Goal: Task Accomplishment & Management: Complete application form

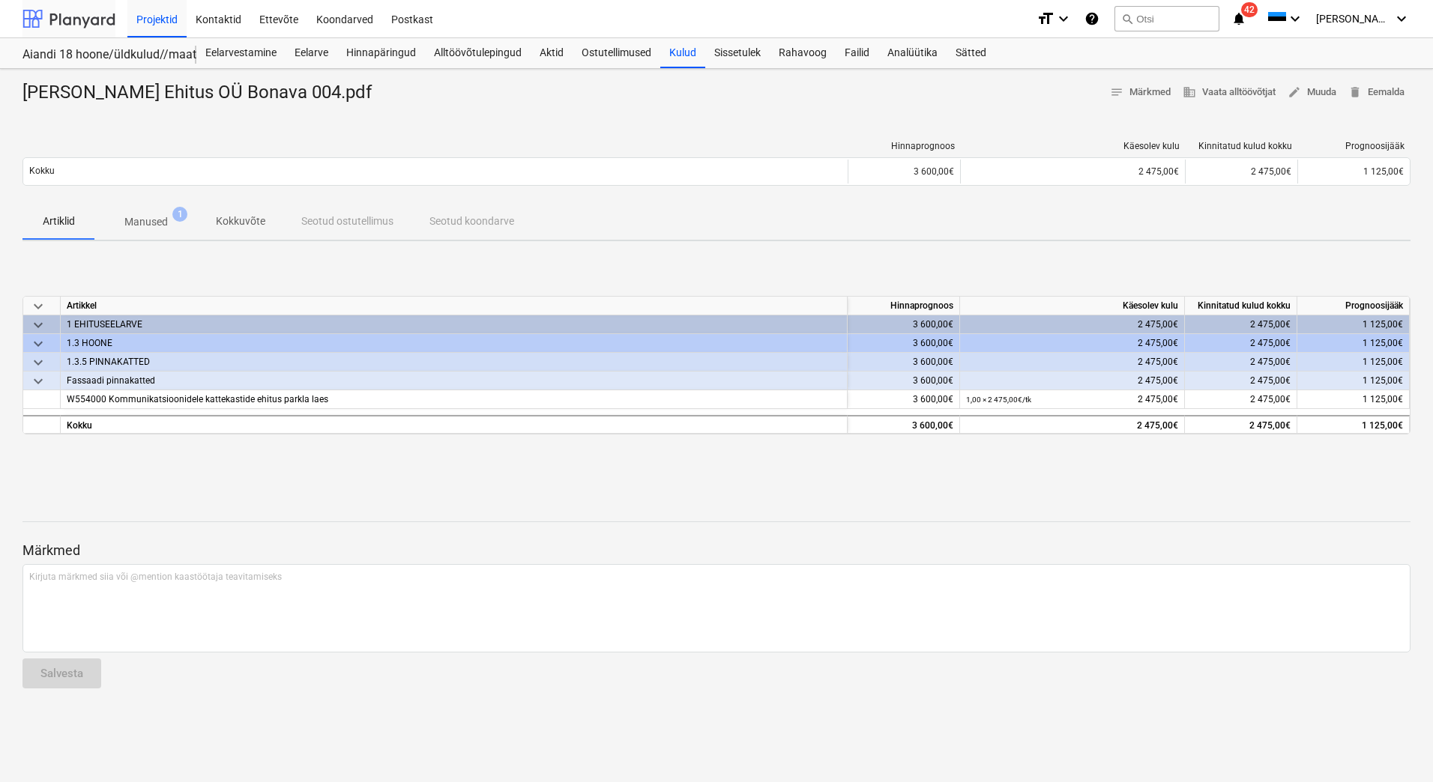
click at [88, 22] on div at bounding box center [68, 18] width 93 height 37
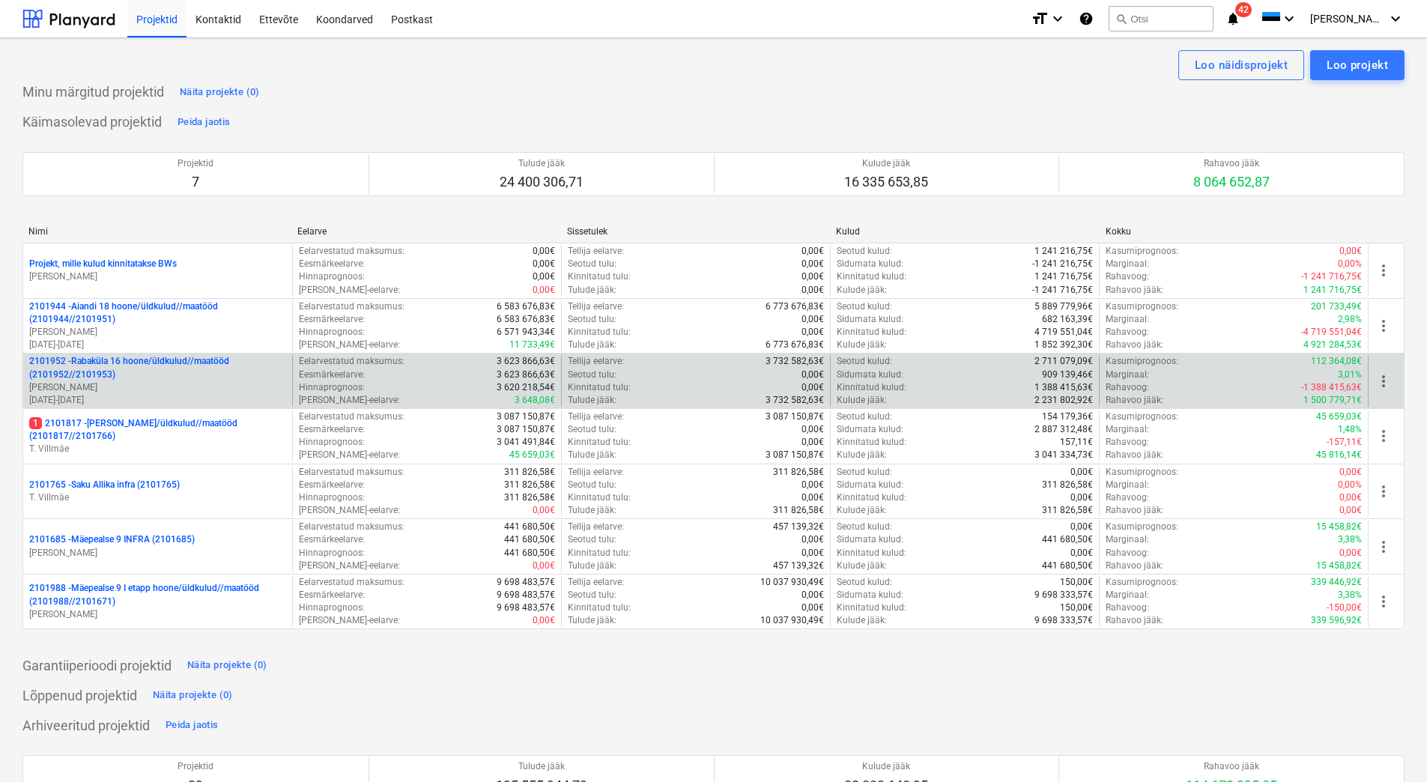
click at [158, 367] on p "2101952 - Rabaküla 16 hoone/üldkulud//maatööd (2101952//2101953)" at bounding box center [157, 367] width 257 height 25
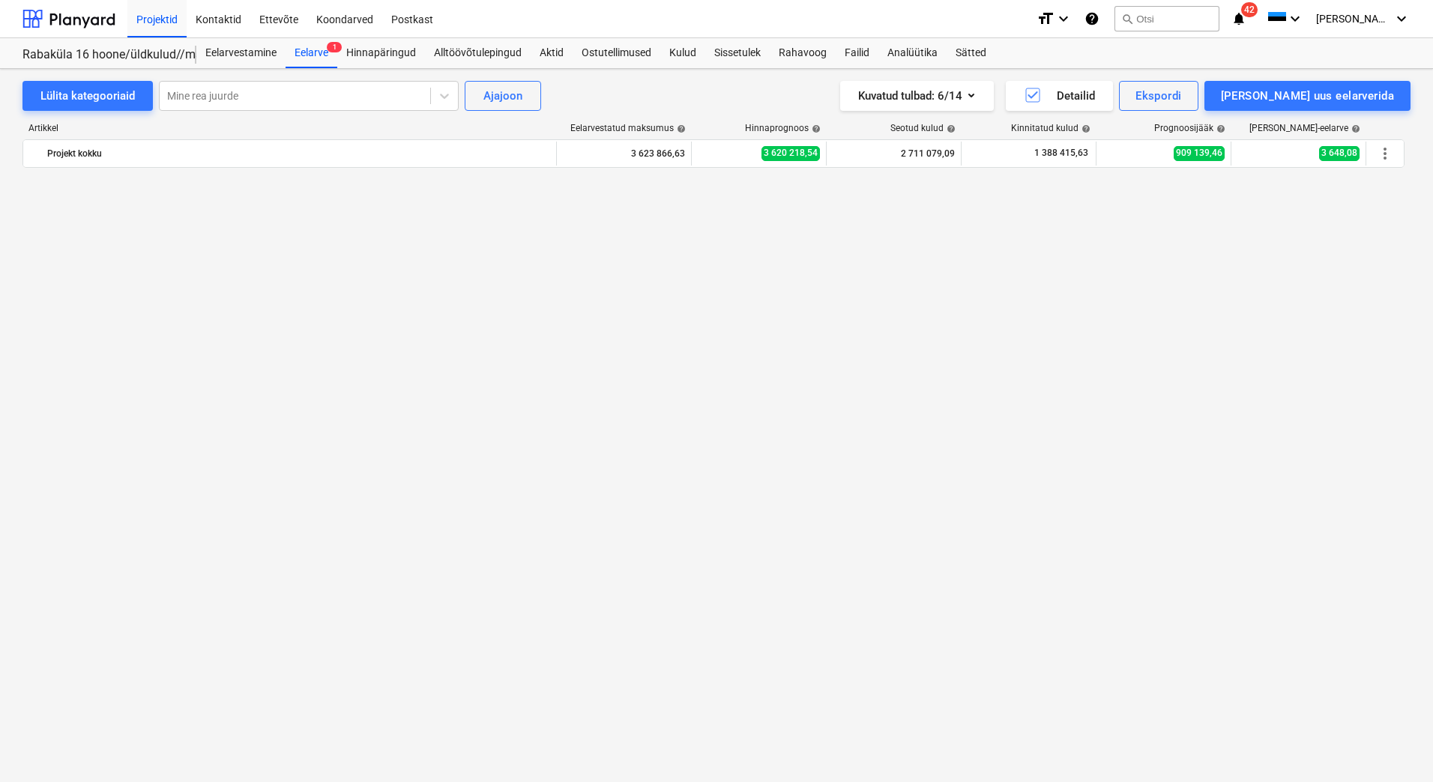
scroll to position [3072, 0]
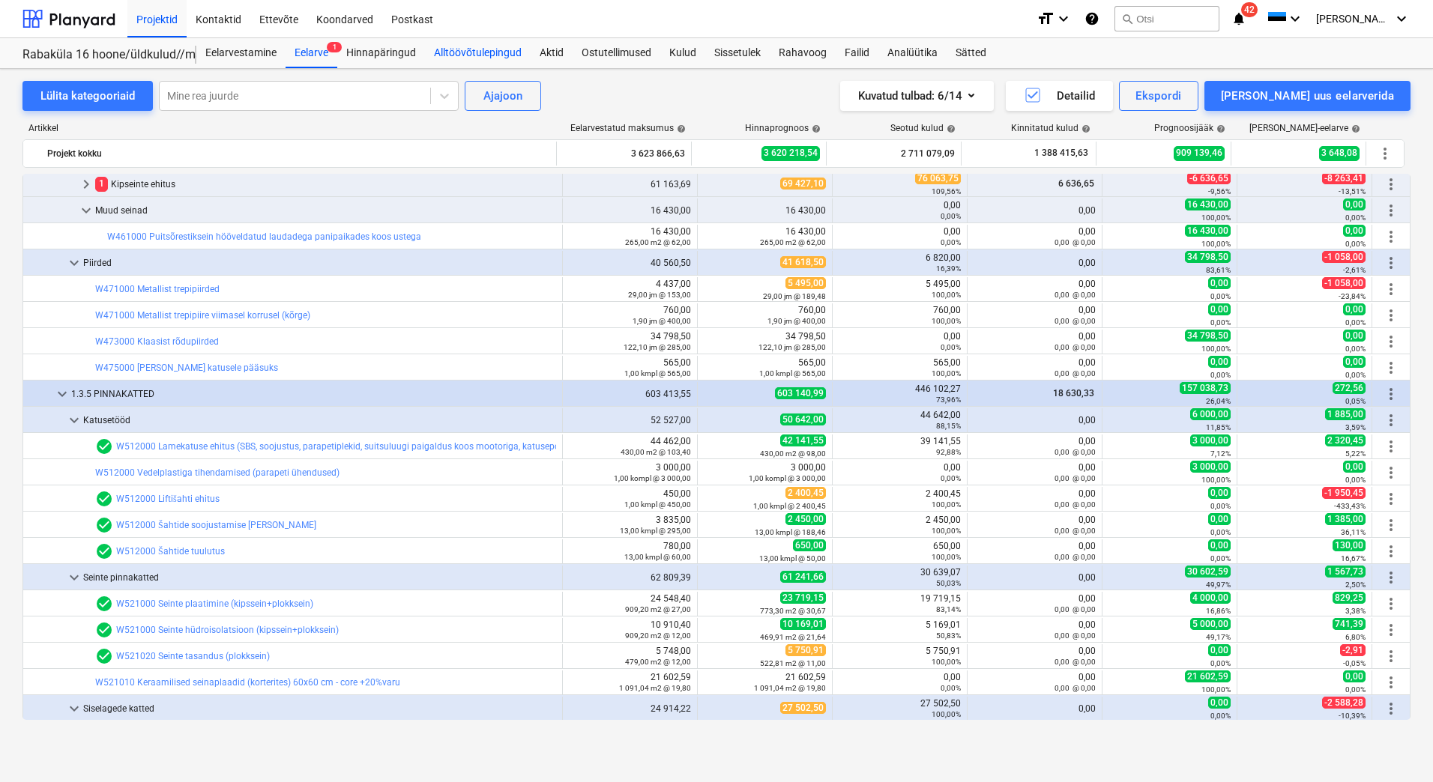
click at [497, 49] on div "Alltöövõtulepingud" at bounding box center [478, 53] width 106 height 30
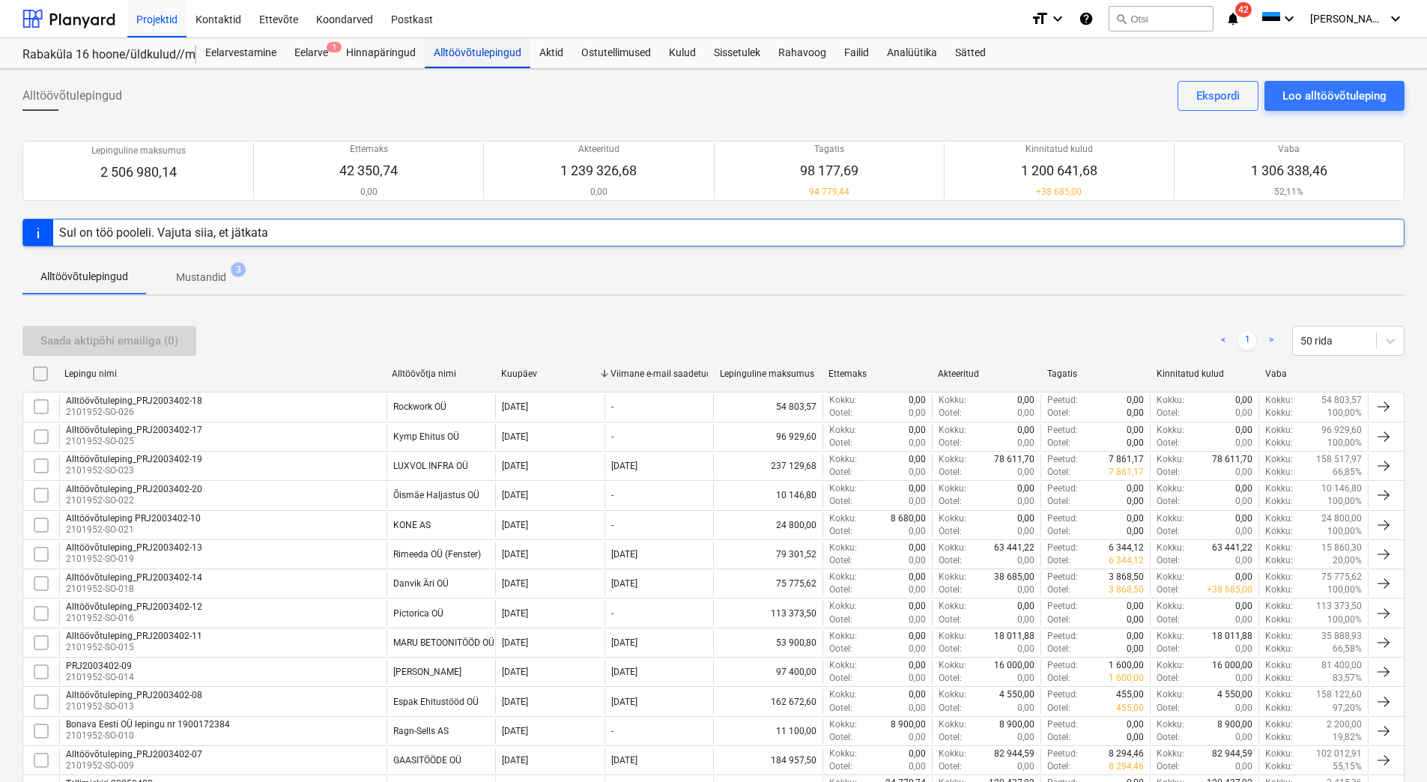
click at [458, 61] on div "Alltöövõtulepingud" at bounding box center [478, 53] width 106 height 30
click at [319, 60] on div "Eelarve 1" at bounding box center [311, 53] width 52 height 30
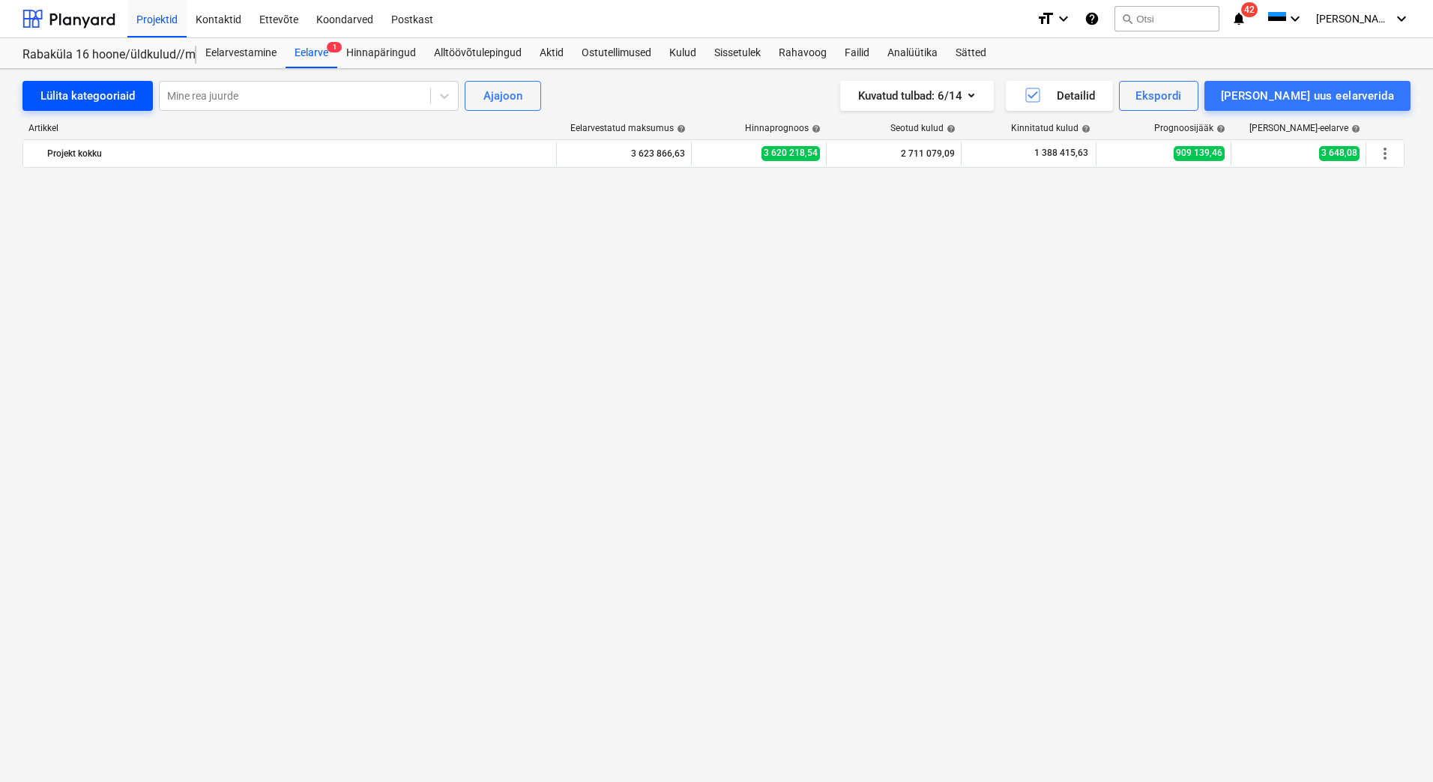
click at [94, 86] on div "Lülita kategooriaid" at bounding box center [87, 95] width 94 height 19
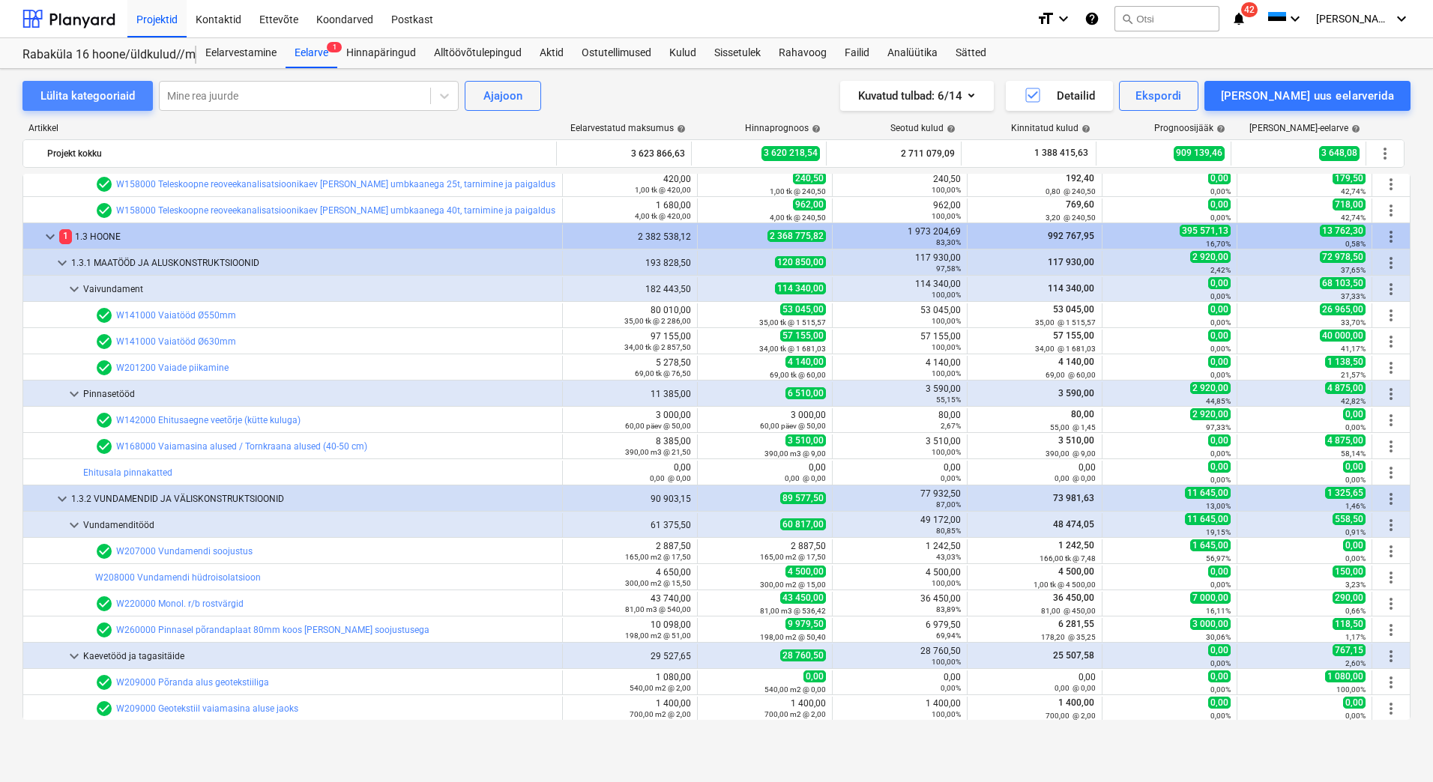
click at [92, 93] on div "Lülita kategooriaid" at bounding box center [87, 95] width 94 height 19
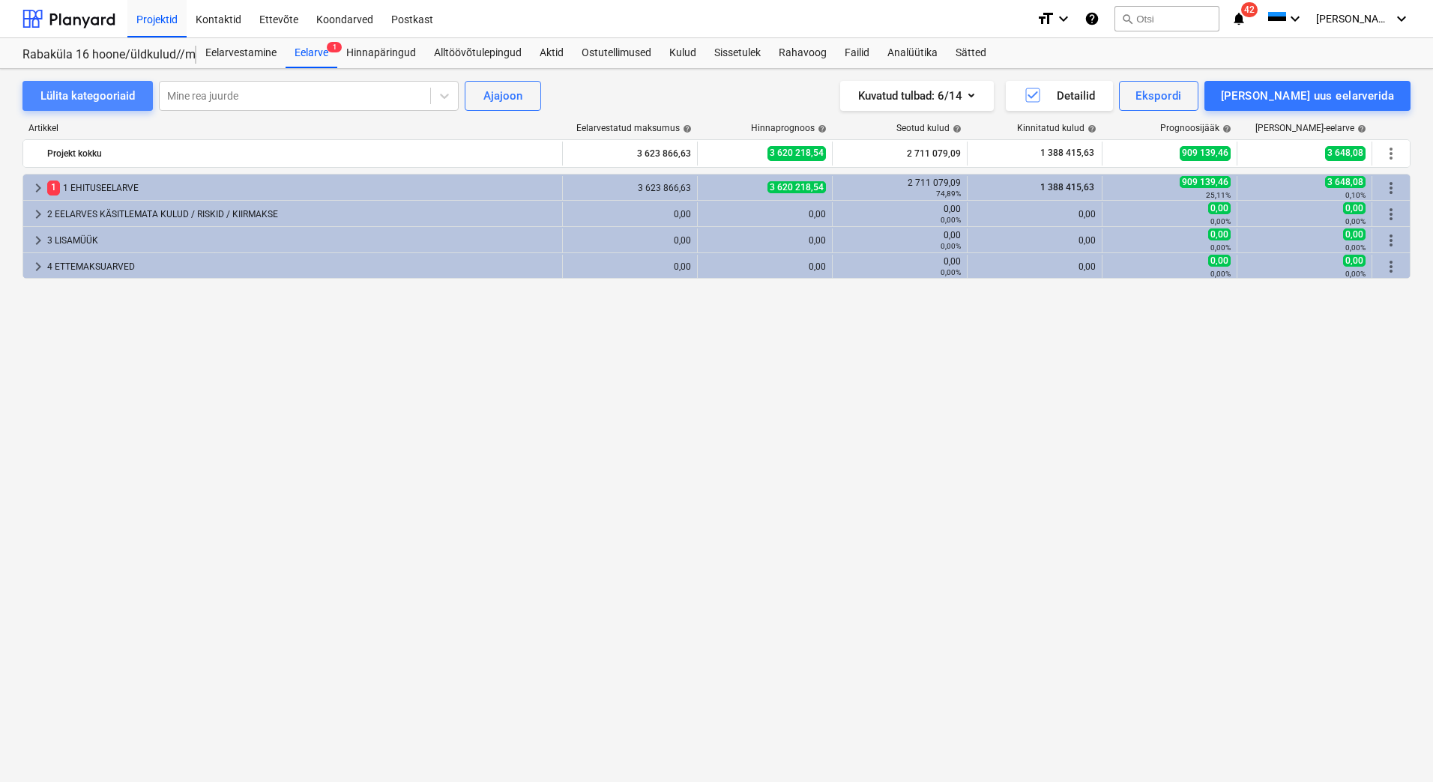
click at [92, 93] on div "Lülita kategooriaid" at bounding box center [87, 95] width 94 height 19
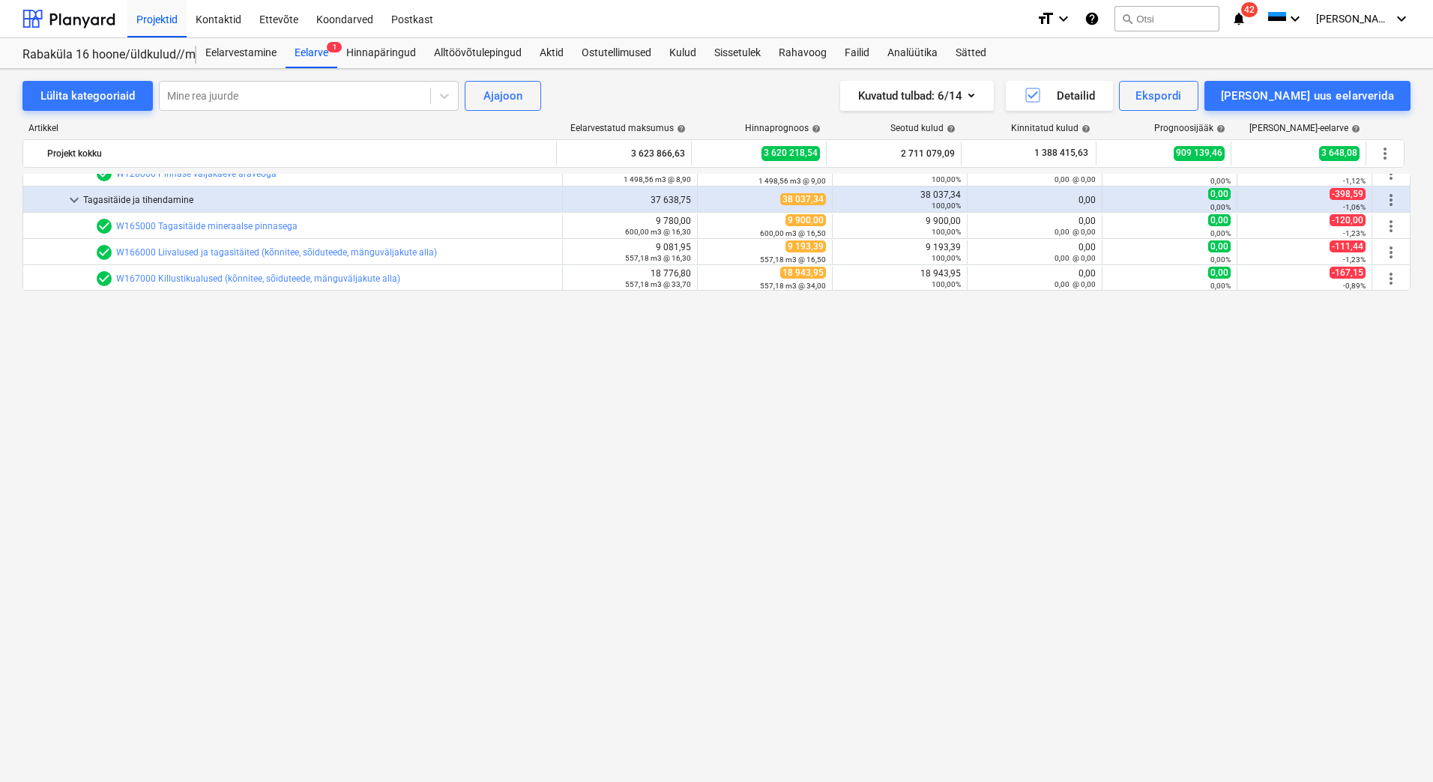
scroll to position [0, 0]
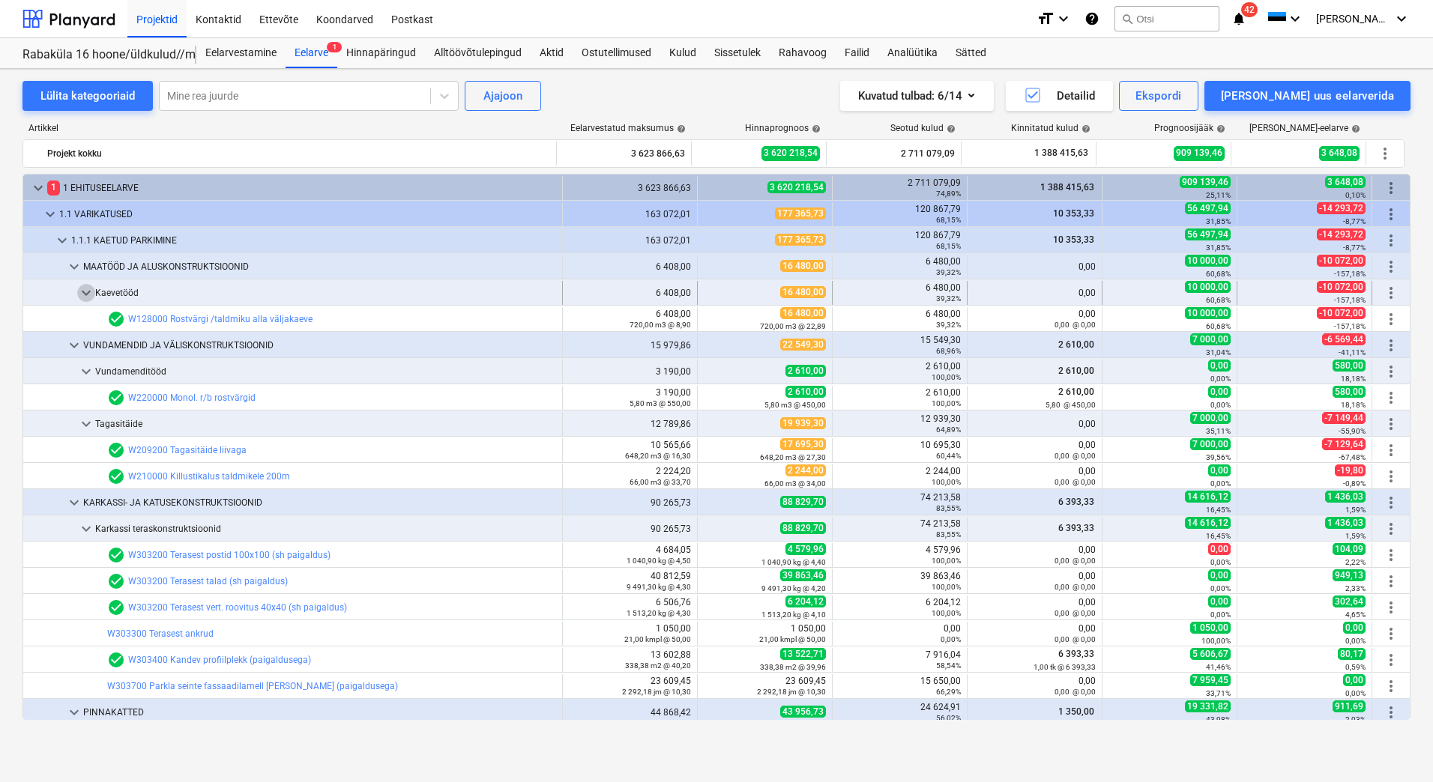
click at [90, 294] on span "keyboard_arrow_down" at bounding box center [86, 293] width 18 height 18
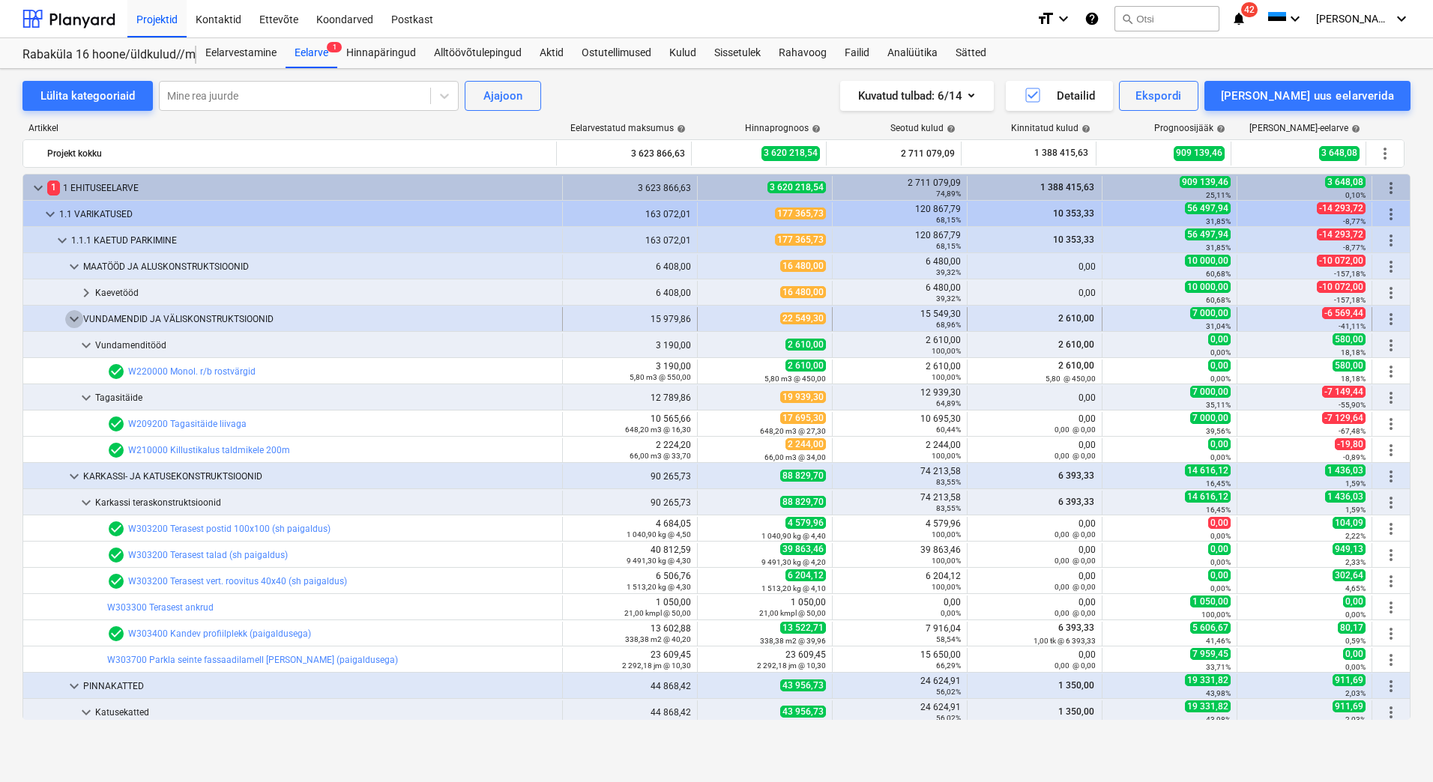
click at [72, 318] on span "keyboard_arrow_down" at bounding box center [74, 319] width 18 height 18
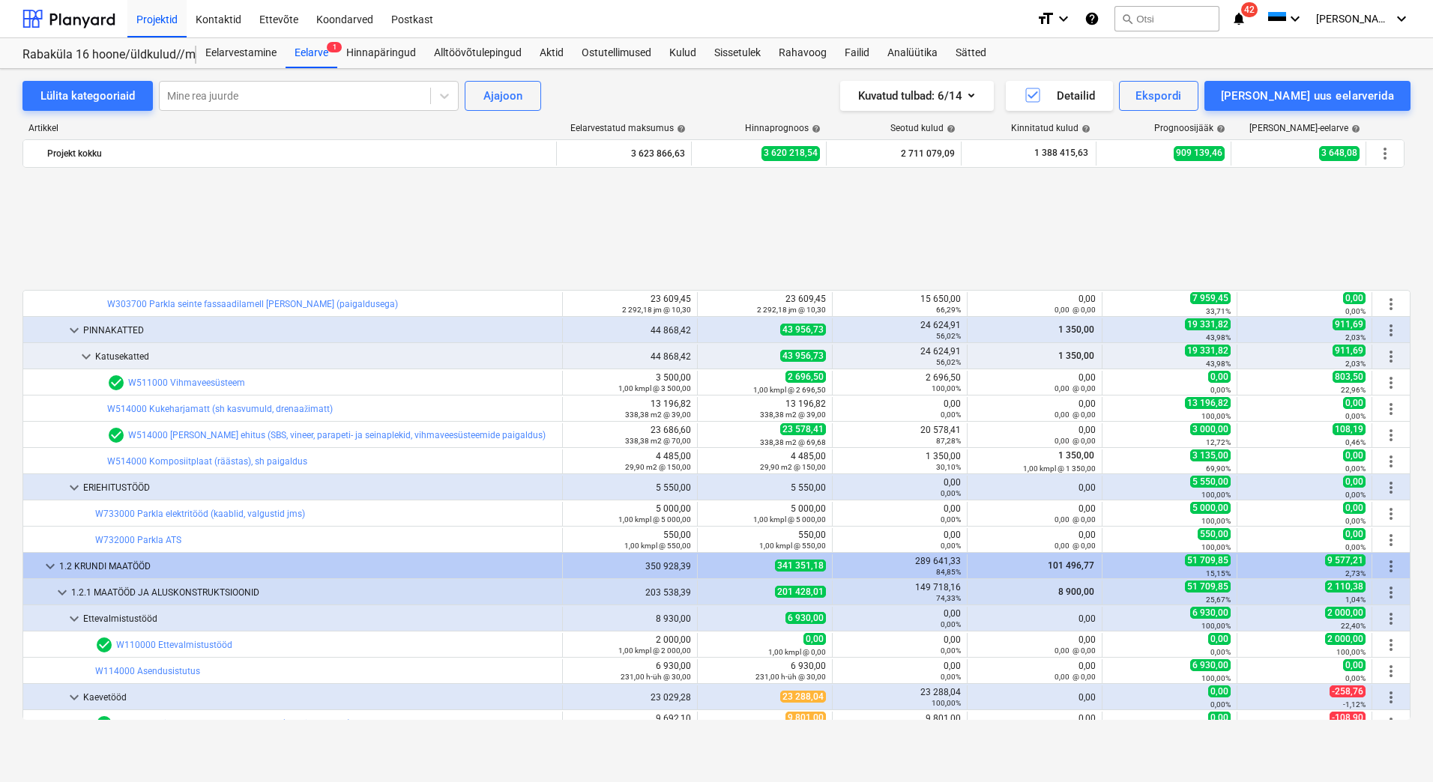
scroll to position [375, 0]
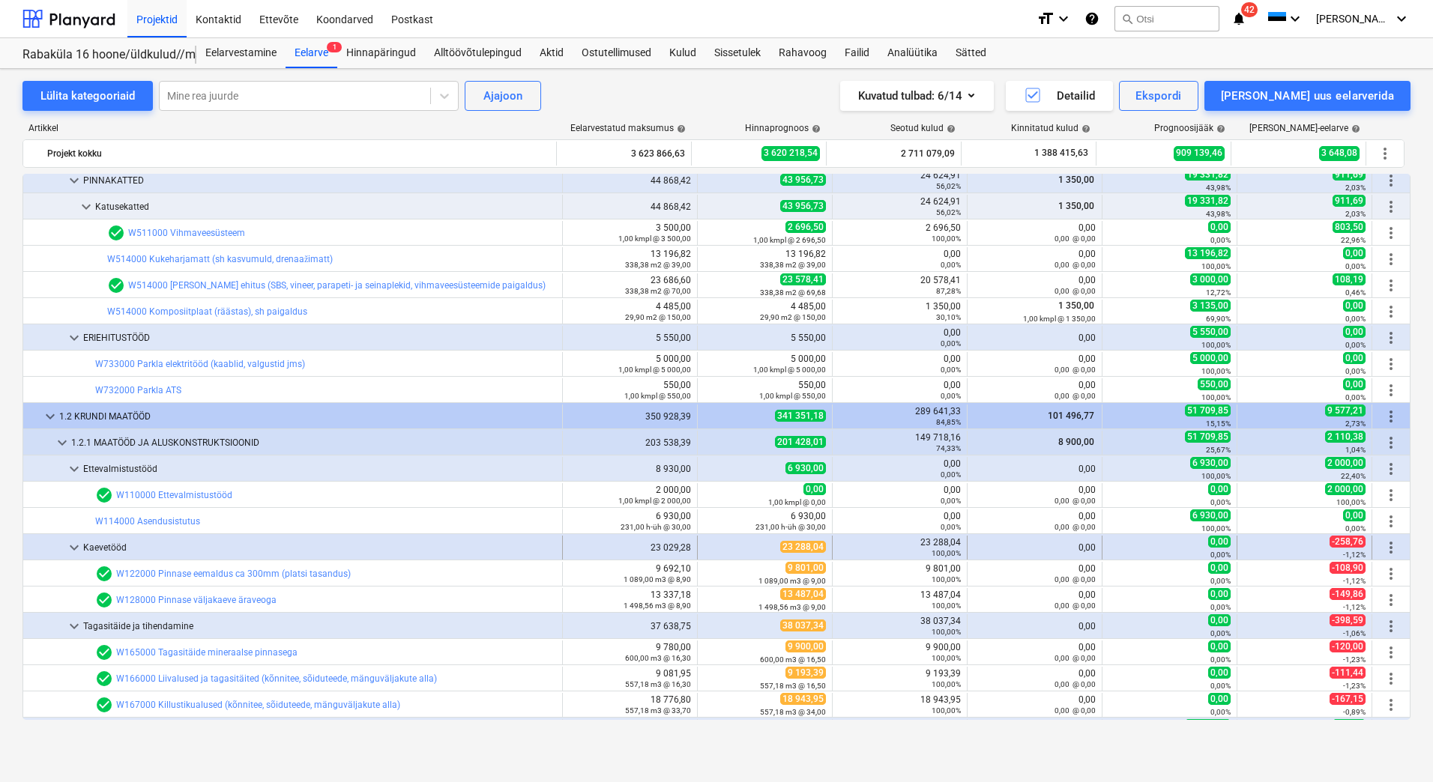
click at [72, 549] on span "keyboard_arrow_down" at bounding box center [74, 548] width 18 height 18
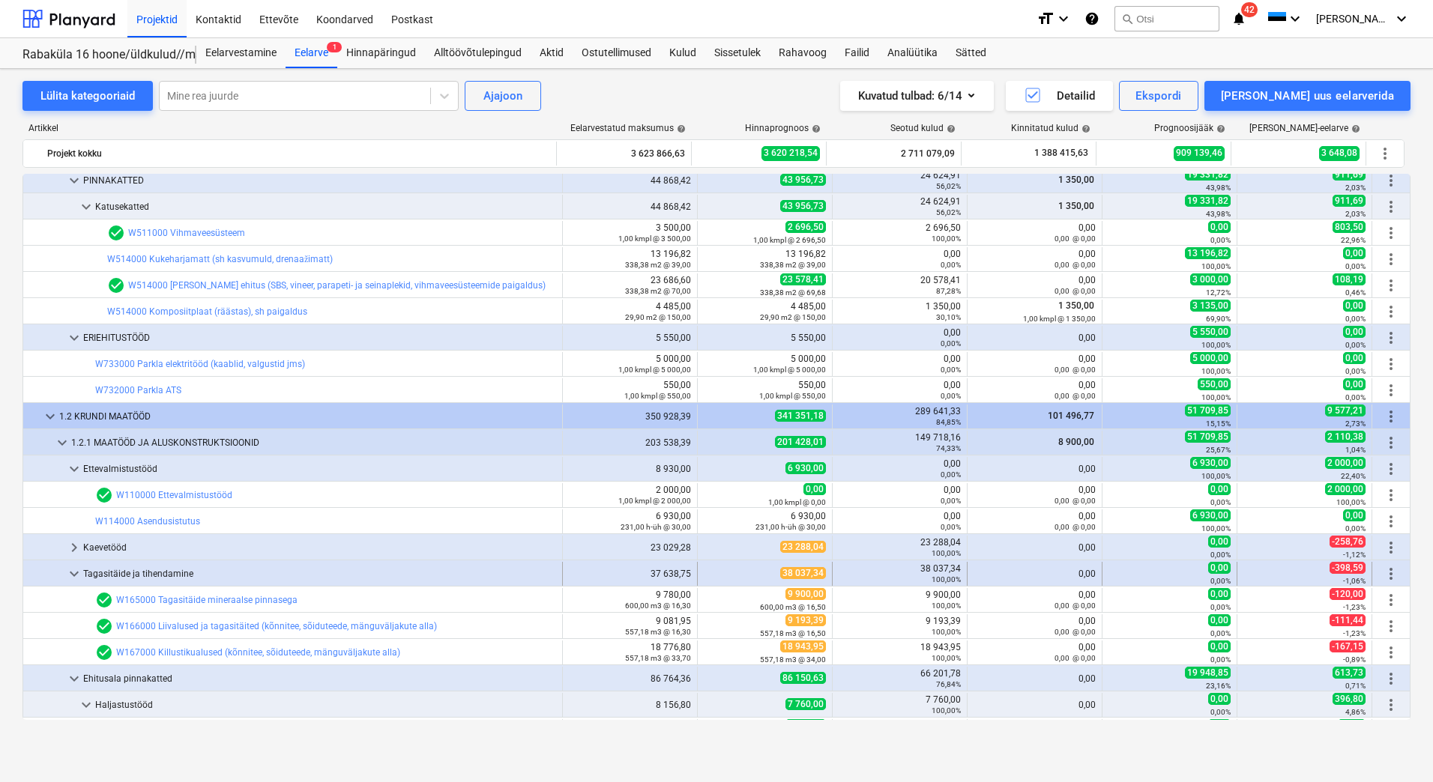
click at [73, 576] on span "keyboard_arrow_down" at bounding box center [74, 574] width 18 height 18
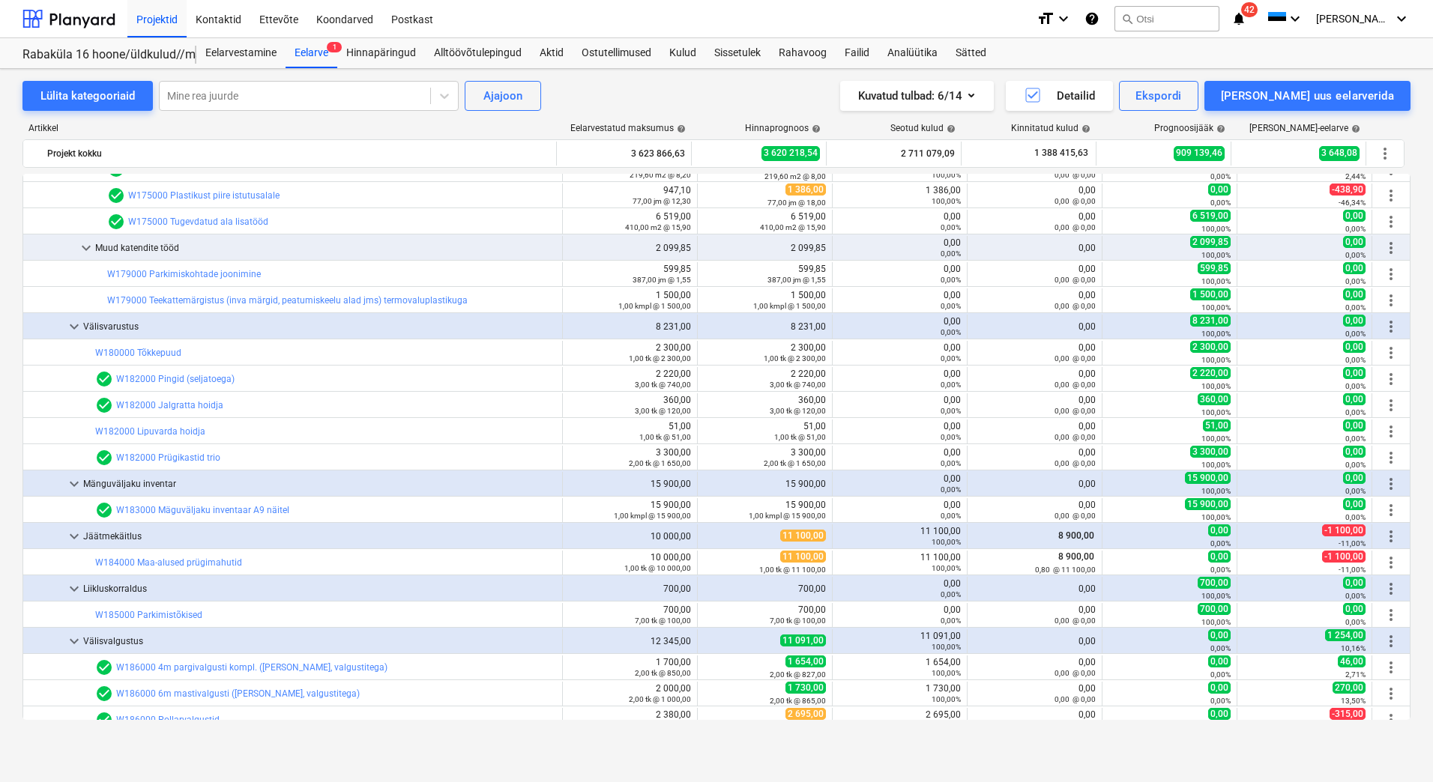
scroll to position [1349, 0]
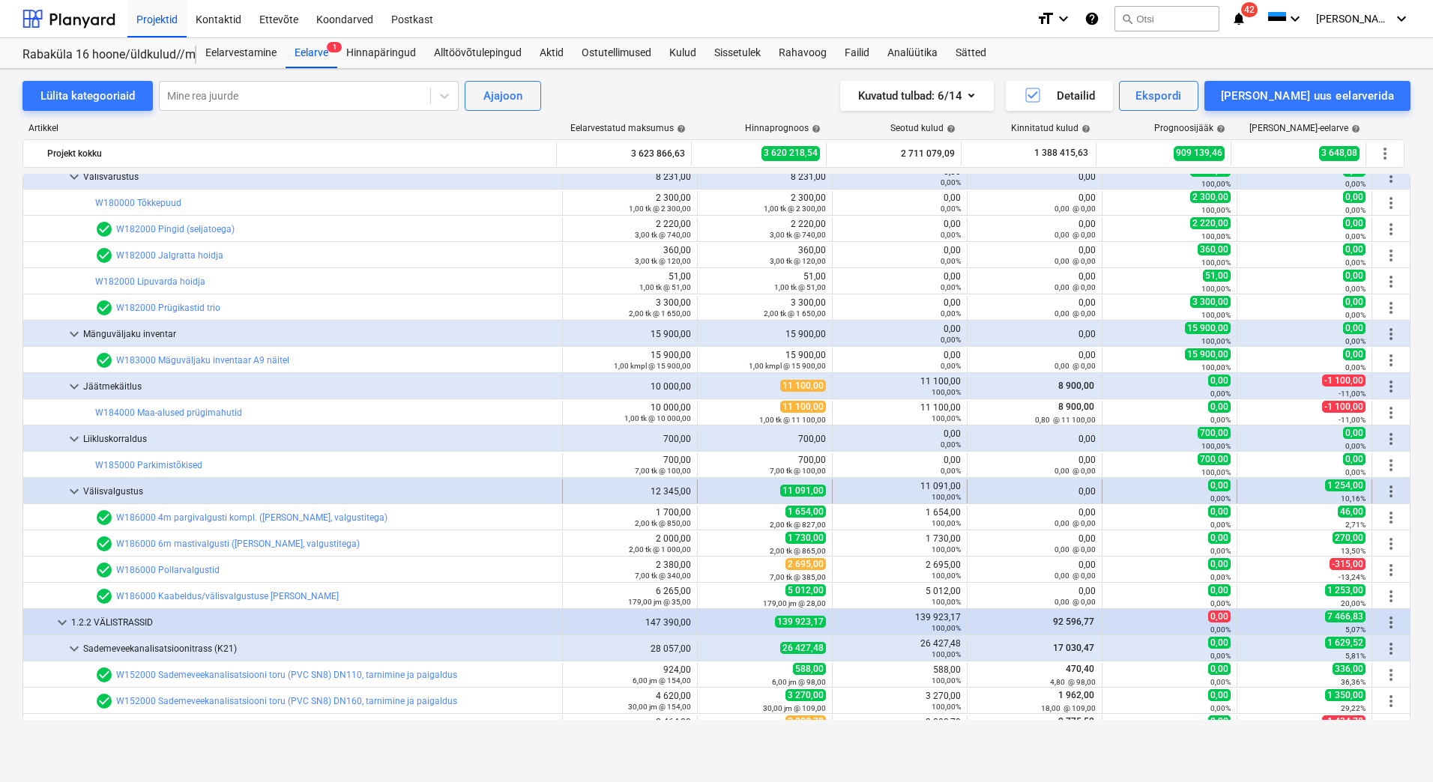
click at [79, 495] on span "keyboard_arrow_down" at bounding box center [74, 492] width 18 height 18
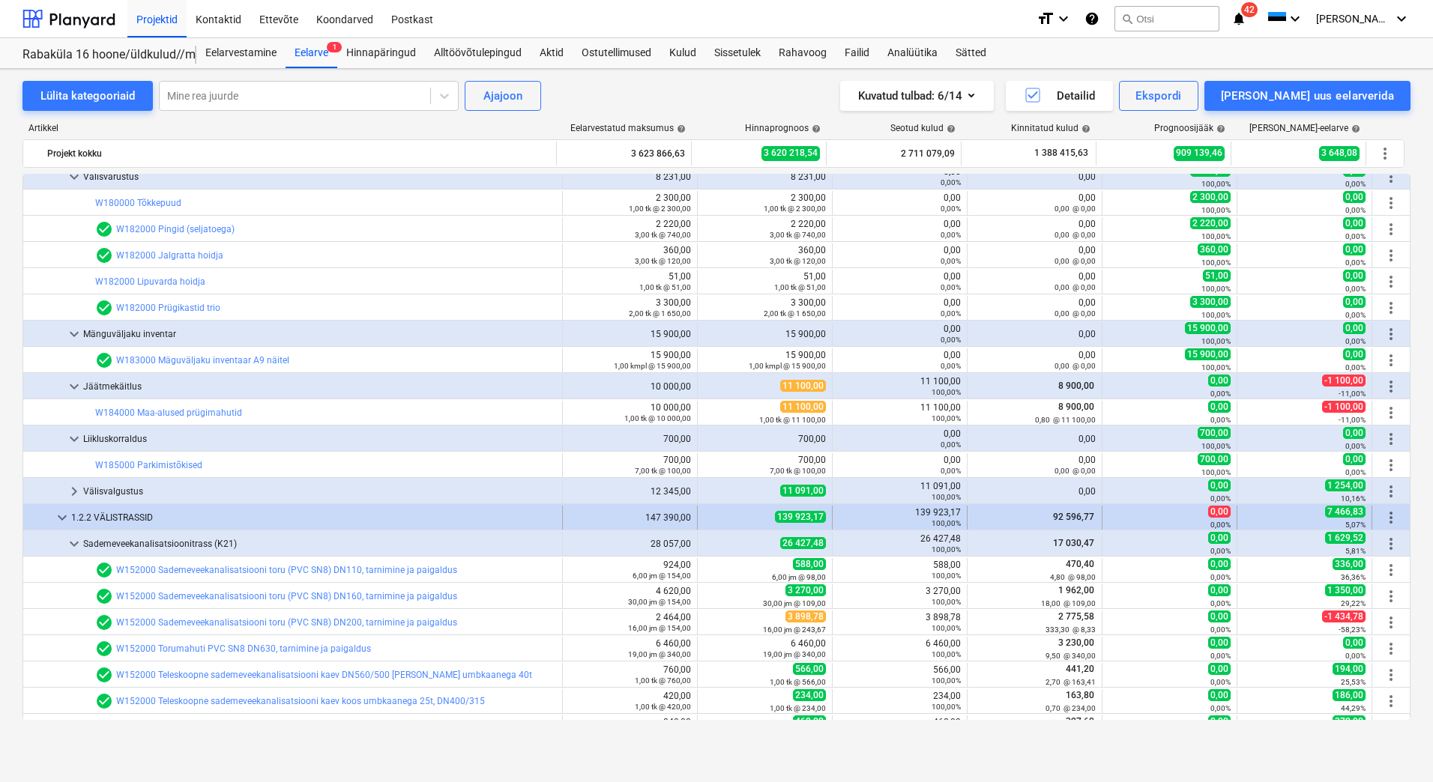
click at [64, 519] on span "keyboard_arrow_down" at bounding box center [62, 518] width 18 height 18
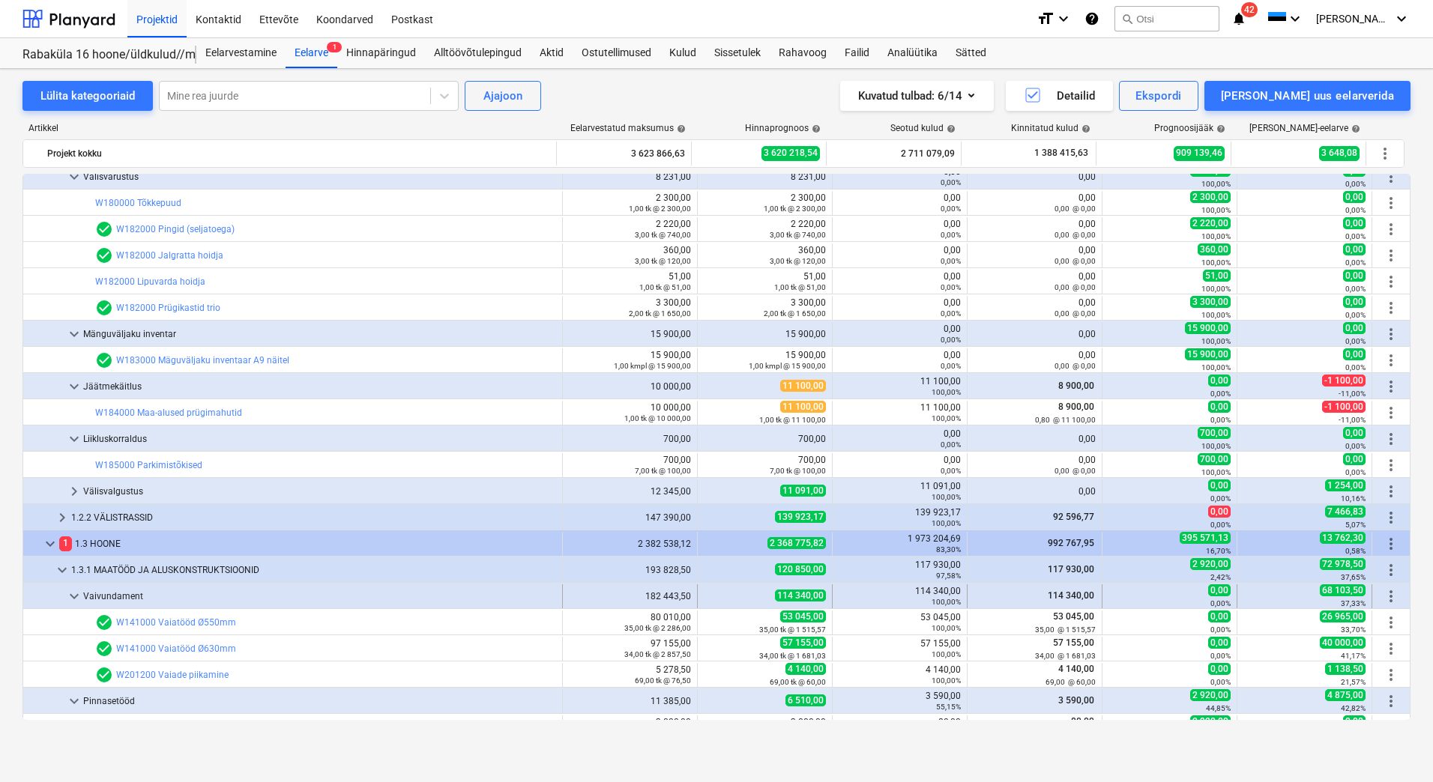
scroll to position [1499, 0]
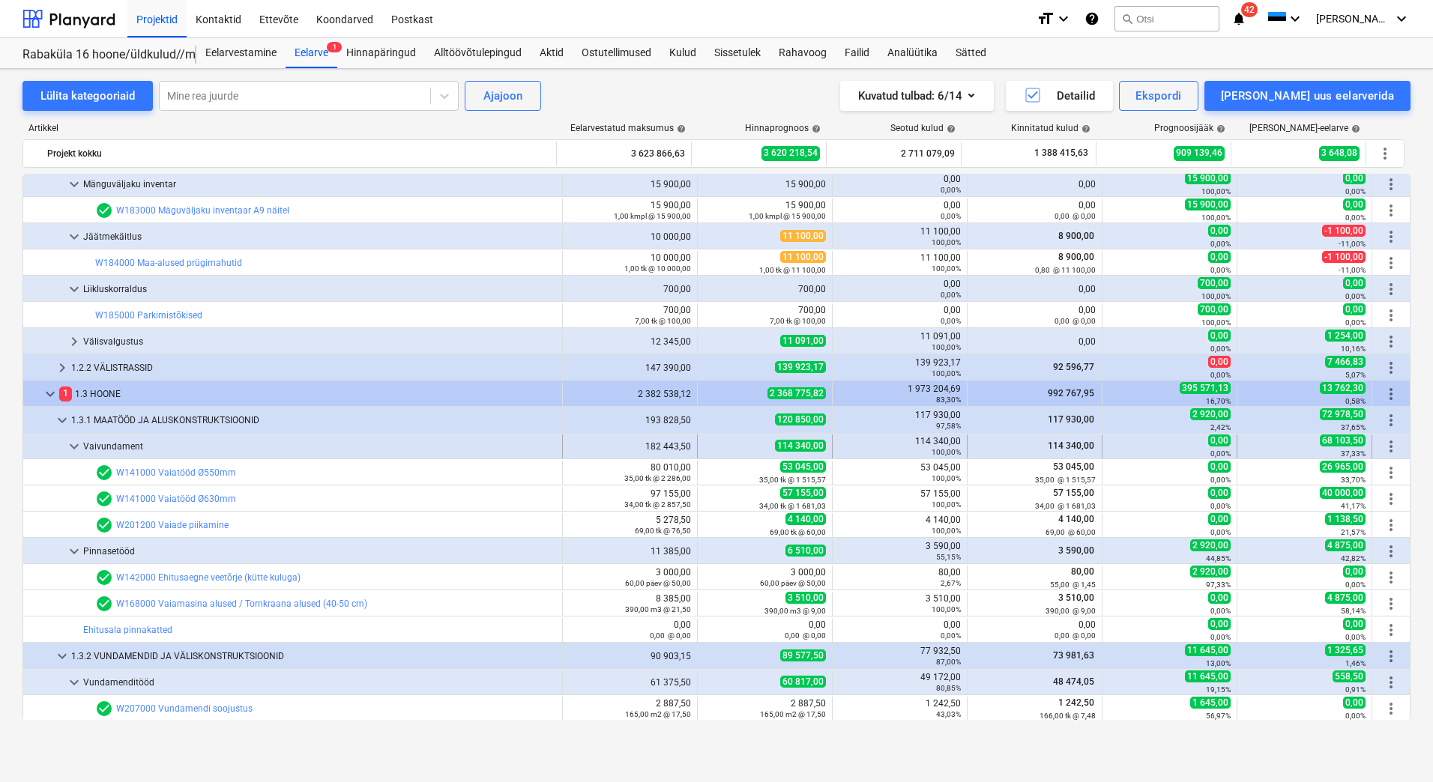
click at [74, 447] on span "keyboard_arrow_down" at bounding box center [74, 447] width 18 height 18
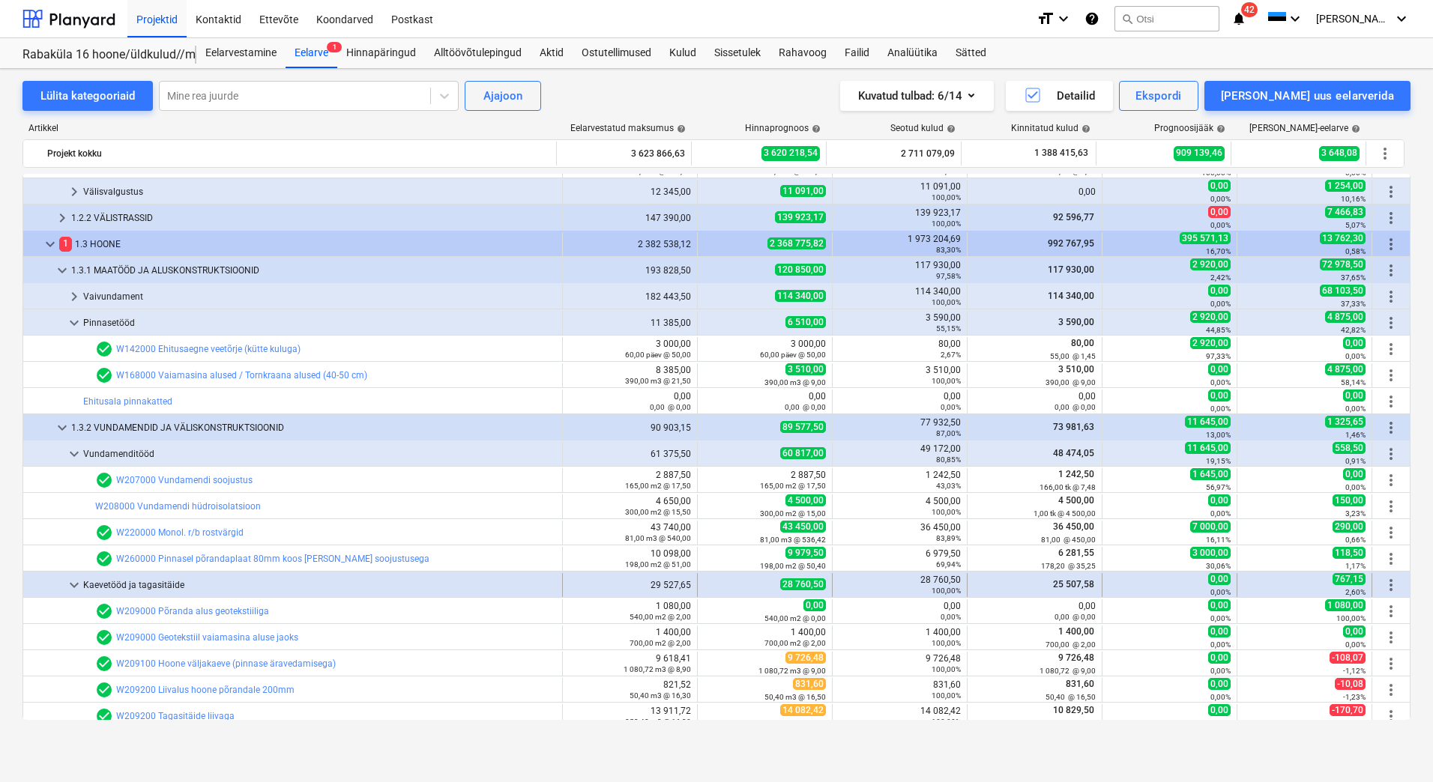
scroll to position [1723, 0]
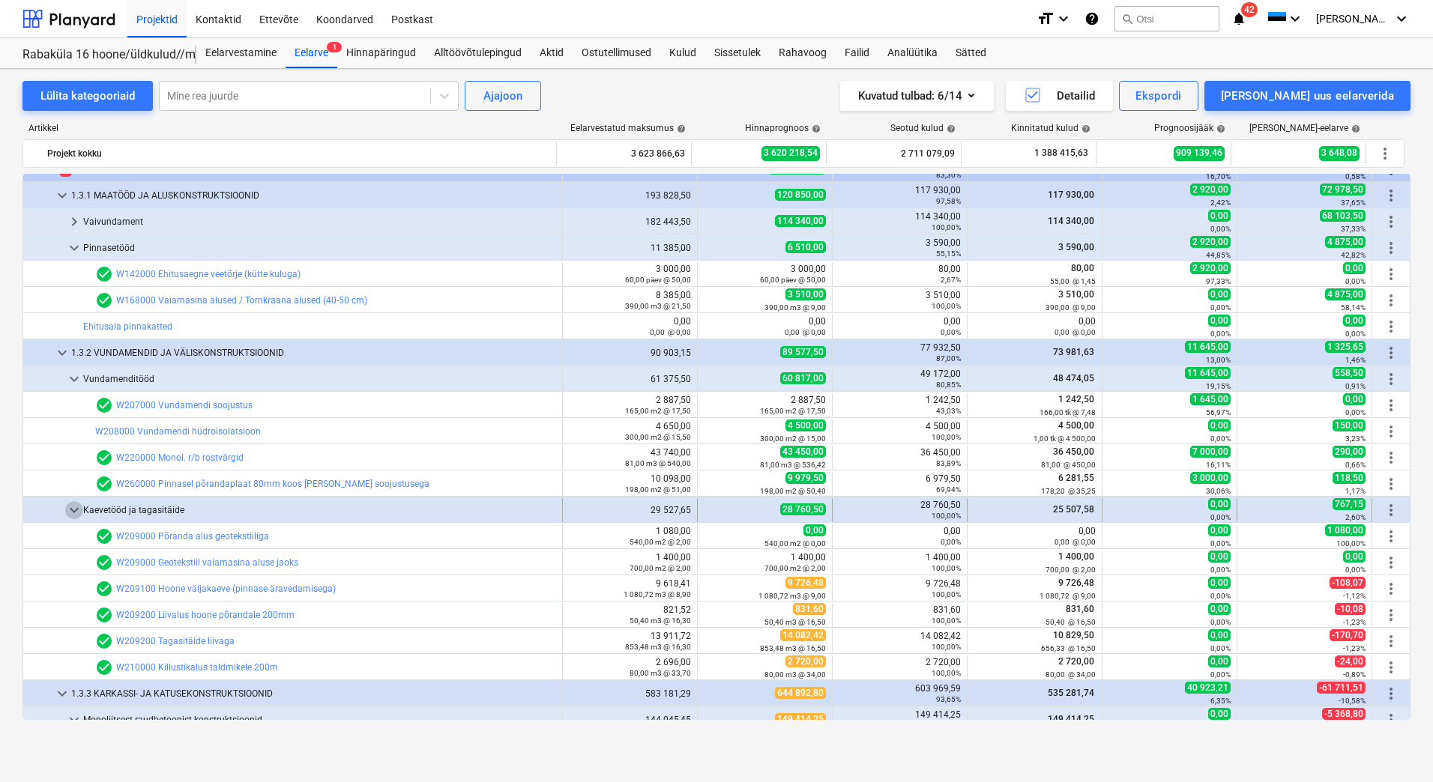
click at [77, 507] on span "keyboard_arrow_down" at bounding box center [74, 510] width 18 height 18
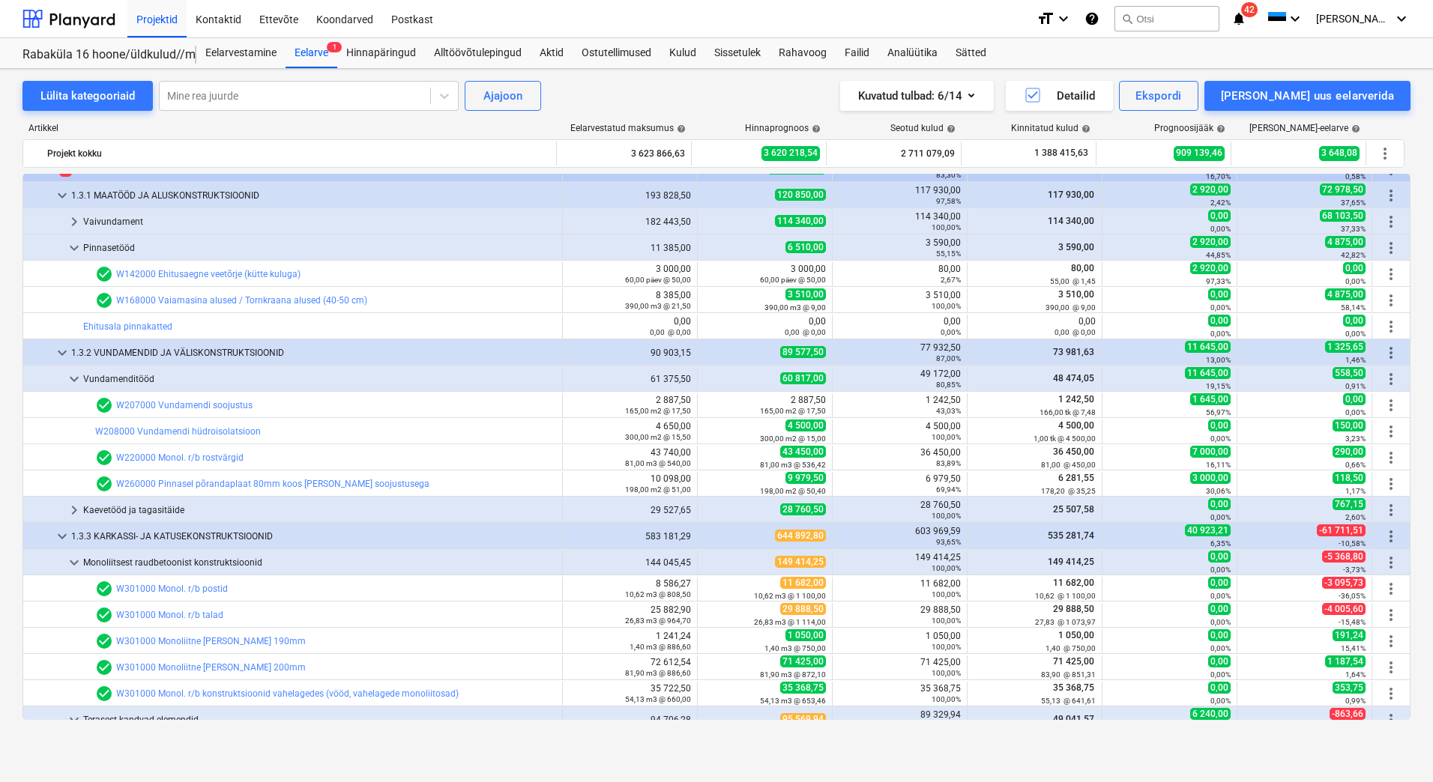
scroll to position [1873, 0]
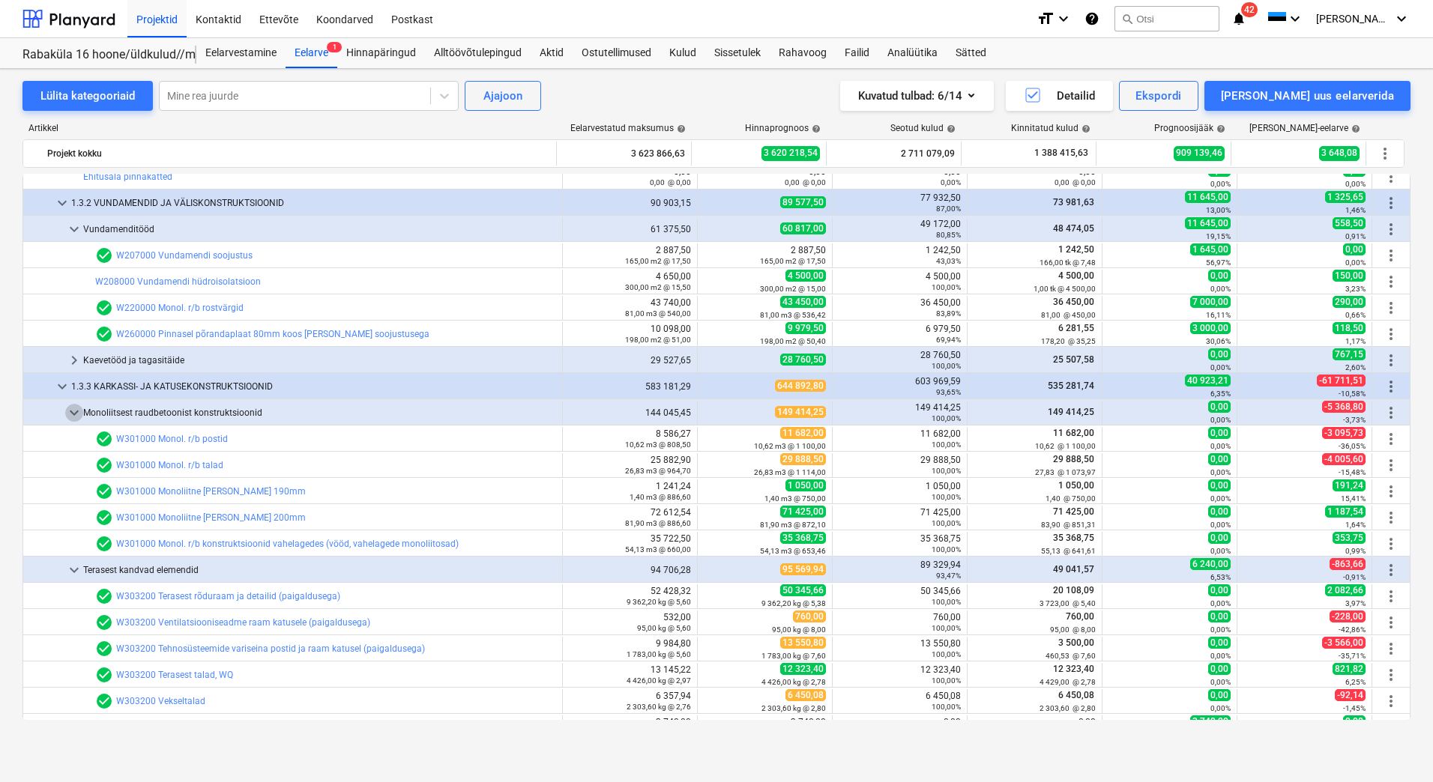
click at [75, 417] on span "keyboard_arrow_down" at bounding box center [74, 413] width 18 height 18
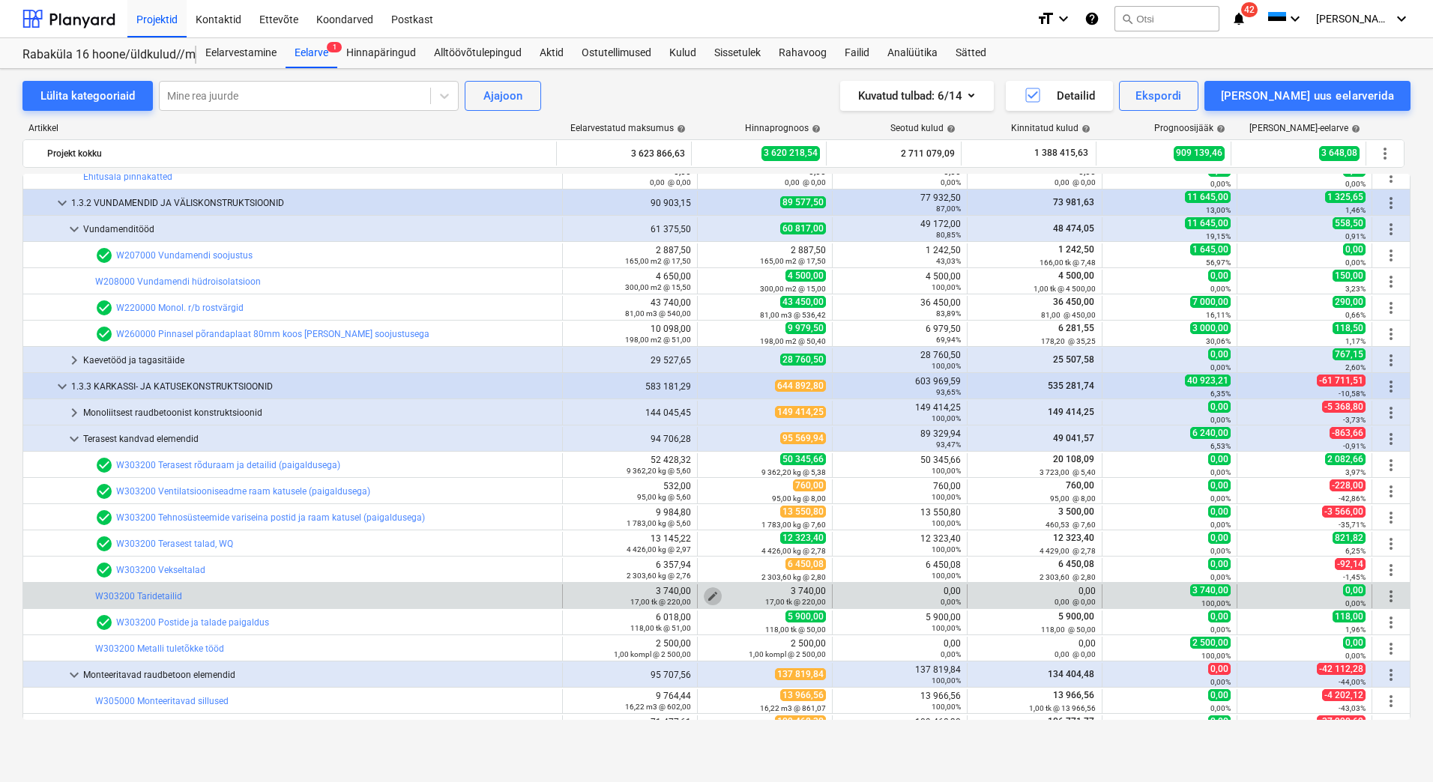
click at [715, 591] on button "edit" at bounding box center [713, 596] width 18 height 18
type textarea "x"
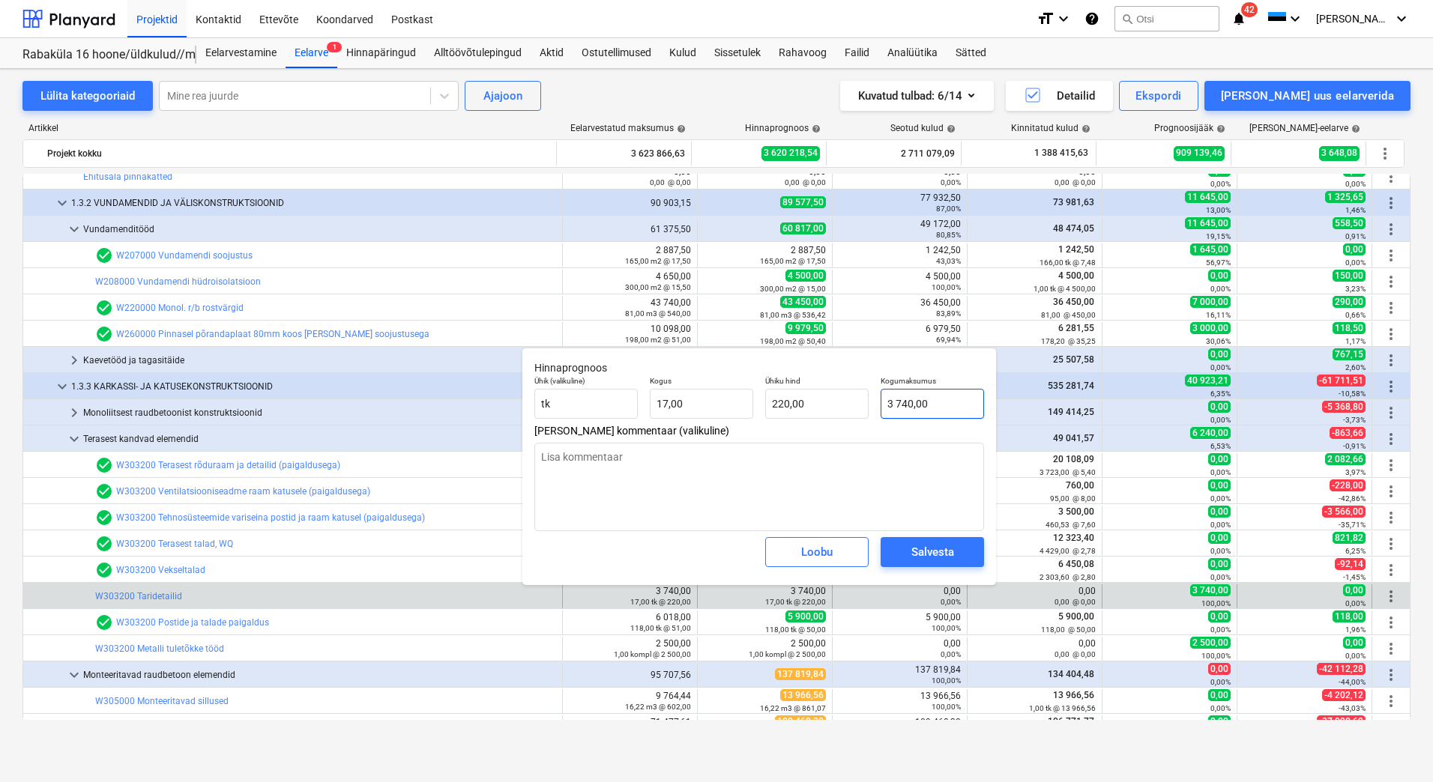
type input "3740"
click at [926, 393] on input "3740" at bounding box center [931, 404] width 103 height 30
drag, startPoint x: 925, startPoint y: 402, endPoint x: 861, endPoint y: 404, distance: 64.5
click at [861, 404] on div "Ühik (valikuline) tk Kogus 17,00 Ühiku hind 220,00 Kogumaksumus 3740" at bounding box center [759, 397] width 462 height 55
type textarea "x"
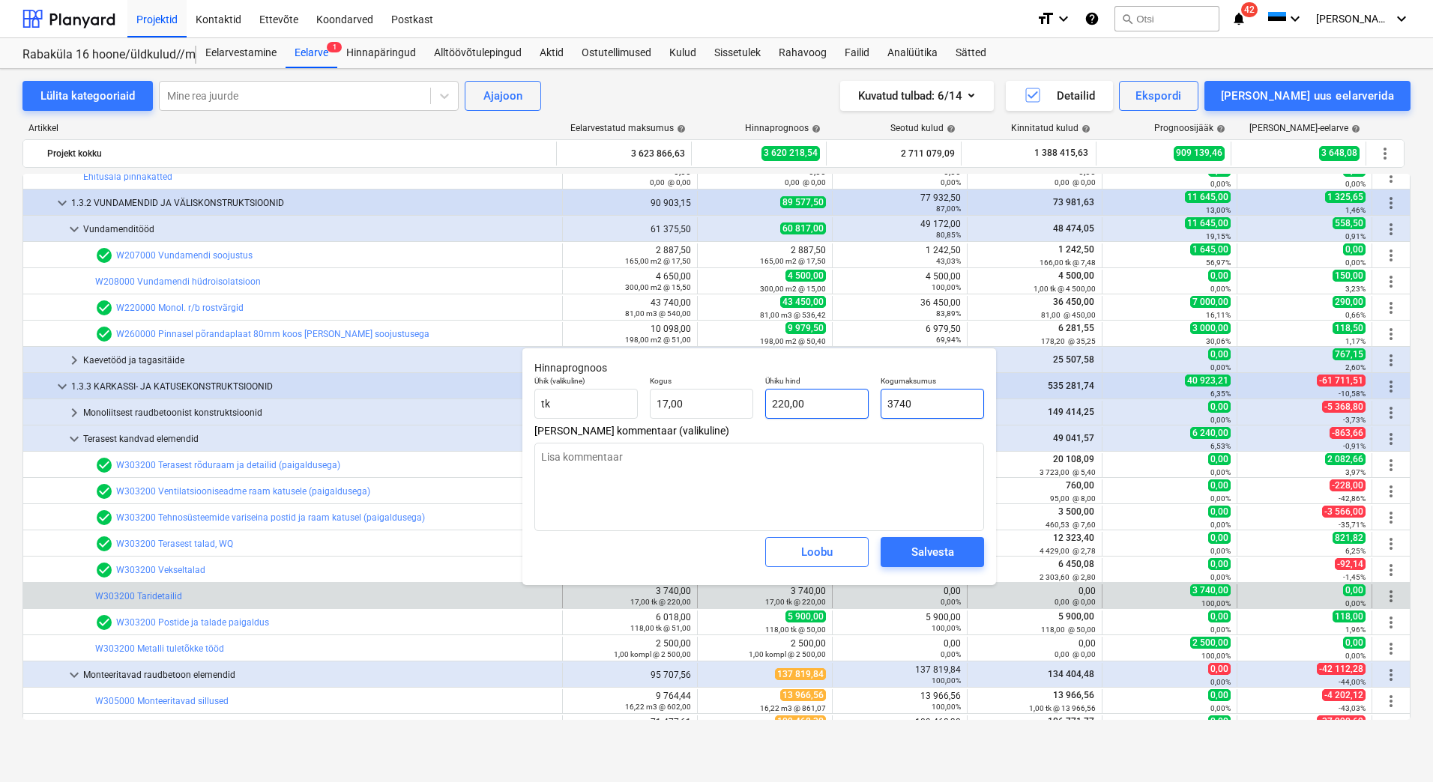
type input "0"
type input "0,00"
type input "0"
type textarea "x"
type input "0,00"
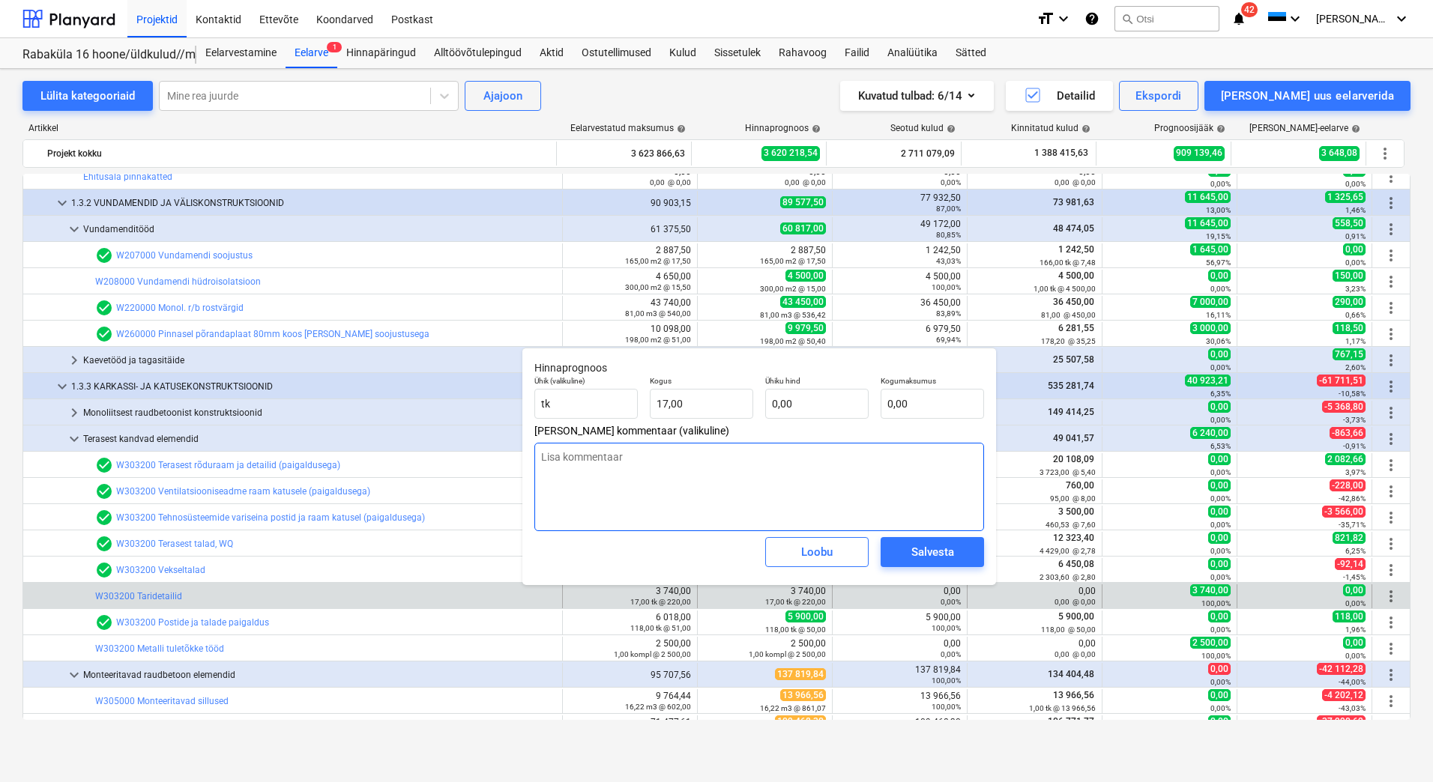
click at [767, 462] on textarea at bounding box center [759, 487] width 450 height 88
type textarea "x"
type textarea "S"
type textarea "x"
type textarea "Si"
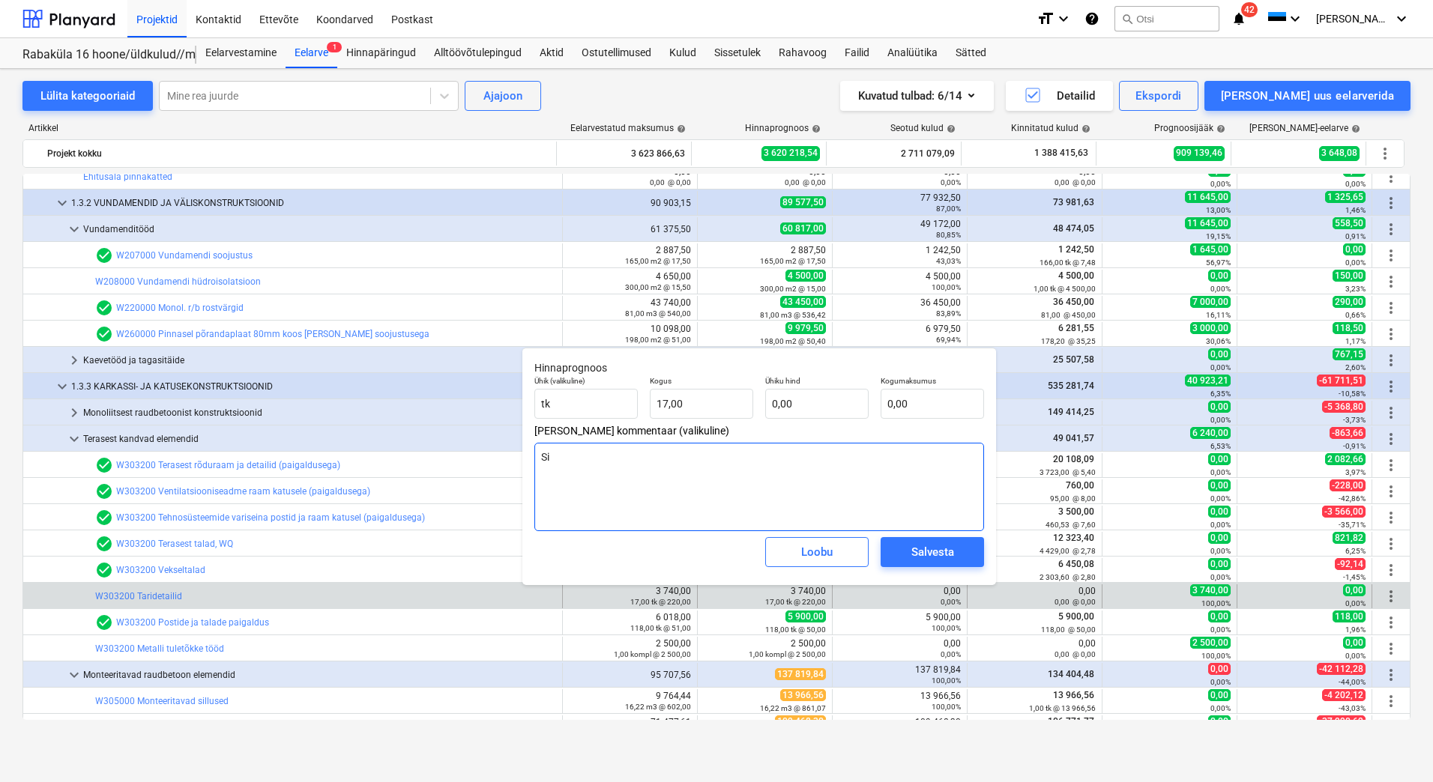
type textarea "x"
type textarea "Sis"
type textarea "x"
type textarea "Sisa"
type textarea "x"
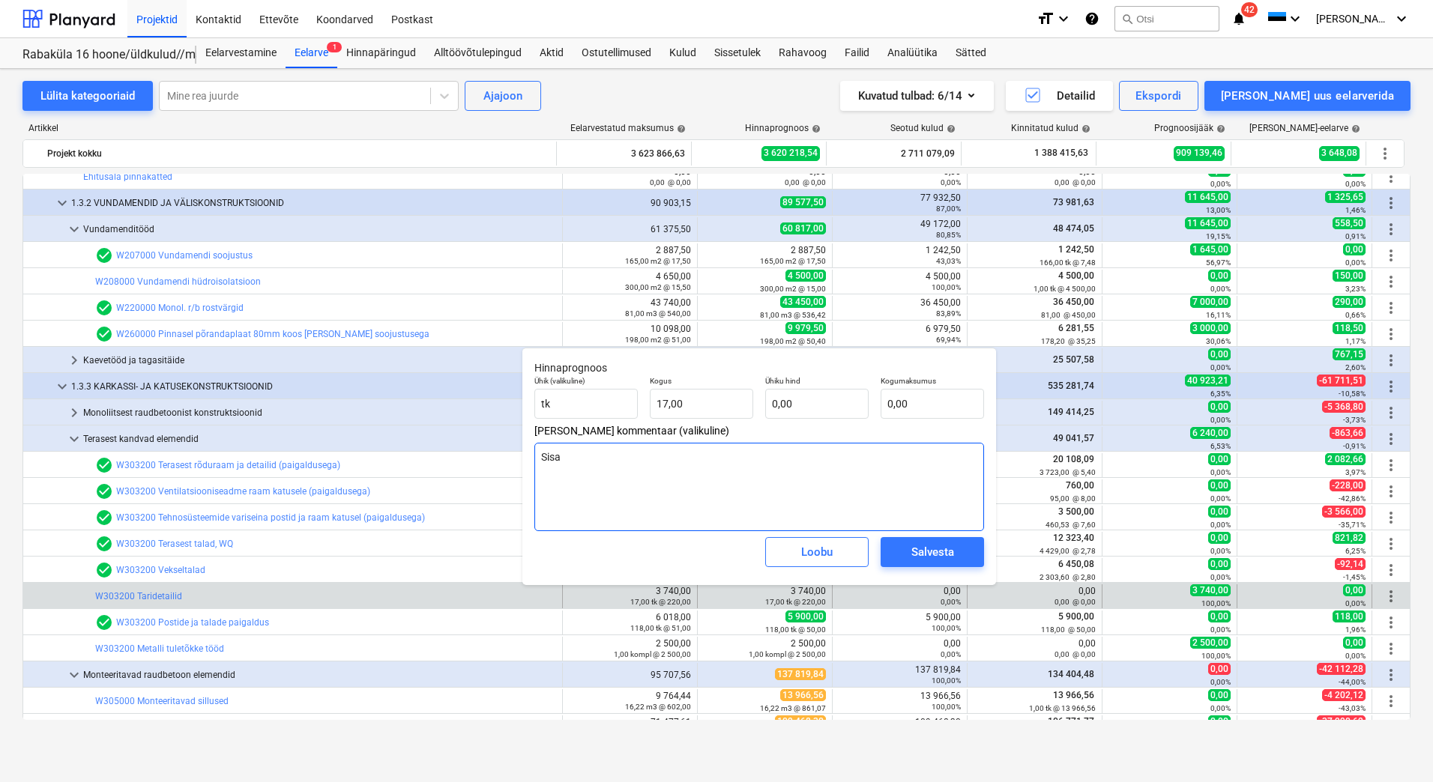
type textarea "Sisal"
type textarea "x"
type textarea "Sisald"
type textarea "x"
type textarea "Sisaldu"
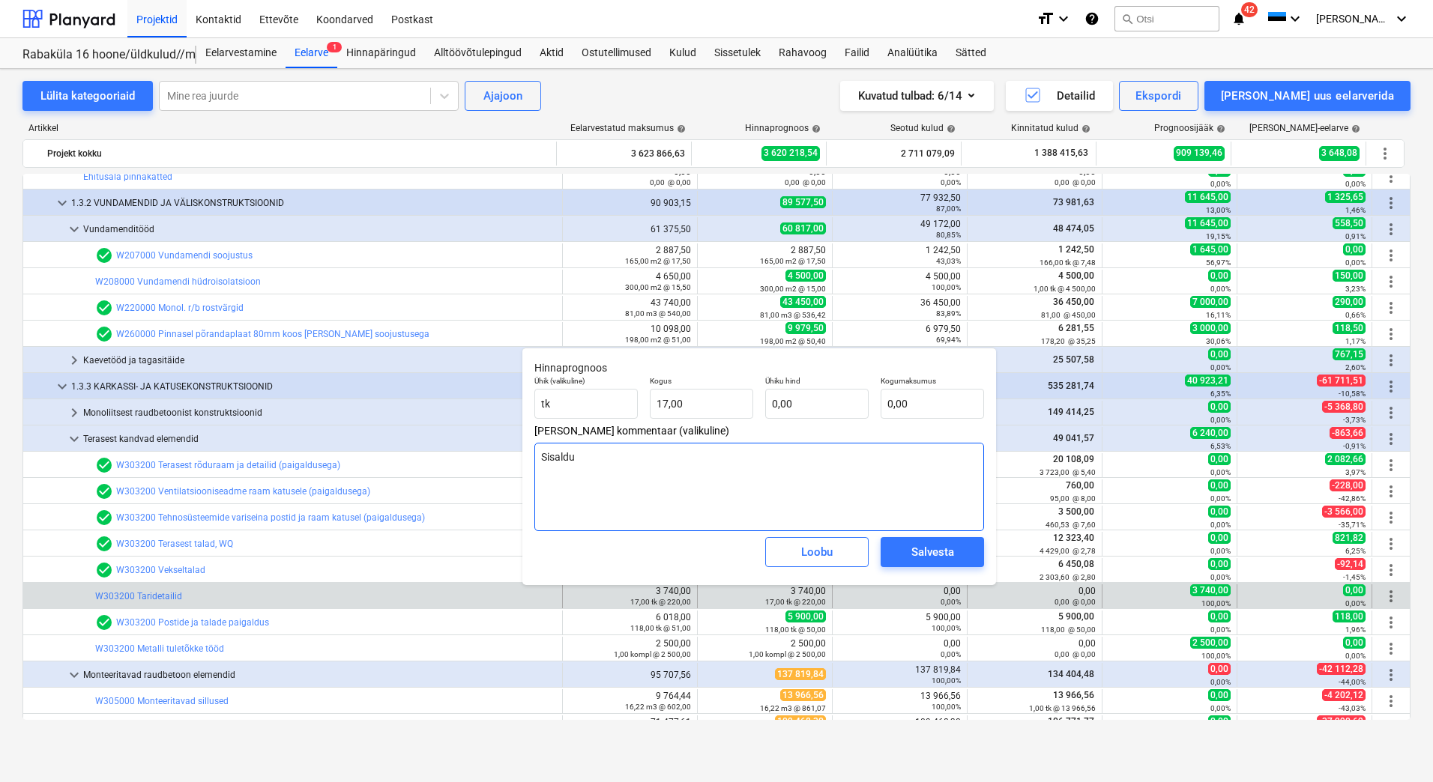
type textarea "x"
type textarea "Sisaldus"
type textarea "x"
type textarea "Sisaldusid"
type textarea "x"
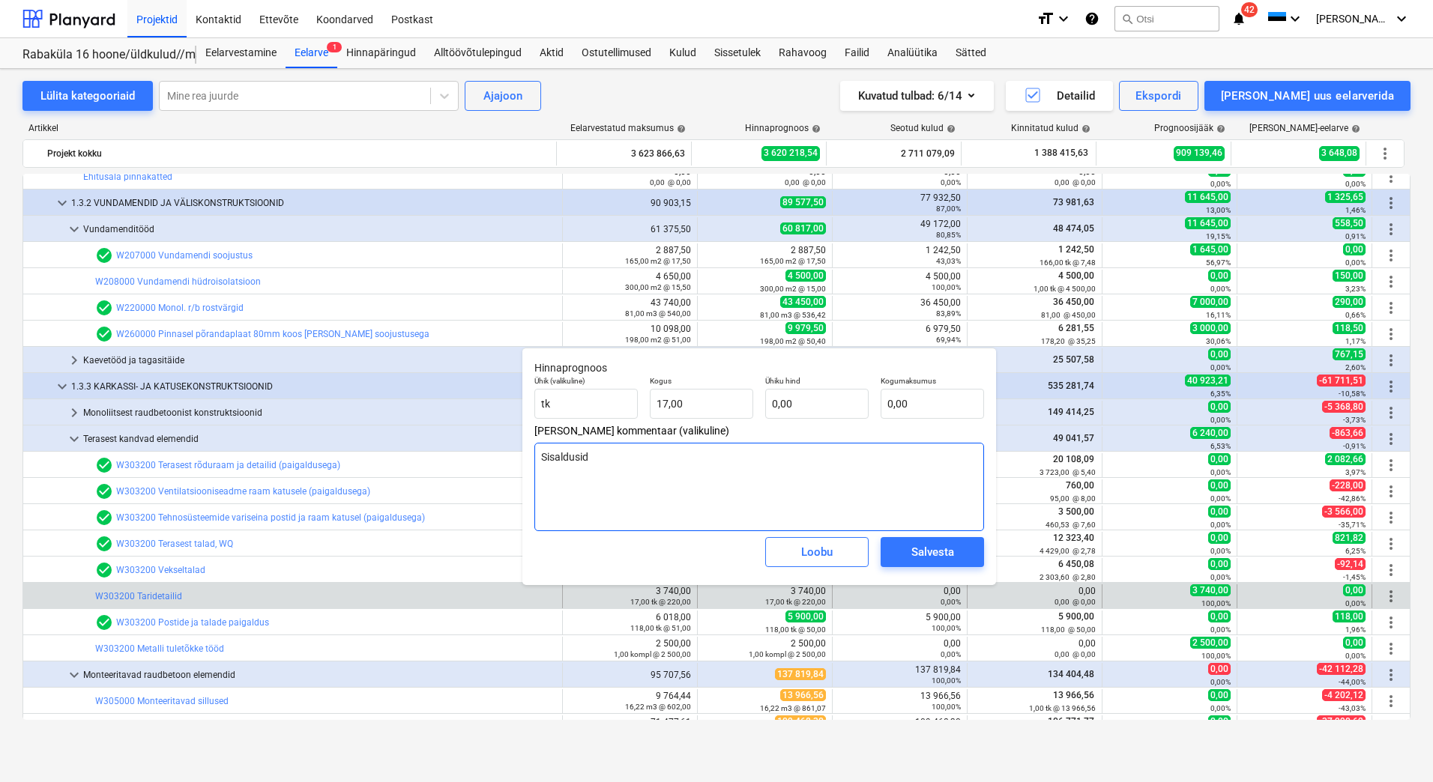
type textarea "Sisaldusid"
type textarea "x"
type textarea "Sisaldusid k"
type textarea "x"
type textarea "Sisaldusid ka"
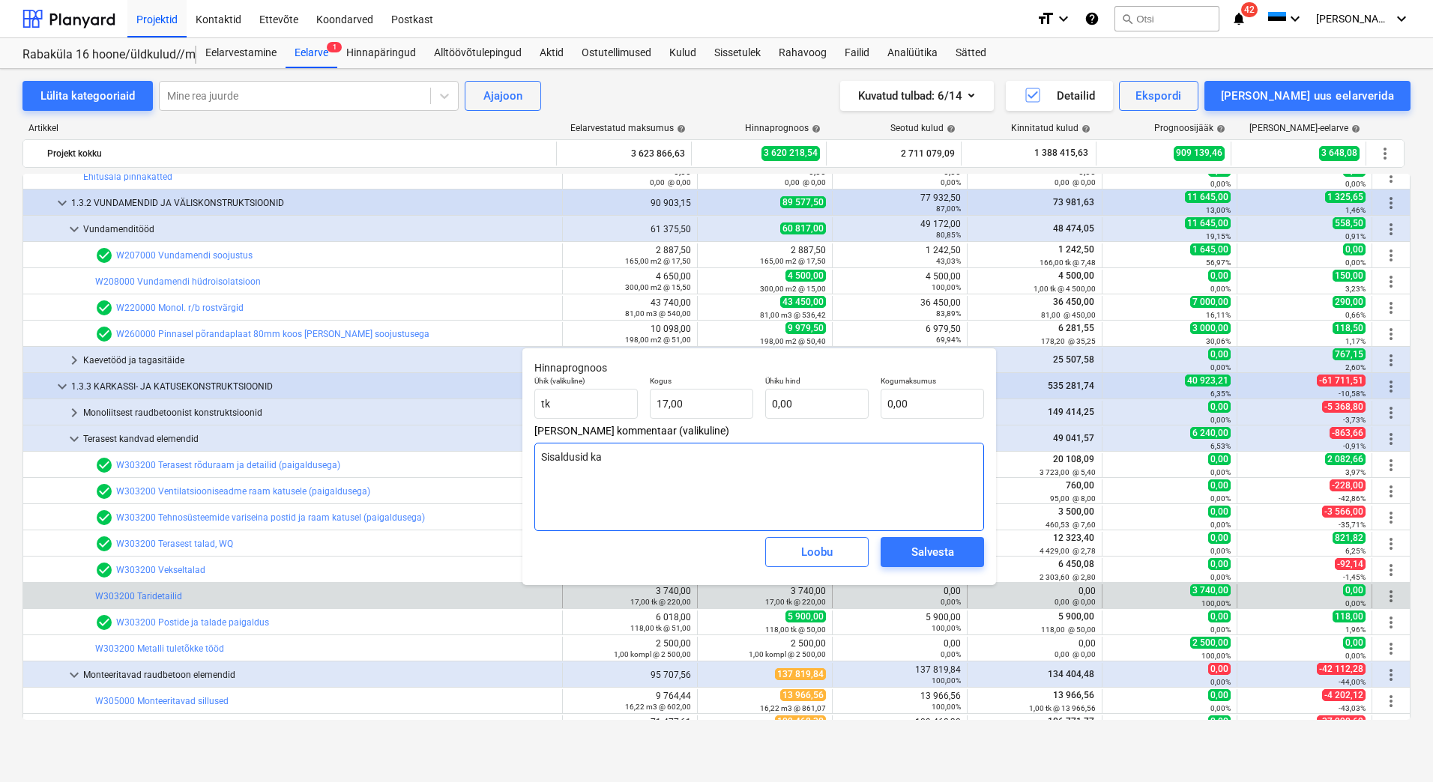
type textarea "x"
type textarea "Sisaldusid kar"
type textarea "x"
type textarea "Sisaldusid kark"
type textarea "x"
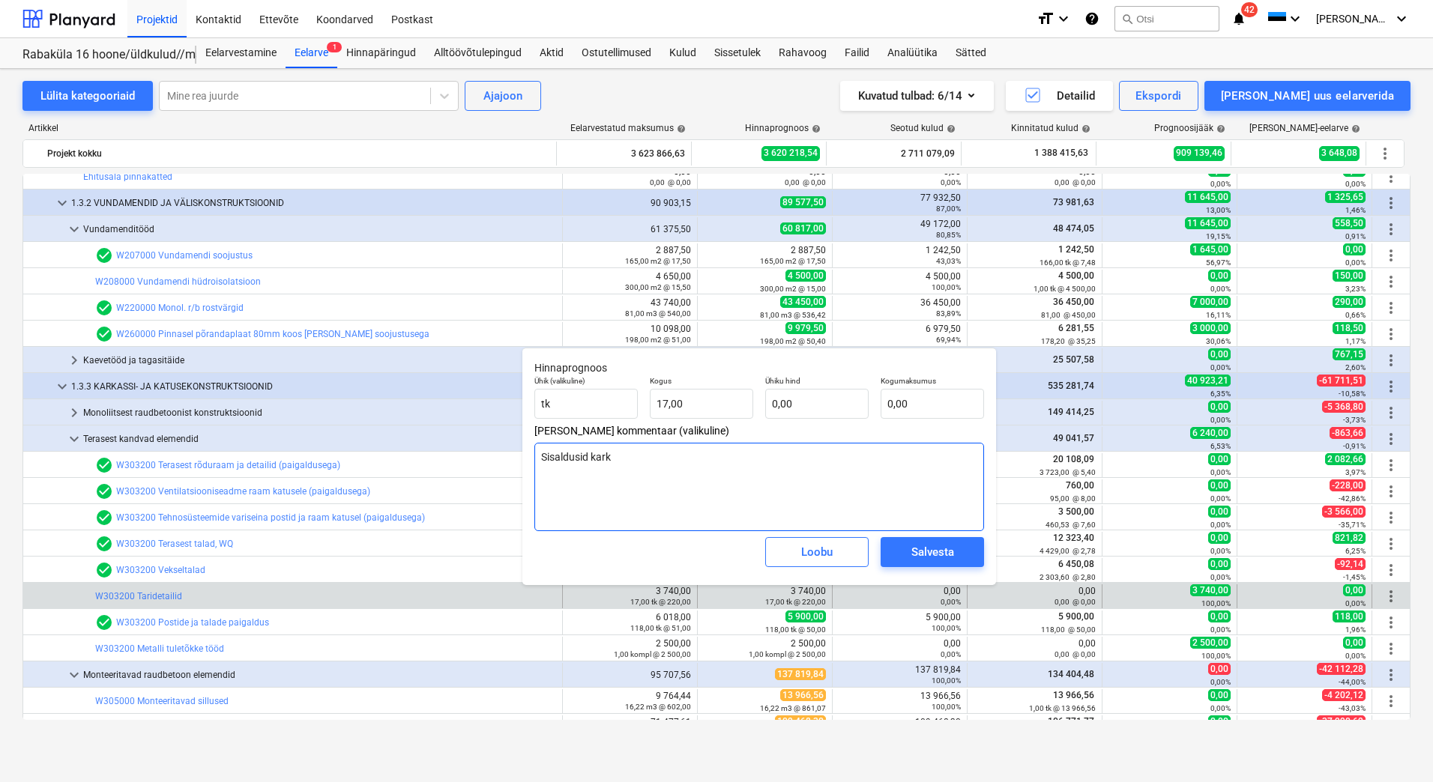
type textarea "Sisaldusid karka"
type textarea "x"
type textarea "Sisaldusid karkas"
type textarea "x"
type textarea "Sisaldusid karkassi"
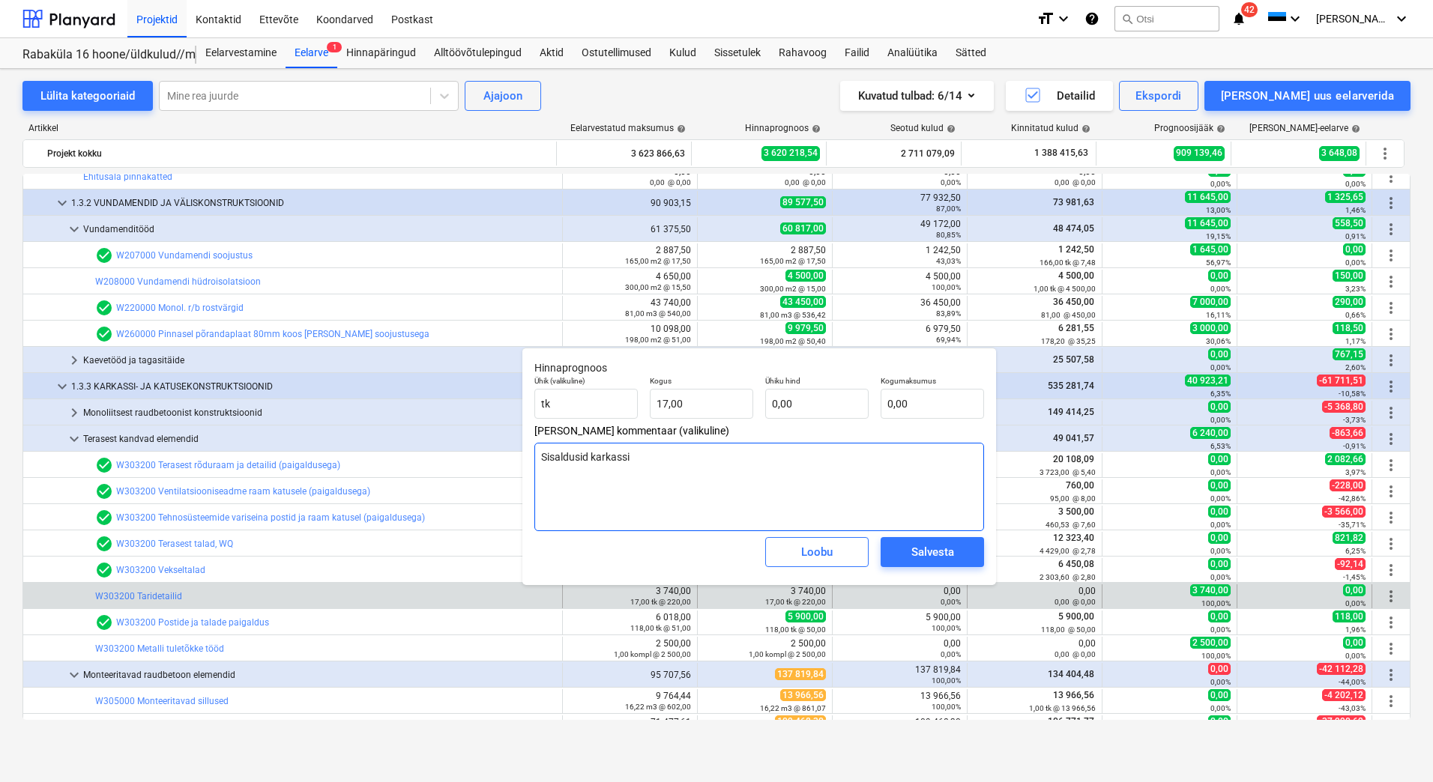
type textarea "x"
type textarea "Sisaldusid karkassit"
type textarea "x"
type textarea "Sisaldusid karkassitö"
type textarea "x"
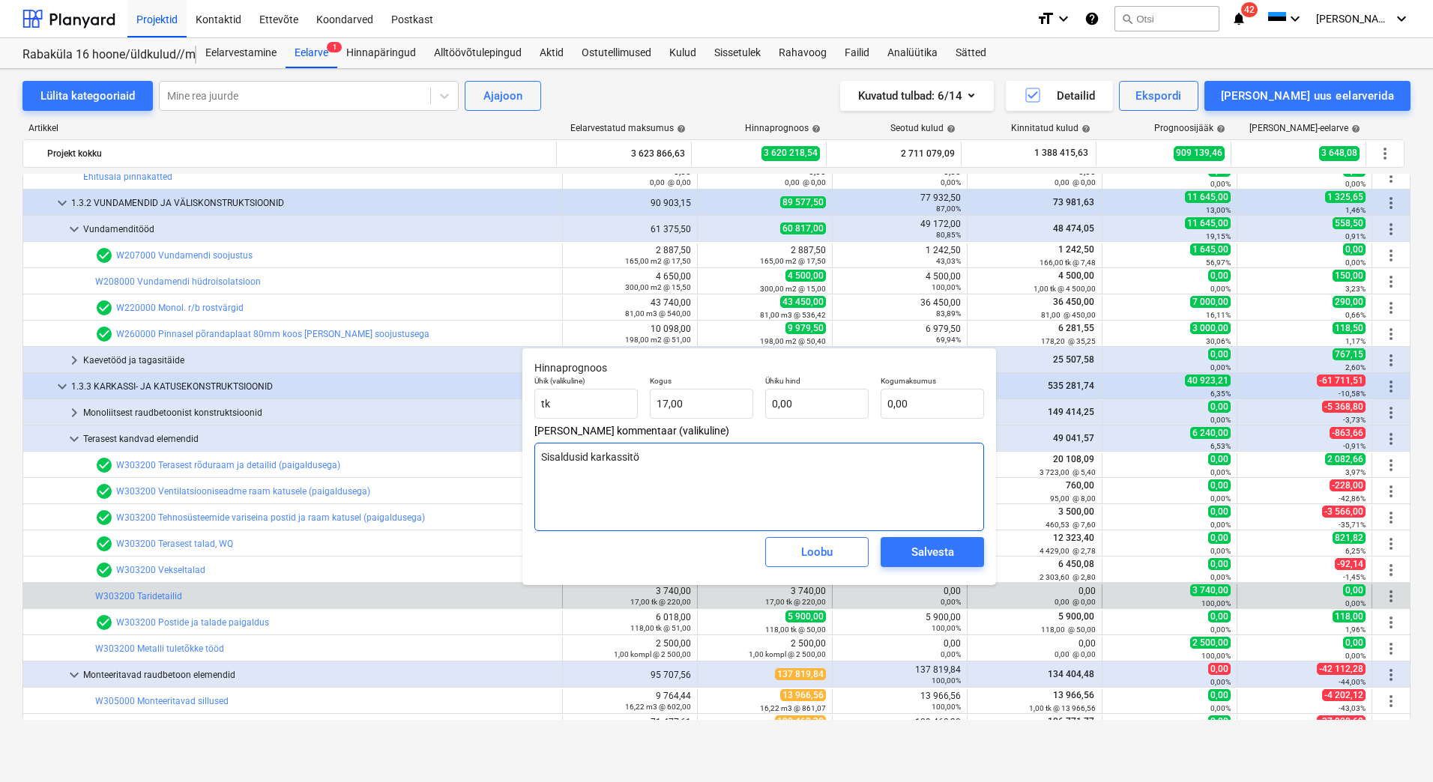
type textarea "Sisaldusid karkassitöö"
type textarea "x"
type textarea "Sisaldusid karkassitööde"
type textarea "x"
type textarea "Sisaldusid karkassitööde"
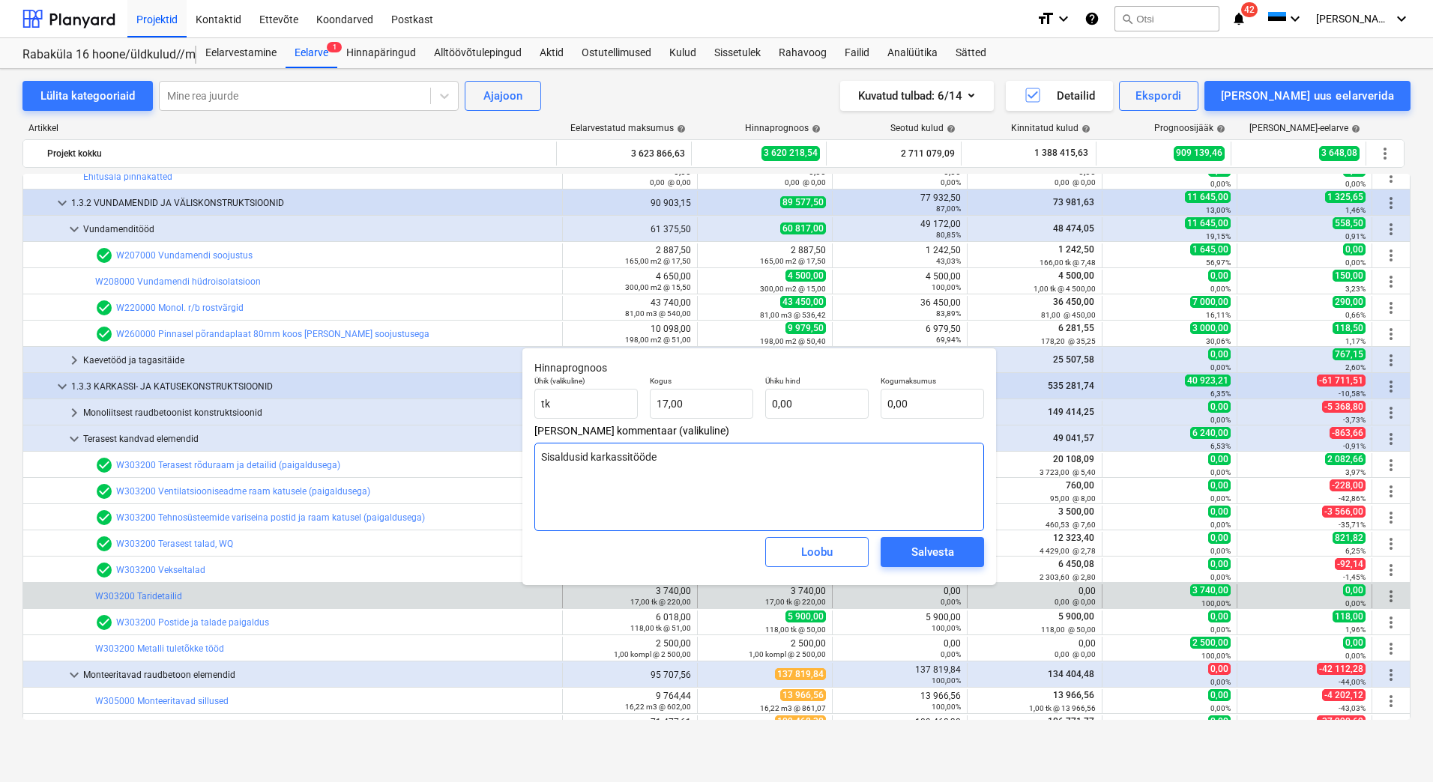
type textarea "x"
type textarea "Sisaldusid karkassitööde pa"
type textarea "x"
type textarea "Sisaldusid karkassitööde pak"
type textarea "x"
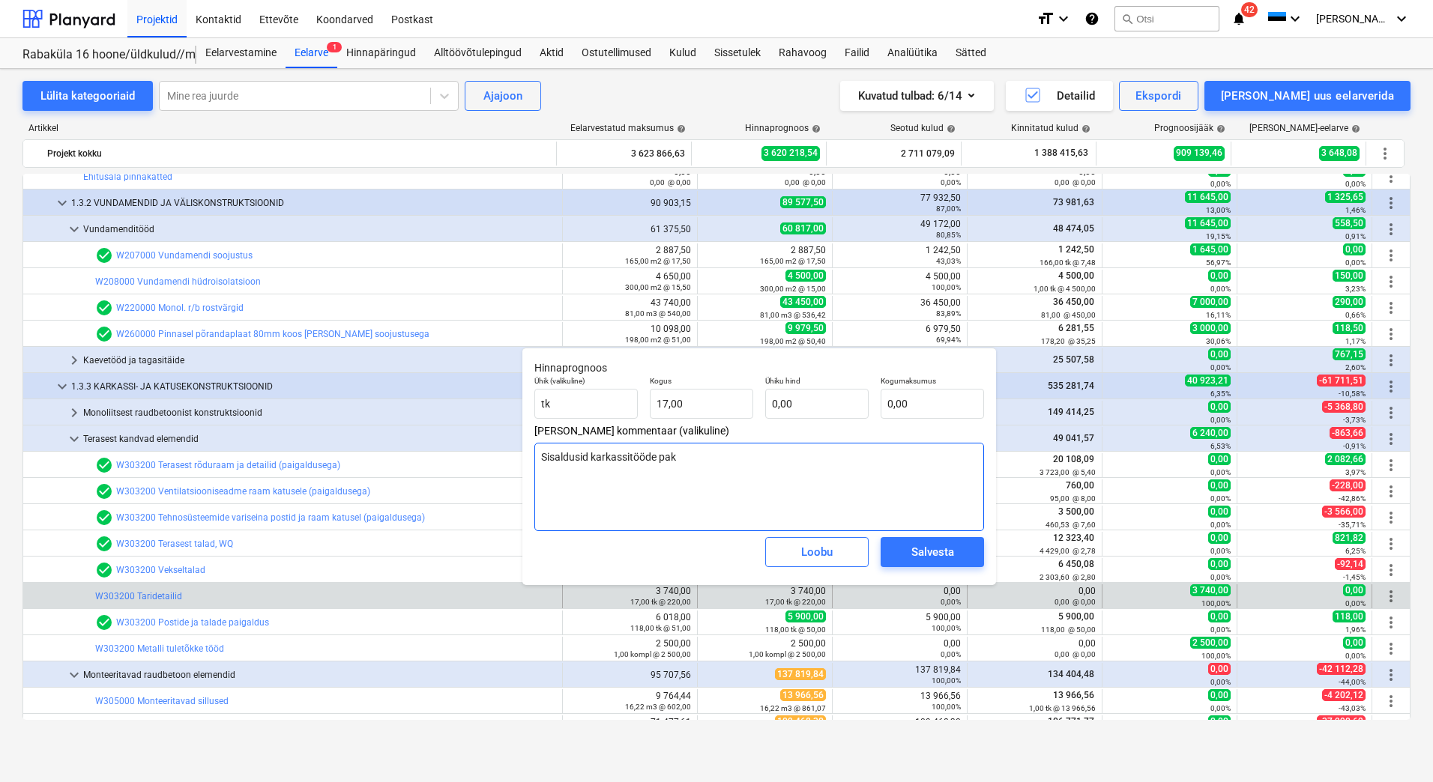
type textarea "Sisaldusid karkassitööde pakk"
type textarea "x"
type textarea "Sisaldusid karkassitööde pakku"
type textarea "x"
type textarea "Sisaldusid karkassitööde pakkuj"
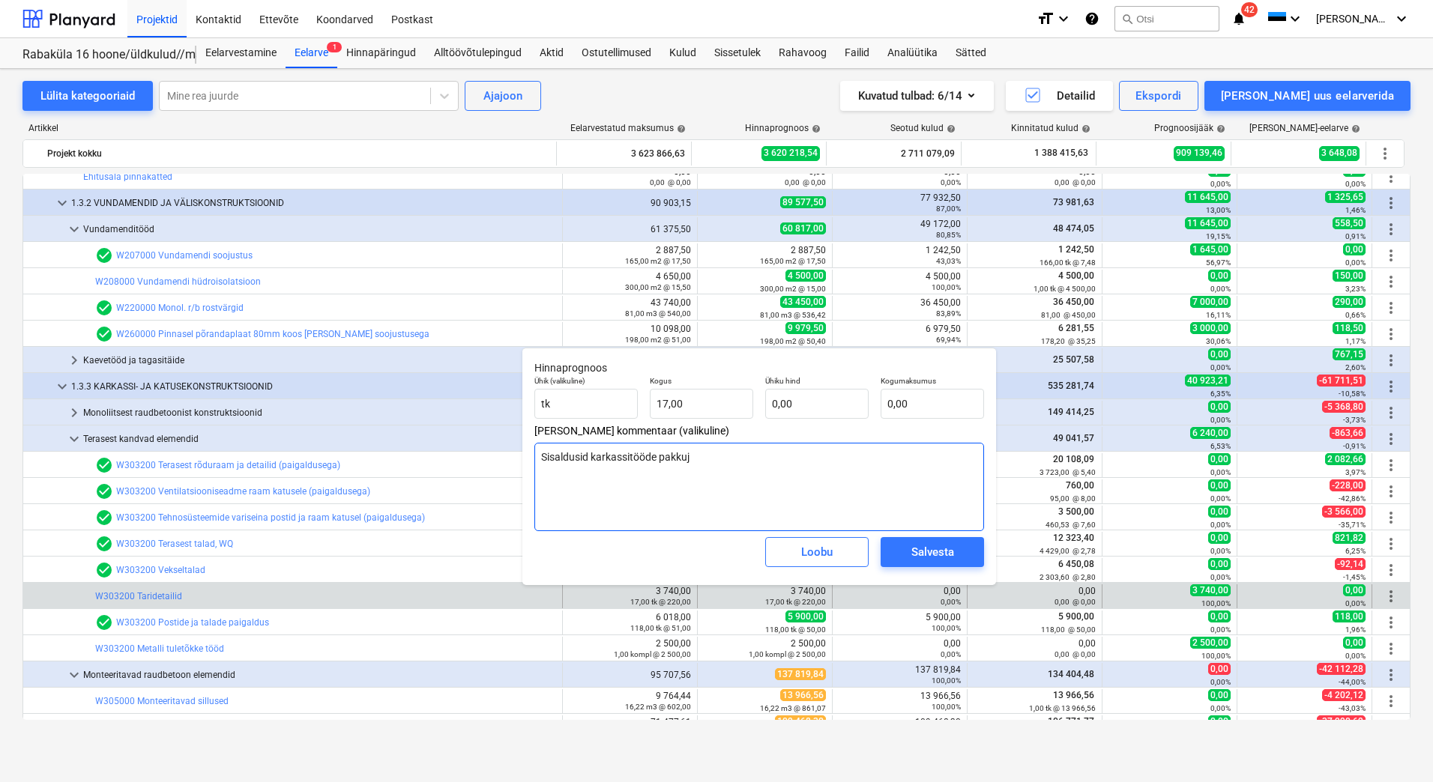
type textarea "x"
type textarea "Sisaldusid karkassitööde pakkuja"
type textarea "x"
type textarea "Sisaldusid karkassitööde pakkuja m"
type textarea "x"
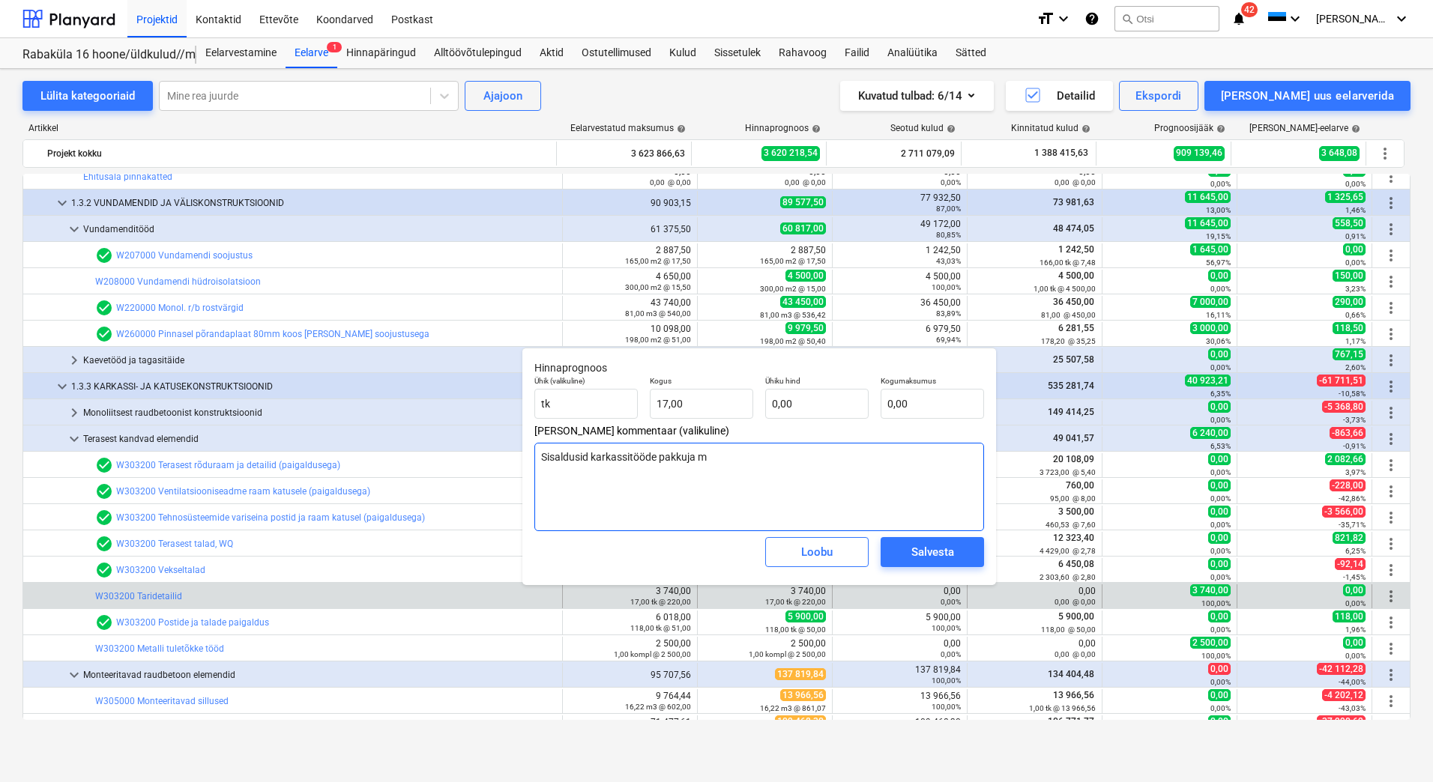
type textarea "Sisaldusid karkassitööde pakkuja ma"
type textarea "x"
type textarea "Sisaldusid karkassitööde pakkuja mahu"
type textarea "x"
type textarea "Sisaldusid karkassitööde pakkuja mahus"
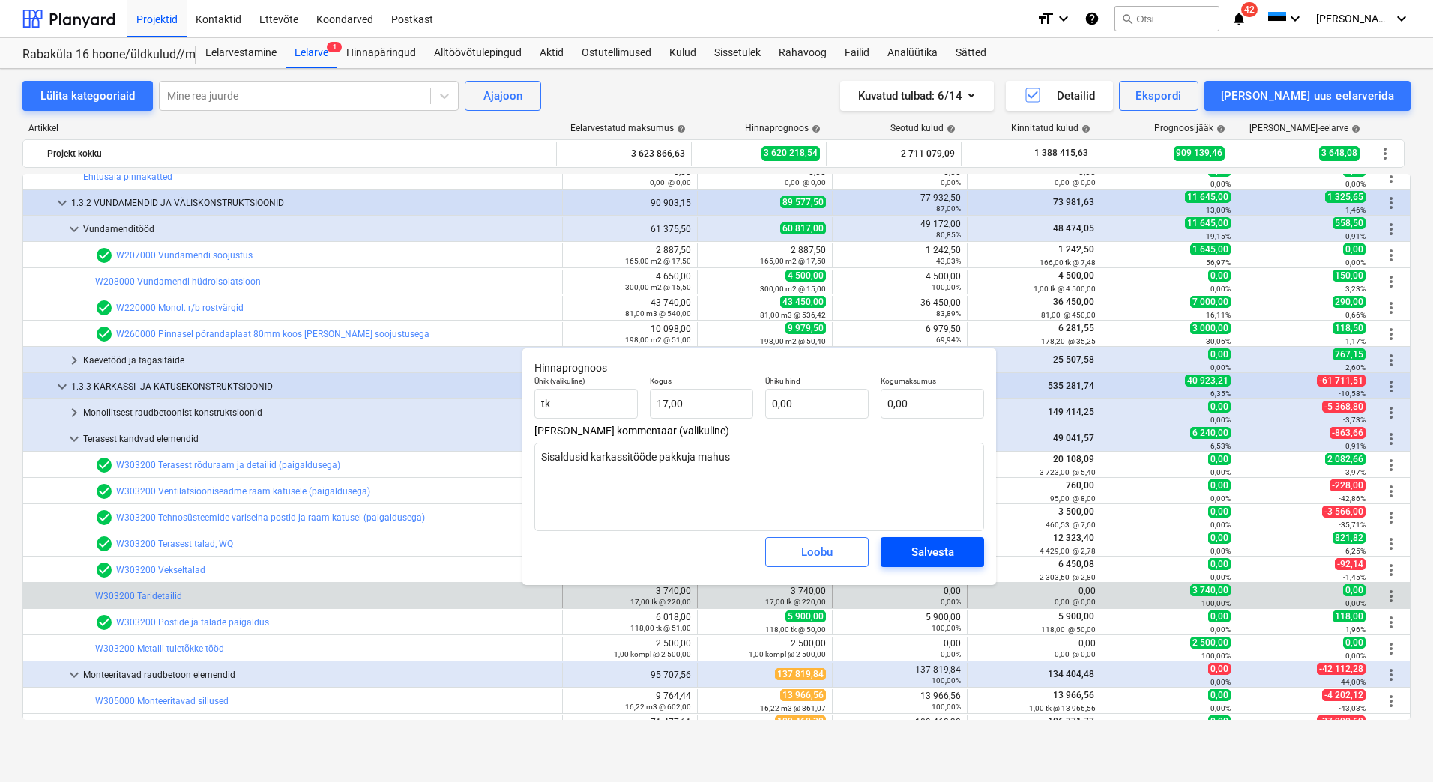
click at [933, 550] on div "Salvesta" at bounding box center [932, 551] width 43 height 19
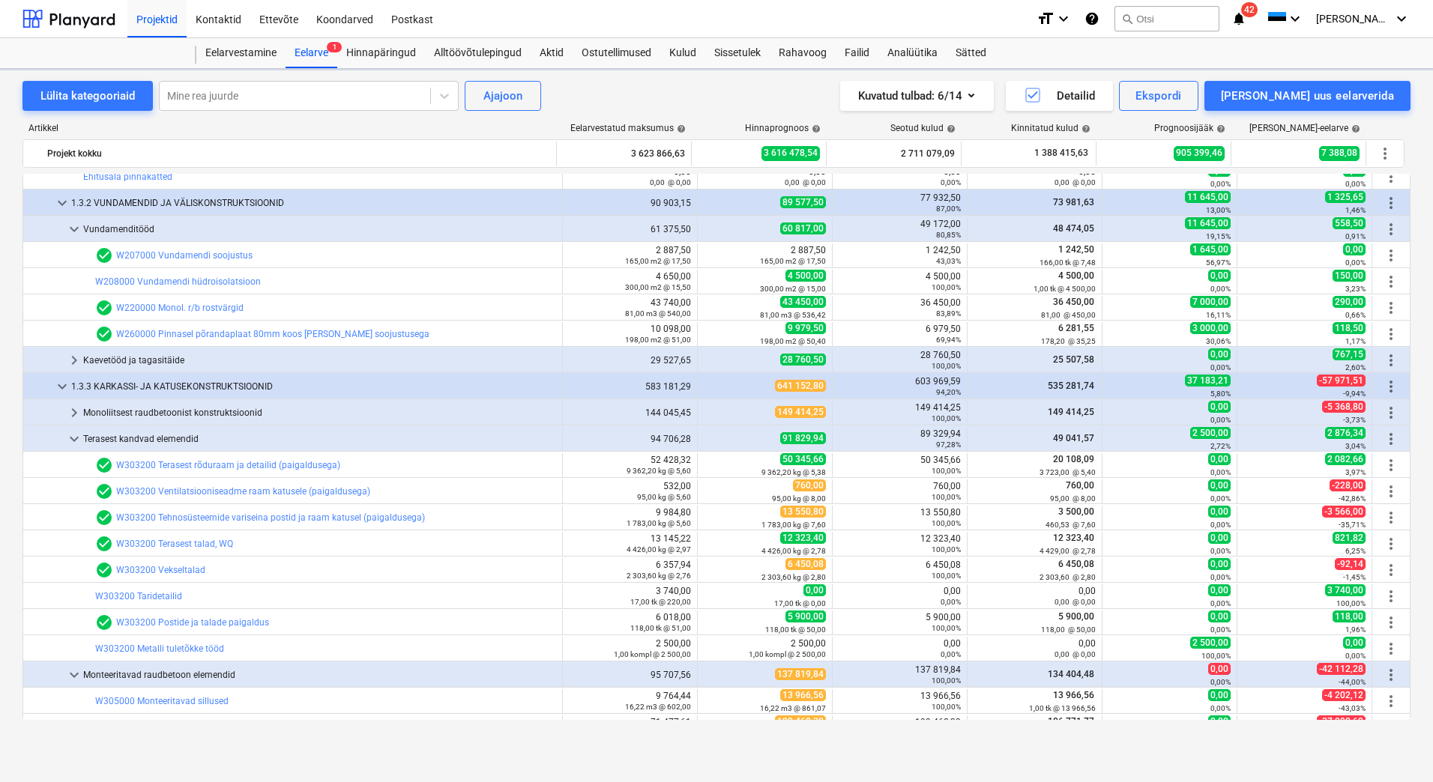
type textarea "x"
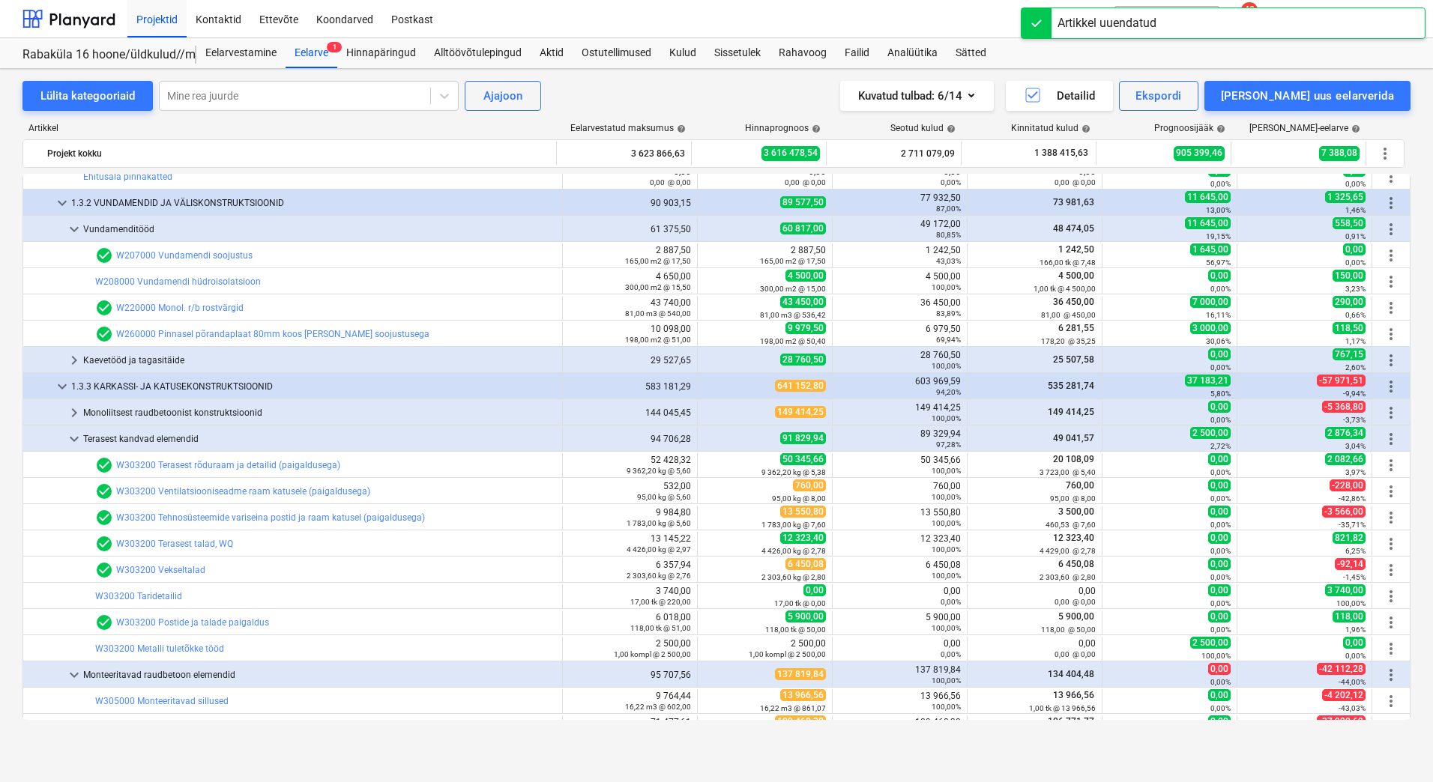
scroll to position [2023, 0]
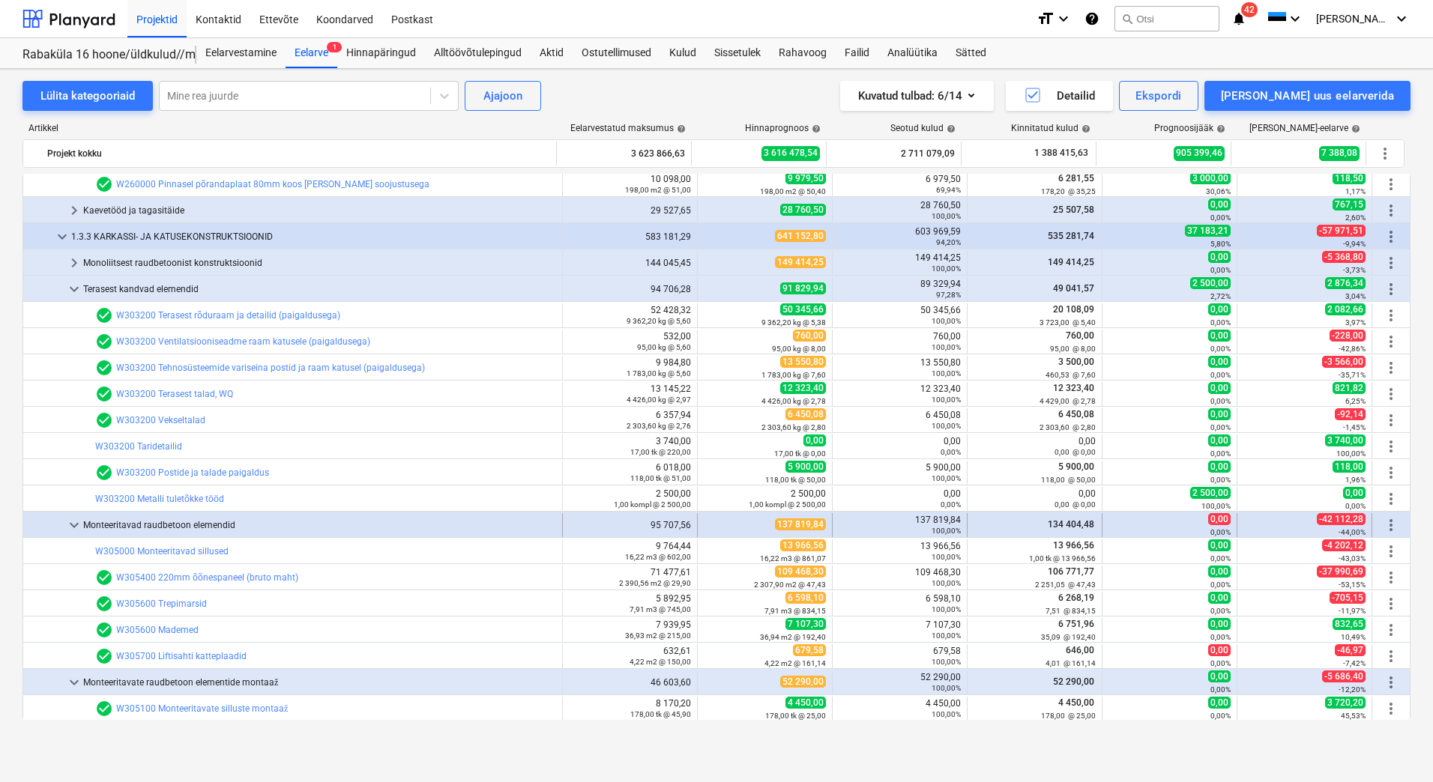
click at [69, 523] on span "keyboard_arrow_down" at bounding box center [74, 525] width 18 height 18
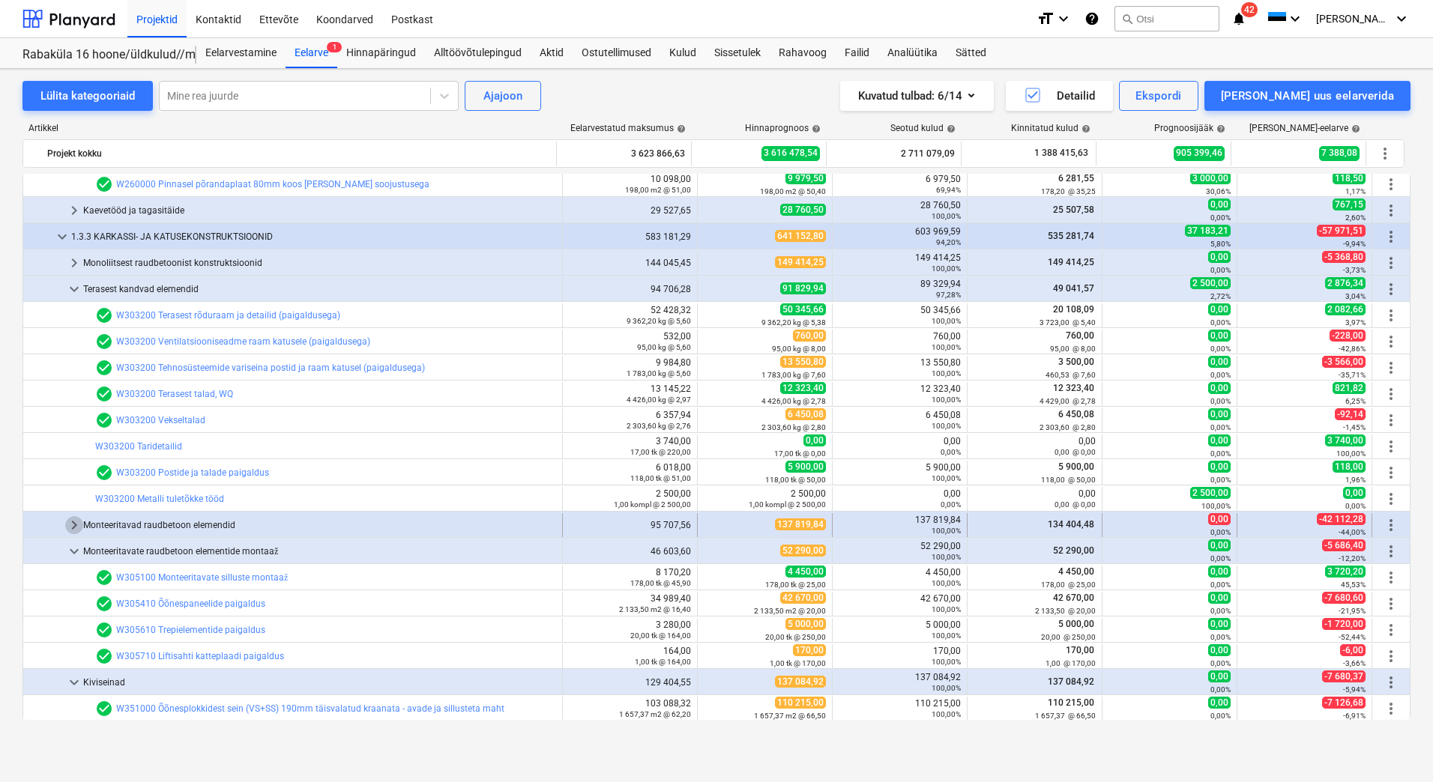
click at [72, 525] on span "keyboard_arrow_right" at bounding box center [74, 525] width 18 height 18
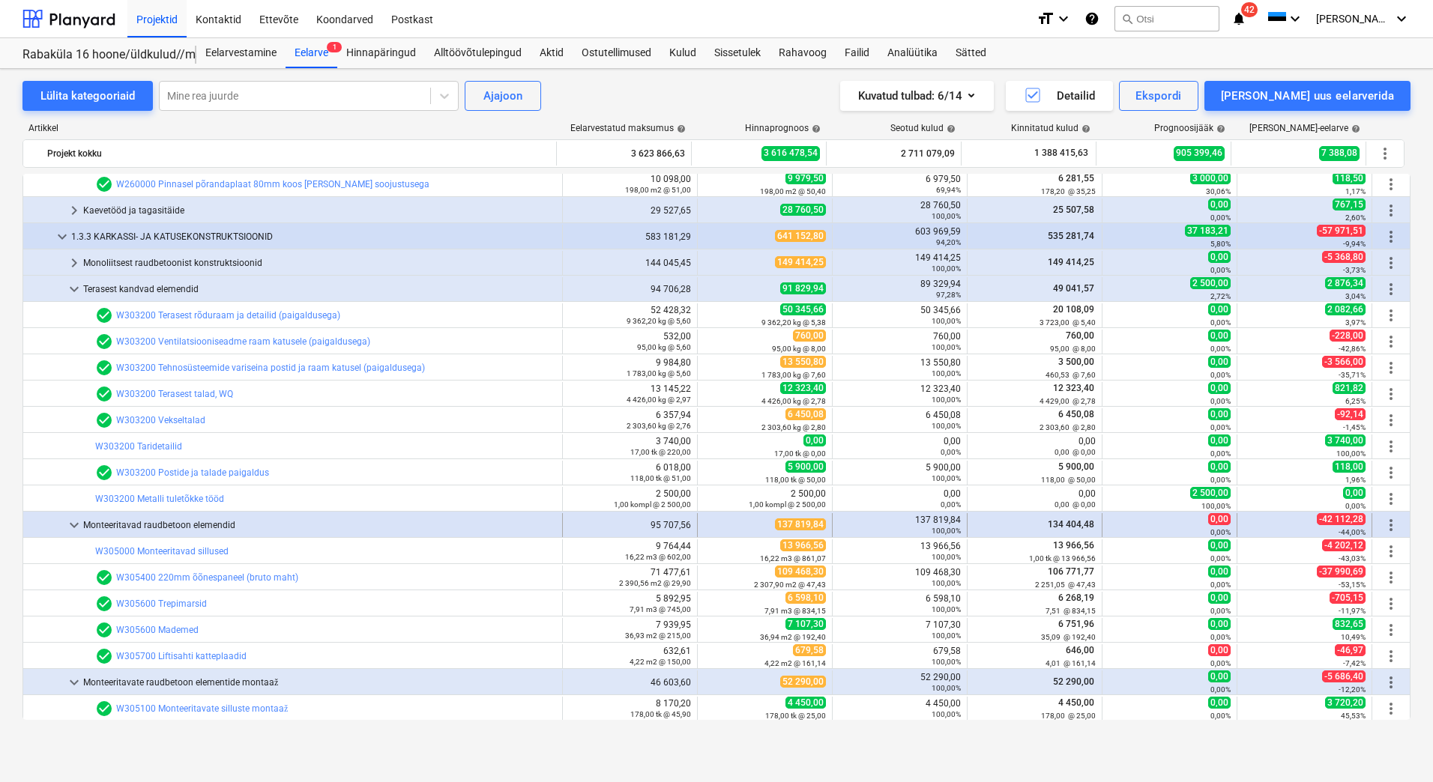
click at [75, 522] on span "keyboard_arrow_down" at bounding box center [74, 525] width 18 height 18
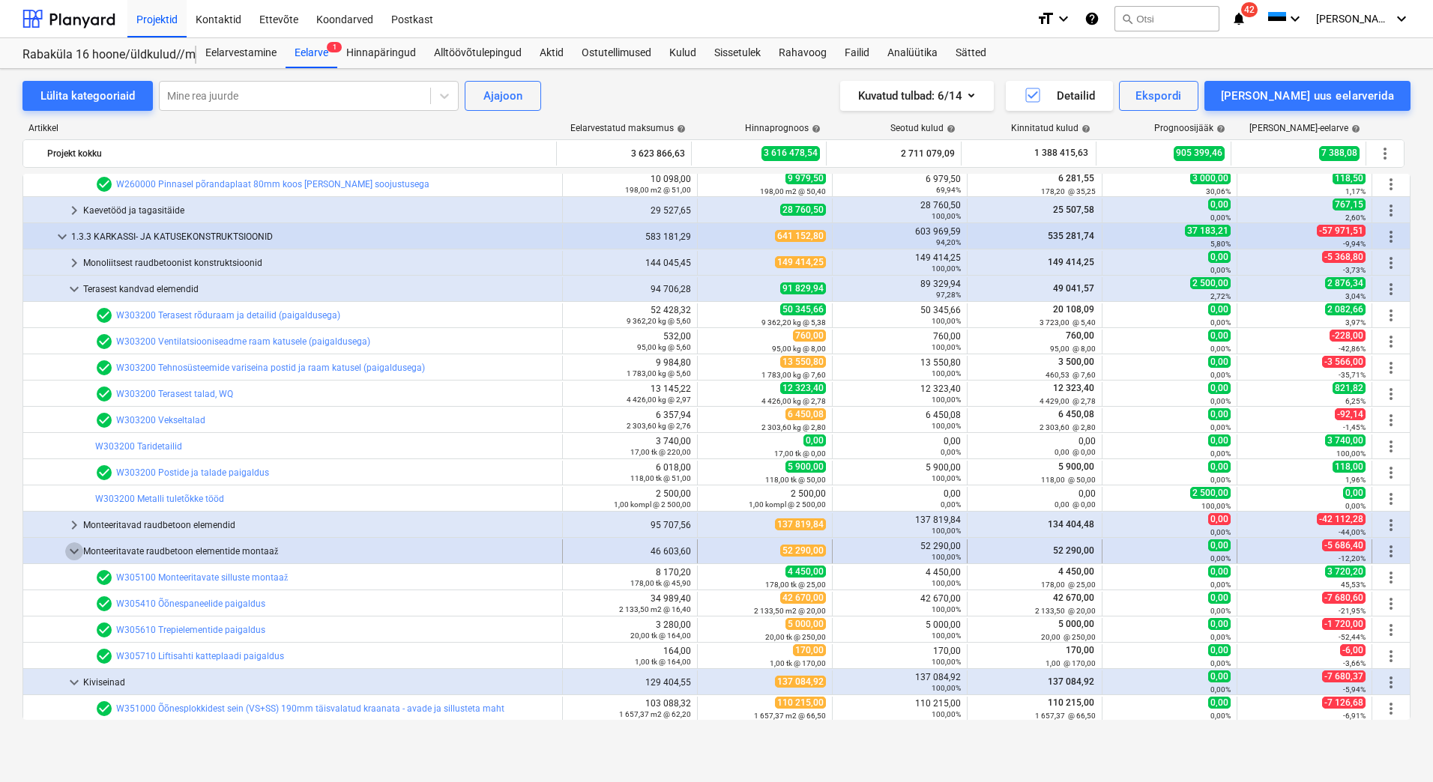
click at [74, 548] on span "keyboard_arrow_down" at bounding box center [74, 551] width 18 height 18
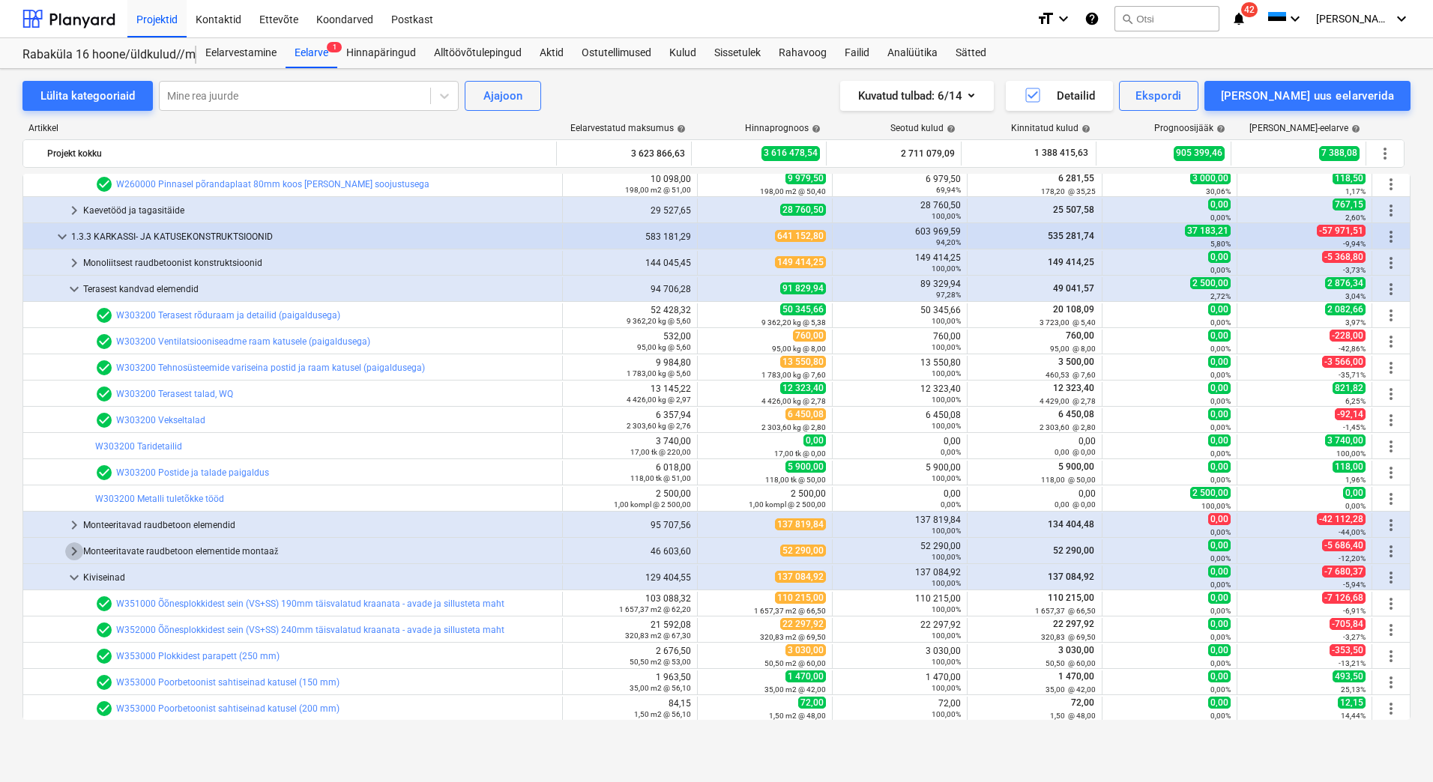
click at [74, 548] on span "keyboard_arrow_right" at bounding box center [74, 551] width 18 height 18
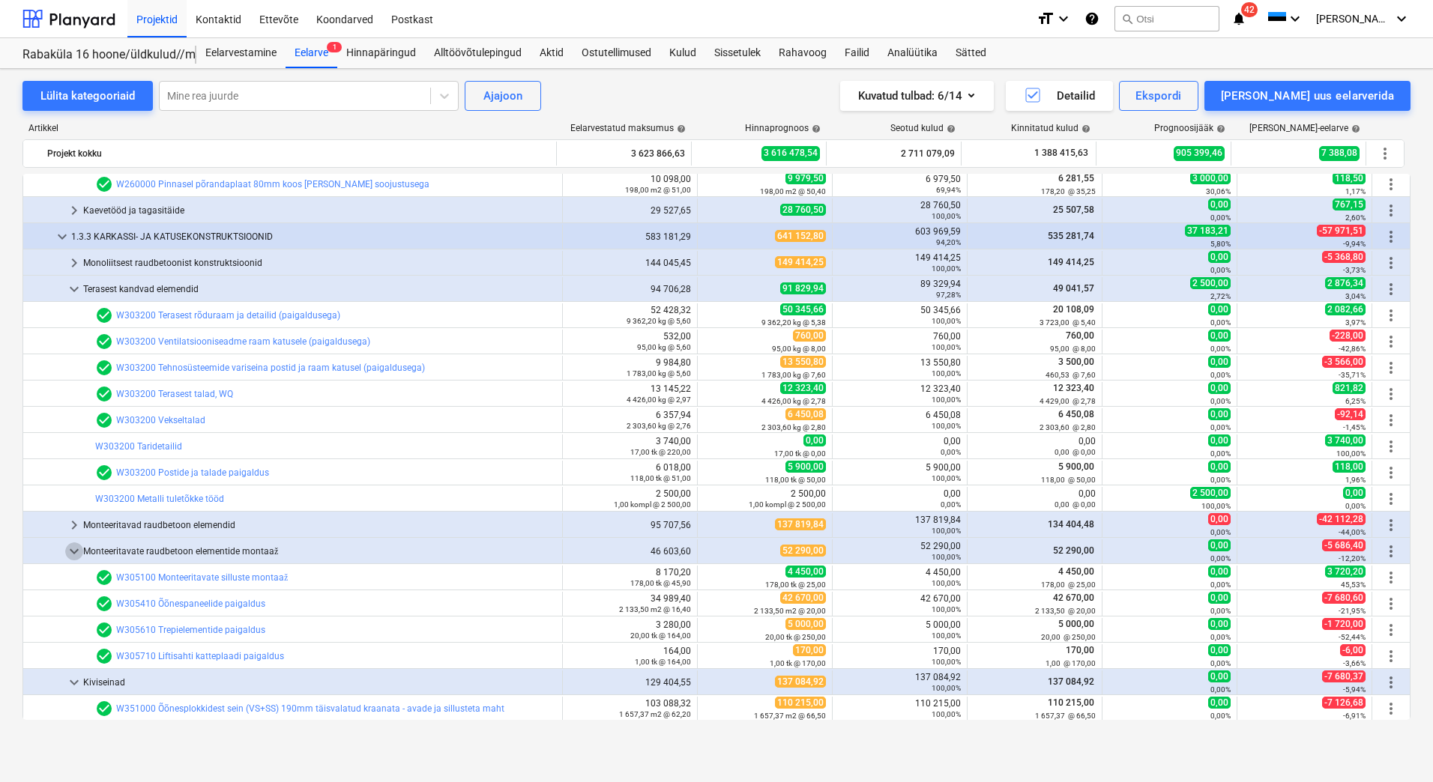
click at [74, 548] on span "keyboard_arrow_down" at bounding box center [74, 551] width 18 height 18
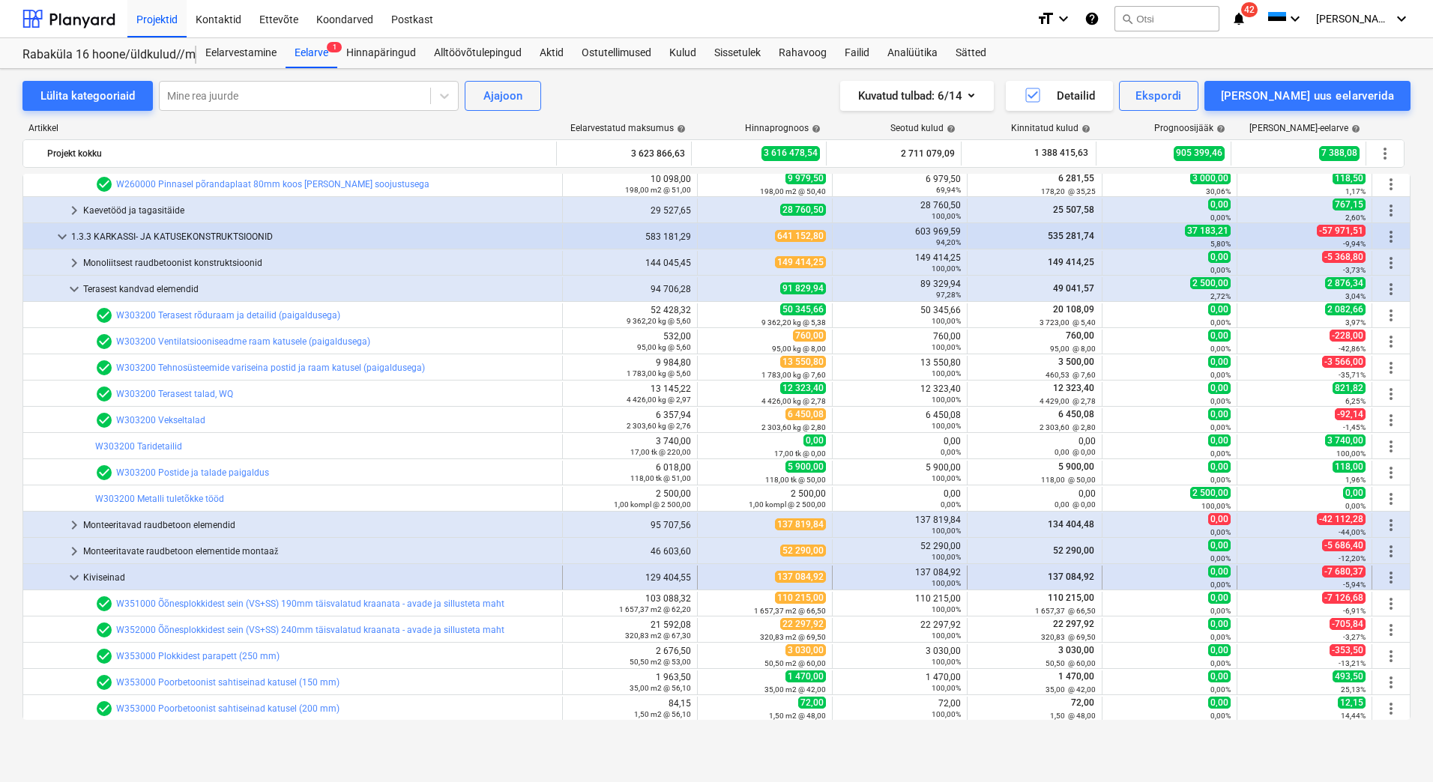
scroll to position [2098, 0]
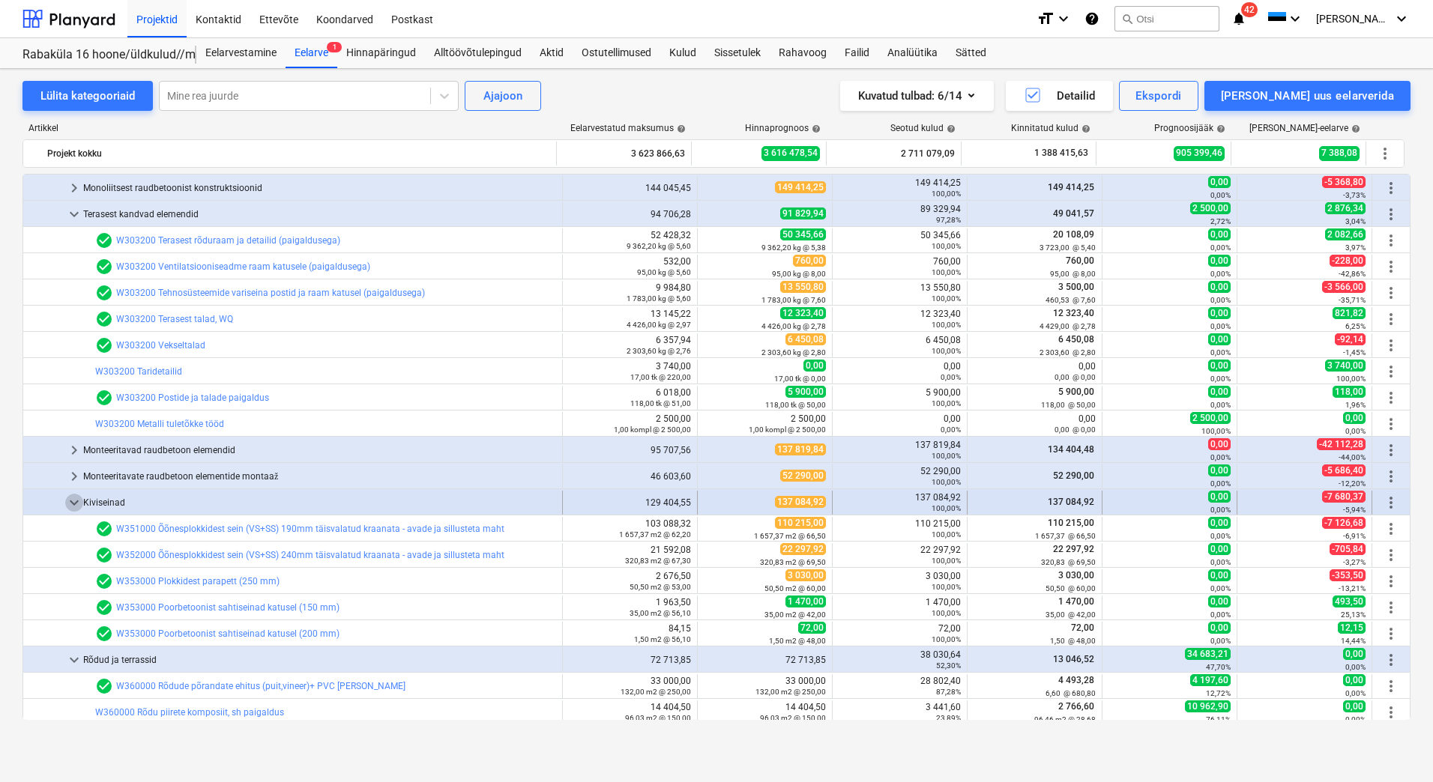
click at [76, 503] on span "keyboard_arrow_down" at bounding box center [74, 503] width 18 height 18
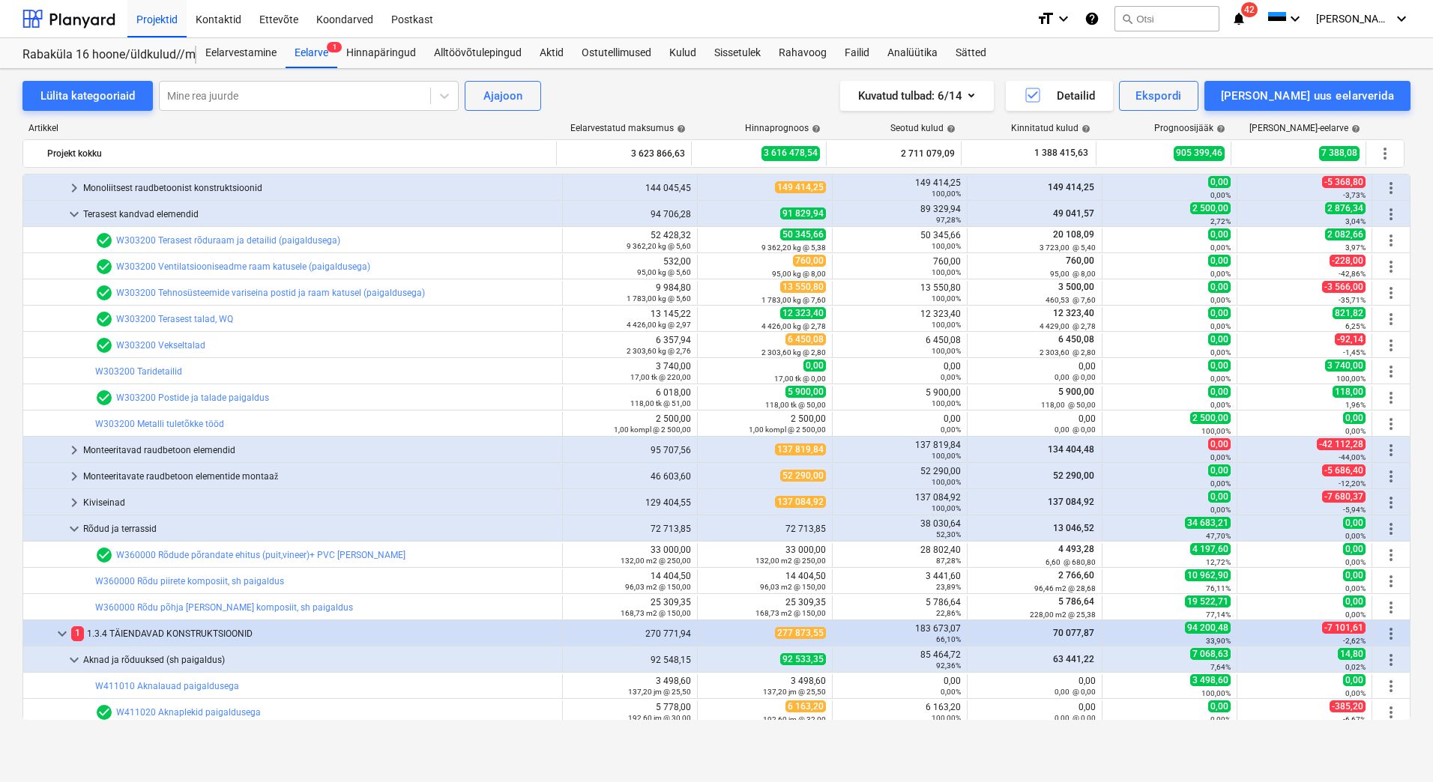
scroll to position [2248, 0]
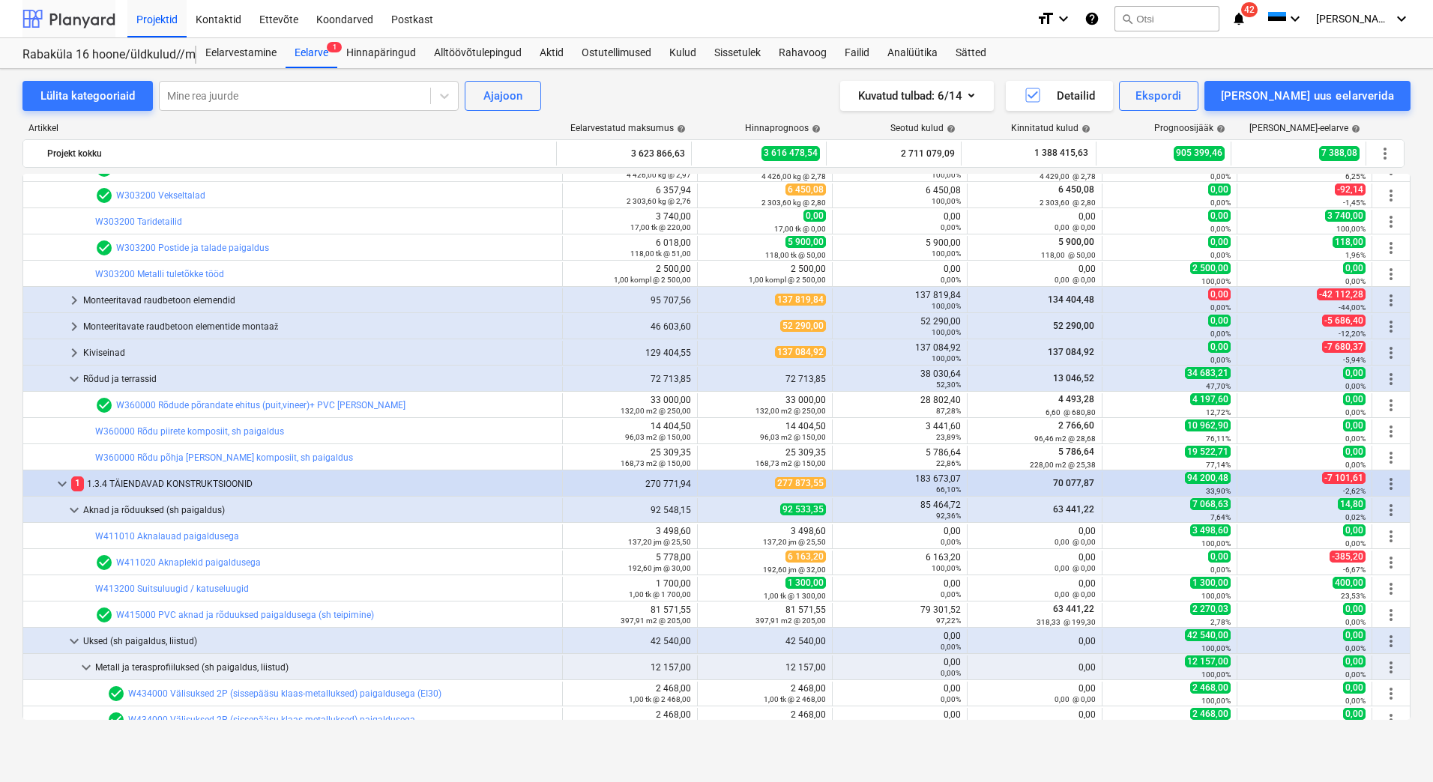
drag, startPoint x: 91, startPoint y: 25, endPoint x: 281, endPoint y: 65, distance: 193.7
click at [91, 25] on div at bounding box center [68, 18] width 93 height 37
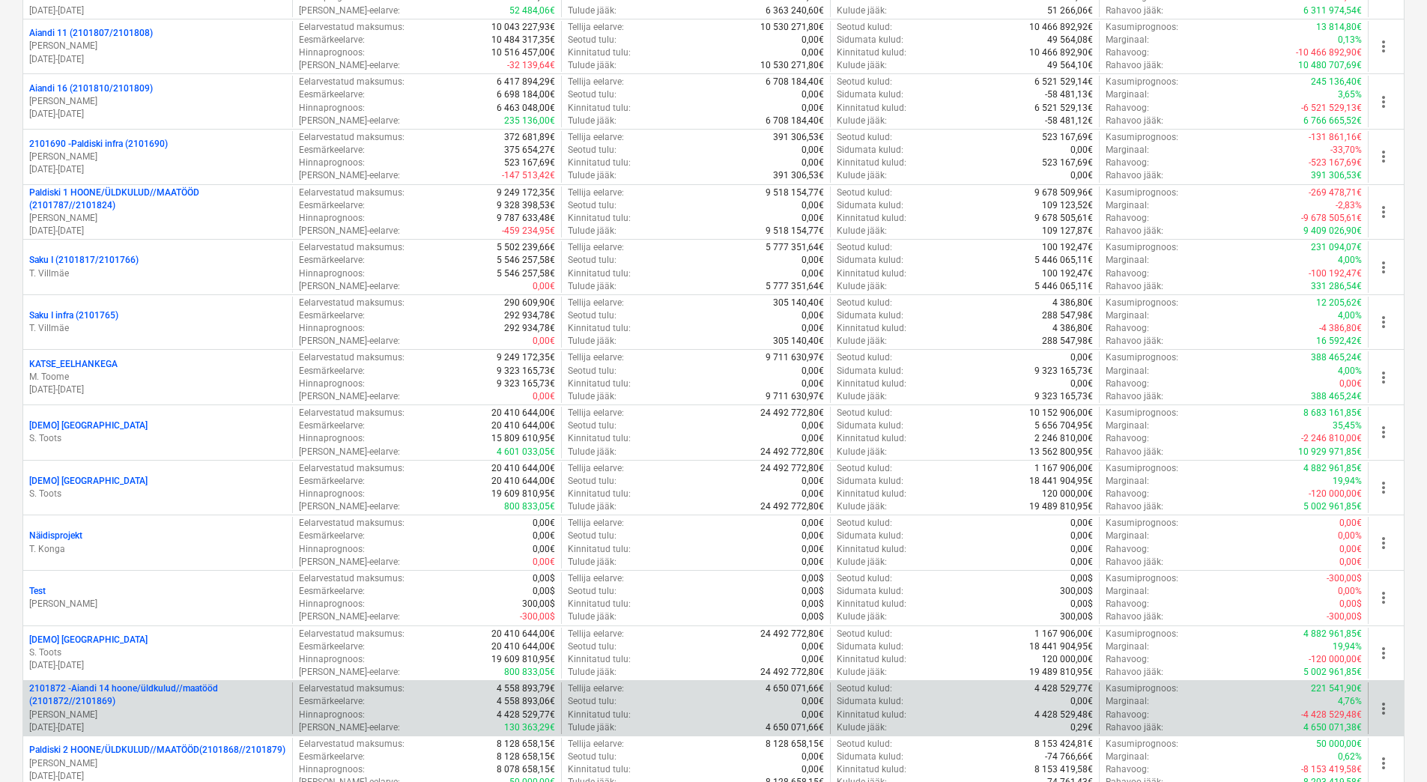
scroll to position [1695, 0]
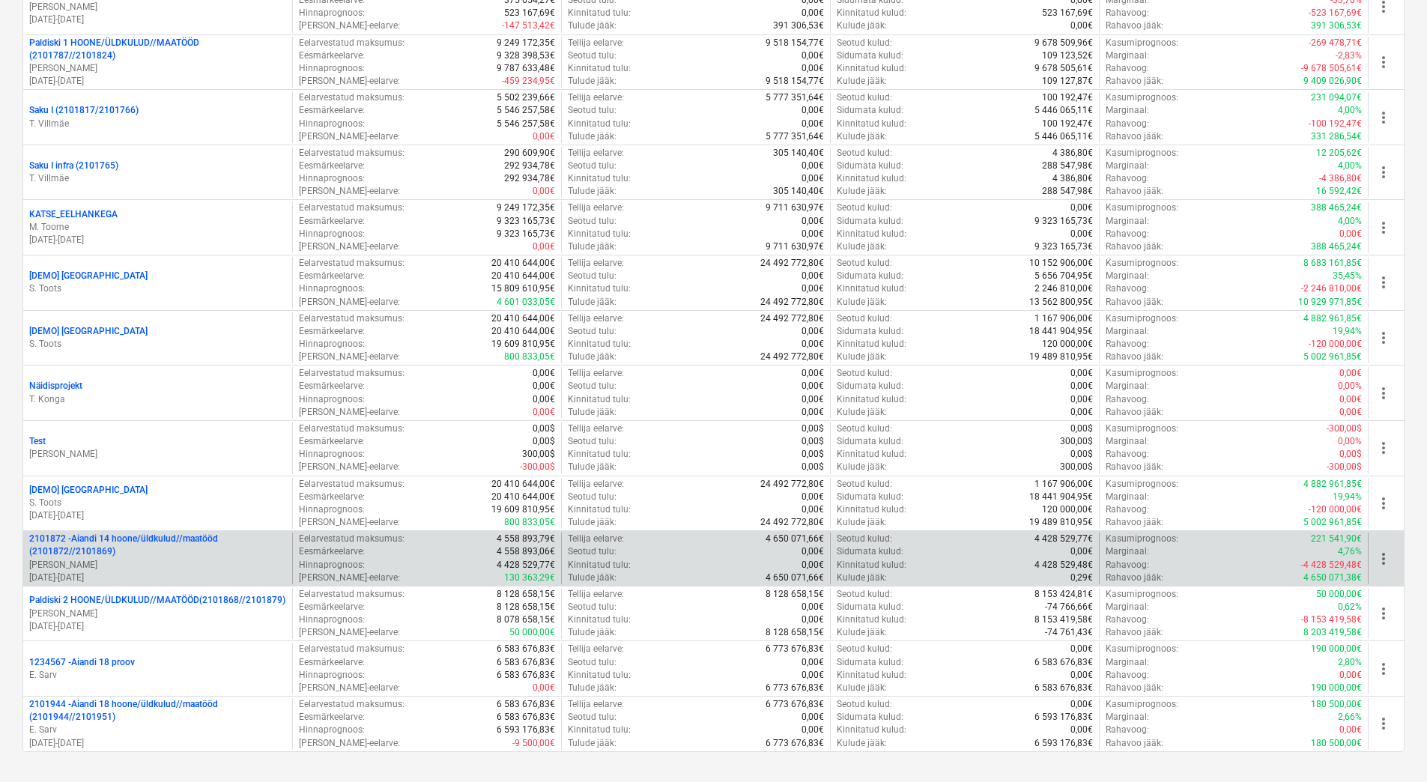
click at [174, 559] on p "[PERSON_NAME]" at bounding box center [157, 565] width 257 height 13
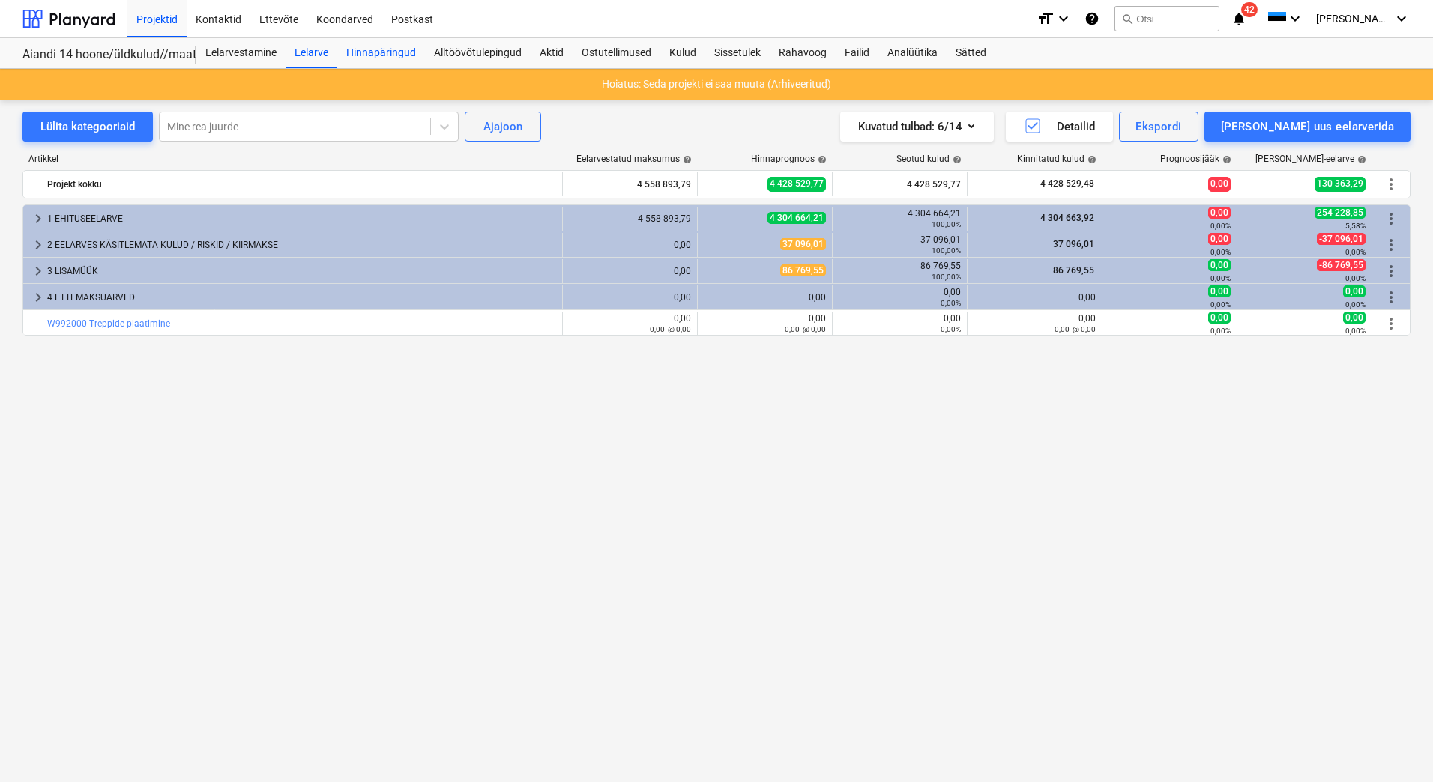
click at [399, 62] on div "Hinnapäringud" at bounding box center [381, 53] width 88 height 30
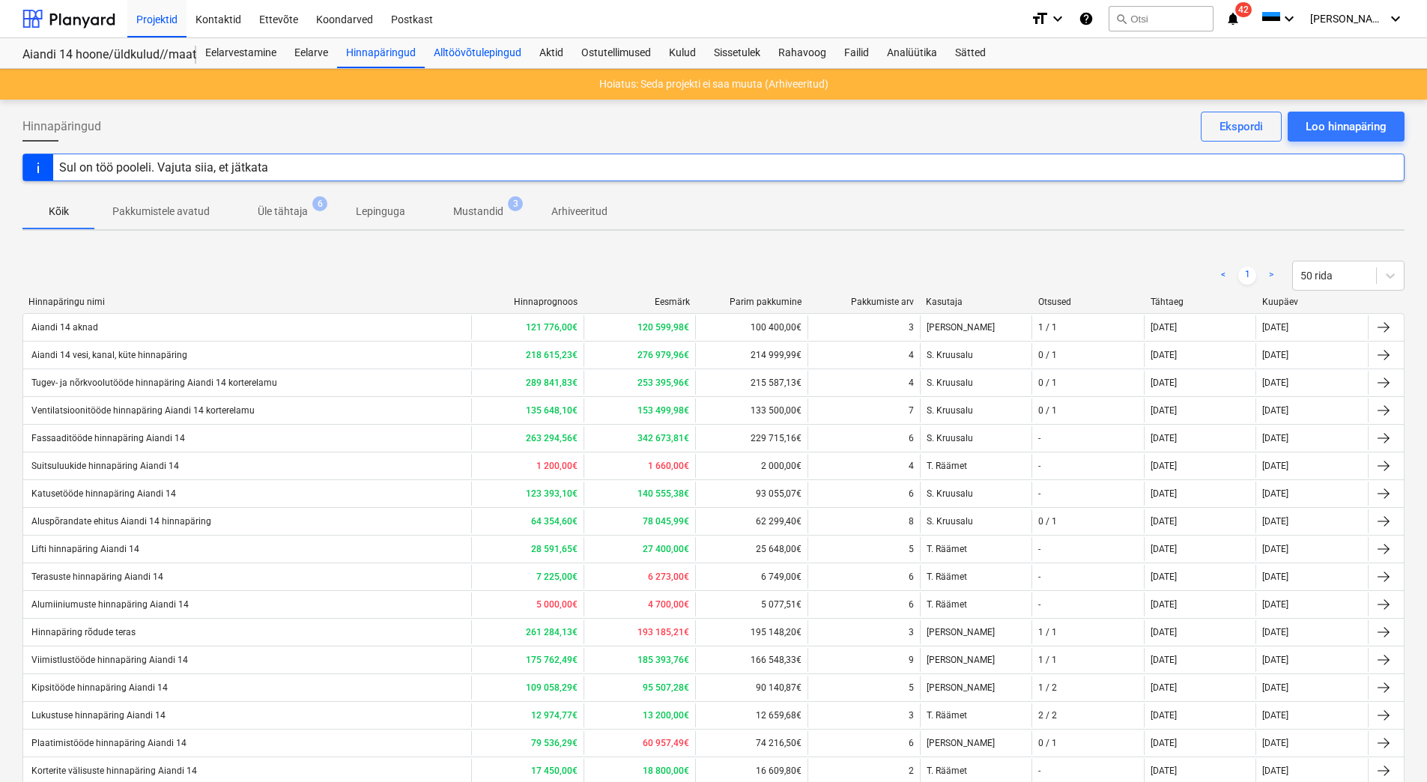
click at [492, 55] on div "Alltöövõtulepingud" at bounding box center [478, 53] width 106 height 30
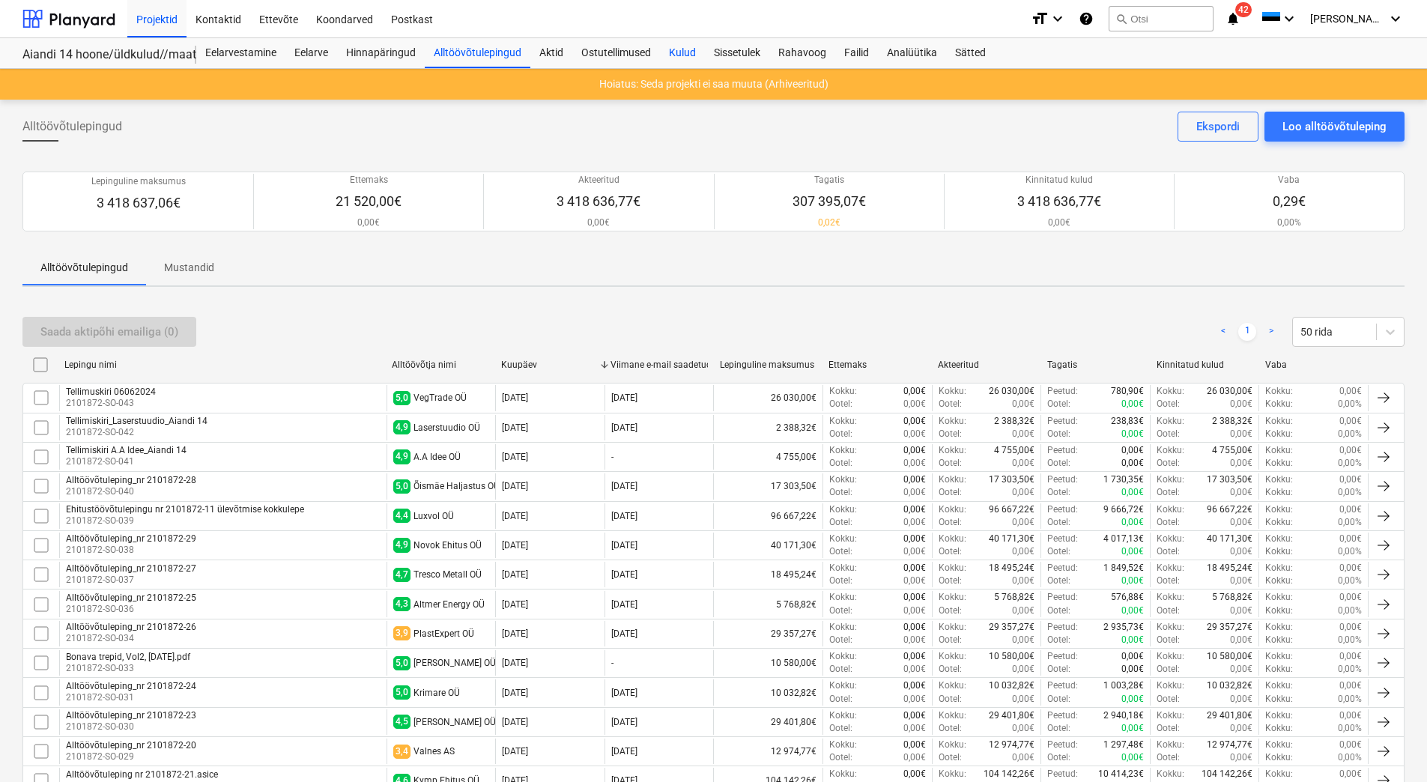
click at [676, 46] on div "Kulud" at bounding box center [682, 53] width 45 height 30
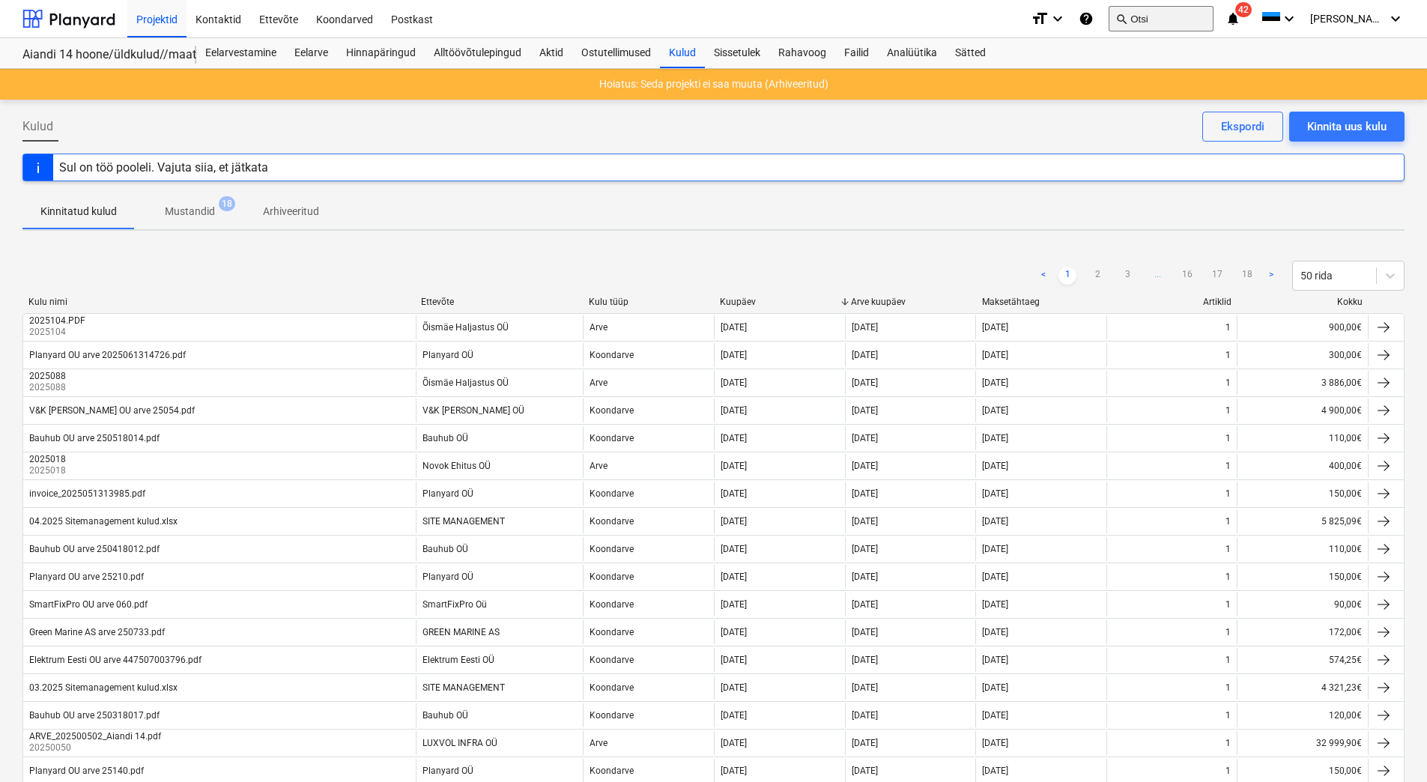
click at [1165, 17] on button "search Otsi" at bounding box center [1161, 18] width 105 height 25
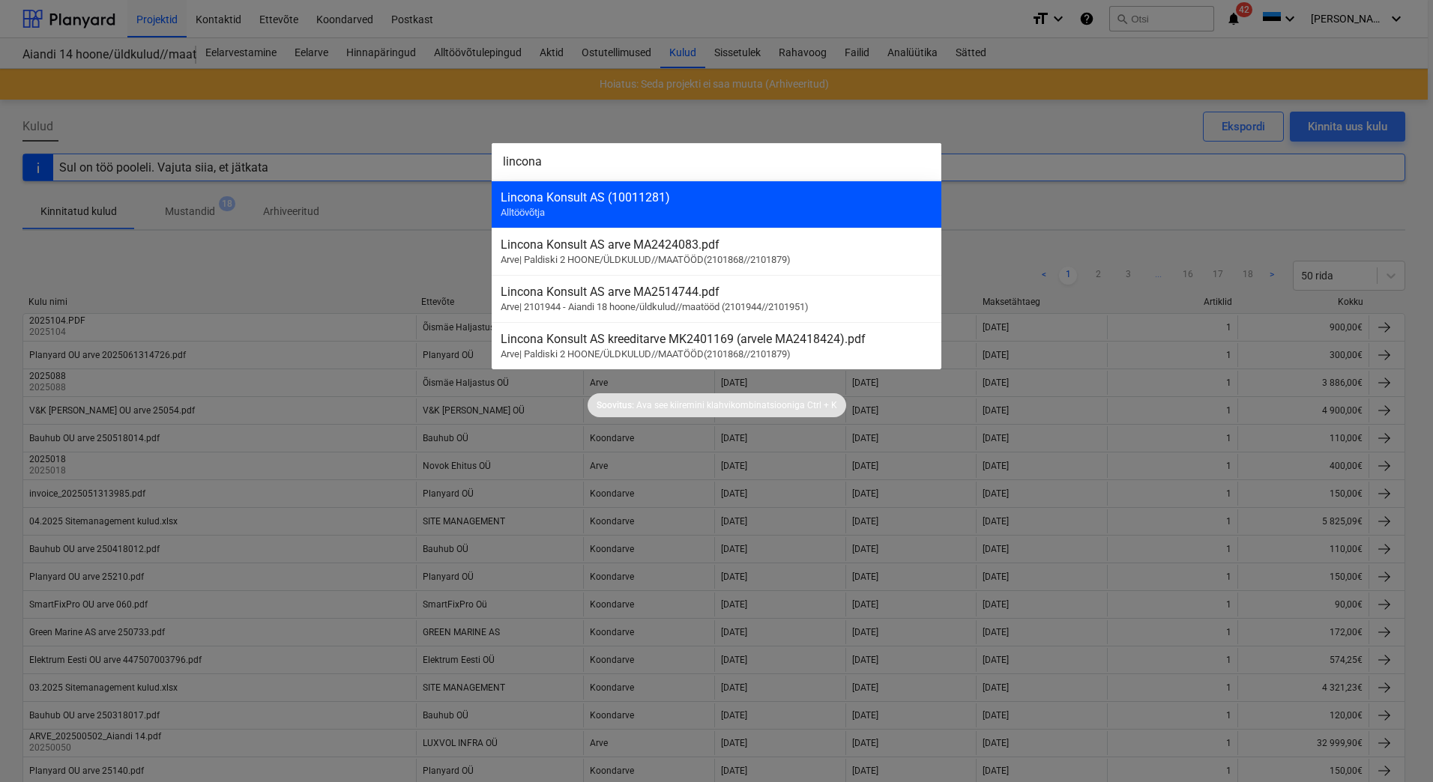
type input "lincona"
click at [641, 223] on div "Lincona Konsult AS (10011281) Alltöövõtja" at bounding box center [717, 204] width 450 height 47
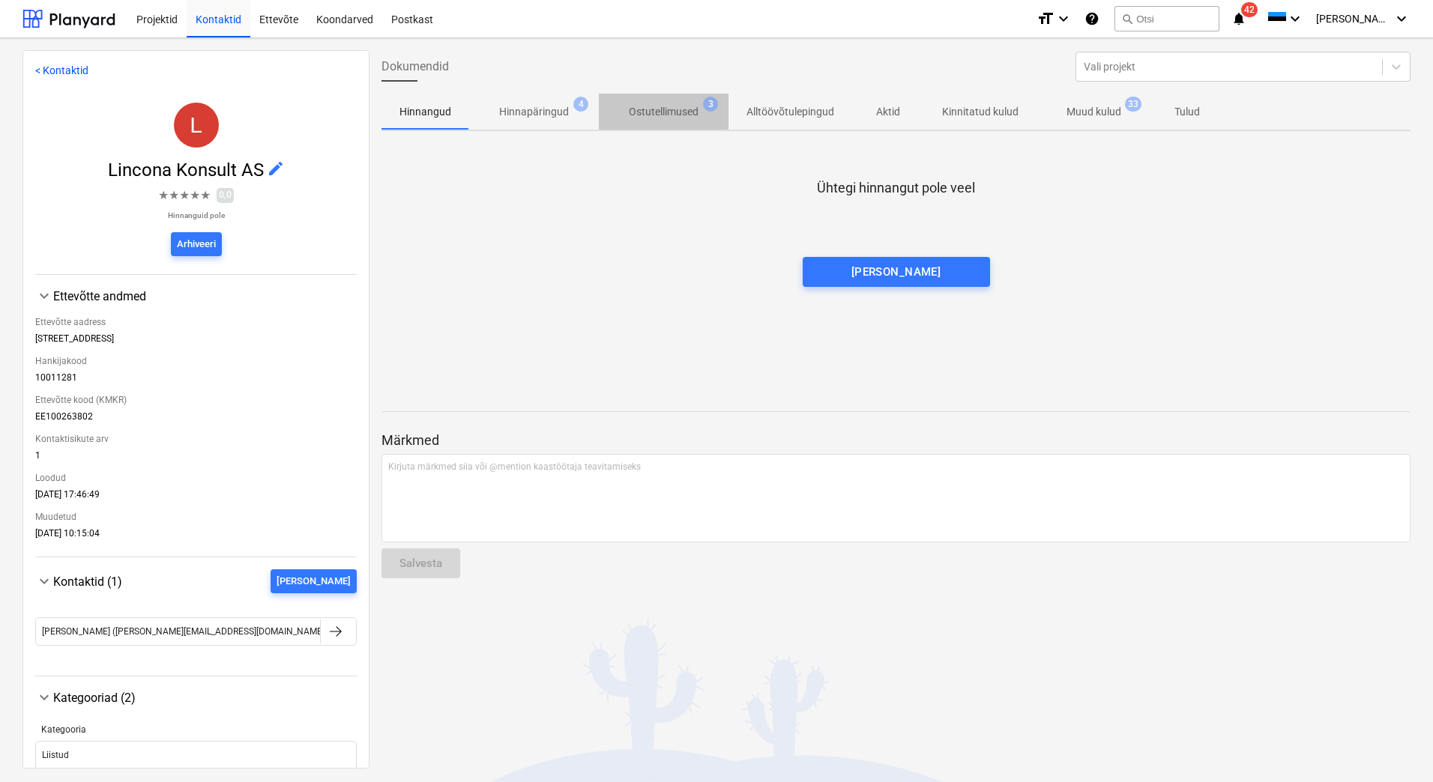
click at [665, 117] on p "Ostutellimused" at bounding box center [664, 112] width 70 height 16
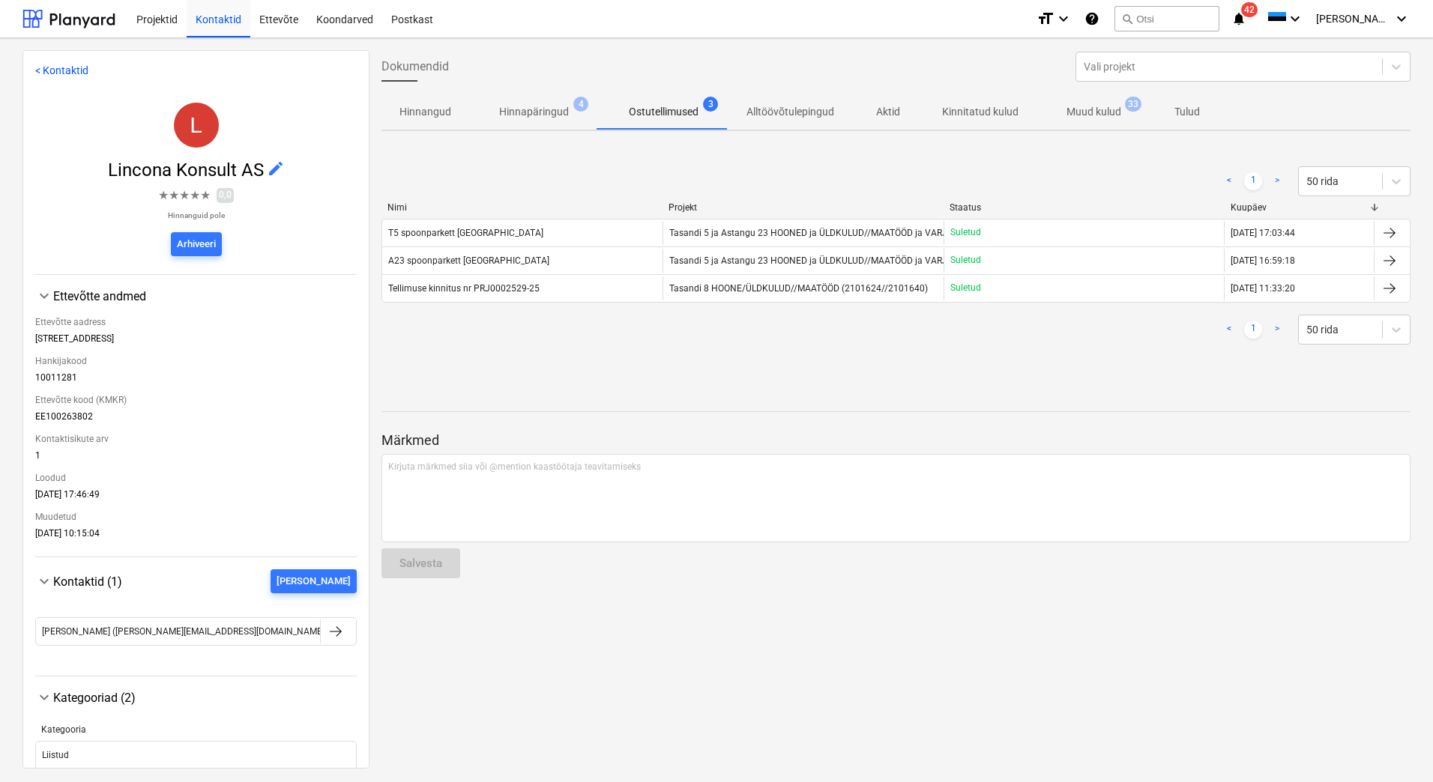
click at [1101, 110] on p "Muud kulud" at bounding box center [1093, 112] width 55 height 16
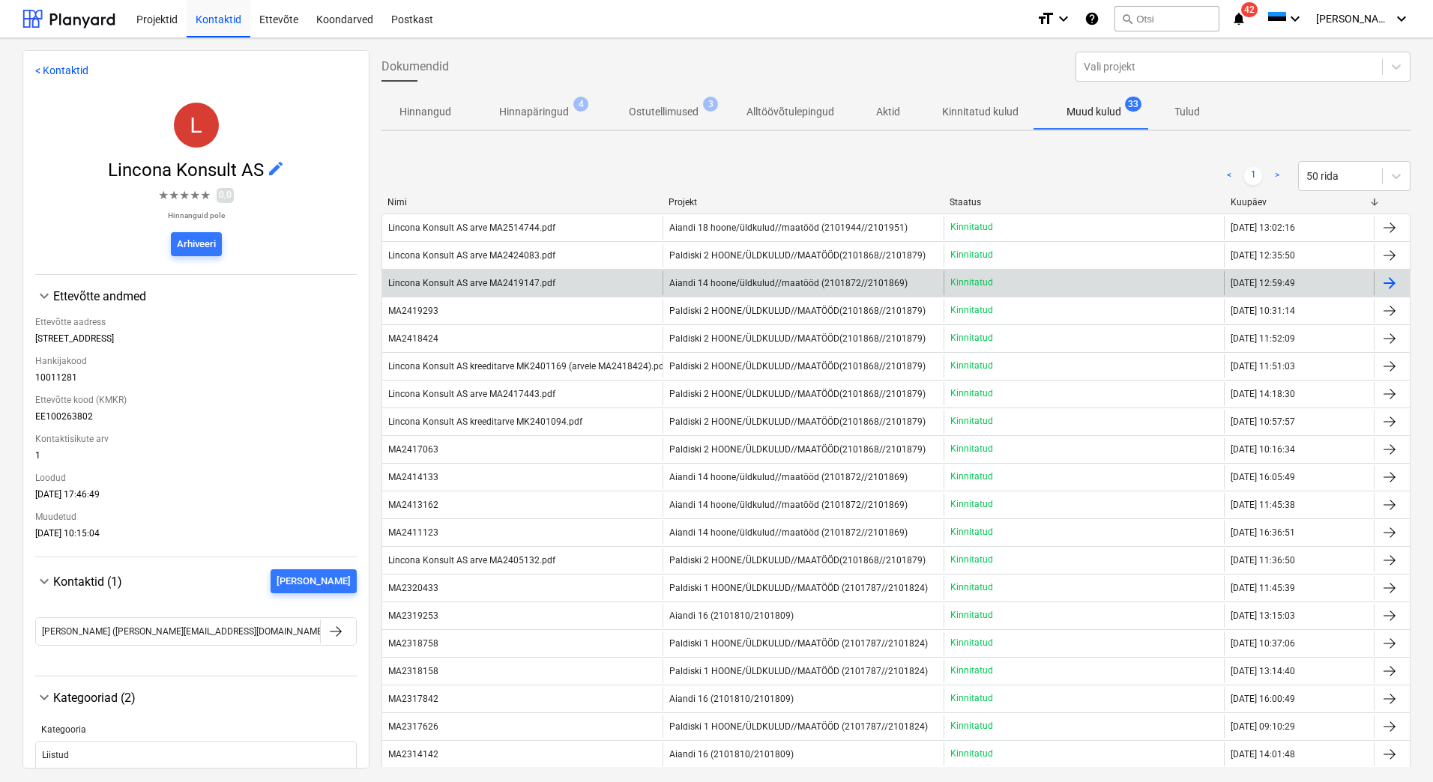
click at [576, 286] on div "Lincona Konsult AS arve MA2419147.pdf" at bounding box center [522, 283] width 280 height 24
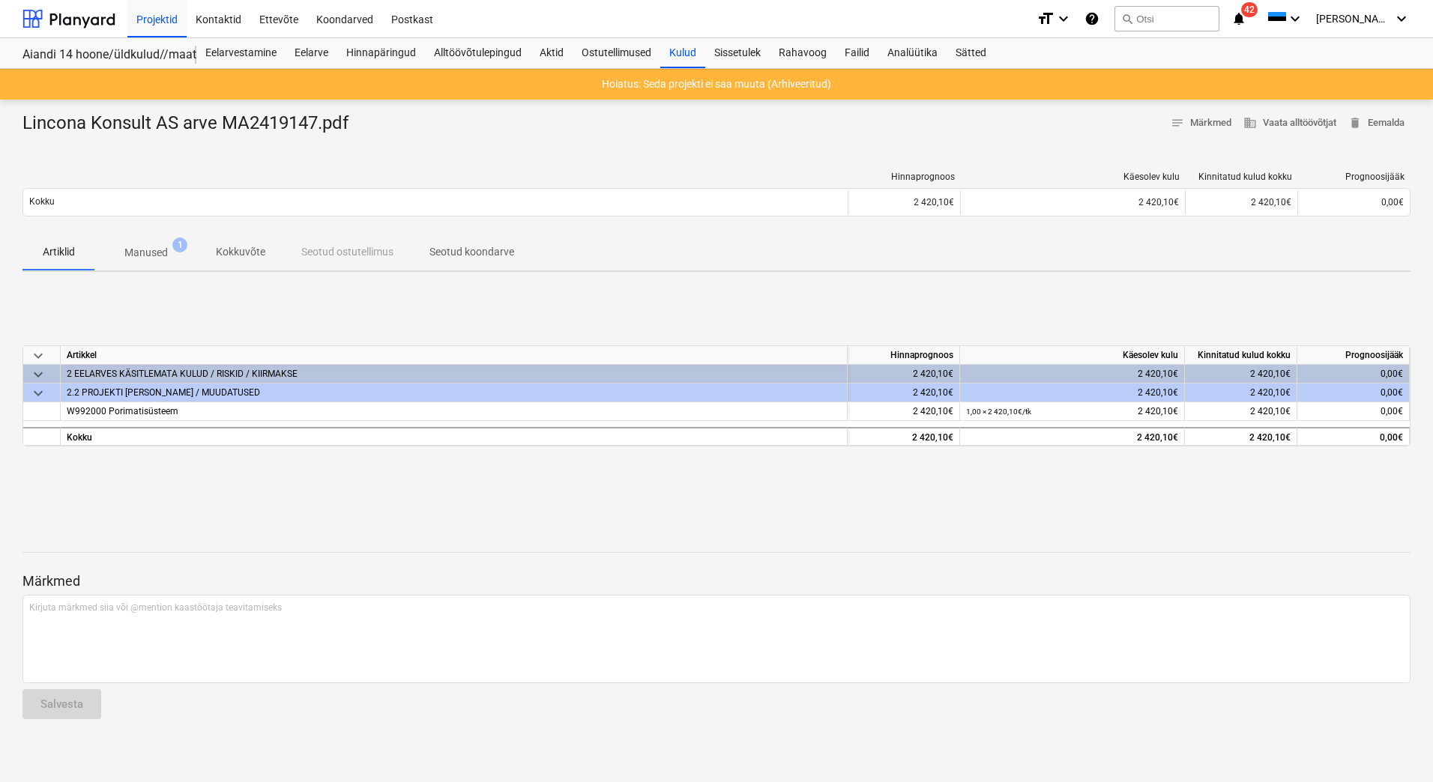
click at [157, 258] on p "Manused" at bounding box center [145, 253] width 43 height 16
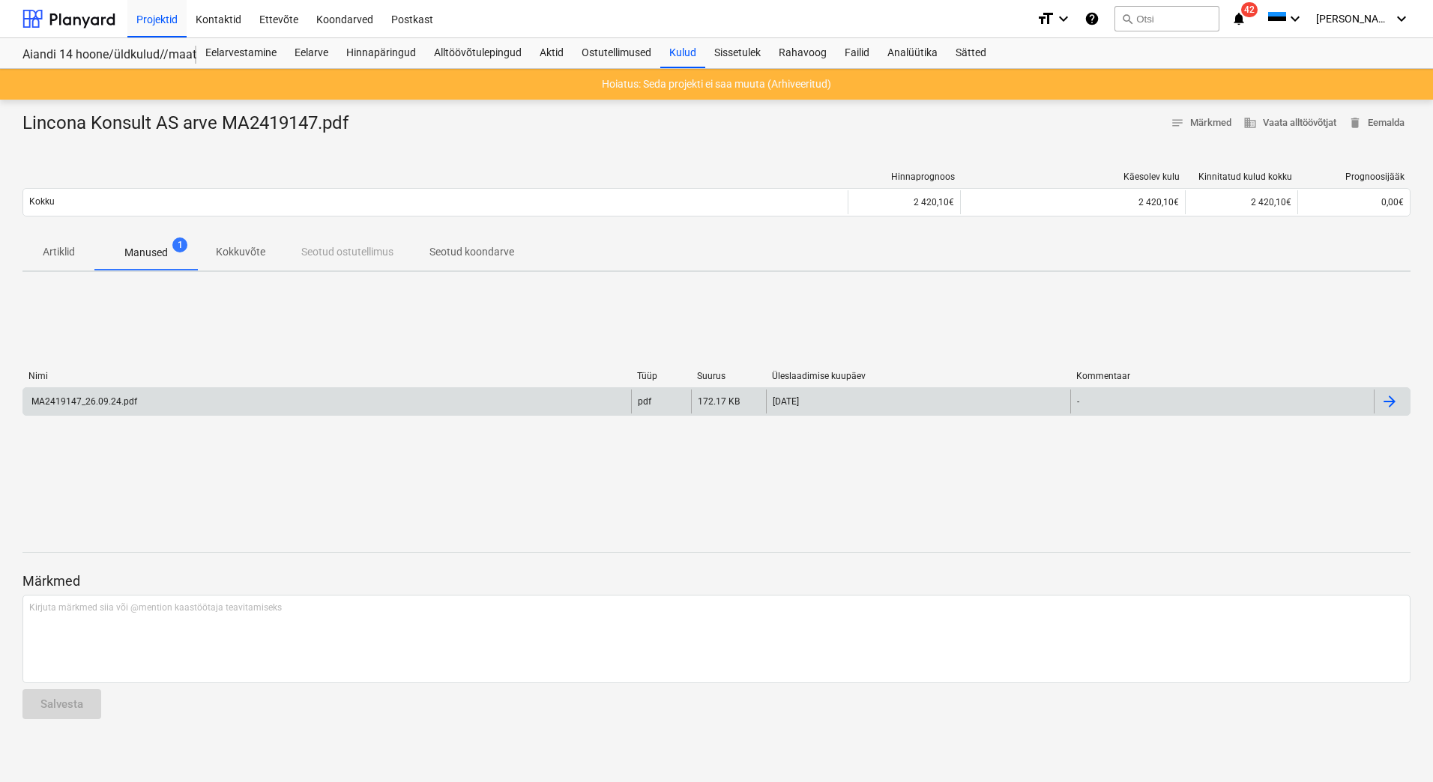
click at [97, 397] on div "MA2419147_26.09.24.pdf" at bounding box center [83, 401] width 108 height 10
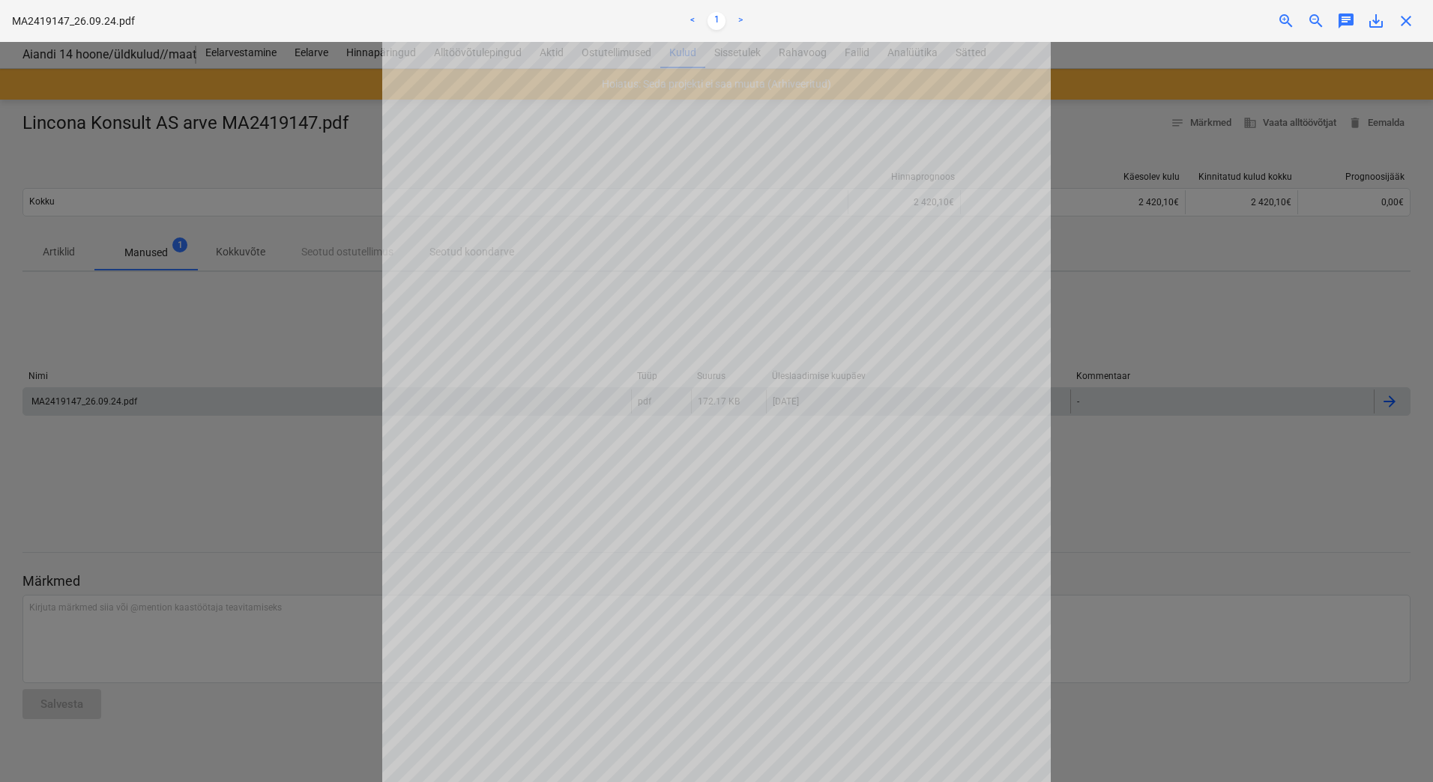
click at [1379, 25] on span "save_alt" at bounding box center [1376, 21] width 18 height 18
click at [282, 290] on div at bounding box center [716, 412] width 1433 height 740
click at [1399, 22] on span "close" at bounding box center [1406, 21] width 18 height 18
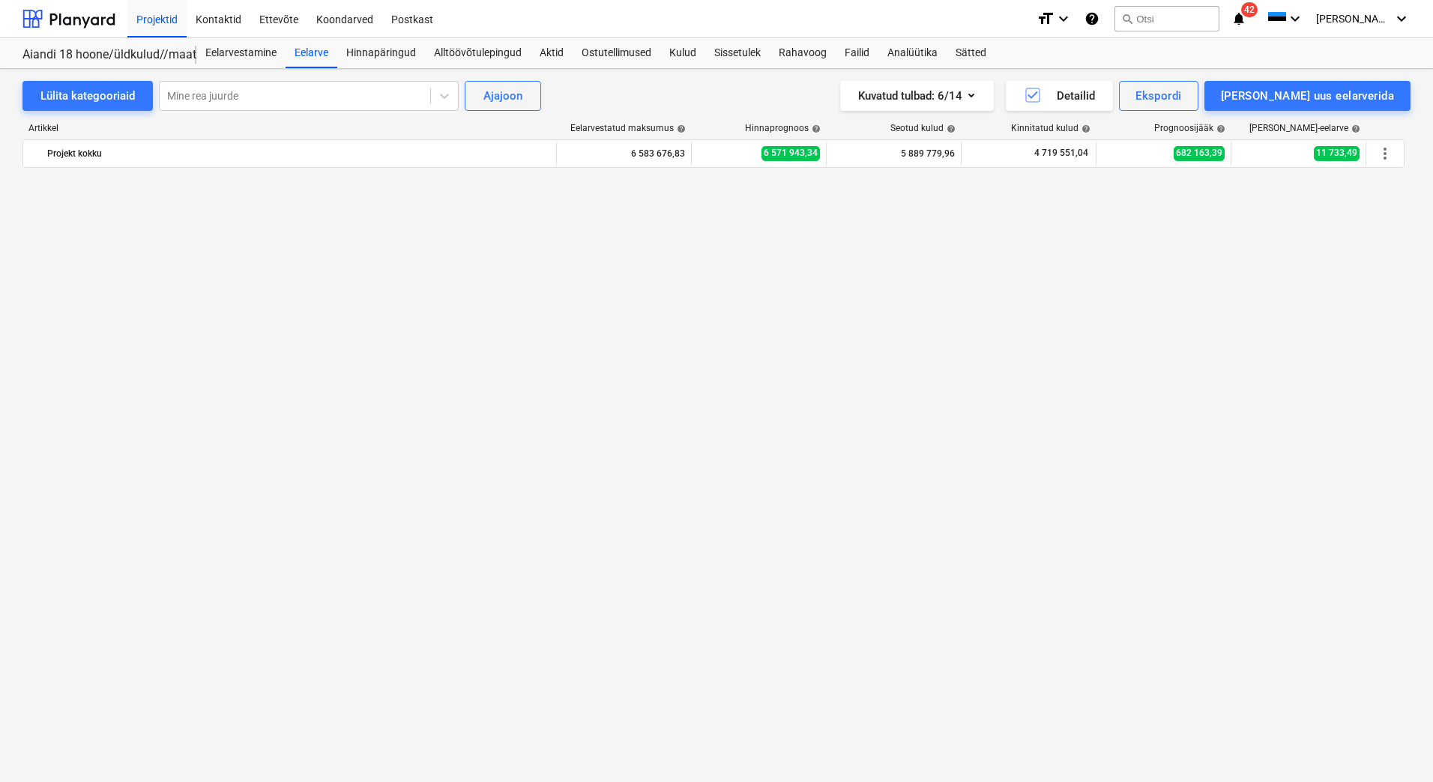
scroll to position [7898, 0]
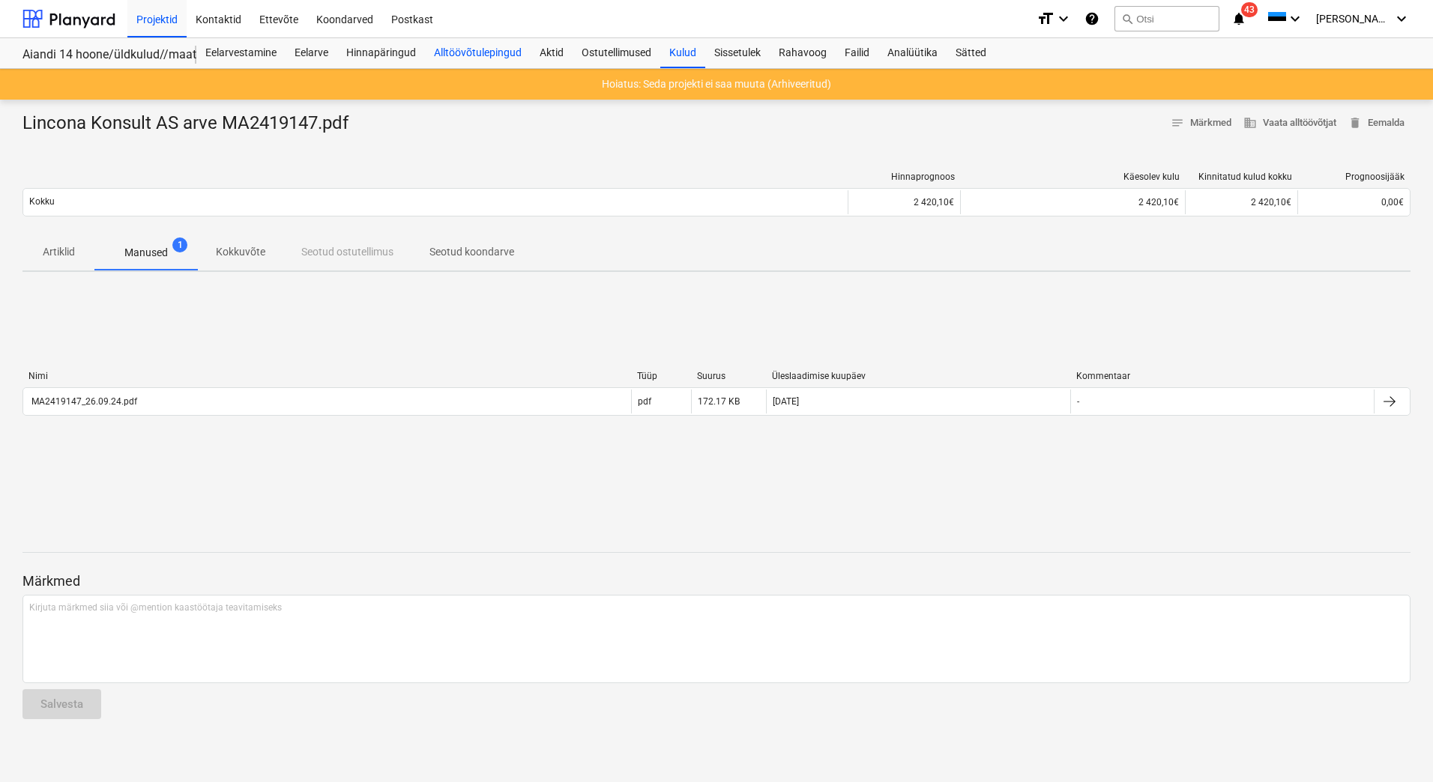
click at [483, 50] on div "Alltöövõtulepingud" at bounding box center [478, 53] width 106 height 30
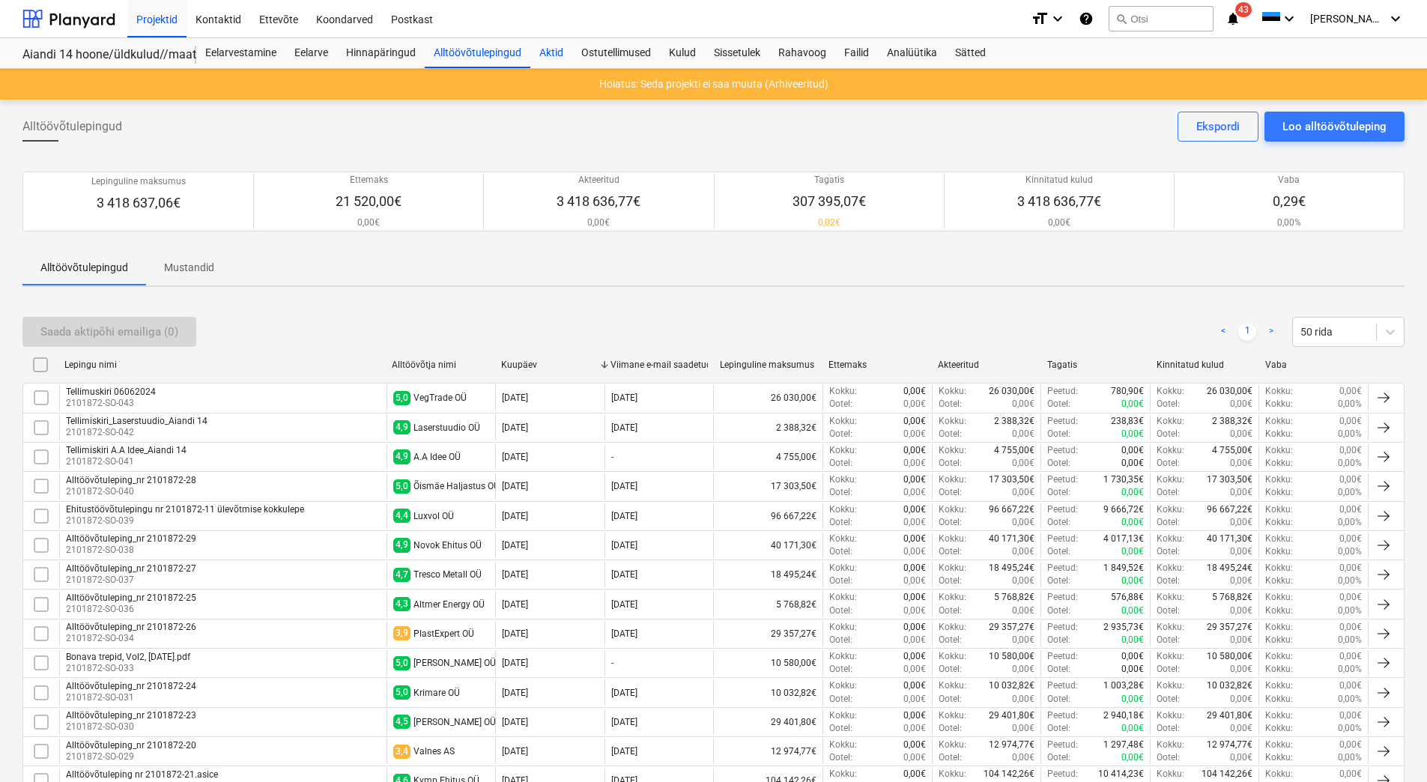
click at [554, 55] on div "Aktid" at bounding box center [551, 53] width 42 height 30
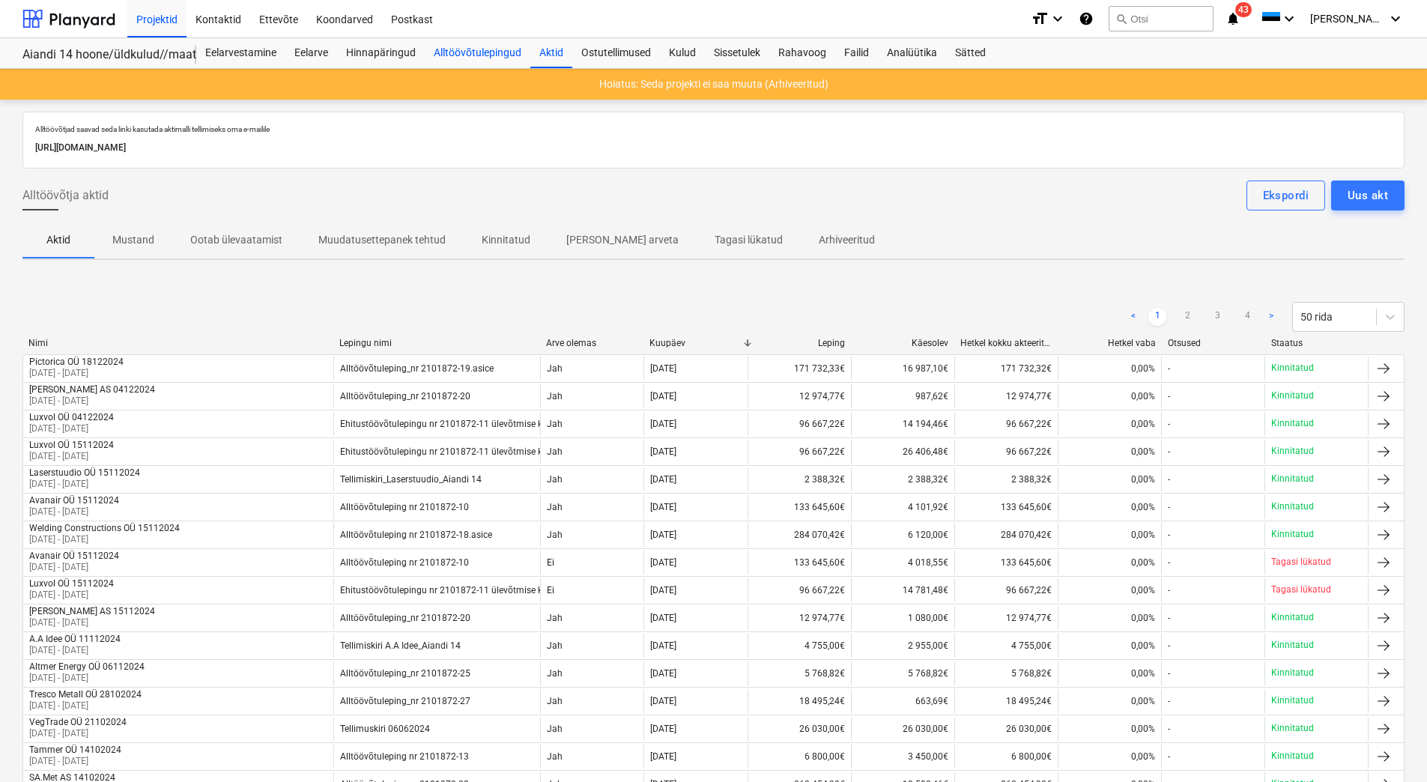
click at [505, 50] on div "Alltöövõtulepingud" at bounding box center [478, 53] width 106 height 30
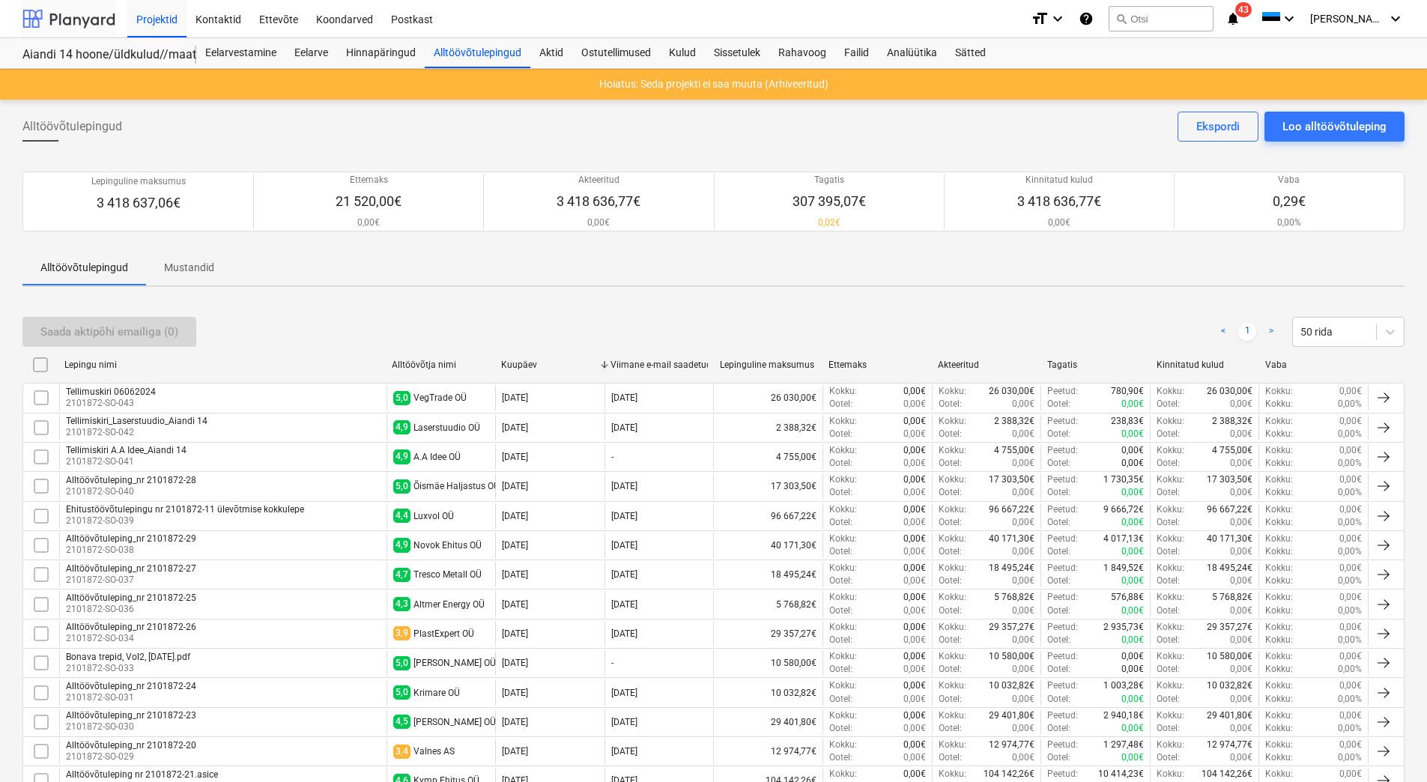
click at [60, 19] on div at bounding box center [68, 18] width 93 height 37
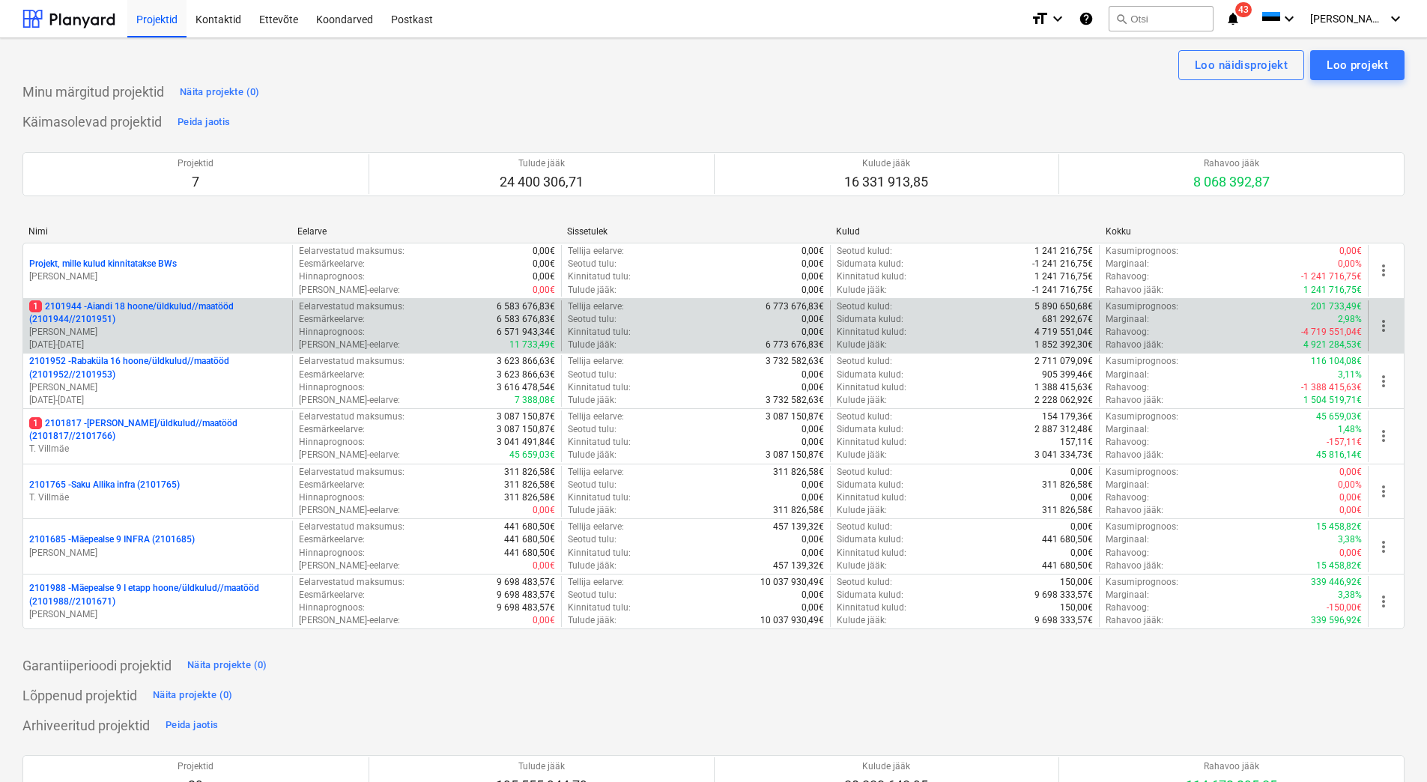
click at [88, 314] on p "1 2101944 - Aiandi 18 hoone/üldkulud//maatööd (2101944//2101951)" at bounding box center [157, 312] width 257 height 25
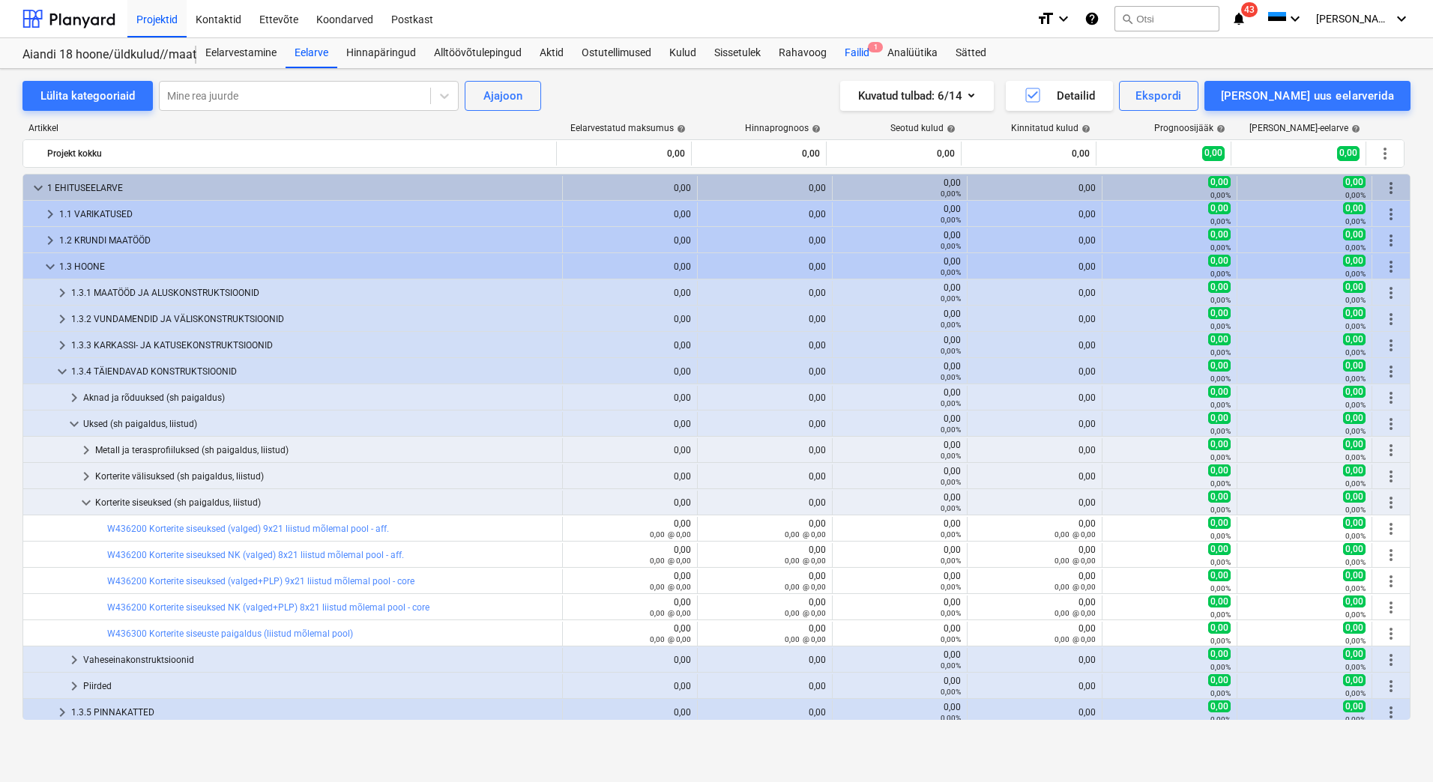
click at [865, 53] on div "Failid 1" at bounding box center [856, 53] width 43 height 30
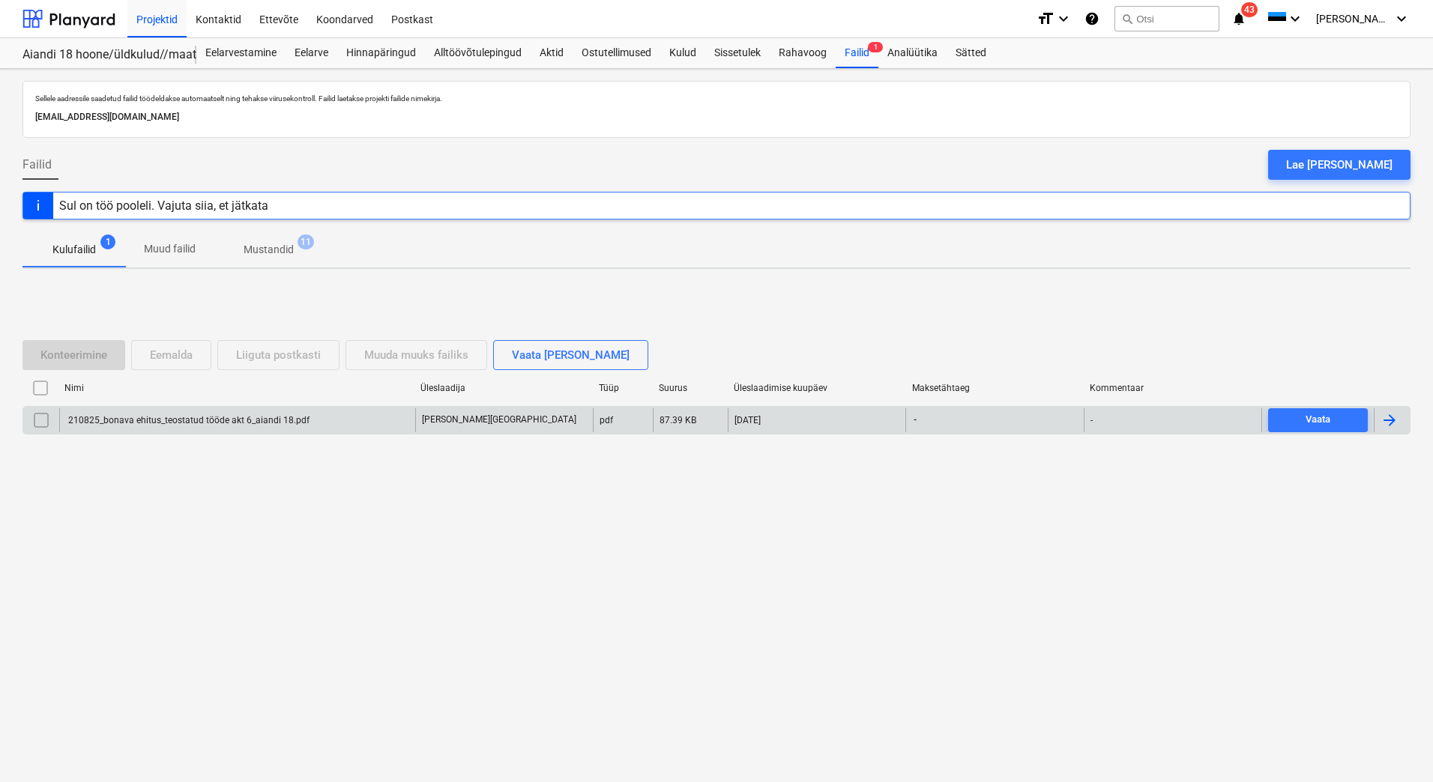
click at [206, 425] on div "210825_bonava ehitus_teostatud tööde akt 6_aiandi 18.pdf" at bounding box center [188, 420] width 244 height 10
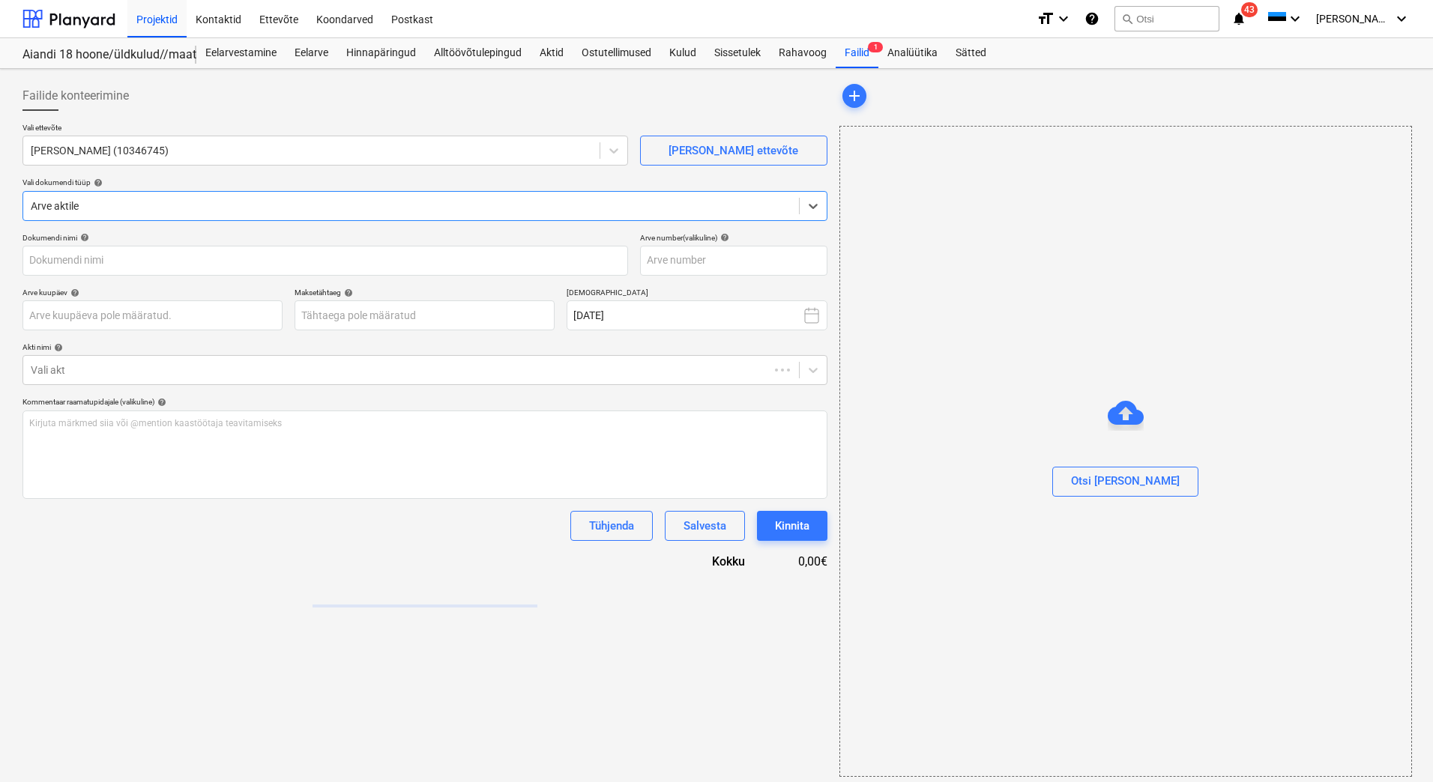
type input "210825_bonava ehitus_teostatud tööde akt 6_aiandi 18.pdf"
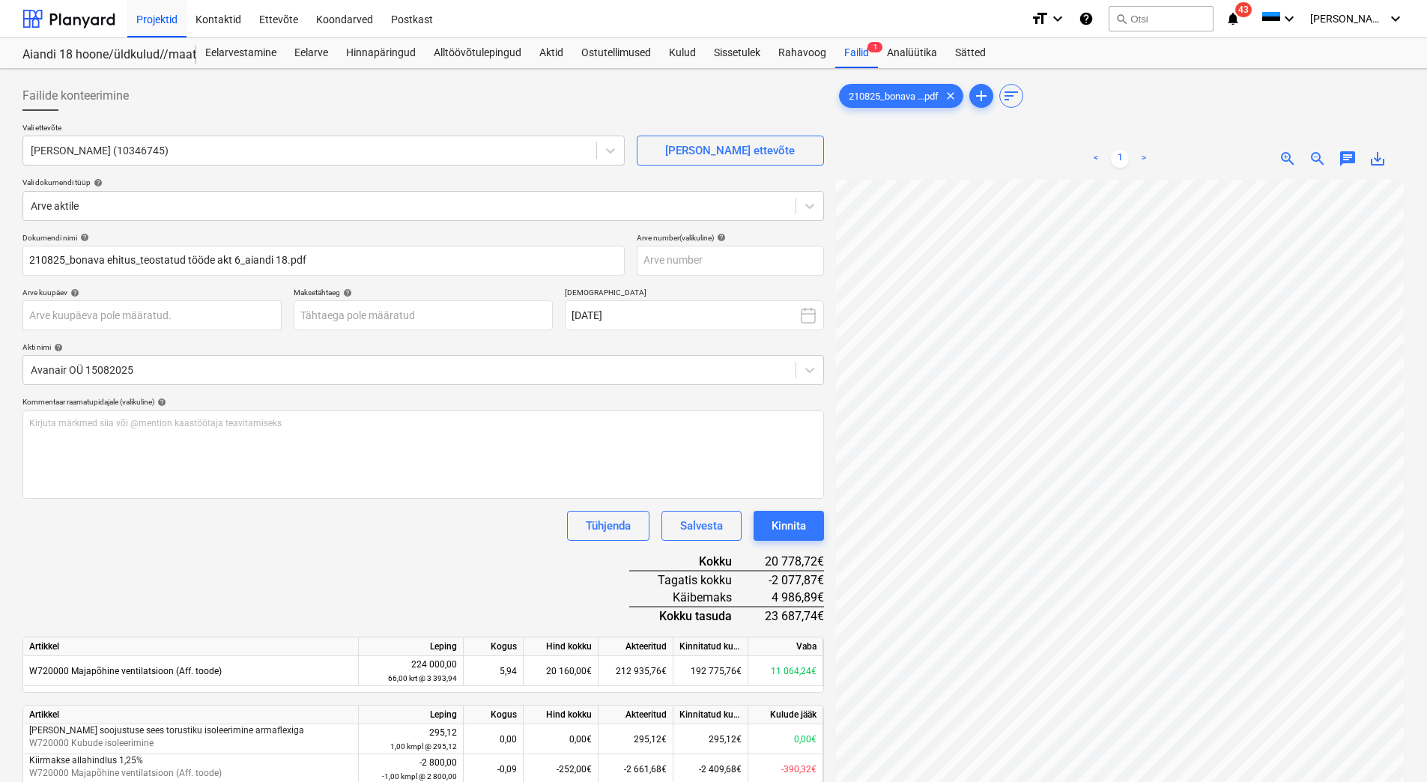
scroll to position [169, 109]
click at [765, 260] on input "text" at bounding box center [730, 261] width 187 height 30
type input "210825"
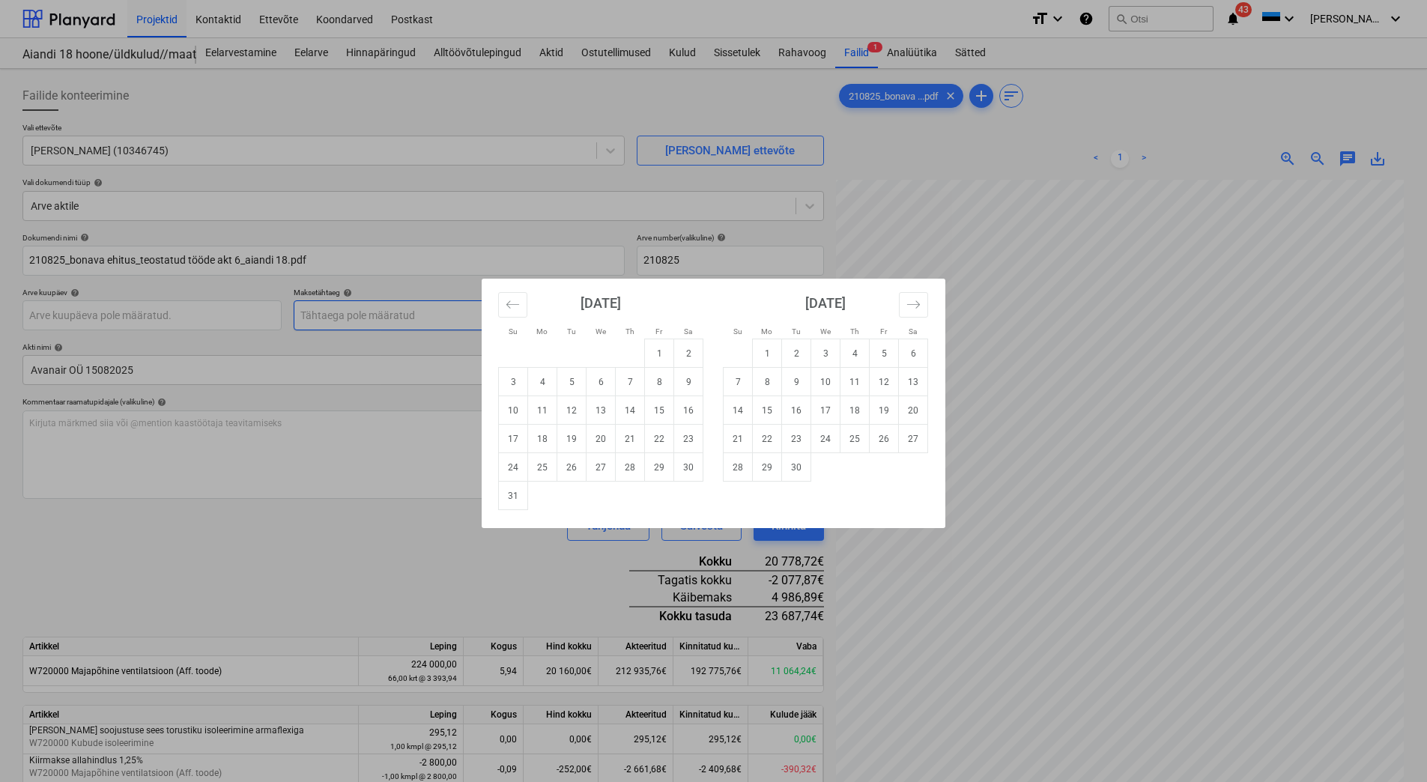
click at [461, 314] on body "Projektid Kontaktid Ettevõte Koondarved Postkast format_size keyboard_arrow_dow…" at bounding box center [713, 391] width 1427 height 782
click at [504, 500] on td "31" at bounding box center [513, 496] width 29 height 28
type input "[DATE]"
click at [85, 309] on body "Projektid Kontaktid Ettevõte Koondarved Postkast format_size keyboard_arrow_dow…" at bounding box center [713, 391] width 1427 height 782
click at [1223, 415] on div "Su Mo Tu We Th Fr Sa Su Mo Tu We Th Fr Sa July 2025 1 2 3 4 5 6 7 8 9 10 11 12 …" at bounding box center [713, 391] width 1427 height 782
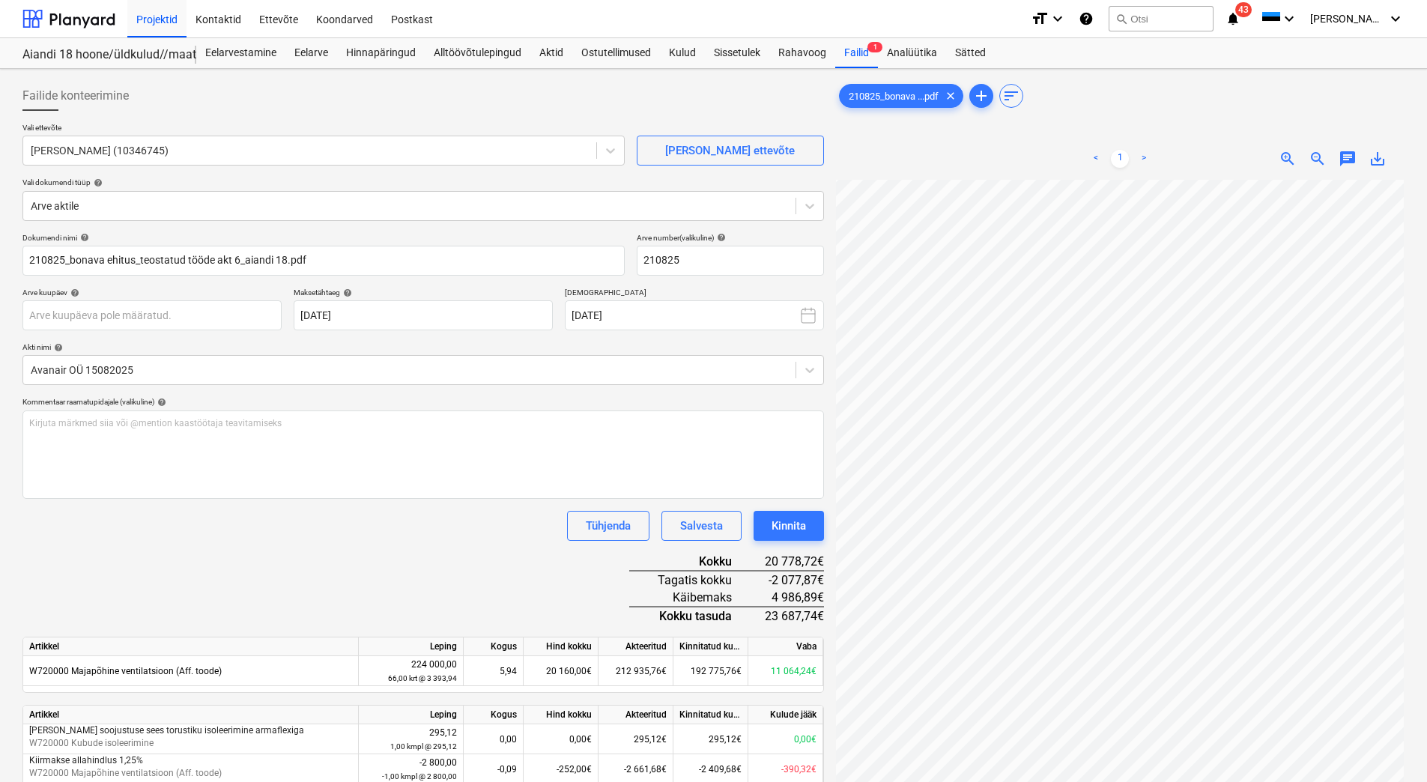
scroll to position [166, 0]
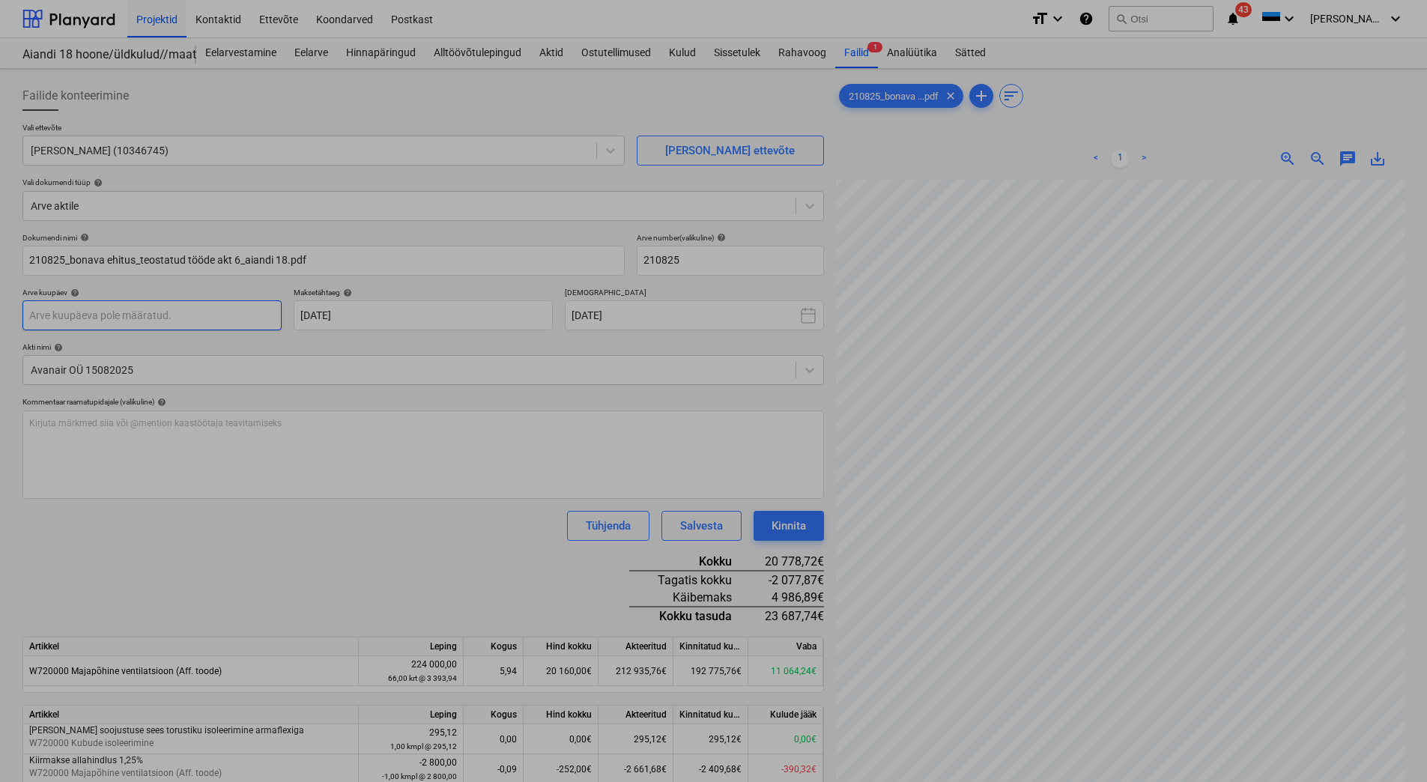
click at [37, 310] on body "Projektid Kontaktid Ettevõte Koondarved Postkast format_size keyboard_arrow_dow…" at bounding box center [713, 391] width 1427 height 782
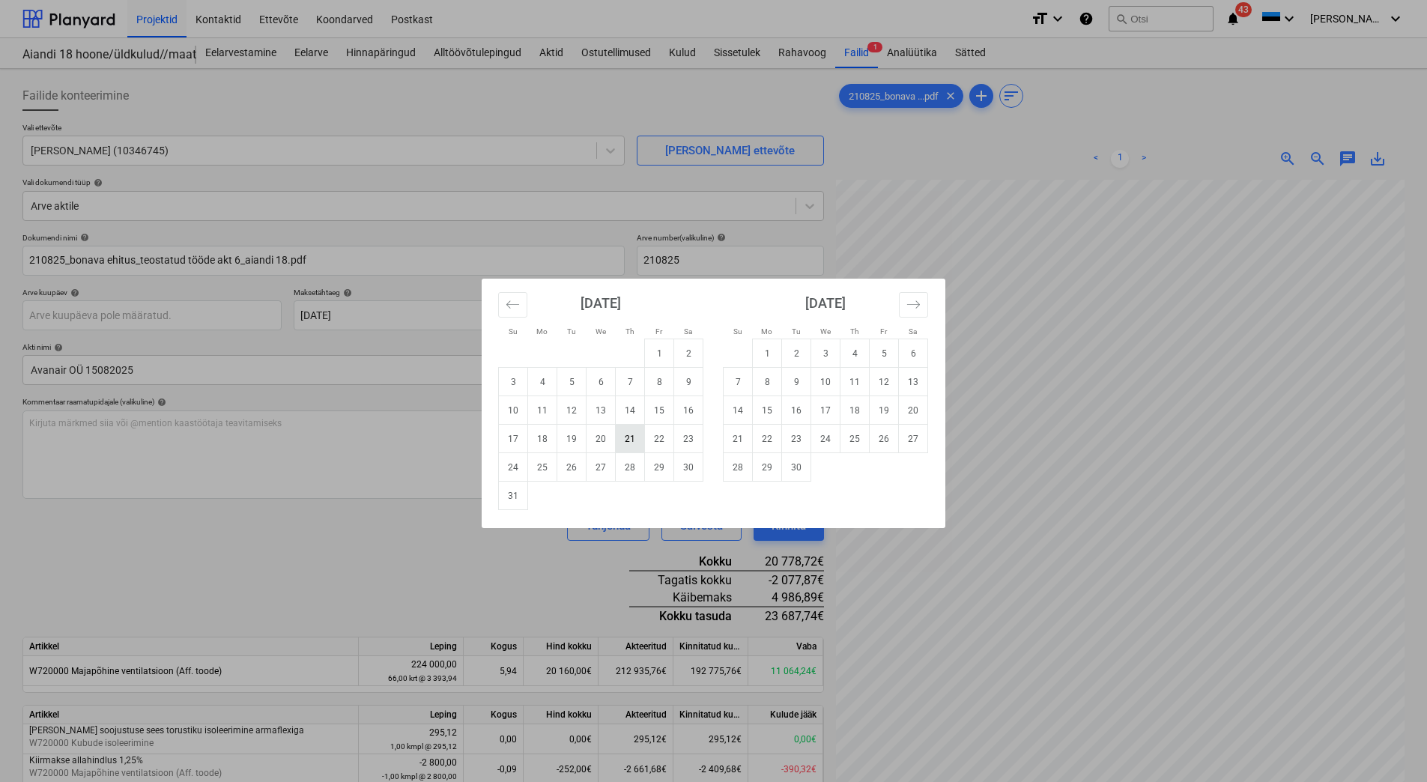
click at [629, 438] on td "21" at bounding box center [630, 439] width 29 height 28
type input "[DATE]"
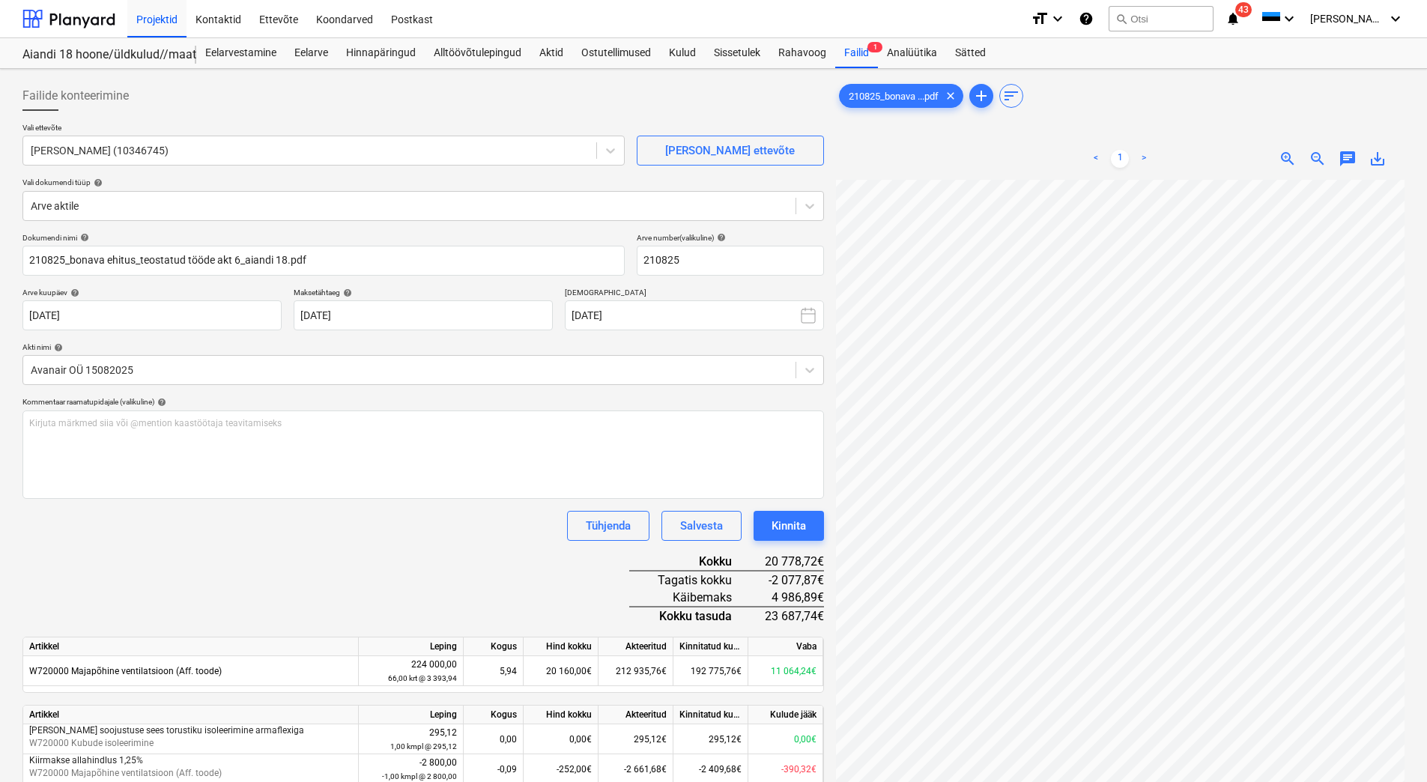
click at [443, 576] on div "Dokumendi nimi help 210825_bonava ehitus_teostatud tööde akt 6_aiandi 18.pdf Ar…" at bounding box center [423, 548] width 802 height 630
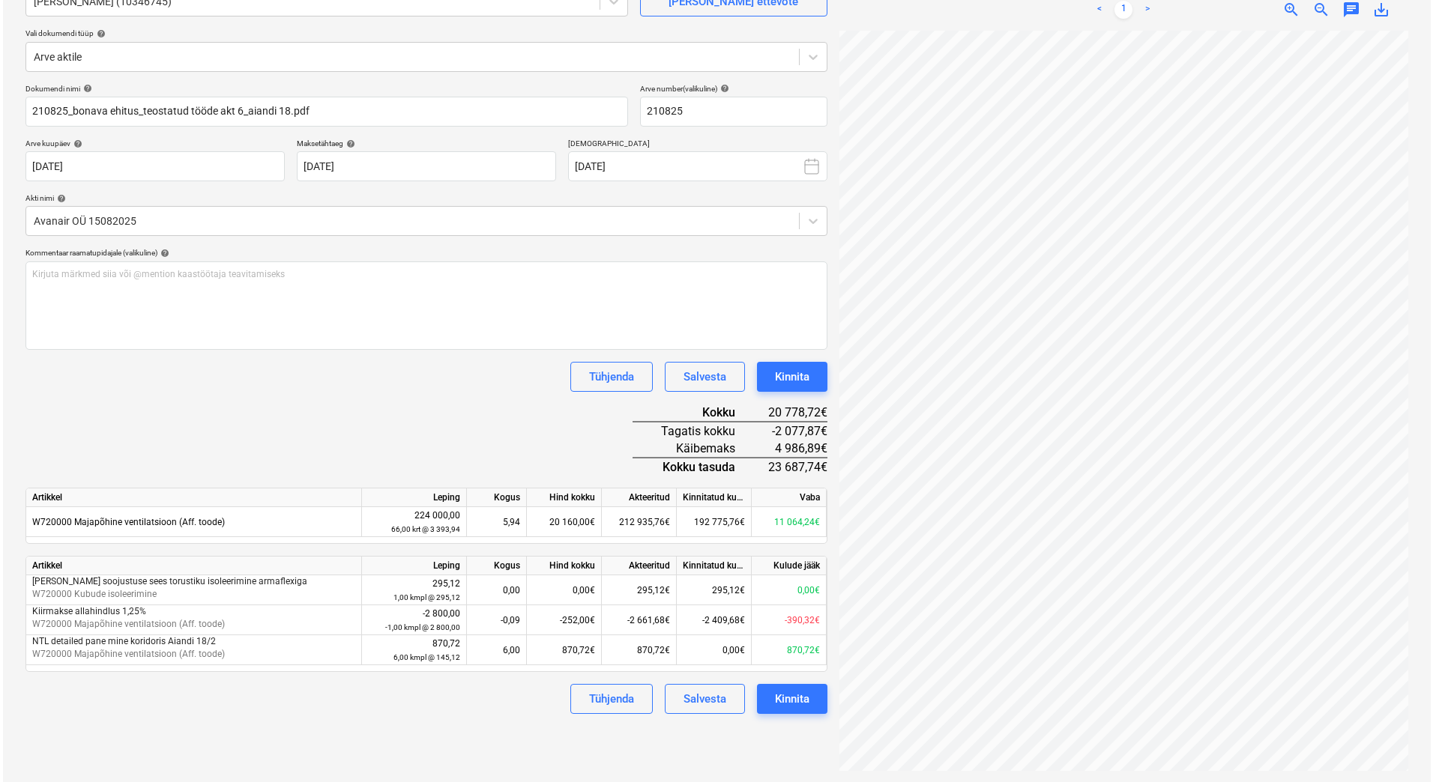
scroll to position [150, 0]
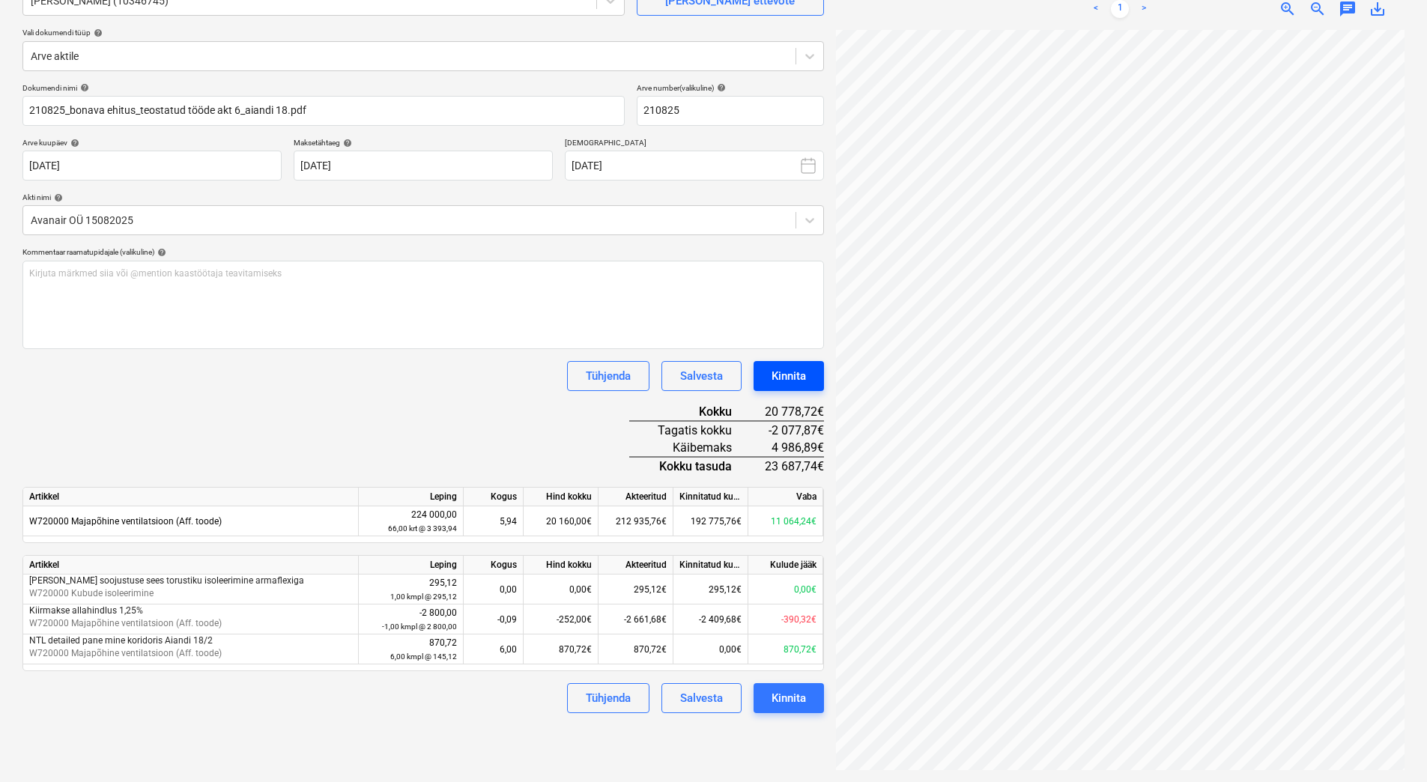
click at [796, 369] on div "Kinnita" at bounding box center [789, 375] width 34 height 19
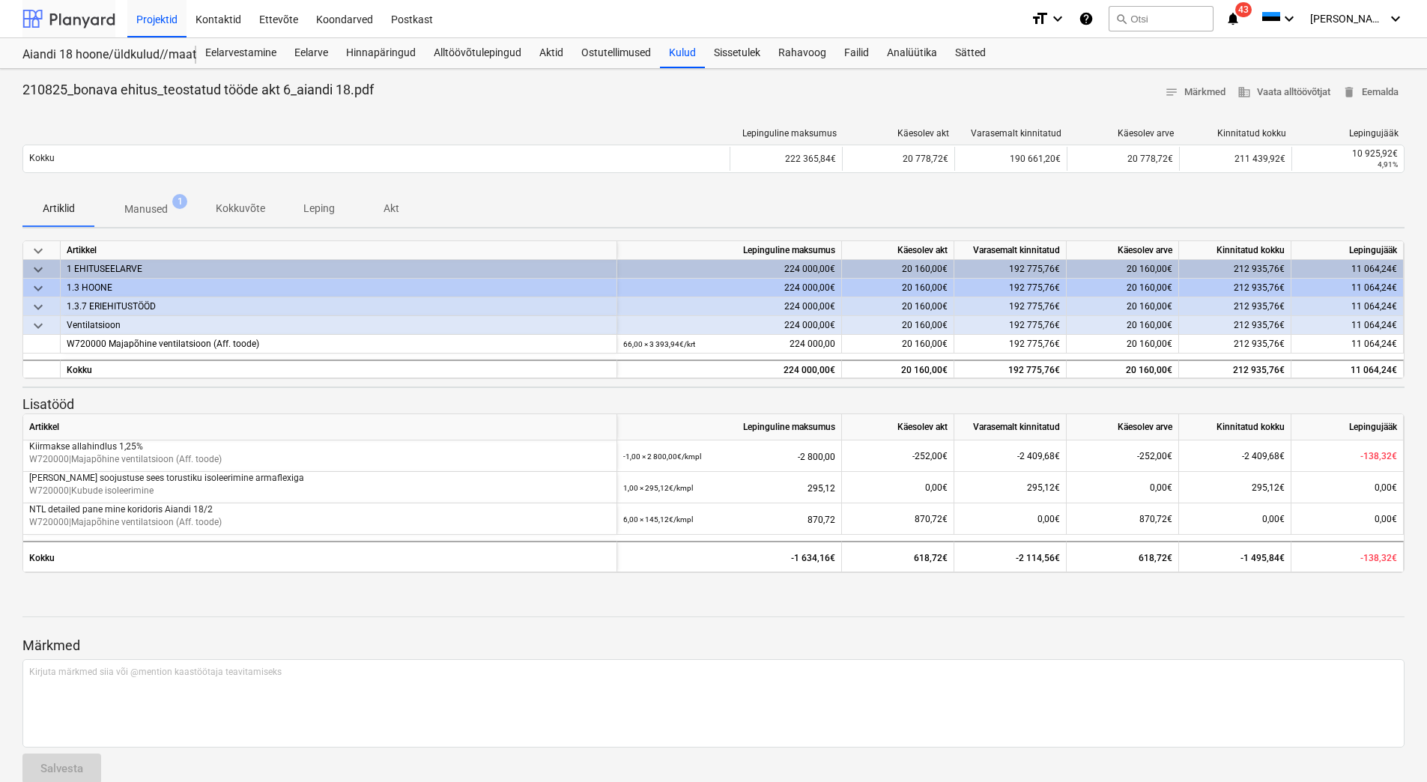
click at [73, 14] on div at bounding box center [68, 18] width 93 height 37
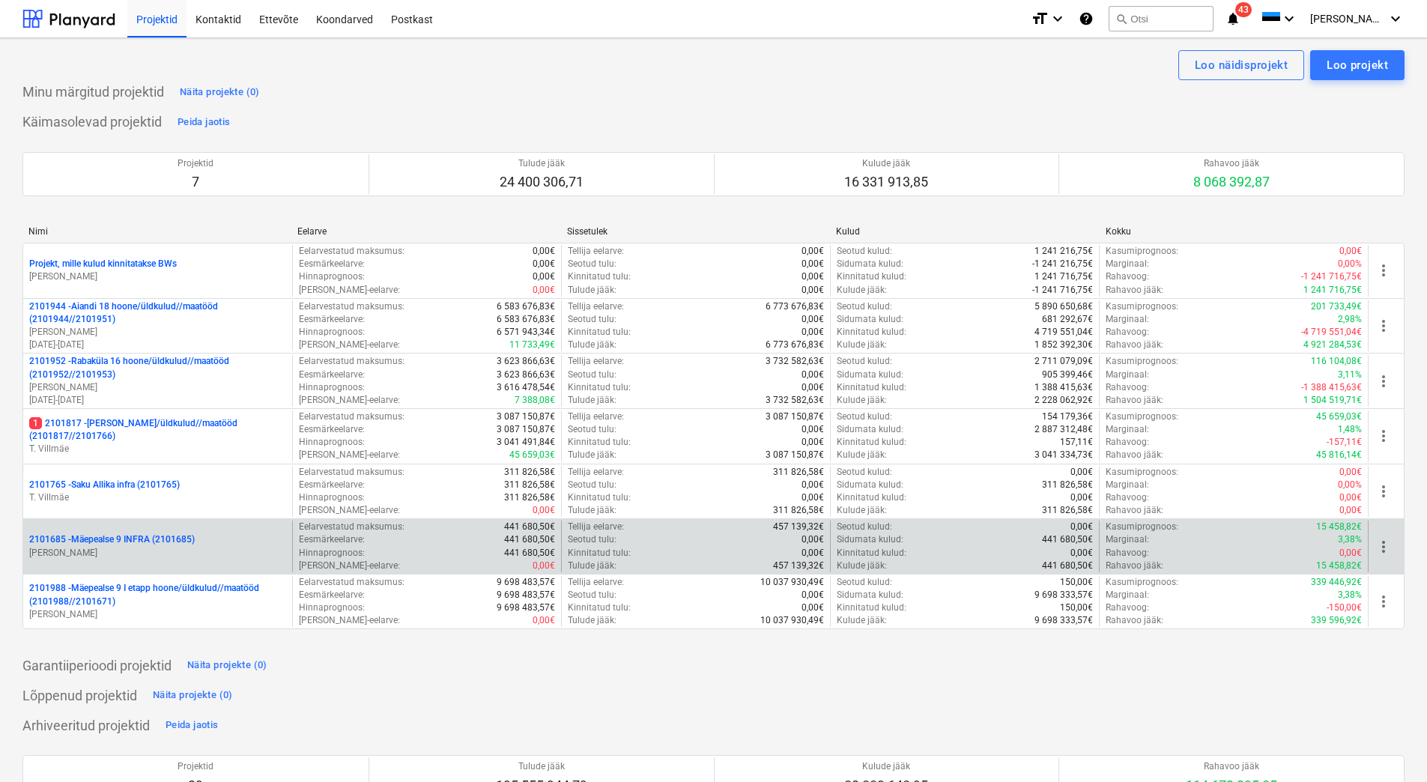
click at [121, 550] on p "[PERSON_NAME]" at bounding box center [157, 553] width 257 height 13
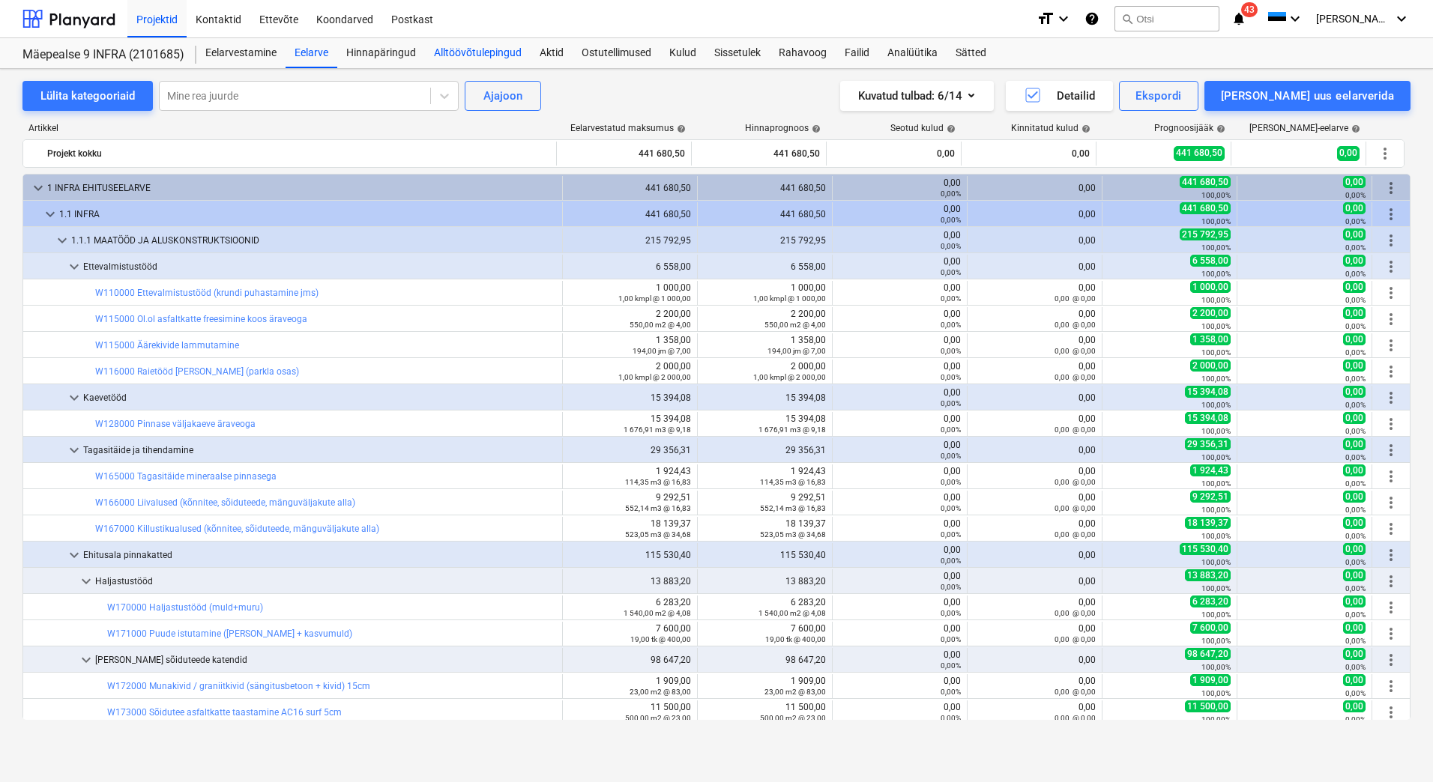
click at [495, 50] on div "Alltöövõtulepingud" at bounding box center [478, 53] width 106 height 30
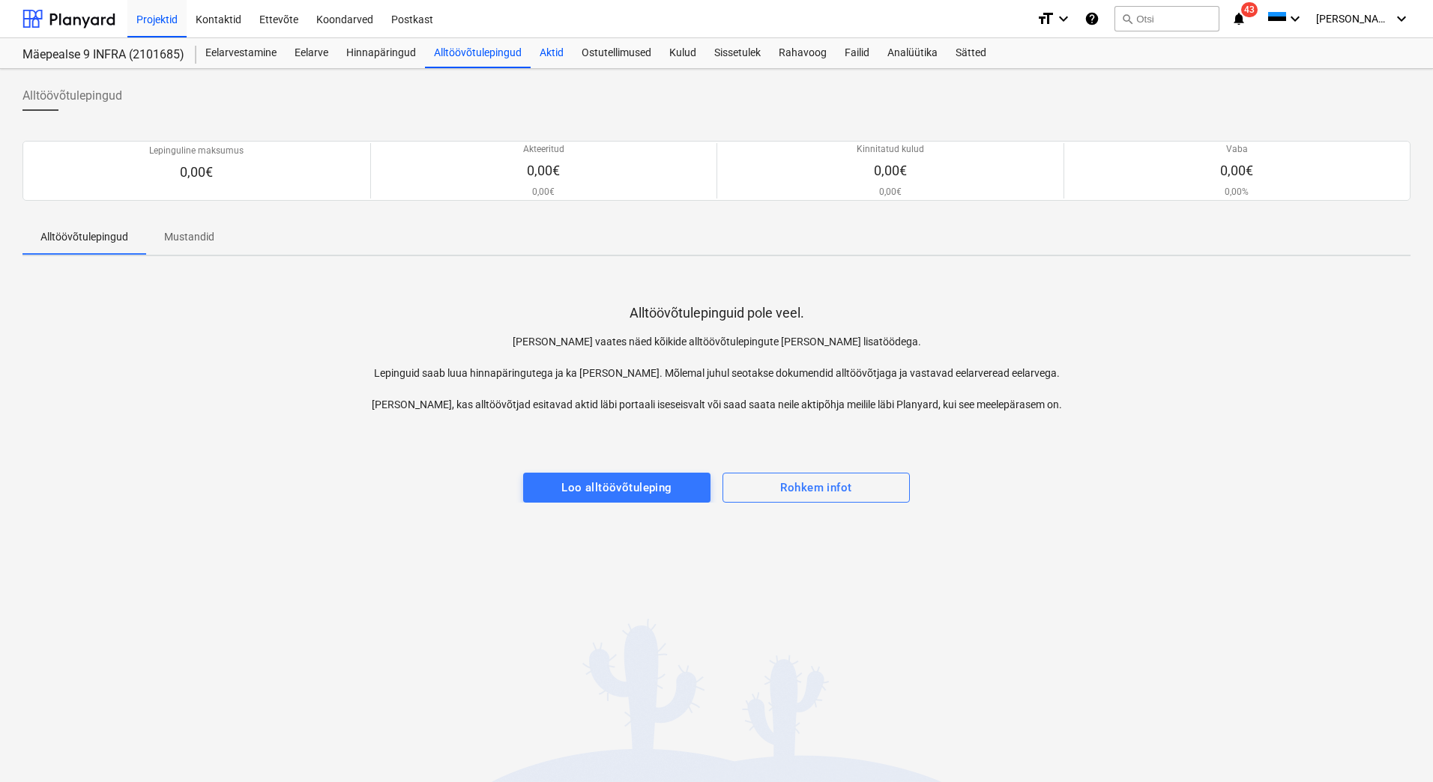
click at [538, 49] on div "Aktid" at bounding box center [551, 53] width 42 height 30
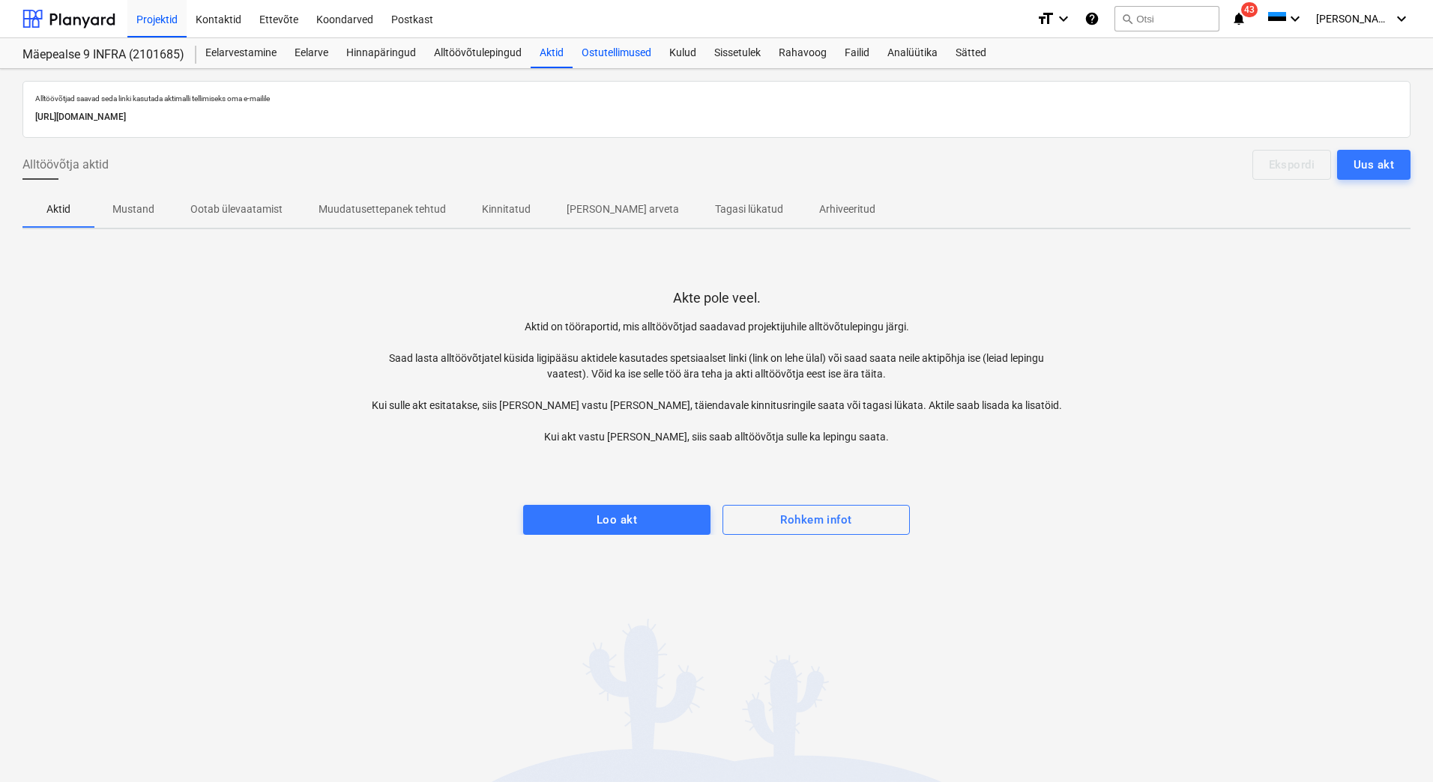
click at [608, 49] on div "Ostutellimused" at bounding box center [616, 53] width 88 height 30
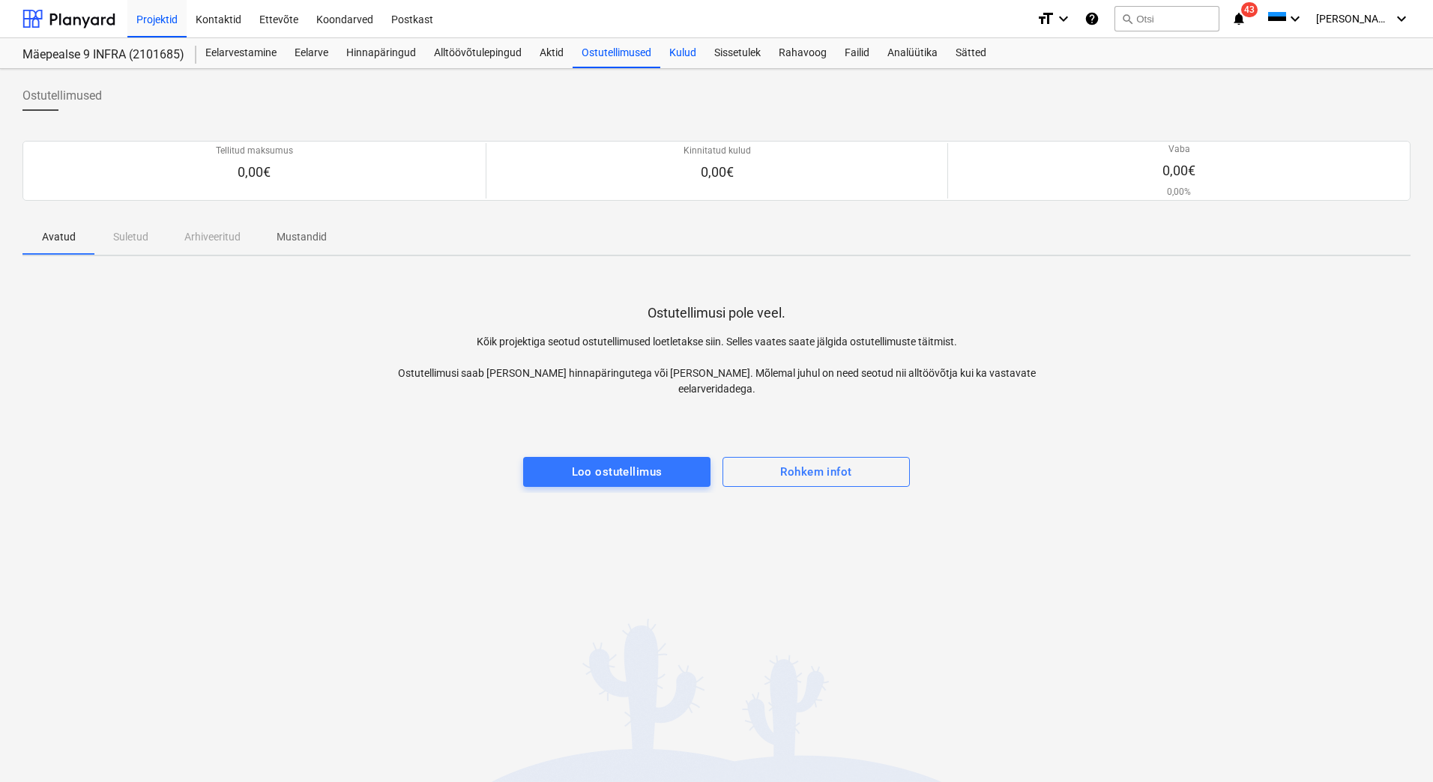
click at [677, 43] on div "Kulud" at bounding box center [682, 53] width 45 height 30
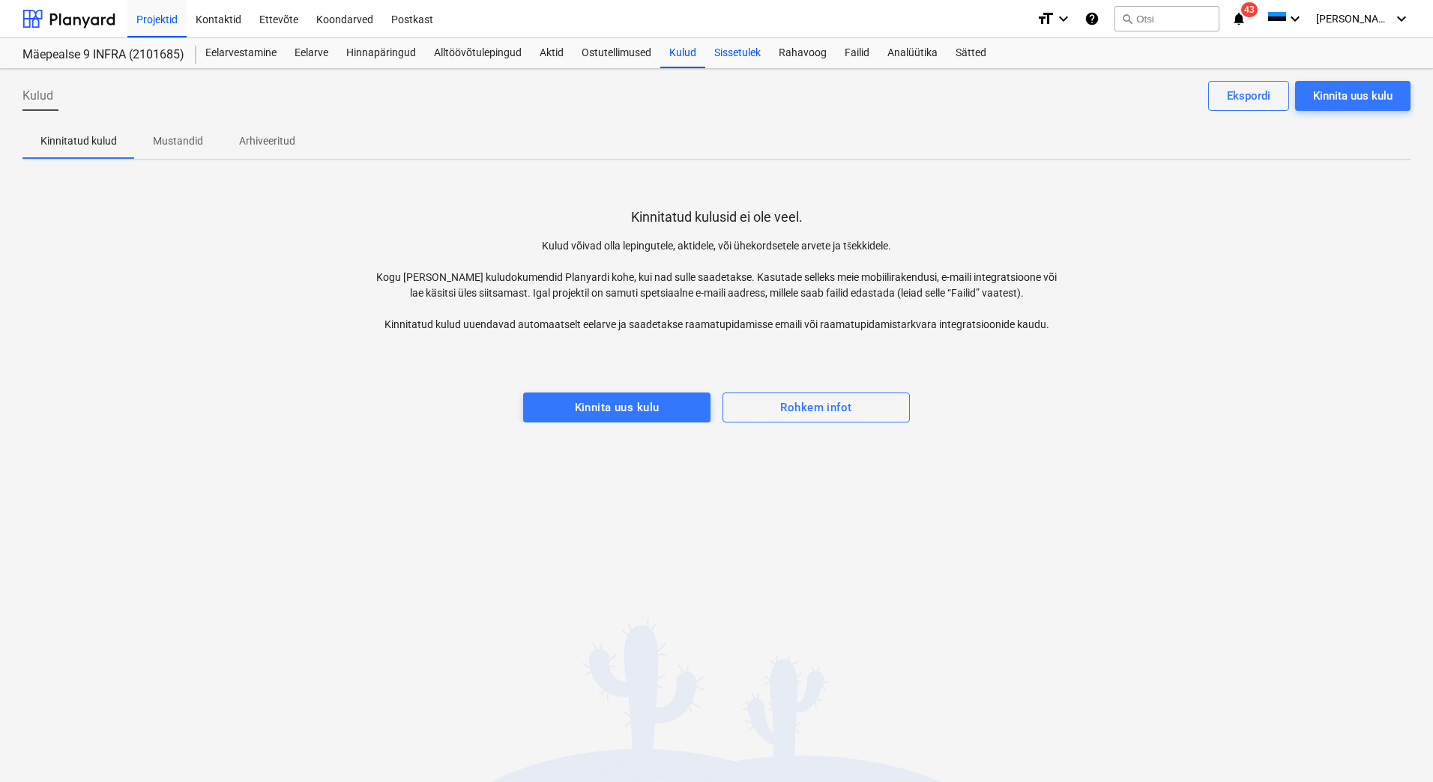
click at [761, 52] on div "Sissetulek" at bounding box center [737, 53] width 64 height 30
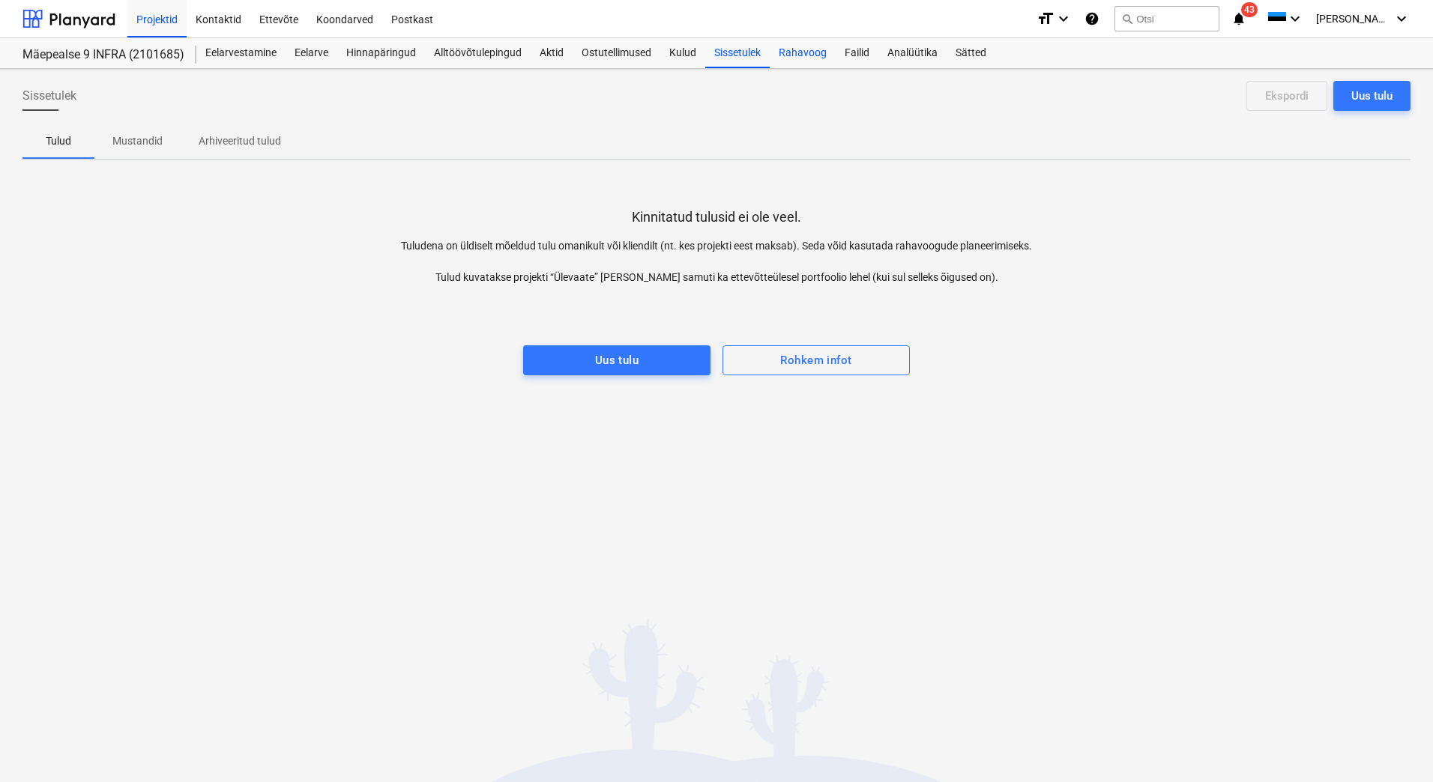
click at [809, 53] on div "Rahavoog" at bounding box center [803, 53] width 66 height 30
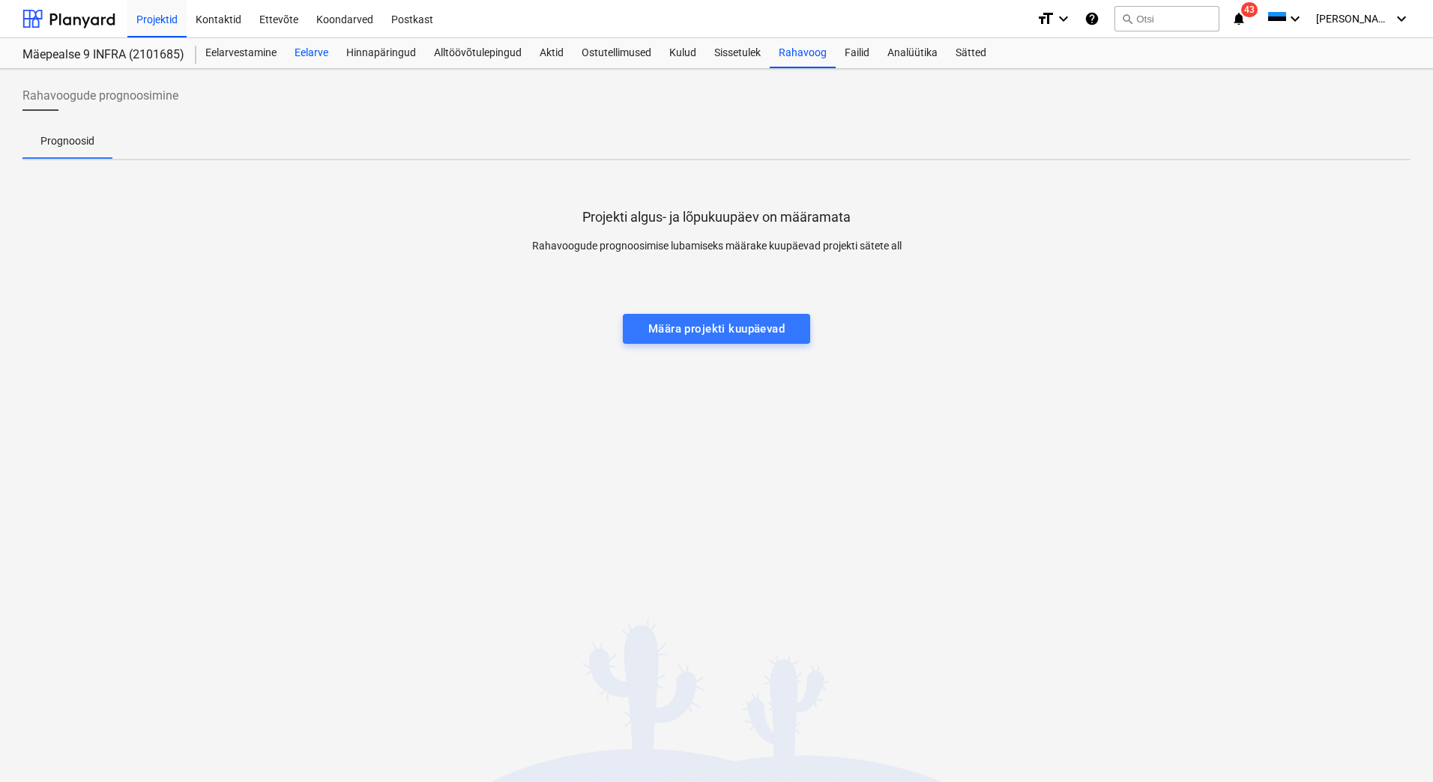
click at [317, 54] on div "Eelarve" at bounding box center [311, 53] width 52 height 30
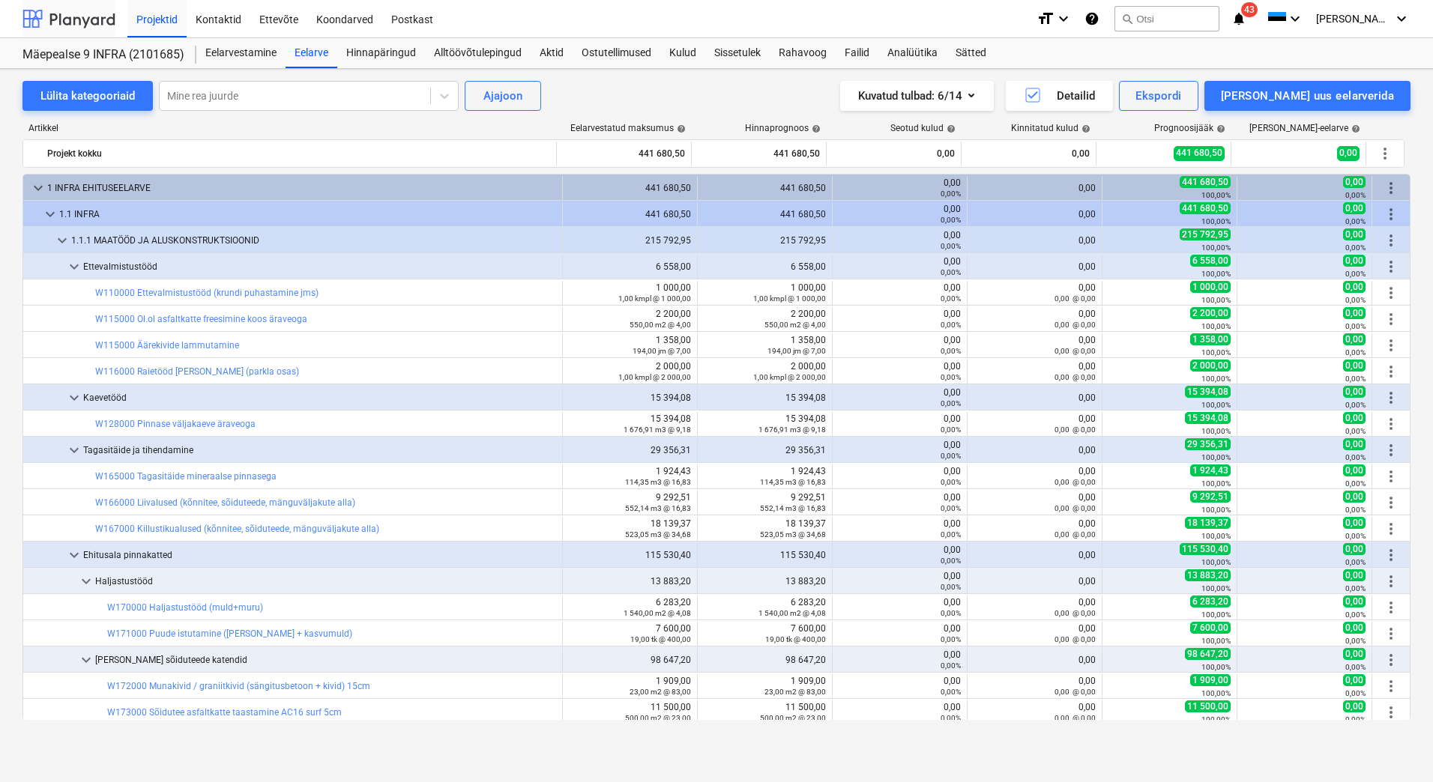
click at [104, 18] on div at bounding box center [68, 18] width 93 height 37
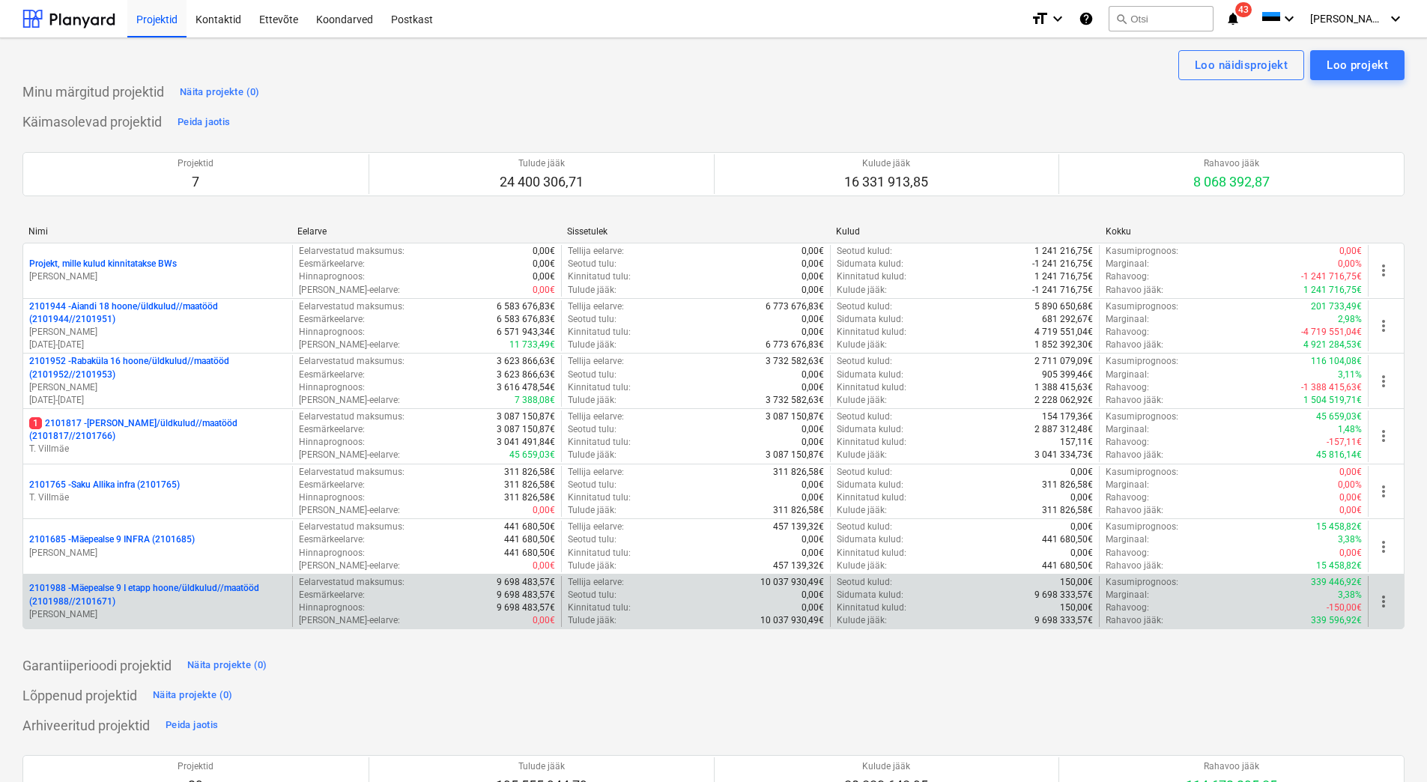
click at [118, 605] on p "2101988 - Mäepealse 9 I etapp hoone/üldkulud//maatööd (2101988//2101671)" at bounding box center [157, 594] width 257 height 25
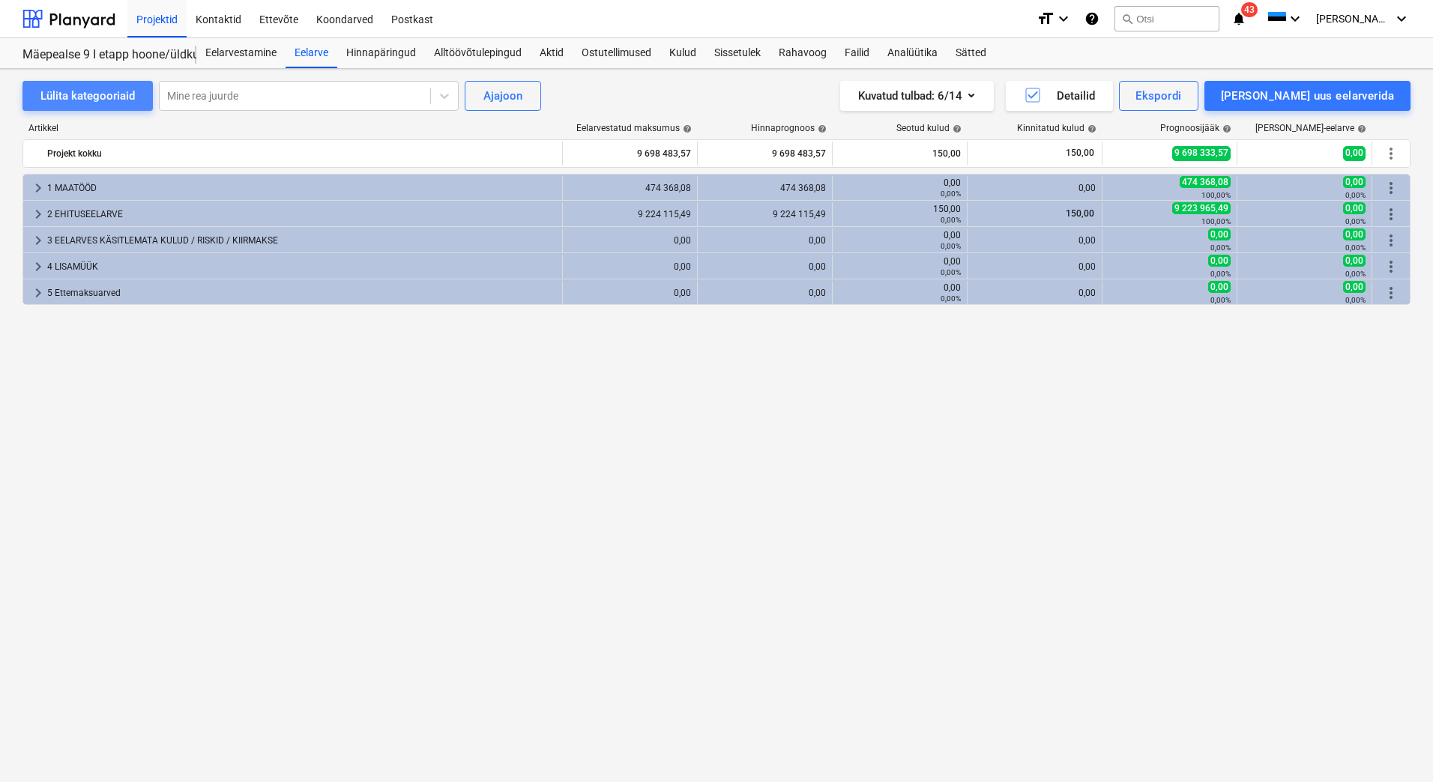
click at [103, 88] on div "Lülita kategooriaid" at bounding box center [87, 95] width 94 height 19
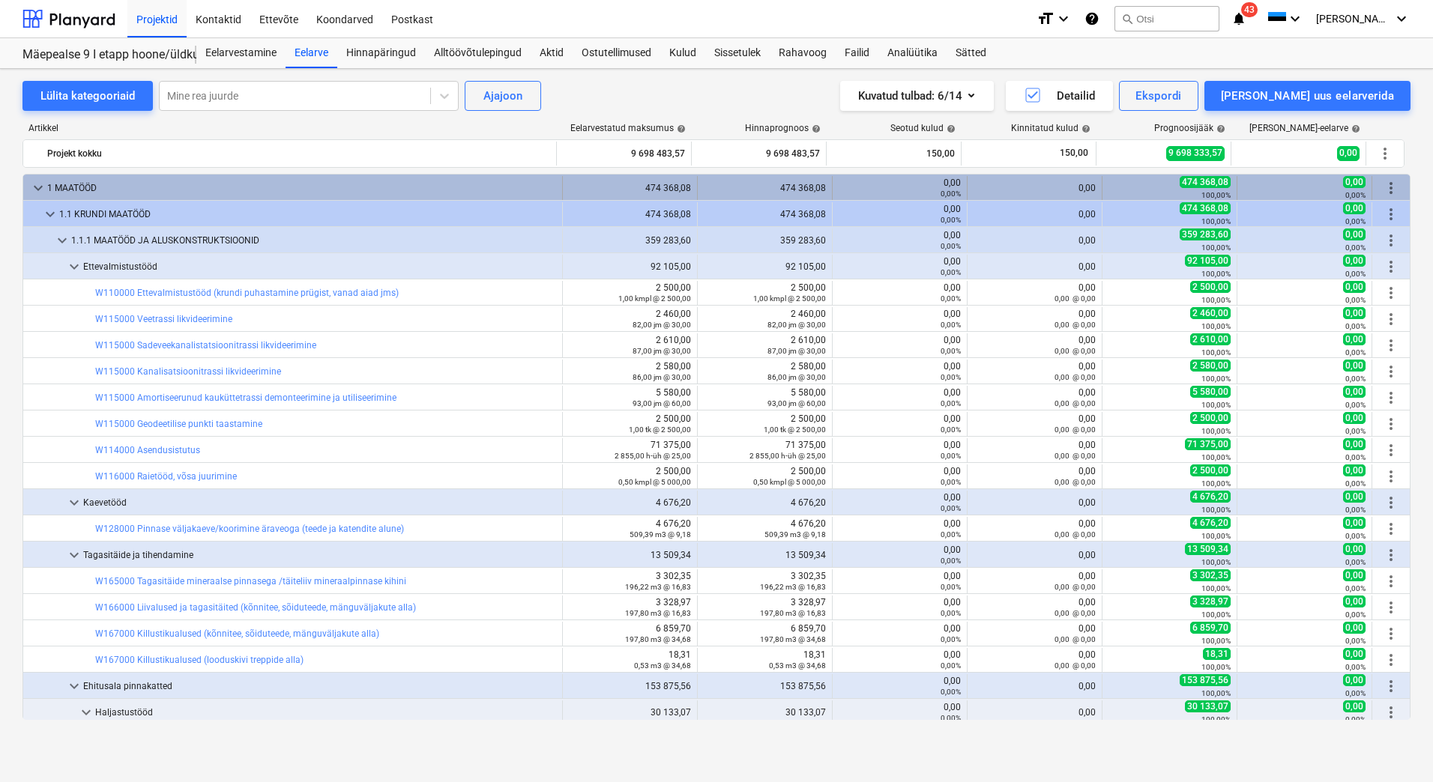
click at [34, 182] on span "keyboard_arrow_down" at bounding box center [38, 188] width 18 height 18
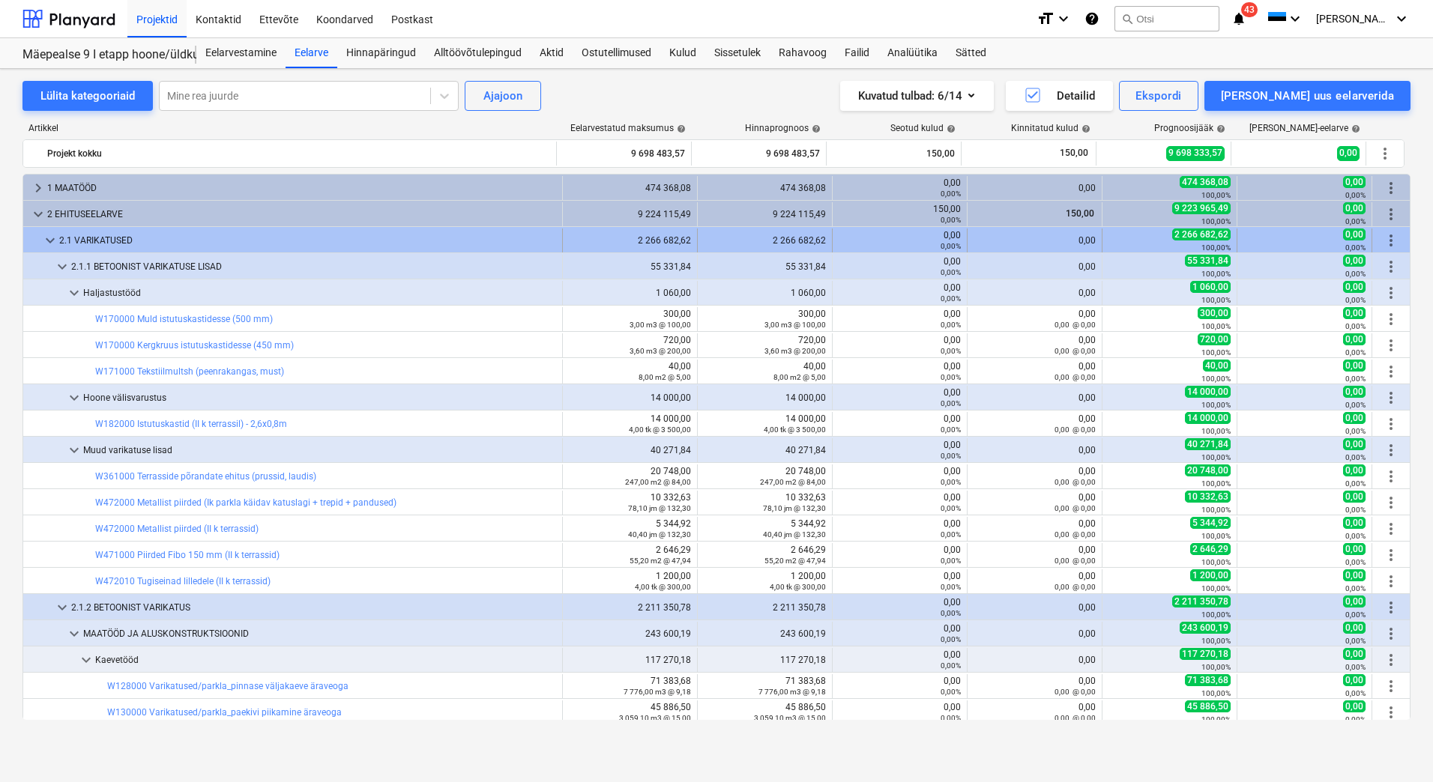
click at [53, 241] on span "keyboard_arrow_down" at bounding box center [50, 241] width 18 height 18
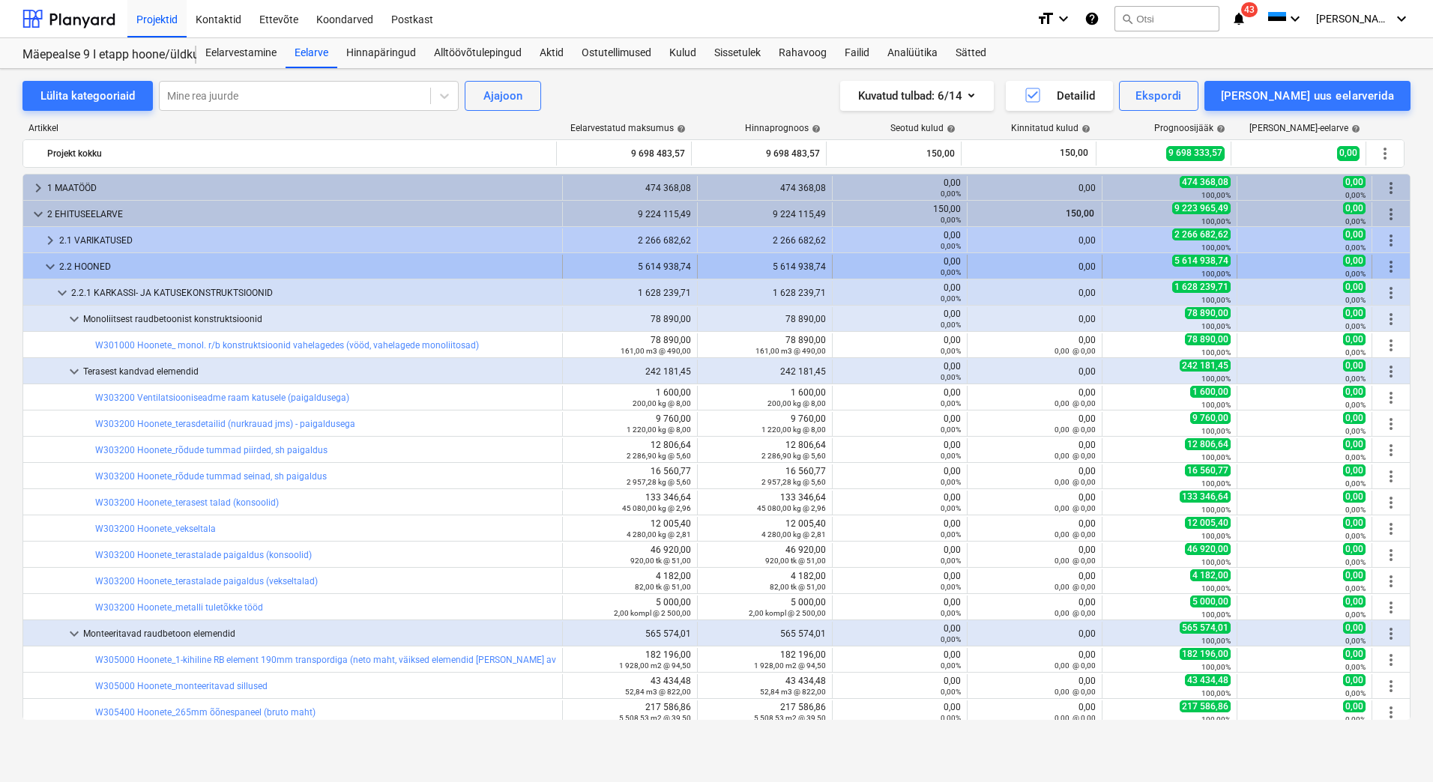
click at [49, 266] on span "keyboard_arrow_down" at bounding box center [50, 267] width 18 height 18
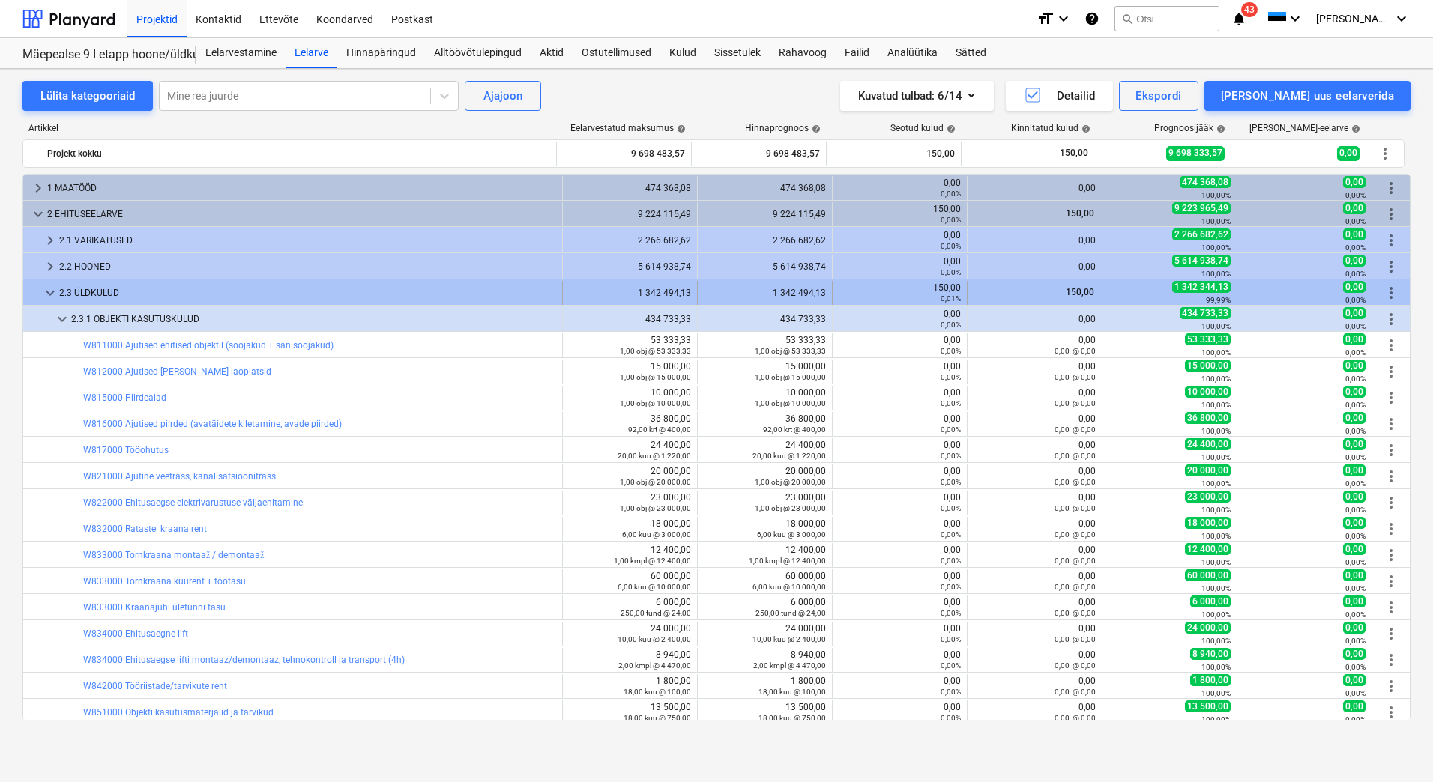
click at [48, 291] on span "keyboard_arrow_down" at bounding box center [50, 293] width 18 height 18
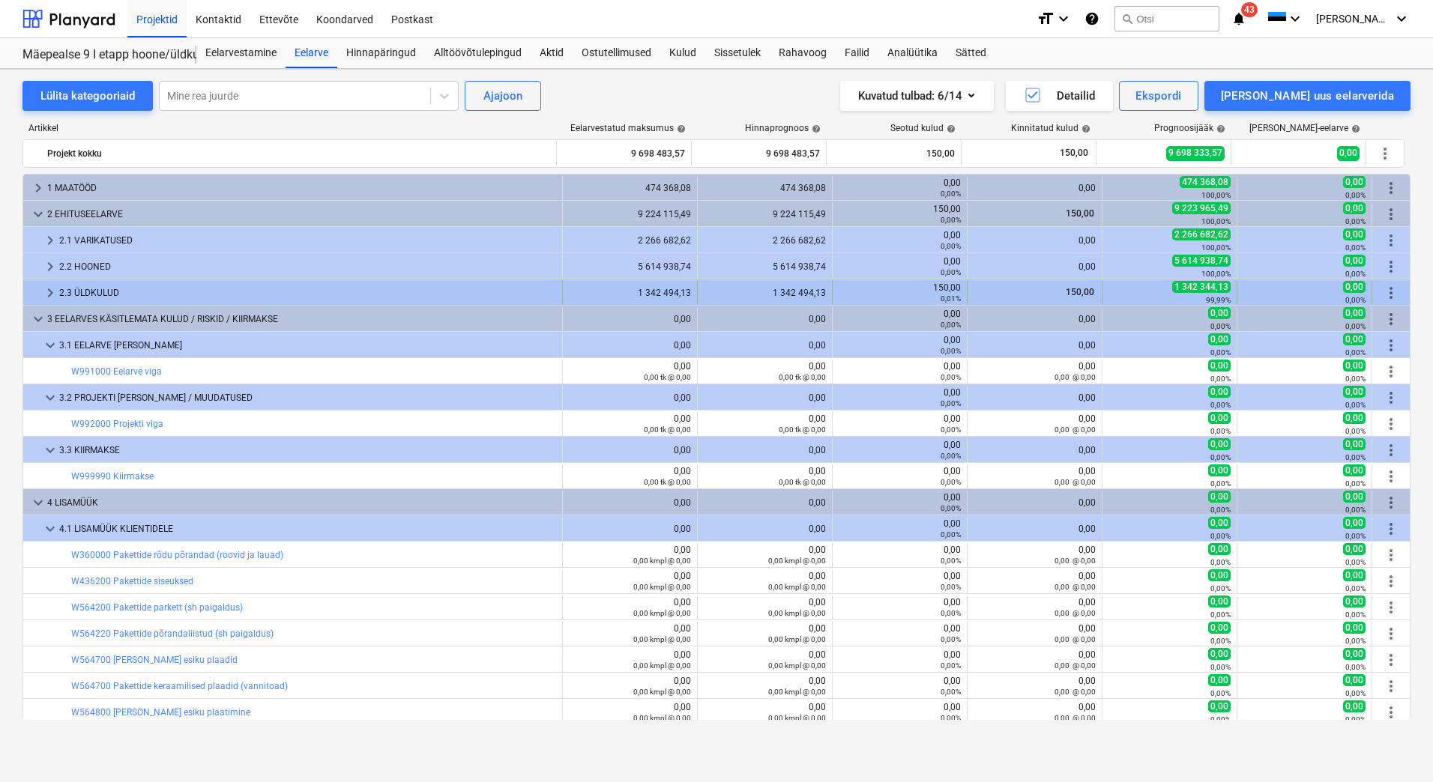
click at [57, 294] on span "keyboard_arrow_right" at bounding box center [50, 293] width 18 height 18
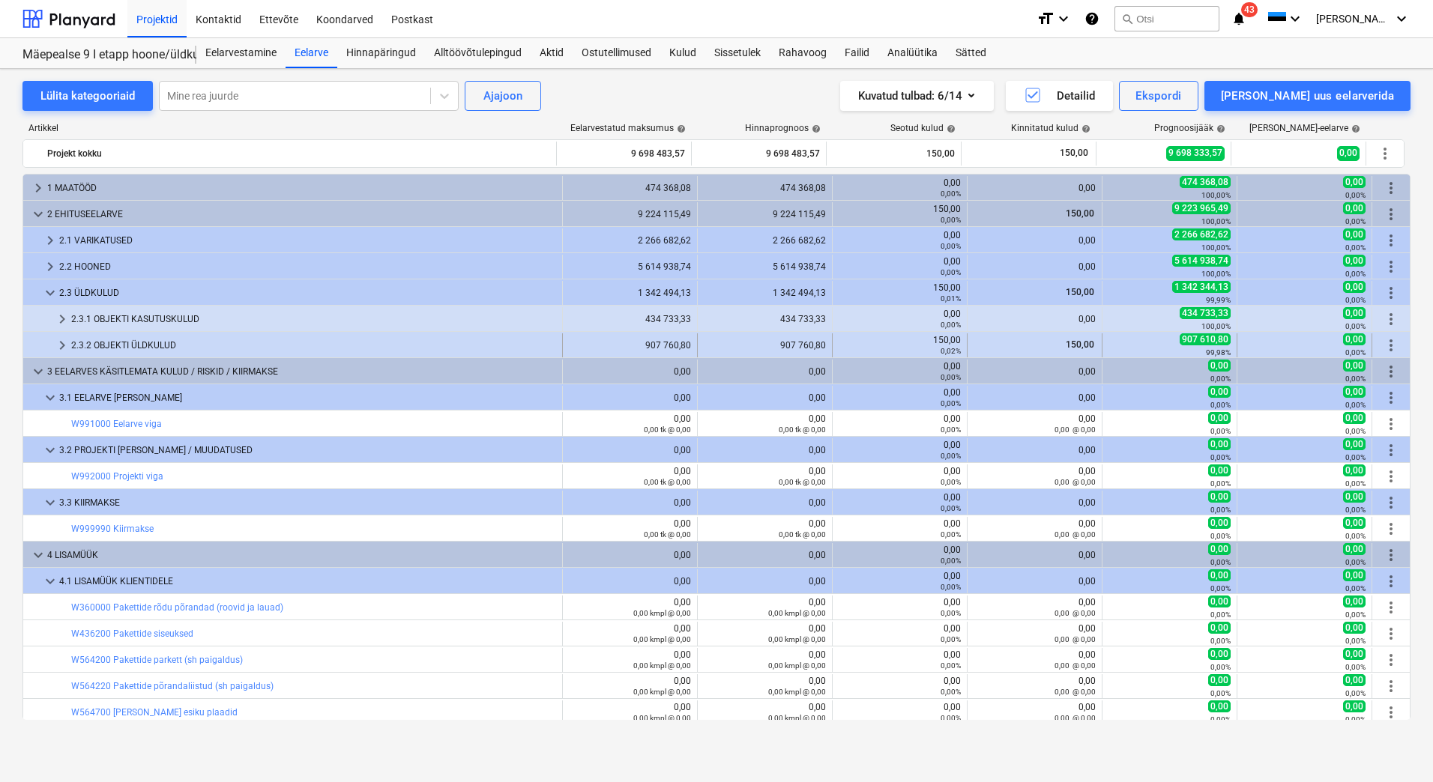
click at [97, 337] on div "2.3.2 OBJEKTI ÜLDKULUD" at bounding box center [313, 345] width 485 height 24
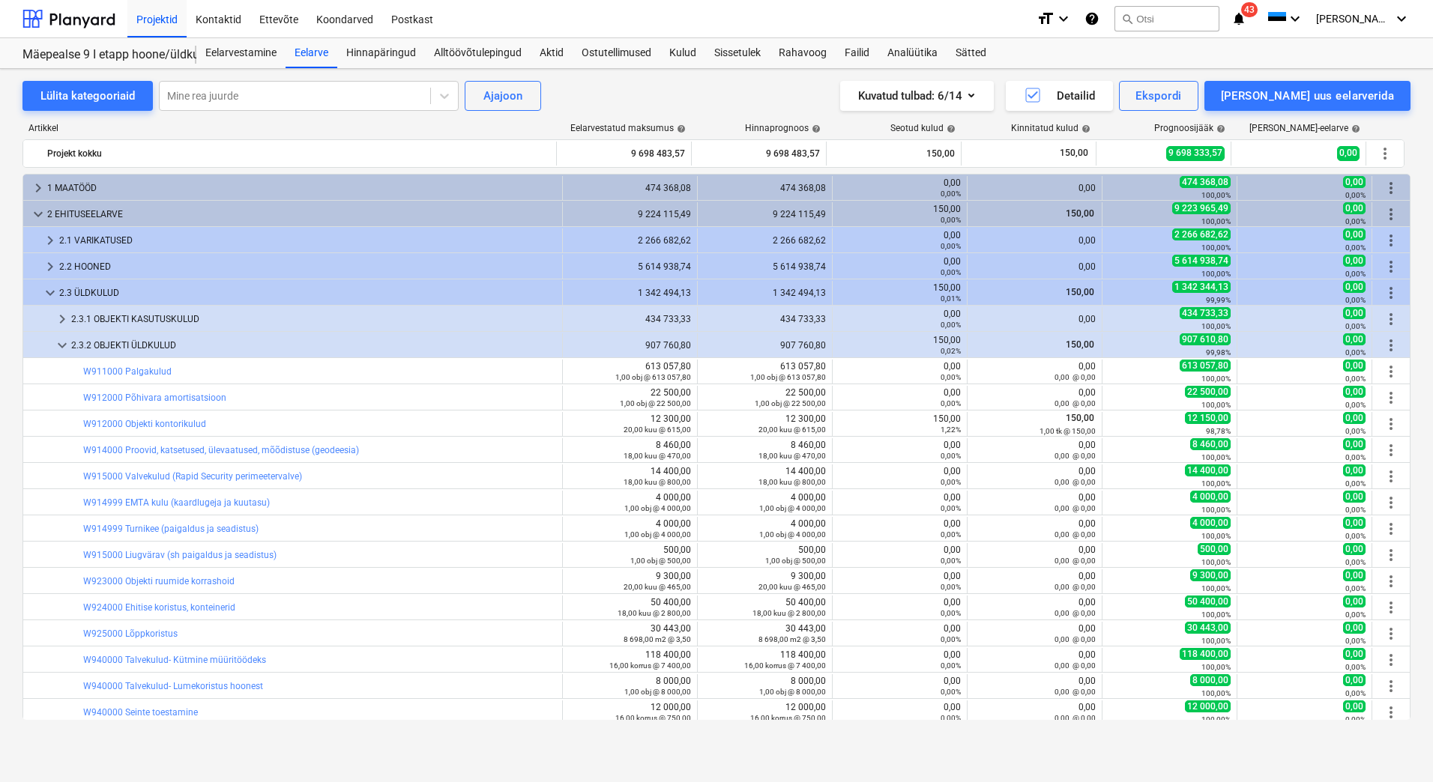
click at [151, 321] on div "2.3.1 OBJEKTI KASUTUSKULUD" at bounding box center [313, 319] width 485 height 24
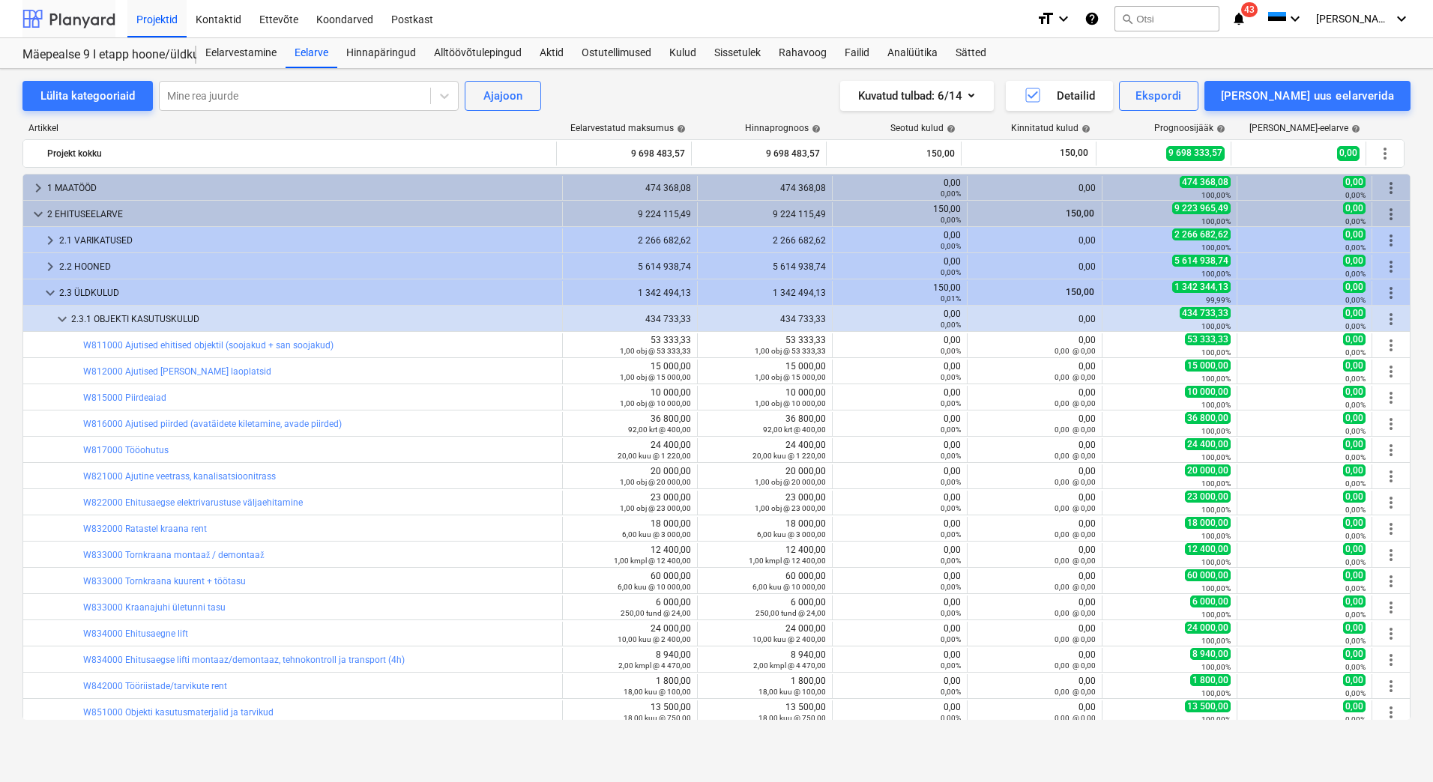
click at [84, 25] on div at bounding box center [68, 18] width 93 height 37
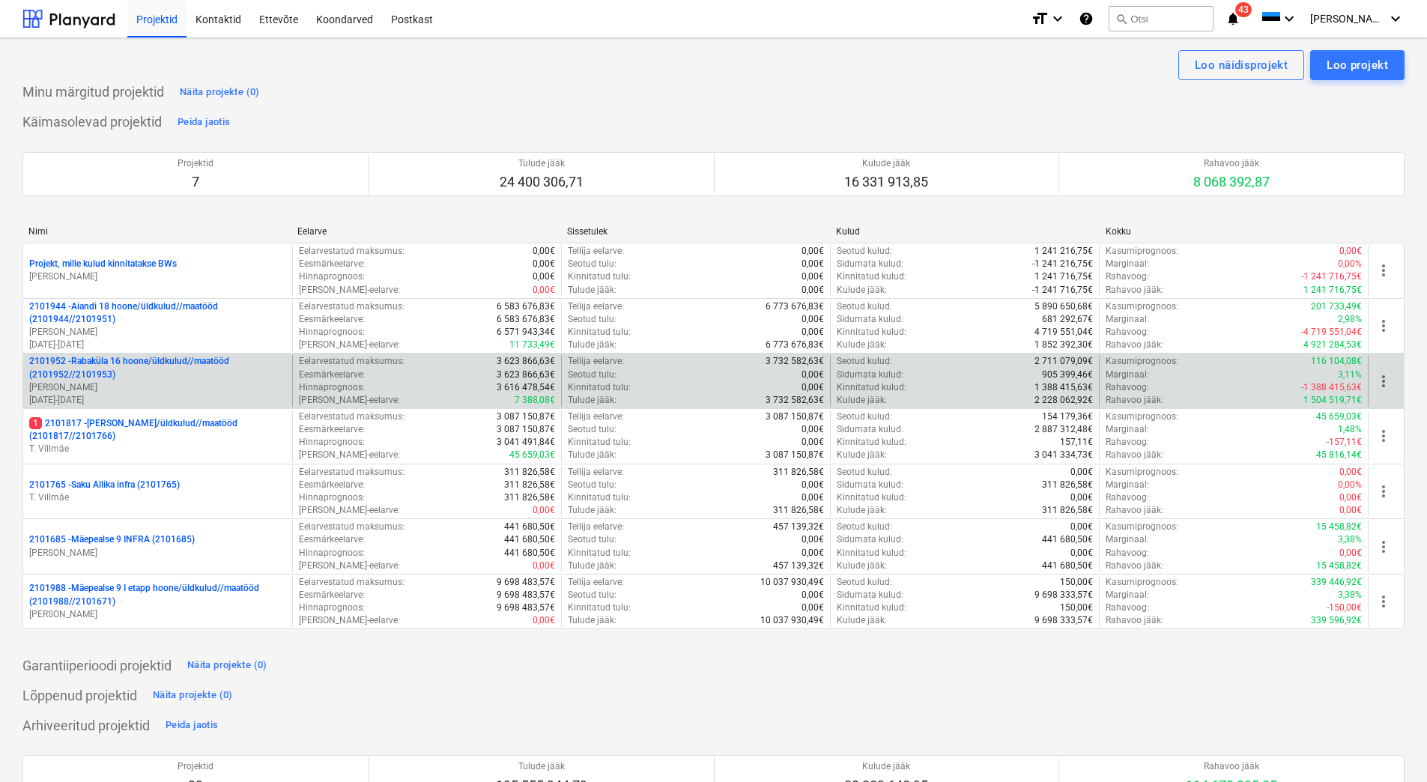
click at [121, 381] on p "2101952 - Rabaküla 16 hoone/üldkulud//maatööd (2101952//2101953)" at bounding box center [157, 367] width 257 height 25
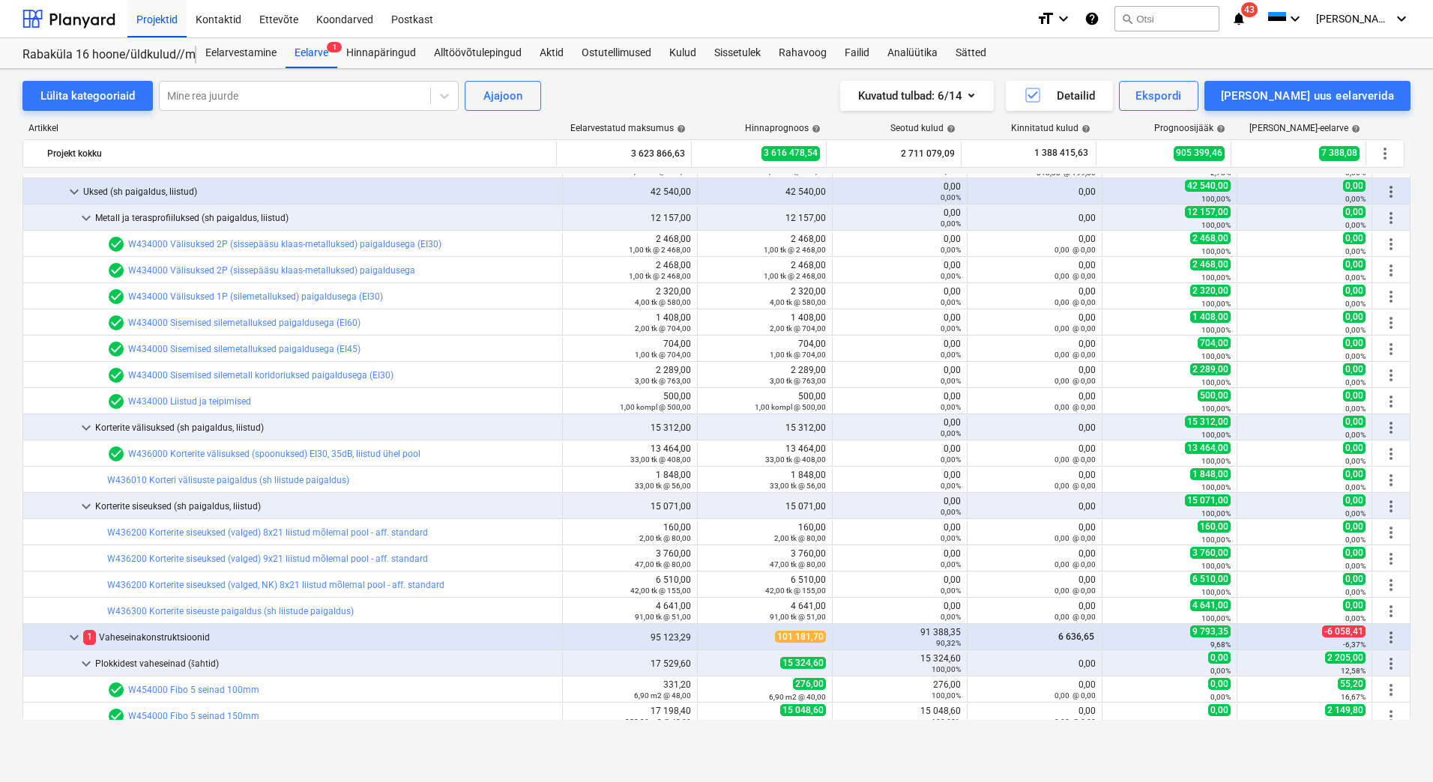
scroll to position [2772, 0]
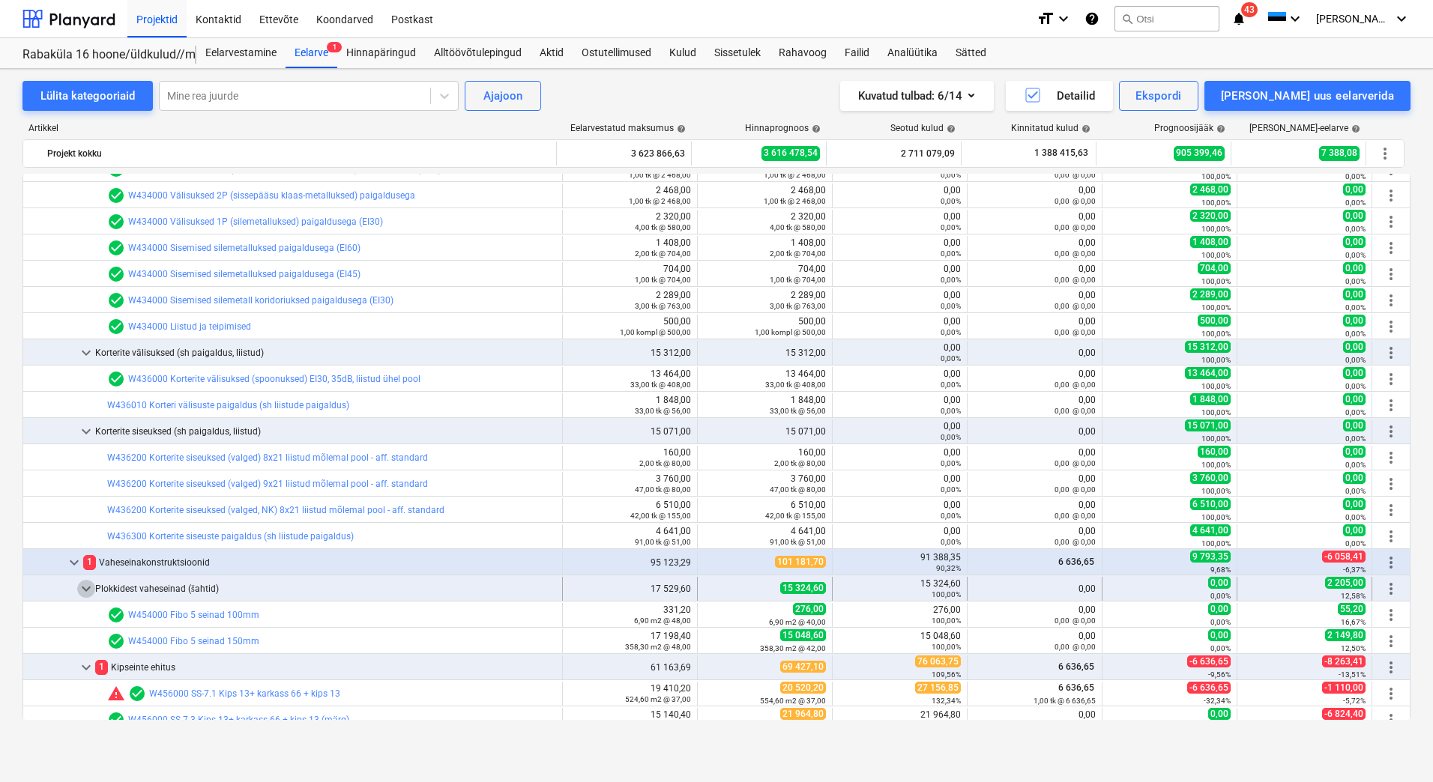
click at [88, 581] on span "keyboard_arrow_down" at bounding box center [86, 589] width 18 height 18
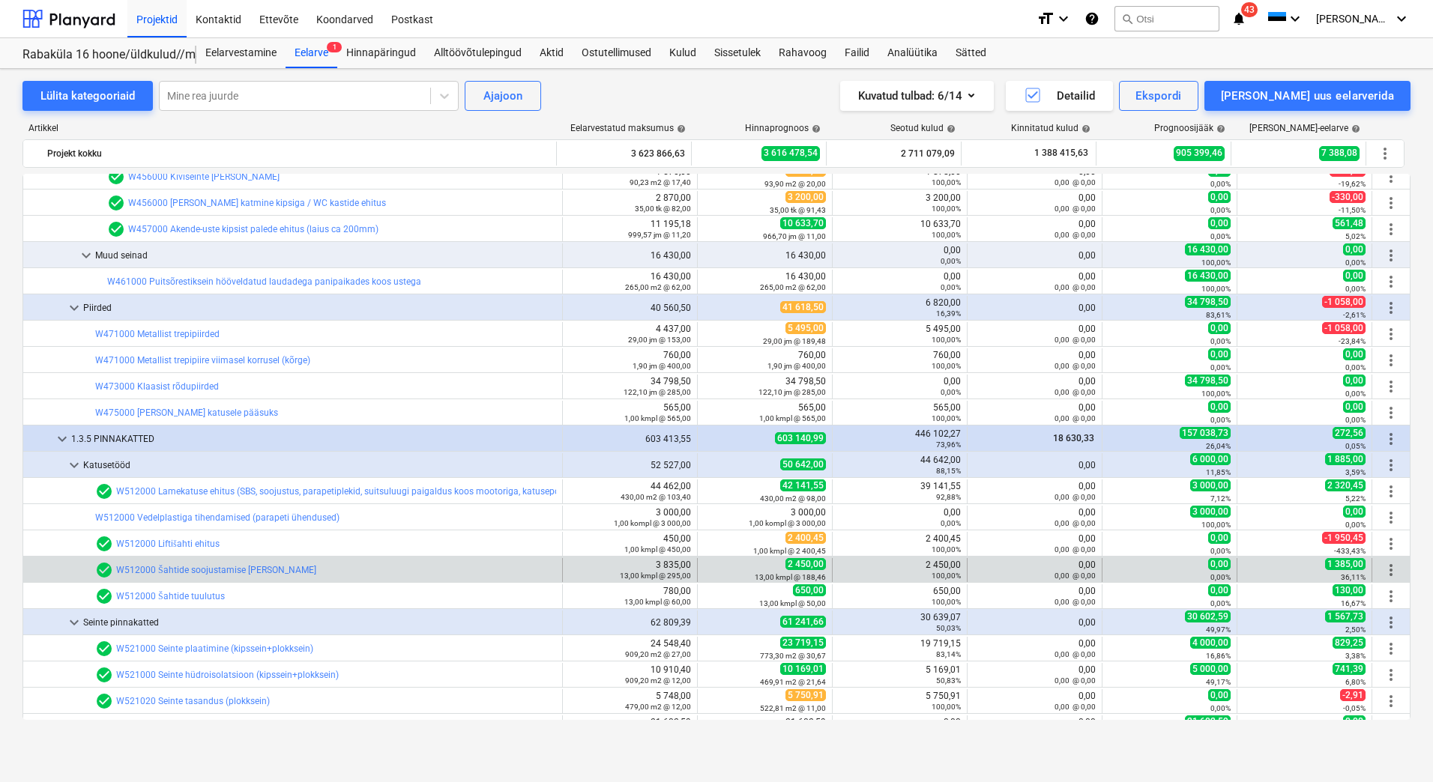
scroll to position [3522, 0]
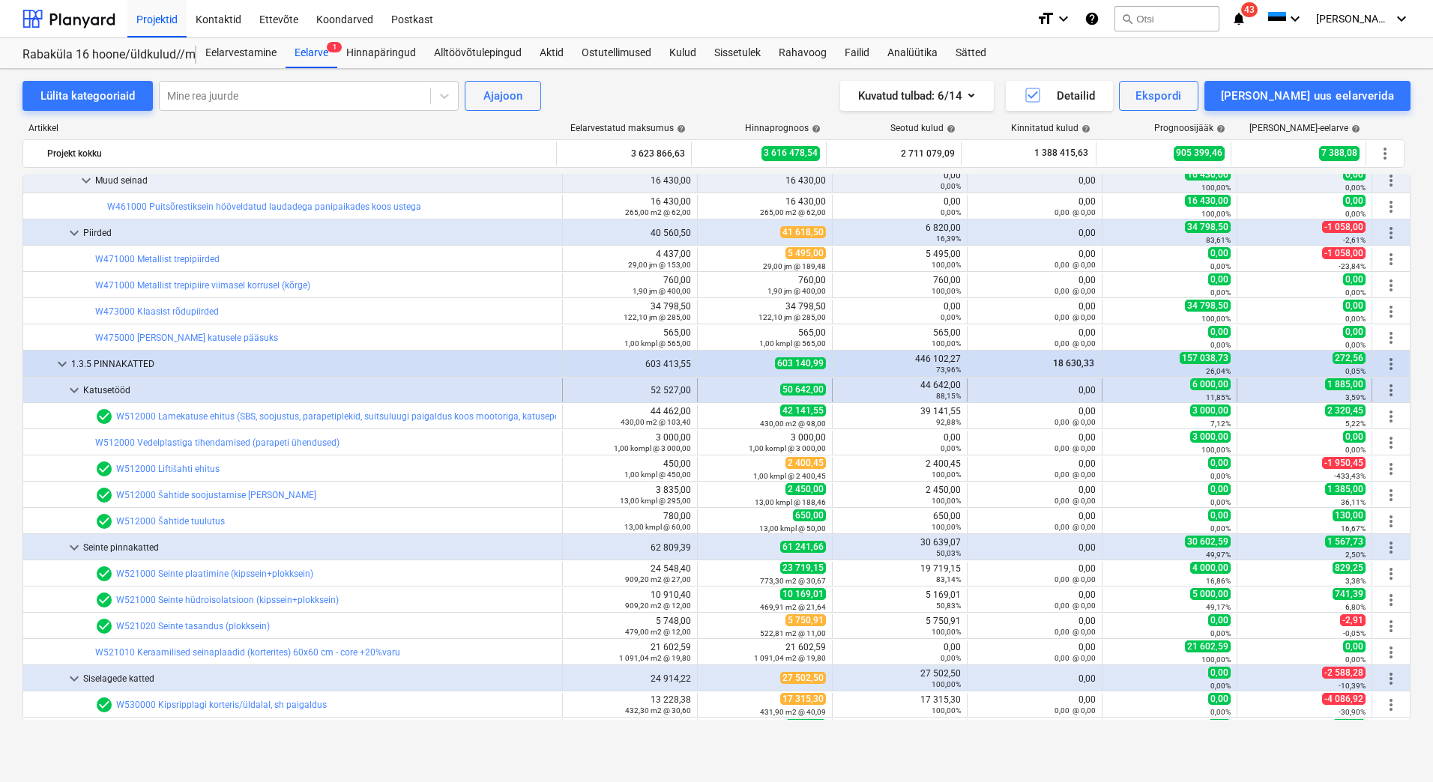
click at [74, 393] on span "keyboard_arrow_down" at bounding box center [74, 390] width 18 height 18
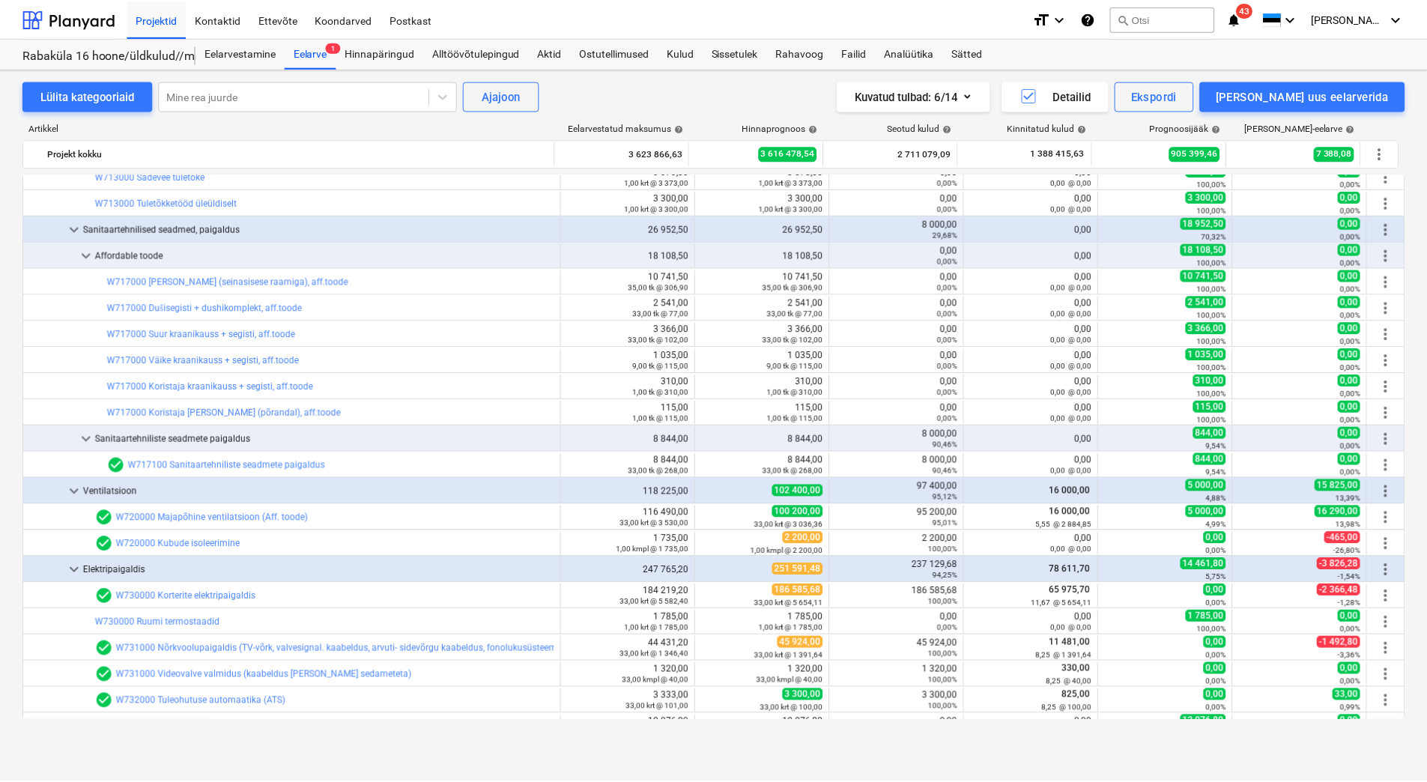
scroll to position [5694, 0]
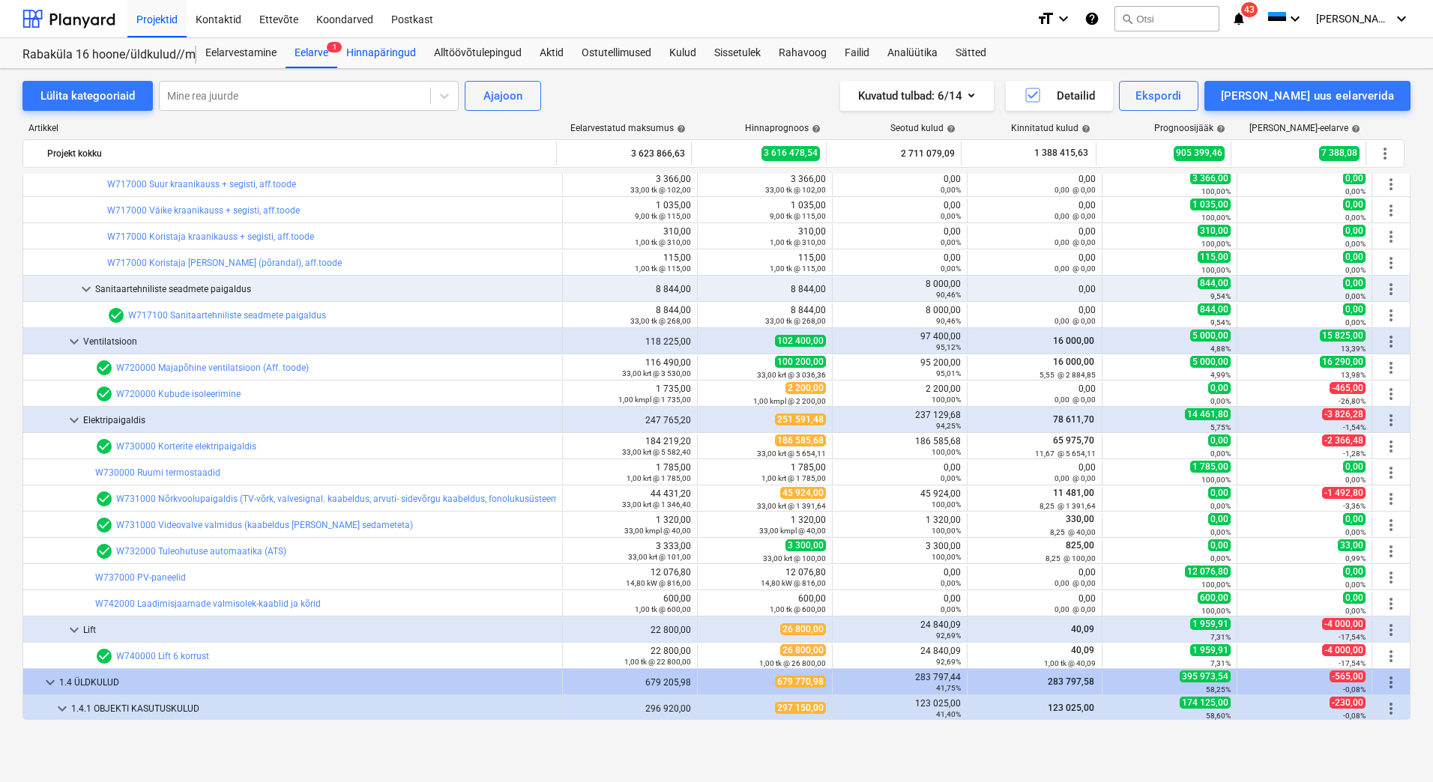
click at [406, 55] on div "Hinnapäringud" at bounding box center [381, 53] width 88 height 30
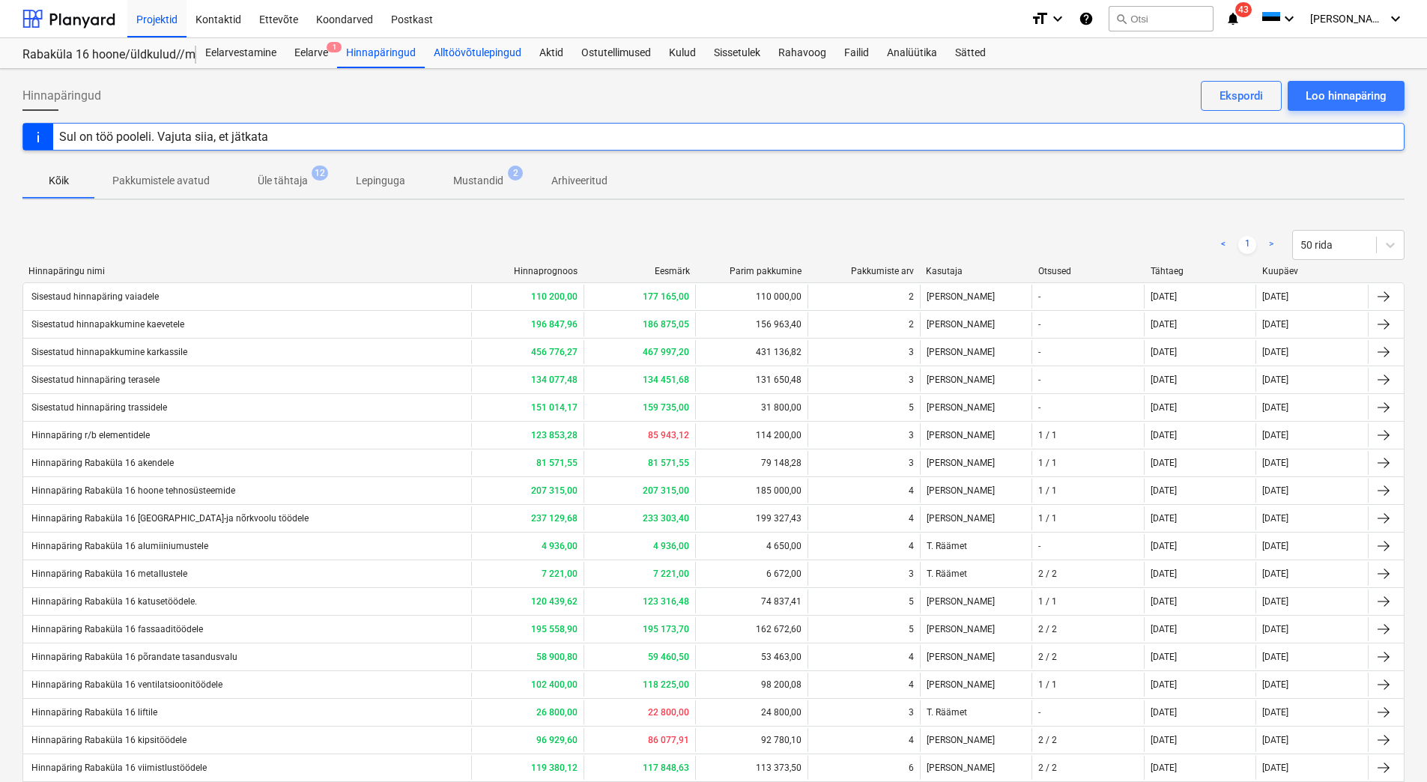
click at [467, 59] on div "Alltöövõtulepingud" at bounding box center [478, 53] width 106 height 30
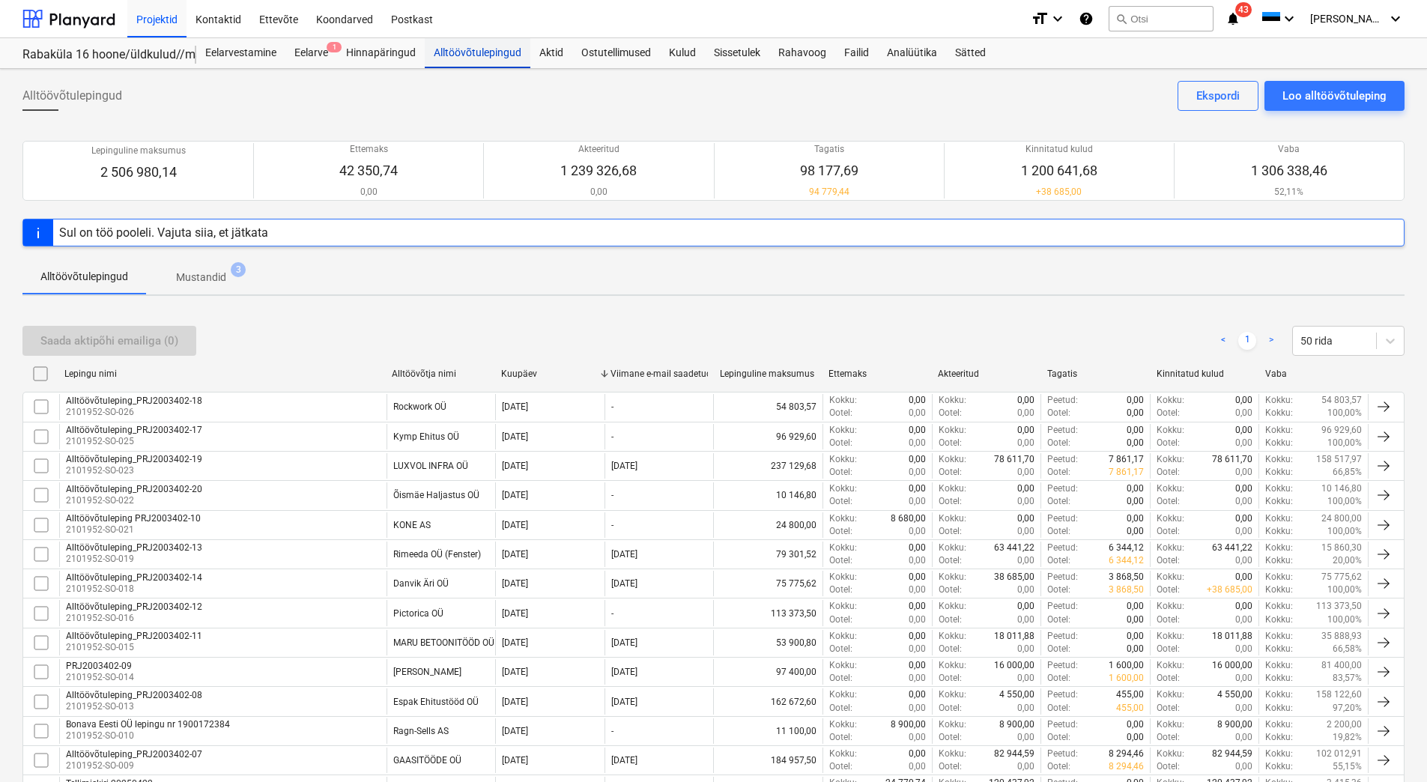
click at [493, 57] on div "Alltöövõtulepingud" at bounding box center [478, 53] width 106 height 30
click at [1338, 91] on div "Loo alltöövõtuleping" at bounding box center [1335, 95] width 104 height 19
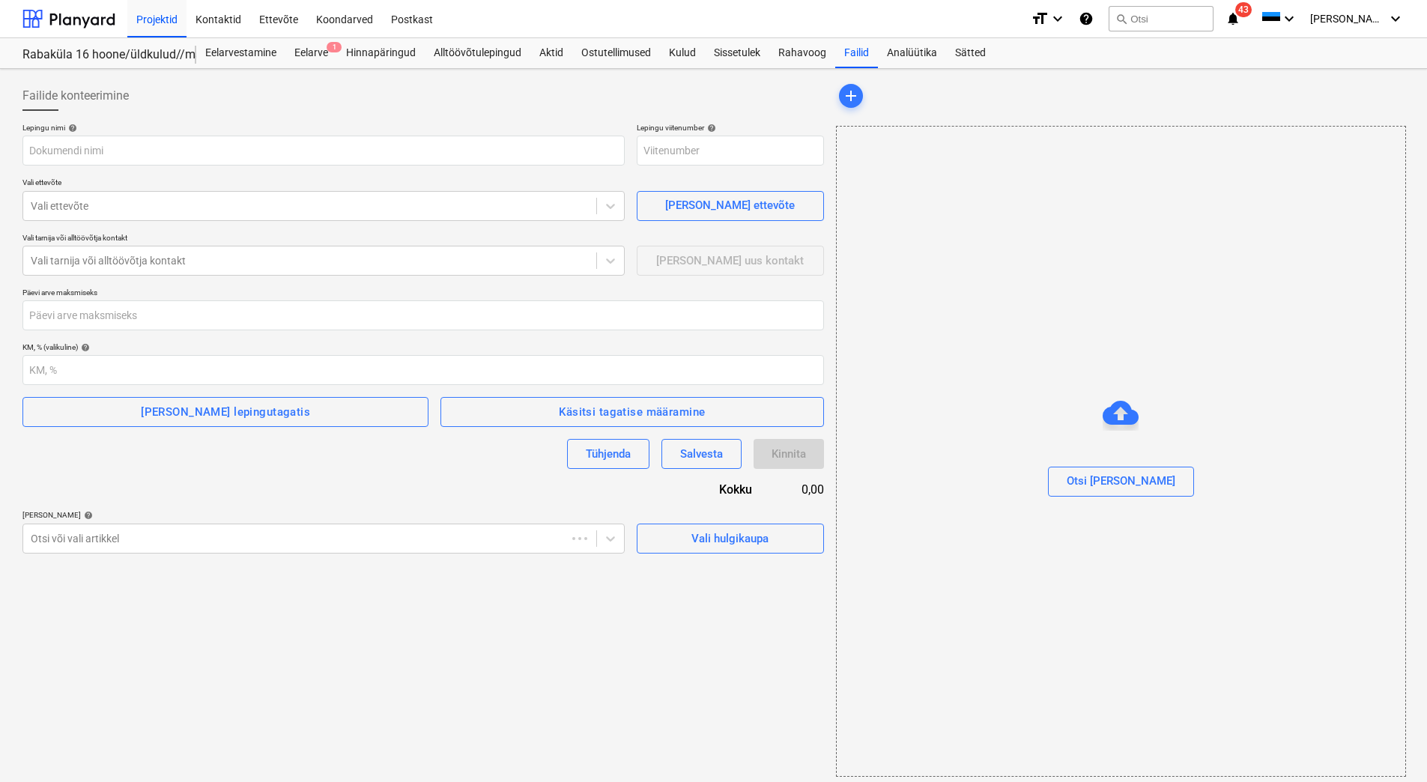
type input "2101952-SO-028"
click at [61, 145] on input "text" at bounding box center [323, 151] width 602 height 30
paste input "Tellimiskiri 2003402-21"
type input "Tellimiskiri 2003402-21"
click at [367, 209] on div at bounding box center [310, 206] width 558 height 15
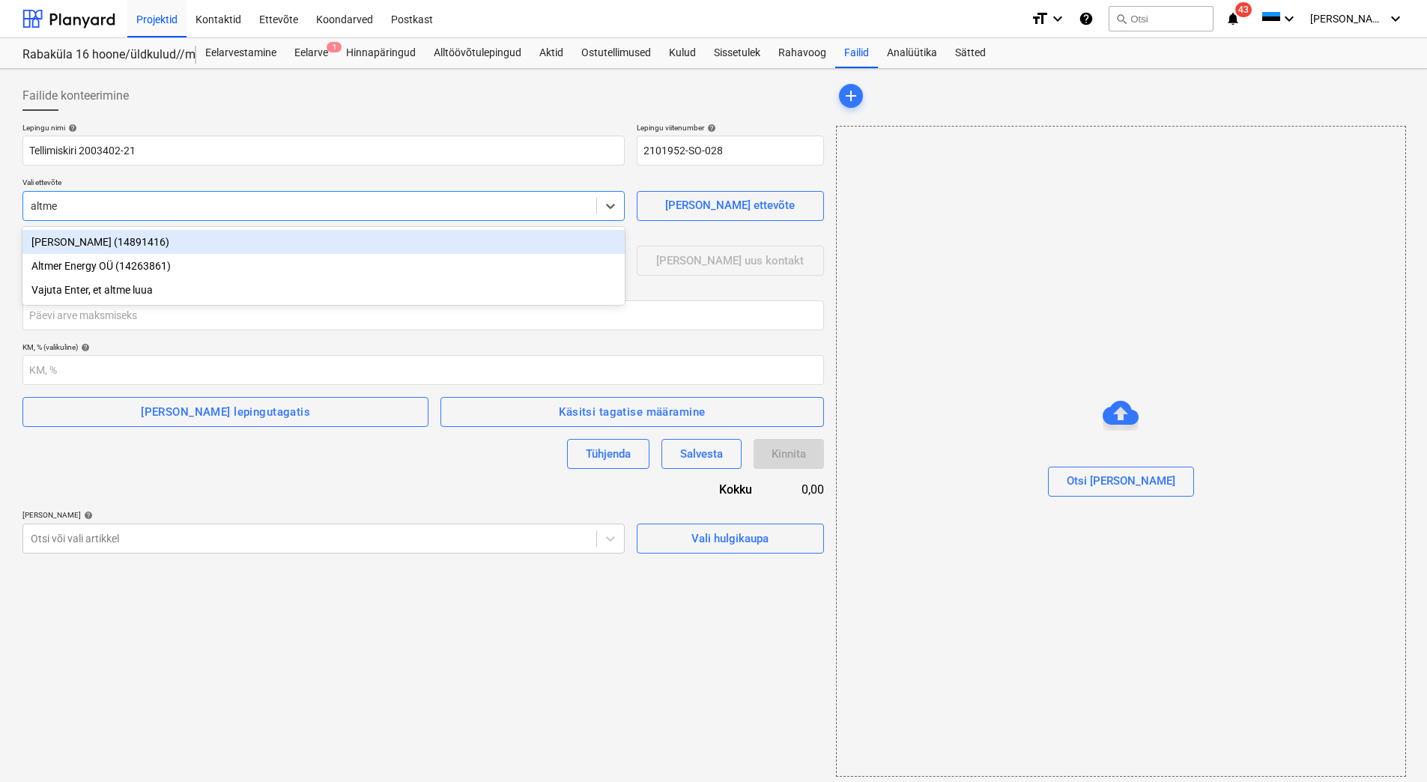
type input "altmer"
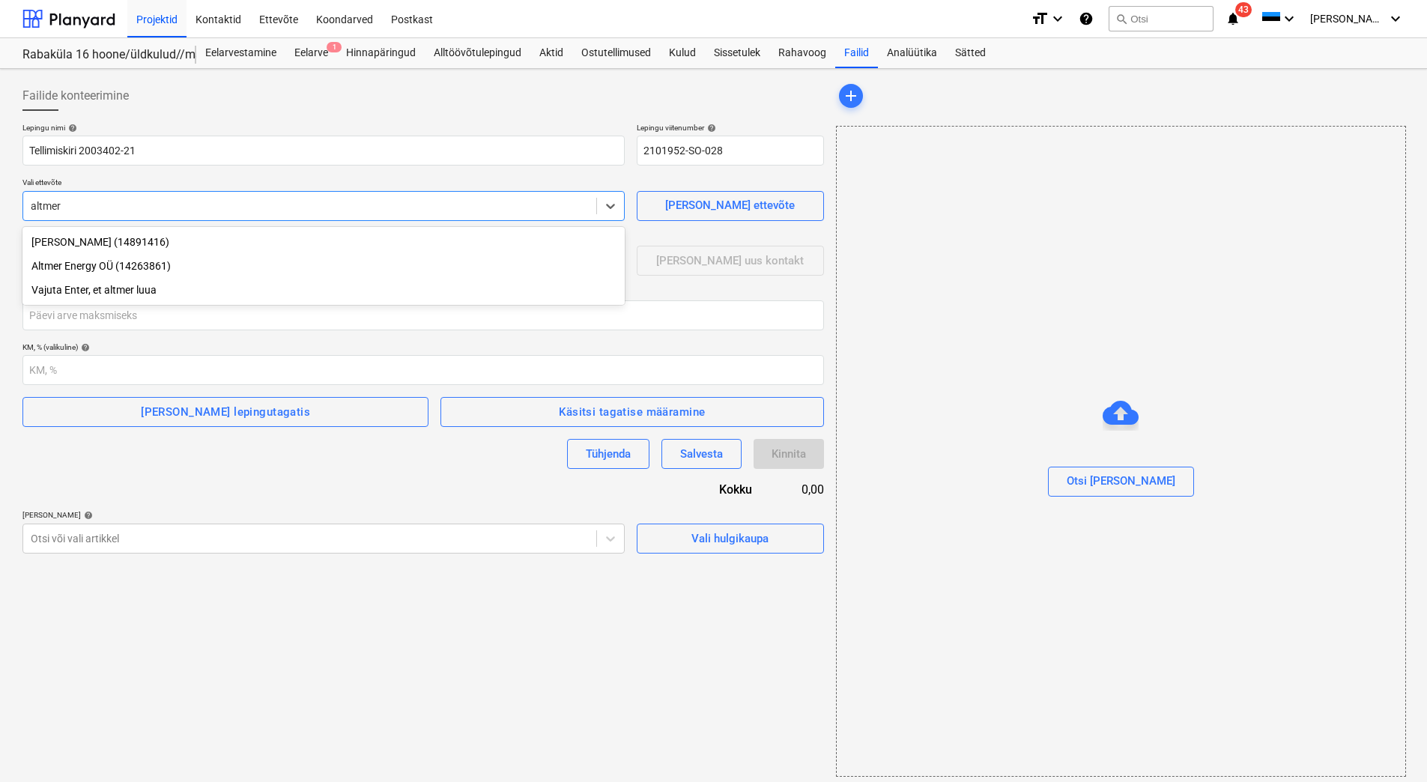
click at [143, 272] on div "Altmer Energy OÜ (14263861)" at bounding box center [323, 266] width 602 height 24
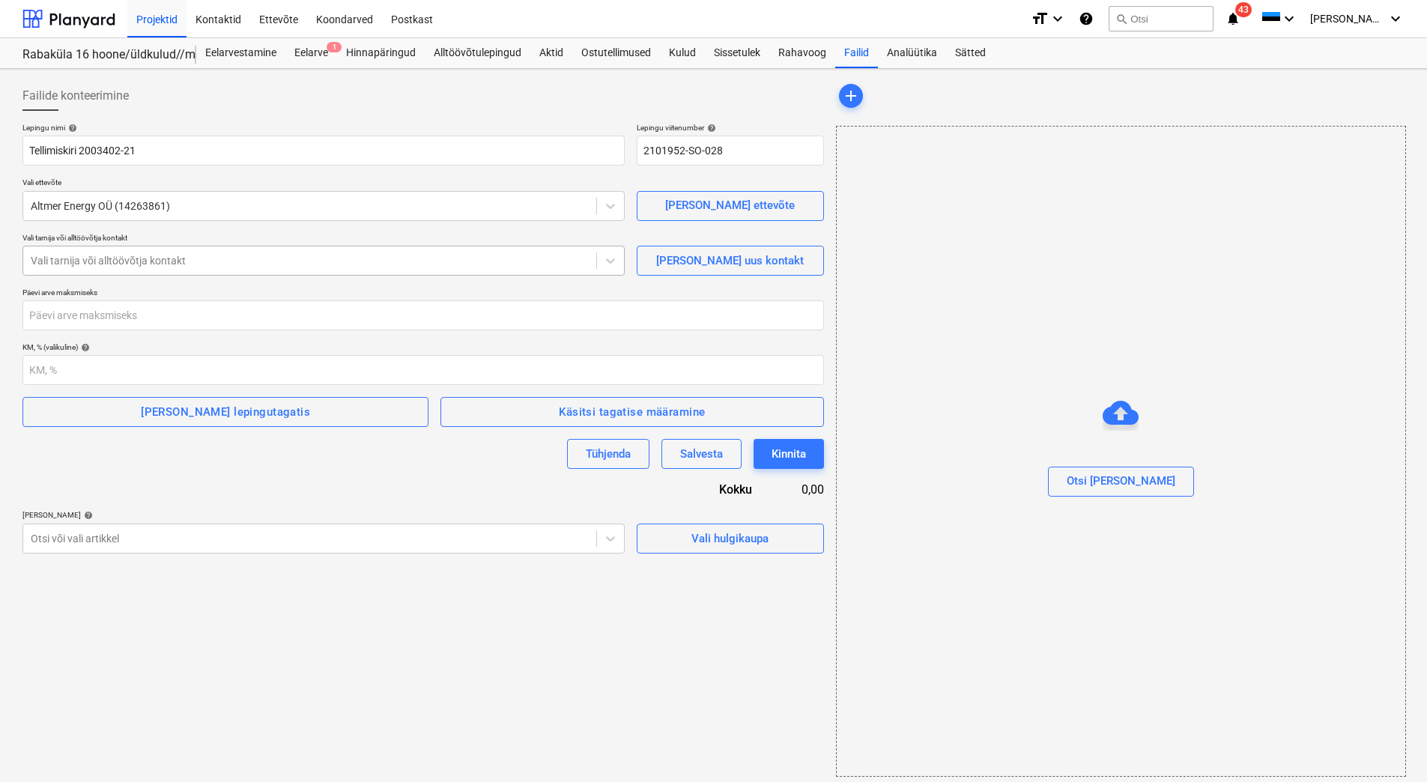
click at [83, 267] on div at bounding box center [310, 260] width 558 height 15
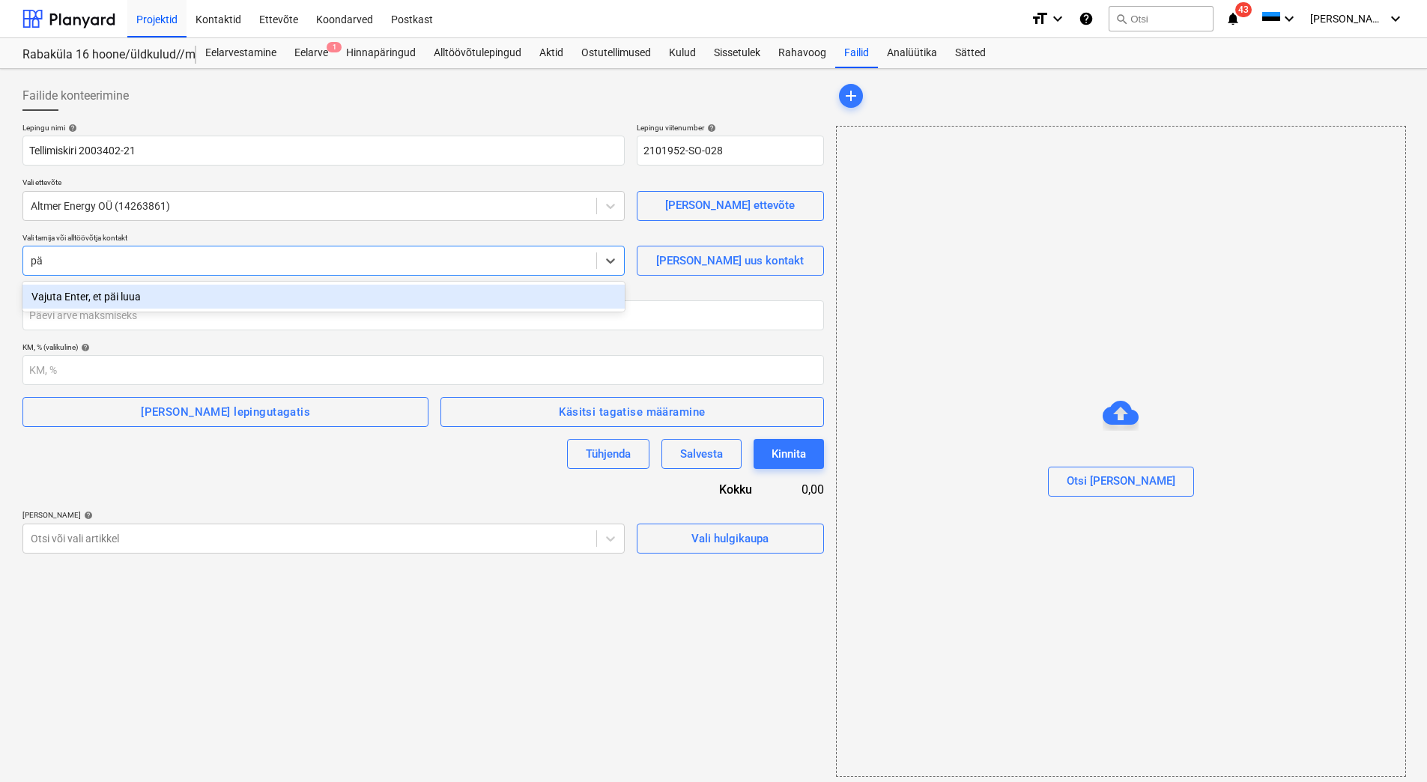
type input "p"
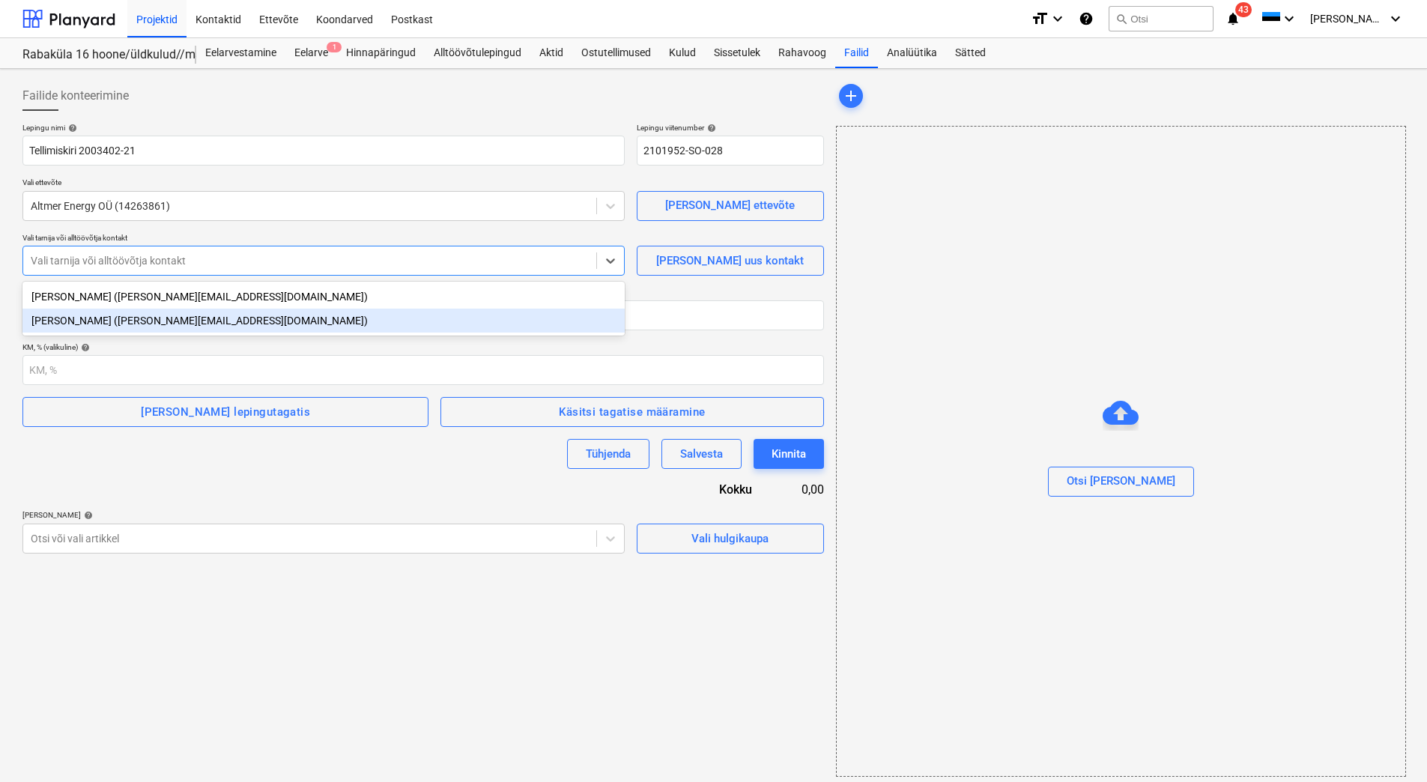
click at [88, 322] on div "[PERSON_NAME] ([PERSON_NAME][EMAIL_ADDRESS][DOMAIN_NAME])" at bounding box center [323, 321] width 602 height 24
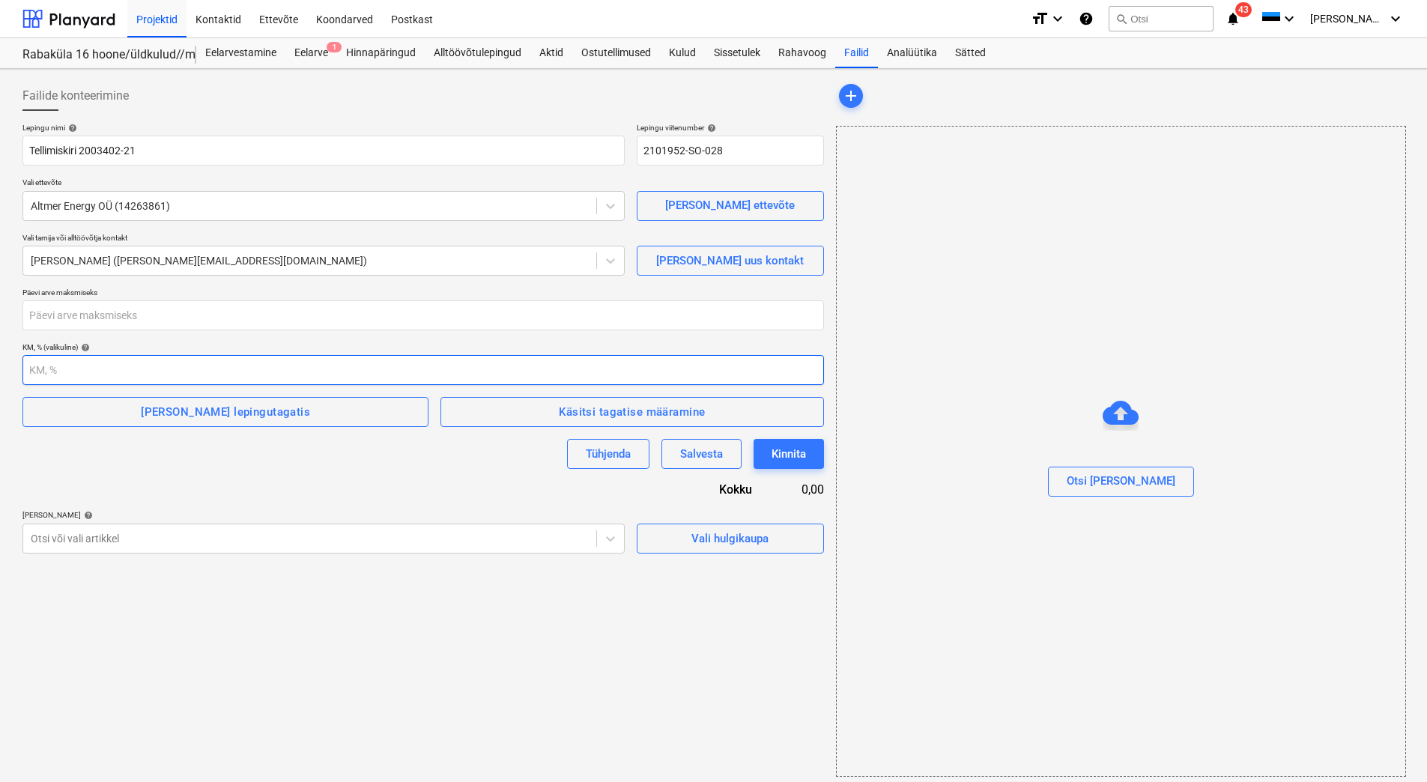
click at [70, 361] on input "number" at bounding box center [423, 370] width 802 height 30
type input "24"
click at [262, 493] on div "Lepingu nimi help [PERSON_NAME] 2003402-21 Lepingu viitenumber help 2101952-SO-…" at bounding box center [423, 338] width 802 height 431
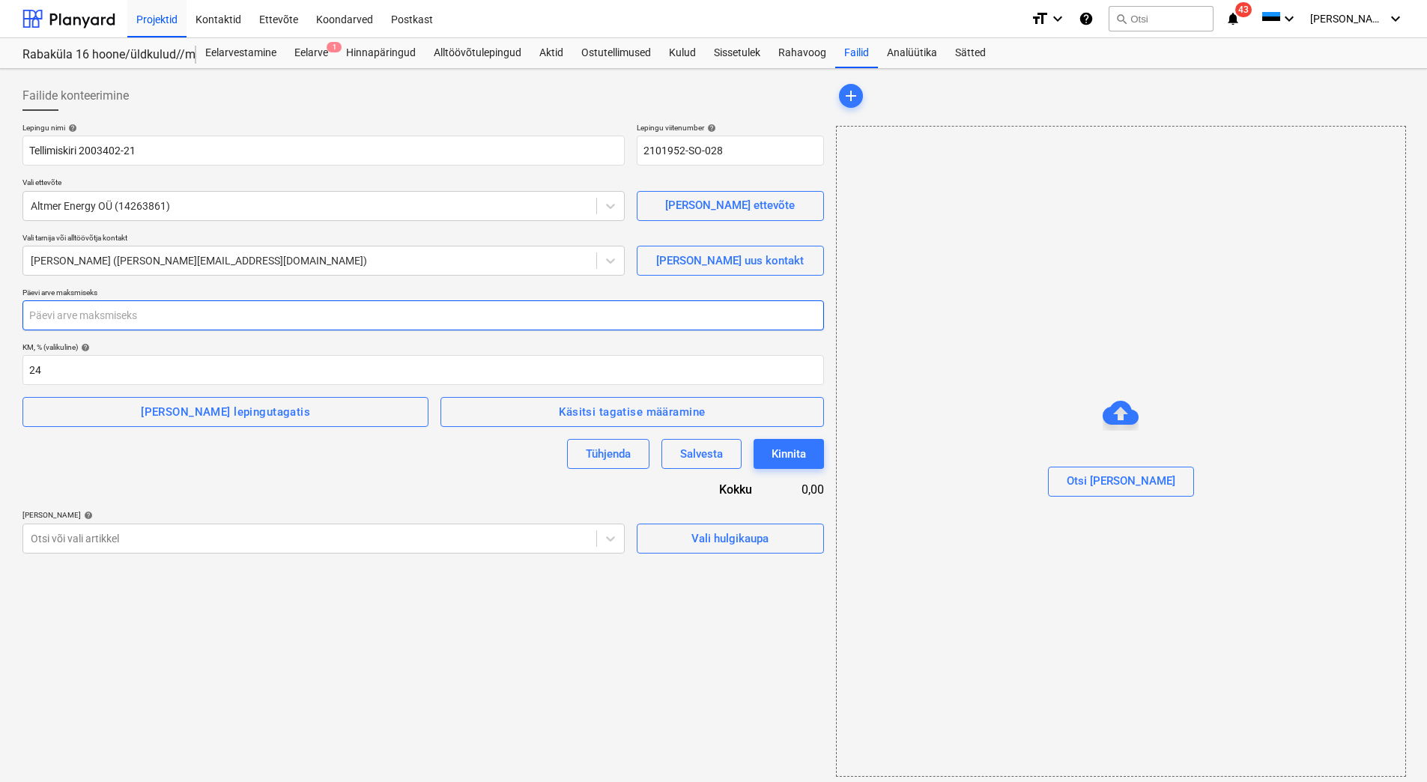
click at [136, 323] on input "number" at bounding box center [423, 315] width 802 height 30
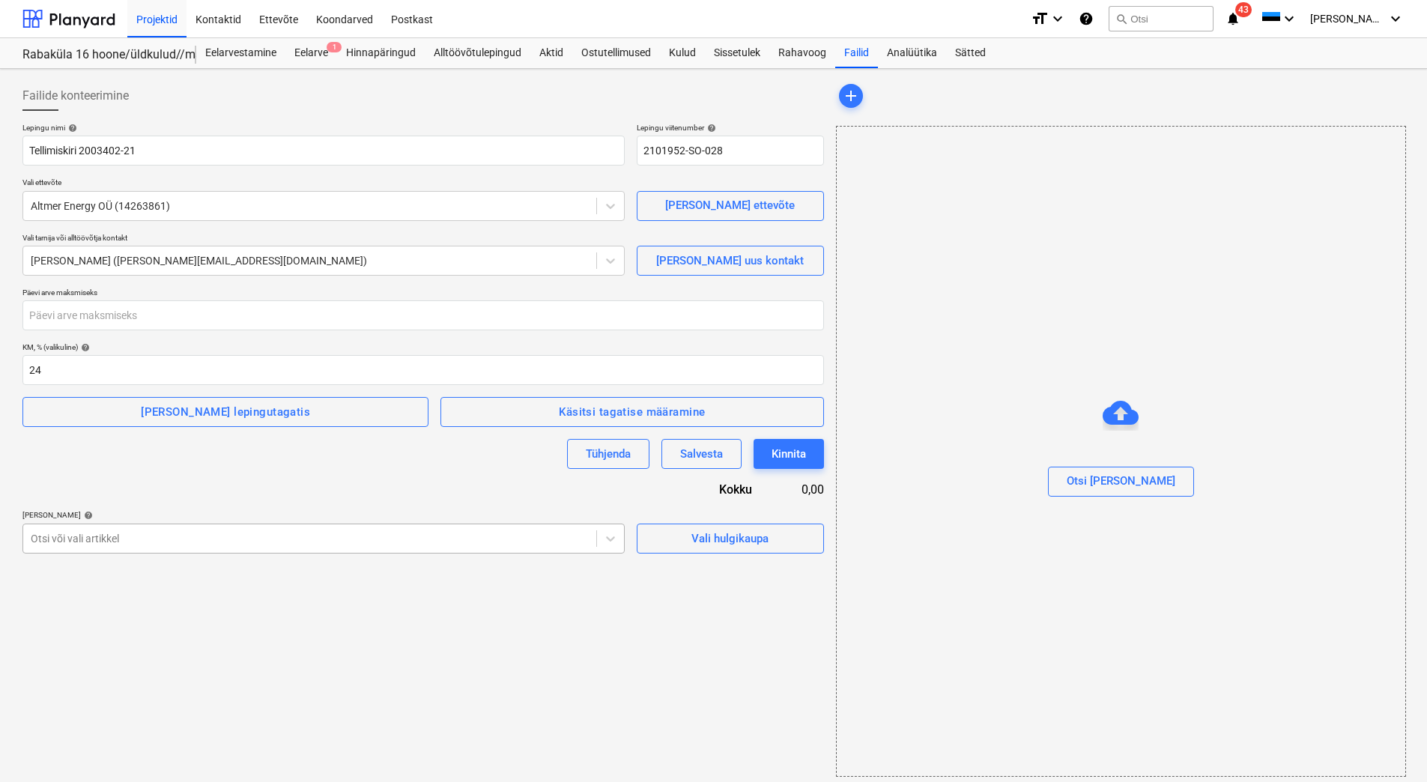
click at [220, 536] on div at bounding box center [310, 538] width 558 height 15
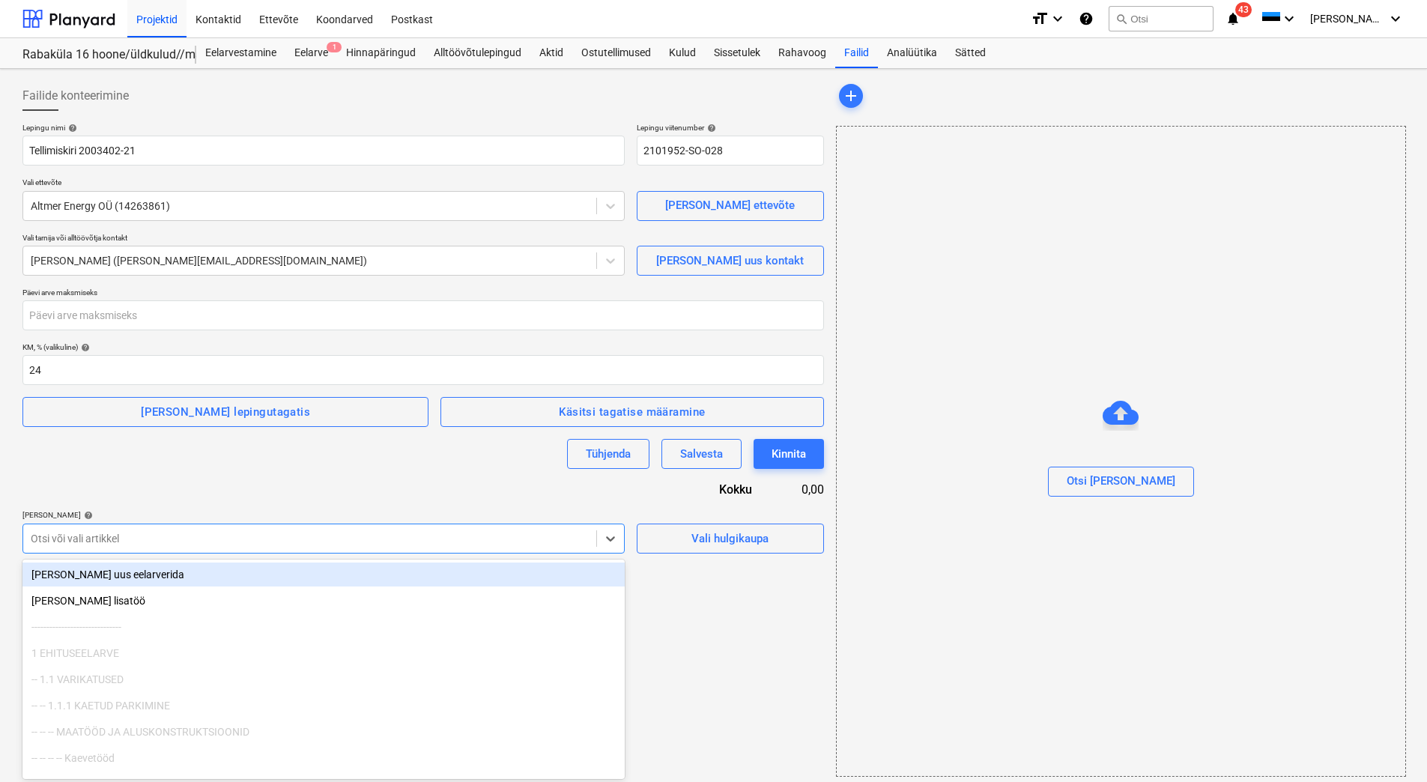
scroll to position [7, 0]
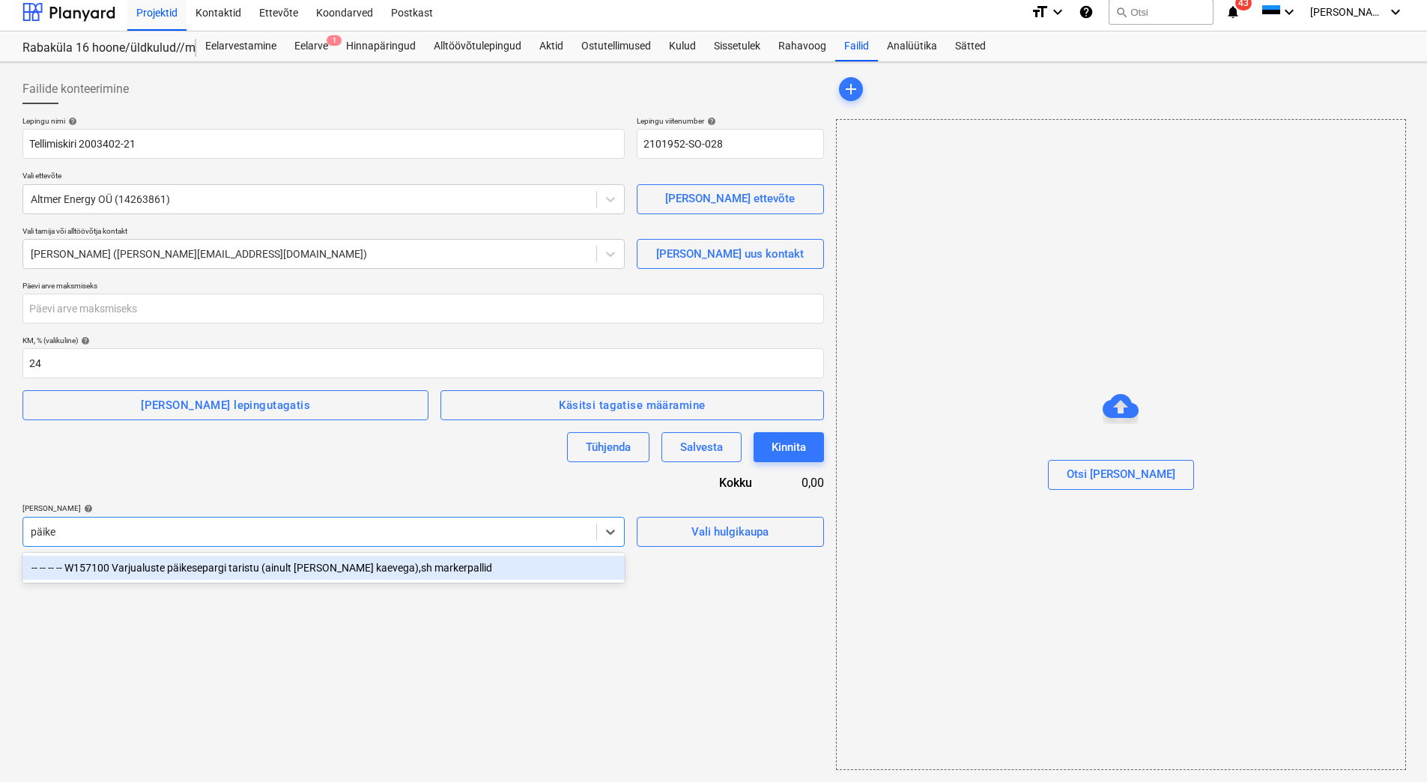
type input "päikes"
click at [223, 568] on div "-- -- -- -- W157100 Varjualuste päikesepargi taristu (ainult [PERSON_NAME] kaev…" at bounding box center [323, 568] width 602 height 24
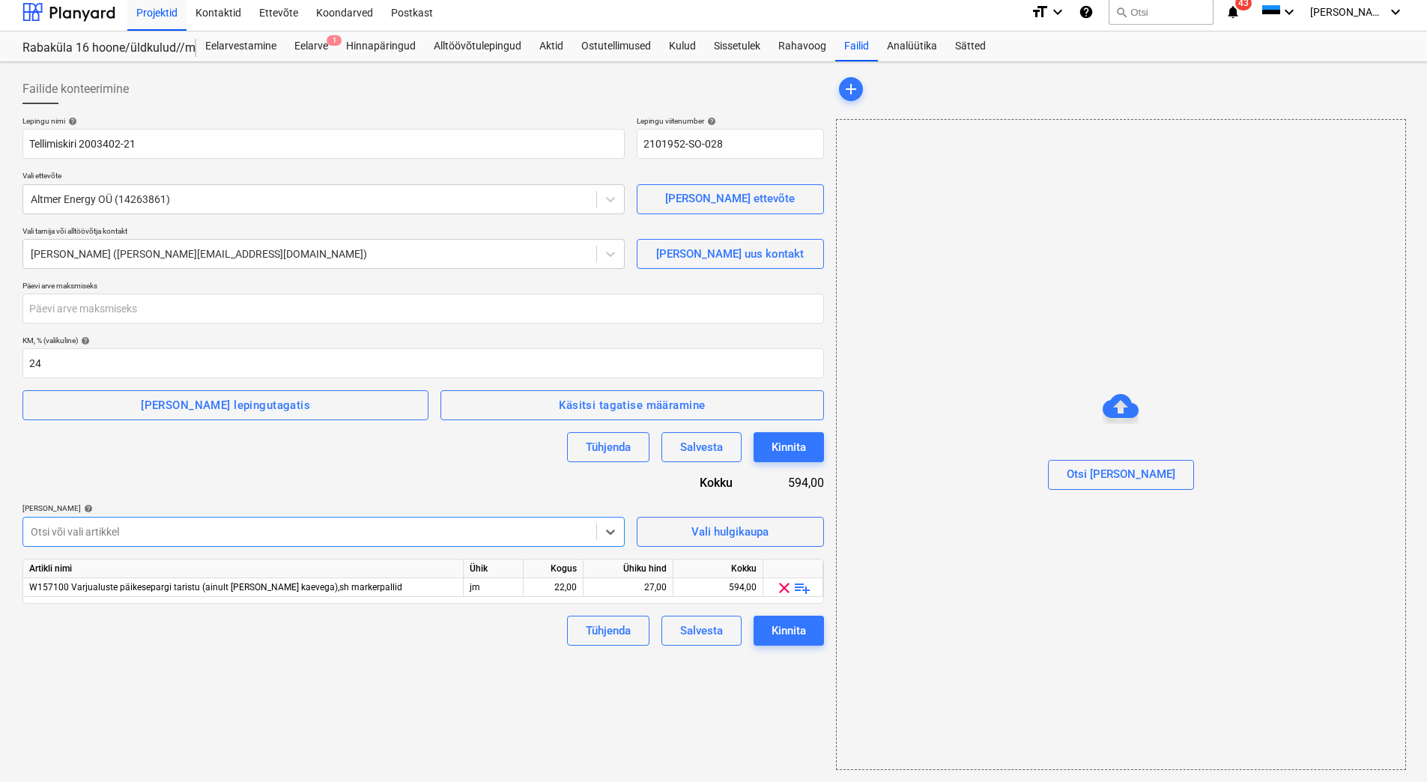
click at [262, 492] on div "Lepingu nimi help [PERSON_NAME] 2003402-21 Lepingu viitenumber help 2101952-SO-…" at bounding box center [423, 381] width 802 height 530
click at [268, 537] on div at bounding box center [310, 531] width 558 height 15
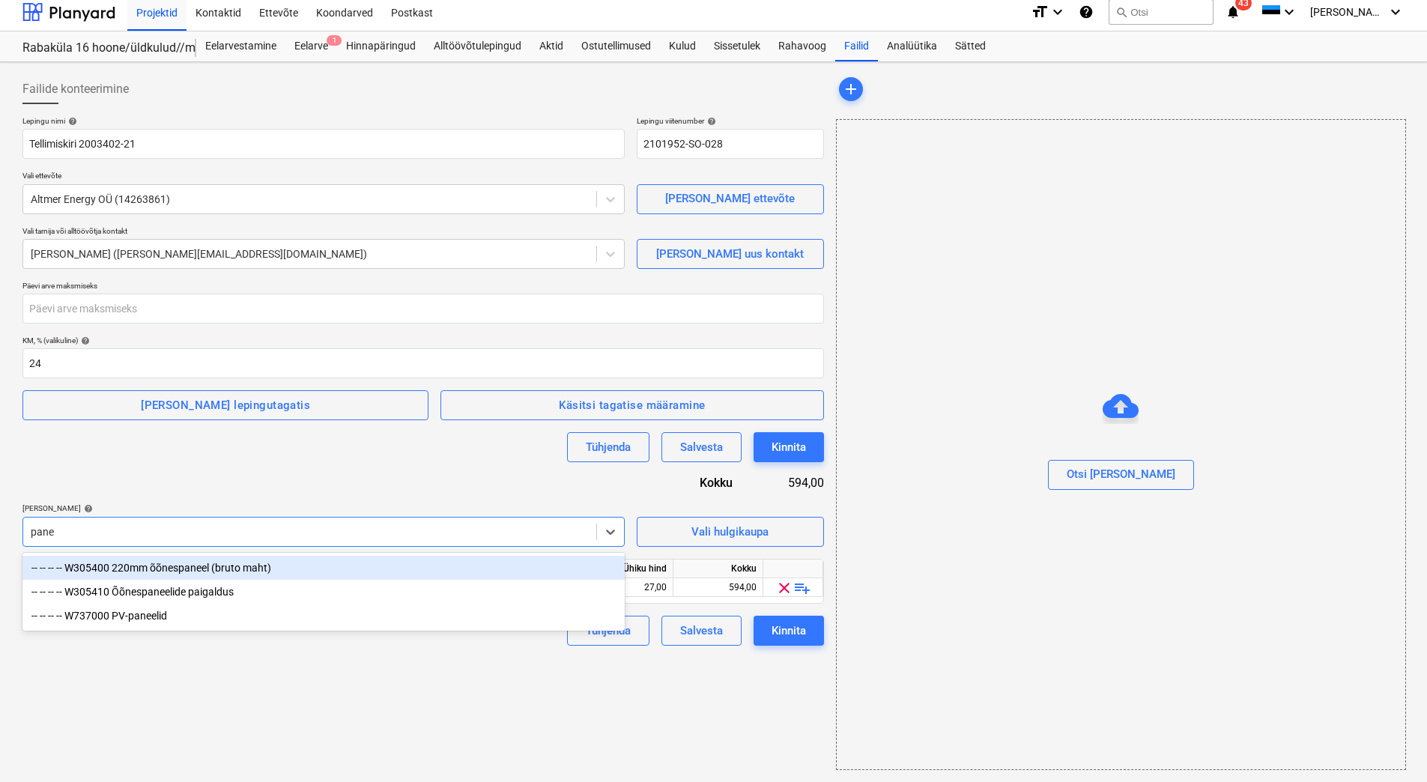
type input "panee"
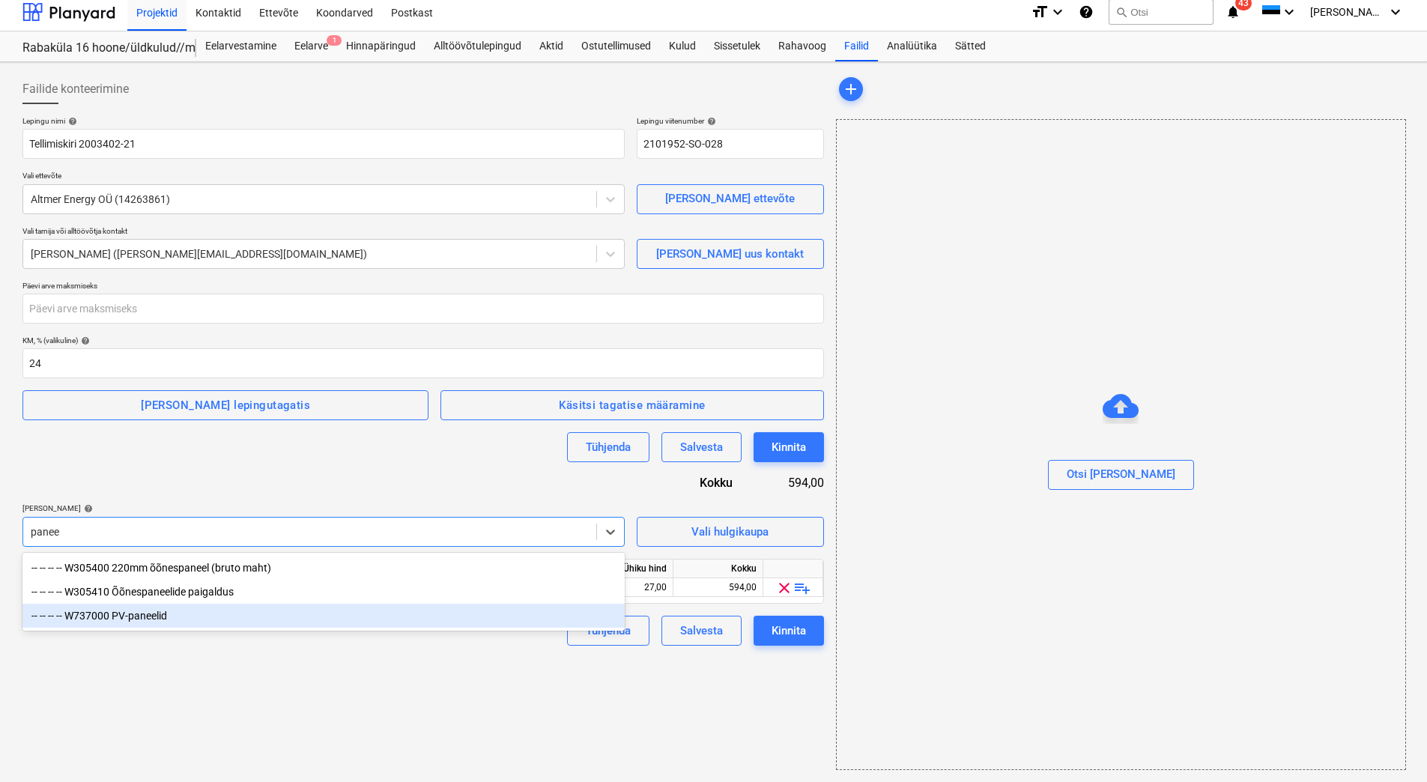
click at [208, 608] on div "-- -- -- -- W737000 PV-paneelid" at bounding box center [323, 616] width 602 height 24
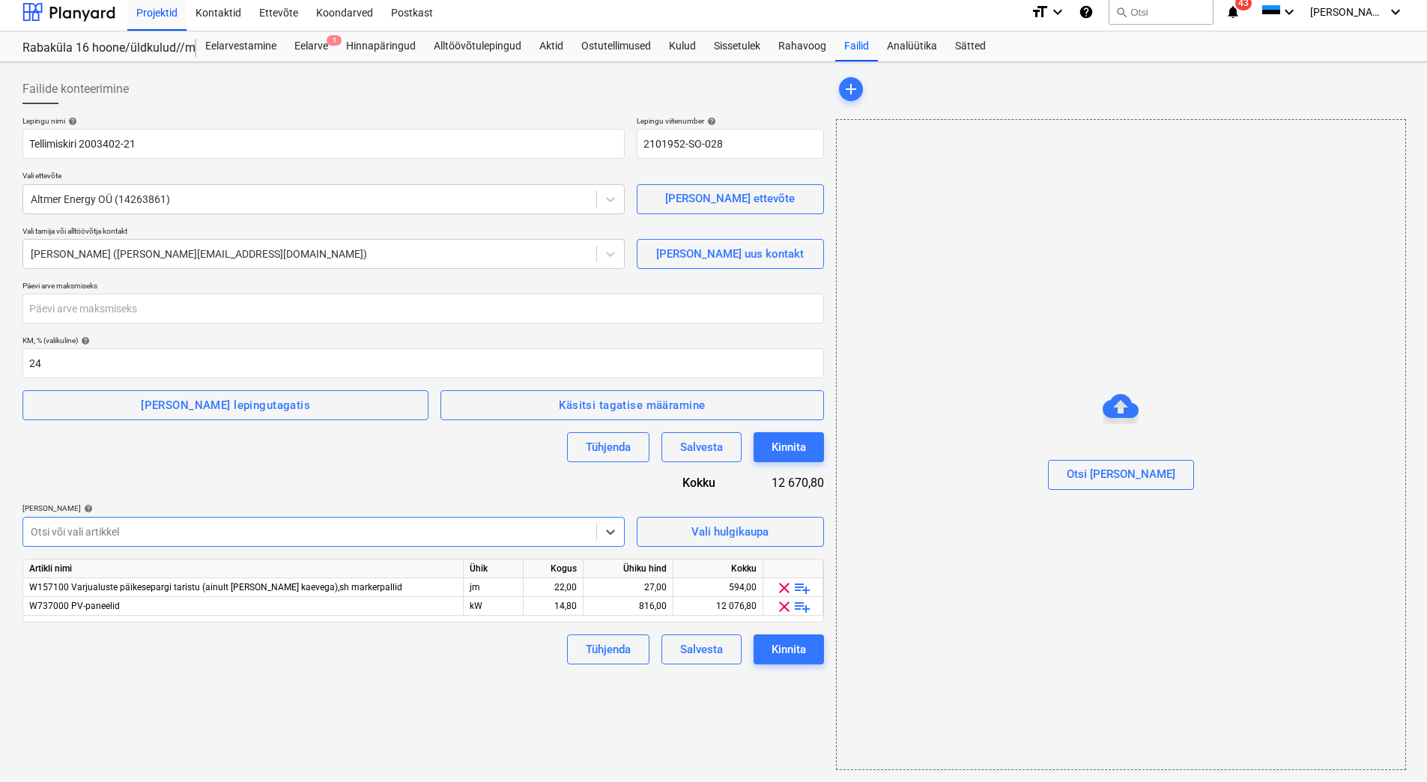
click at [247, 486] on div "Lepingu nimi help [PERSON_NAME] 2003402-21 Lepingu viitenumber help 2101952-SO-…" at bounding box center [423, 390] width 802 height 548
click at [788, 590] on span "clear" at bounding box center [785, 588] width 18 height 18
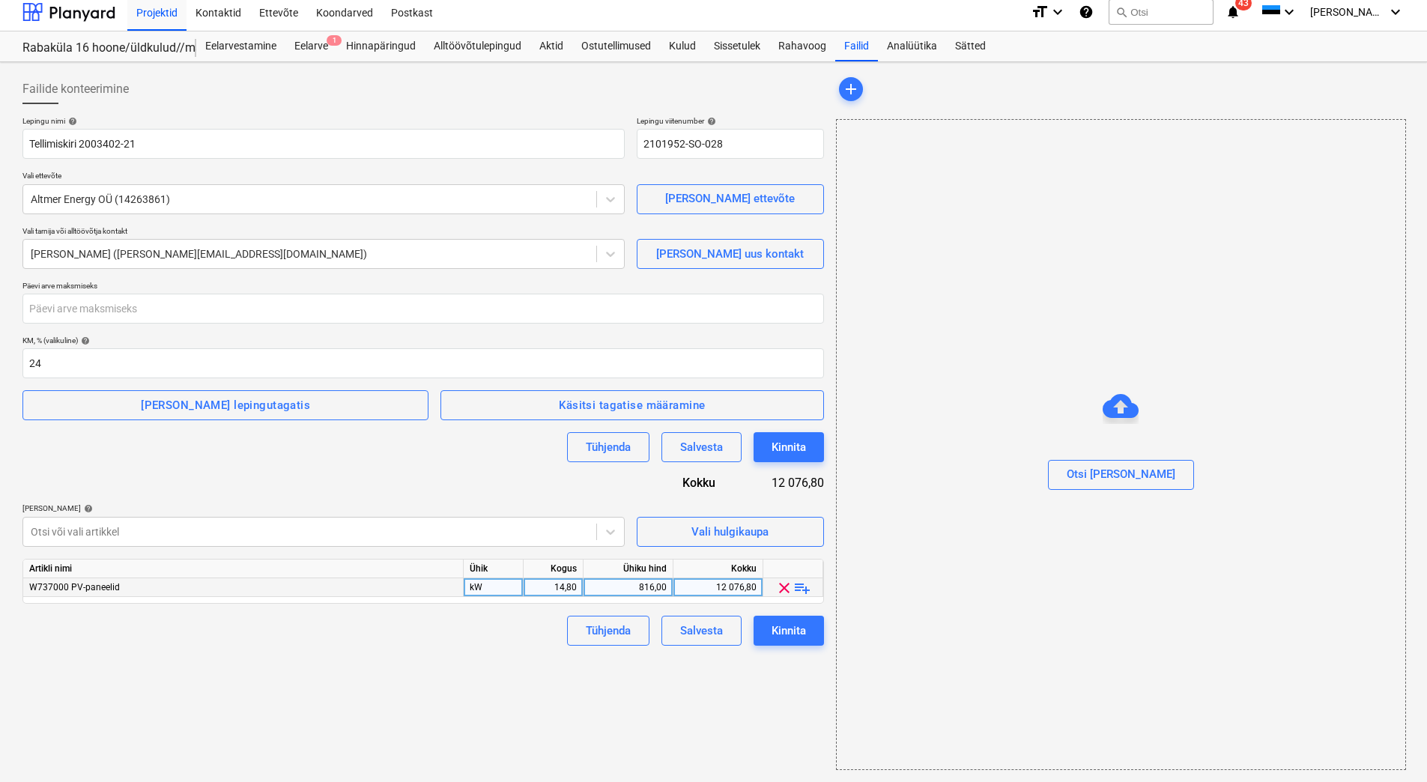
click at [714, 587] on div "12 076,80" at bounding box center [718, 587] width 77 height 19
type input "7657,40"
click at [536, 690] on div "Failide konteerimine Lepingu nimi help [PERSON_NAME] 2003402-21 Lepingu viitenu…" at bounding box center [423, 422] width 814 height 708
click at [106, 309] on input "number" at bounding box center [423, 309] width 802 height 30
type input "28"
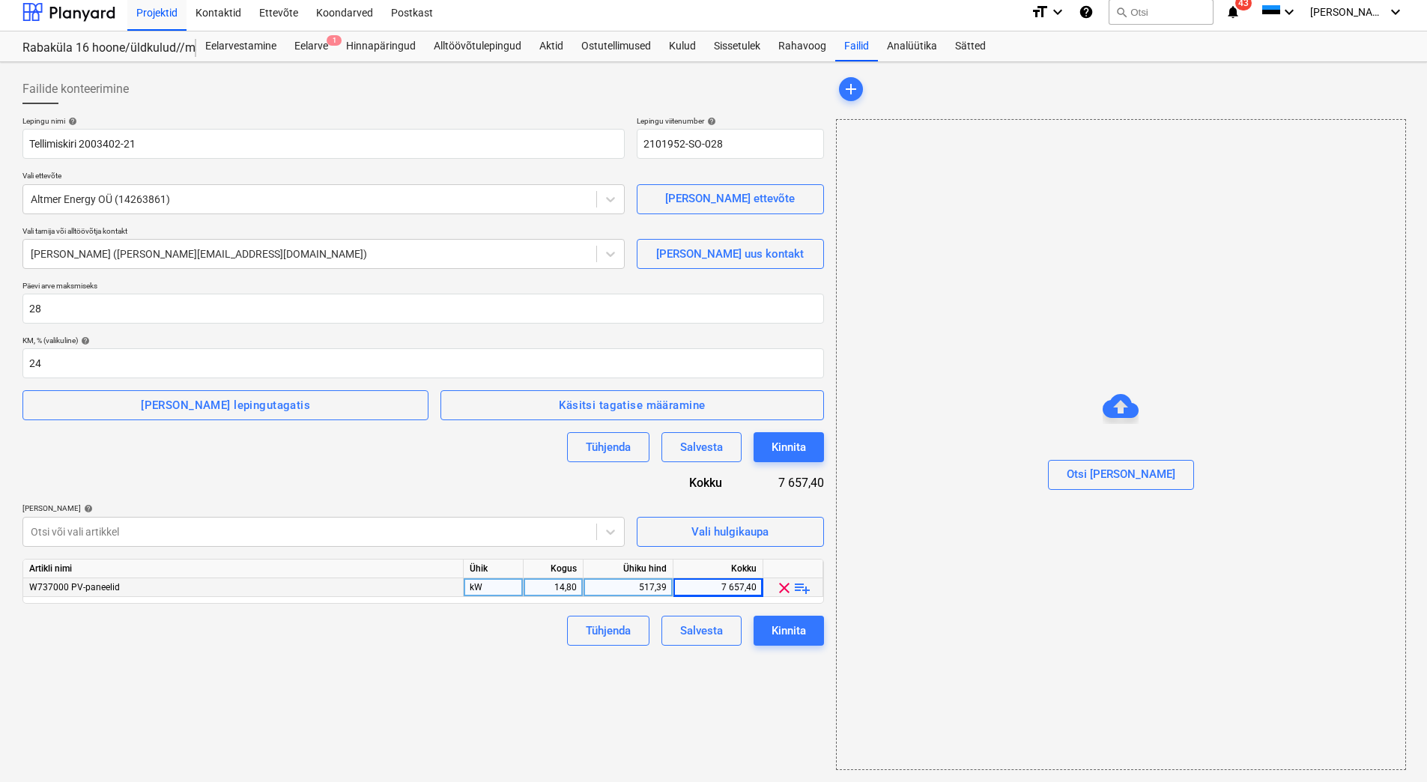
click at [138, 459] on div "Tühjenda Salvesta Kinnita" at bounding box center [423, 447] width 802 height 30
click at [447, 713] on div "Failide konteerimine Lepingu nimi help [PERSON_NAME] 2003402-21 Lepingu viitenu…" at bounding box center [423, 422] width 814 height 708
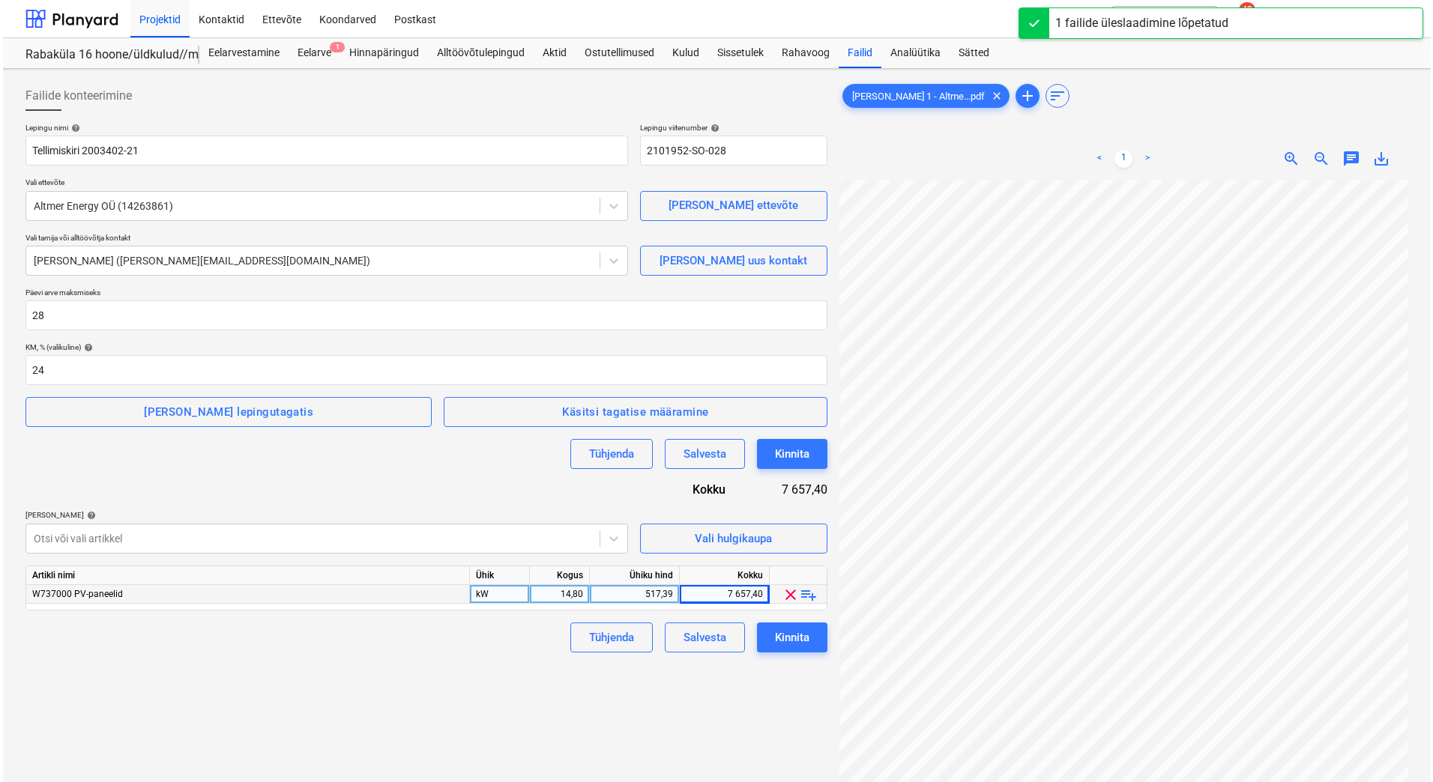
scroll to position [43, 377]
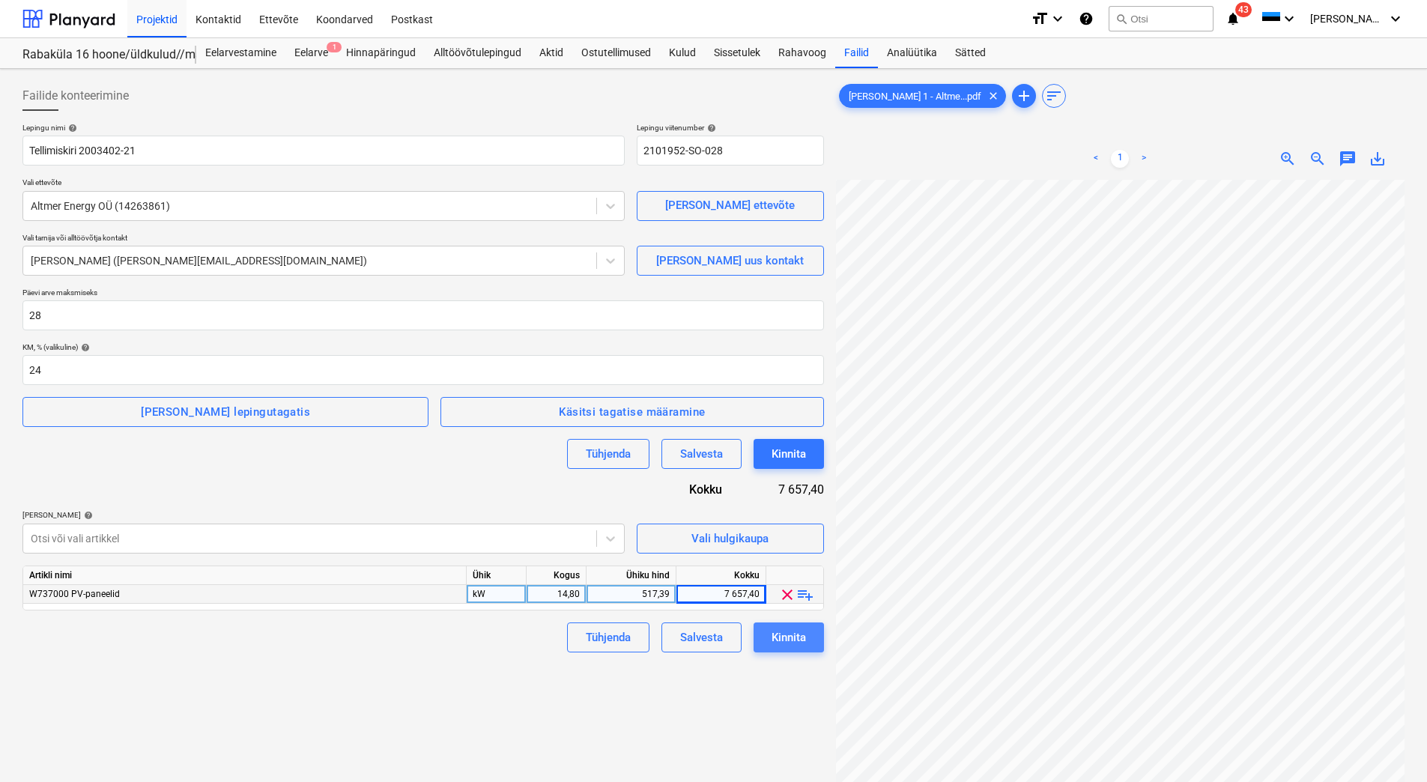
click at [791, 641] on div "Kinnita" at bounding box center [789, 637] width 34 height 19
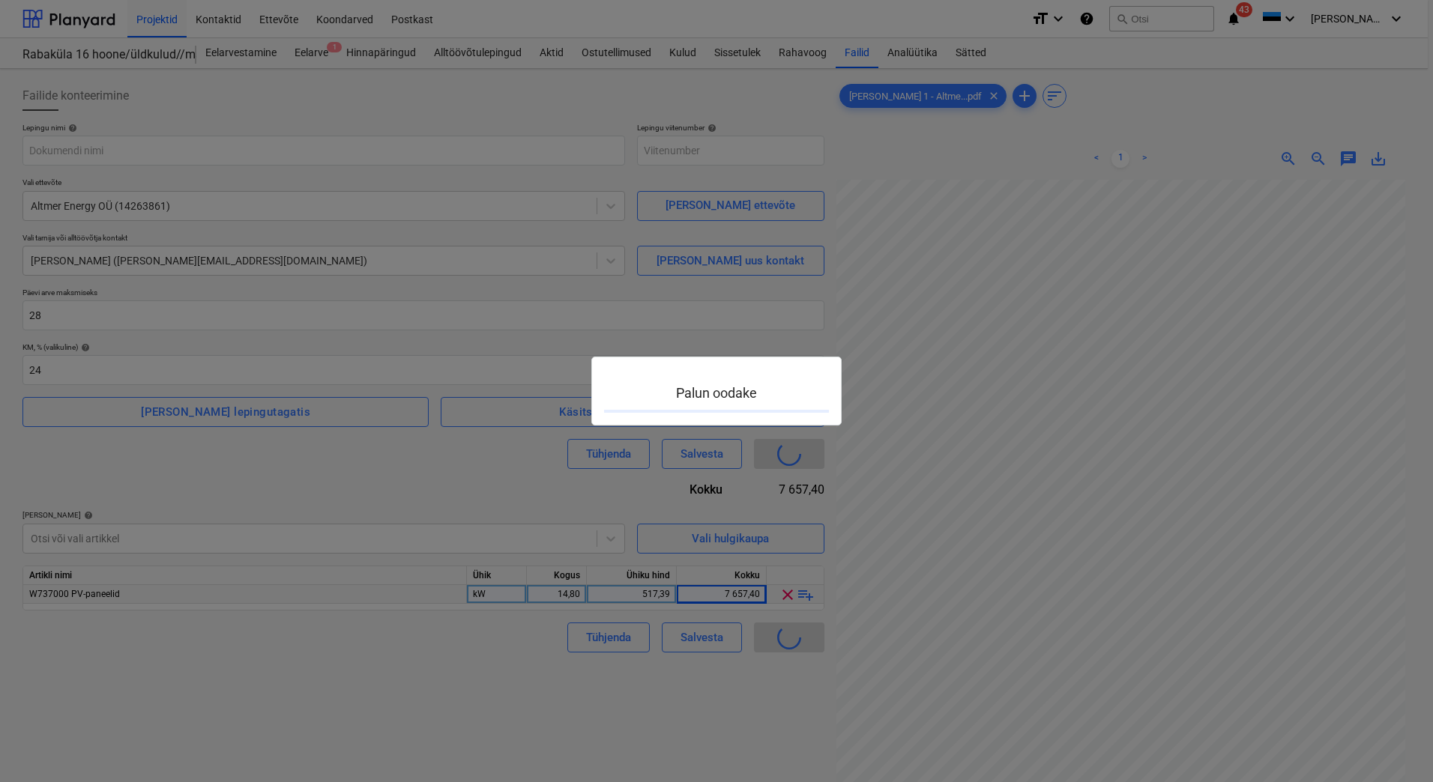
type input "2101952-SO-028"
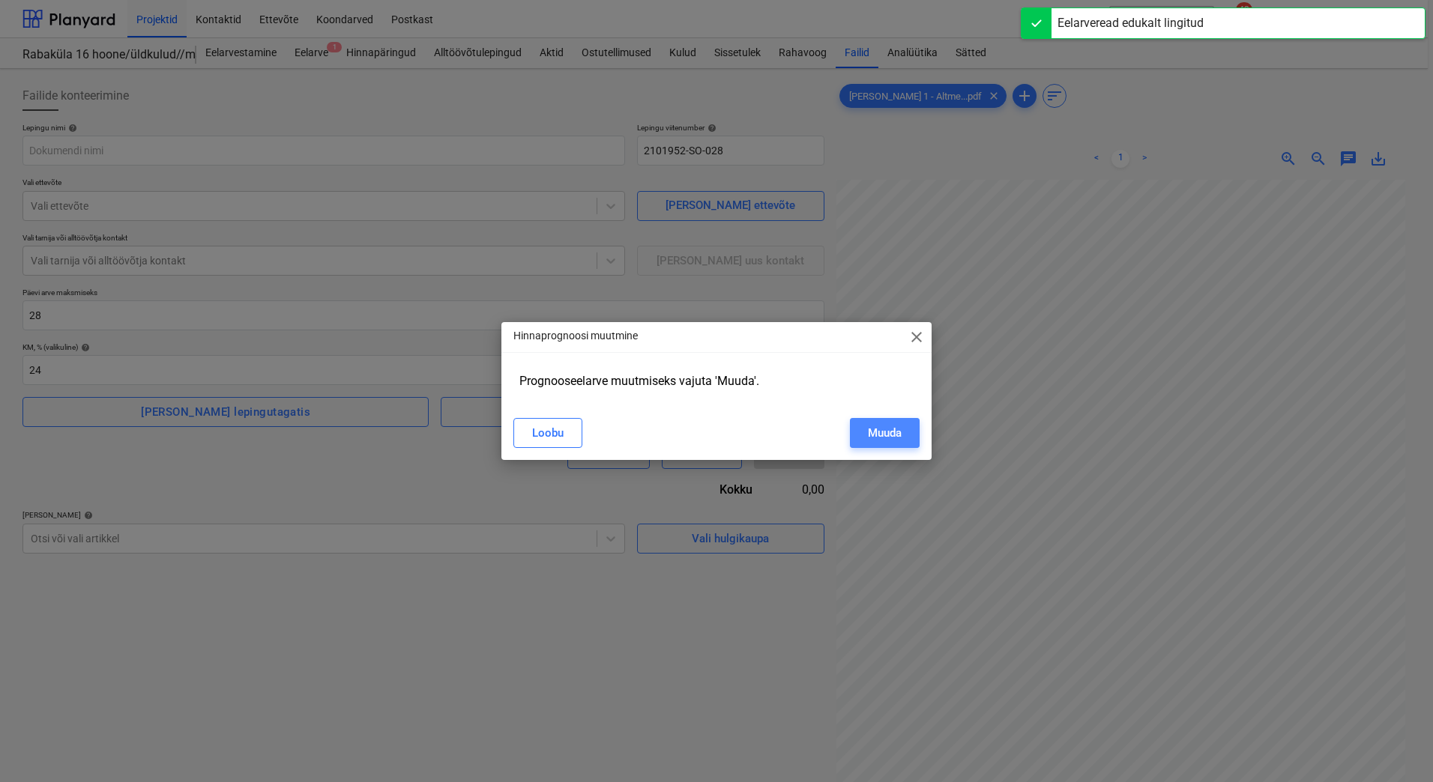
click at [865, 430] on button "Muuda" at bounding box center [885, 433] width 70 height 30
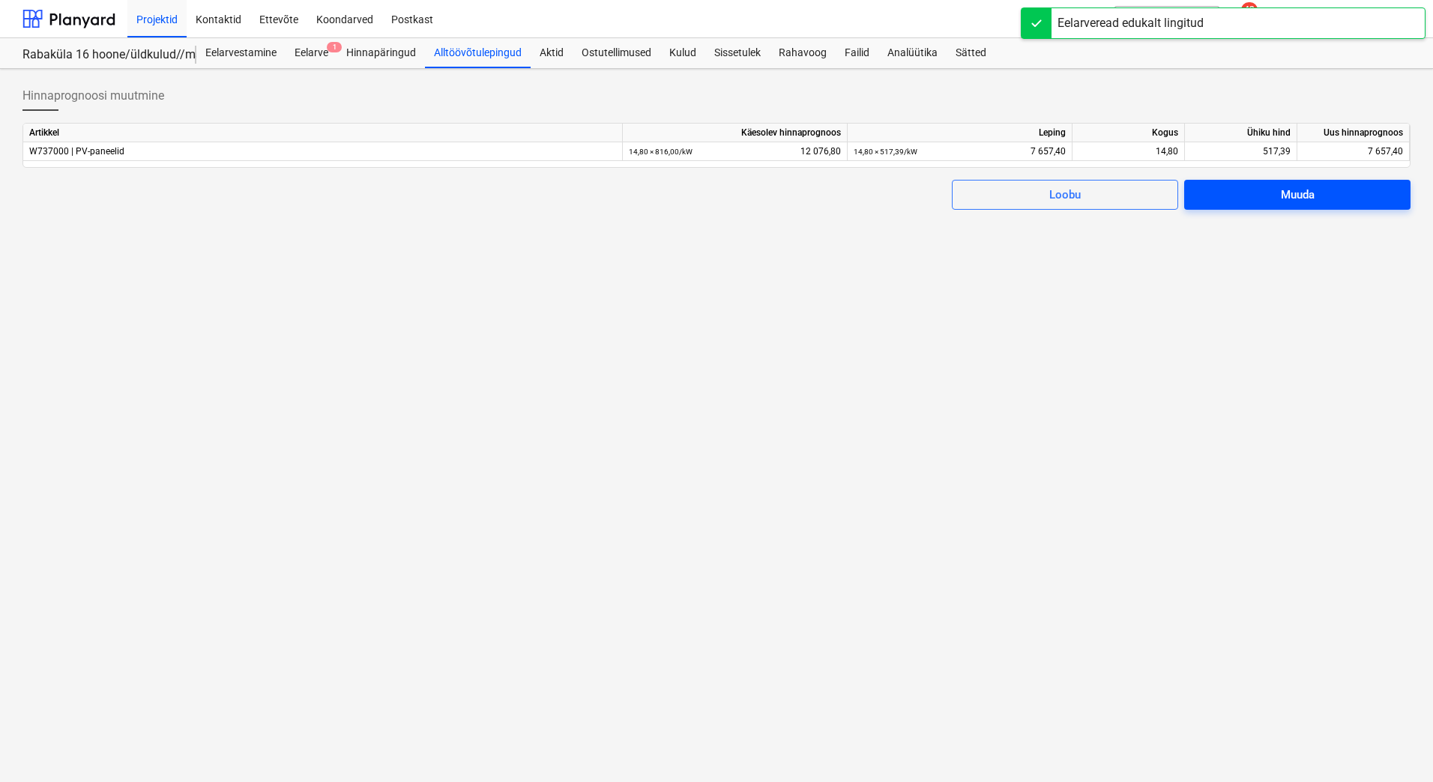
click at [1266, 188] on span "Muuda" at bounding box center [1297, 194] width 190 height 19
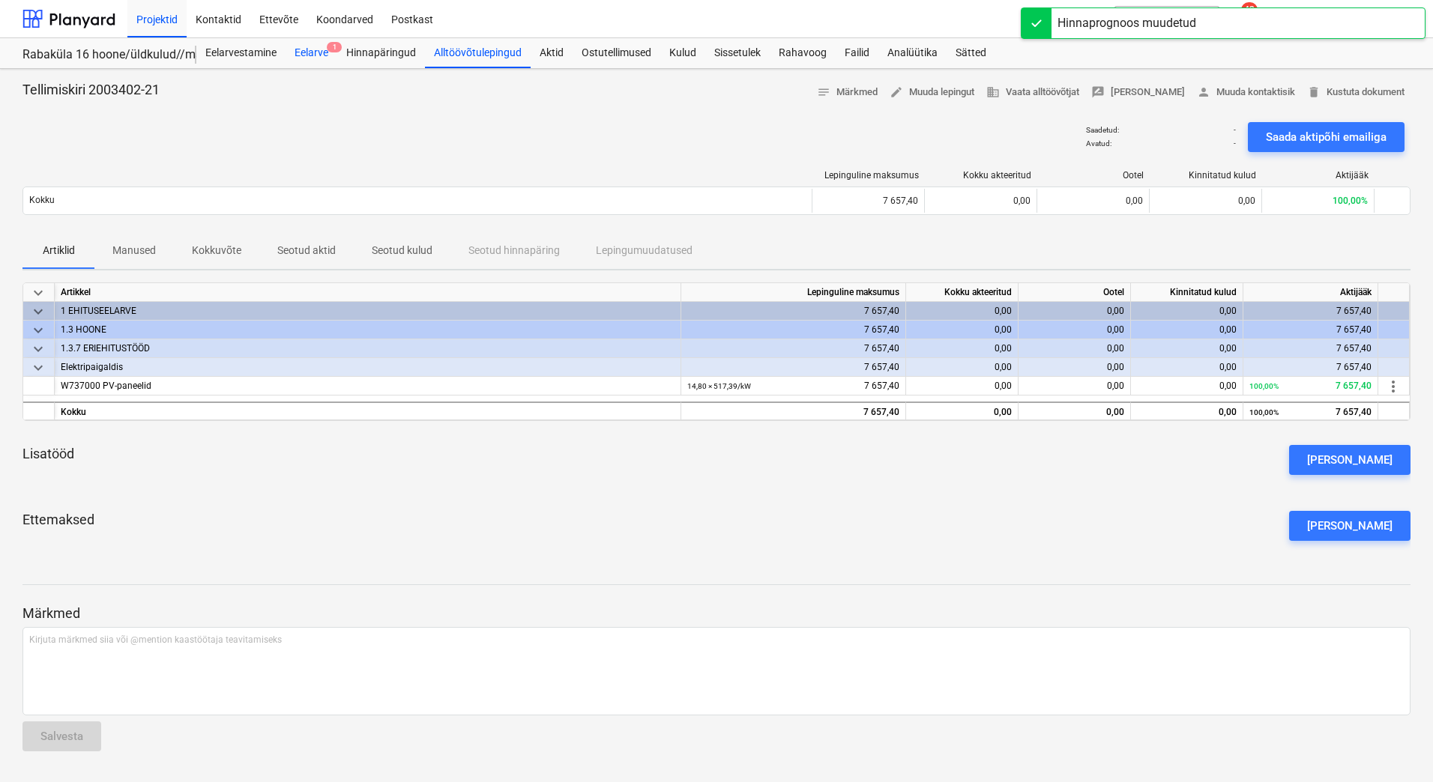
click at [318, 44] on div "Eelarve 1" at bounding box center [311, 53] width 52 height 30
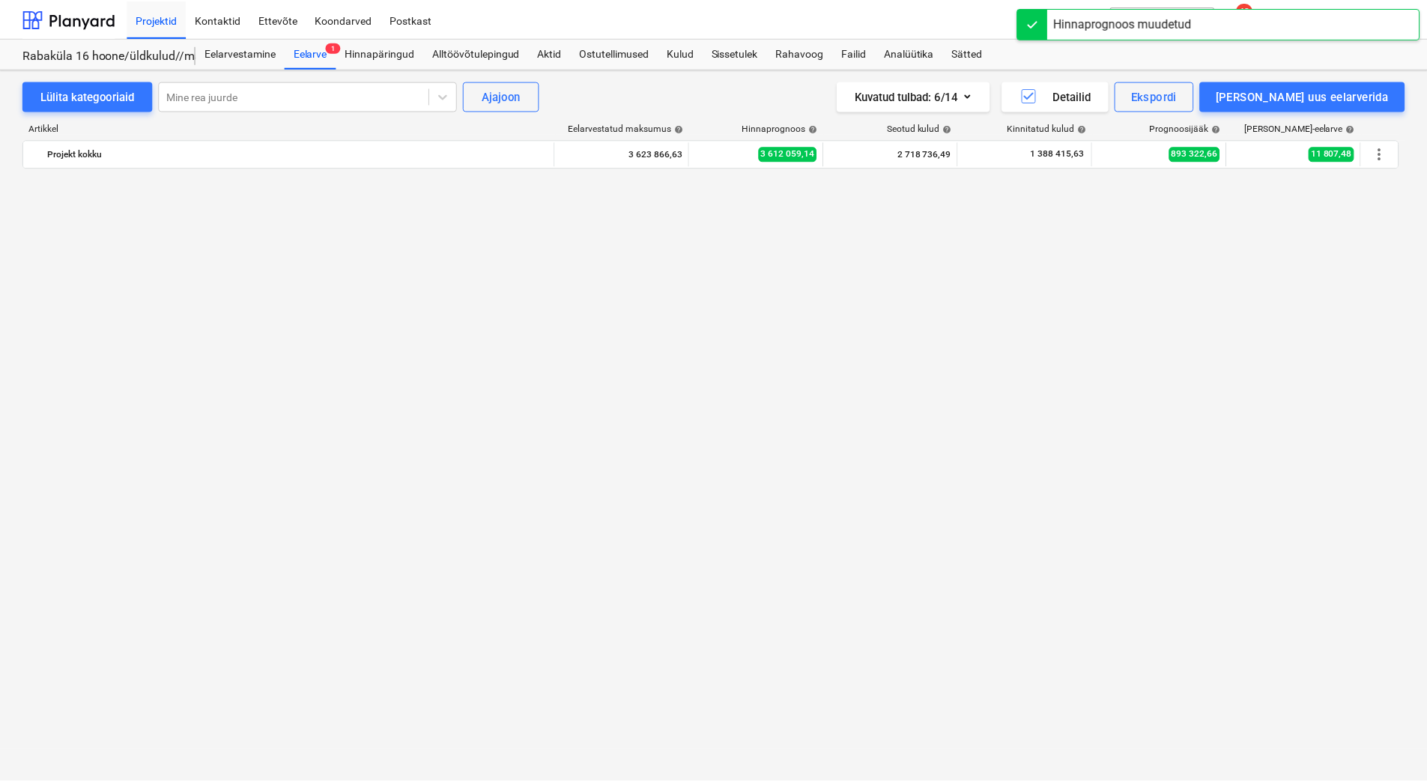
scroll to position [5694, 0]
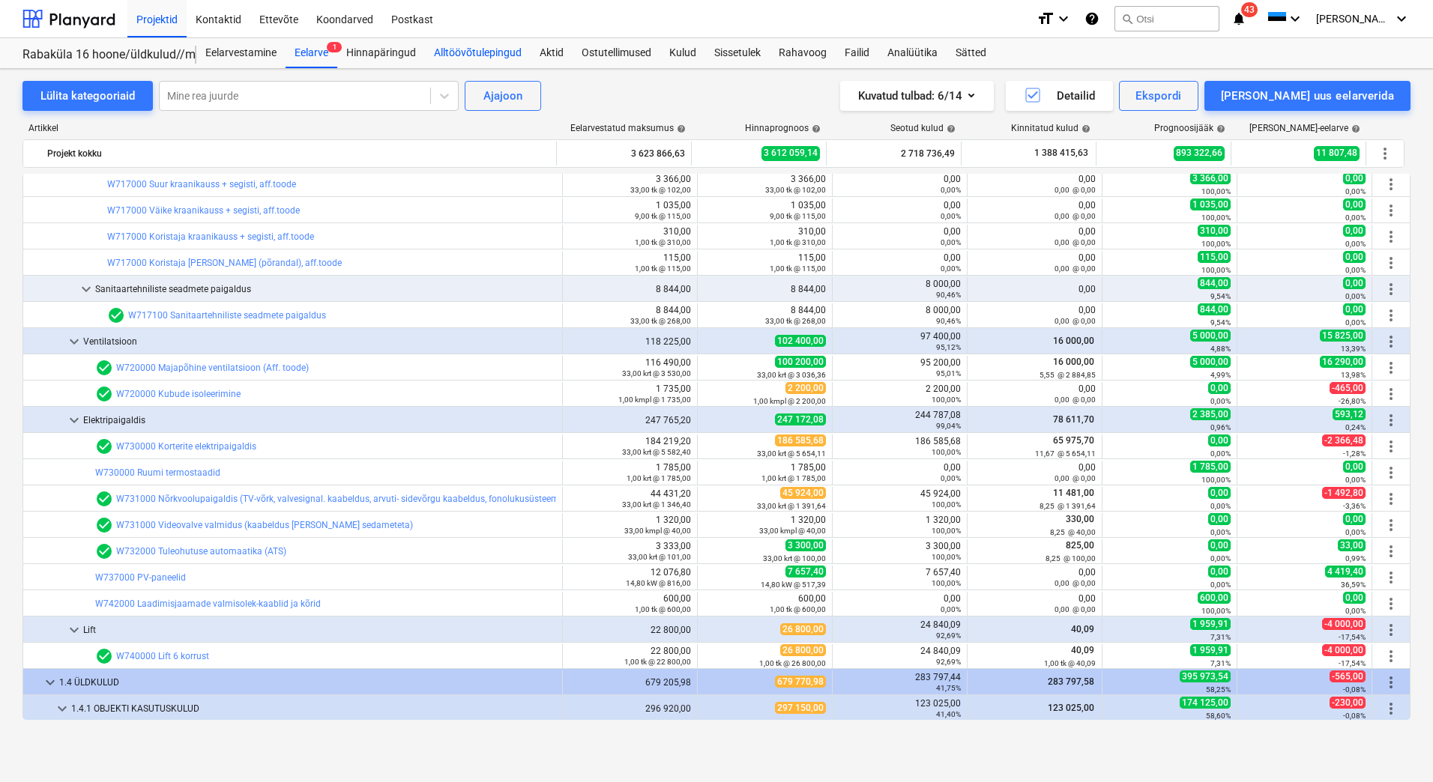
click at [479, 52] on div "Alltöövõtulepingud" at bounding box center [478, 53] width 106 height 30
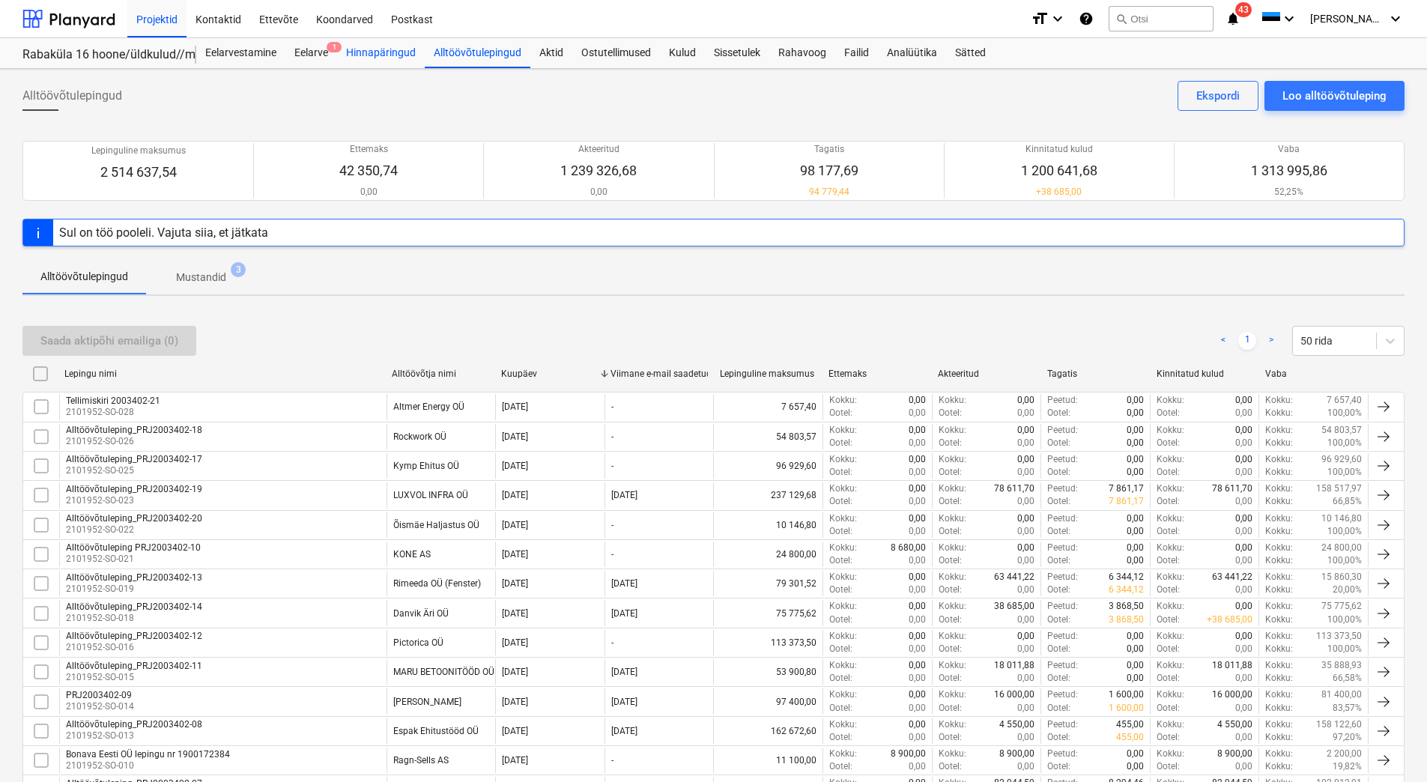
click at [396, 62] on div "Hinnapäringud" at bounding box center [381, 53] width 88 height 30
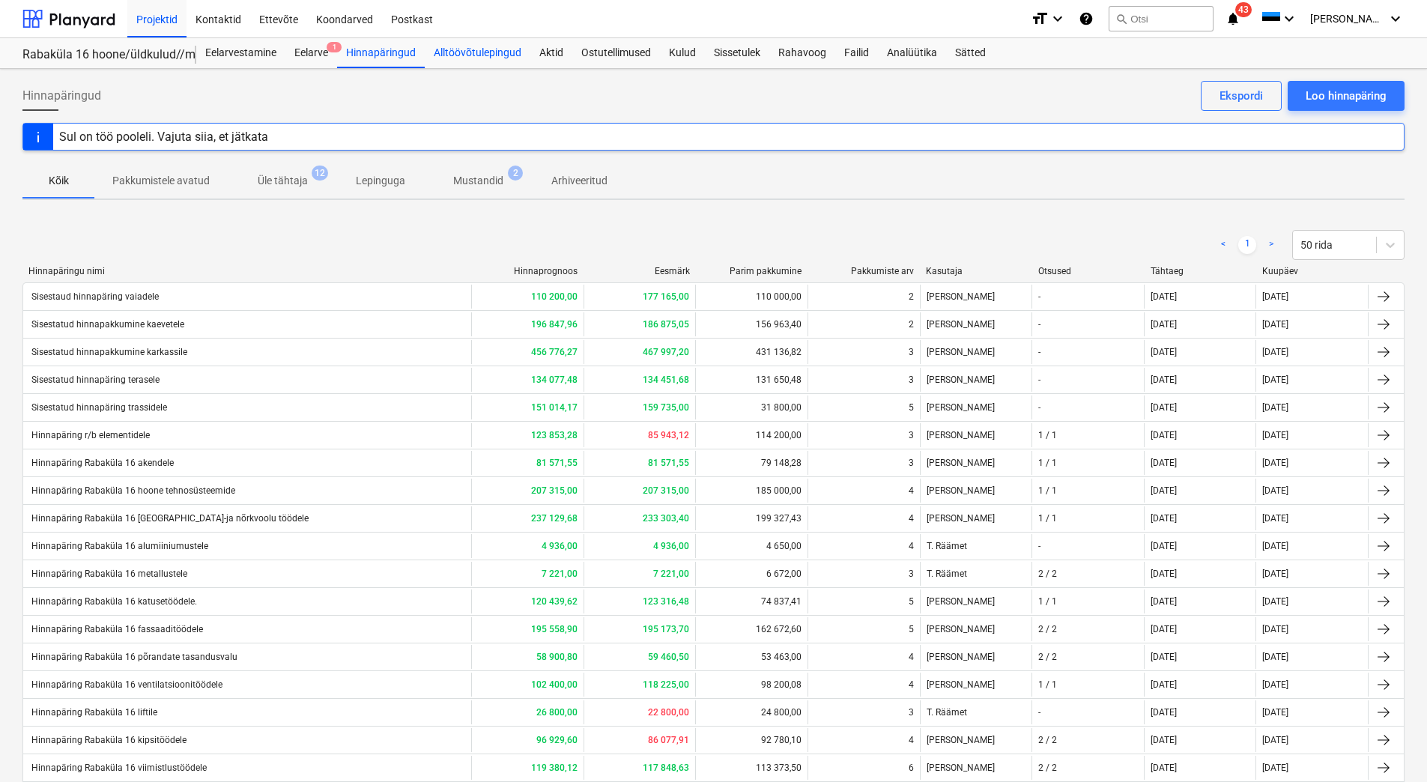
click at [460, 49] on div "Alltöövõtulepingud" at bounding box center [478, 53] width 106 height 30
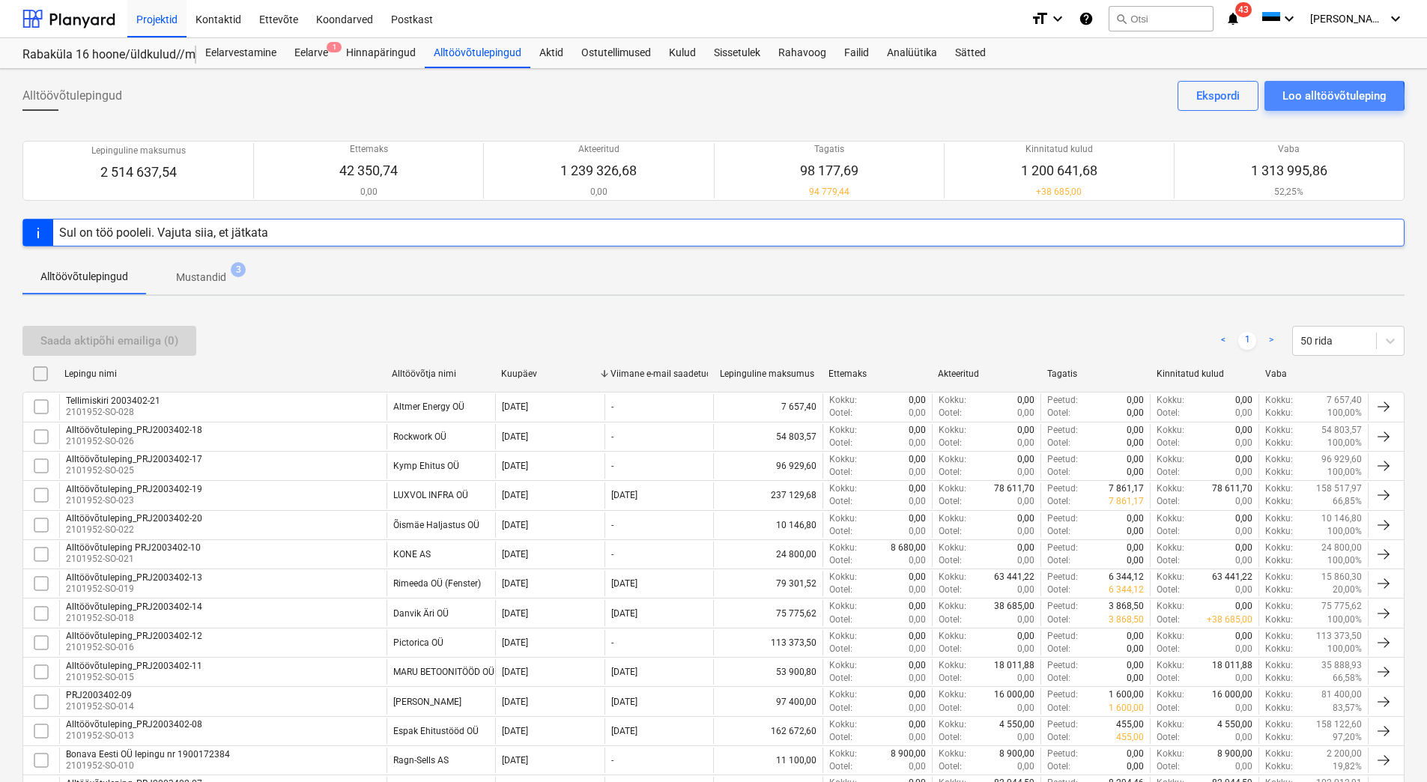
click at [1319, 97] on div "Loo alltöövõtuleping" at bounding box center [1335, 95] width 104 height 19
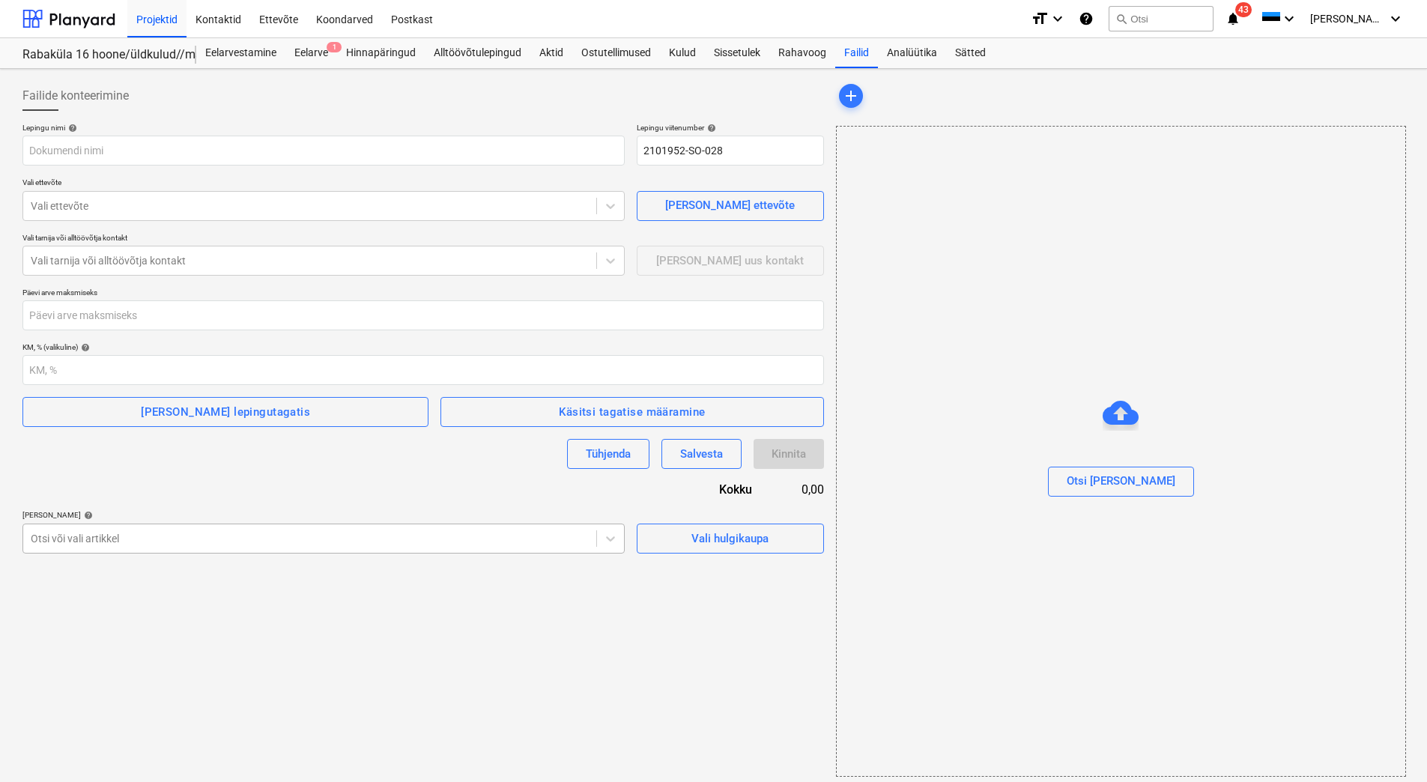
click at [504, 542] on div at bounding box center [310, 538] width 558 height 15
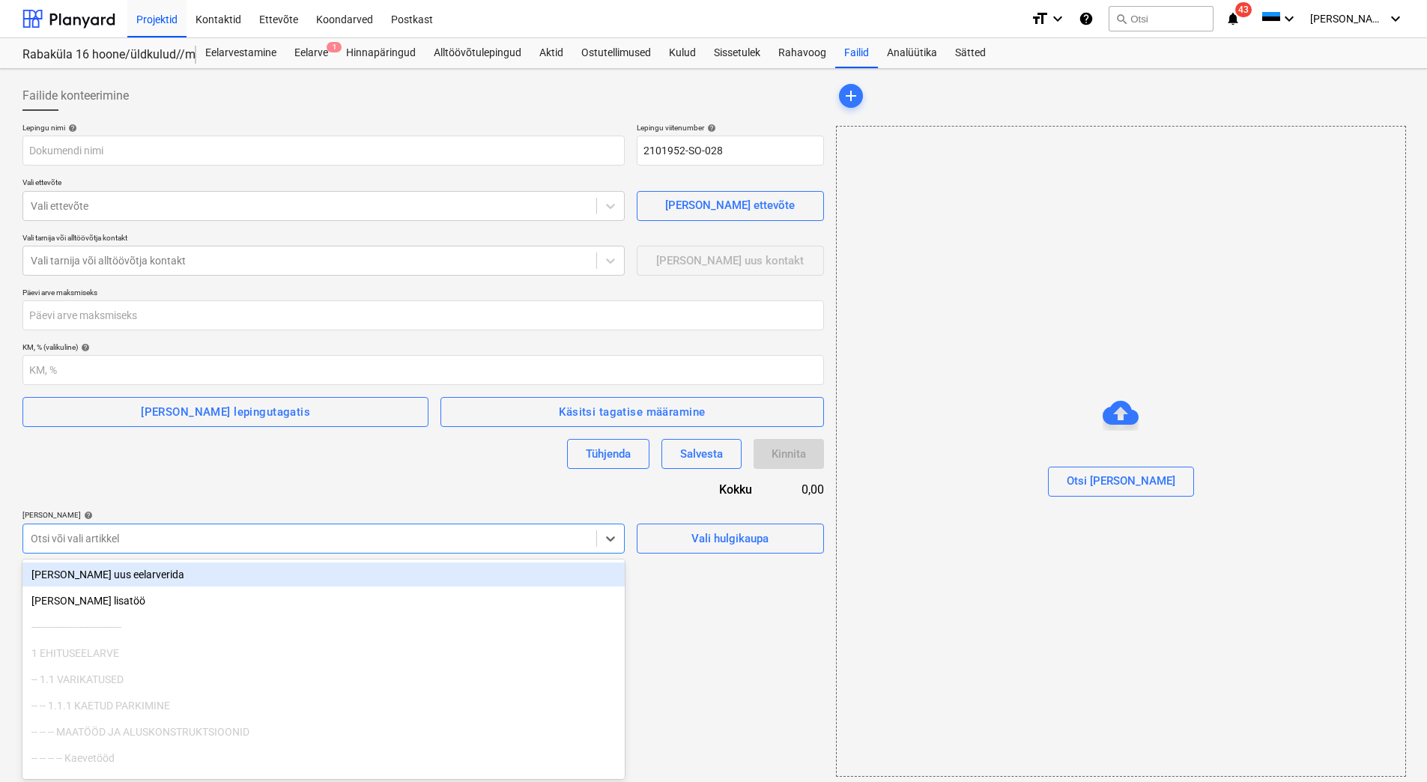
scroll to position [7, 0]
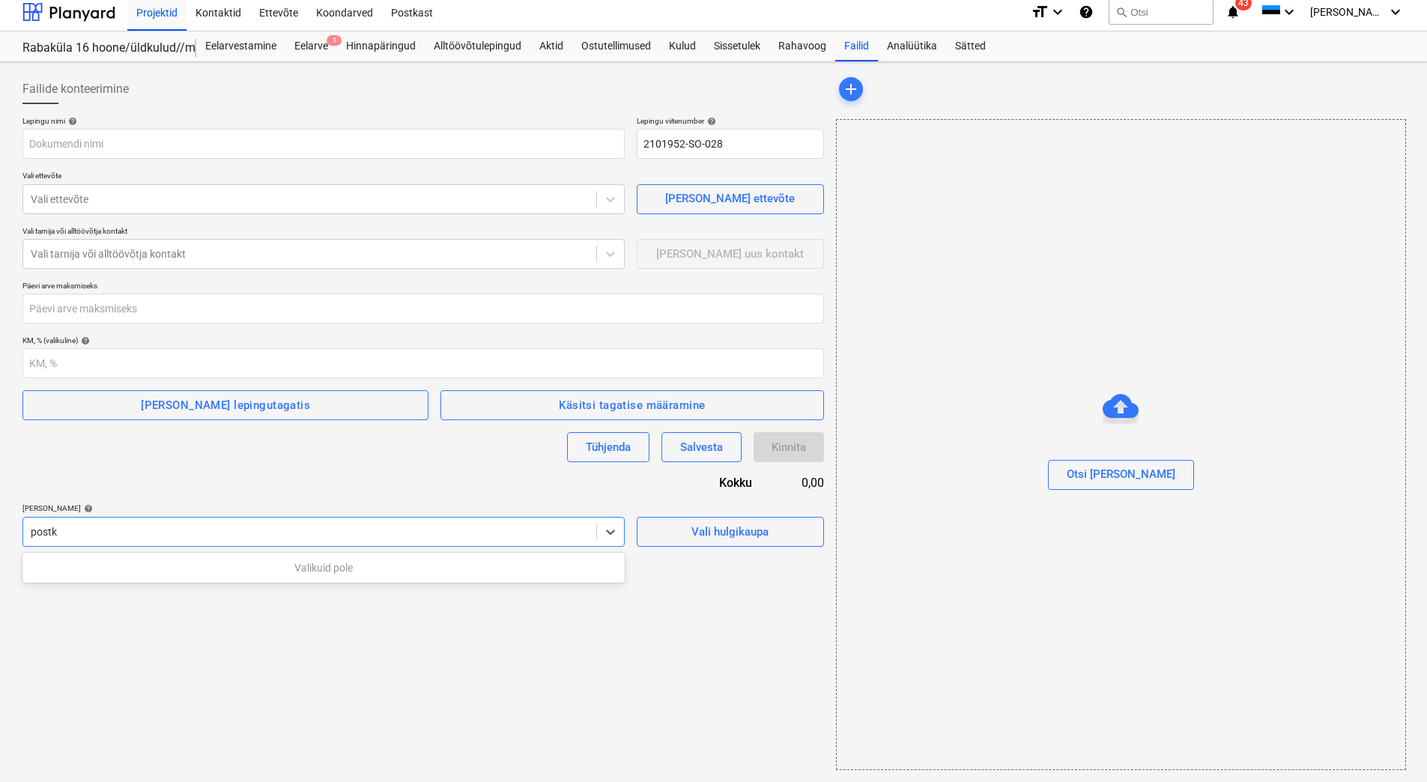
type input "post"
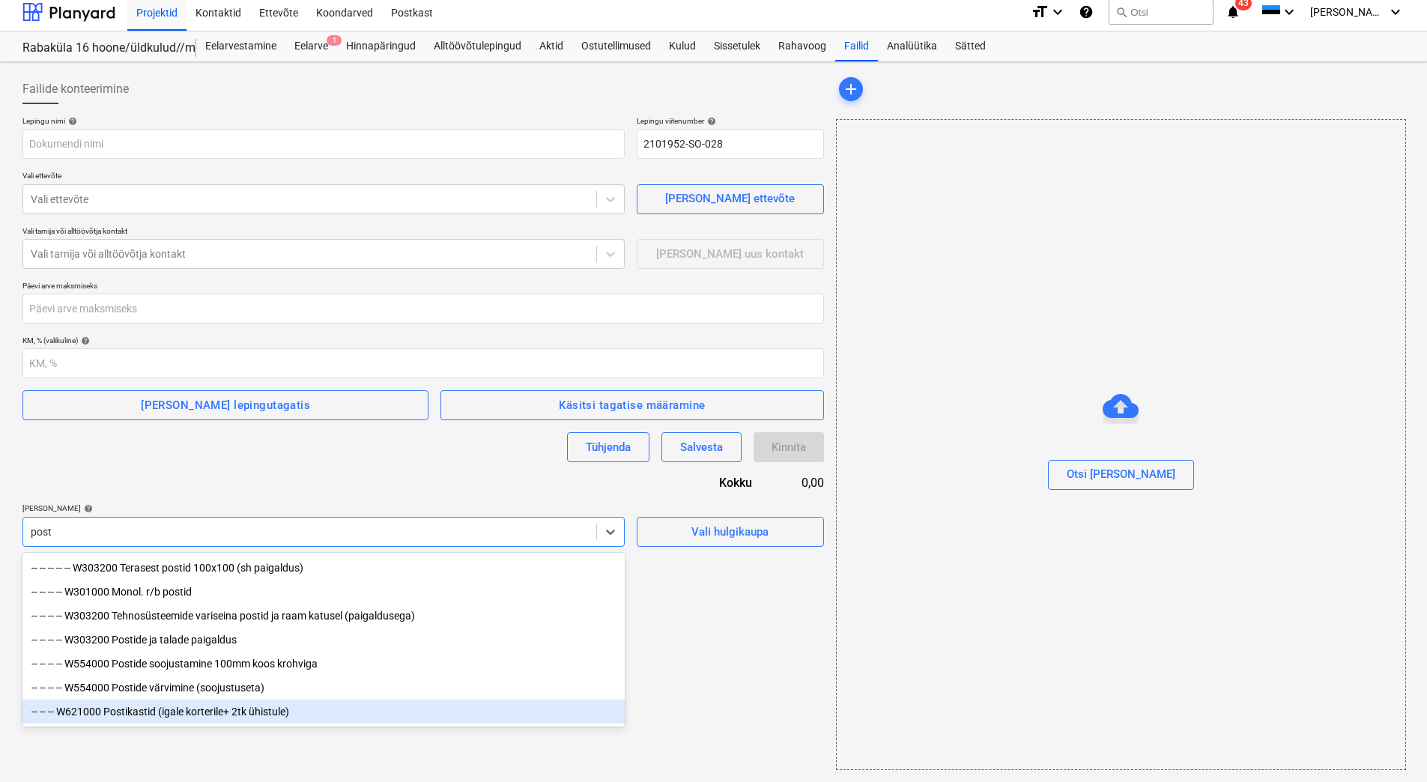
click at [283, 719] on div "-- -- -- W621000 Postikastid (igale korterile+ 2tk ühistule)" at bounding box center [323, 712] width 602 height 24
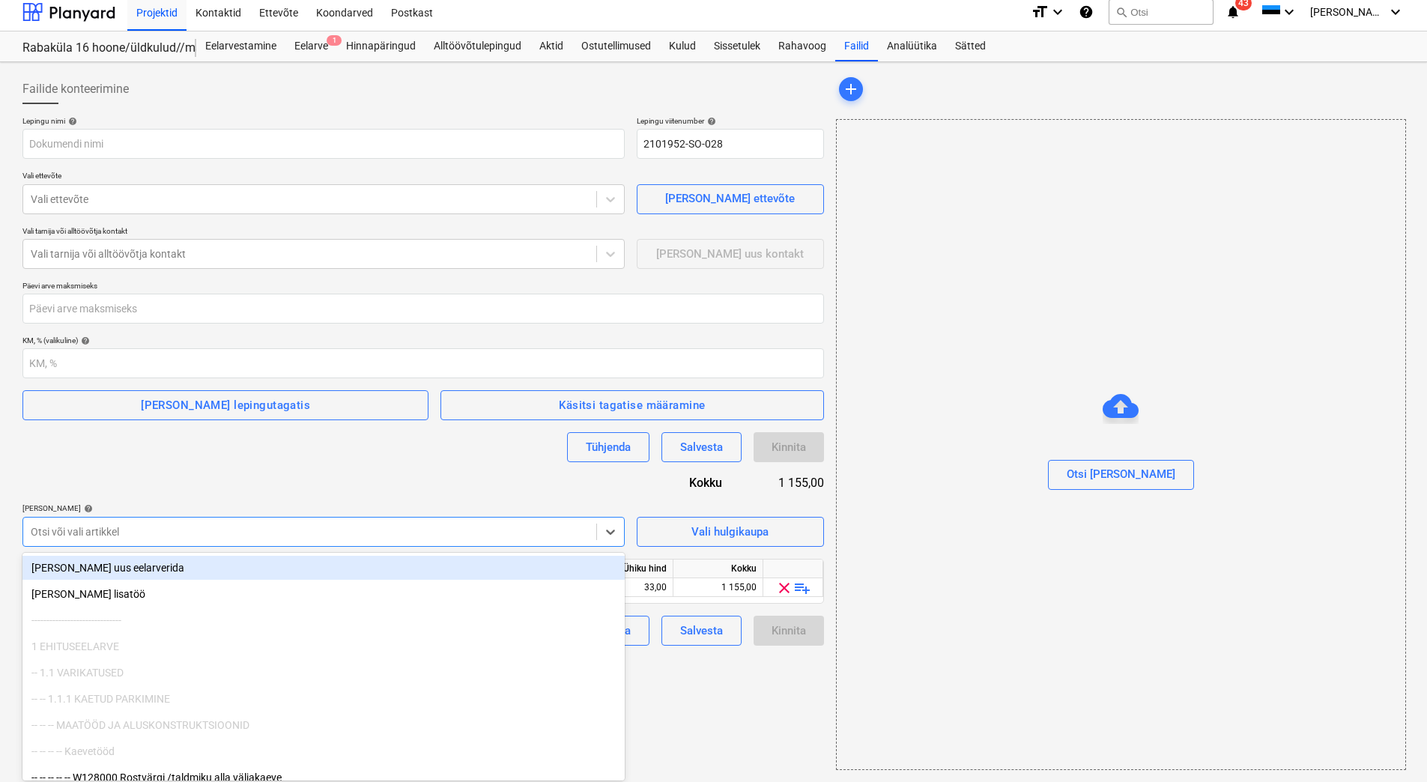
click at [317, 539] on div at bounding box center [310, 531] width 558 height 15
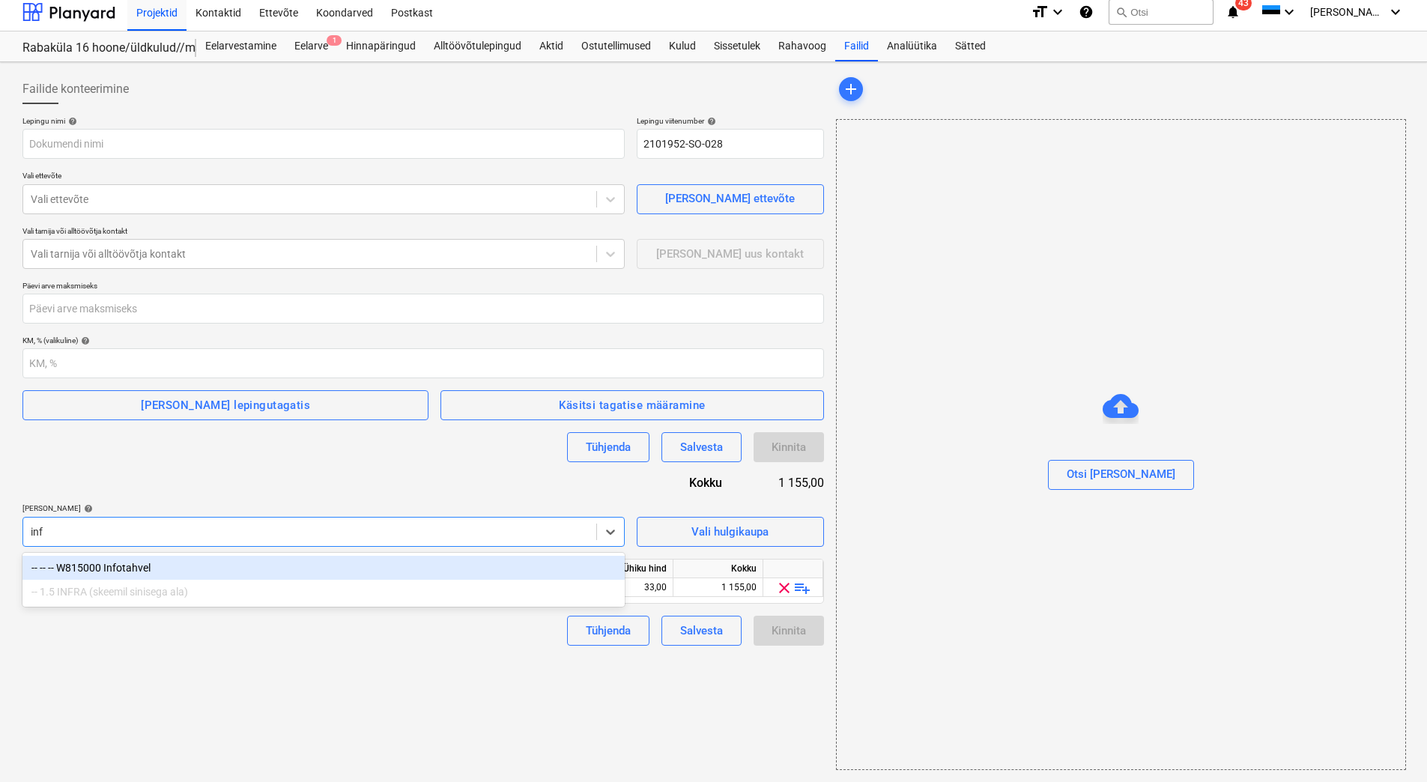
type input "info"
click at [295, 565] on div "-- -- -- W815000 Infotahvel" at bounding box center [323, 568] width 602 height 24
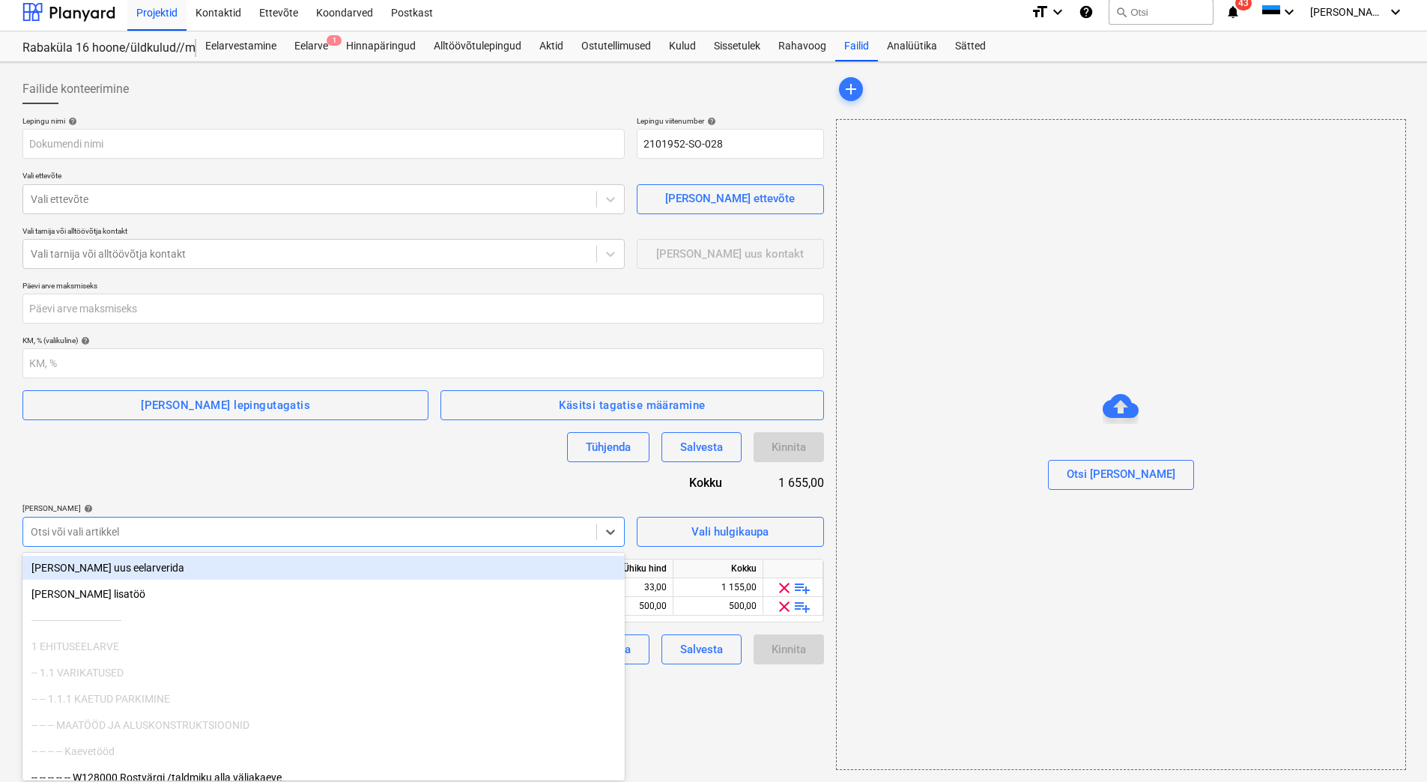
click at [330, 538] on div at bounding box center [310, 531] width 558 height 15
type input "t"
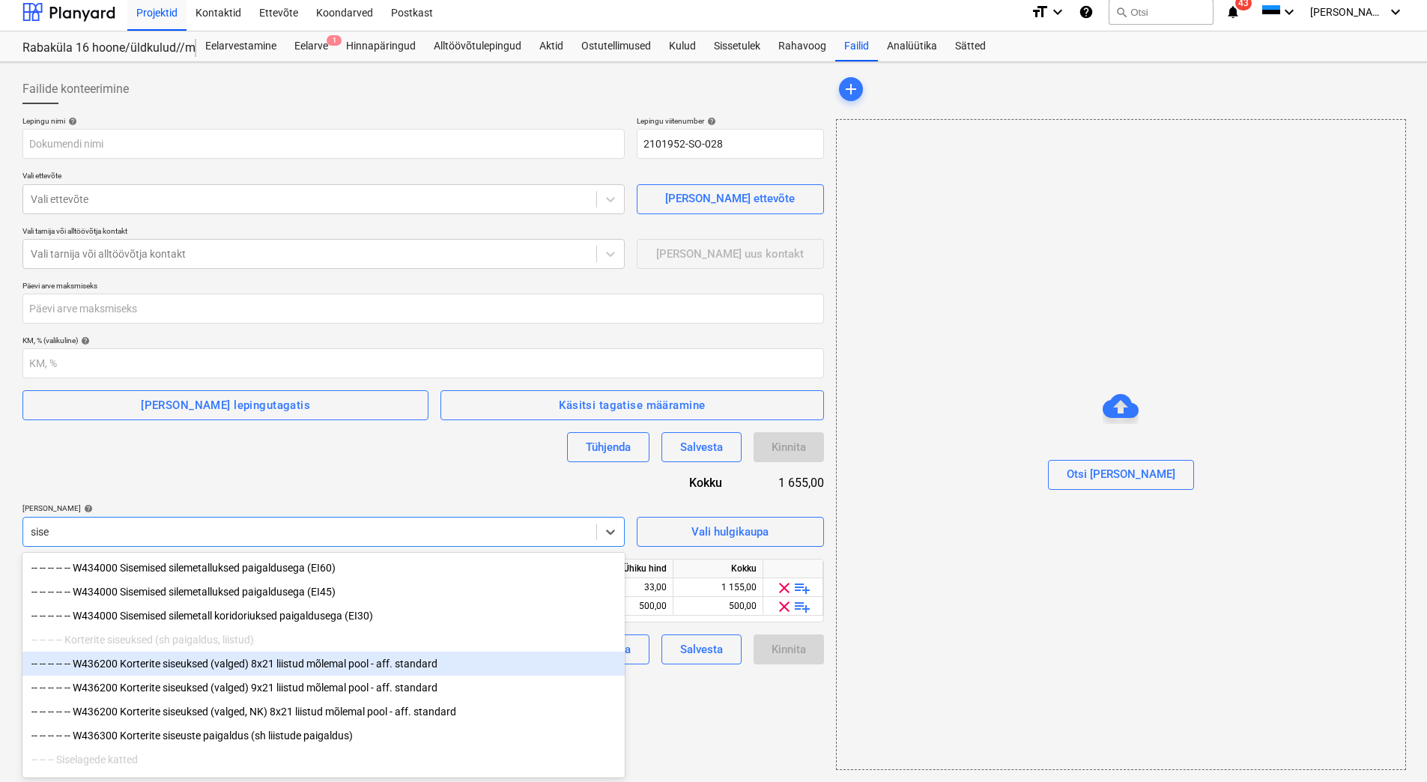
scroll to position [0, 0]
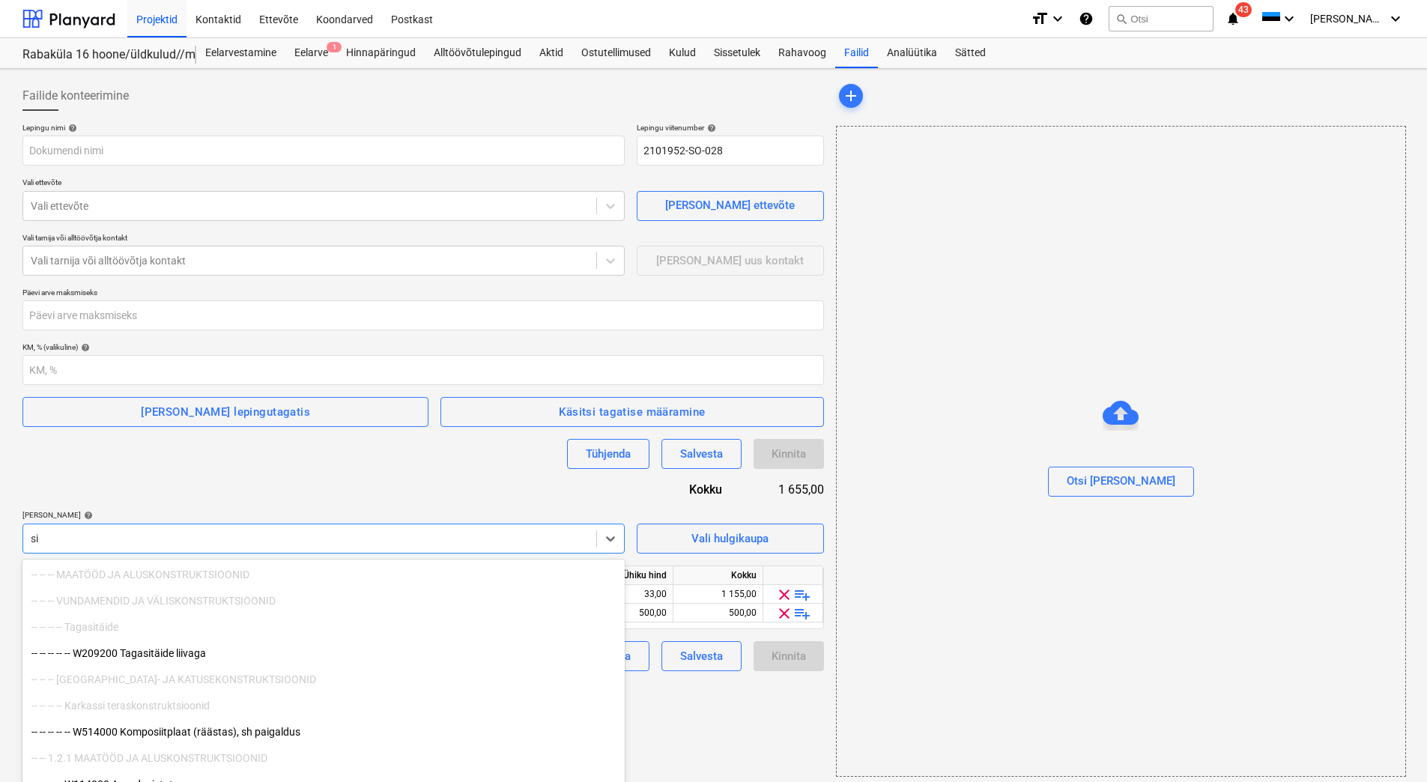
type input "s"
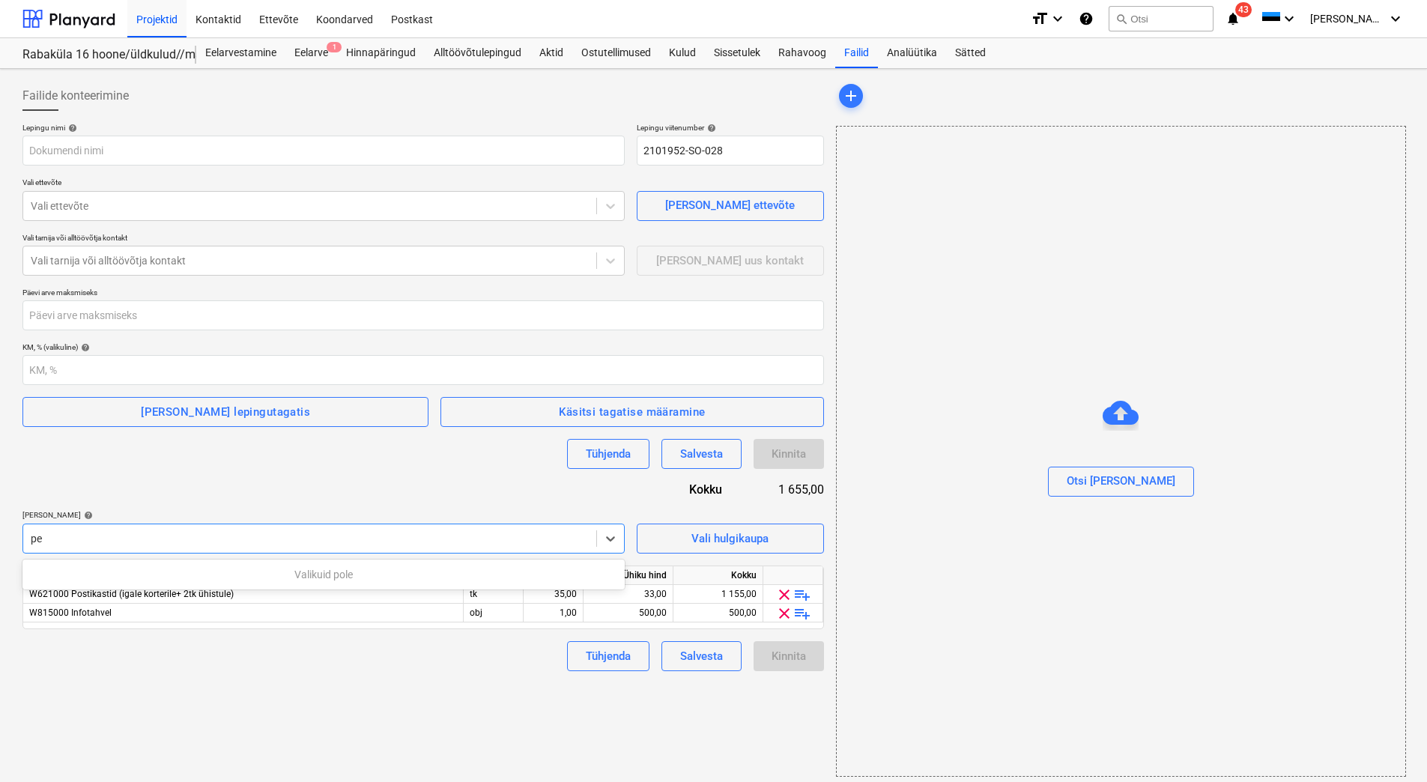
type input "p"
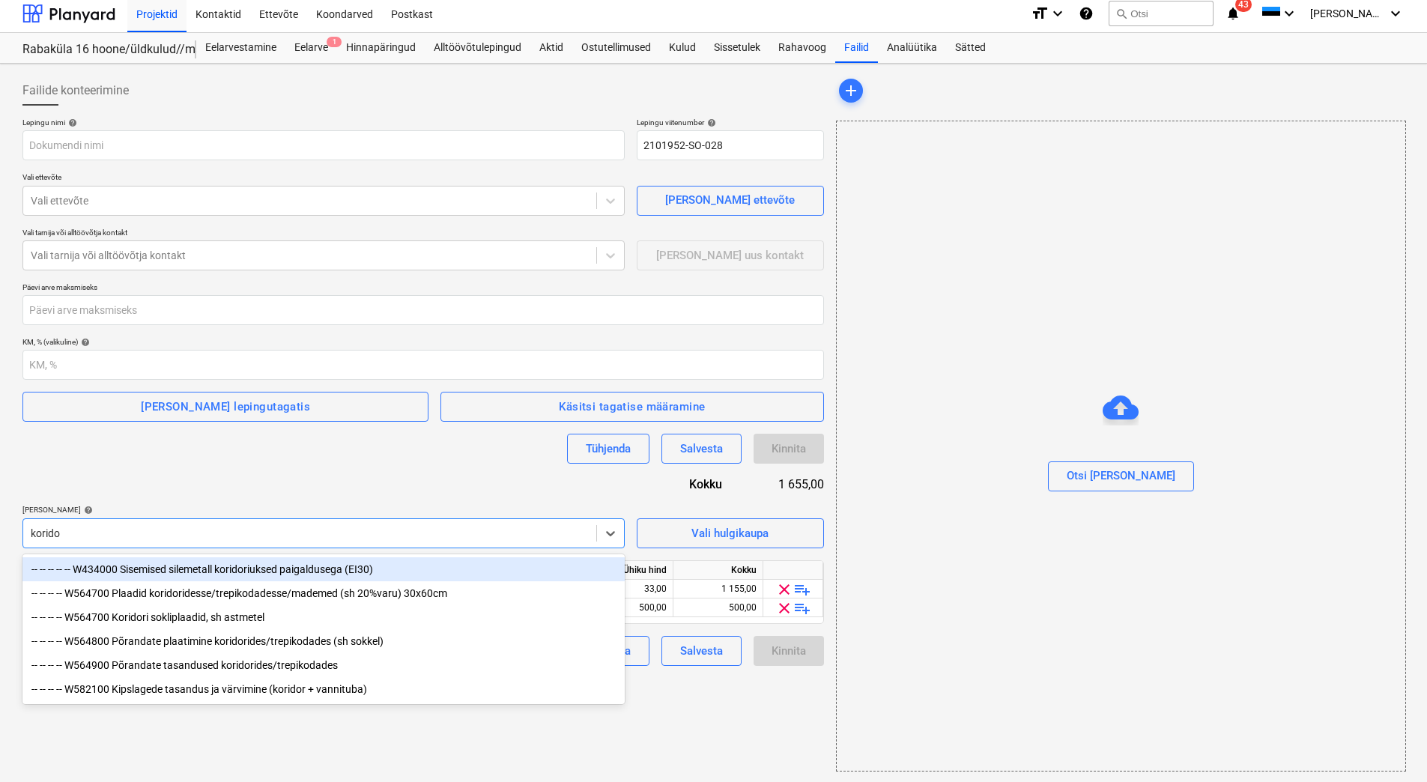
scroll to position [7, 0]
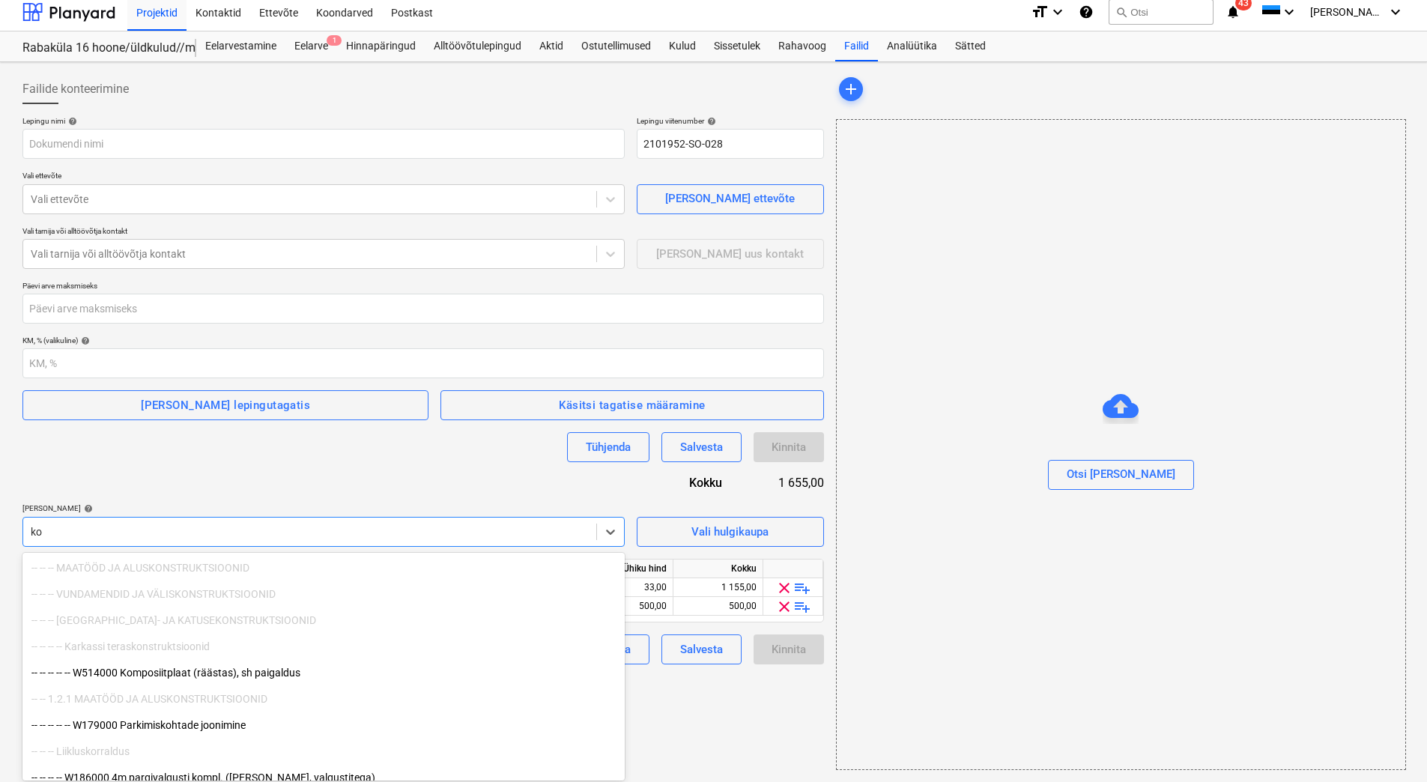
type input "k"
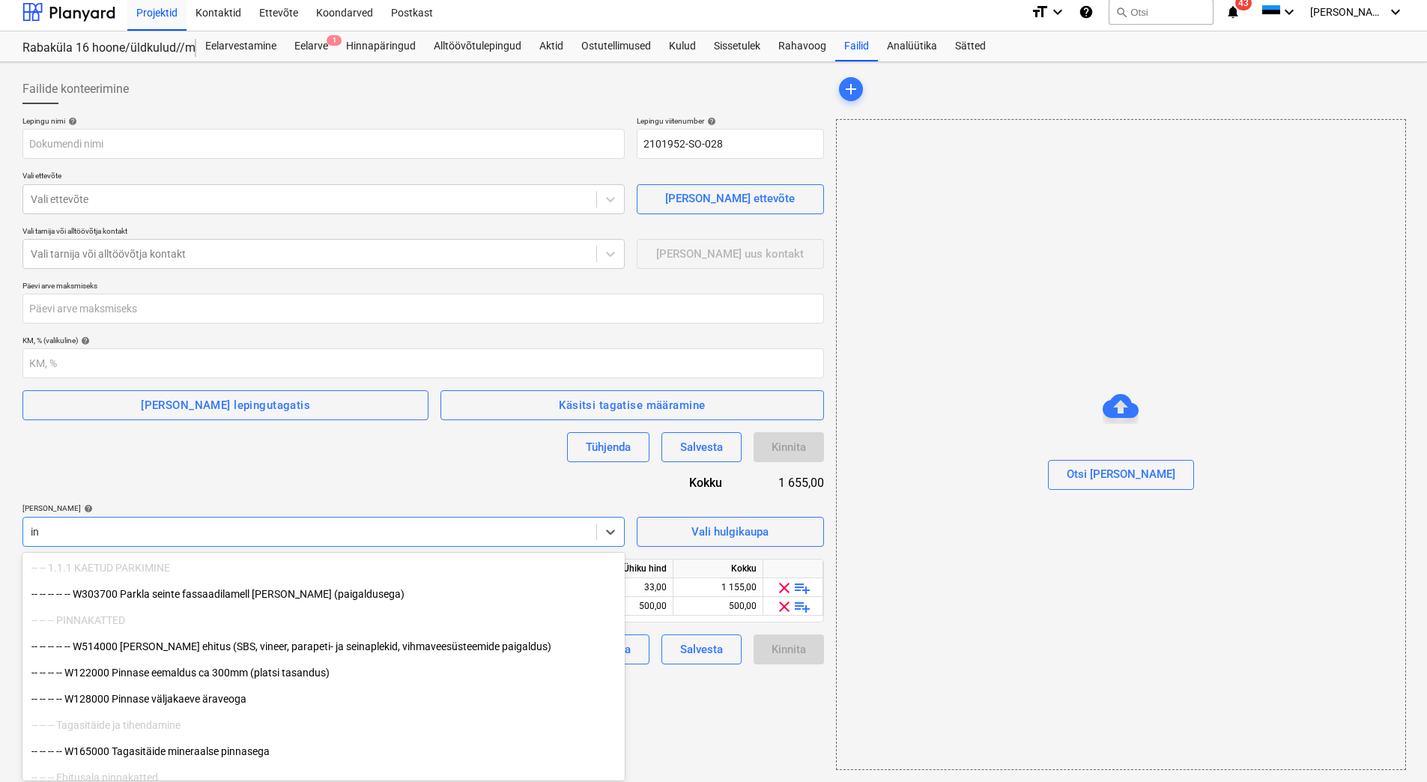
type input "i"
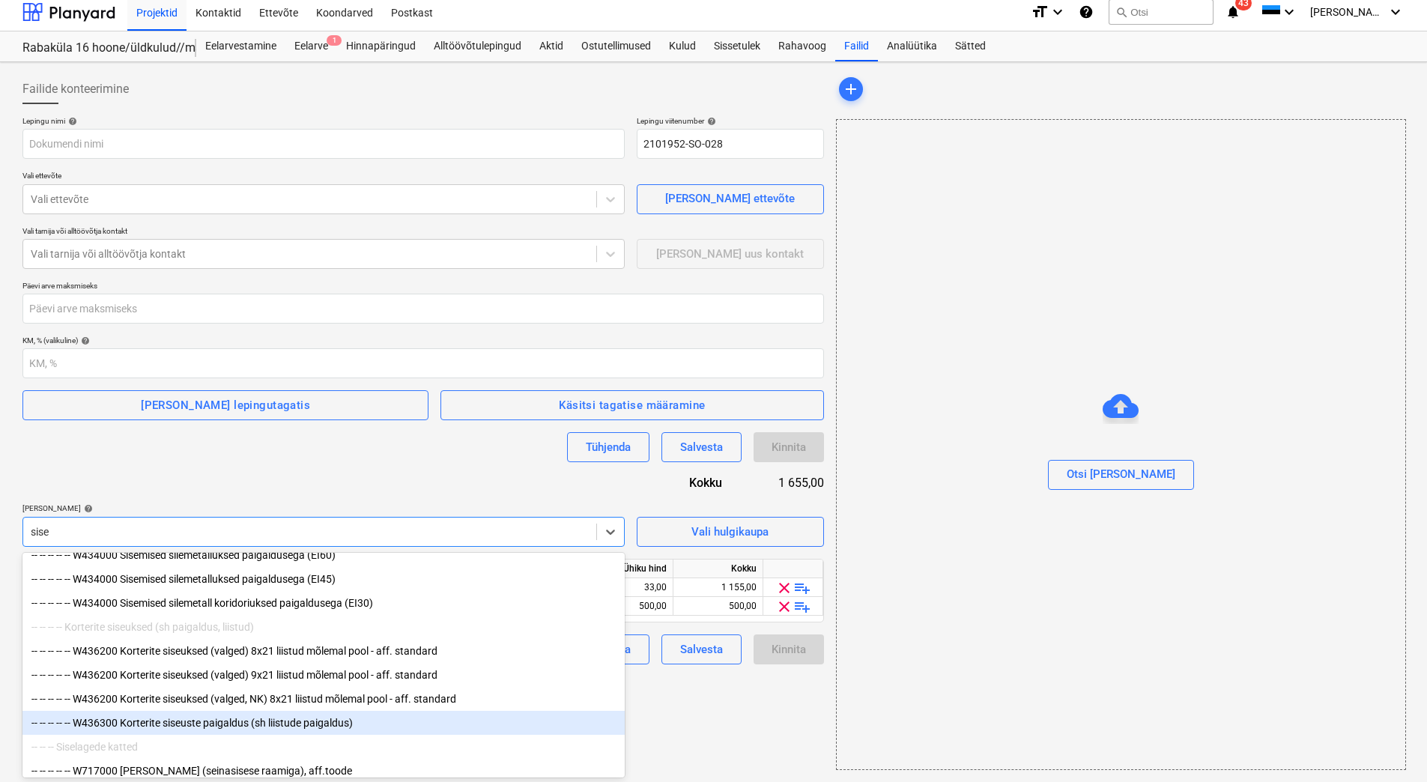
scroll to position [0, 0]
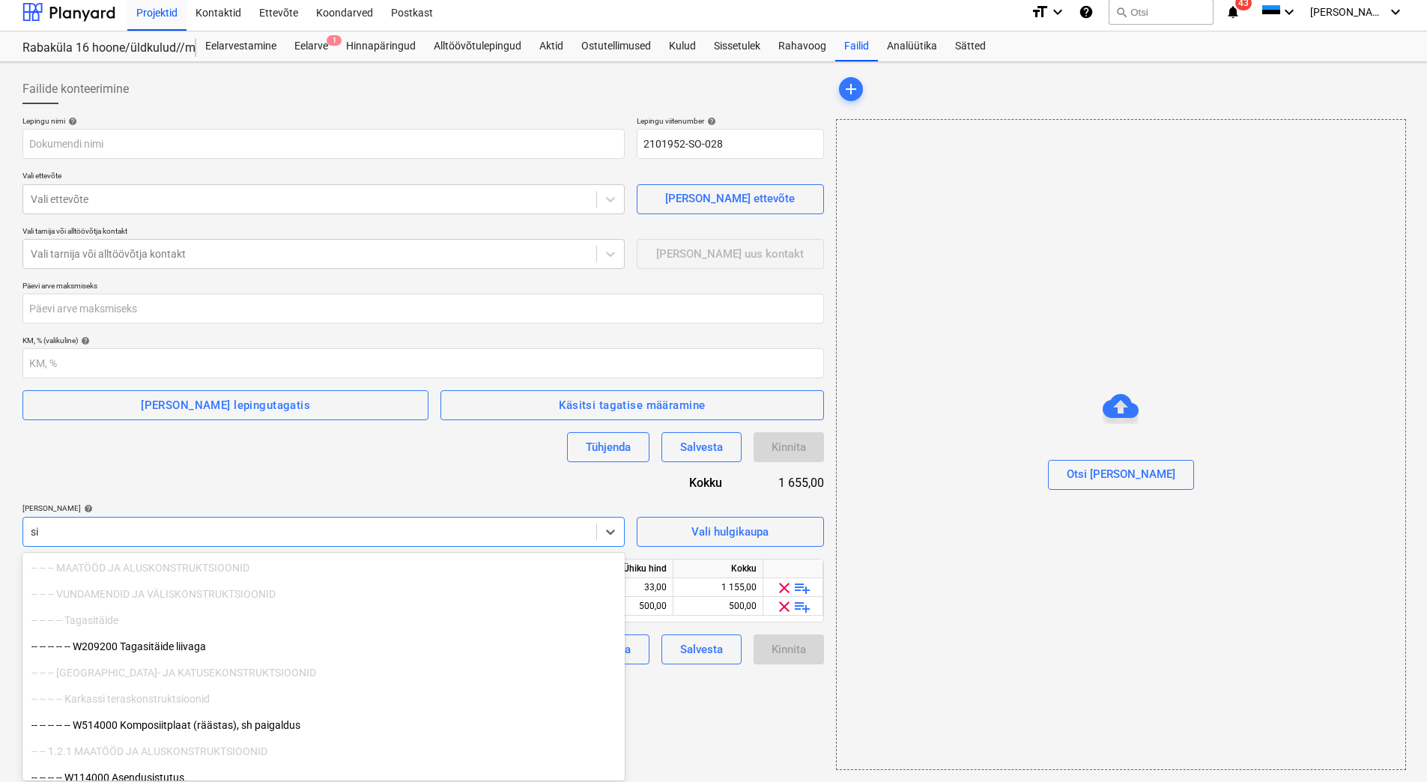
type input "s"
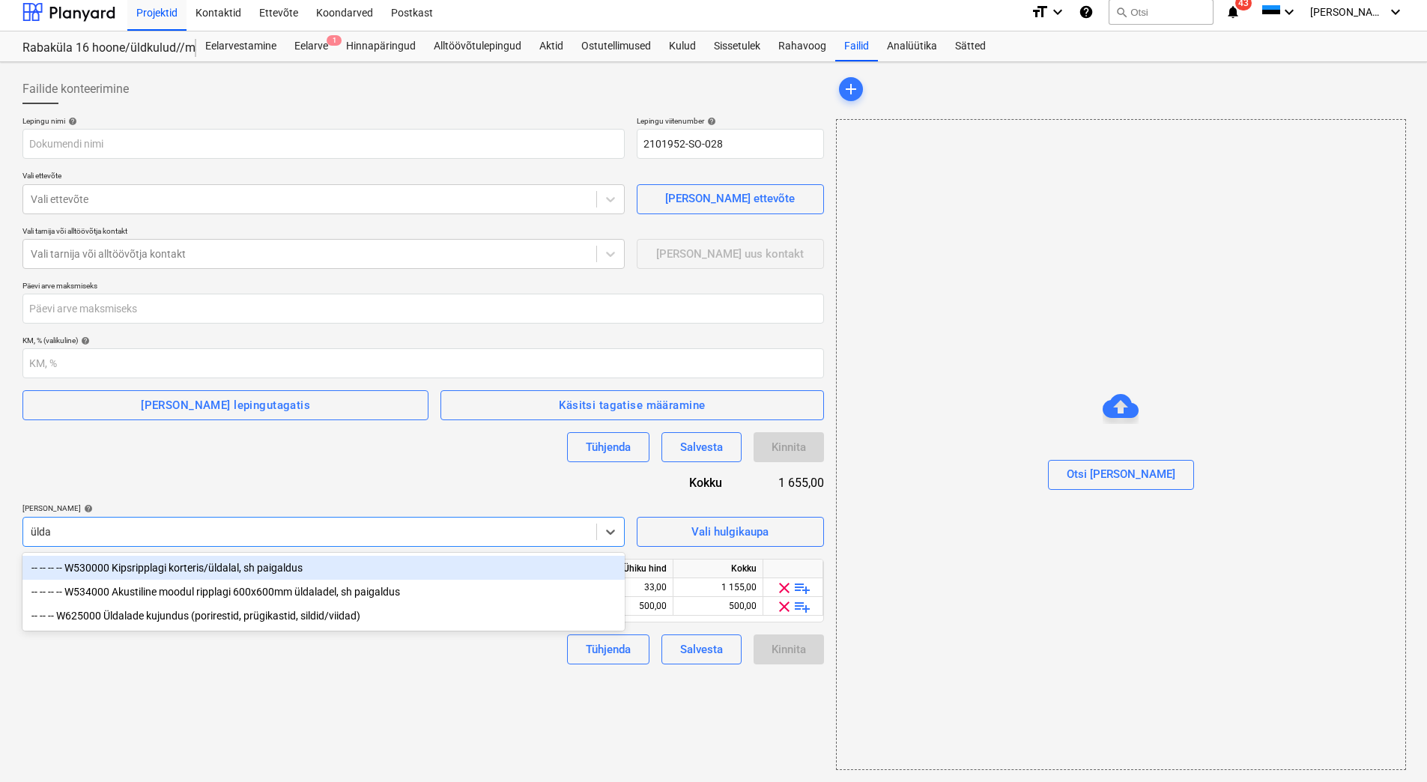
type input "üldal"
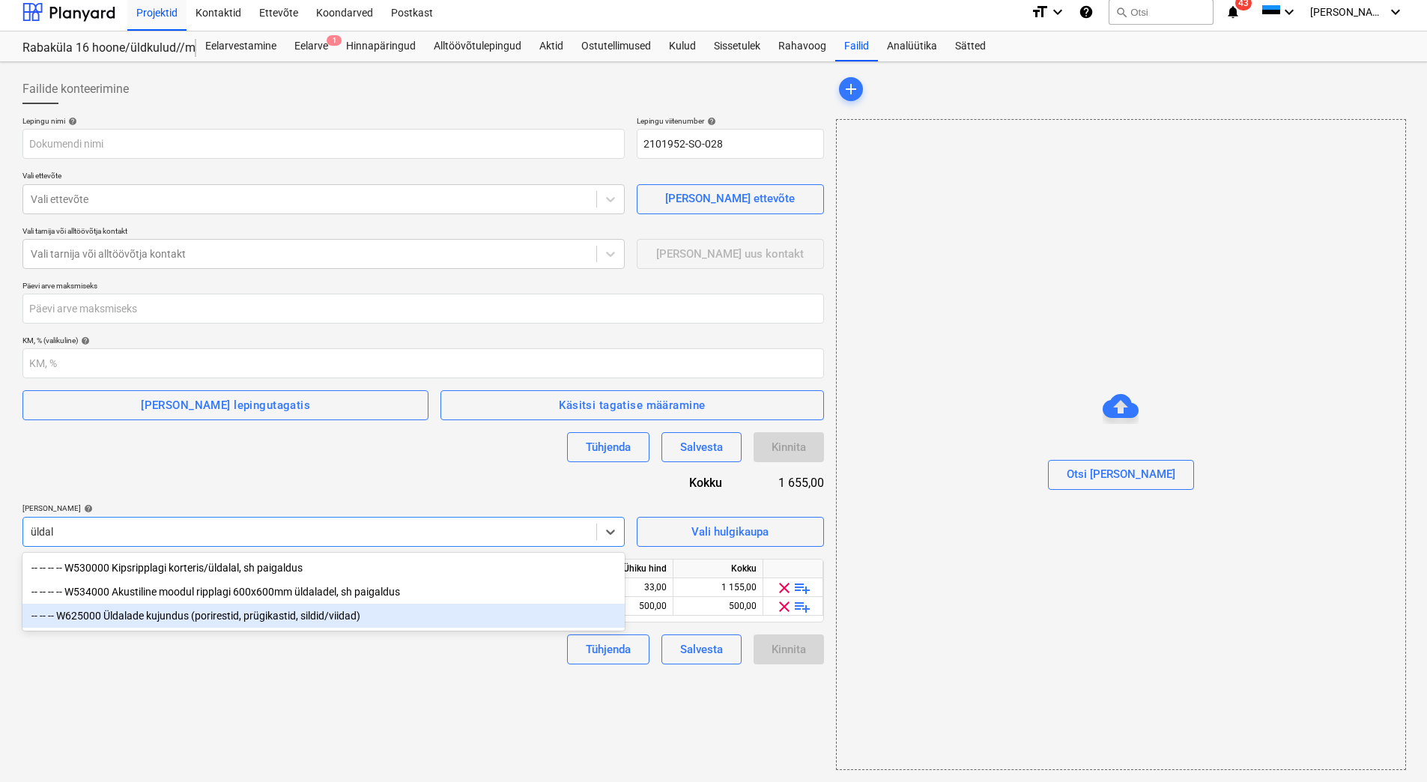
click at [261, 620] on div "-- -- -- W625000 Üldalade kujundus (porirestid, prügikastid, sildid/viidad)" at bounding box center [323, 616] width 602 height 24
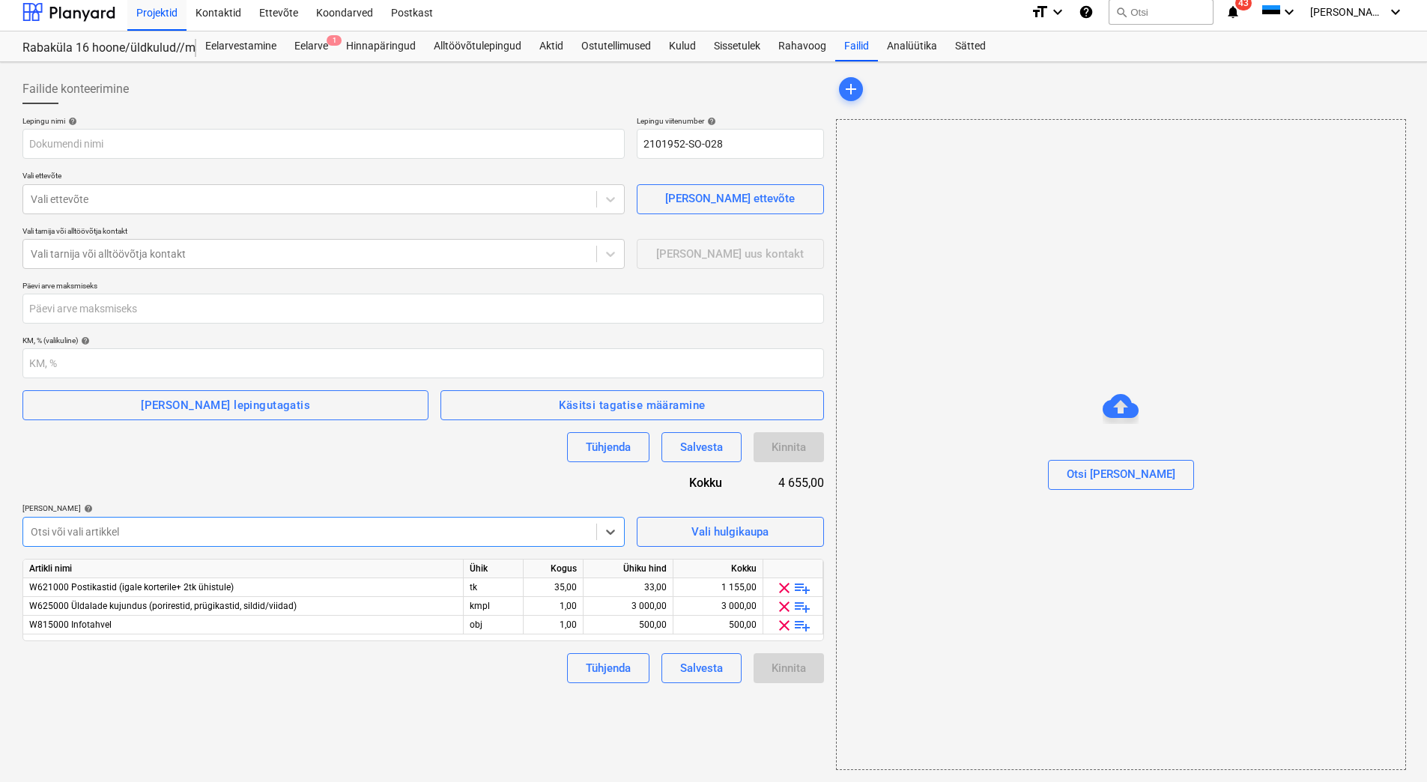
click at [320, 475] on div "Lepingu nimi help Lepingu viitenumber help 2101952-SO-028 Vali ettevõte Vali et…" at bounding box center [423, 399] width 802 height 567
click at [694, 671] on div "Salvesta" at bounding box center [701, 668] width 43 height 19
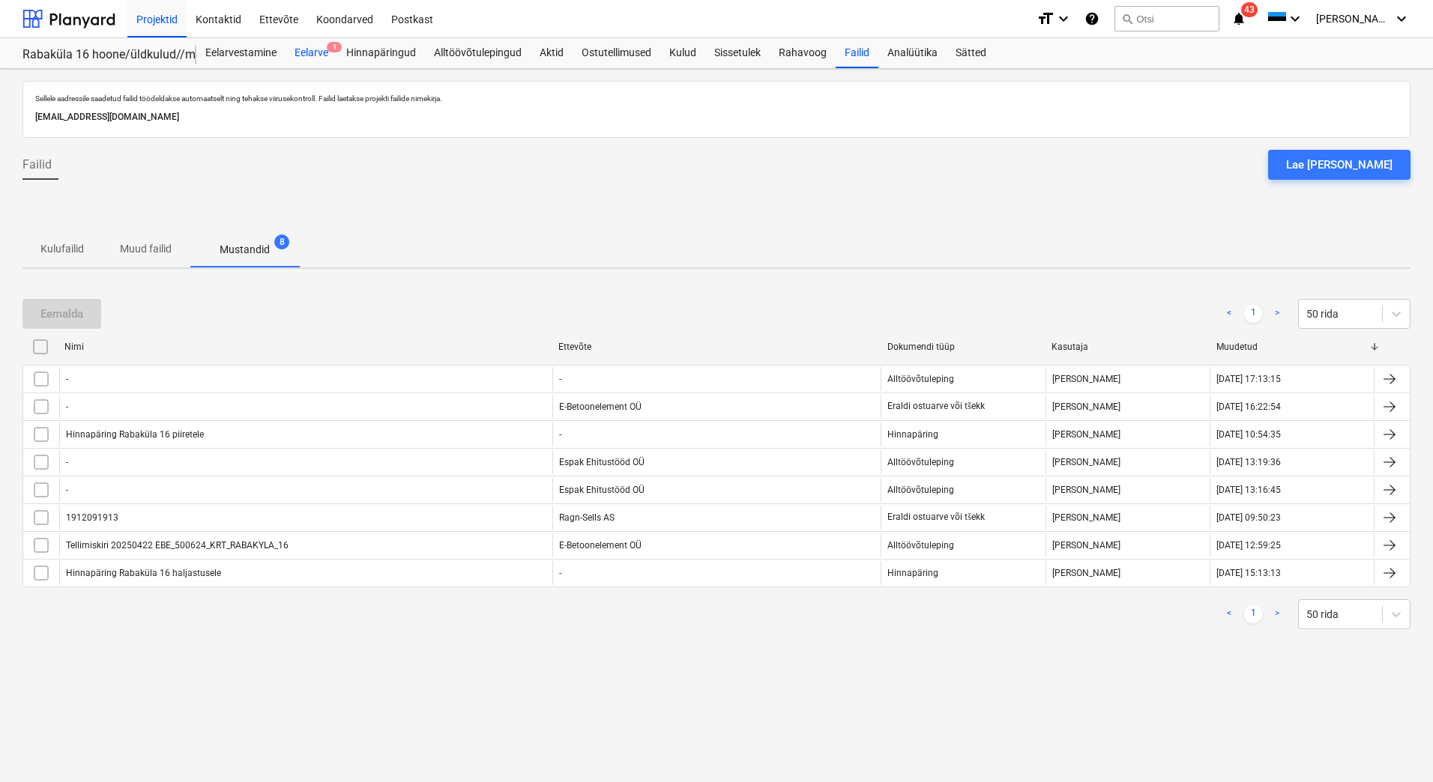
click at [323, 55] on div "Eelarve 1" at bounding box center [311, 53] width 52 height 30
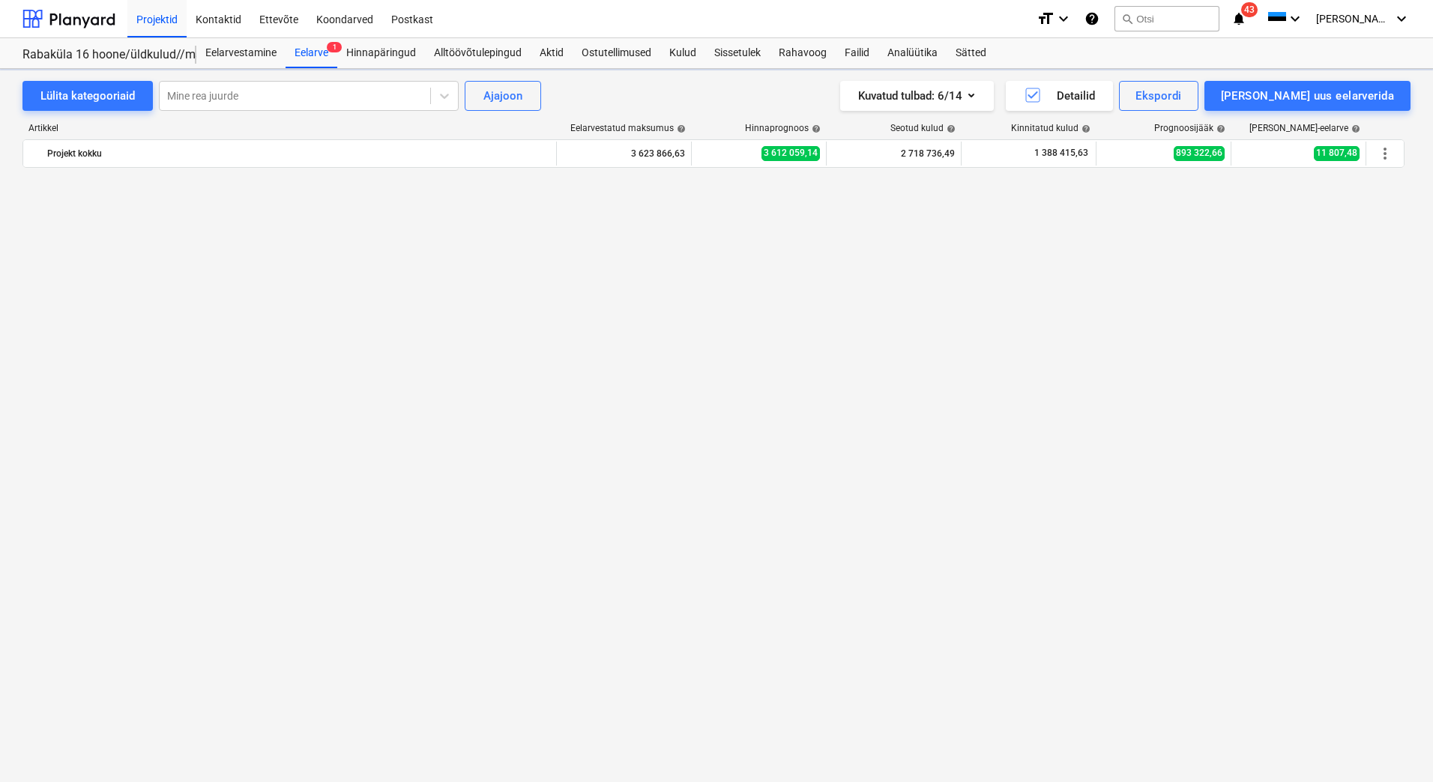
scroll to position [5694, 0]
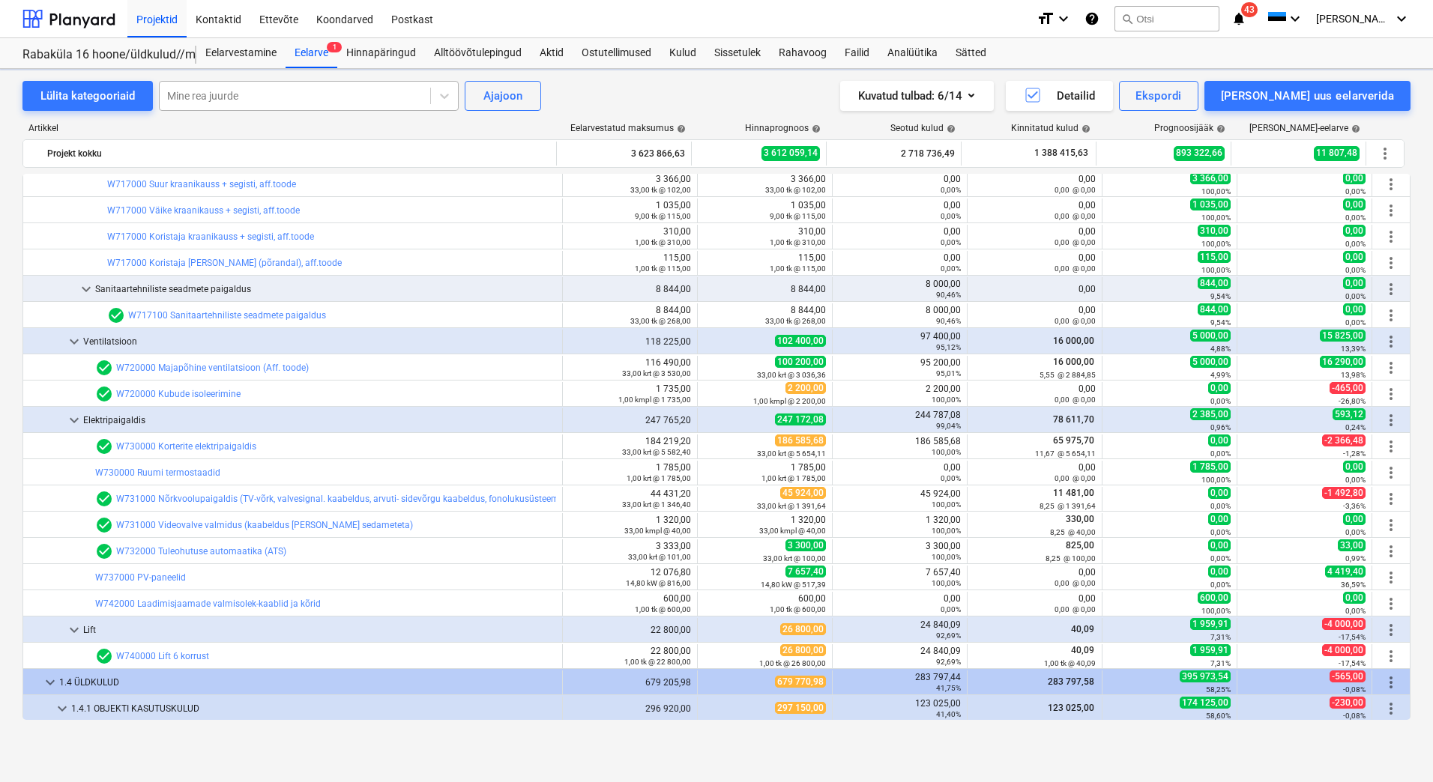
click at [205, 99] on div at bounding box center [295, 95] width 256 height 15
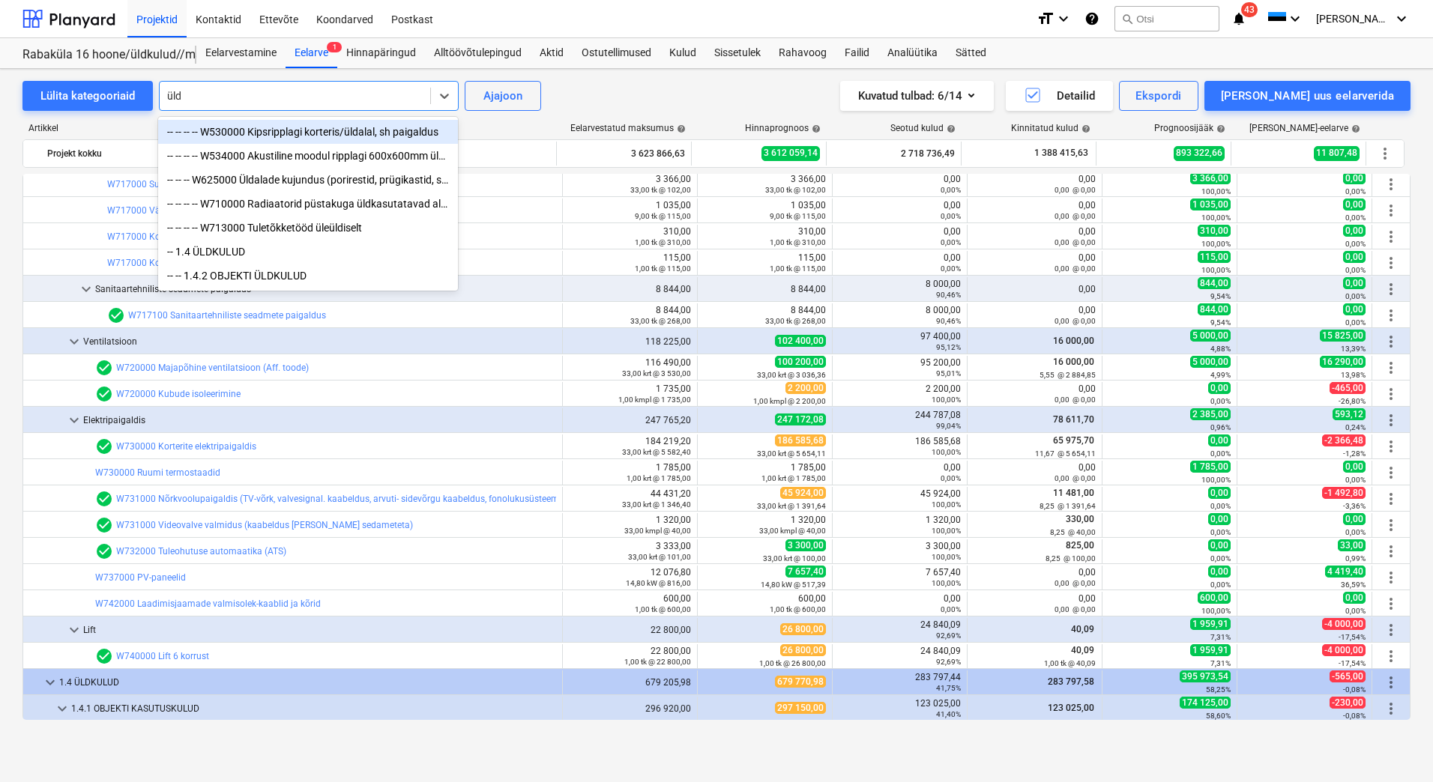
type input "ülda"
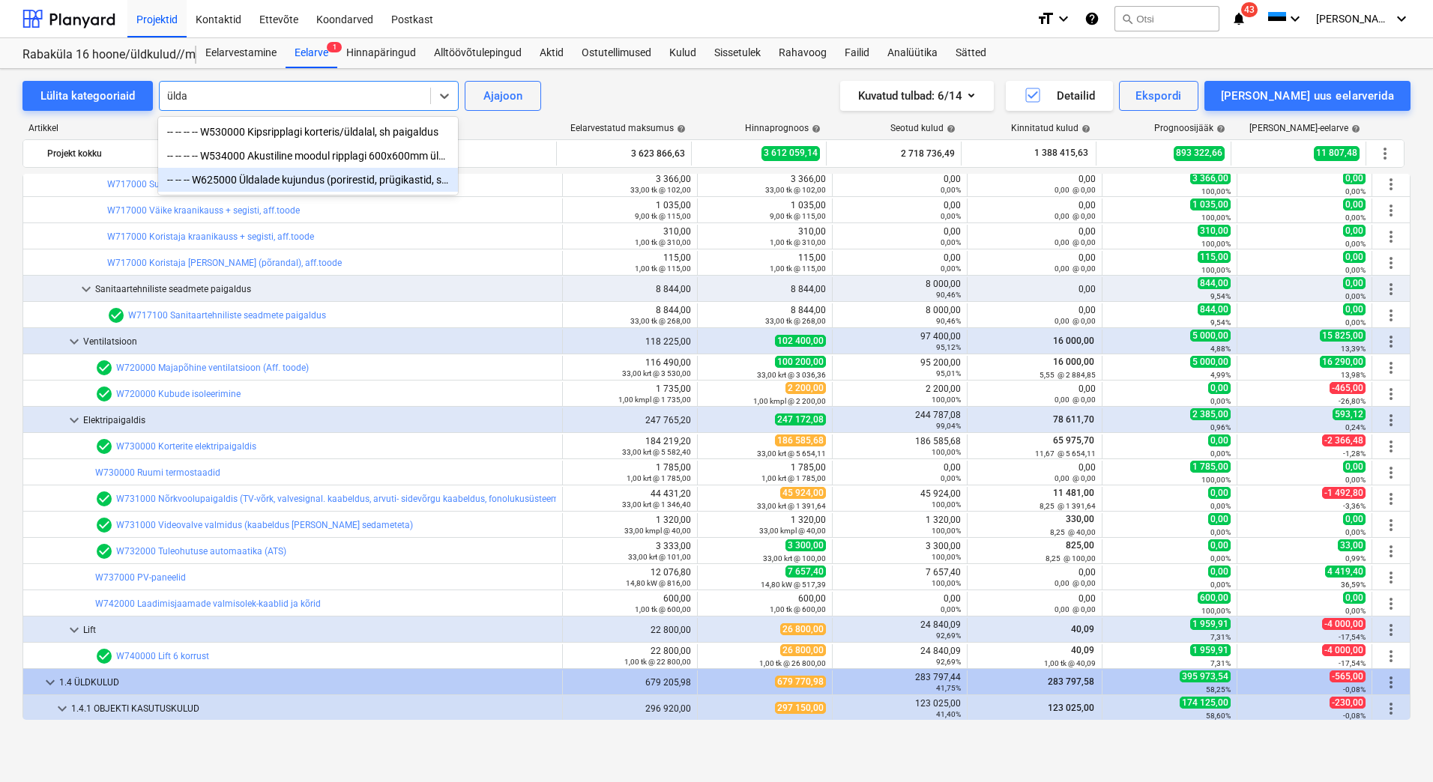
click at [324, 181] on div "-- -- -- W625000 Üldalade kujundus (porirestid, prügikastid, sildid/viidad)" at bounding box center [308, 180] width 300 height 24
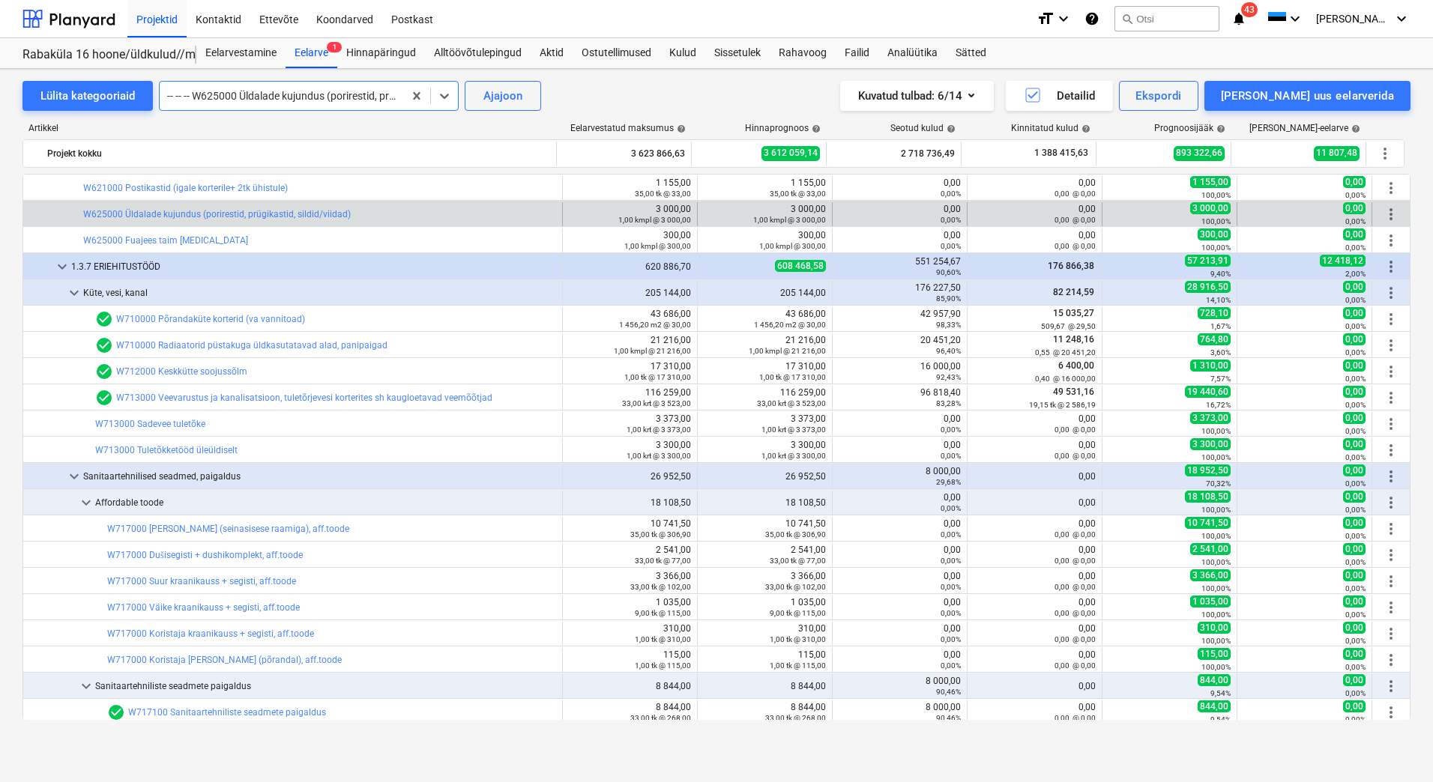
scroll to position [5174, 0]
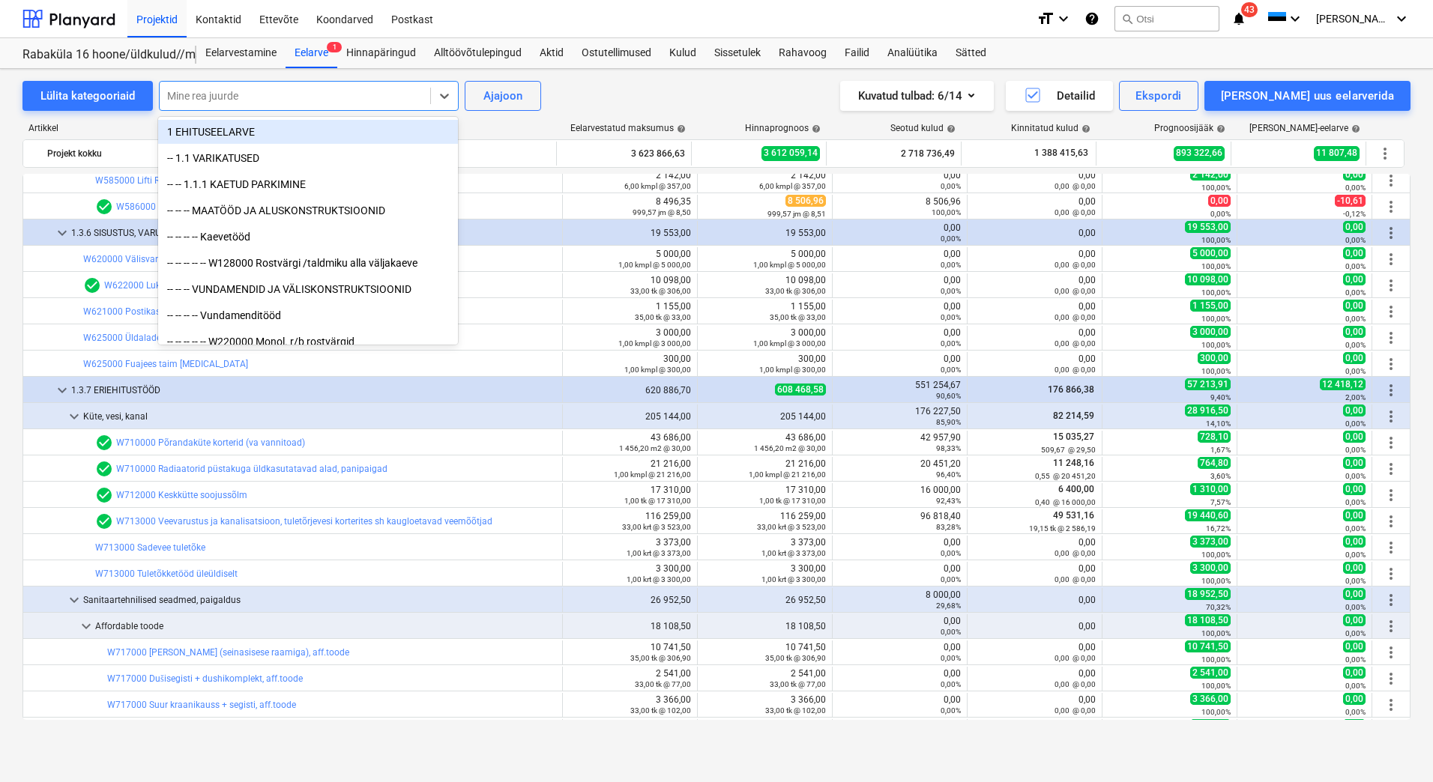
click at [390, 97] on div at bounding box center [295, 95] width 256 height 15
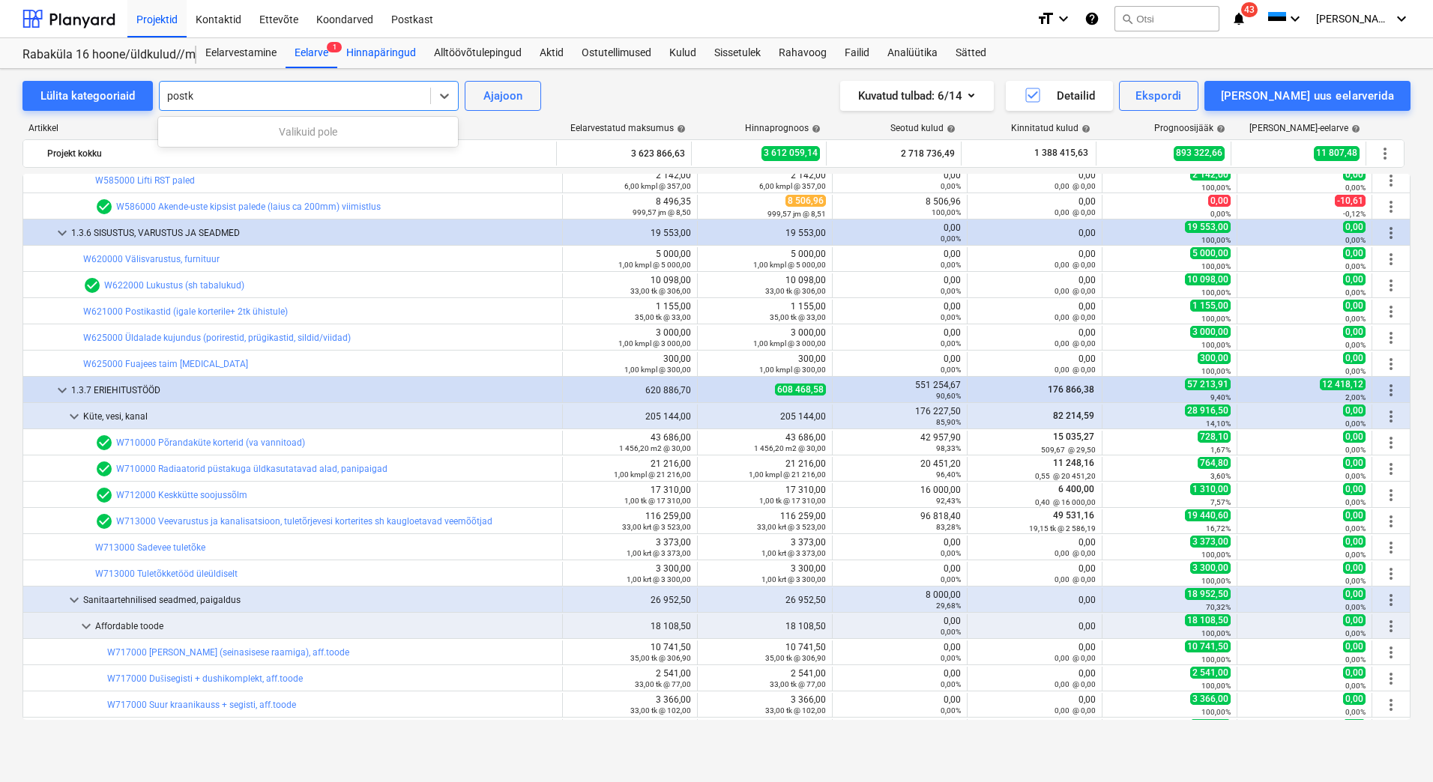
type input "post"
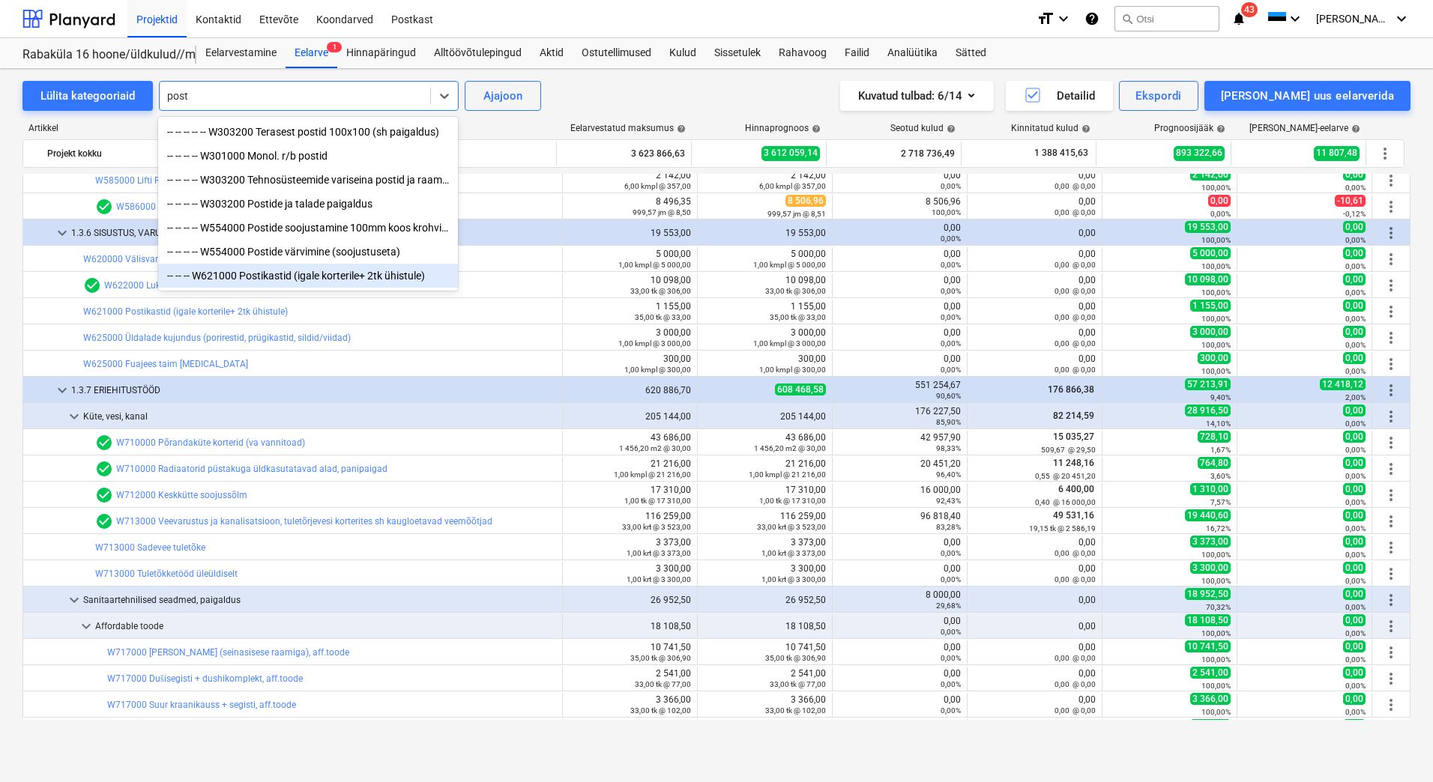
click at [330, 285] on div "-- -- -- W621000 Postikastid (igale korterile+ 2tk ühistule)" at bounding box center [308, 276] width 300 height 24
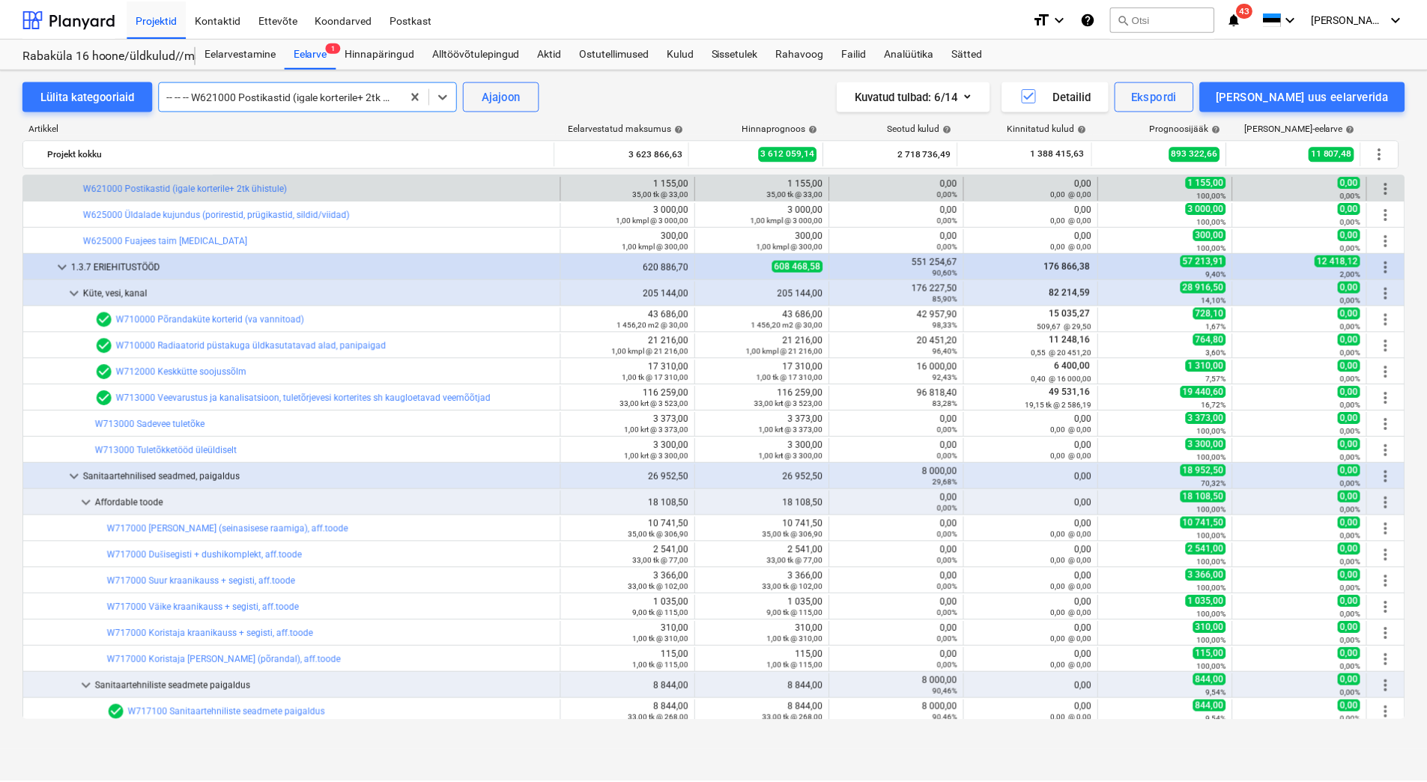
scroll to position [5222, 0]
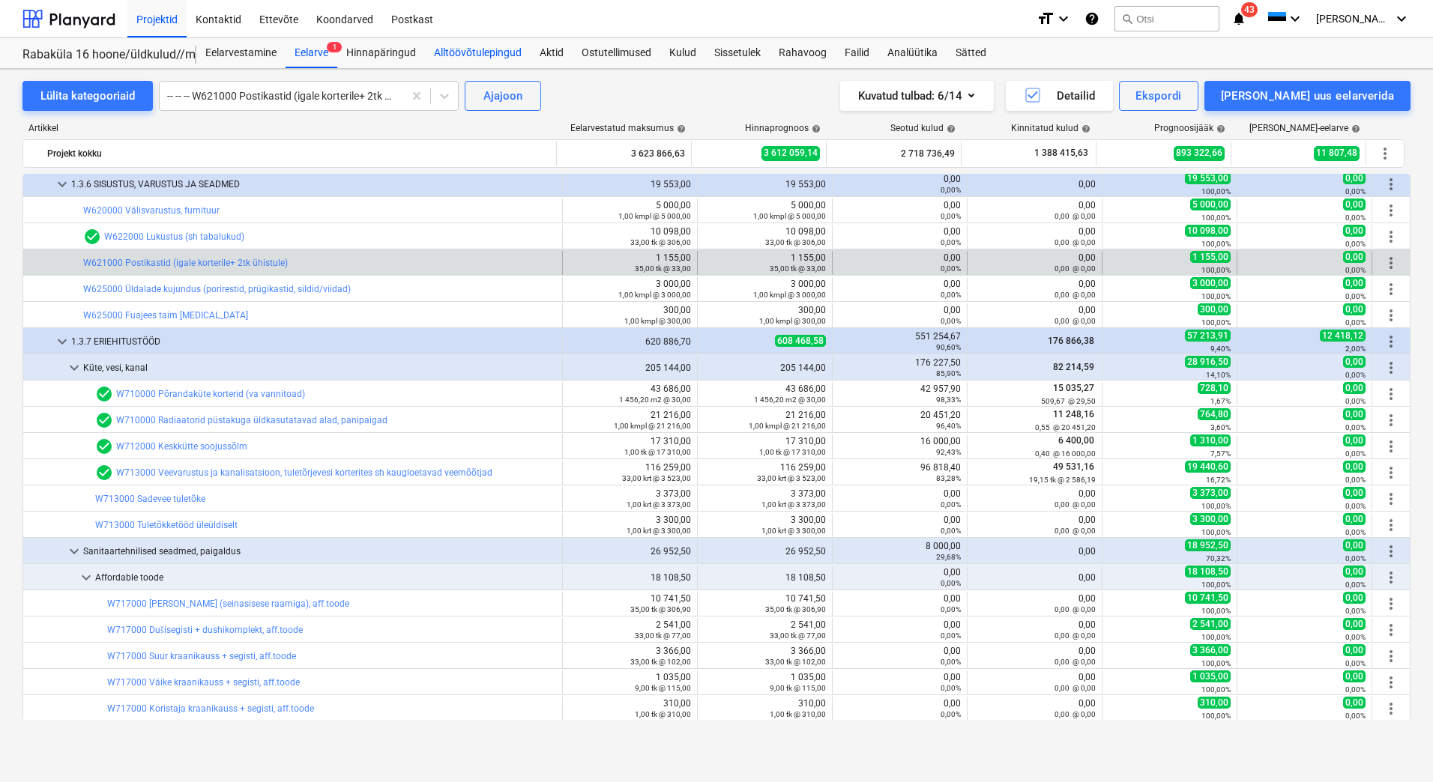
click at [473, 49] on div "Alltöövõtulepingud" at bounding box center [478, 53] width 106 height 30
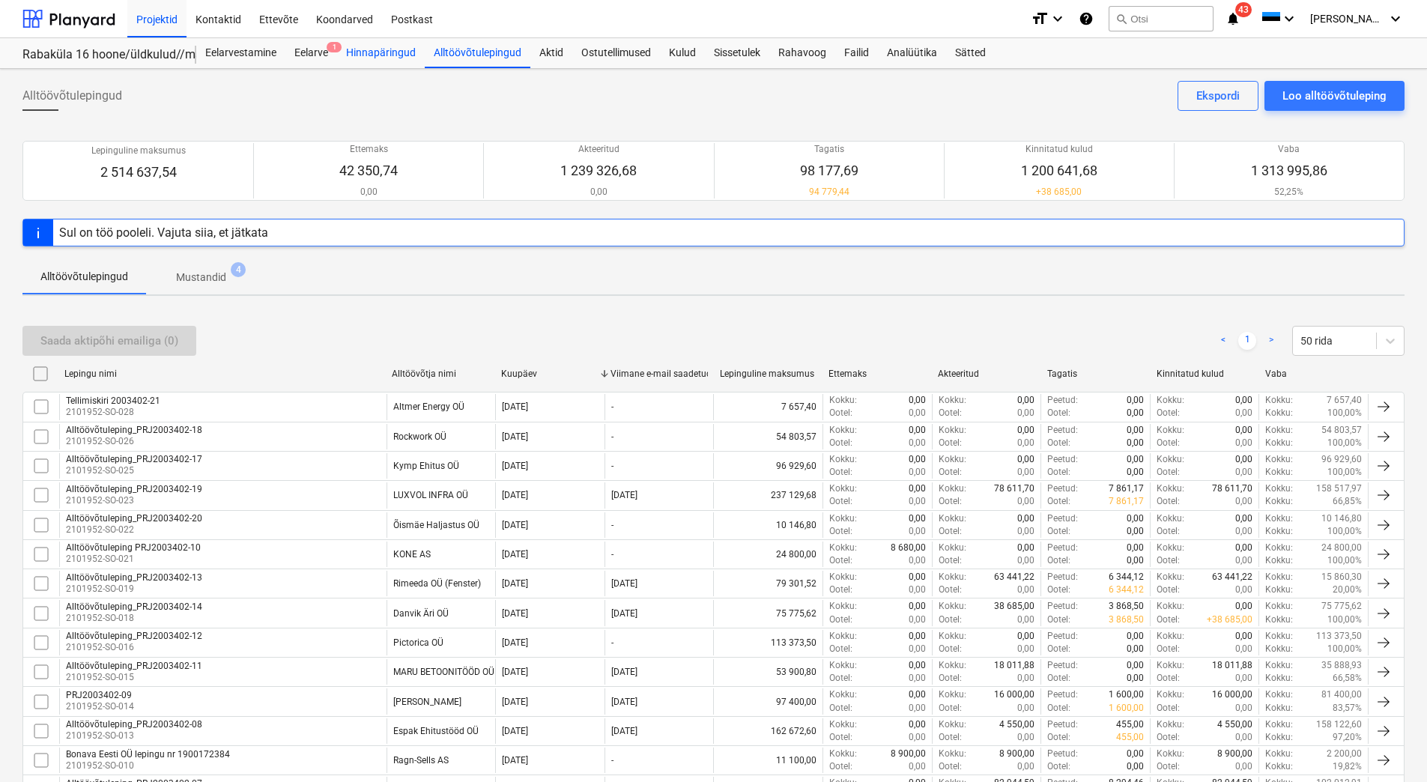
click at [384, 52] on div "Hinnapäringud" at bounding box center [381, 53] width 88 height 30
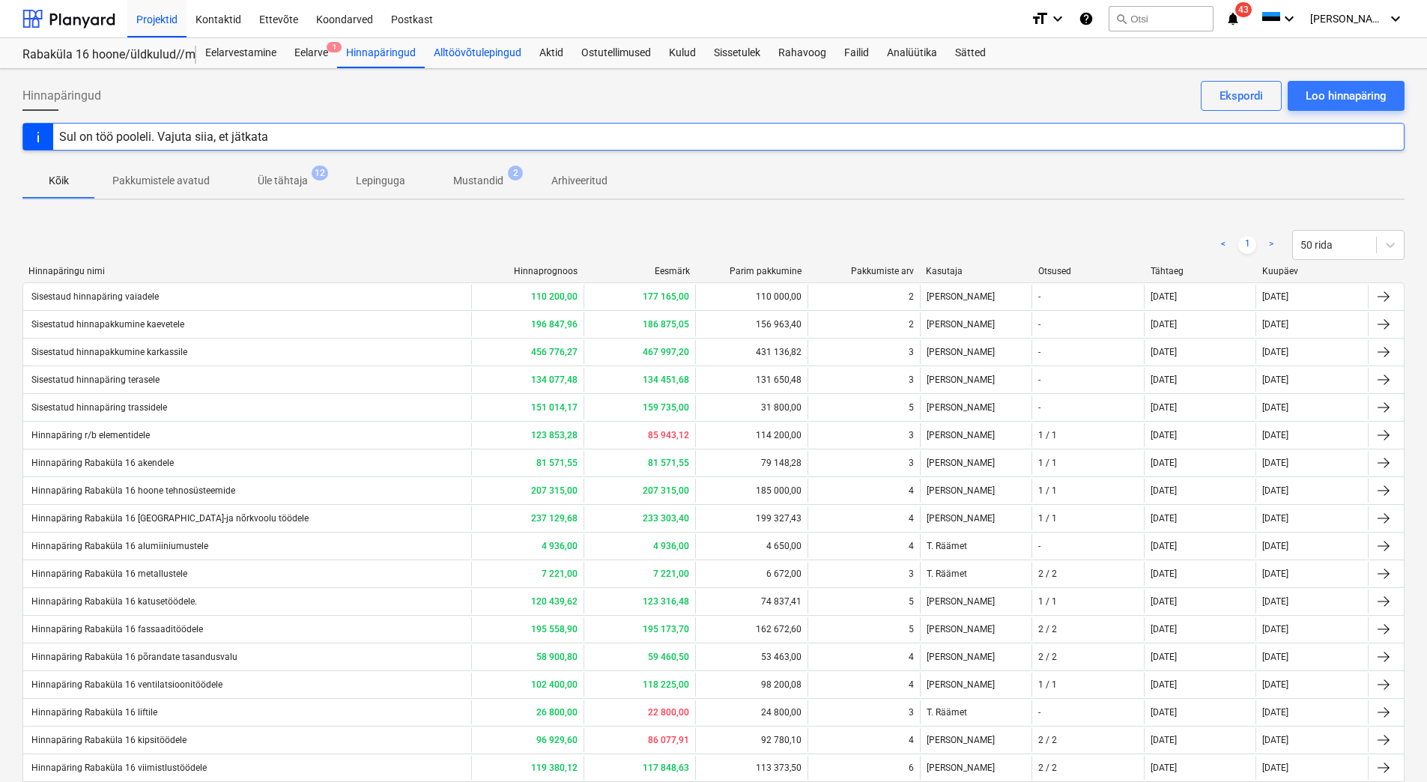
click at [453, 52] on div "Alltöövõtulepingud" at bounding box center [478, 53] width 106 height 30
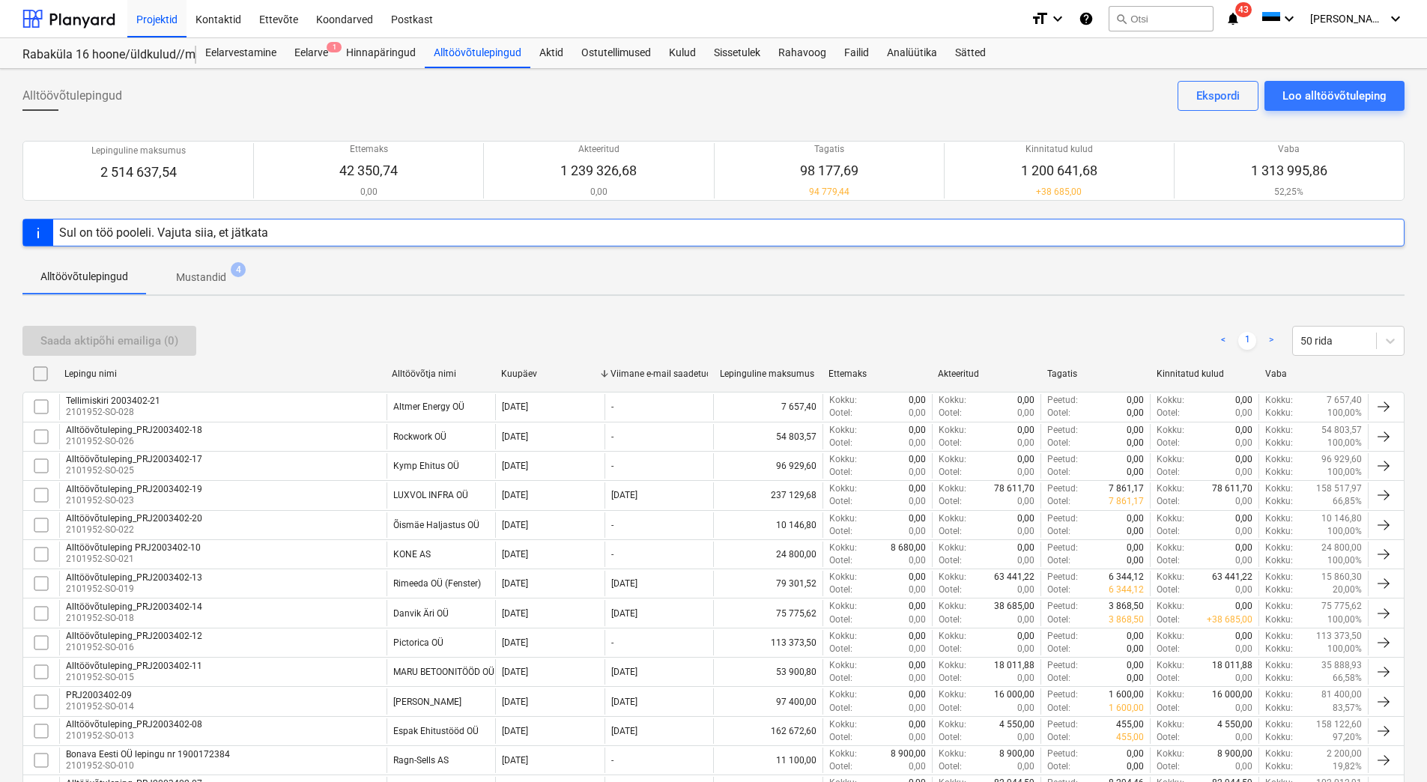
click at [172, 283] on span "Mustandid 4" at bounding box center [201, 278] width 74 height 16
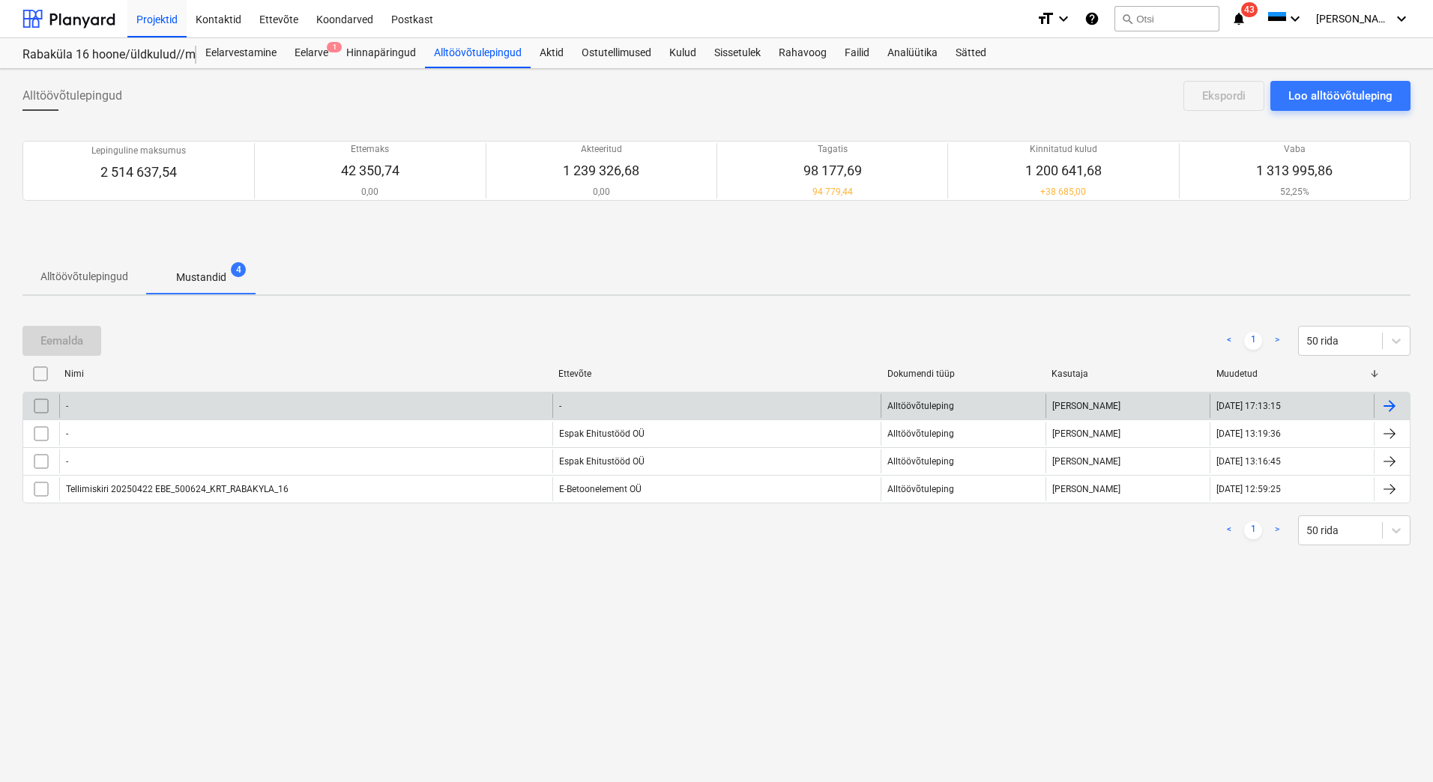
click at [441, 400] on div "-" at bounding box center [305, 406] width 493 height 24
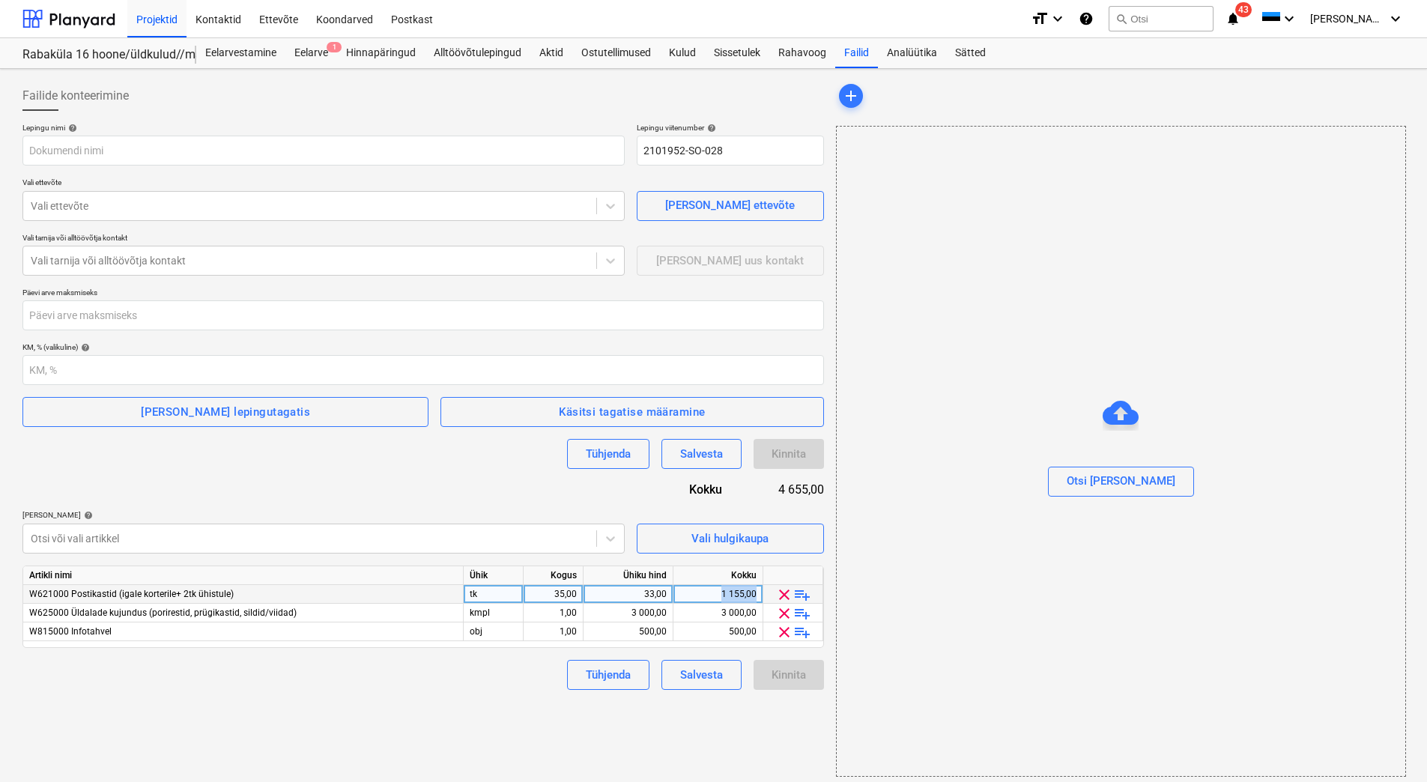
drag, startPoint x: 718, startPoint y: 593, endPoint x: 756, endPoint y: 593, distance: 38.2
click at [756, 593] on div "1 155,00" at bounding box center [718, 594] width 77 height 19
type input "1925"
click at [724, 629] on div "500,00" at bounding box center [718, 632] width 77 height 19
type input "670"
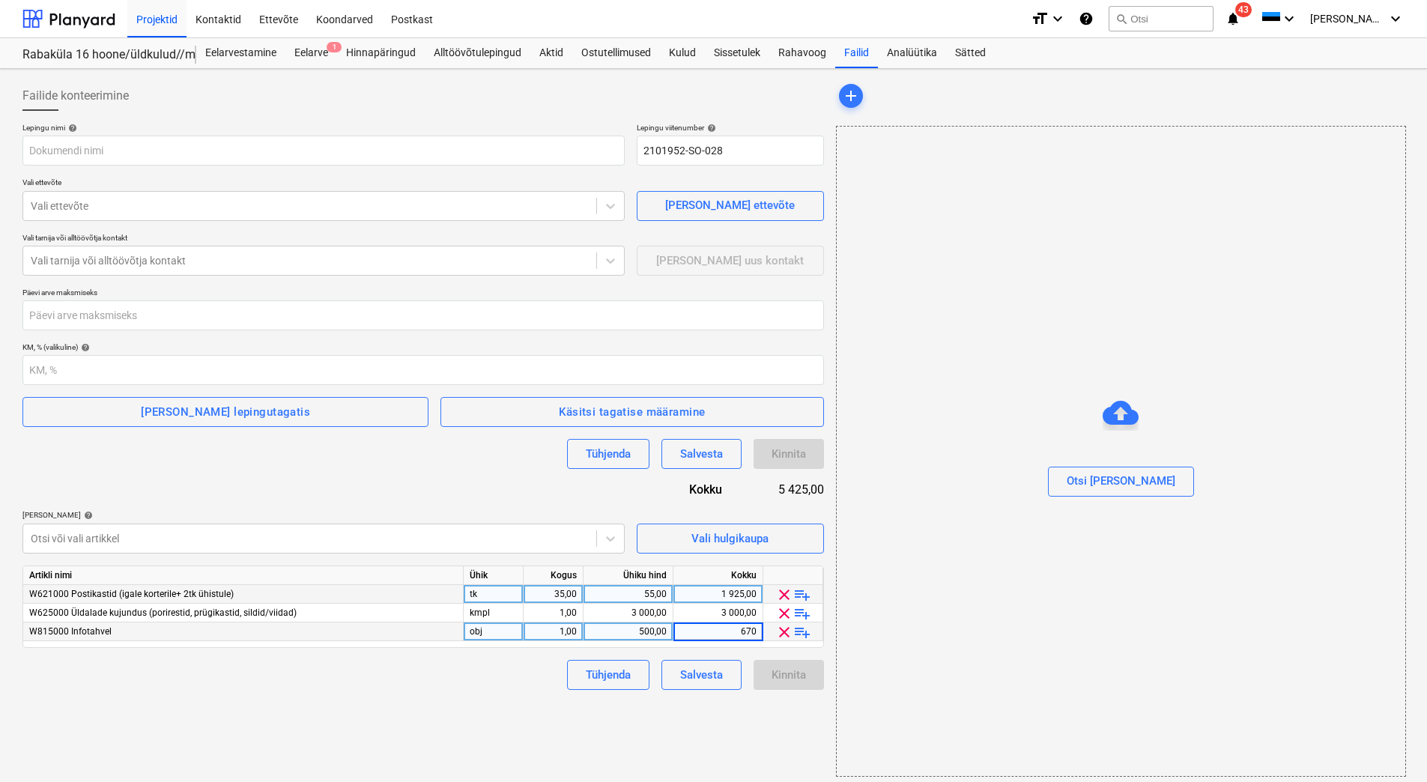
click at [462, 702] on div "Failide konteerimine Lepingu nimi help Lepingu viitenumber help 2101952-SO-028 …" at bounding box center [423, 429] width 814 height 708
click at [711, 617] on div "3 000,00" at bounding box center [718, 613] width 77 height 19
type input "1770"
click at [476, 674] on div "Tühjenda Salvesta Kinnita" at bounding box center [423, 675] width 802 height 30
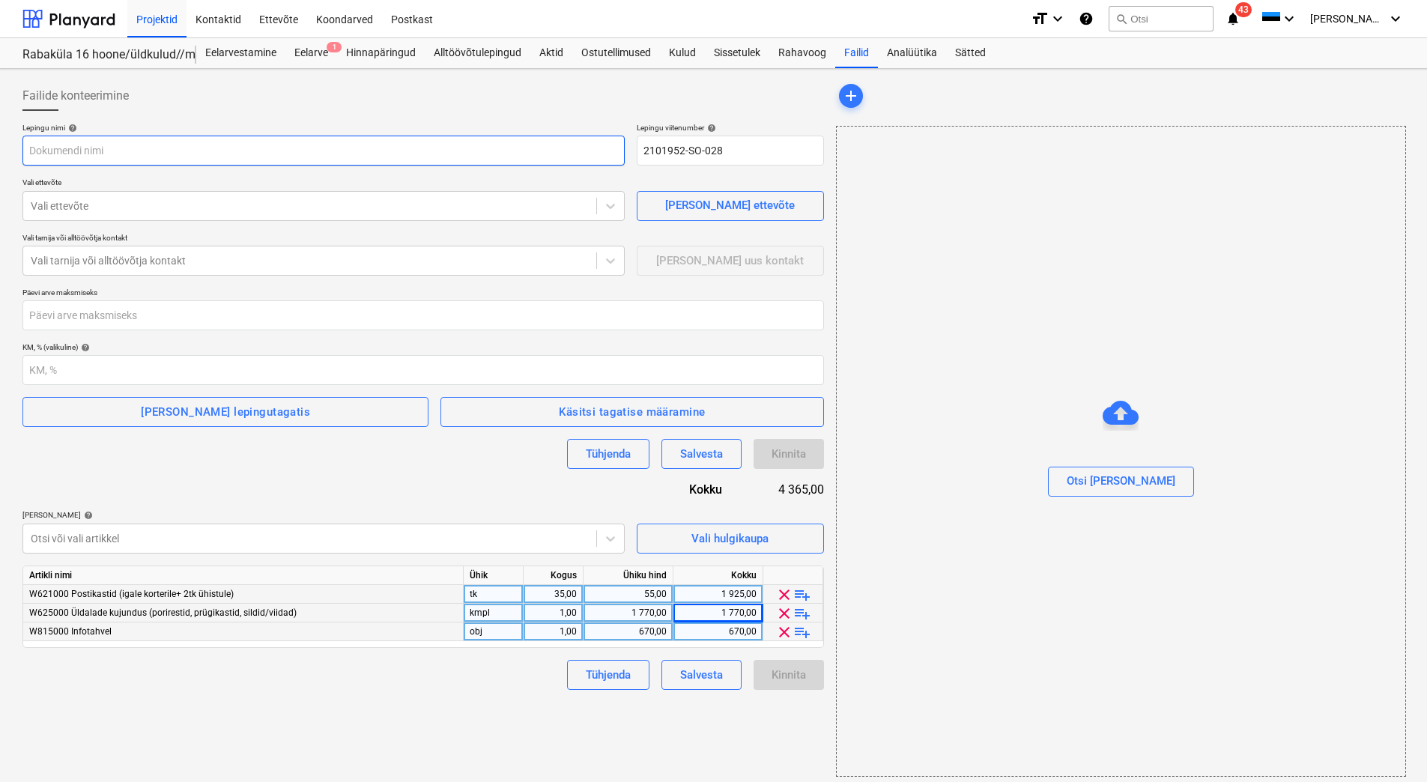
click at [245, 155] on input "text" at bounding box center [323, 151] width 602 height 30
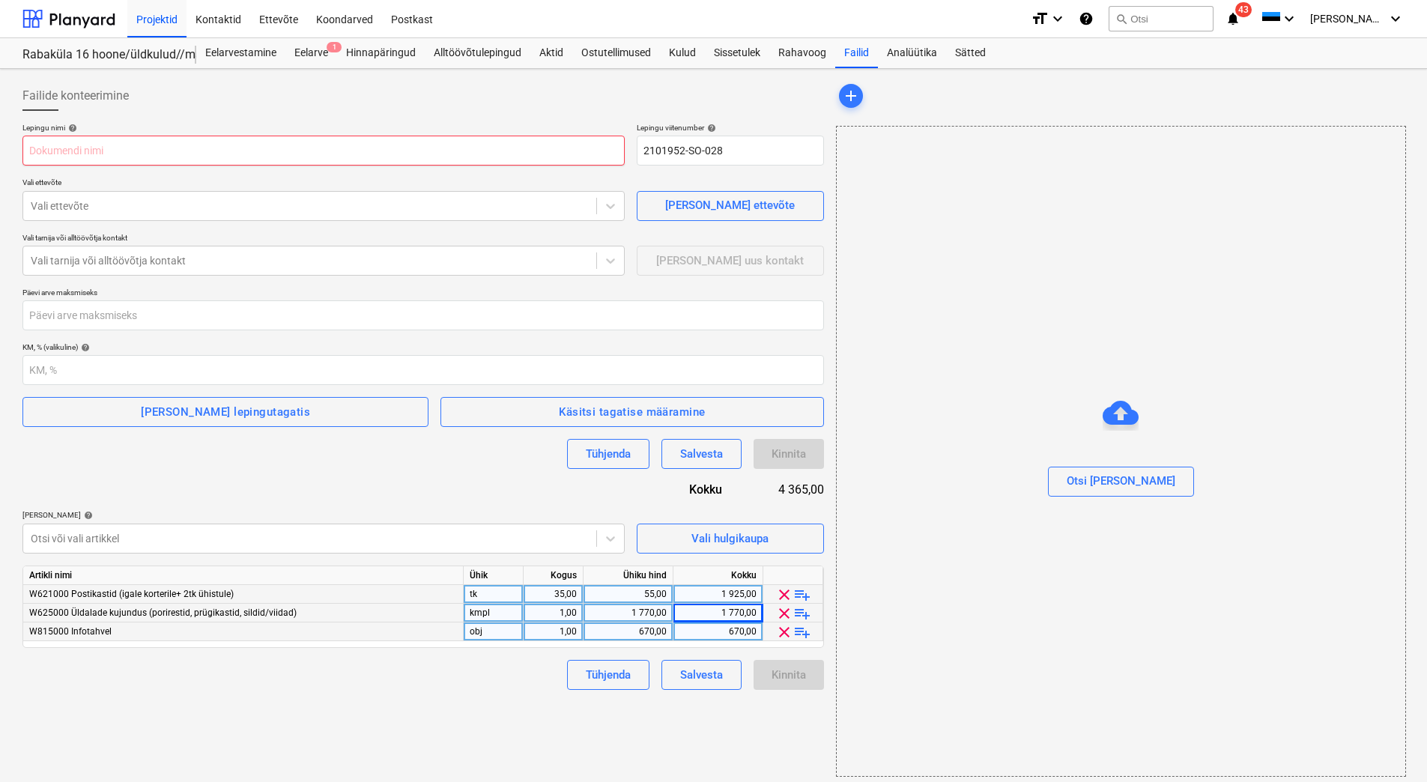
click at [107, 157] on input "text" at bounding box center [323, 151] width 602 height 30
paste input "Tellimuse kinnituse nr: PRJ2003402_ 22"
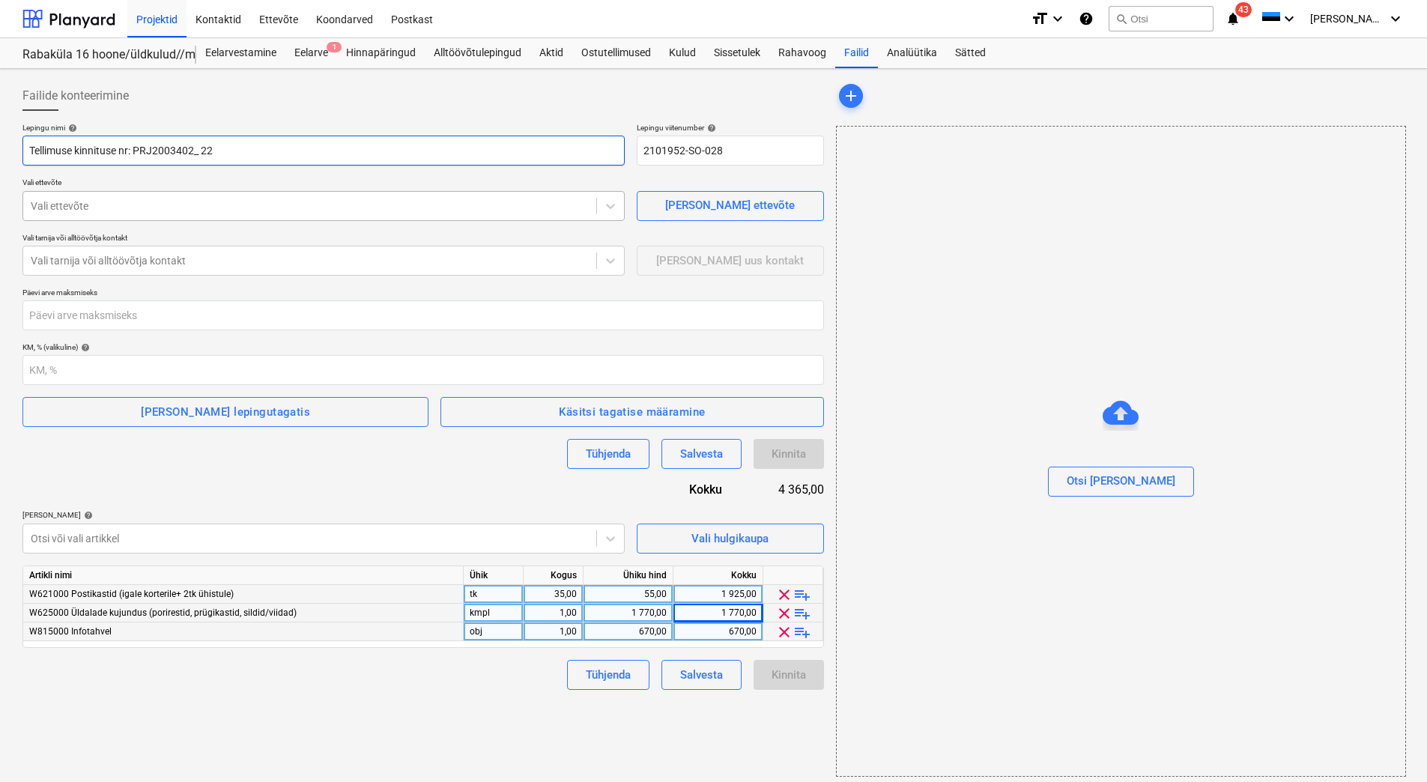
type input "Tellimuse kinnituse nr: PRJ2003402_ 22"
click at [77, 204] on div at bounding box center [310, 206] width 558 height 15
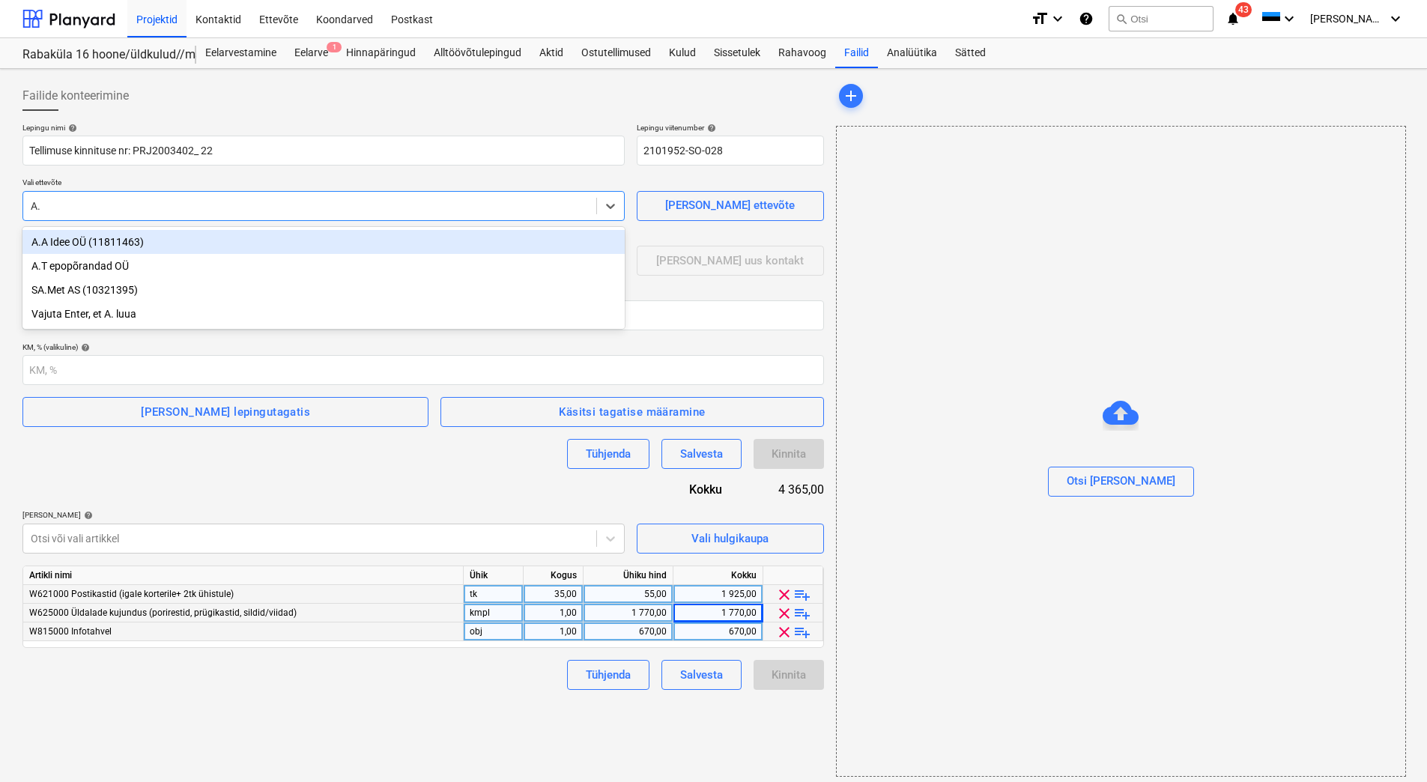
type input "A.a"
click at [86, 238] on div "A.A Idee OÜ (11811463)" at bounding box center [323, 242] width 602 height 24
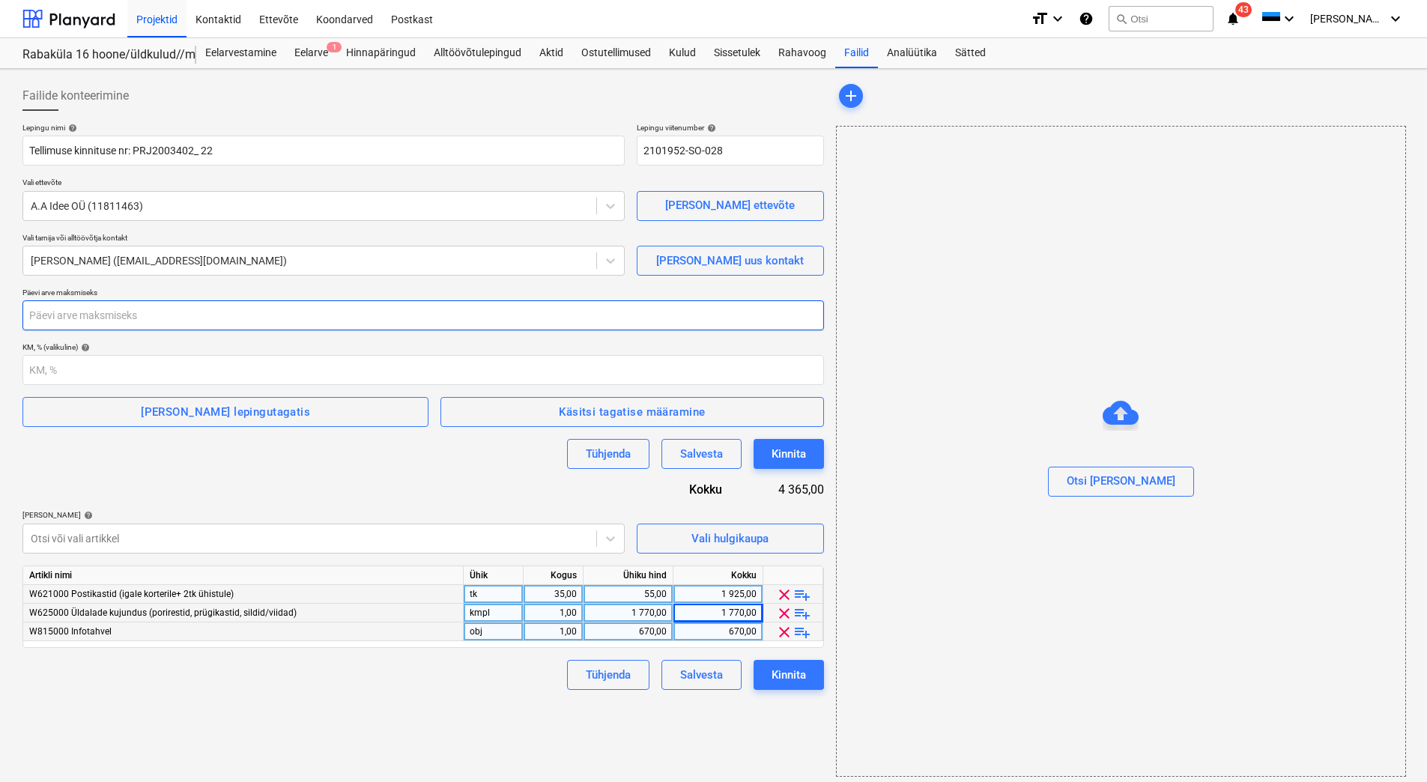
click at [104, 321] on input "number" at bounding box center [423, 315] width 802 height 30
type input "28"
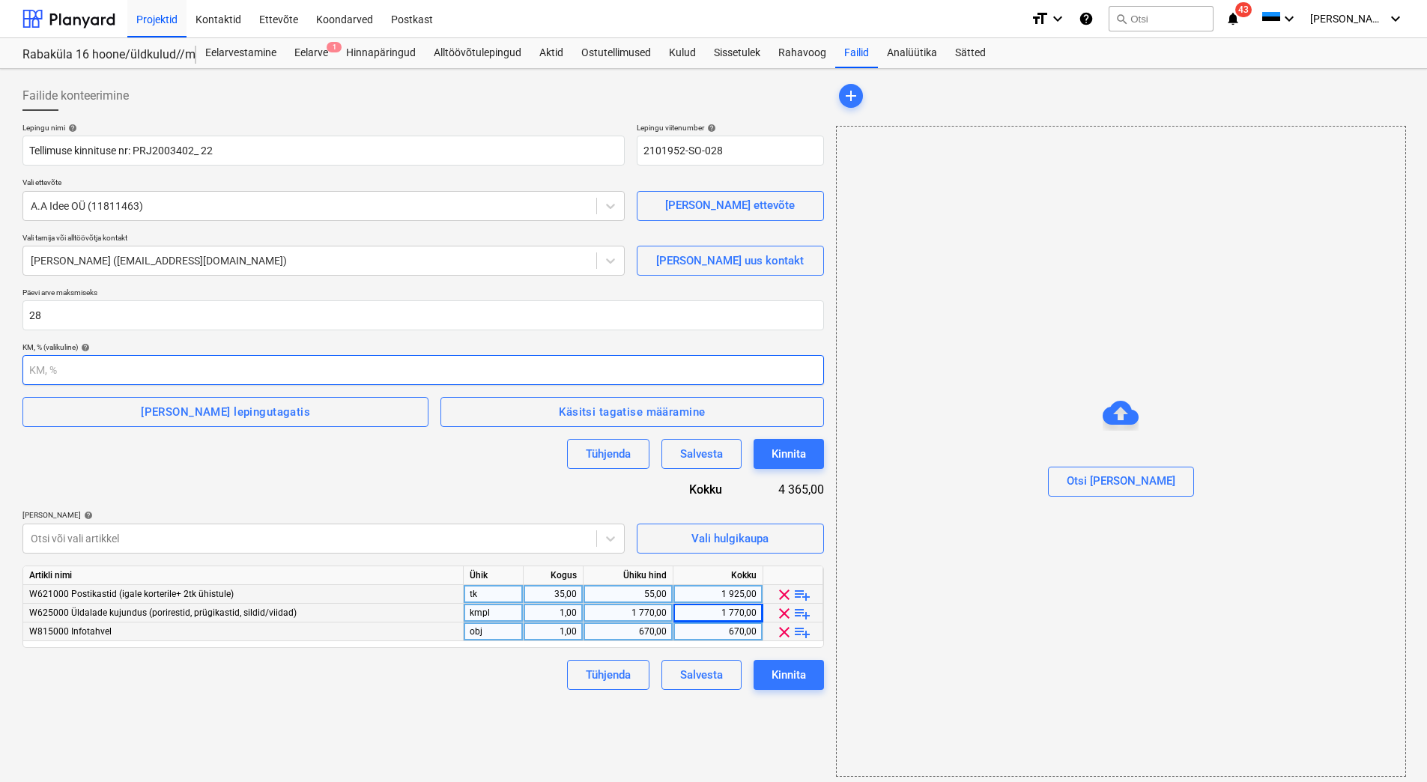
click at [102, 361] on input "number" at bounding box center [423, 370] width 802 height 30
type input "24"
click at [236, 500] on div "Lepingu nimi help Tellimuse kinnituse nr: PRJ2003402_ 22 Lepingu viitenumber he…" at bounding box center [423, 406] width 802 height 567
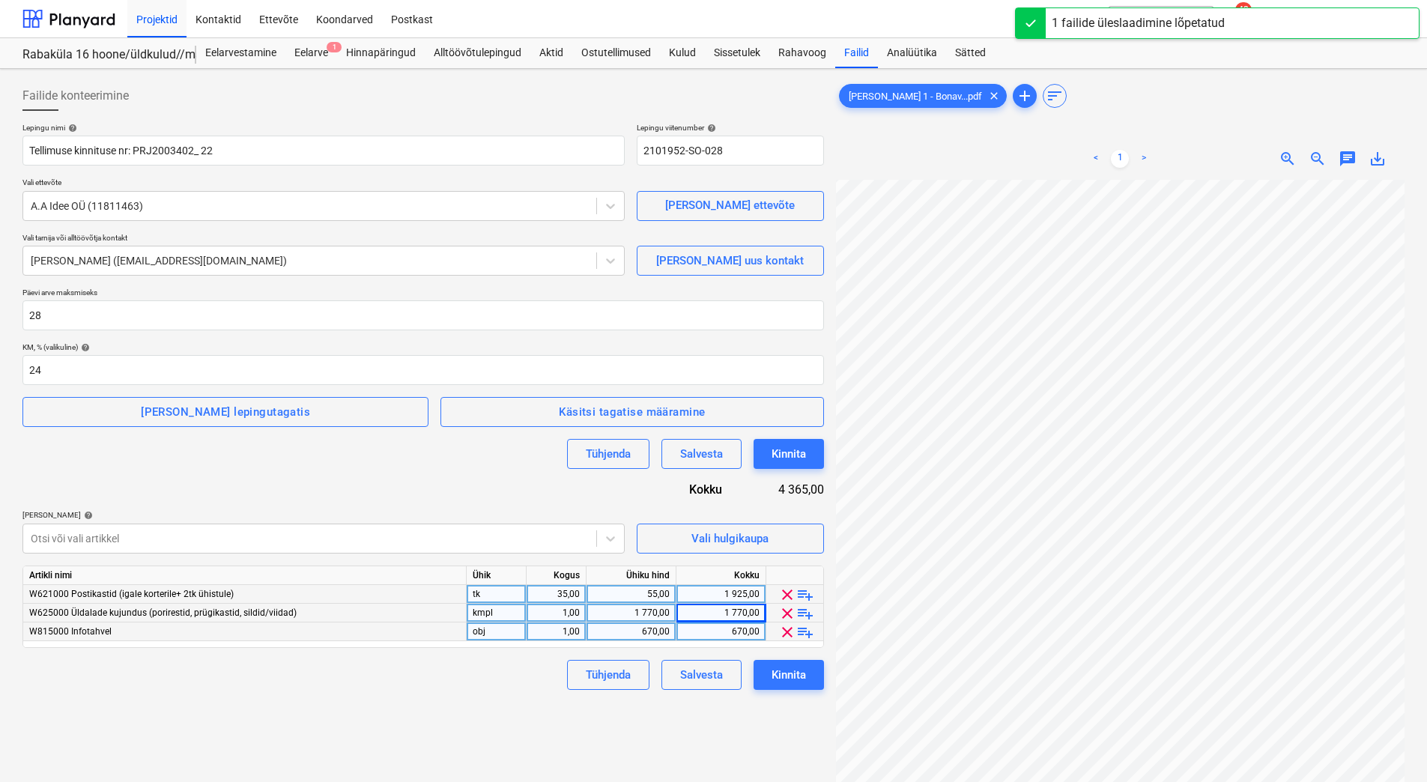
scroll to position [217, 109]
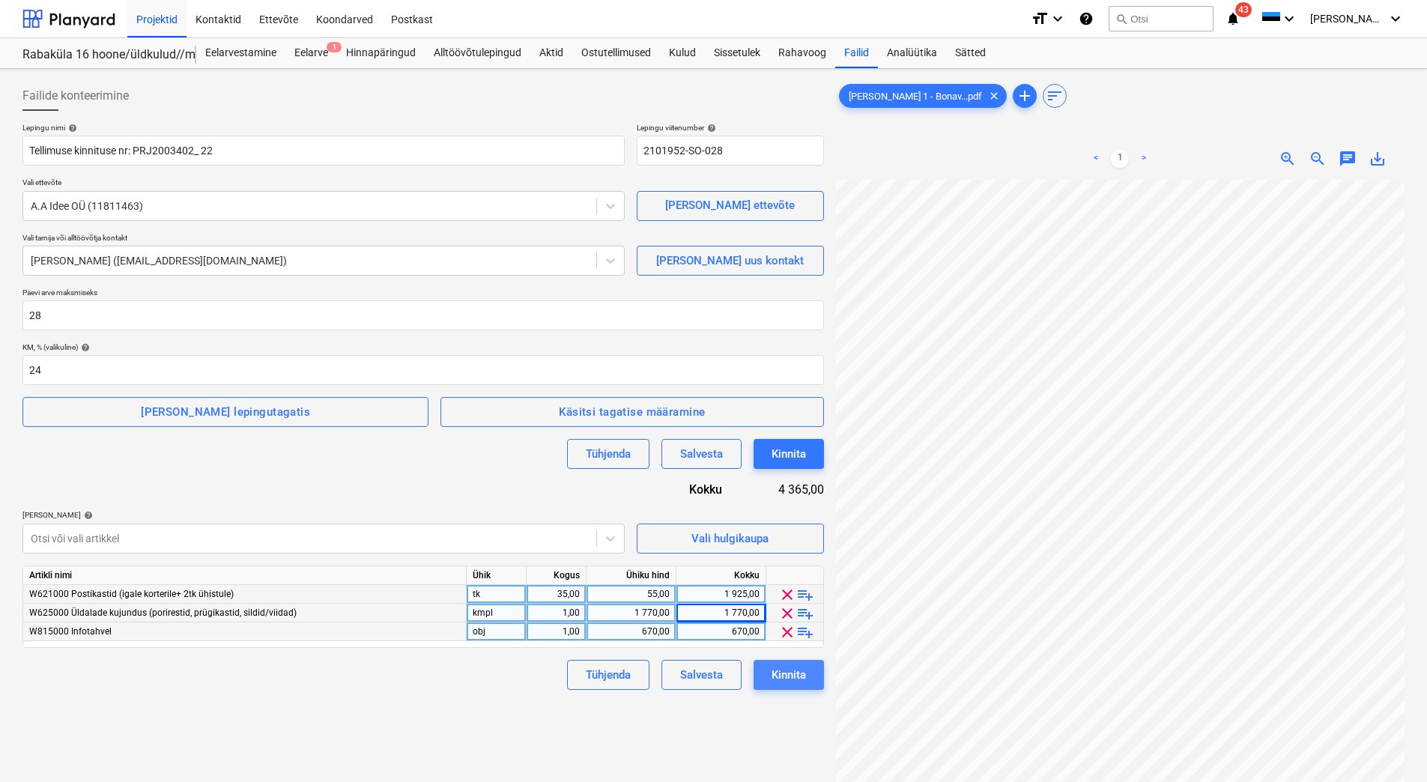
click at [801, 671] on div "Kinnita" at bounding box center [789, 674] width 34 height 19
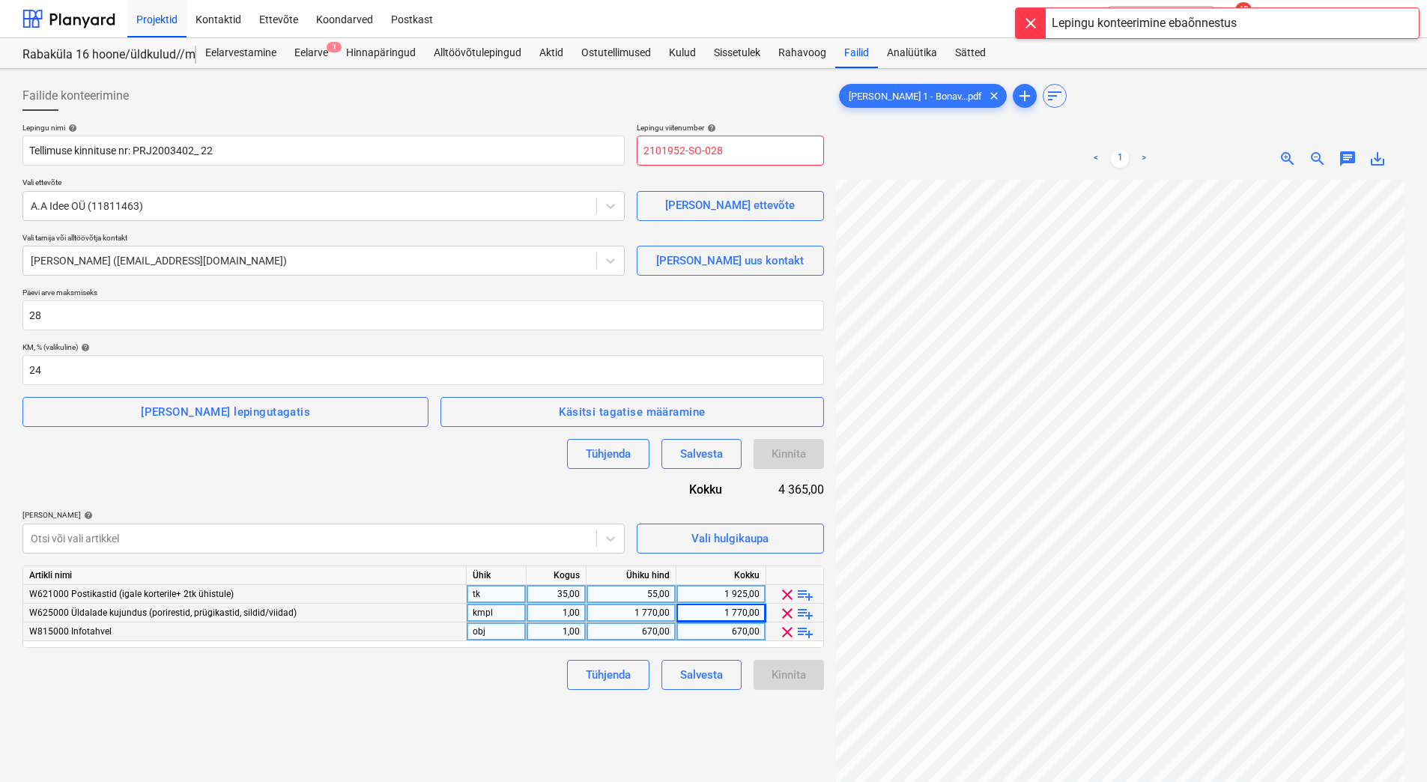
click at [755, 160] on input "2101952-SO-028" at bounding box center [730, 151] width 187 height 30
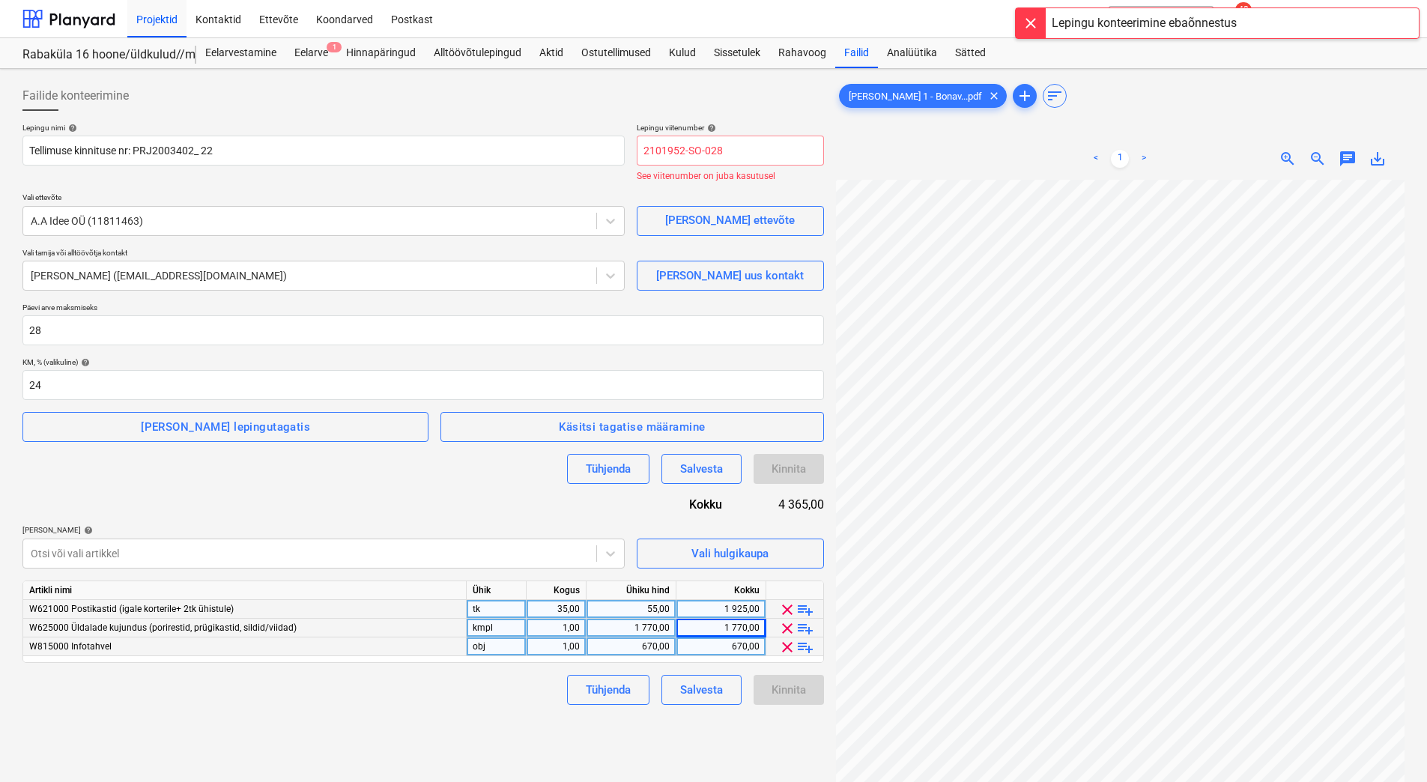
click at [548, 97] on div "Failide konteerimine" at bounding box center [423, 96] width 802 height 30
click at [733, 99] on div "Failide konteerimine" at bounding box center [423, 96] width 802 height 30
click at [709, 695] on div "Salvesta" at bounding box center [701, 689] width 43 height 19
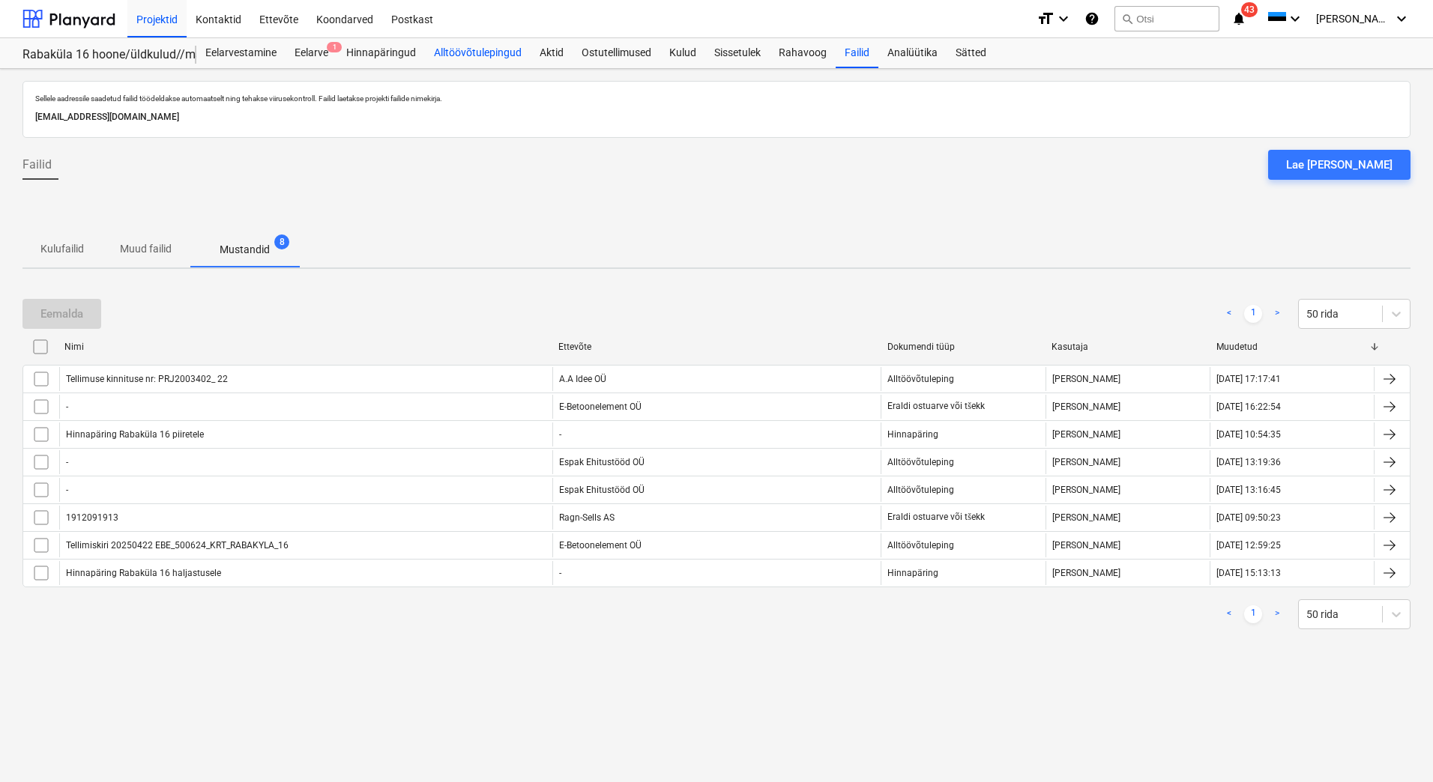
click at [507, 51] on div "Alltöövõtulepingud" at bounding box center [478, 53] width 106 height 30
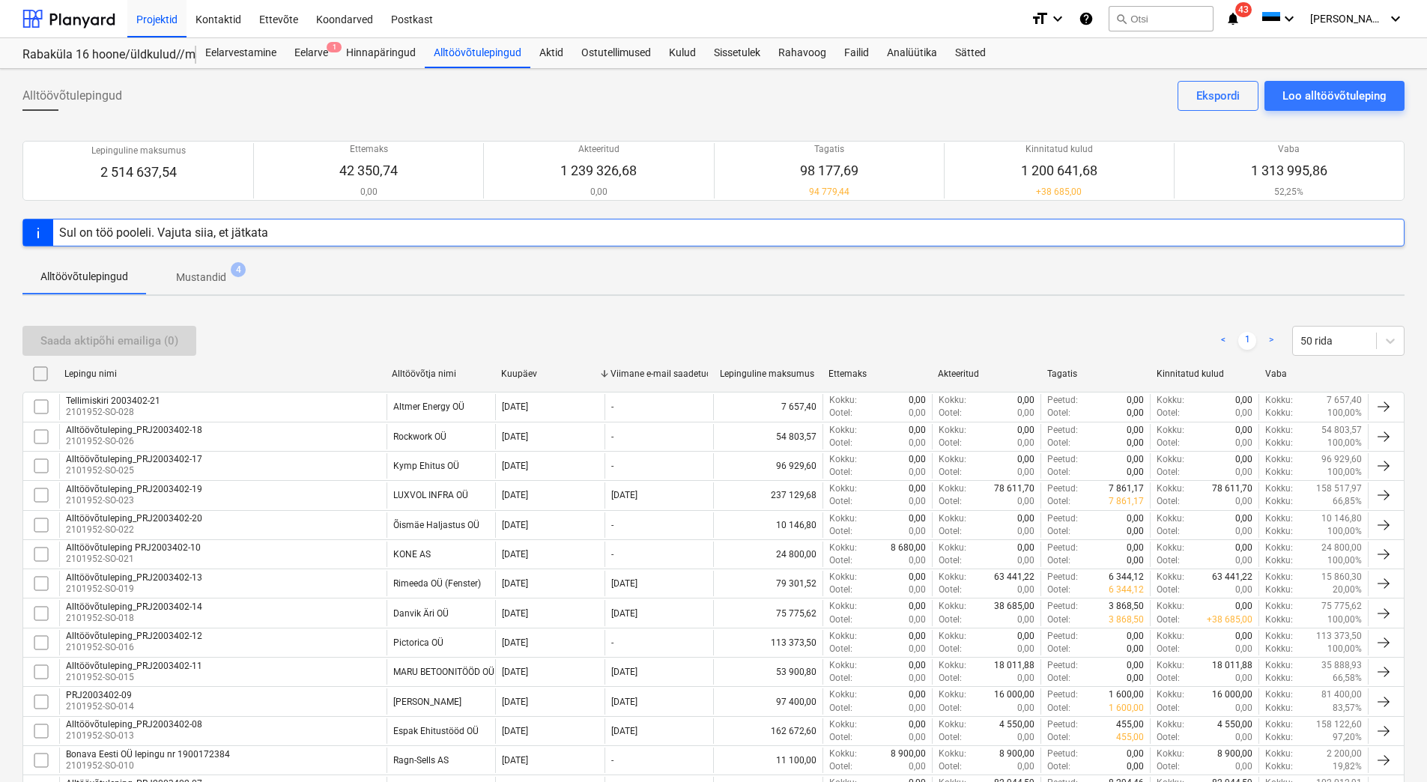
click at [217, 271] on p "Mustandid" at bounding box center [201, 278] width 50 height 16
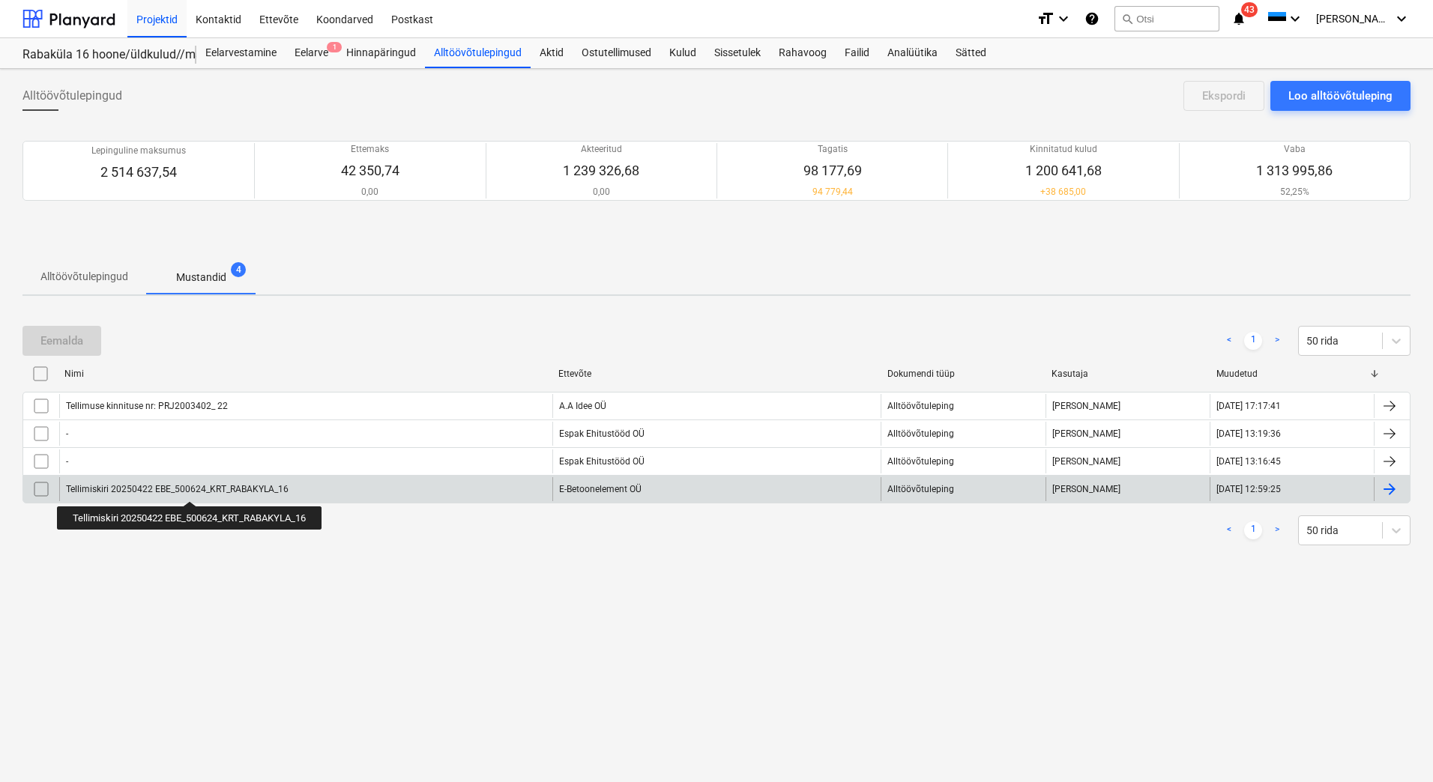
click at [193, 488] on div "Tellimiskiri 20250422 EBE_500624_KRT_RABAKYLA_16" at bounding box center [177, 489] width 223 height 10
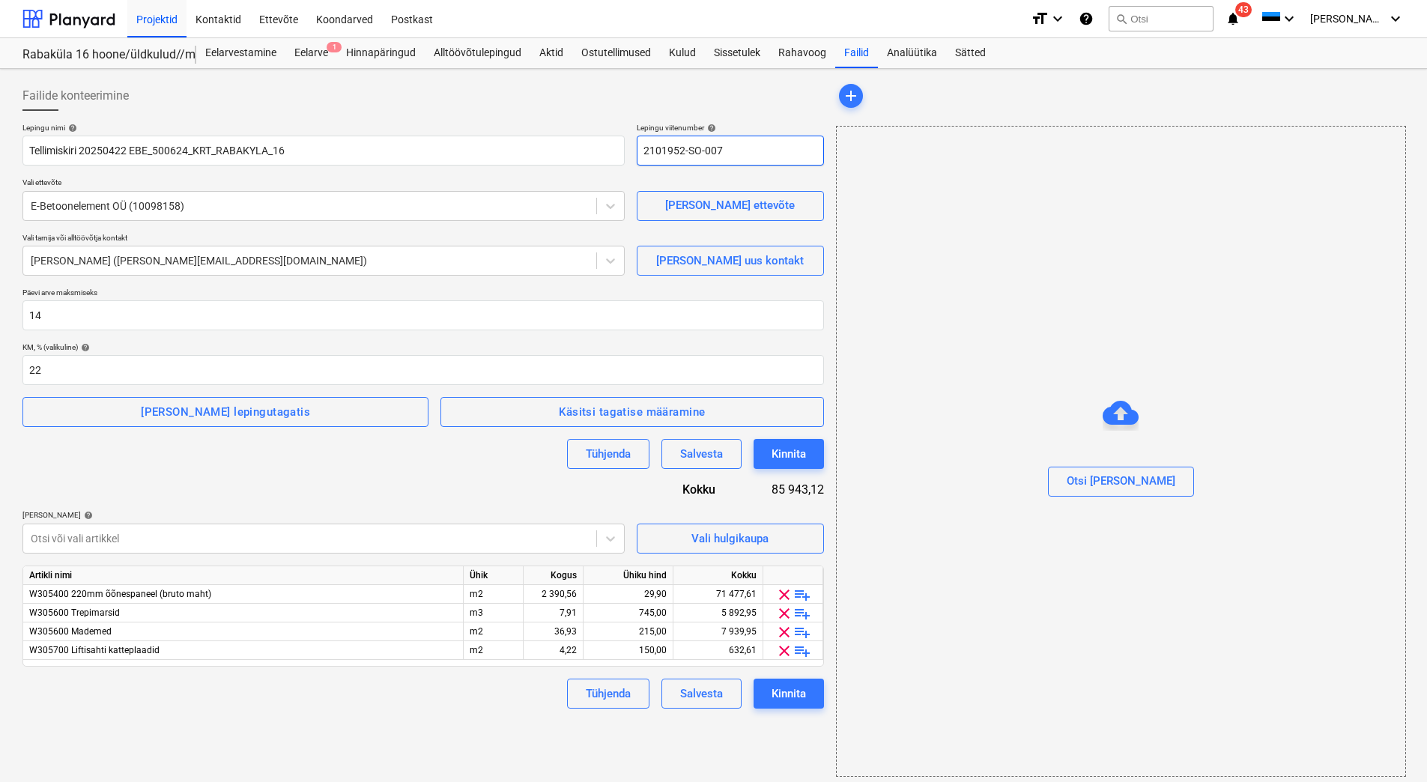
click at [757, 156] on input "2101952-SO-007" at bounding box center [730, 151] width 187 height 30
click at [807, 451] on button "Kinnita" at bounding box center [789, 454] width 70 height 30
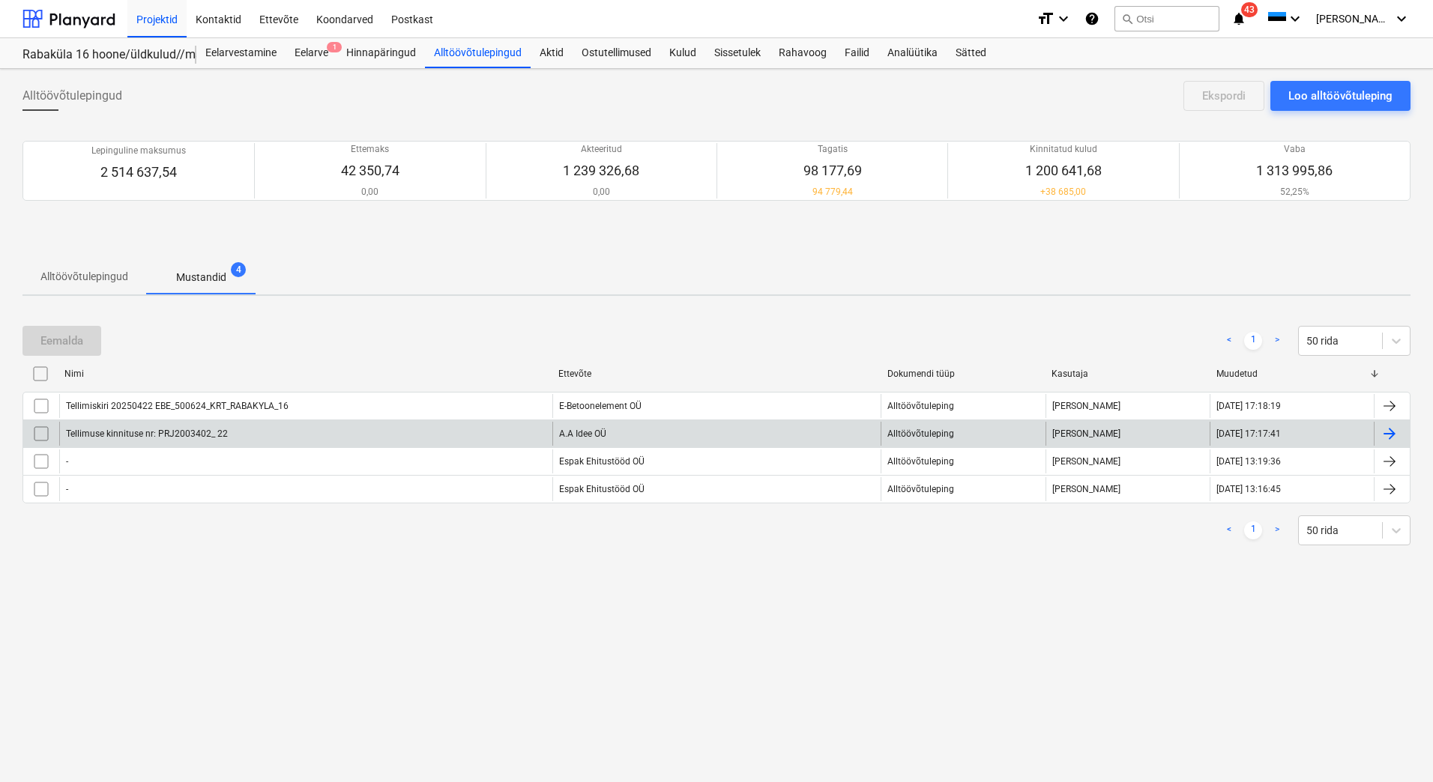
click at [315, 432] on div "Tellimuse kinnituse nr: PRJ2003402_ 22" at bounding box center [305, 434] width 493 height 24
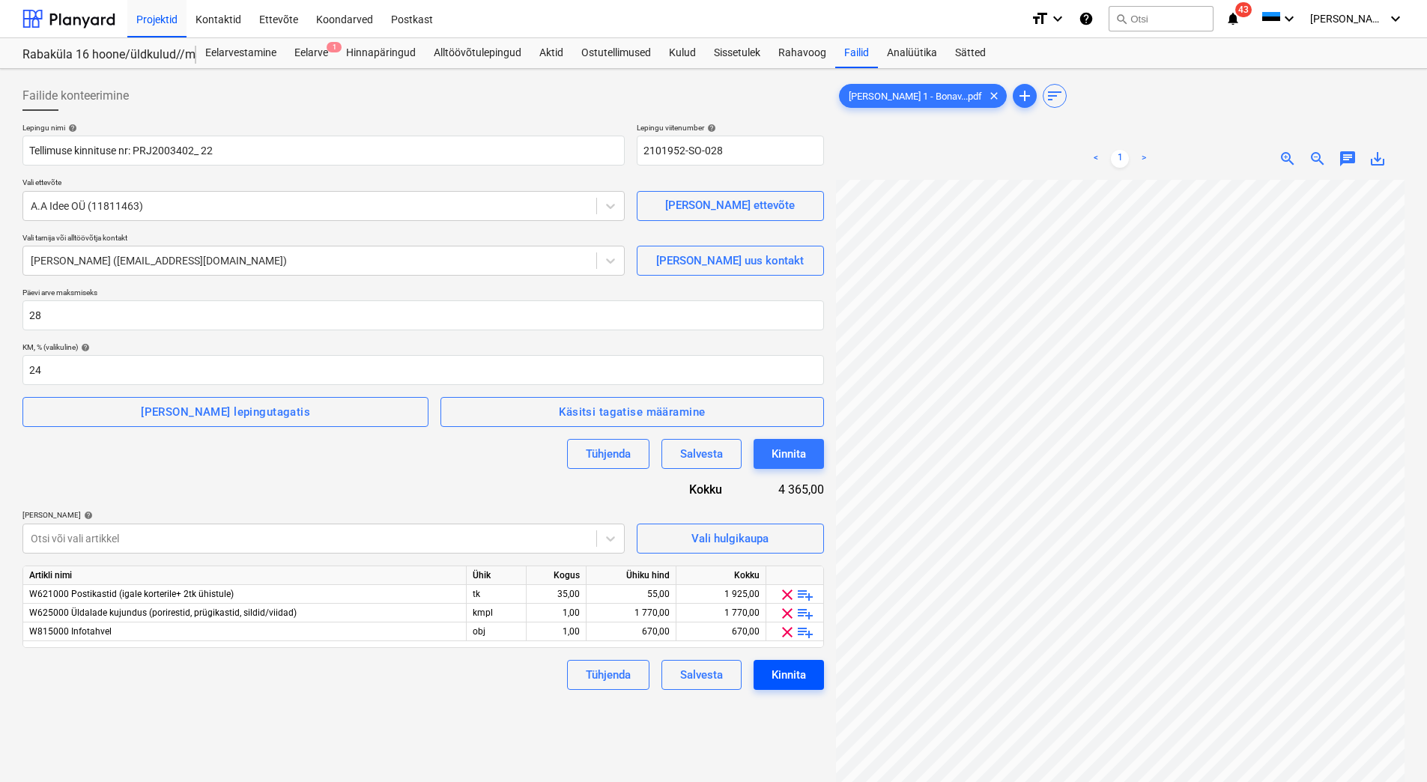
click at [794, 673] on div "Kinnita" at bounding box center [789, 674] width 34 height 19
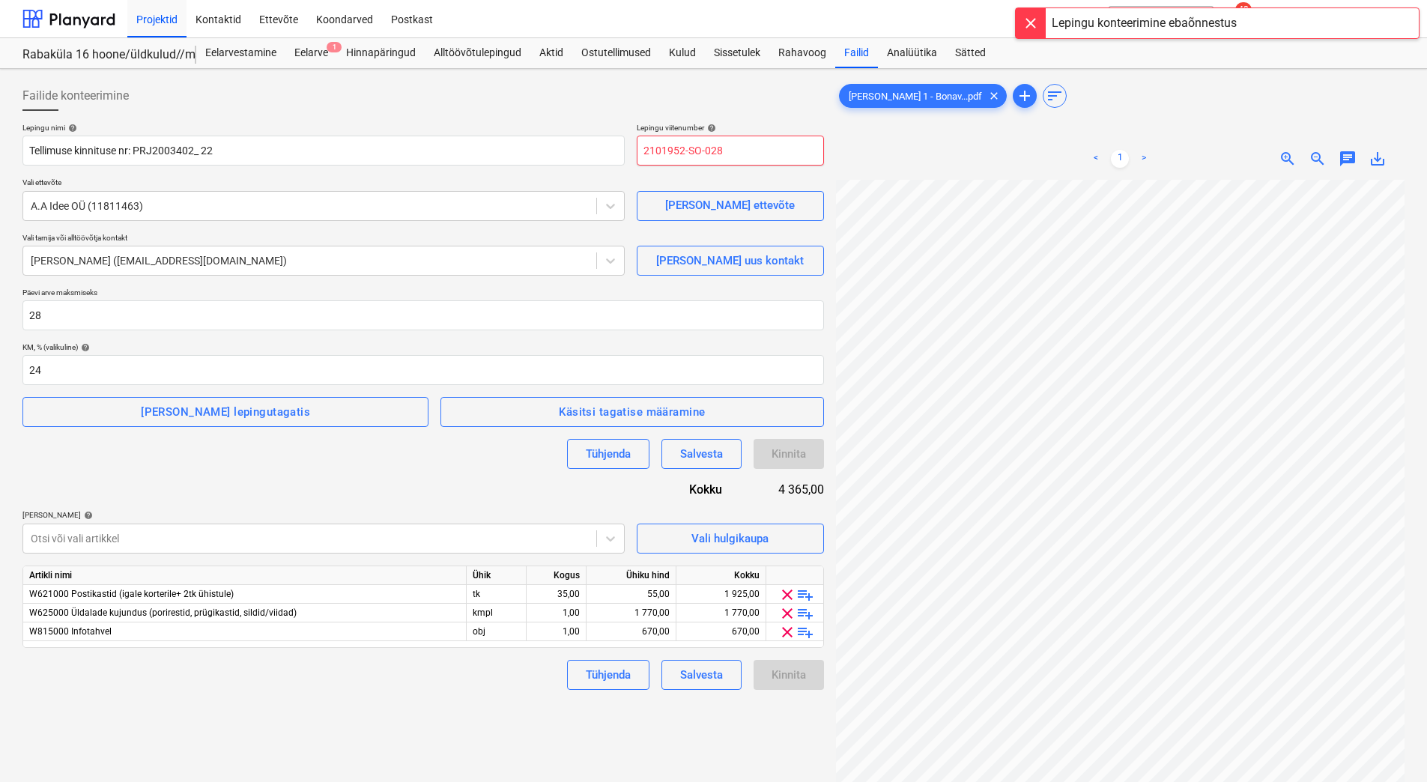
click at [722, 157] on input "2101952-SO-028" at bounding box center [730, 151] width 187 height 30
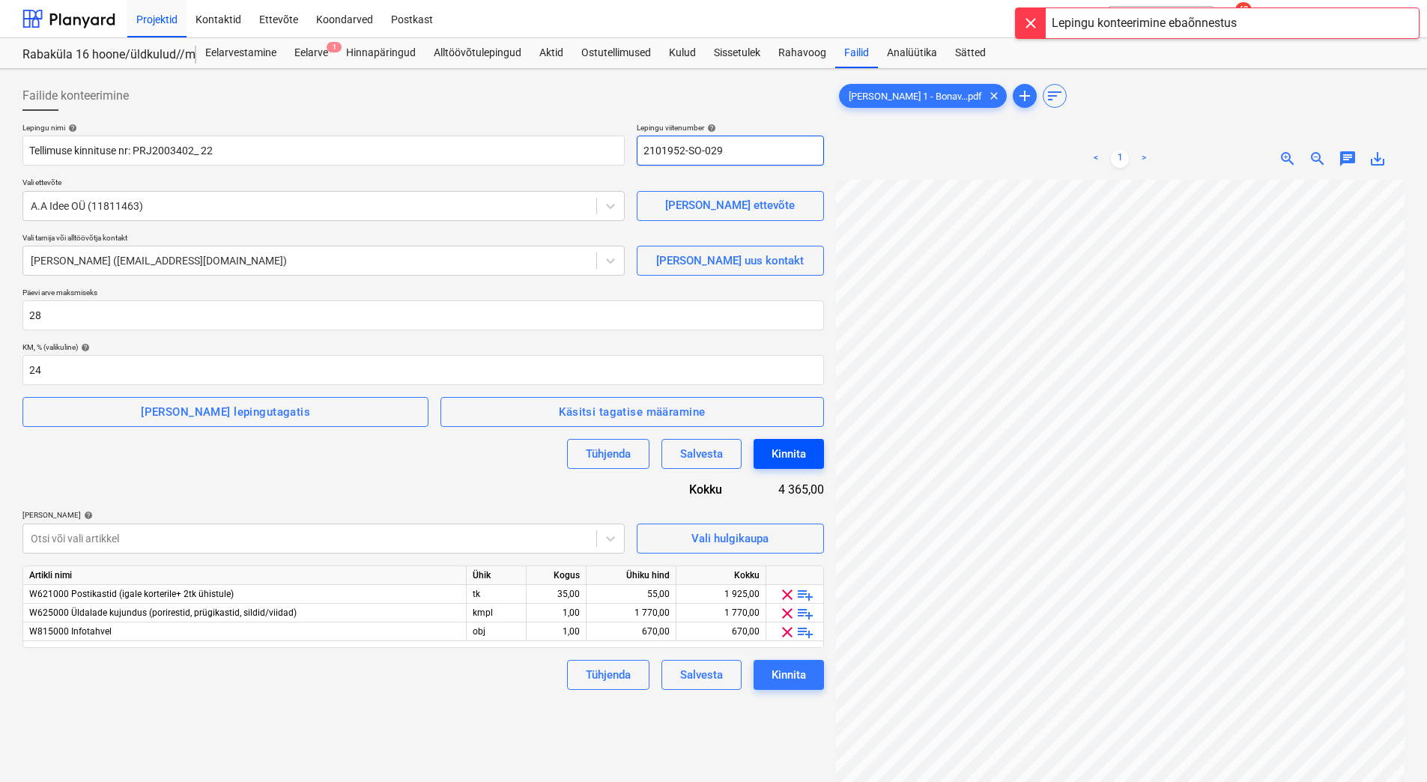
type input "2101952-SO-029"
click at [802, 459] on div "Kinnita" at bounding box center [789, 453] width 34 height 19
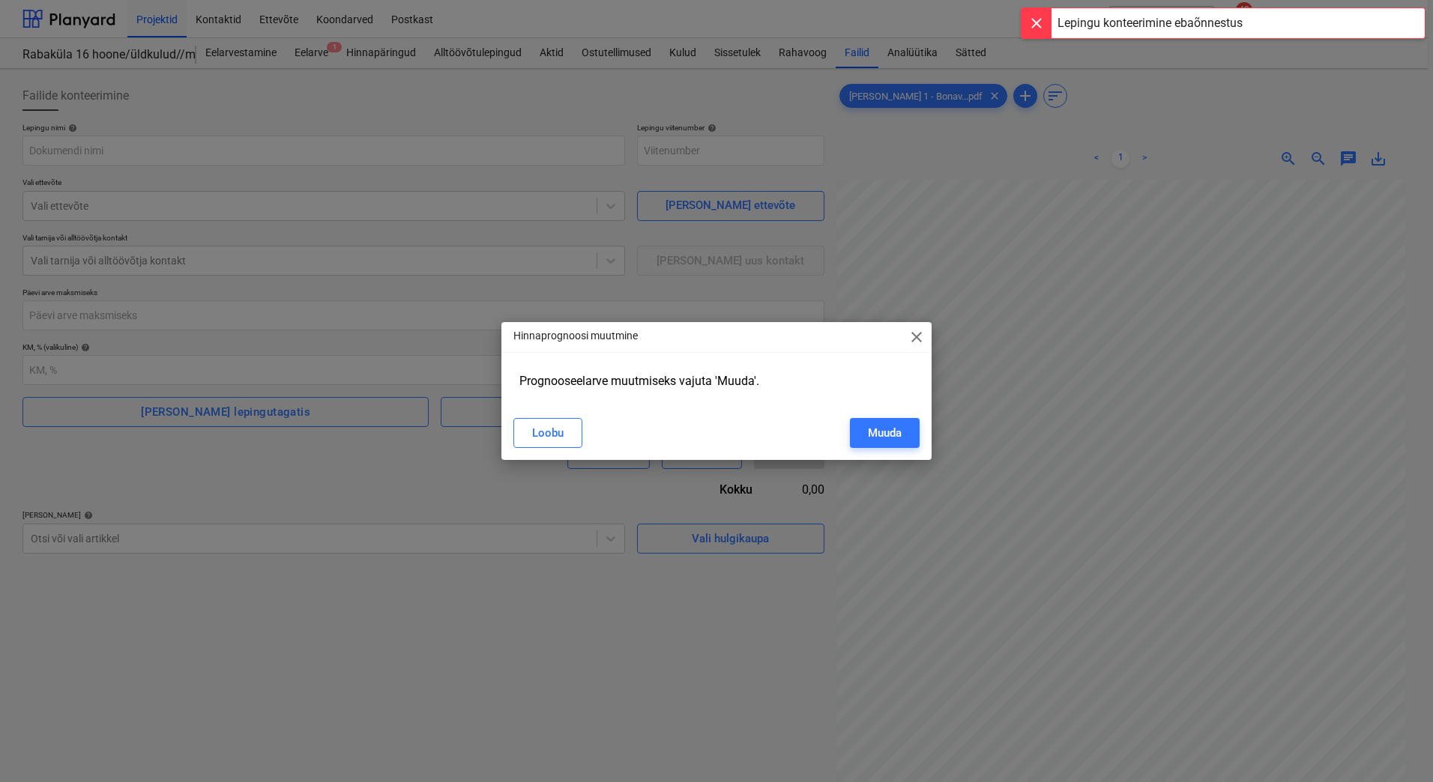
type input "2101952-SO-029"
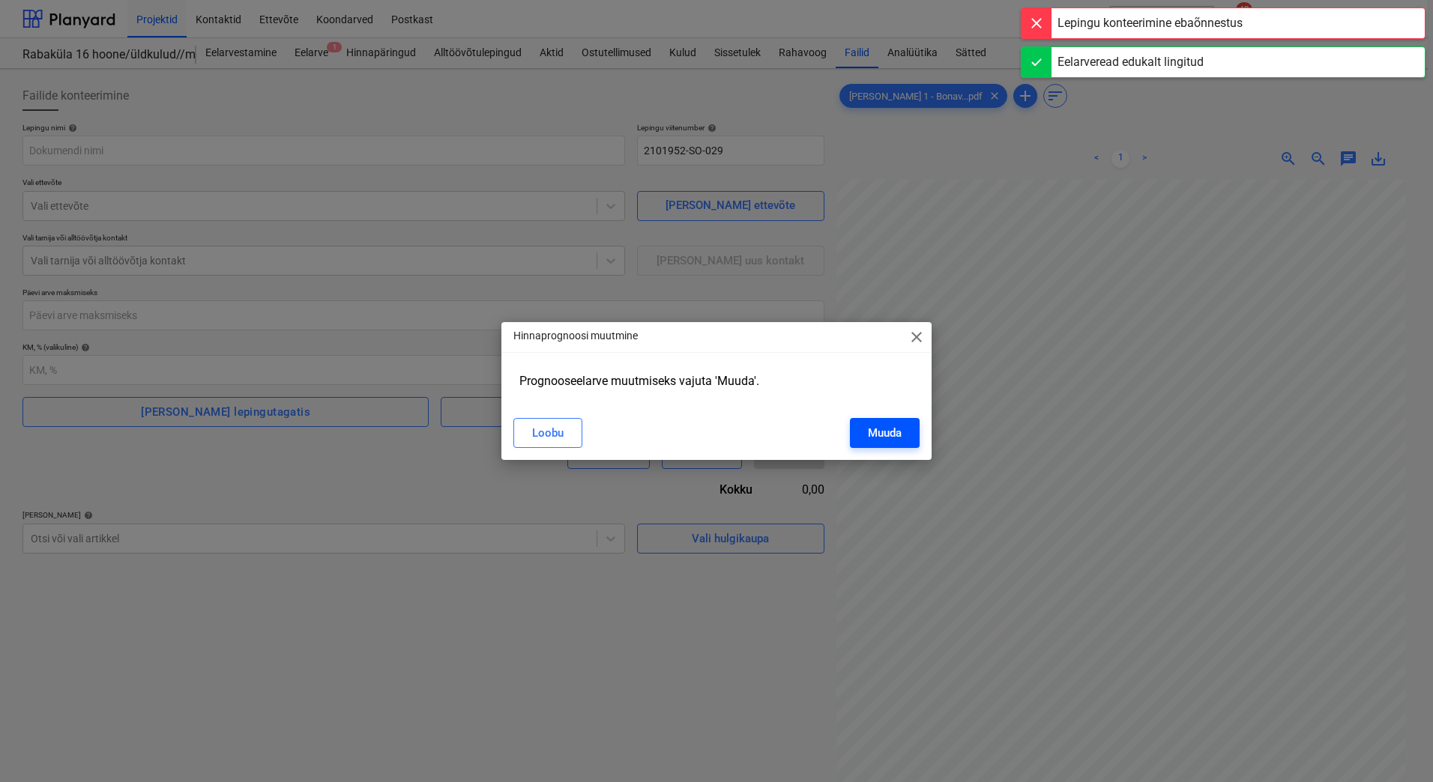
click at [884, 437] on div "Muuda" at bounding box center [885, 432] width 34 height 19
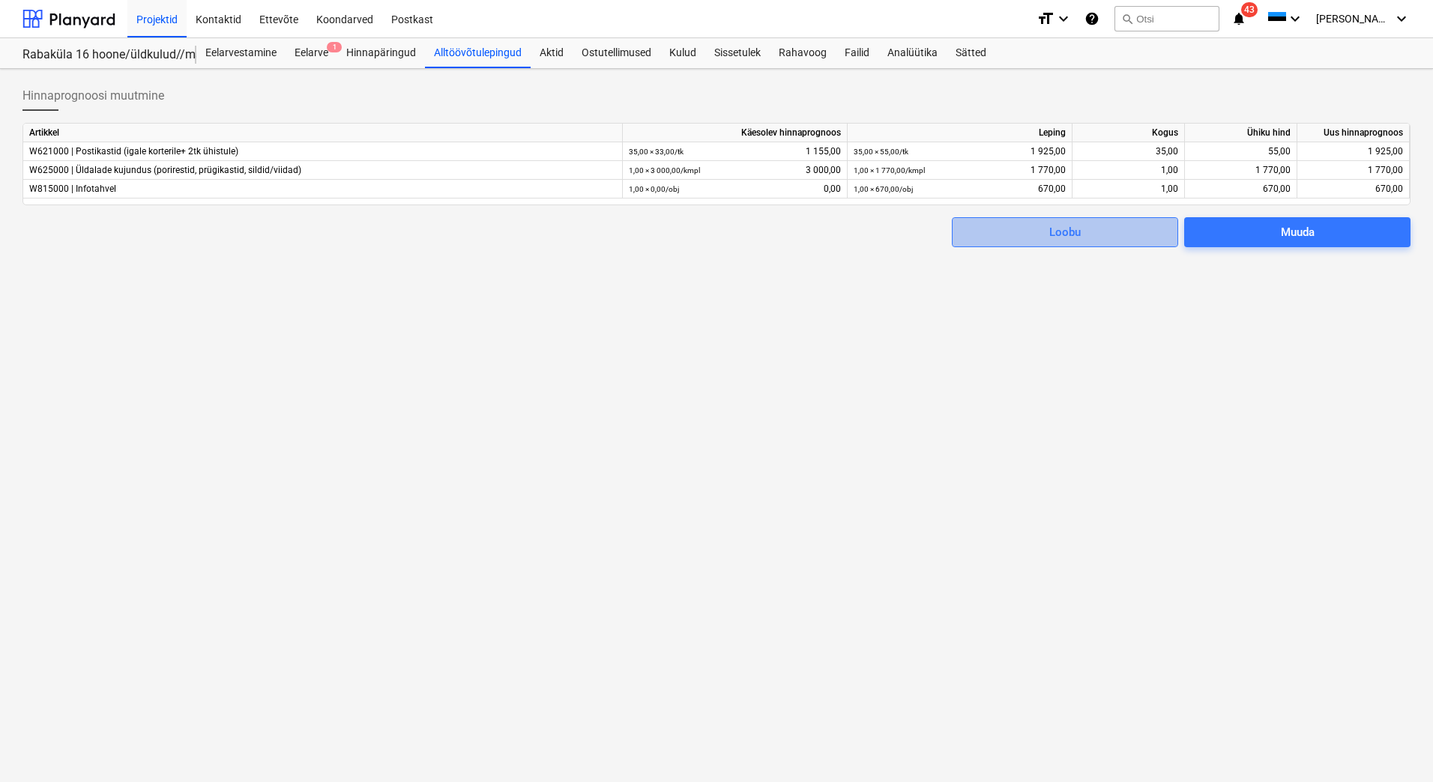
click at [1056, 232] on div "Loobu" at bounding box center [1064, 232] width 31 height 19
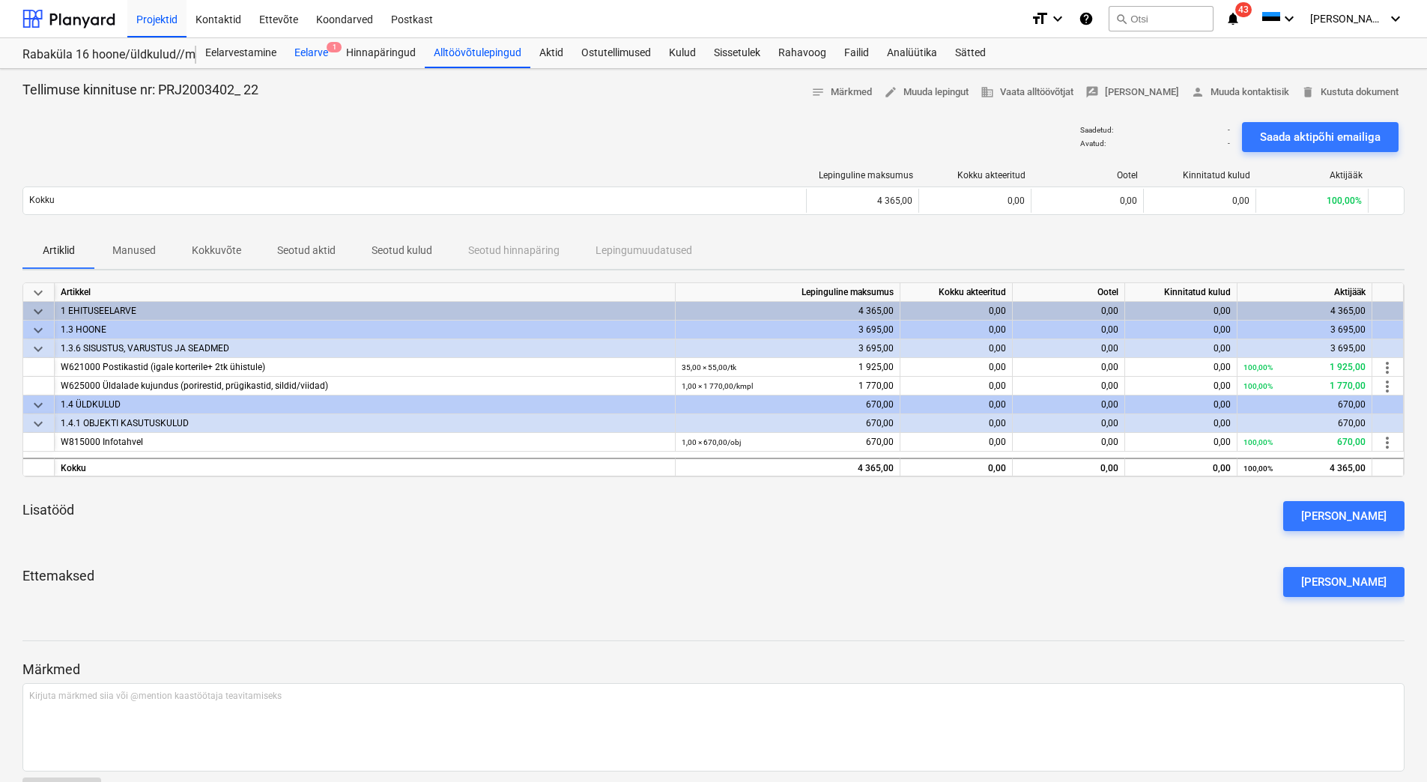
click at [318, 56] on div "Eelarve 1" at bounding box center [311, 53] width 52 height 30
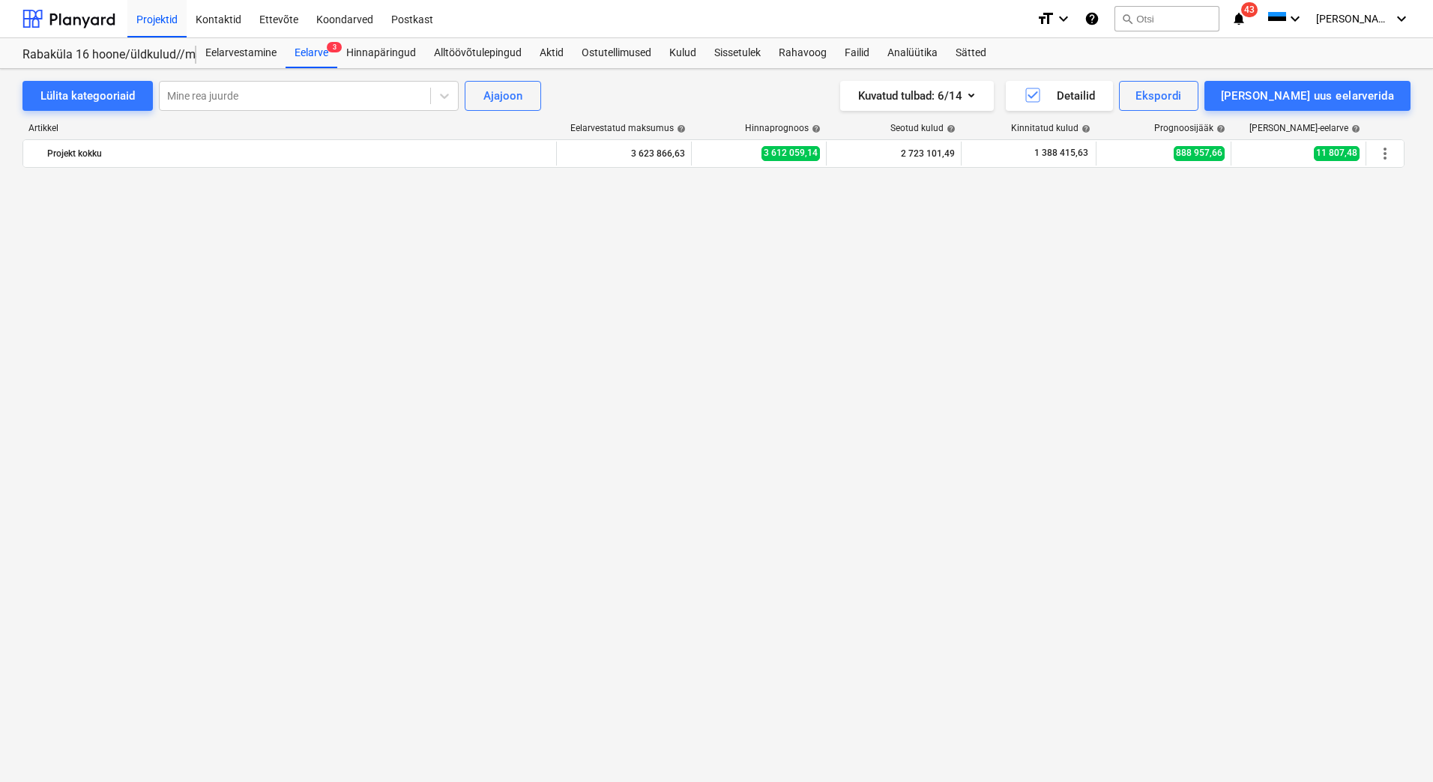
scroll to position [5222, 0]
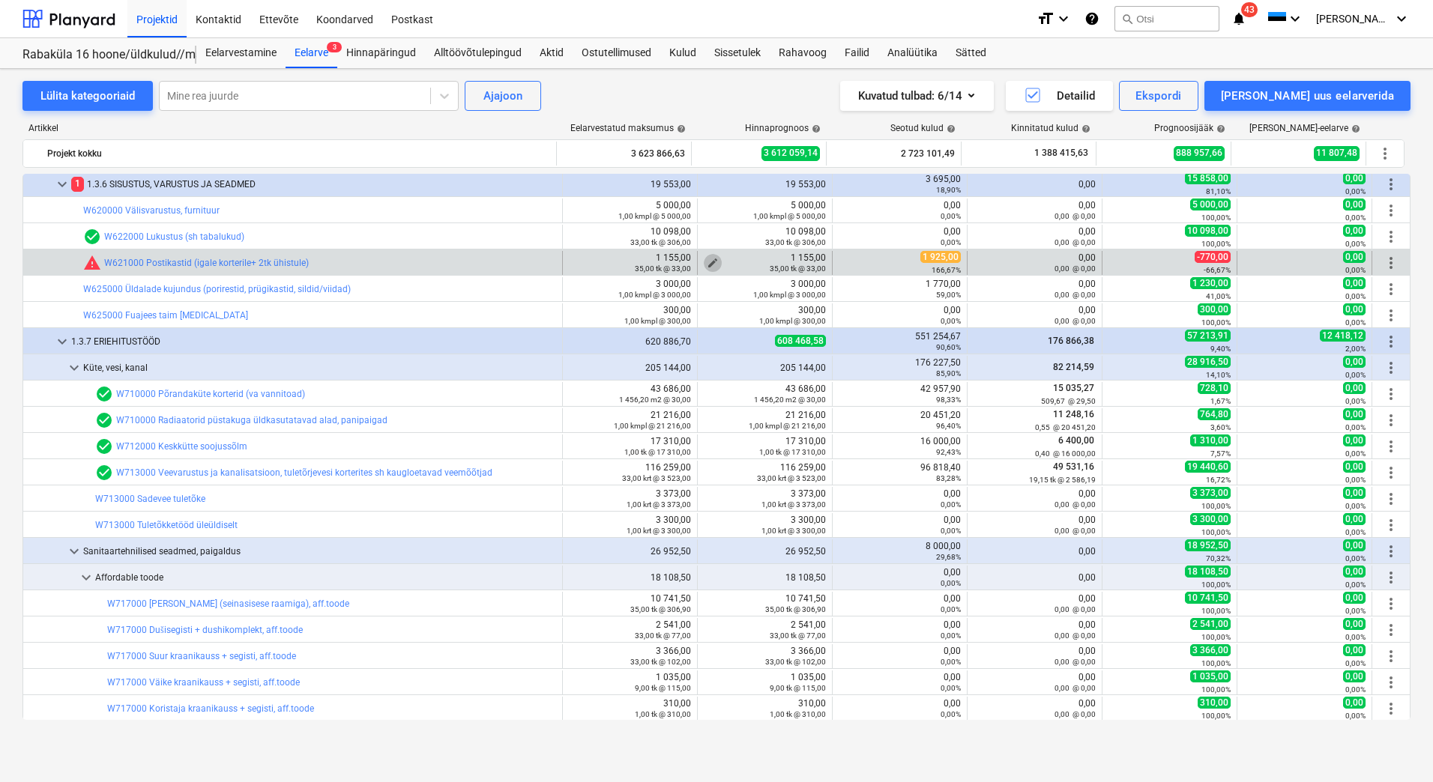
click at [707, 258] on span "edit" at bounding box center [713, 263] width 12 height 12
type textarea "x"
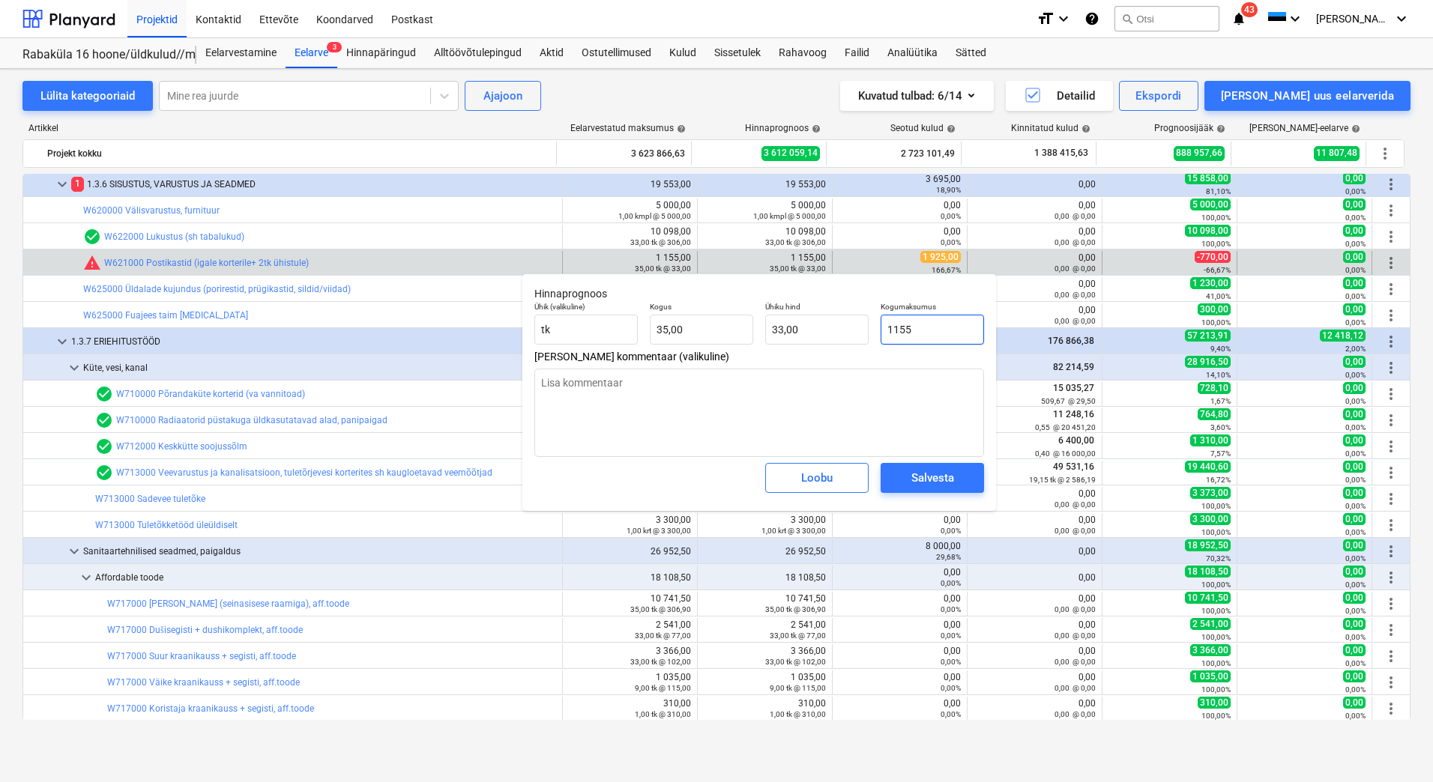
drag, startPoint x: 944, startPoint y: 330, endPoint x: 881, endPoint y: 332, distance: 63.0
click at [881, 332] on input "1155" at bounding box center [931, 330] width 103 height 30
type input "1"
type textarea "x"
type input "0,03"
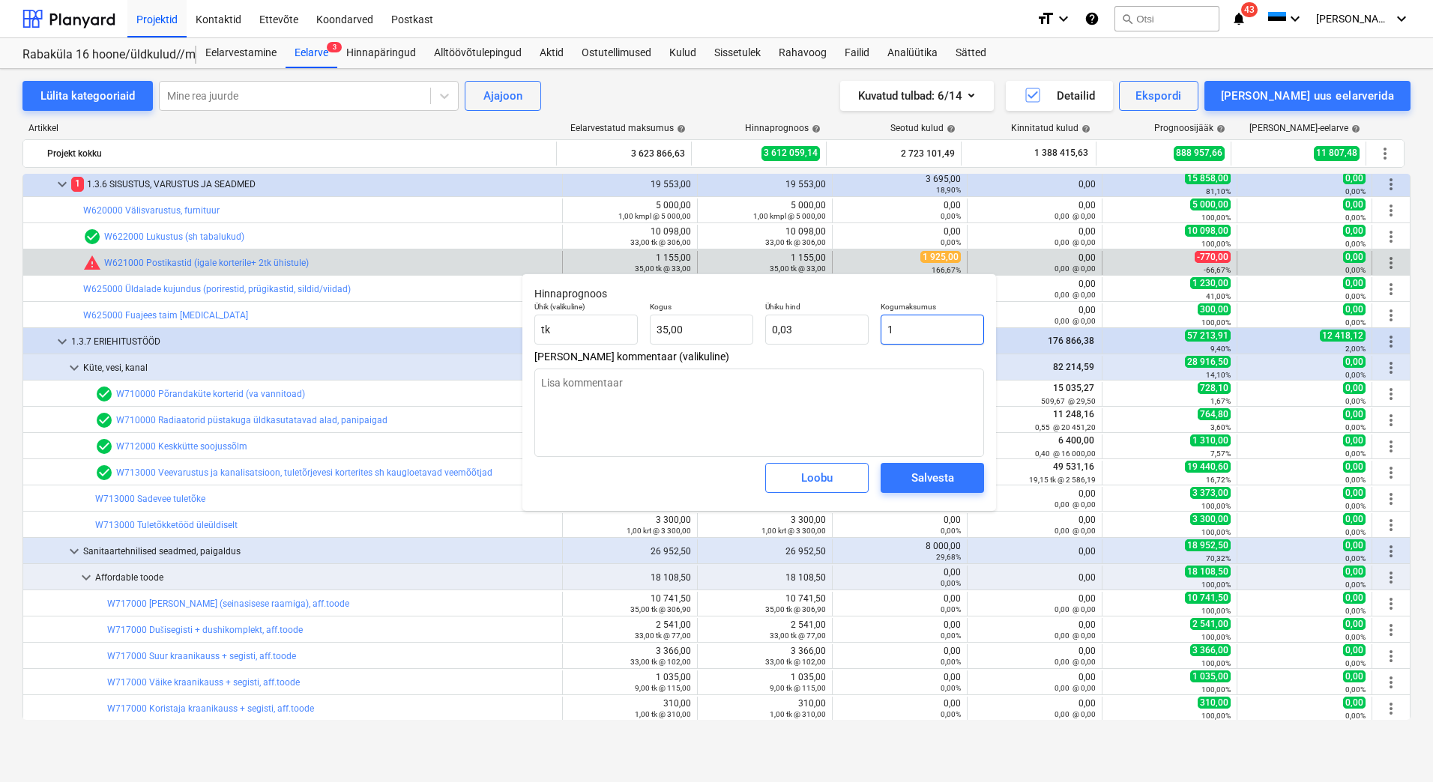
type input "19"
type textarea "x"
type input "0,54"
type textarea "x"
type input "192"
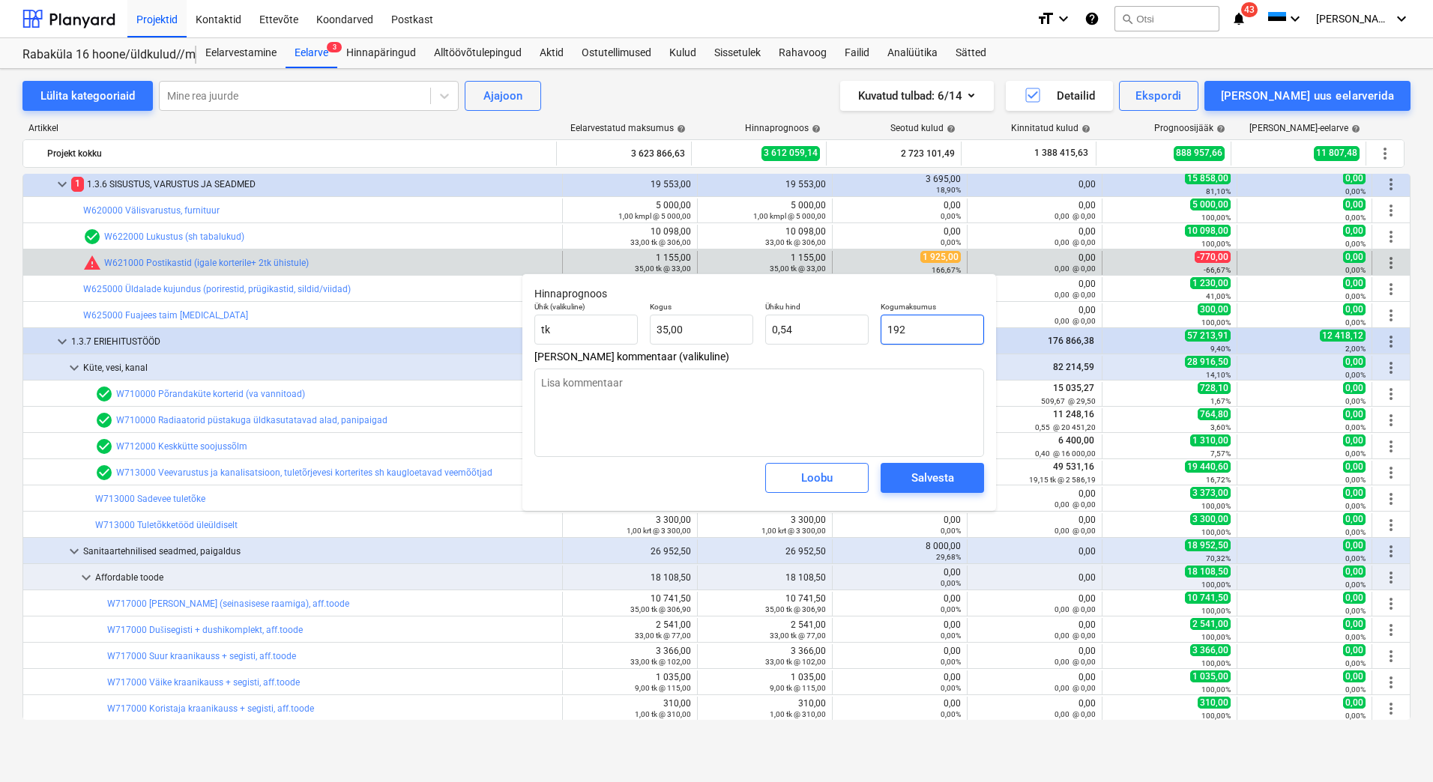
type input "5,49"
type textarea "x"
type input "1925"
type input "55,00"
click at [961, 473] on span "Salvesta" at bounding box center [931, 477] width 67 height 19
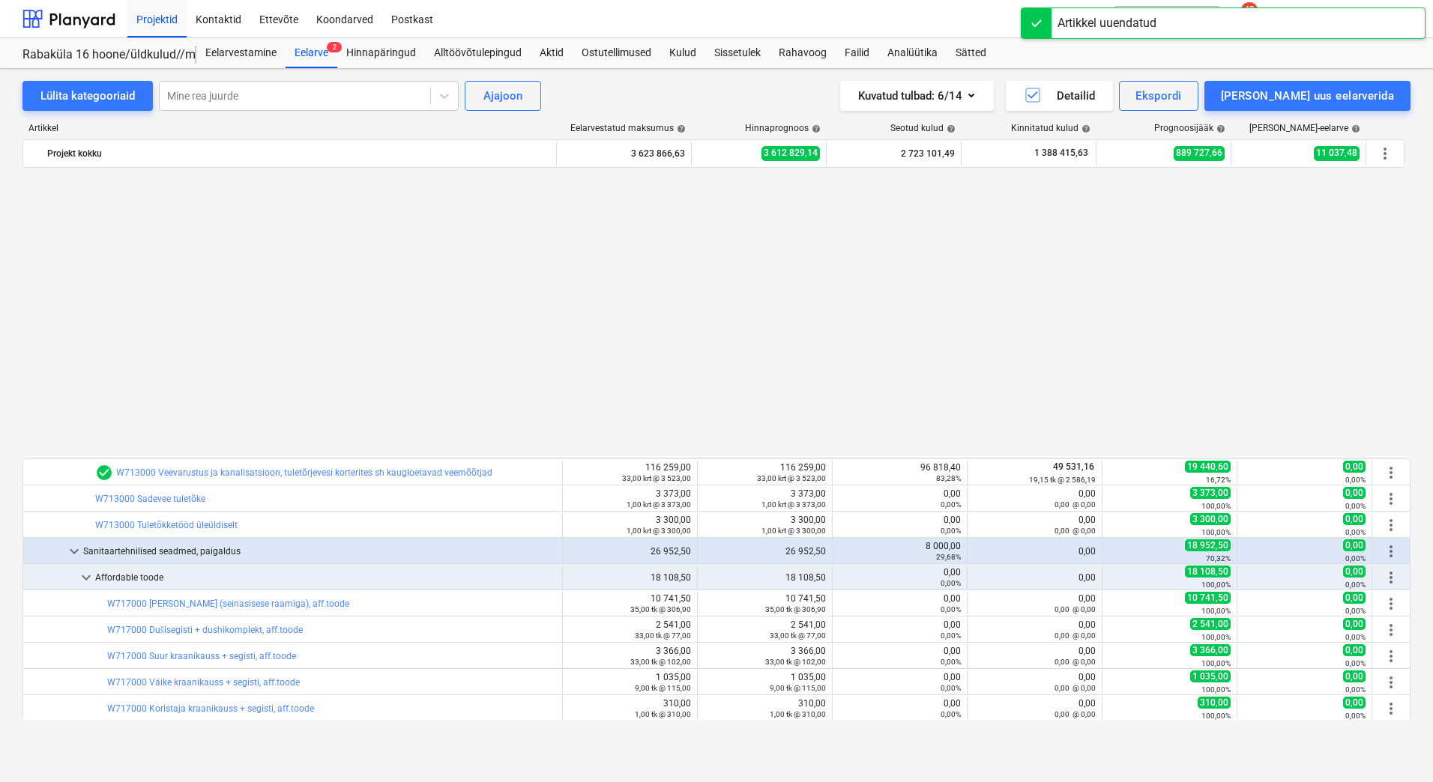
scroll to position [6197, 0]
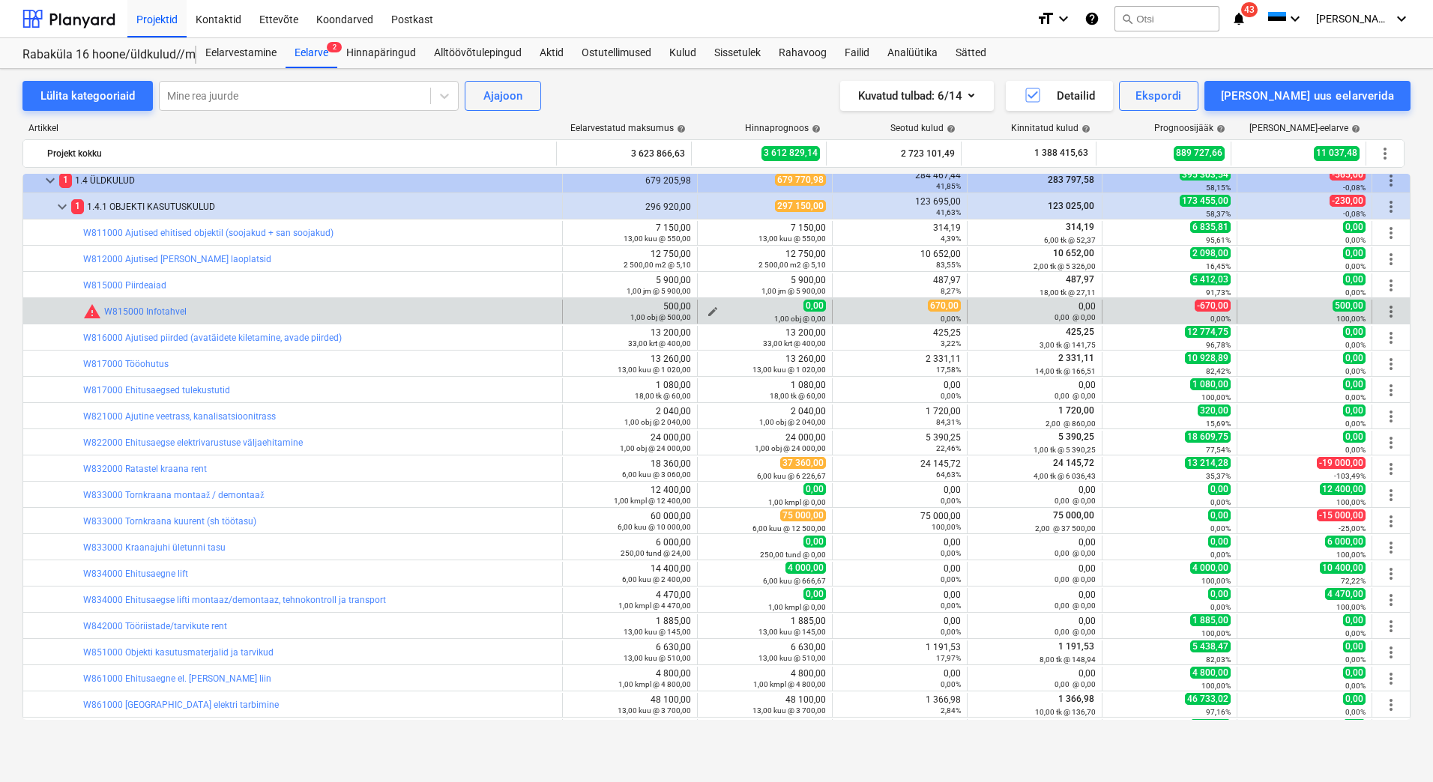
click at [707, 309] on span "edit" at bounding box center [713, 312] width 12 height 12
type textarea "x"
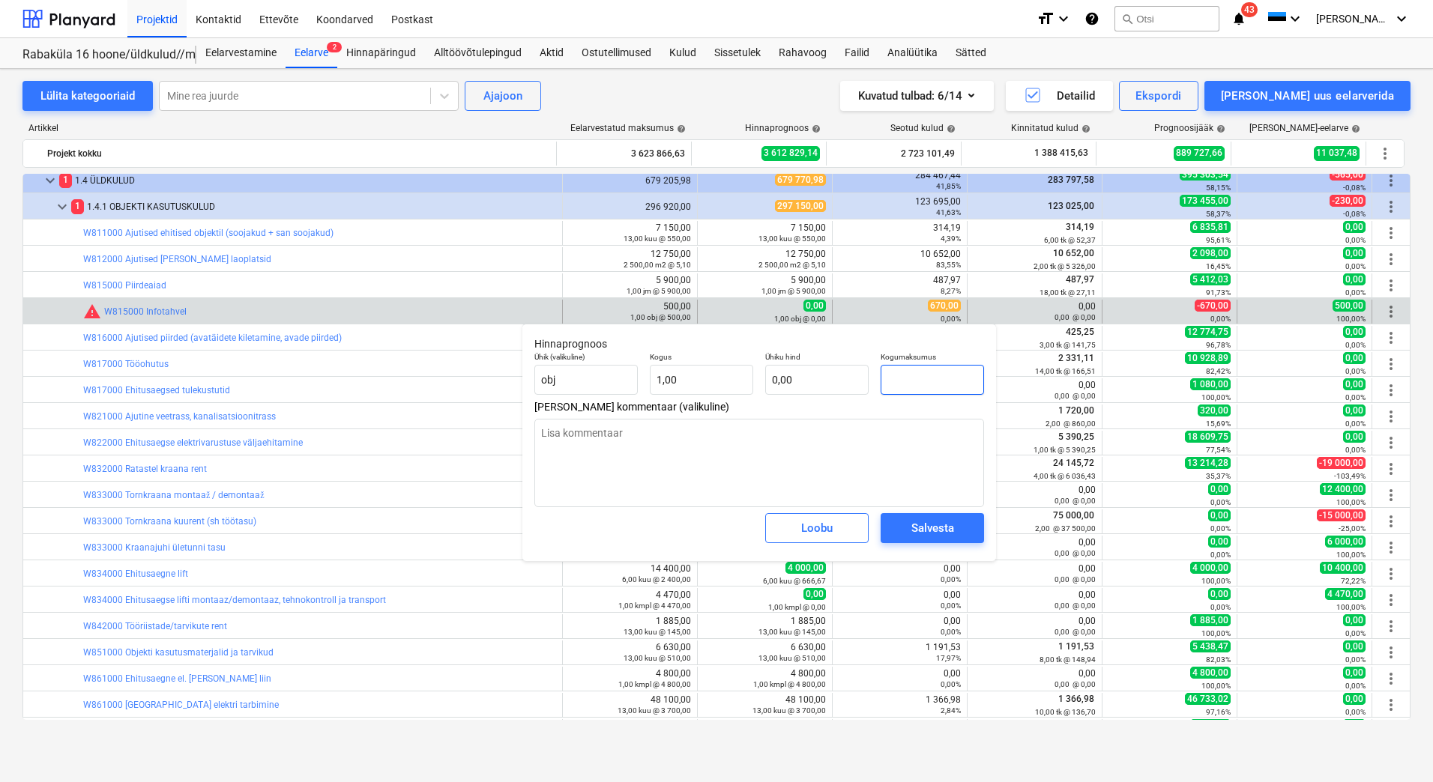
drag, startPoint x: 924, startPoint y: 387, endPoint x: 887, endPoint y: 384, distance: 36.8
click at [887, 384] on input "text" at bounding box center [931, 380] width 103 height 30
type input "6"
type textarea "x"
type input "6,00"
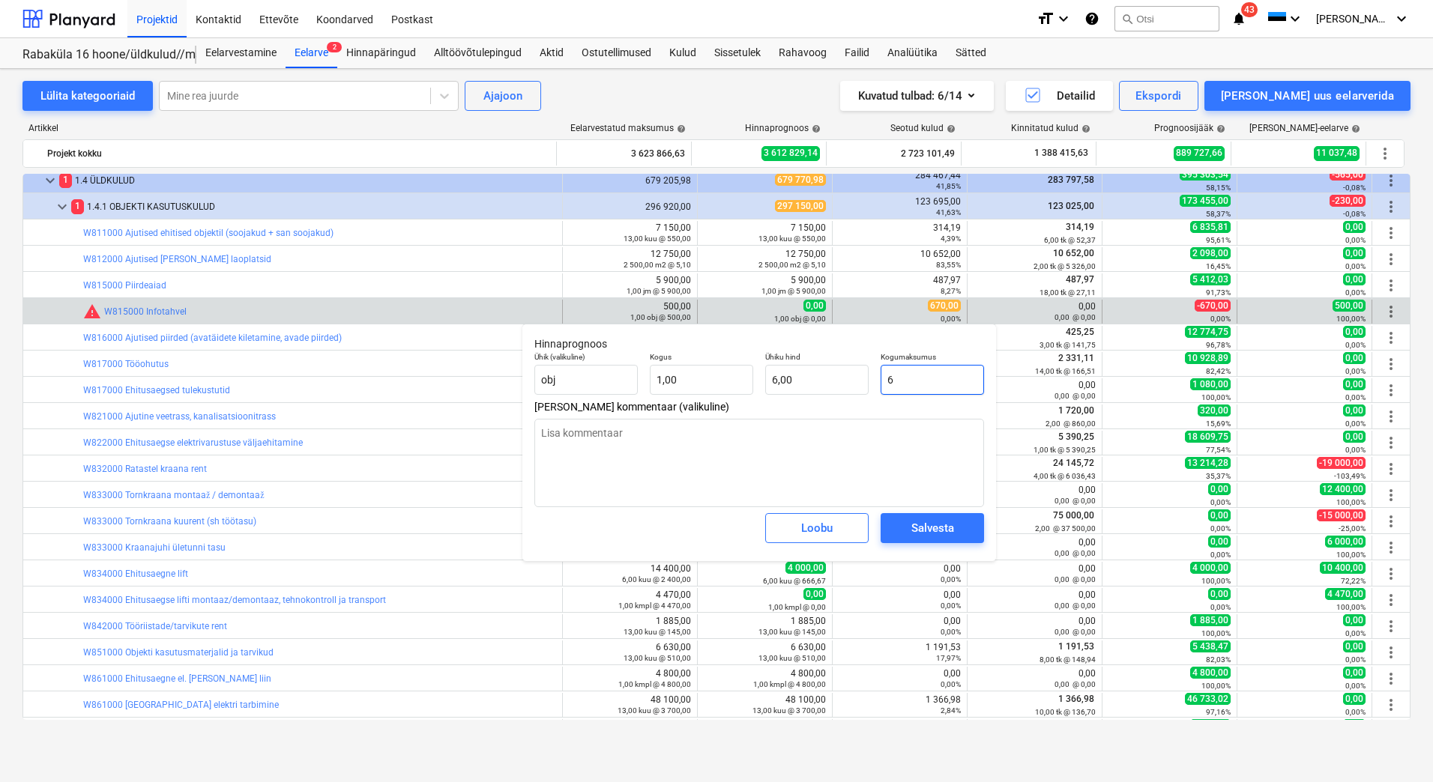
type input "67"
type textarea "x"
type input "67,00"
type input "670"
type textarea "x"
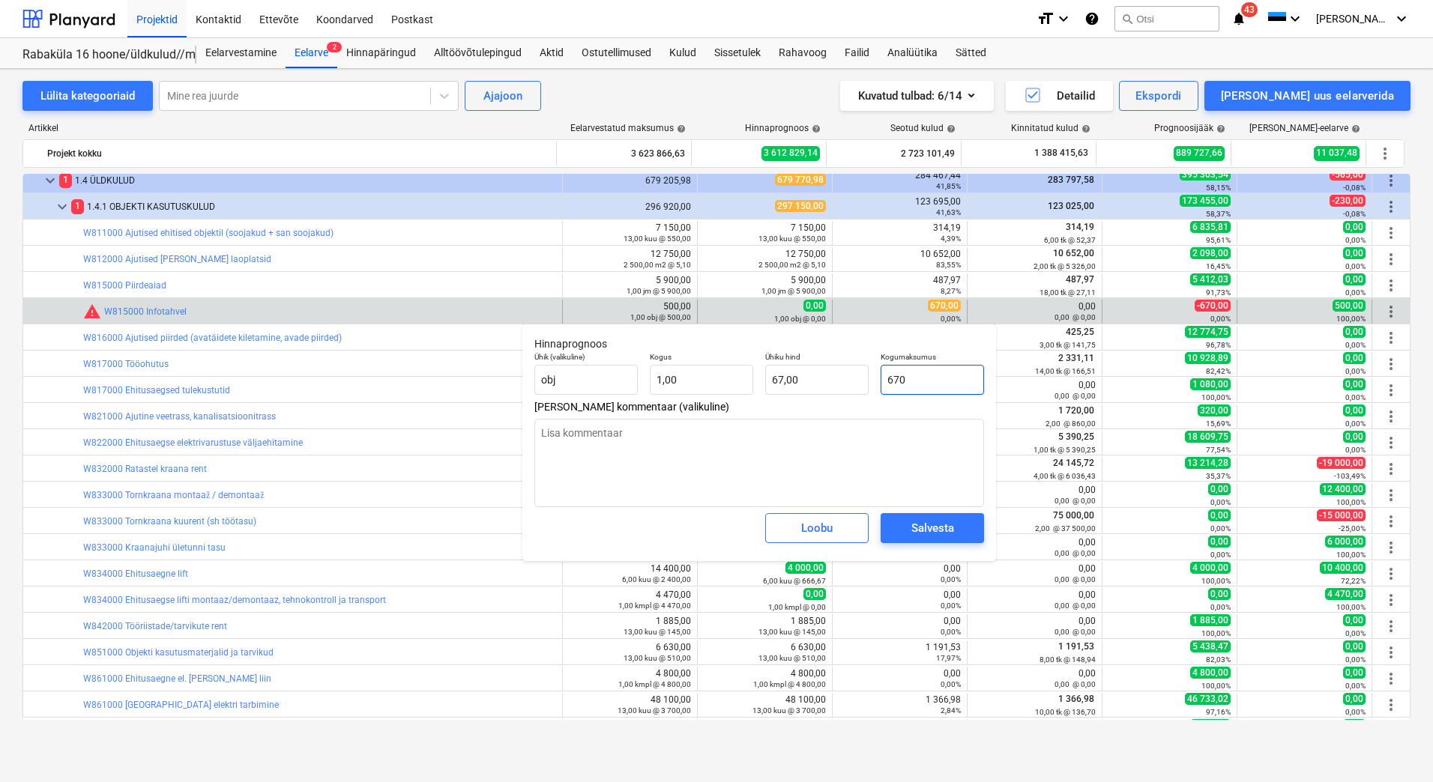
type input "670,00"
click at [934, 521] on div "Salvesta" at bounding box center [932, 527] width 43 height 19
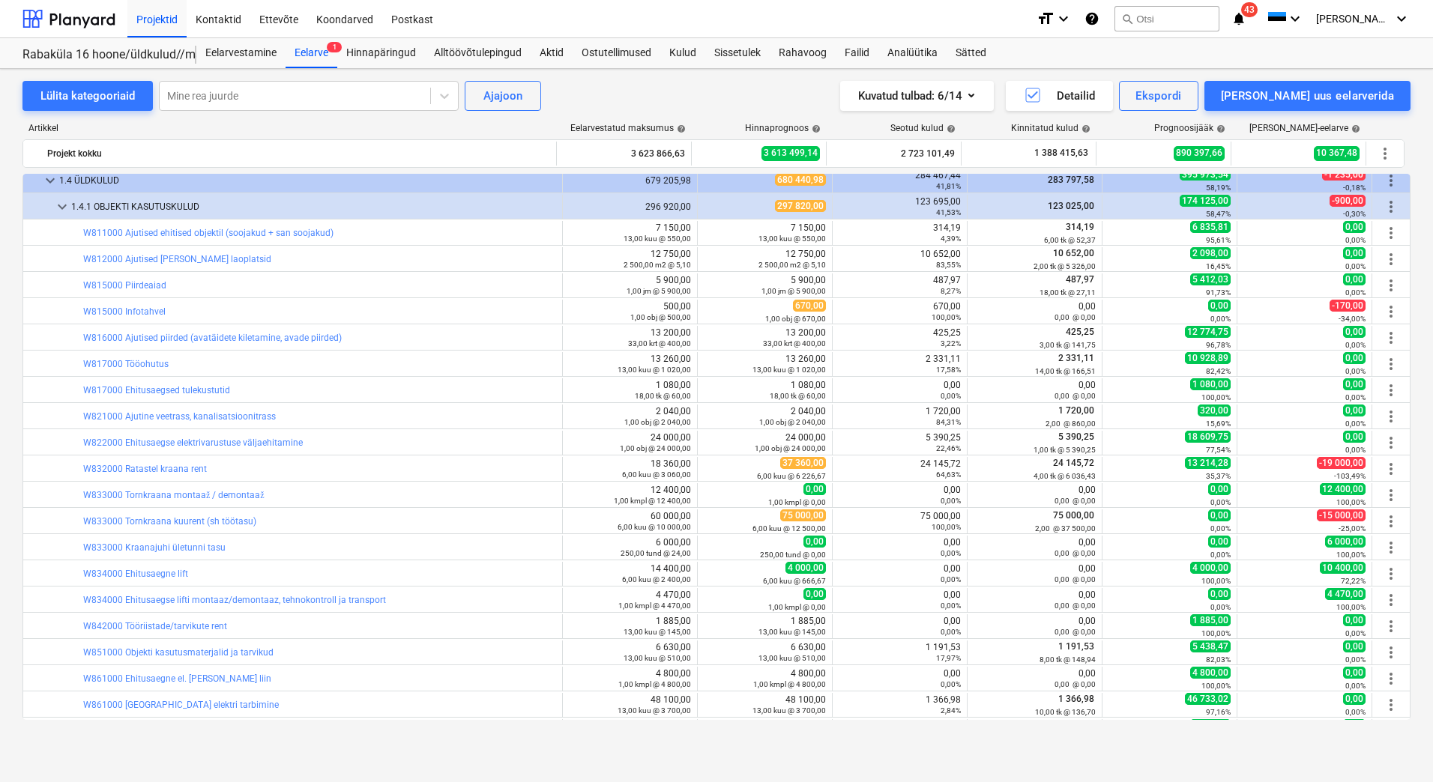
type textarea "x"
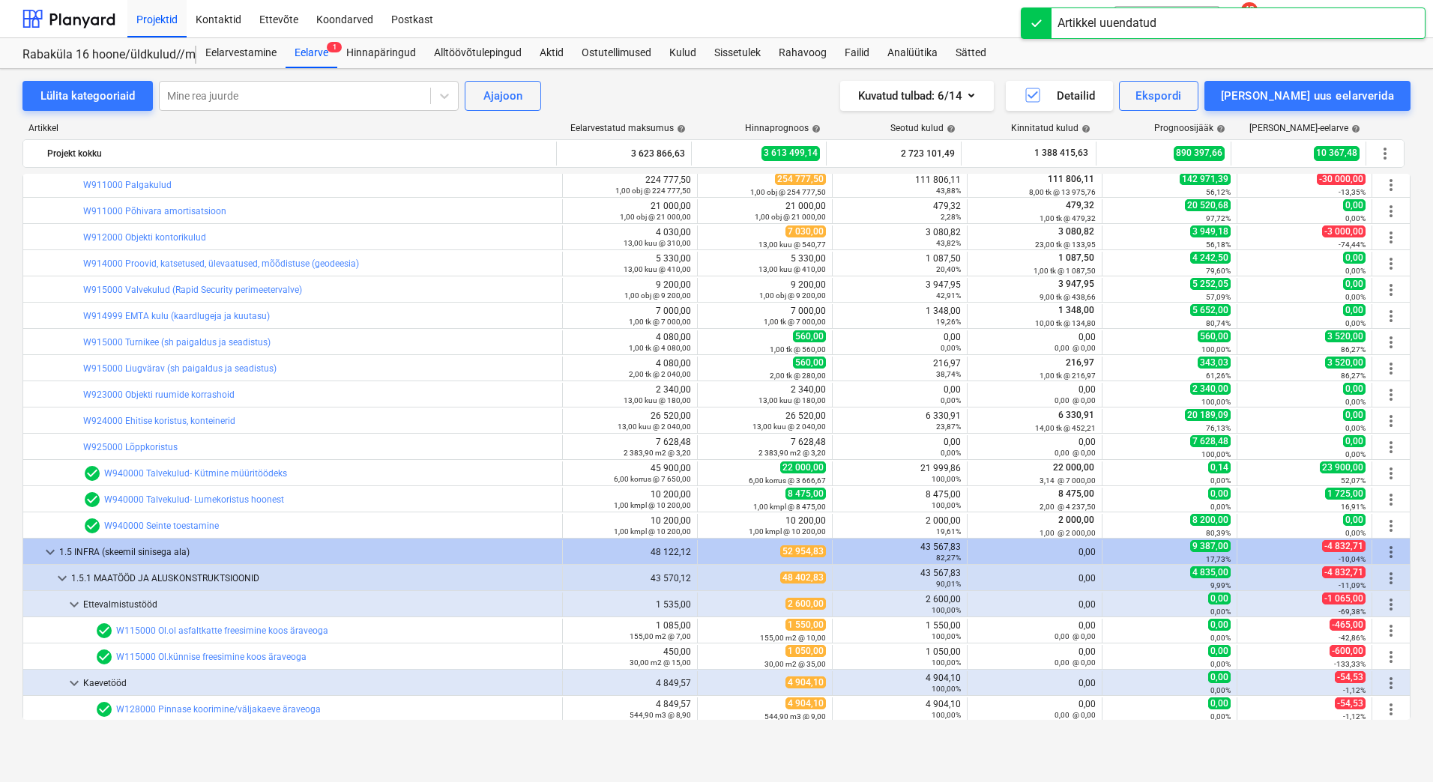
scroll to position [6721, 0]
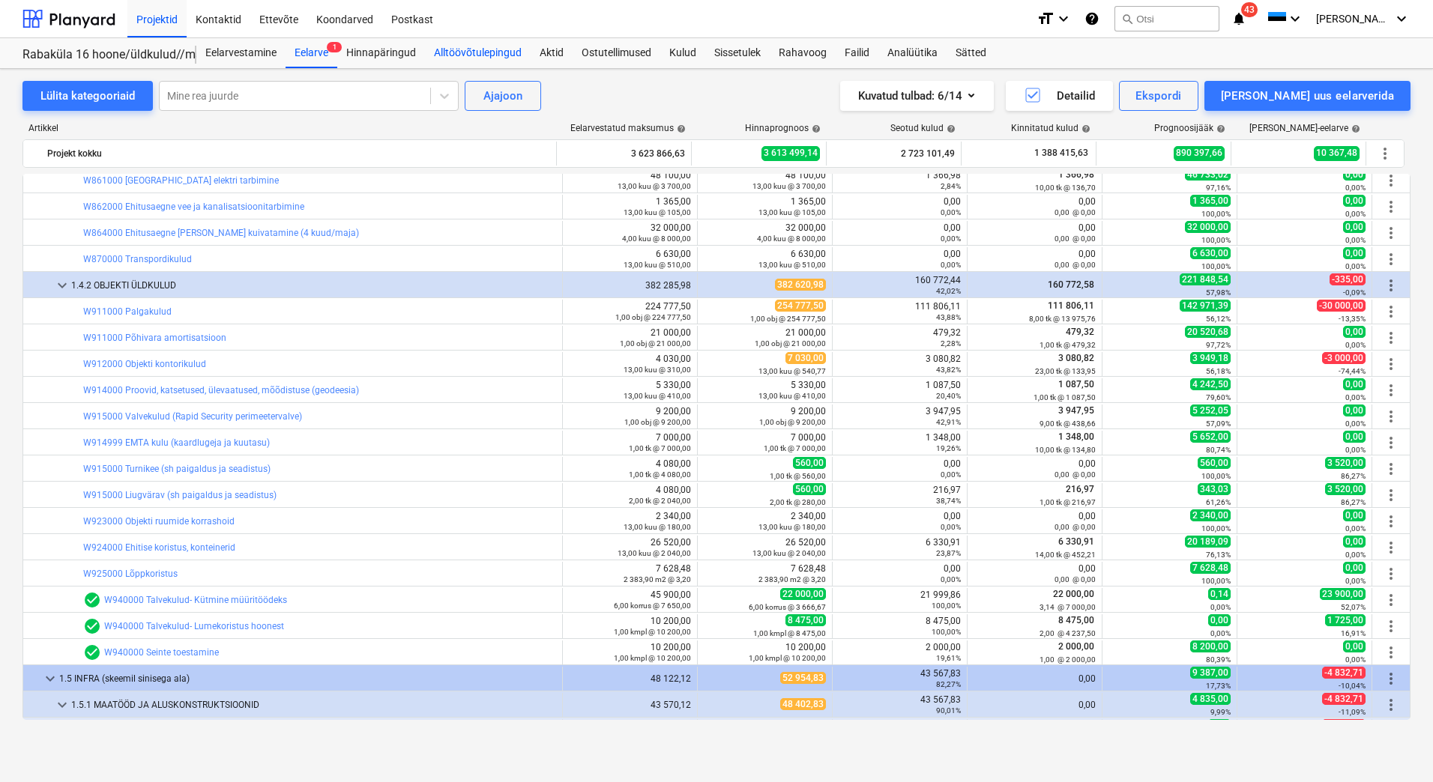
drag, startPoint x: 453, startPoint y: 46, endPoint x: 526, endPoint y: 64, distance: 75.6
click at [453, 46] on div "Alltöövõtulepingud" at bounding box center [478, 53] width 106 height 30
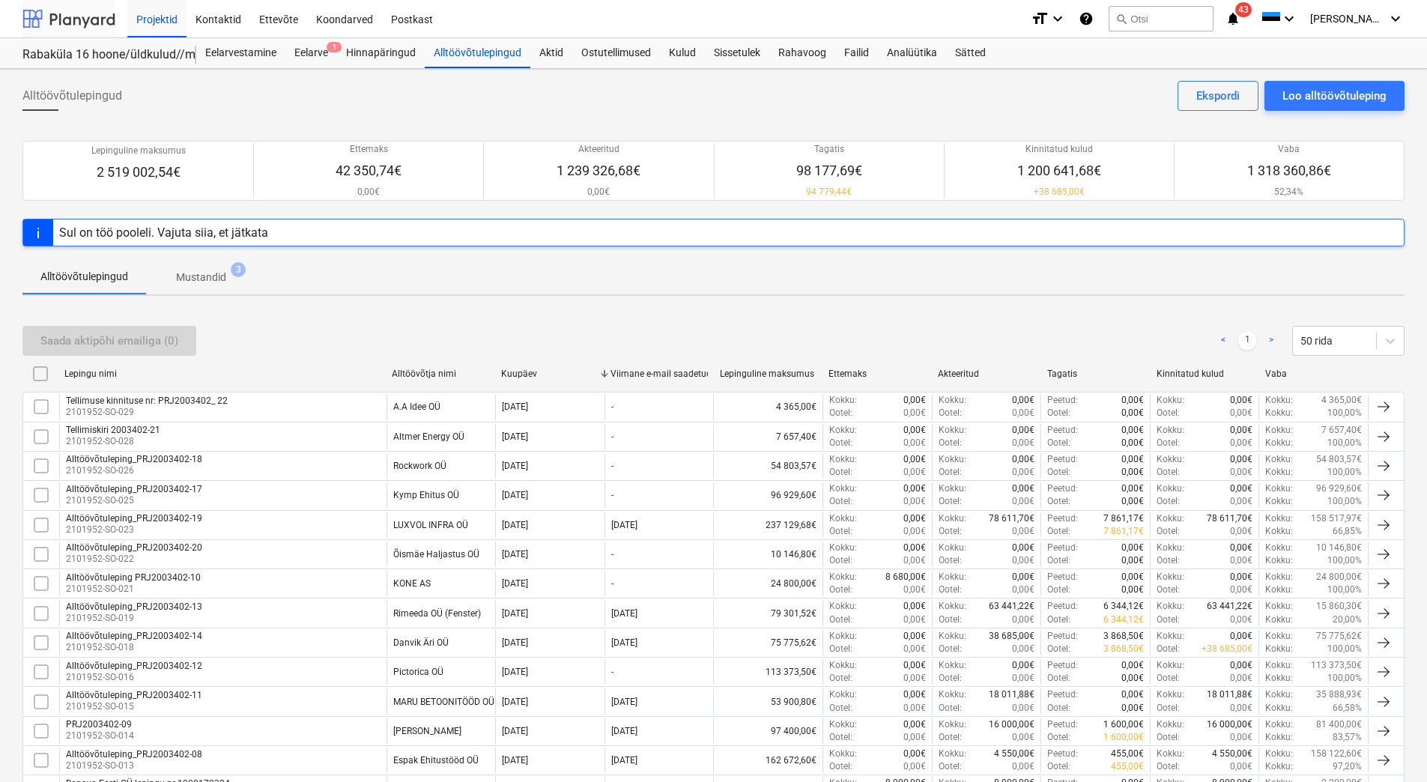
click at [52, 20] on div at bounding box center [68, 18] width 93 height 37
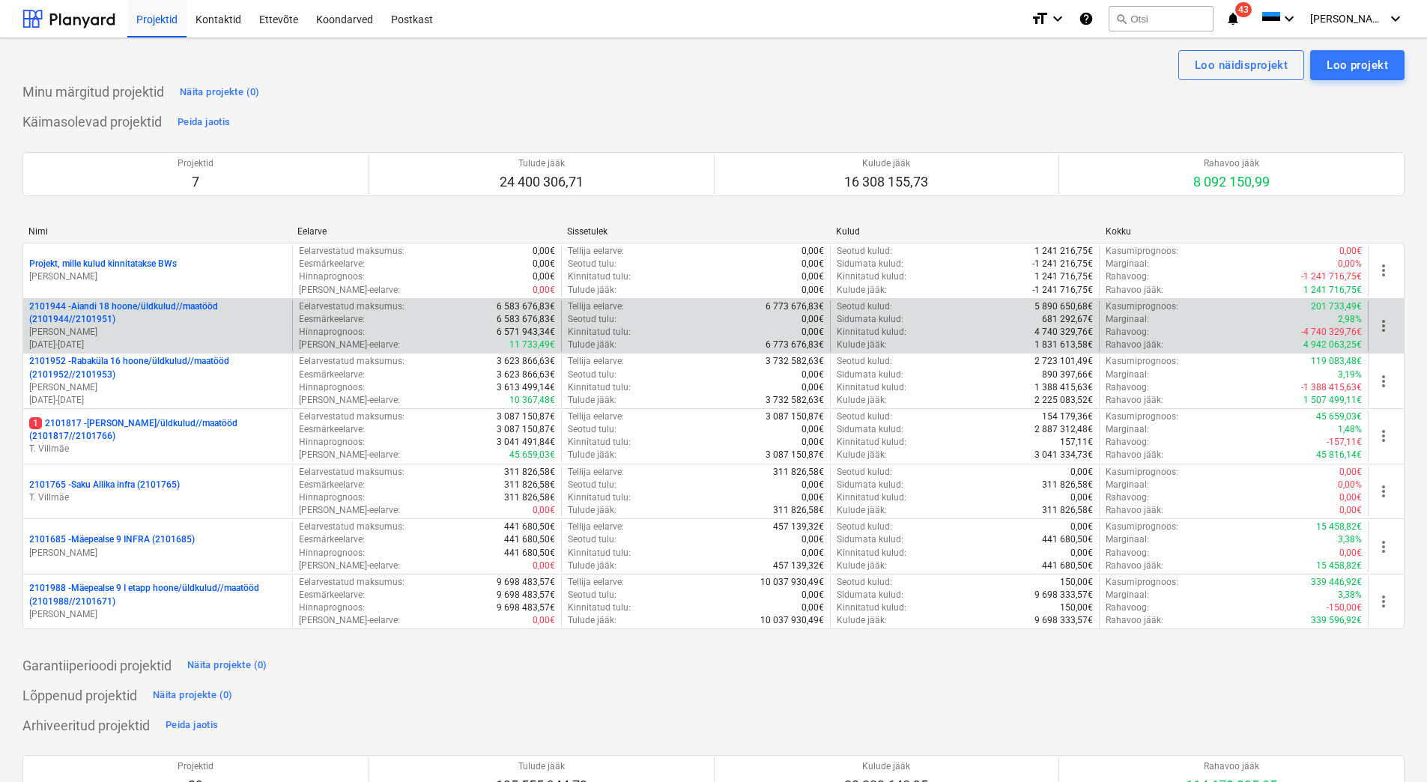
click at [143, 328] on p "[PERSON_NAME]" at bounding box center [157, 332] width 257 height 13
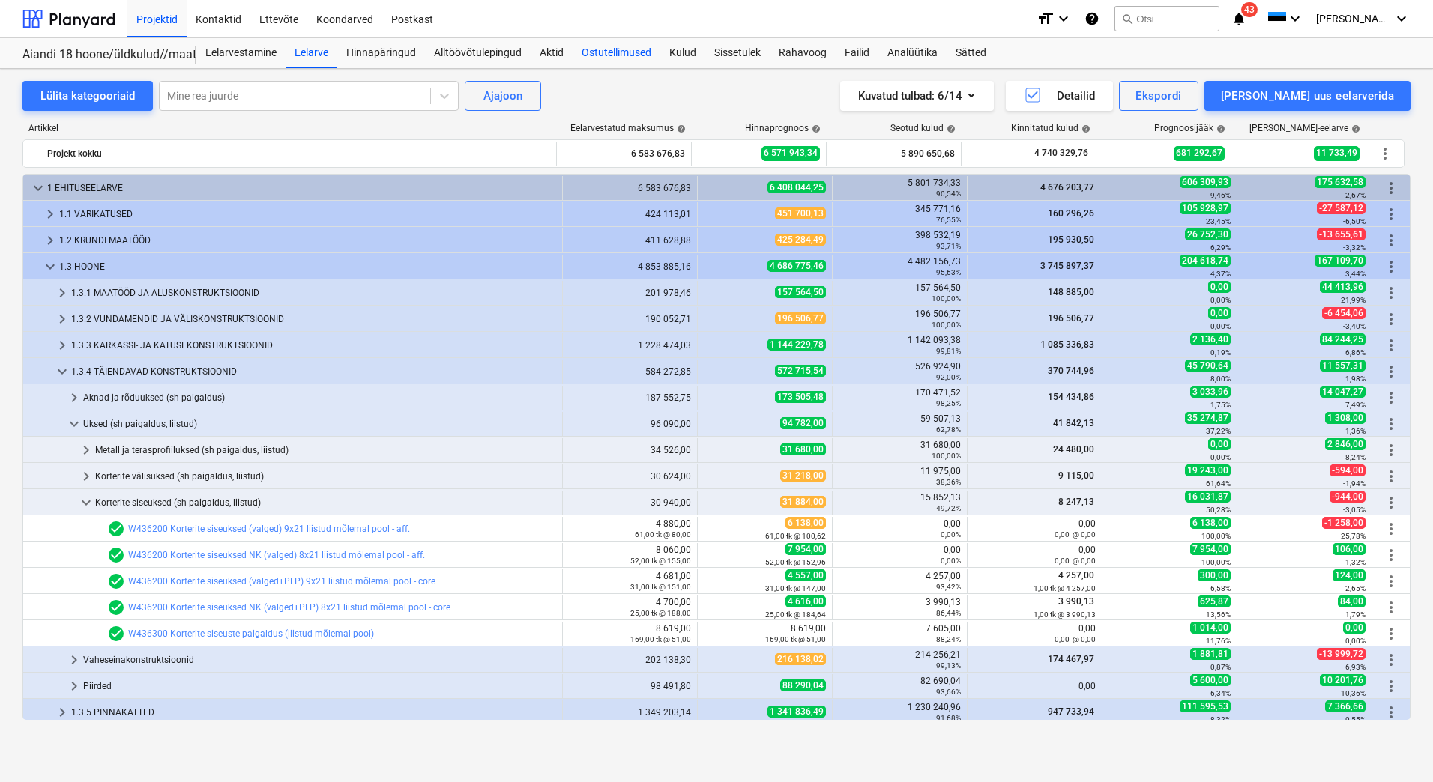
scroll to position [162, 0]
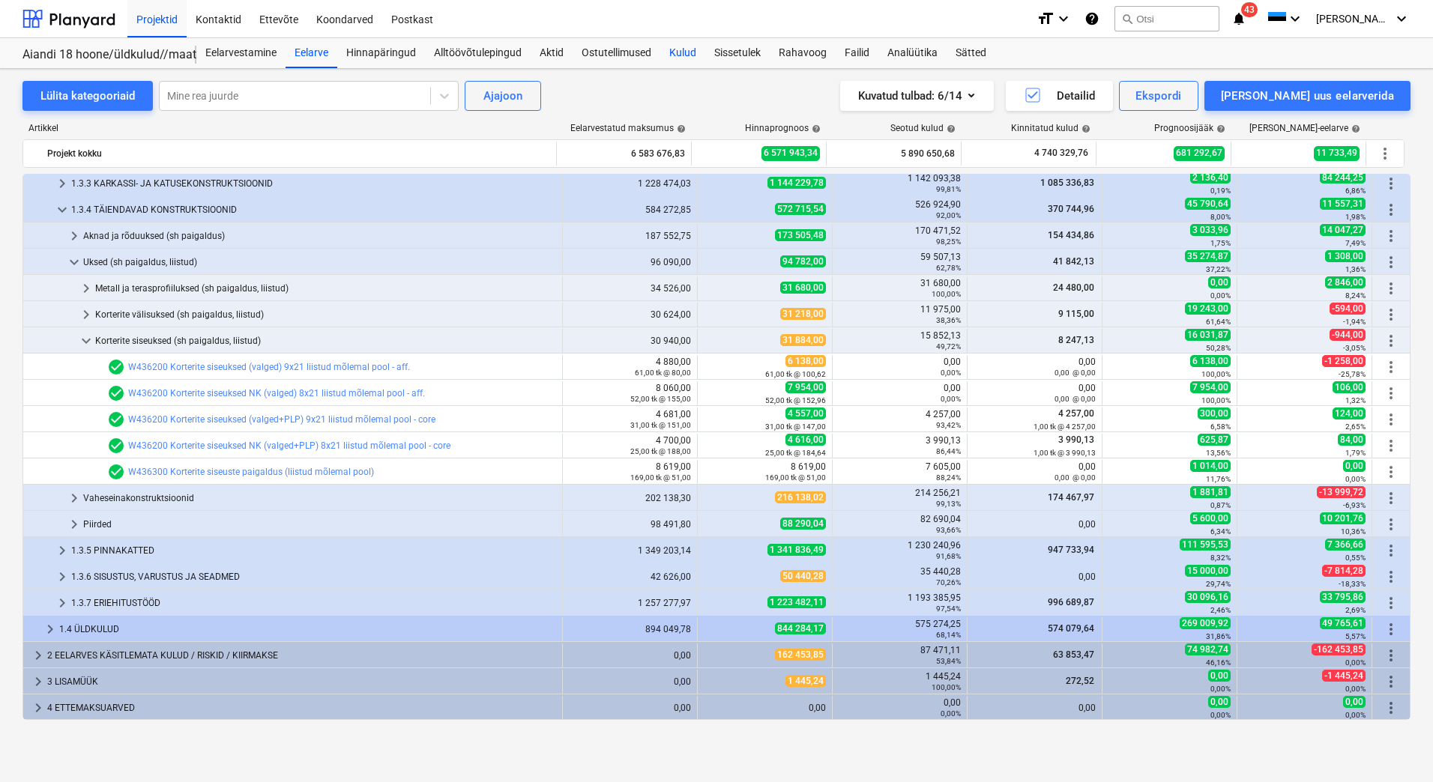
click at [690, 53] on div "Kulud" at bounding box center [682, 53] width 45 height 30
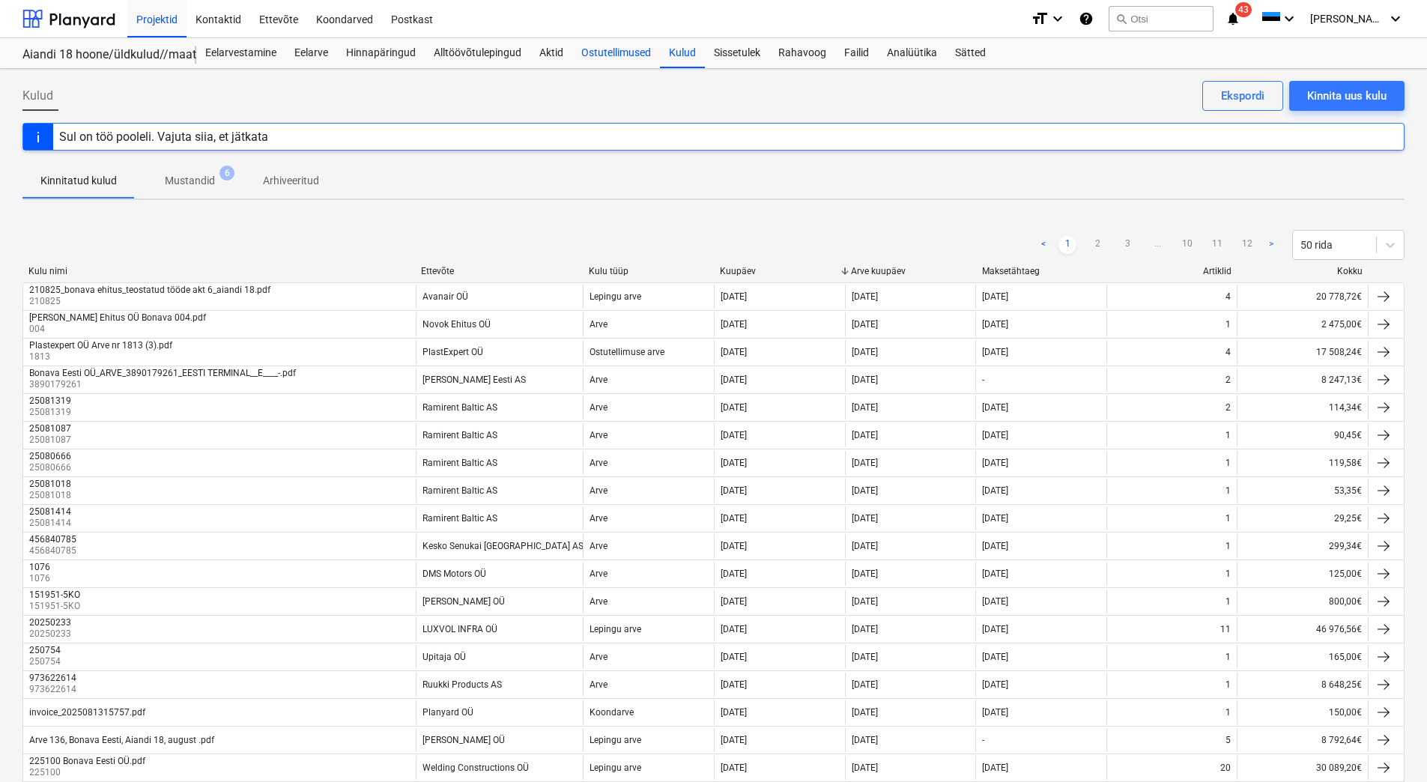
click at [626, 55] on div "Ostutellimused" at bounding box center [616, 53] width 88 height 30
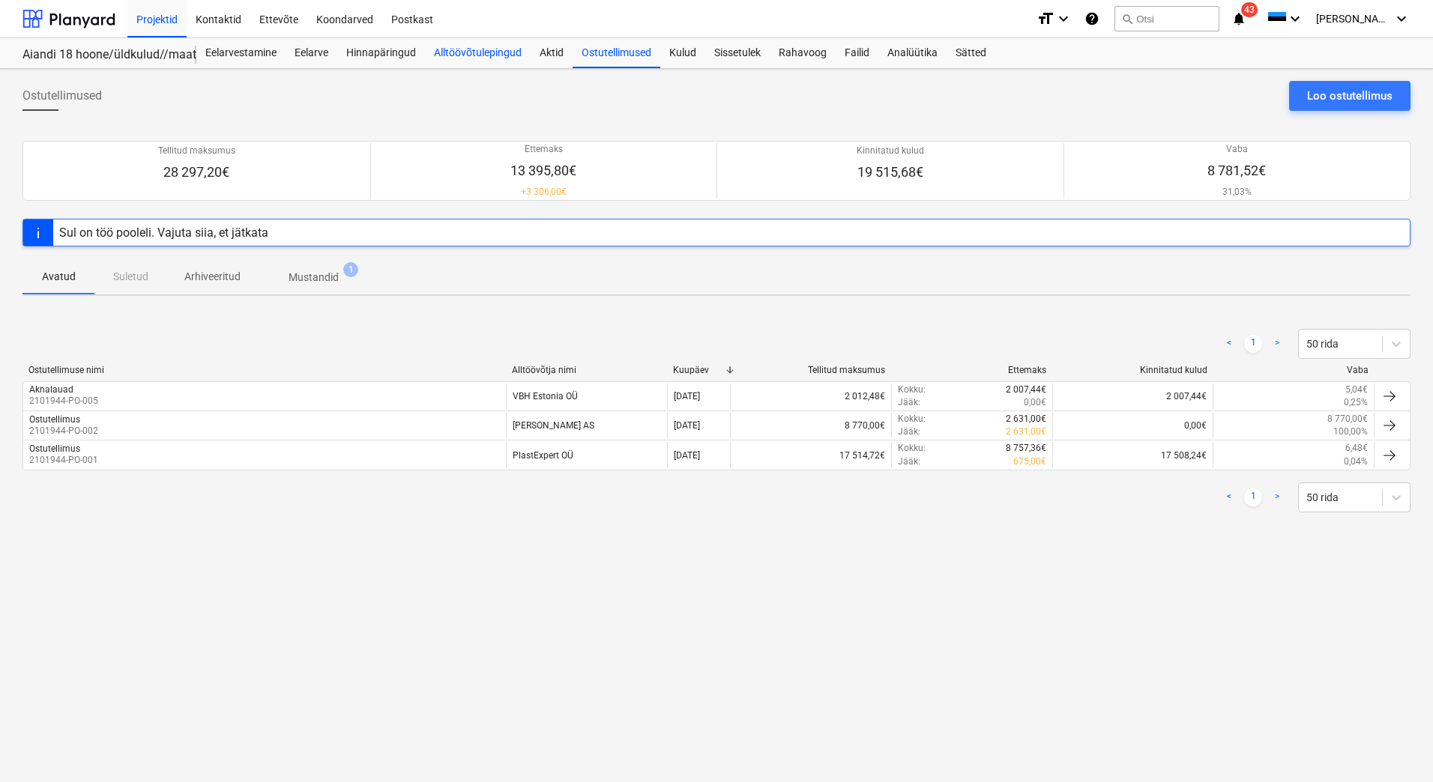
click at [496, 51] on div "Alltöövõtulepingud" at bounding box center [478, 53] width 106 height 30
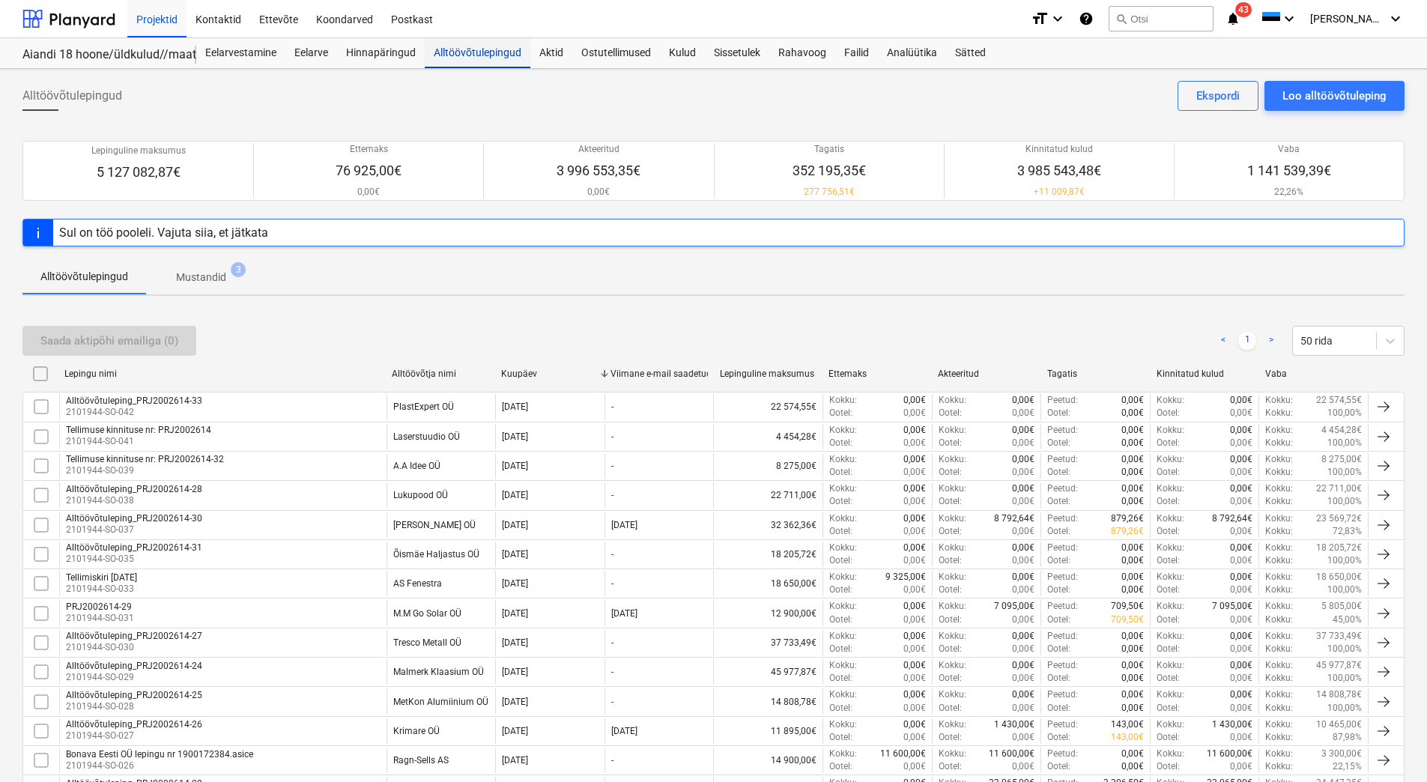
click at [462, 57] on div "Alltöövõtulepingud" at bounding box center [478, 53] width 106 height 30
click at [1360, 97] on div "Loo alltöövõtuleping" at bounding box center [1335, 95] width 104 height 19
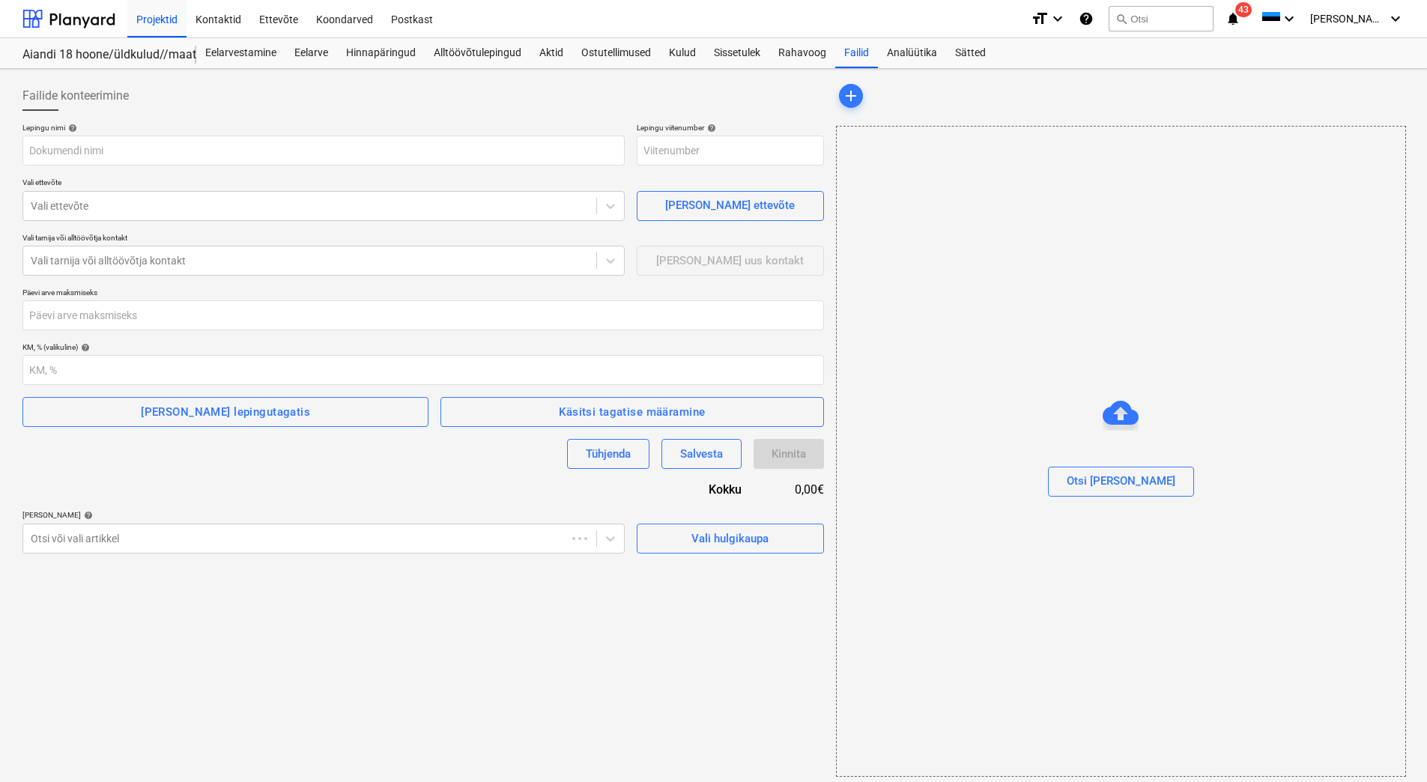
type input "2101944-SO-043"
click at [80, 156] on input "text" at bounding box center [323, 151] width 602 height 30
paste input "Alltöövõtuleping_PRJ2002614-33"
type input "Alltöövõtuleping_PRJ2002614-33"
click at [82, 199] on div at bounding box center [310, 206] width 558 height 15
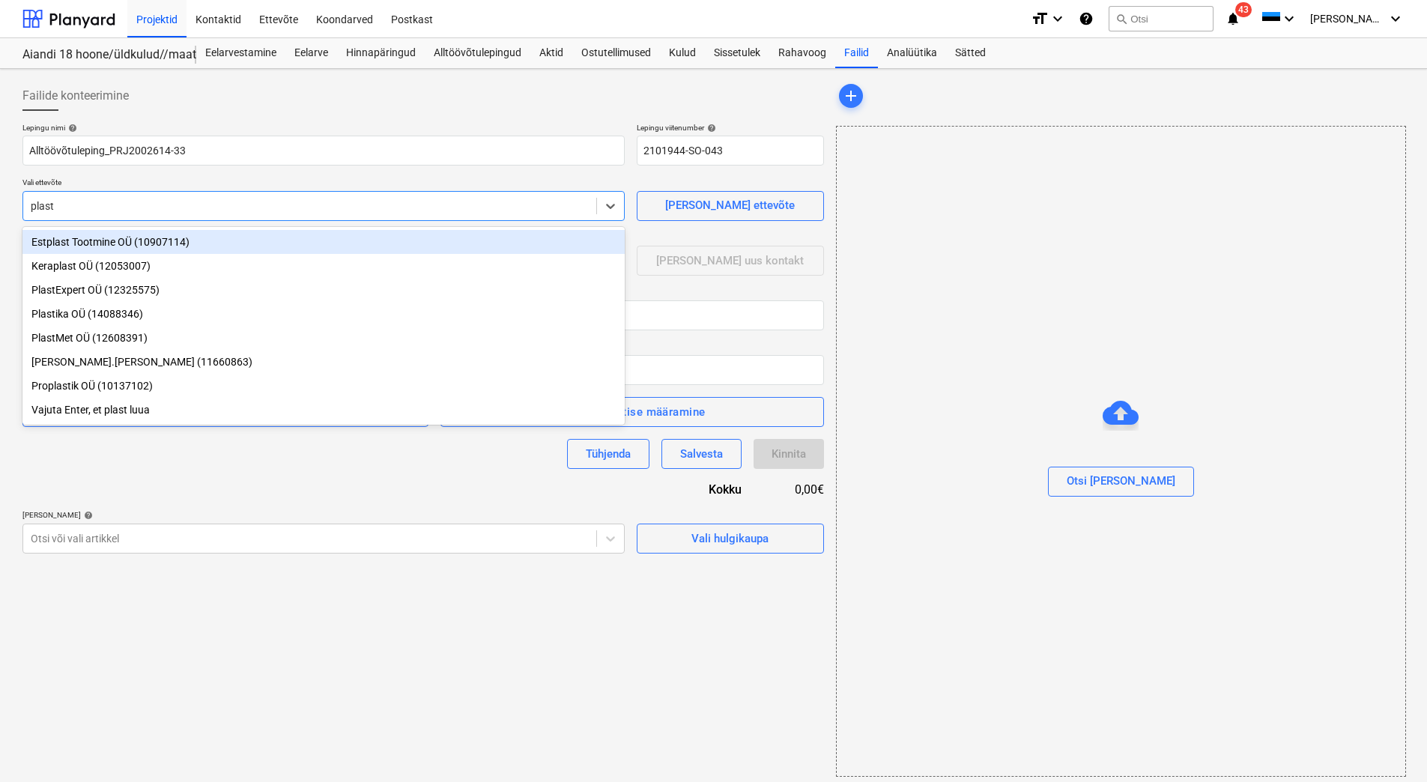
type input "plaste"
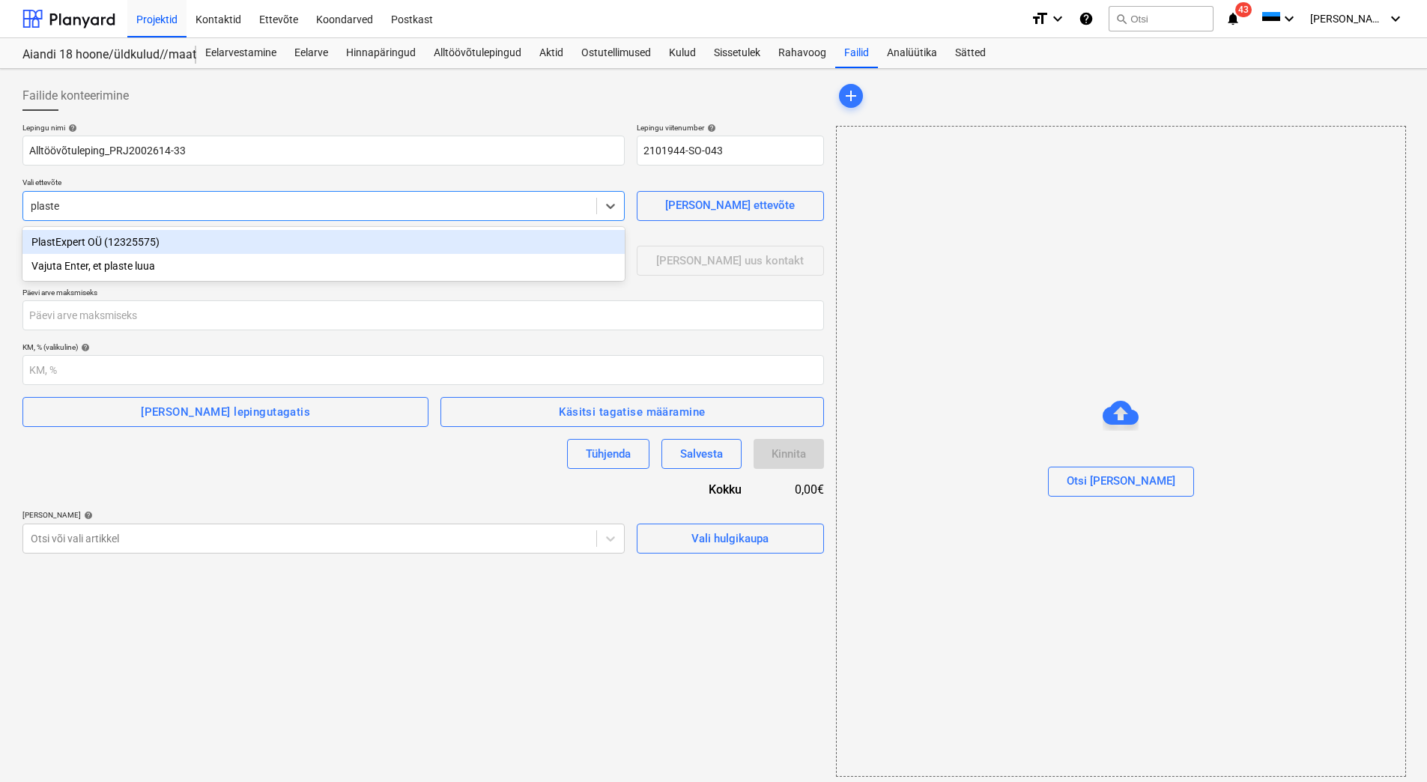
click at [79, 243] on div "PlastExpert OÜ (12325575)" at bounding box center [323, 242] width 602 height 24
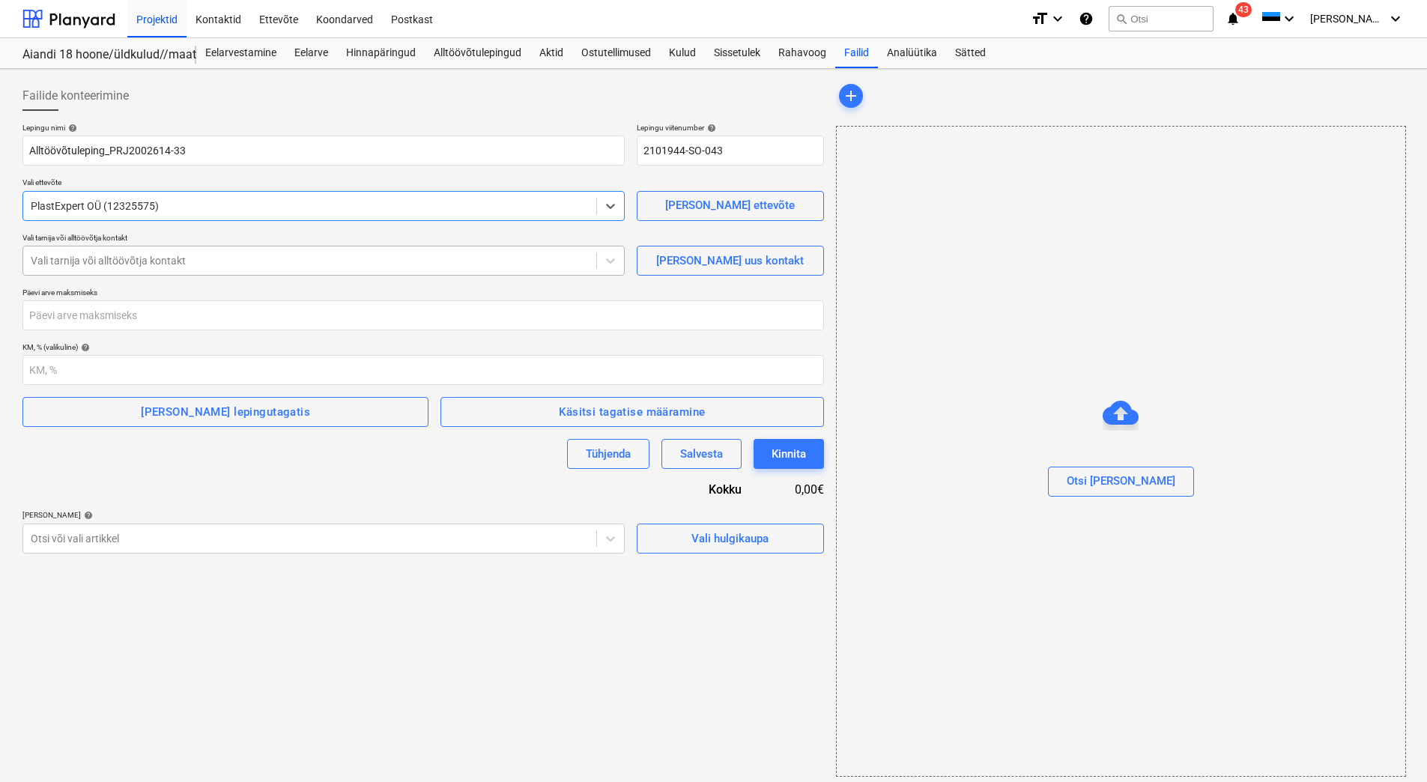
click at [91, 267] on div at bounding box center [310, 260] width 558 height 15
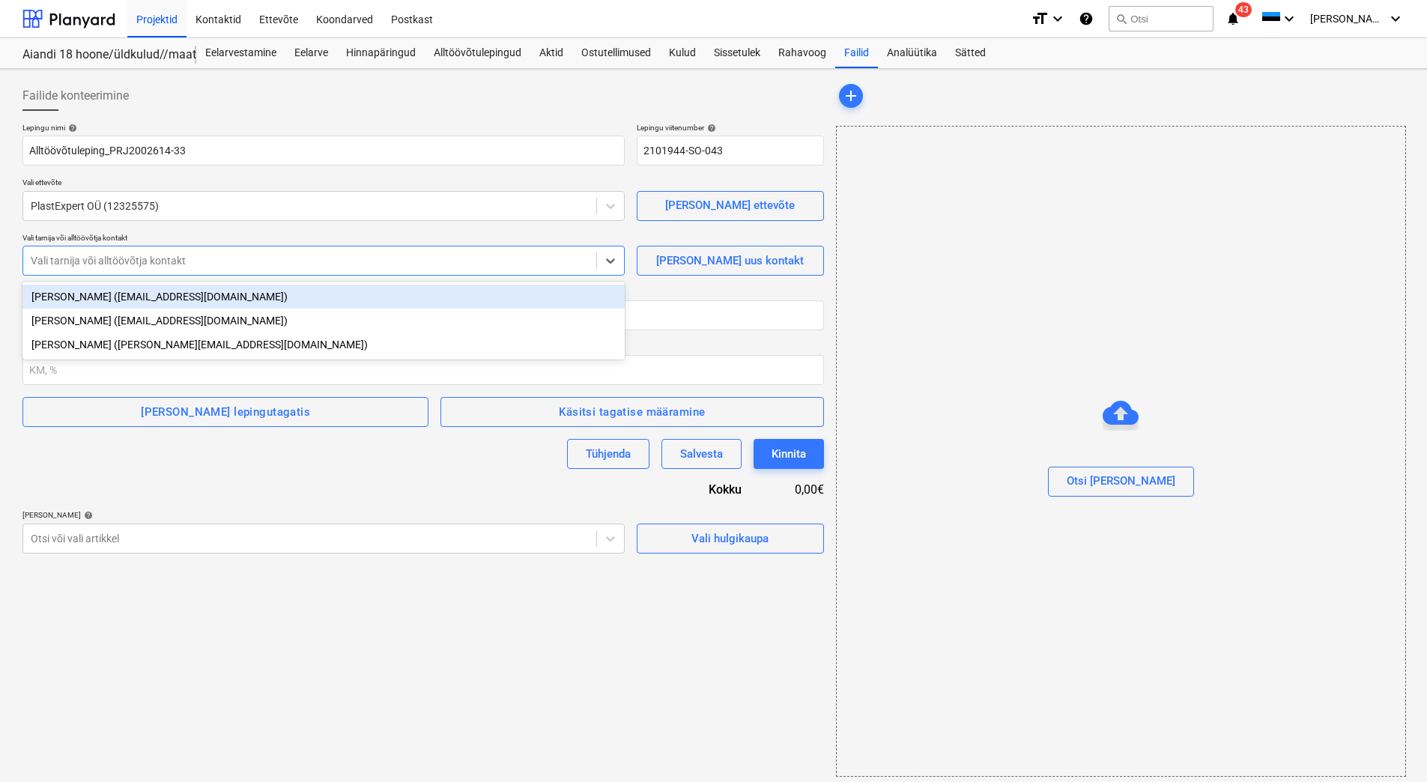
click at [90, 300] on div "[PERSON_NAME] ([EMAIL_ADDRESS][DOMAIN_NAME])" at bounding box center [323, 297] width 602 height 24
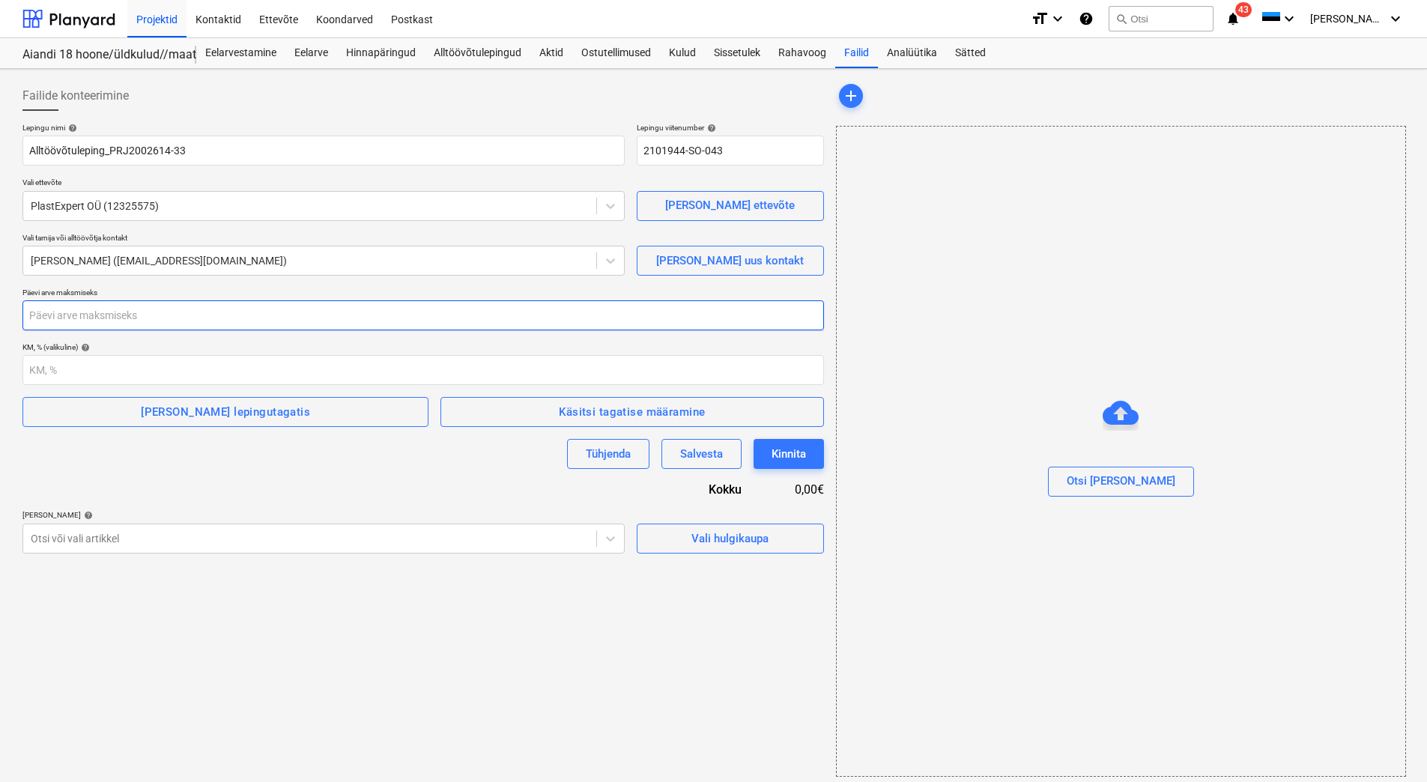
click at [101, 319] on input "number" at bounding box center [423, 315] width 802 height 30
type input "28"
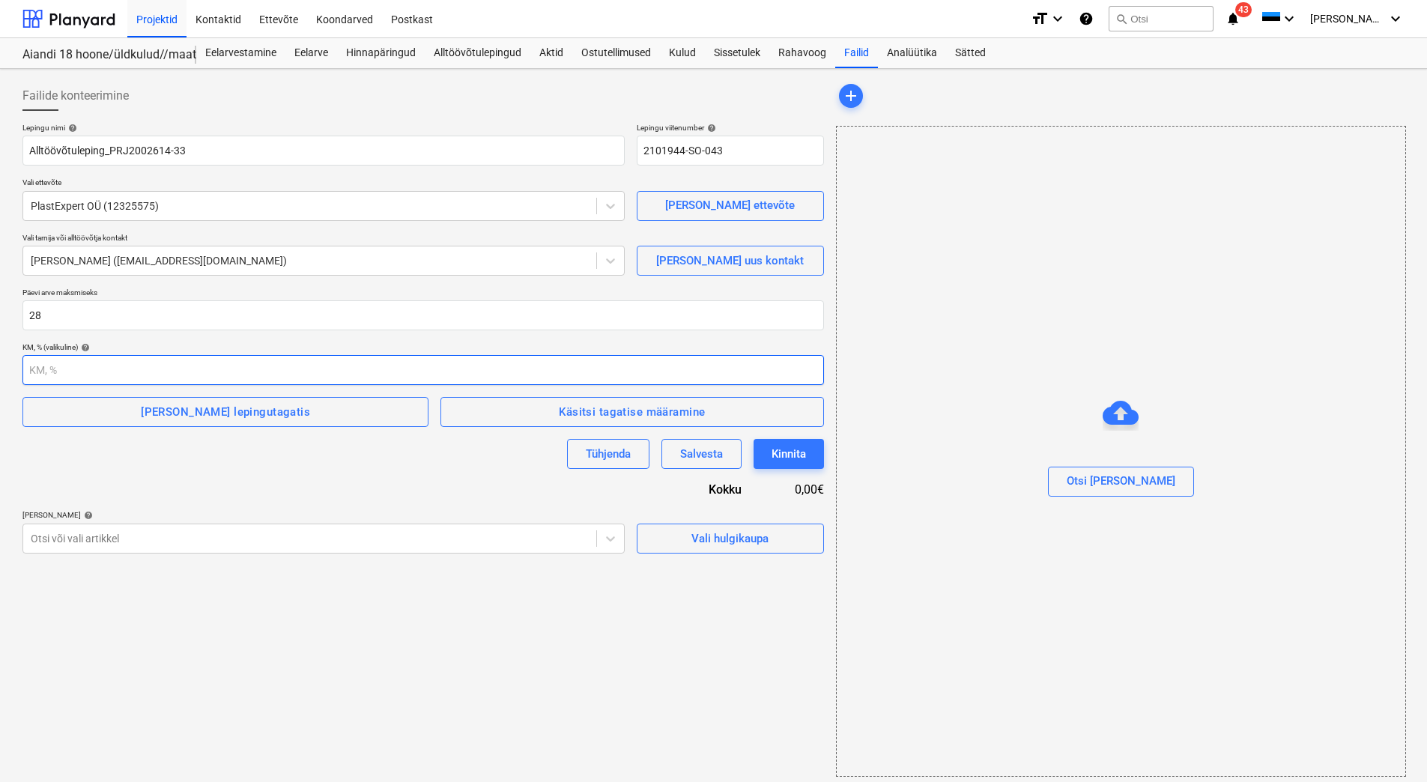
click at [94, 371] on input "number" at bounding box center [423, 370] width 802 height 30
type input "24"
click at [120, 410] on span "[PERSON_NAME] lepingutagatis" at bounding box center [225, 411] width 373 height 19
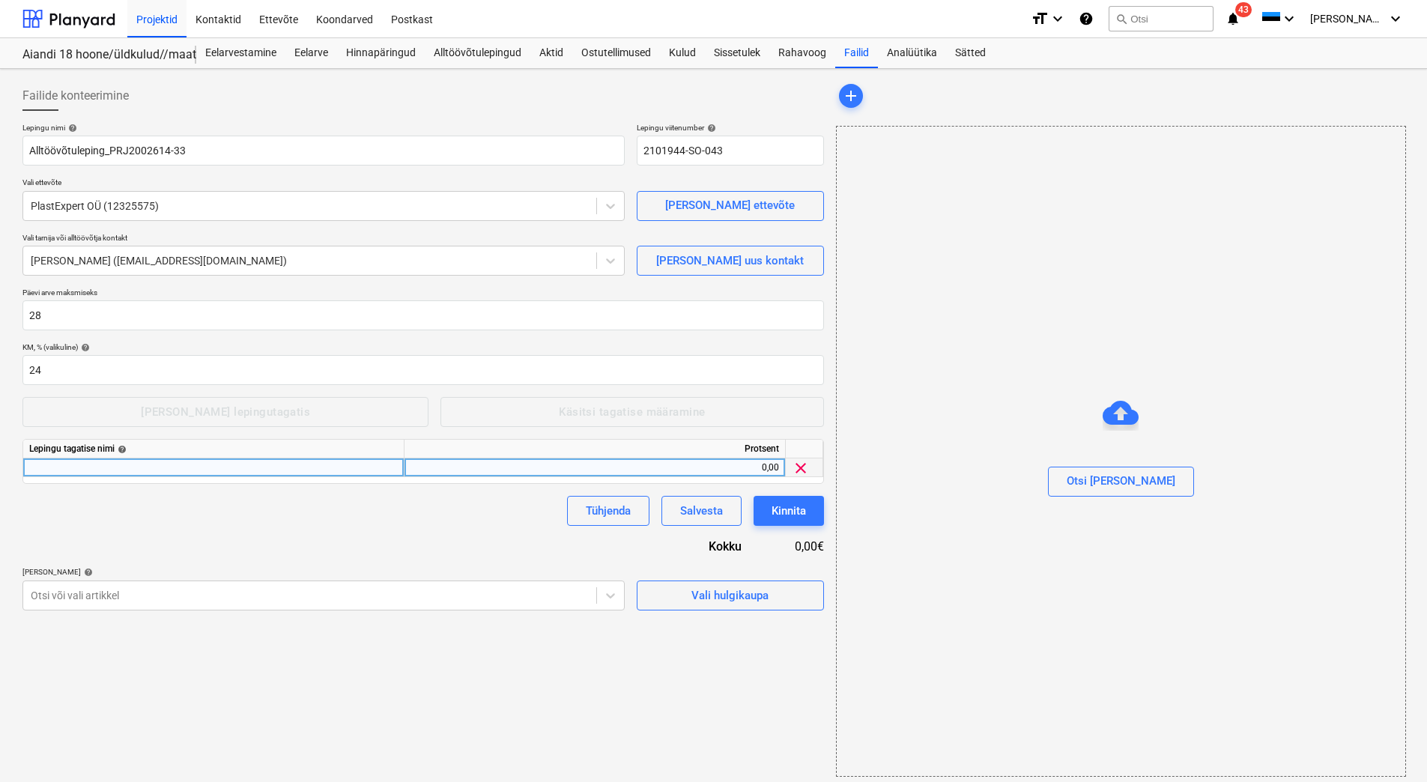
click at [78, 465] on div at bounding box center [213, 468] width 381 height 19
type input "Ehitusaegen tagatis"
click at [583, 470] on div "0,00" at bounding box center [595, 468] width 369 height 19
type input "20"
click at [522, 535] on div "Lepingu nimi help Alltöövõtuleping_PRJ2002614-33 Lepingu viitenumber help 21019…" at bounding box center [423, 367] width 802 height 488
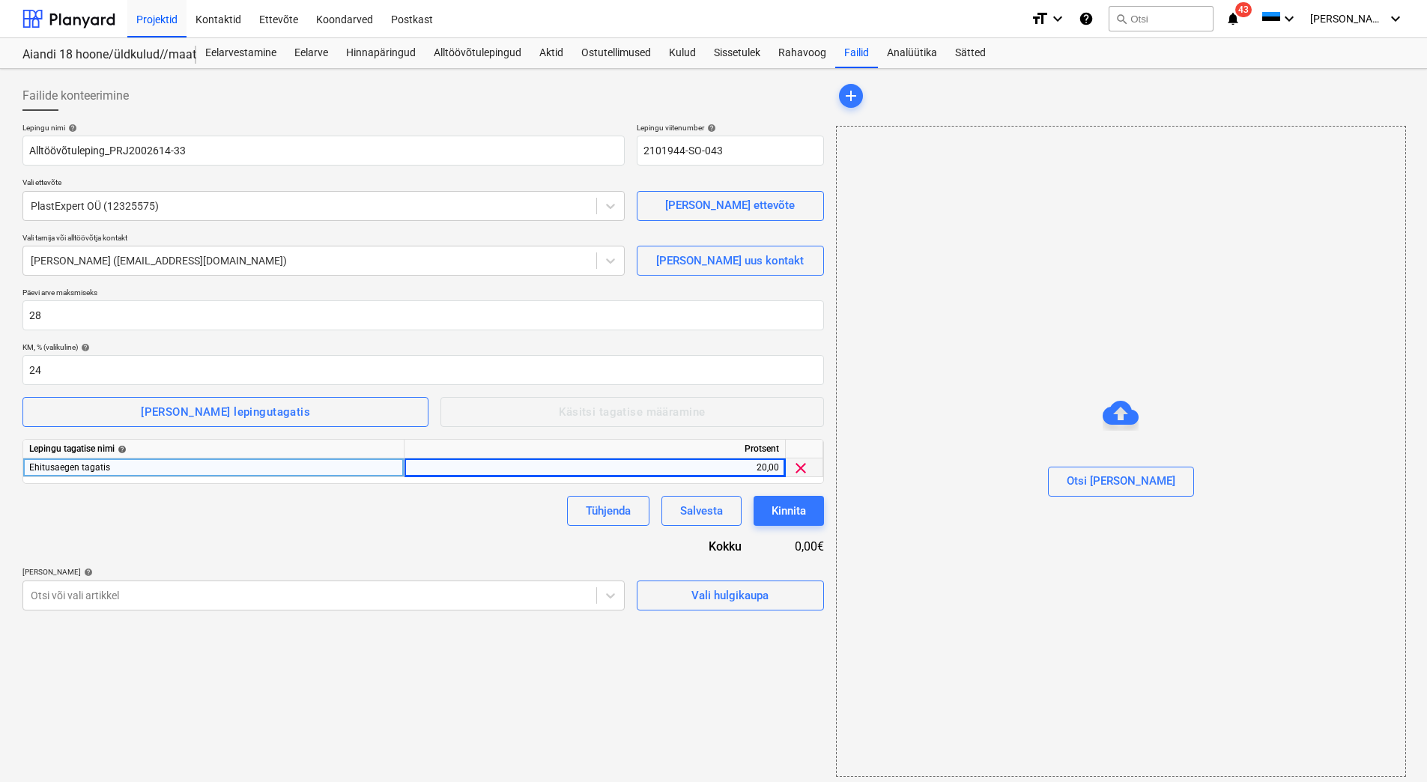
click at [635, 475] on div "20,00" at bounding box center [595, 468] width 369 height 19
type input "10"
click at [425, 529] on div "Lepingu nimi help Alltöövõtuleping_PRJ2002614-33 Lepingu viitenumber help 21019…" at bounding box center [423, 367] width 802 height 488
click at [685, 587] on span "Vali hulgikaupa" at bounding box center [731, 595] width 150 height 19
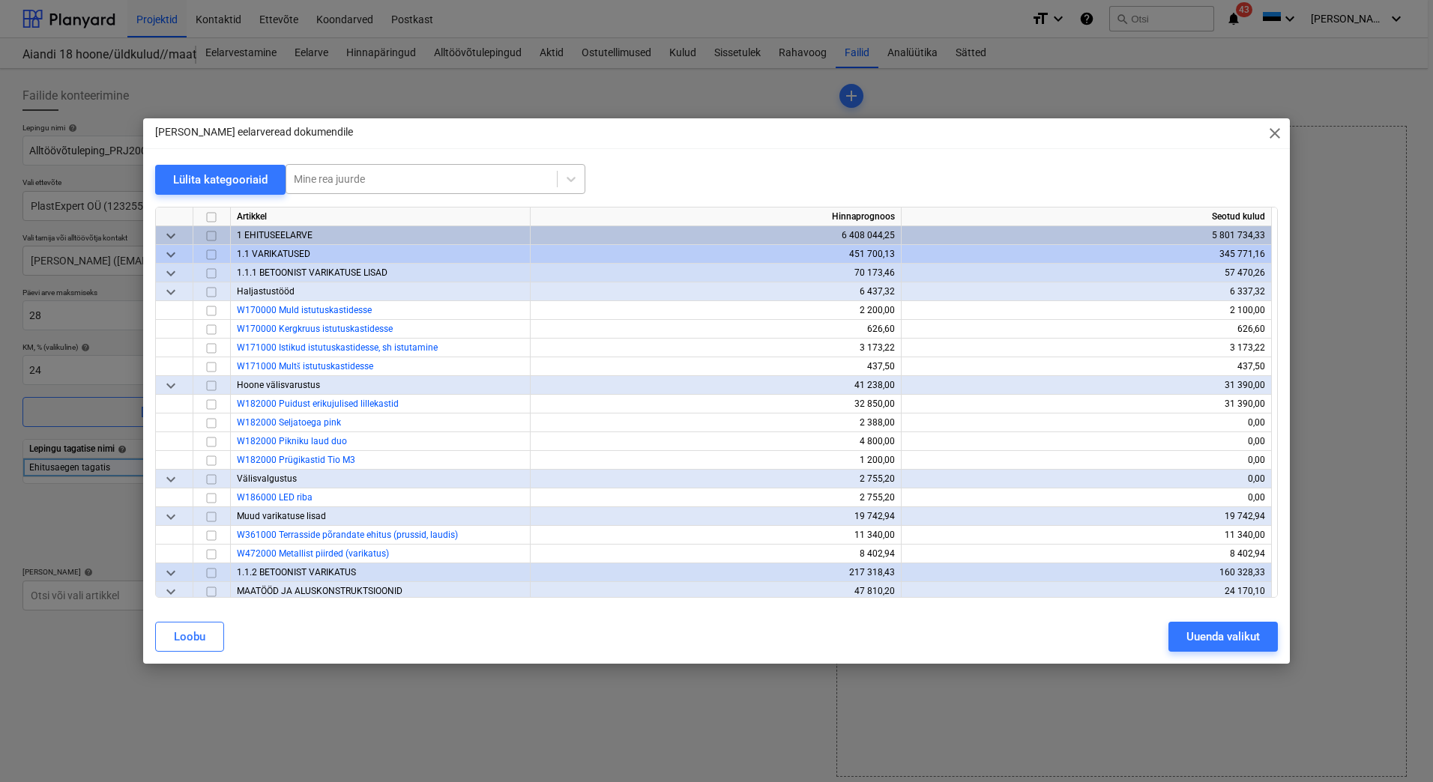
click at [337, 182] on div at bounding box center [422, 179] width 256 height 15
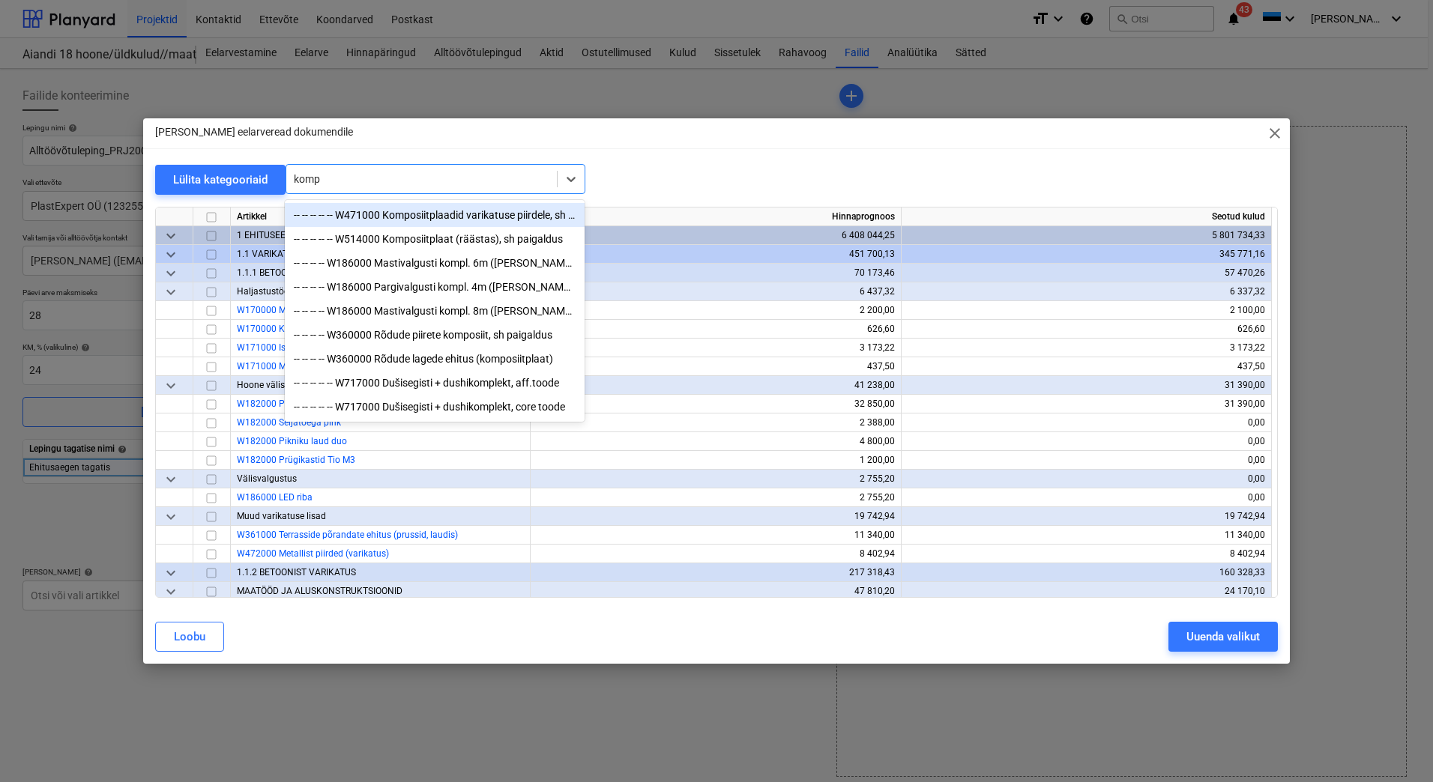
type input "kompo"
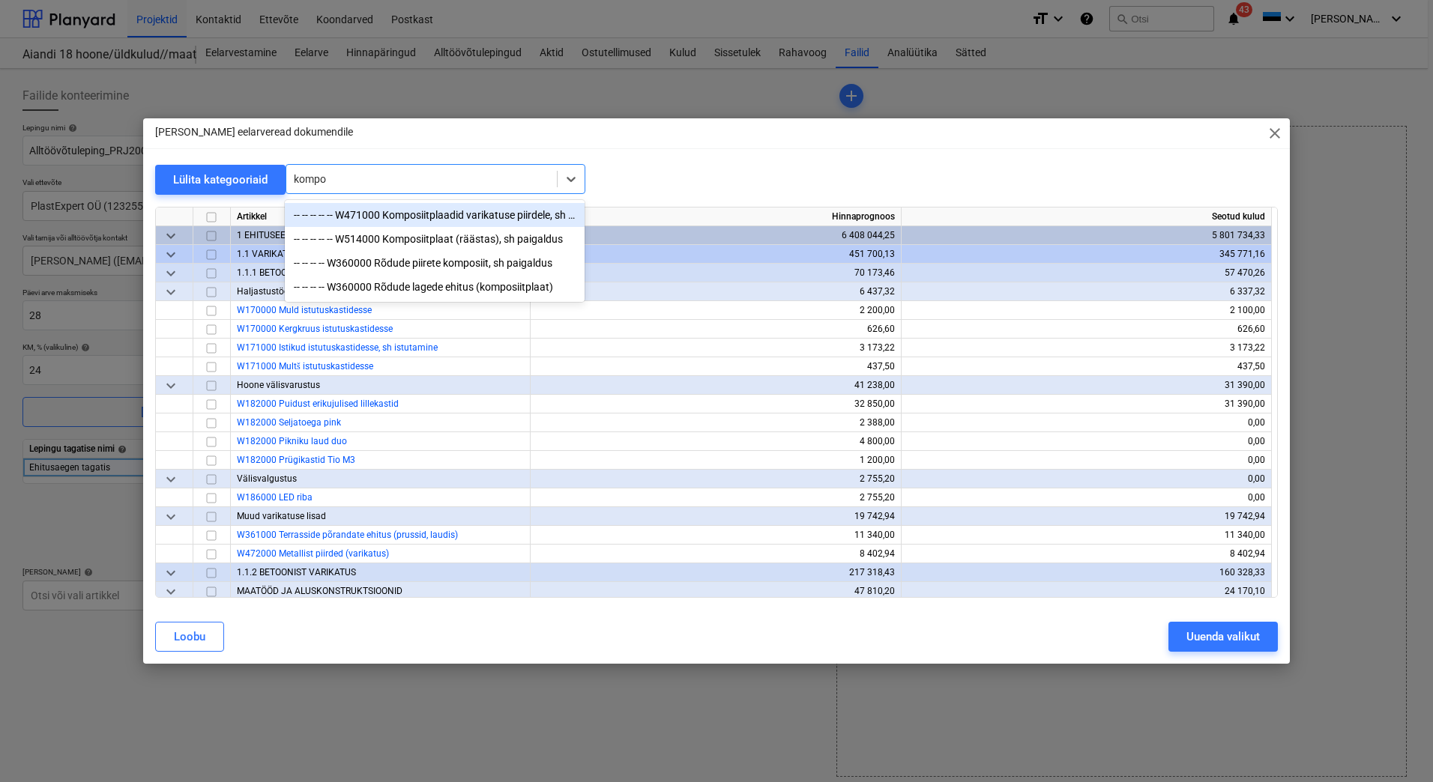
click at [425, 218] on div "-- -- -- -- -- W471000 Komposiitplaadid varikatuse piirdele, sh paigaldus" at bounding box center [435, 215] width 300 height 24
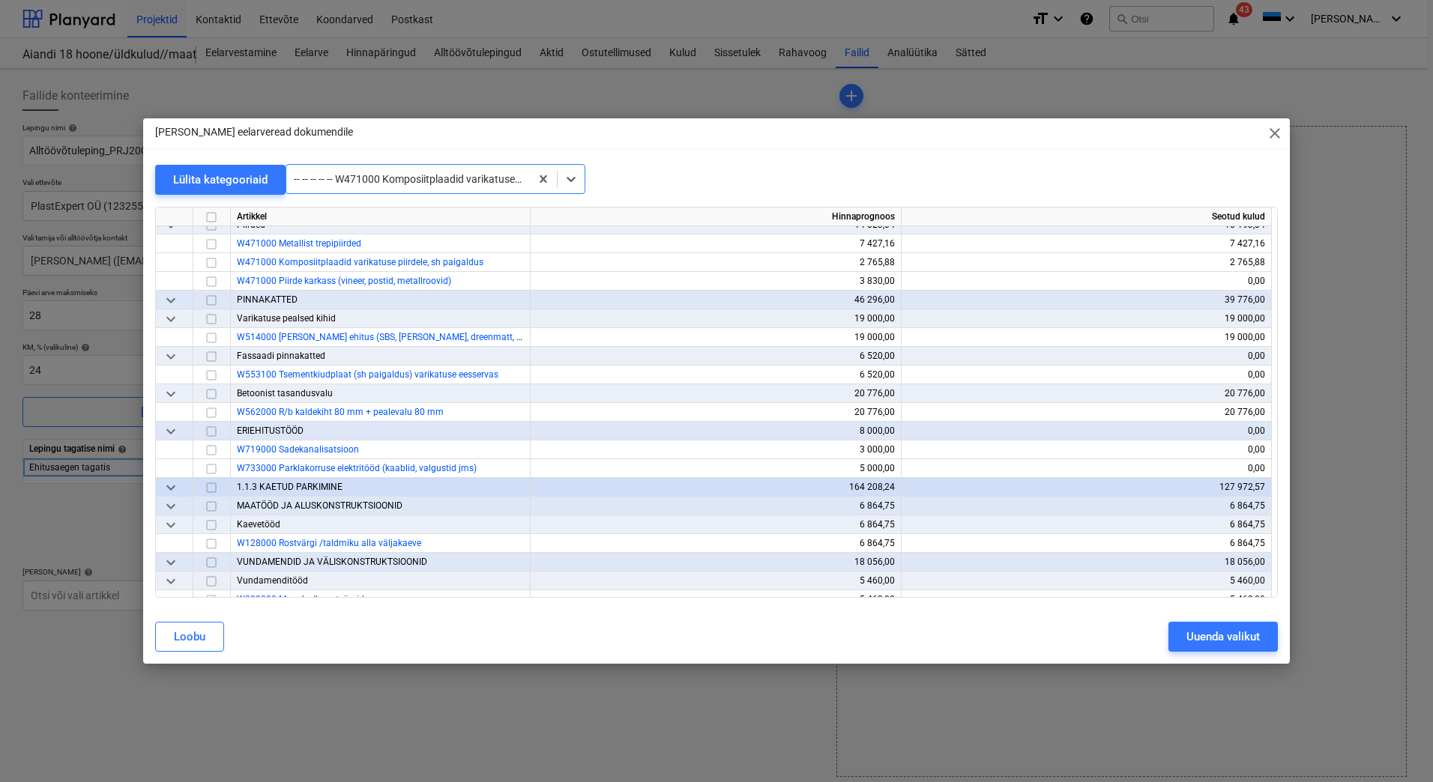
scroll to position [880, 0]
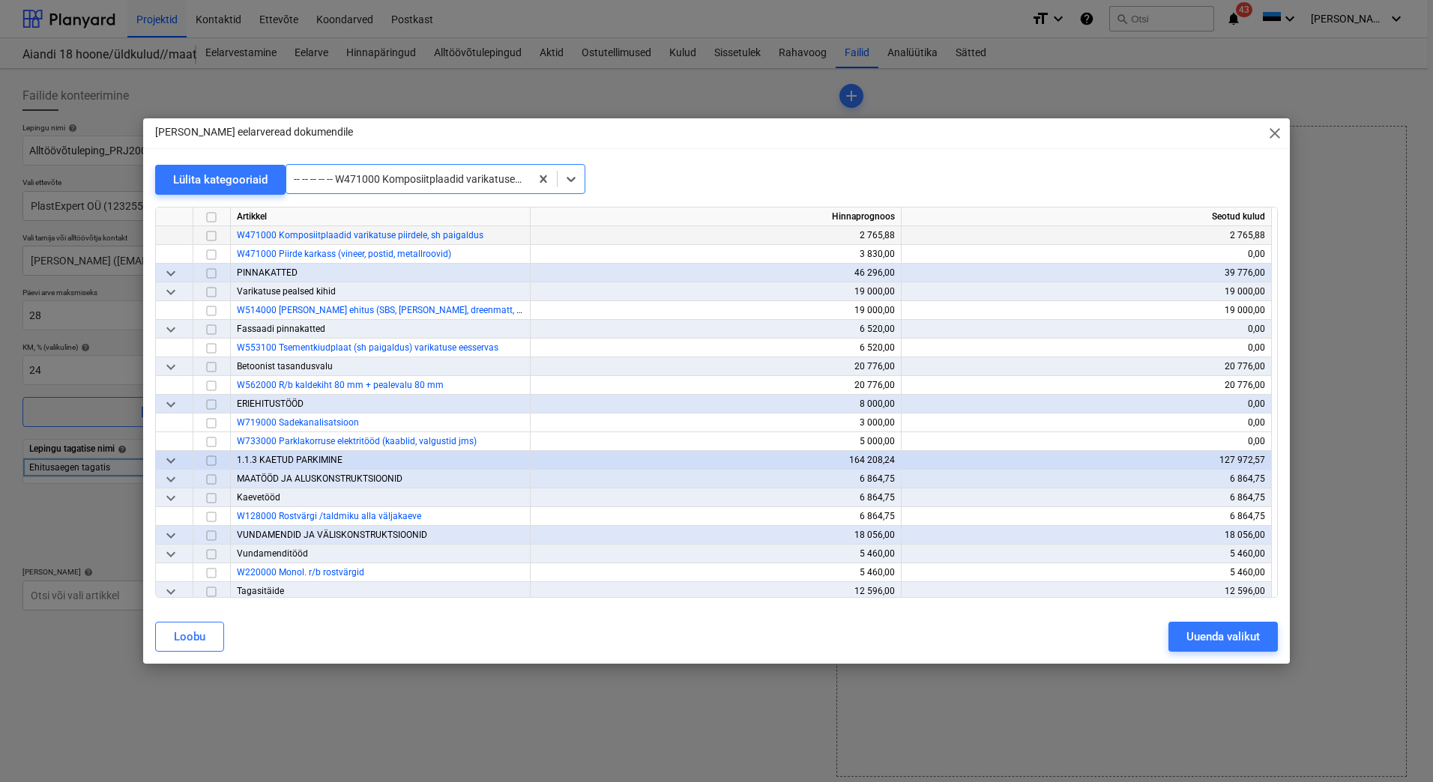
click at [210, 235] on input "checkbox" at bounding box center [211, 236] width 18 height 18
click at [424, 181] on div at bounding box center [408, 179] width 229 height 15
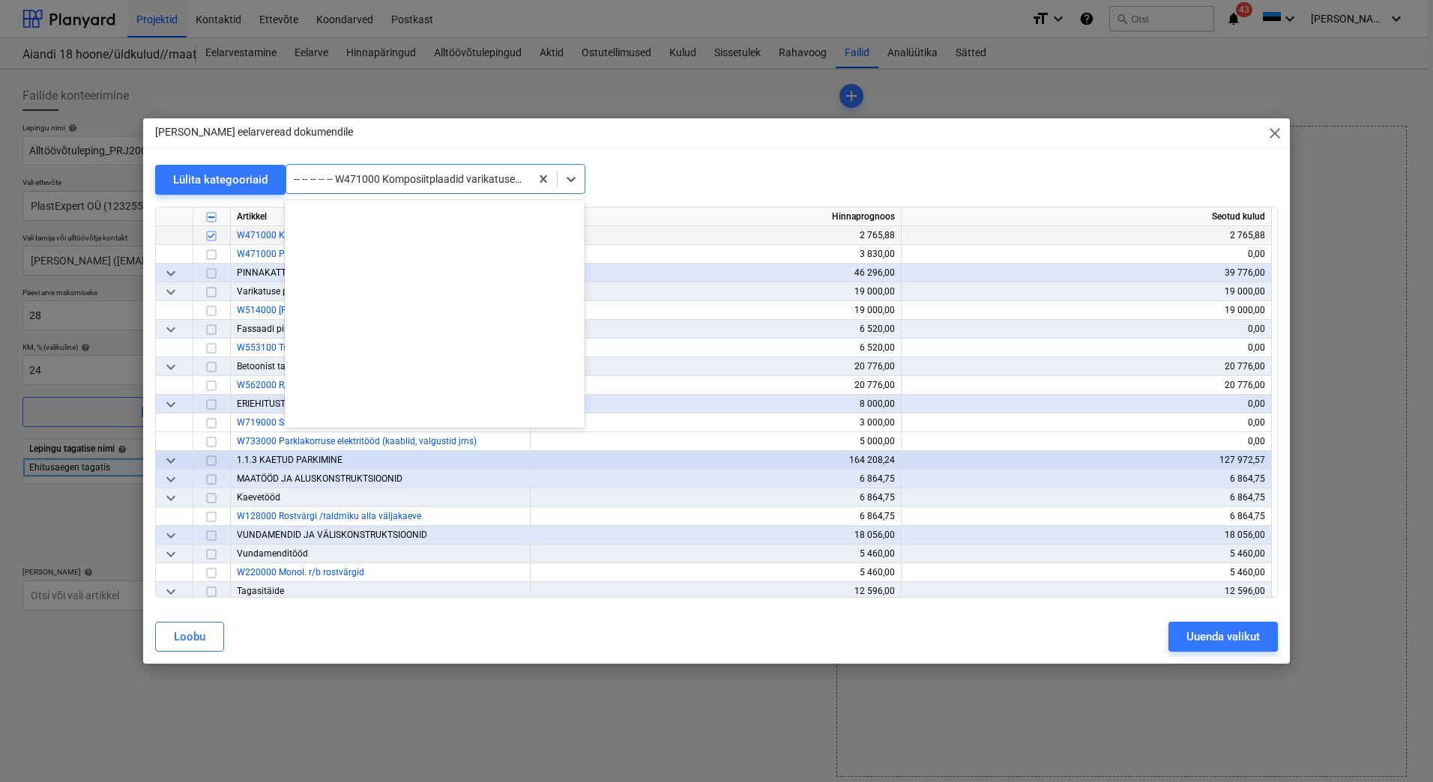
scroll to position [1233, 0]
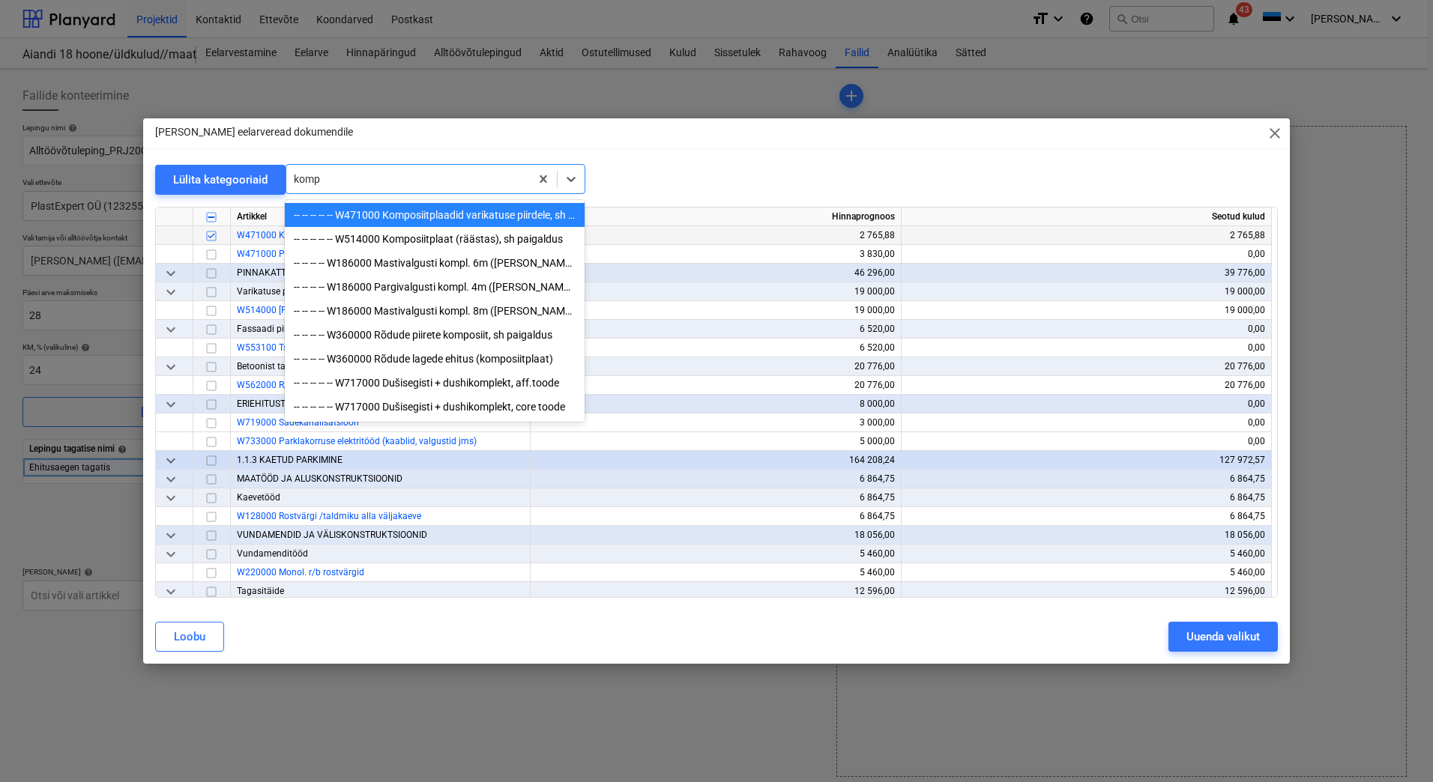
type input "kompo"
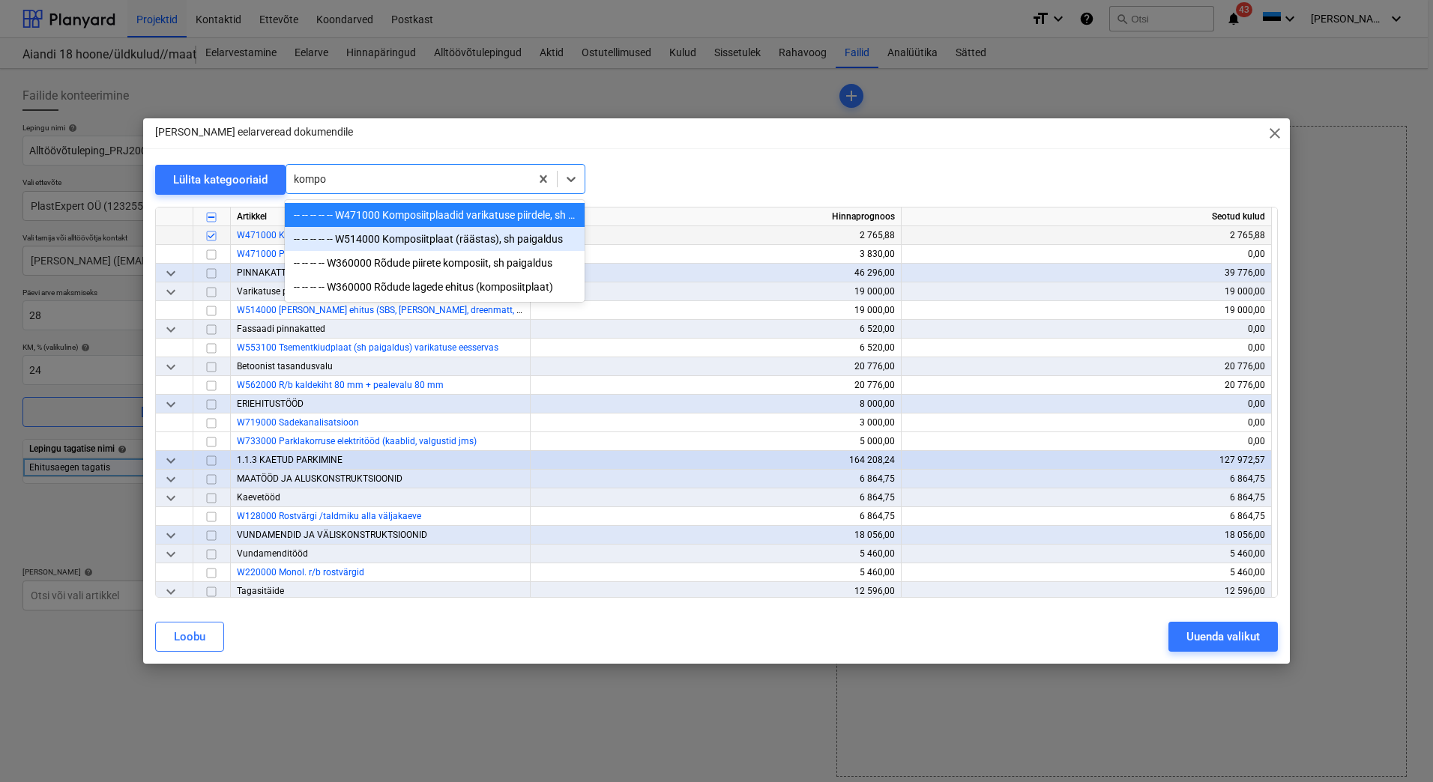
click at [438, 238] on div "-- -- -- -- -- W514000 Komposiitplaat (räästas), sh paigaldus" at bounding box center [435, 239] width 300 height 24
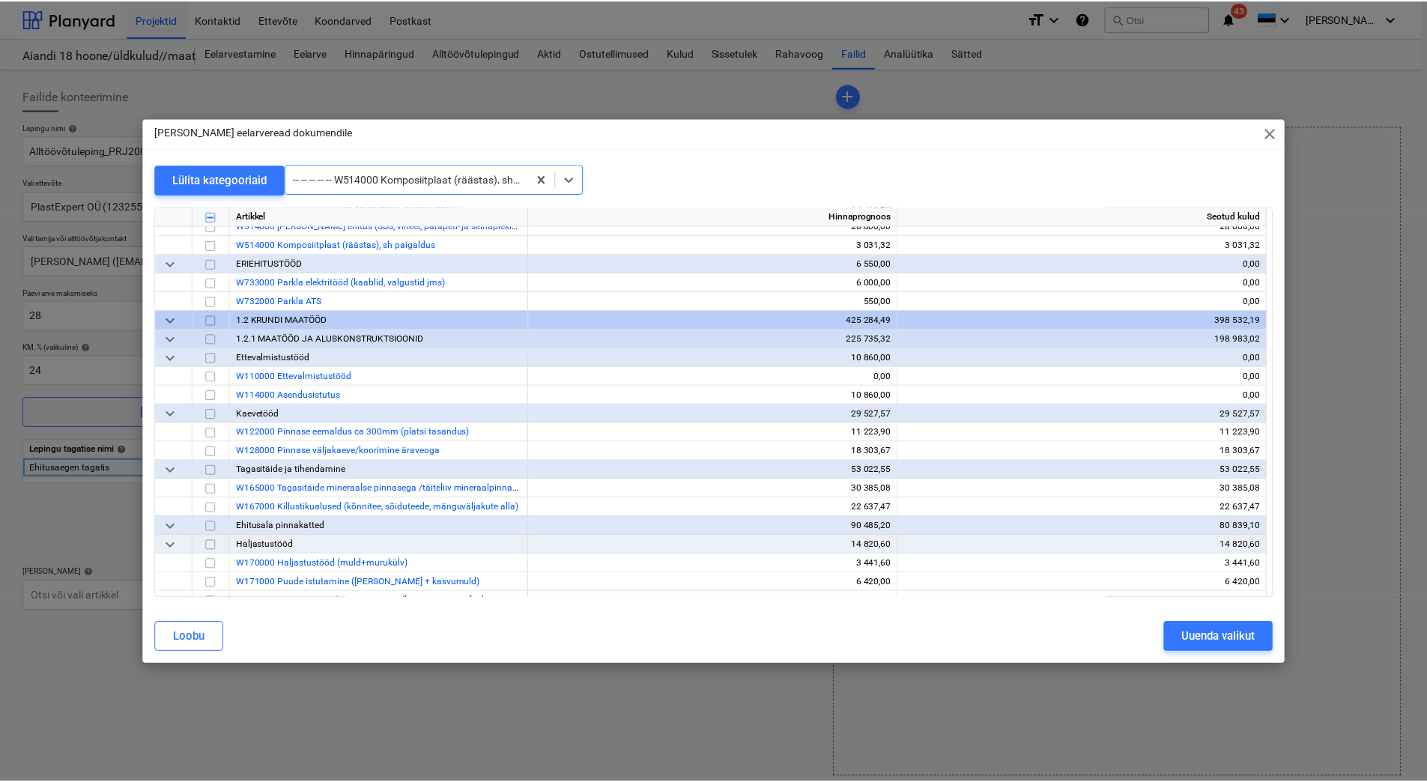
scroll to position [1536, 0]
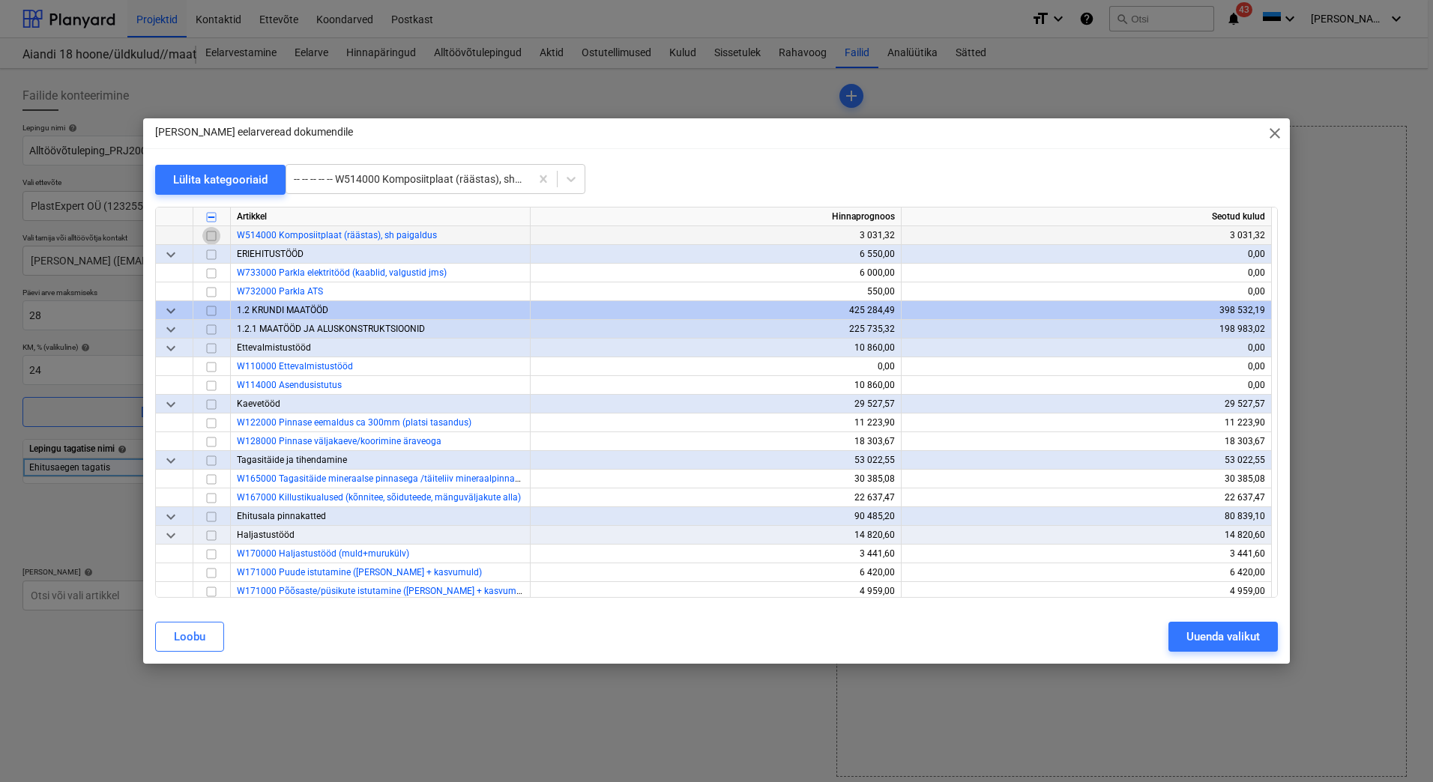
click at [209, 235] on input "checkbox" at bounding box center [211, 236] width 18 height 18
click at [1270, 129] on span "close" at bounding box center [1275, 133] width 18 height 18
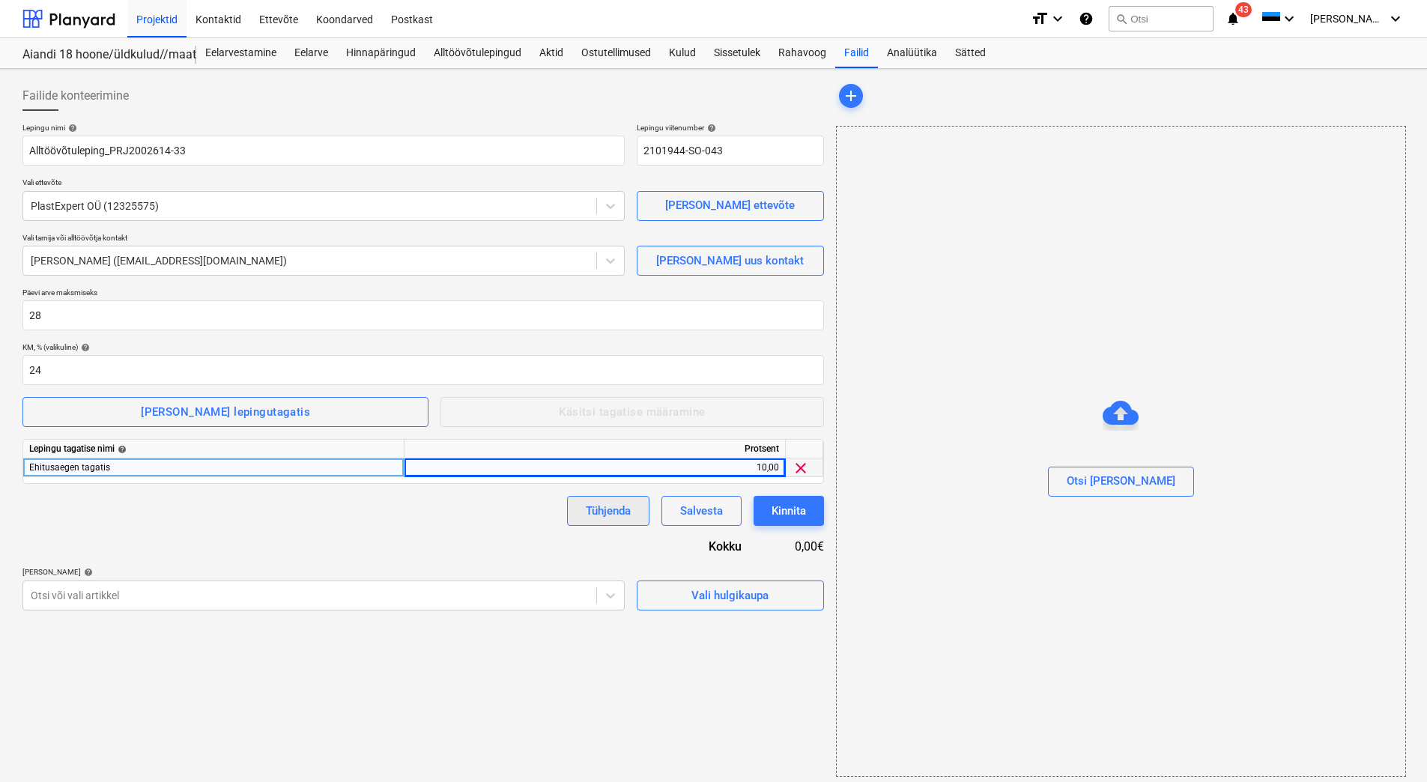
click at [592, 517] on div "Tühjenda" at bounding box center [608, 510] width 45 height 19
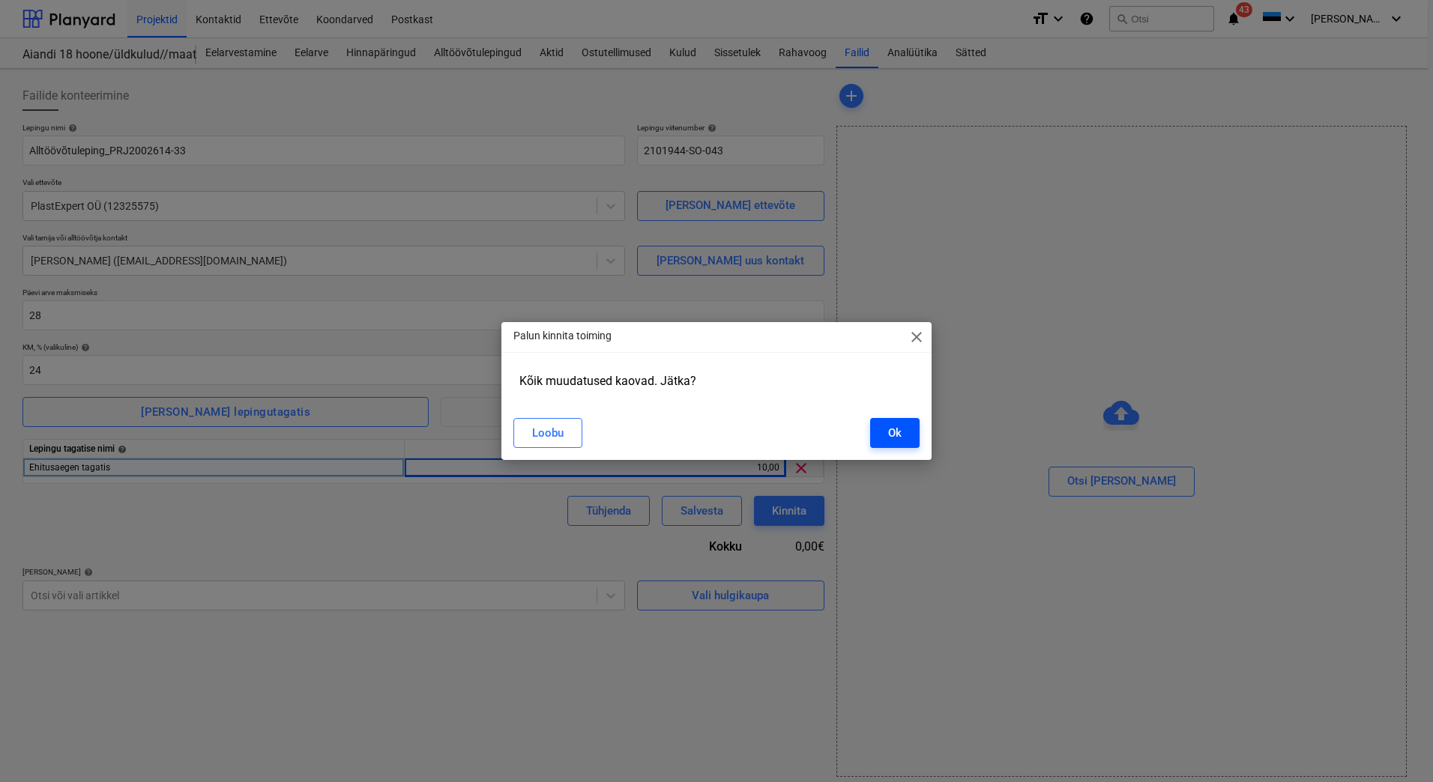
click at [886, 435] on button "Ok" at bounding box center [894, 433] width 49 height 30
type input "2101944-SO-043"
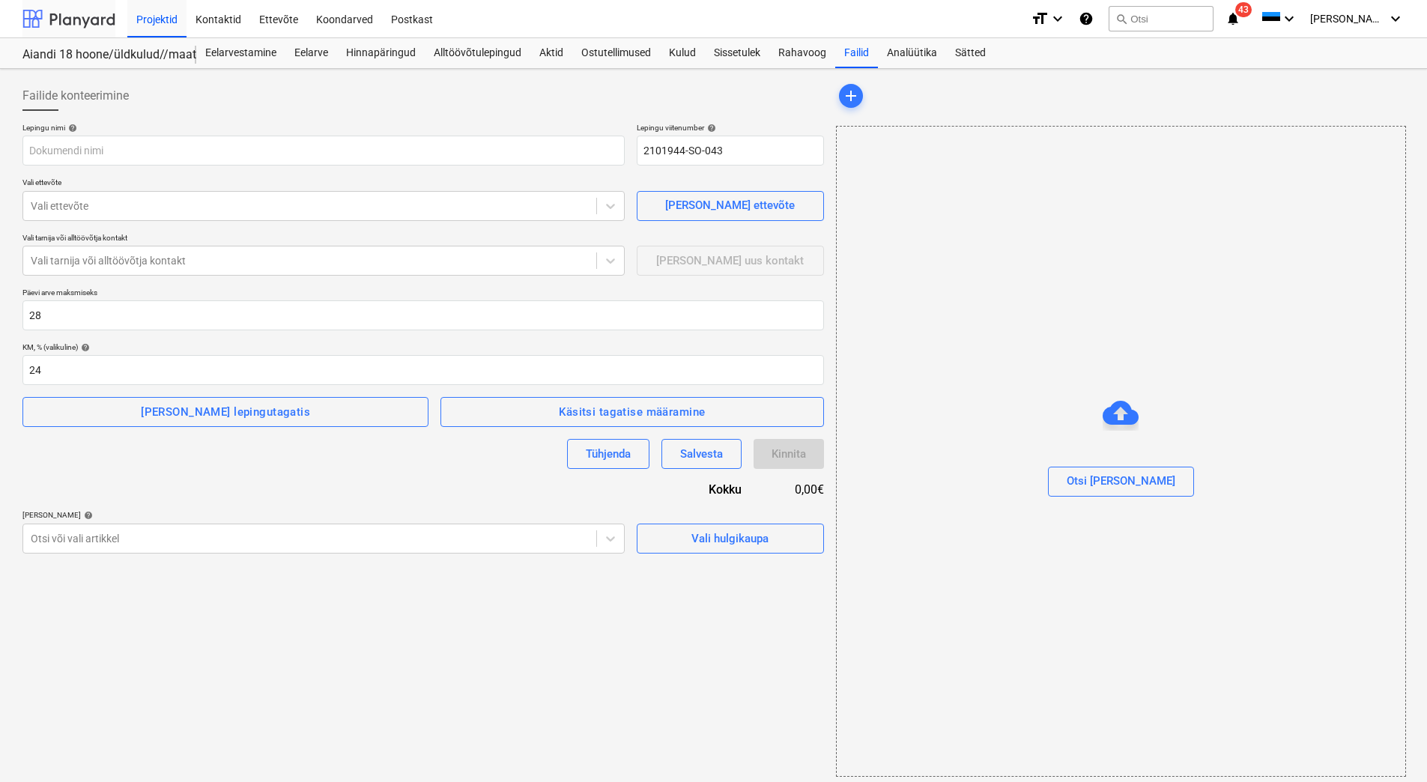
click at [79, 15] on div at bounding box center [68, 18] width 93 height 37
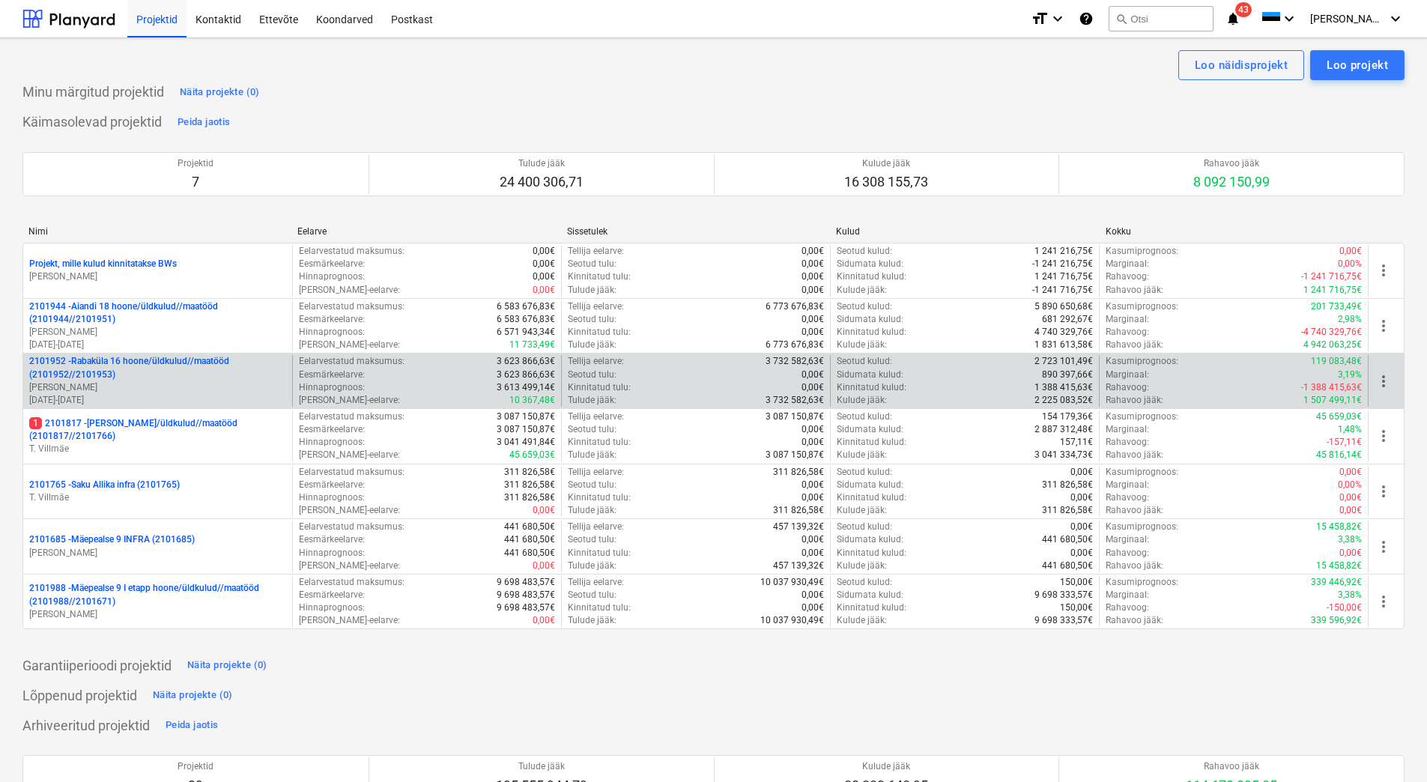
click at [151, 387] on p "[PERSON_NAME]" at bounding box center [157, 387] width 257 height 13
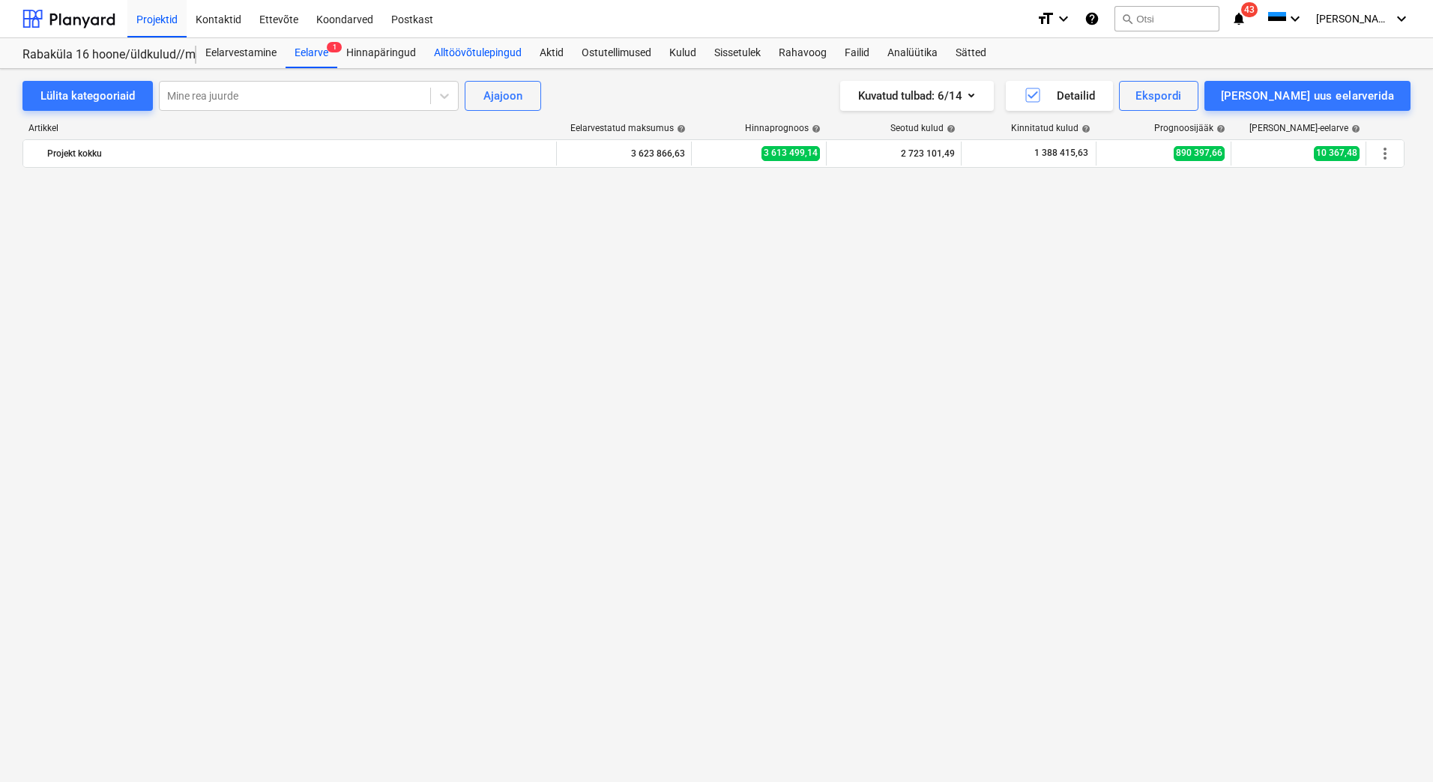
click at [444, 55] on div "Alltöövõtulepingud" at bounding box center [478, 53] width 106 height 30
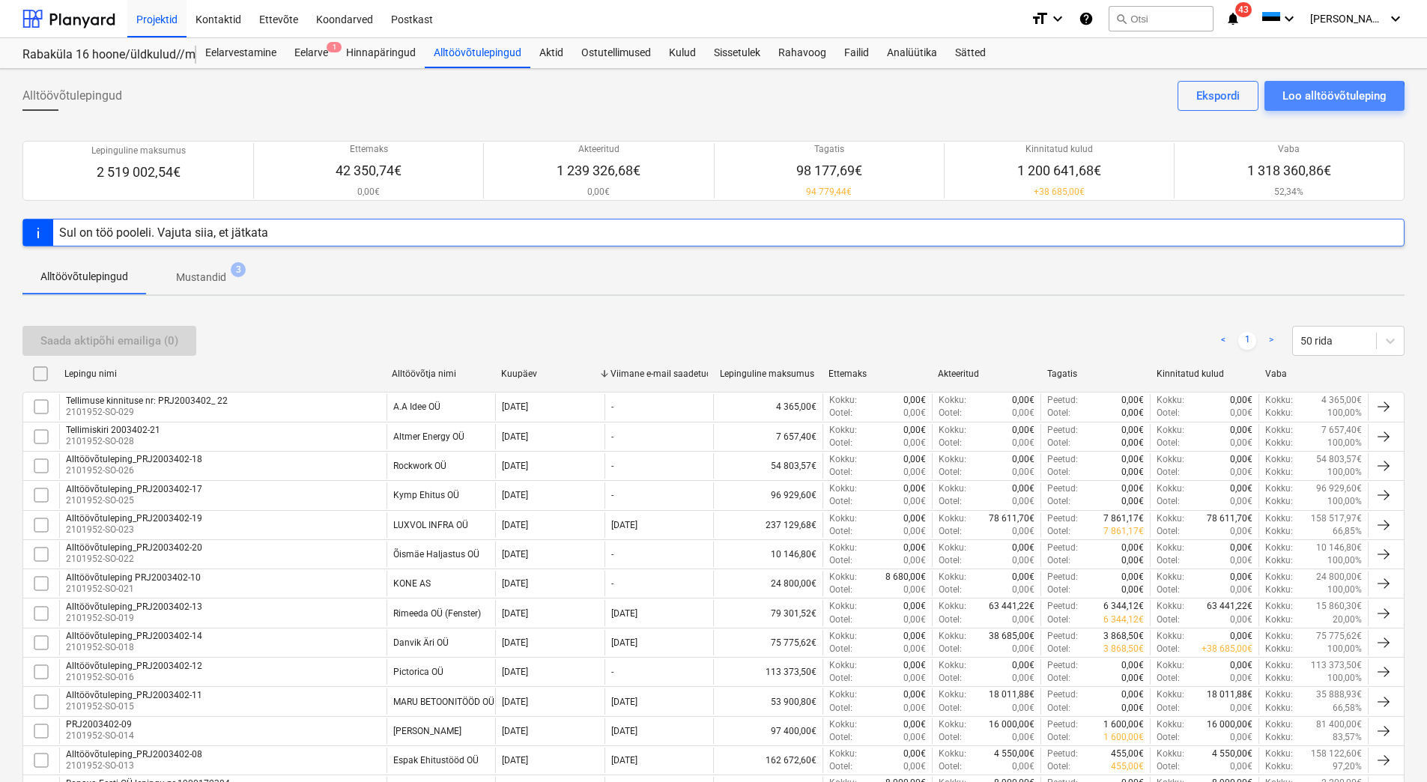
click at [1335, 98] on div "Loo alltöövõtuleping" at bounding box center [1335, 95] width 104 height 19
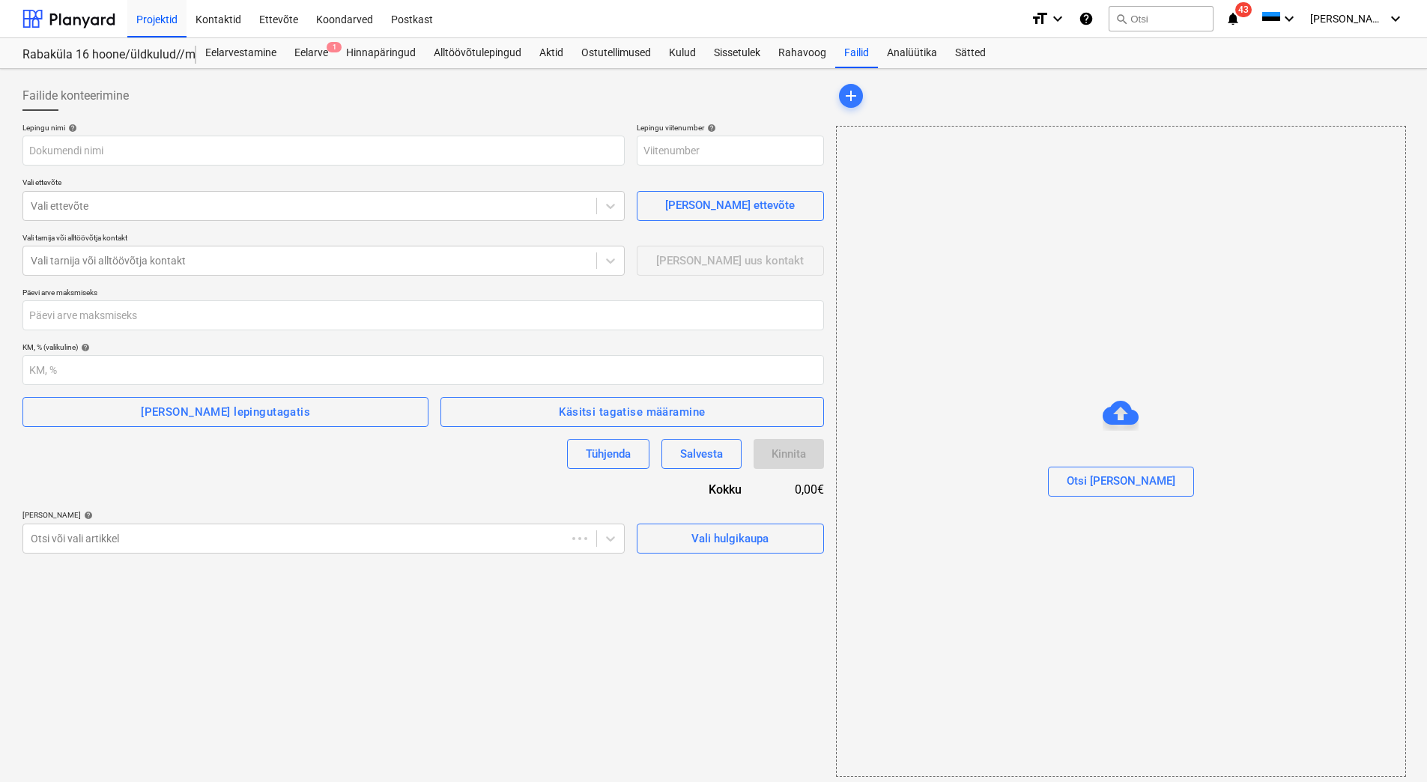
type input "2101952-SO-030"
click at [241, 154] on input "text" at bounding box center [323, 151] width 602 height 30
paste input "Alltöövõtuleping_PRJ2002614-33"
type input "Alltöövõtuleping_PRJ2002614-33"
click at [115, 209] on div at bounding box center [310, 206] width 558 height 15
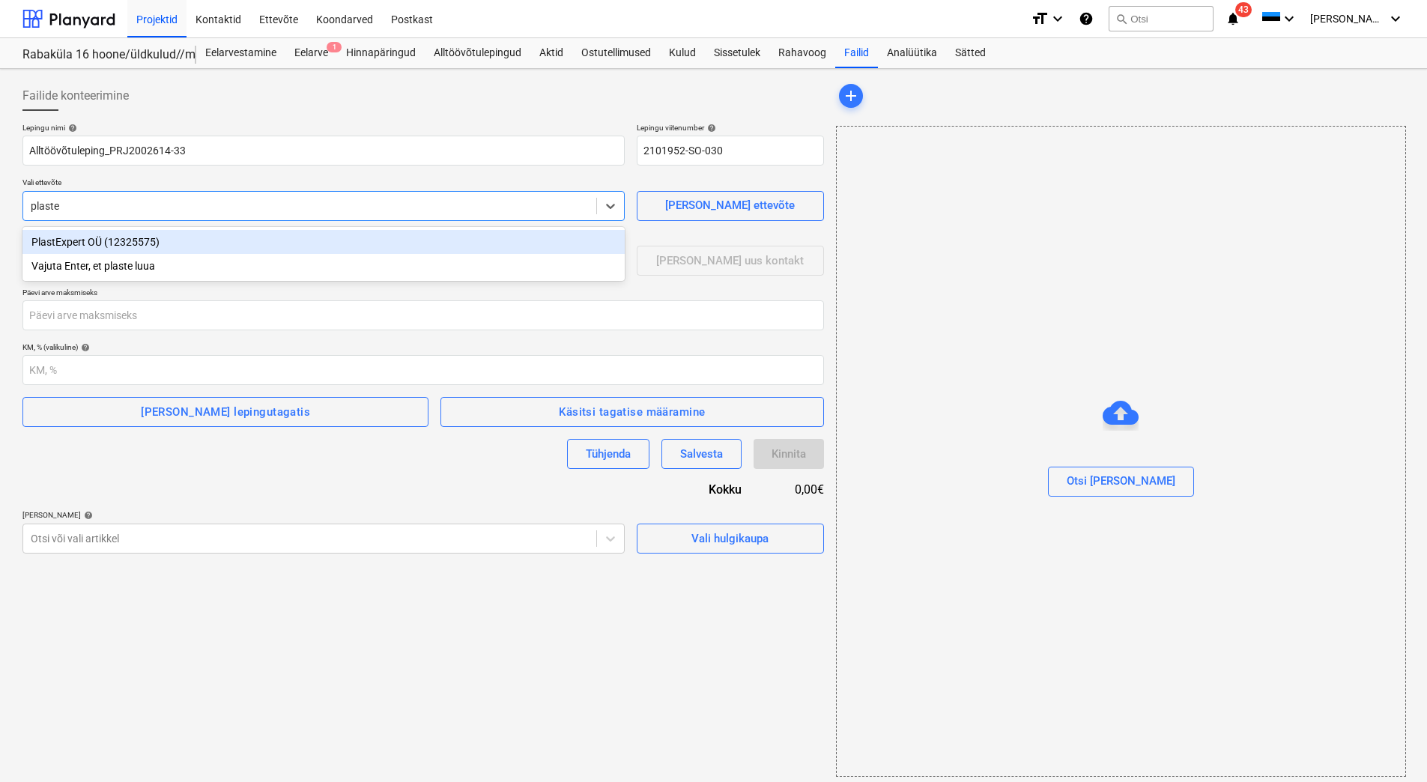
type input "plastex"
click at [108, 242] on div "PlastExpert OÜ (12325575)" at bounding box center [323, 242] width 602 height 24
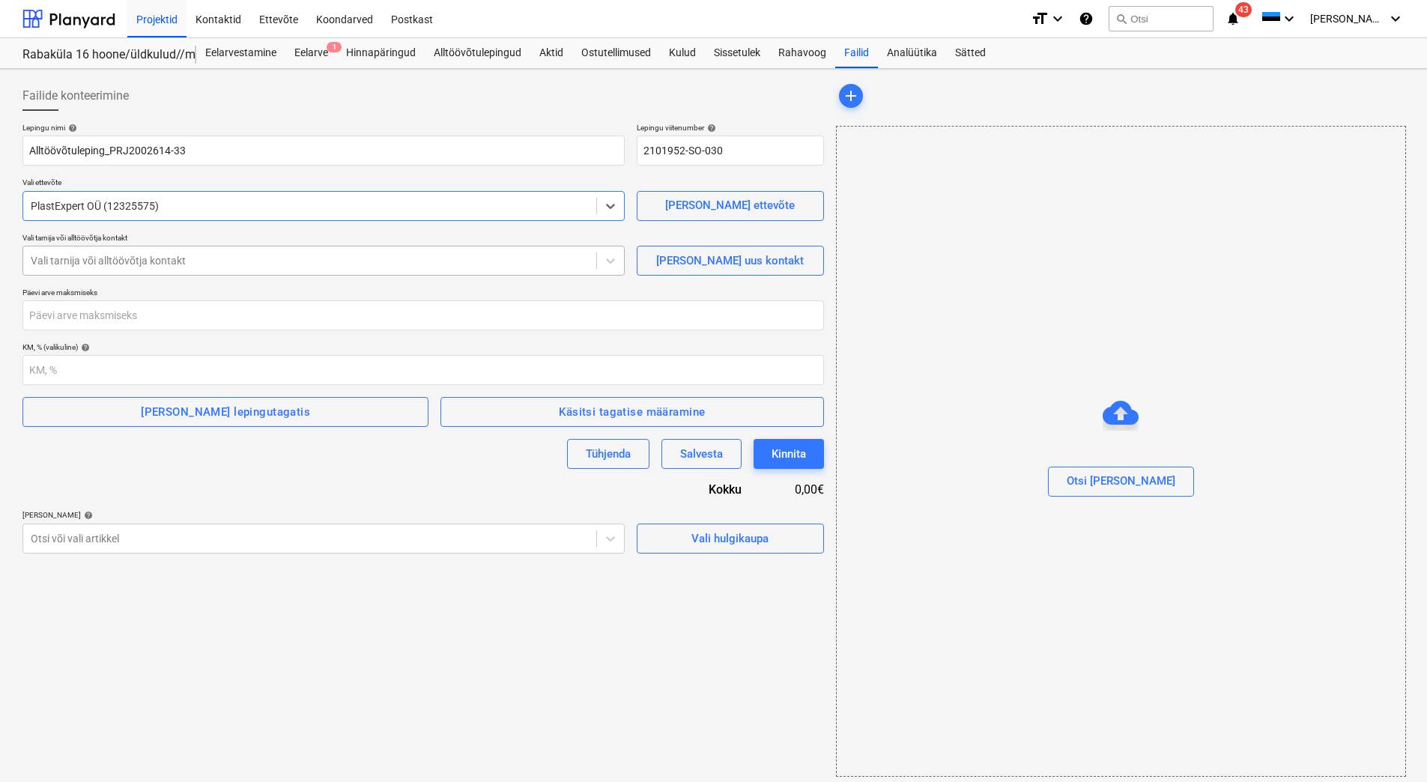
click at [96, 264] on div at bounding box center [310, 260] width 558 height 15
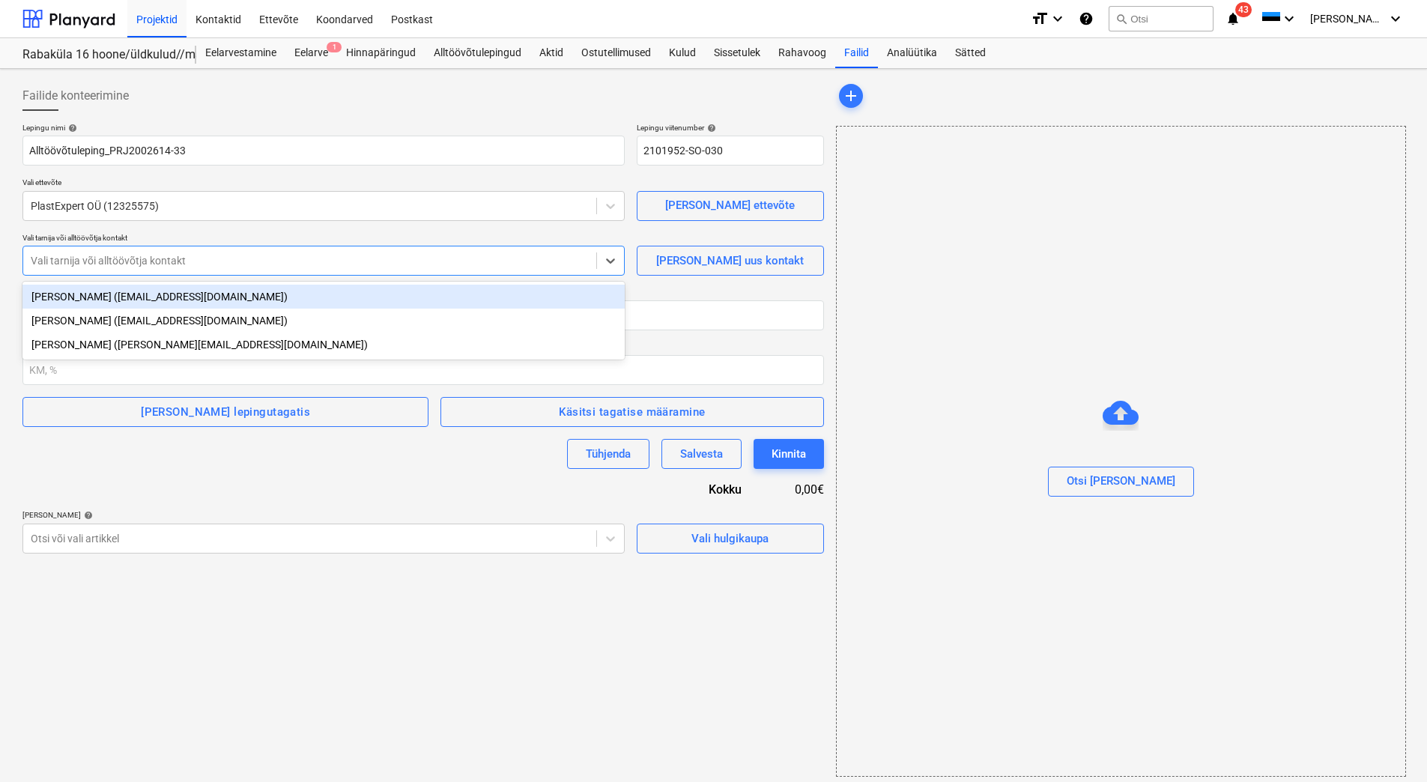
click at [85, 296] on div "[PERSON_NAME] ([EMAIL_ADDRESS][DOMAIN_NAME])" at bounding box center [323, 297] width 602 height 24
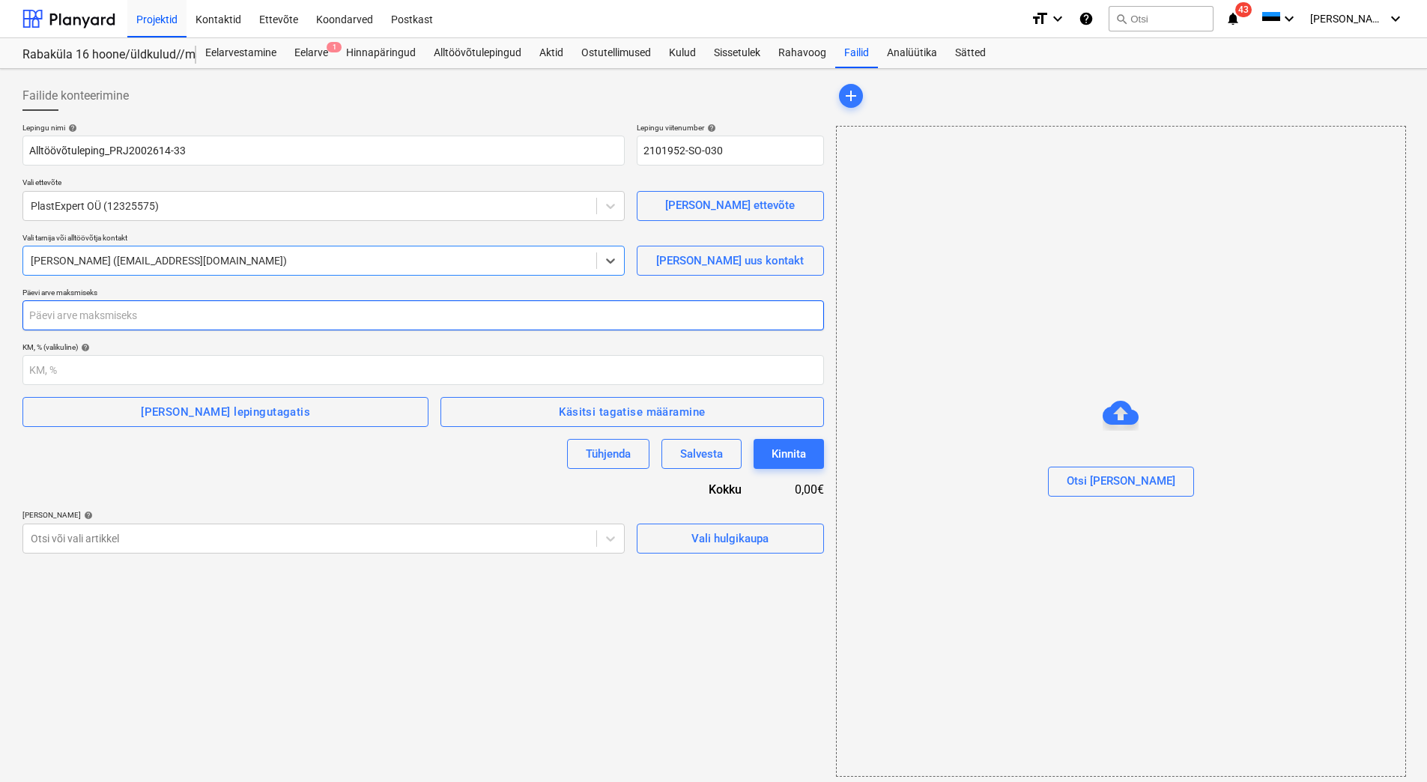
click at [82, 320] on input "number" at bounding box center [423, 315] width 802 height 30
type input "28"
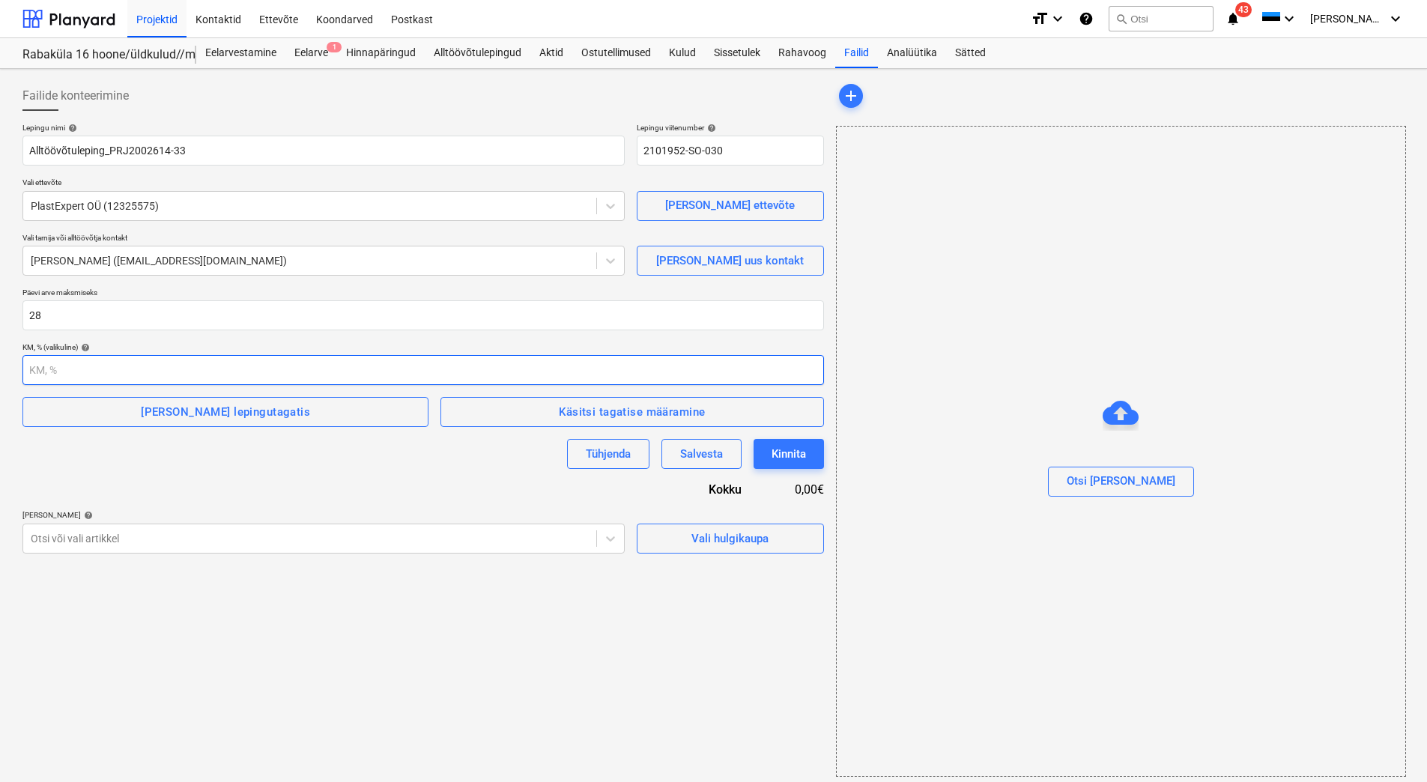
click at [67, 363] on input "number" at bounding box center [423, 370] width 802 height 30
type input "24"
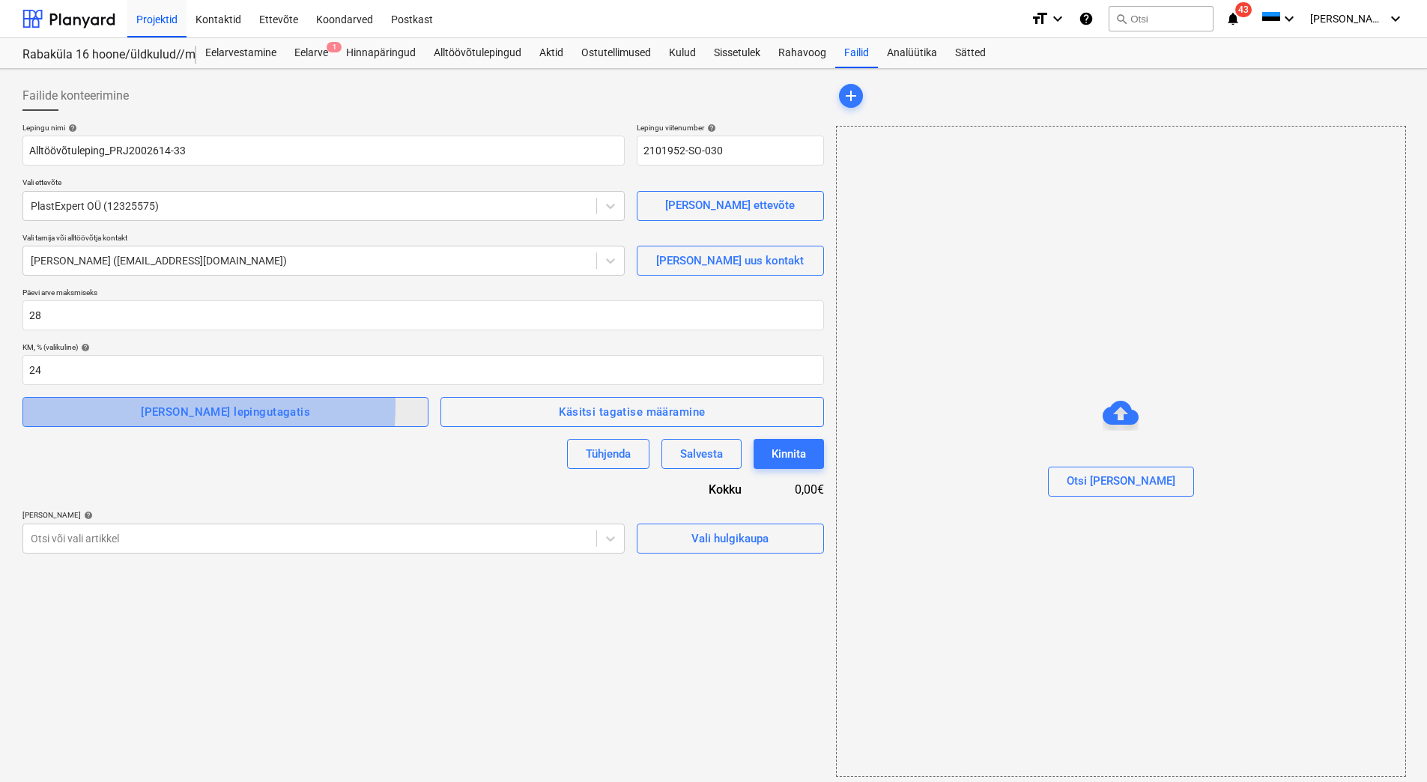
click at [64, 403] on span "[PERSON_NAME] lepingutagatis" at bounding box center [225, 411] width 373 height 19
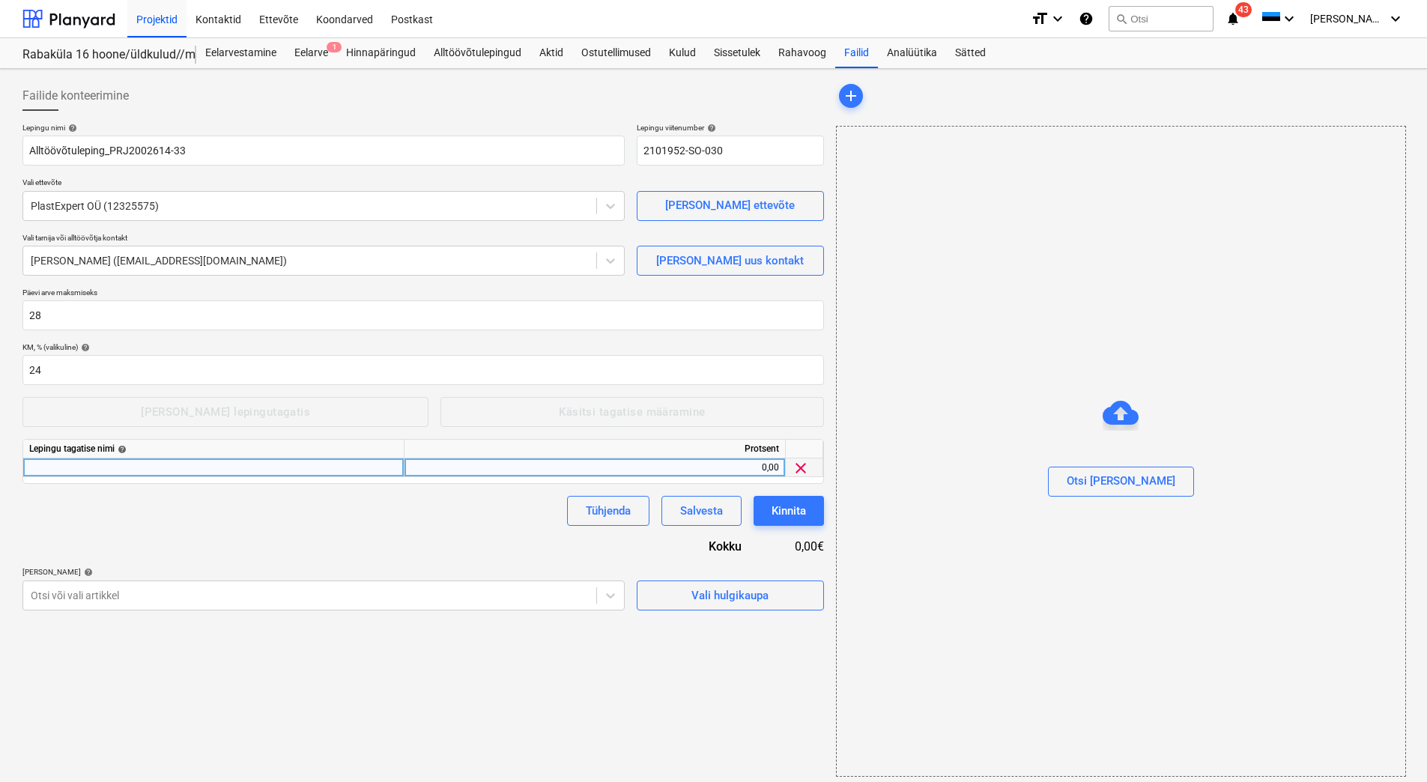
click at [70, 465] on div at bounding box center [213, 468] width 381 height 19
type input "Ehitusaegne tagatis"
click at [518, 469] on div "0,00" at bounding box center [595, 468] width 369 height 19
type input "10"
click at [423, 557] on div "Lepingu nimi help Alltöövõtuleping_PRJ2002614-33 Lepingu viitenumber help 21019…" at bounding box center [423, 367] width 802 height 488
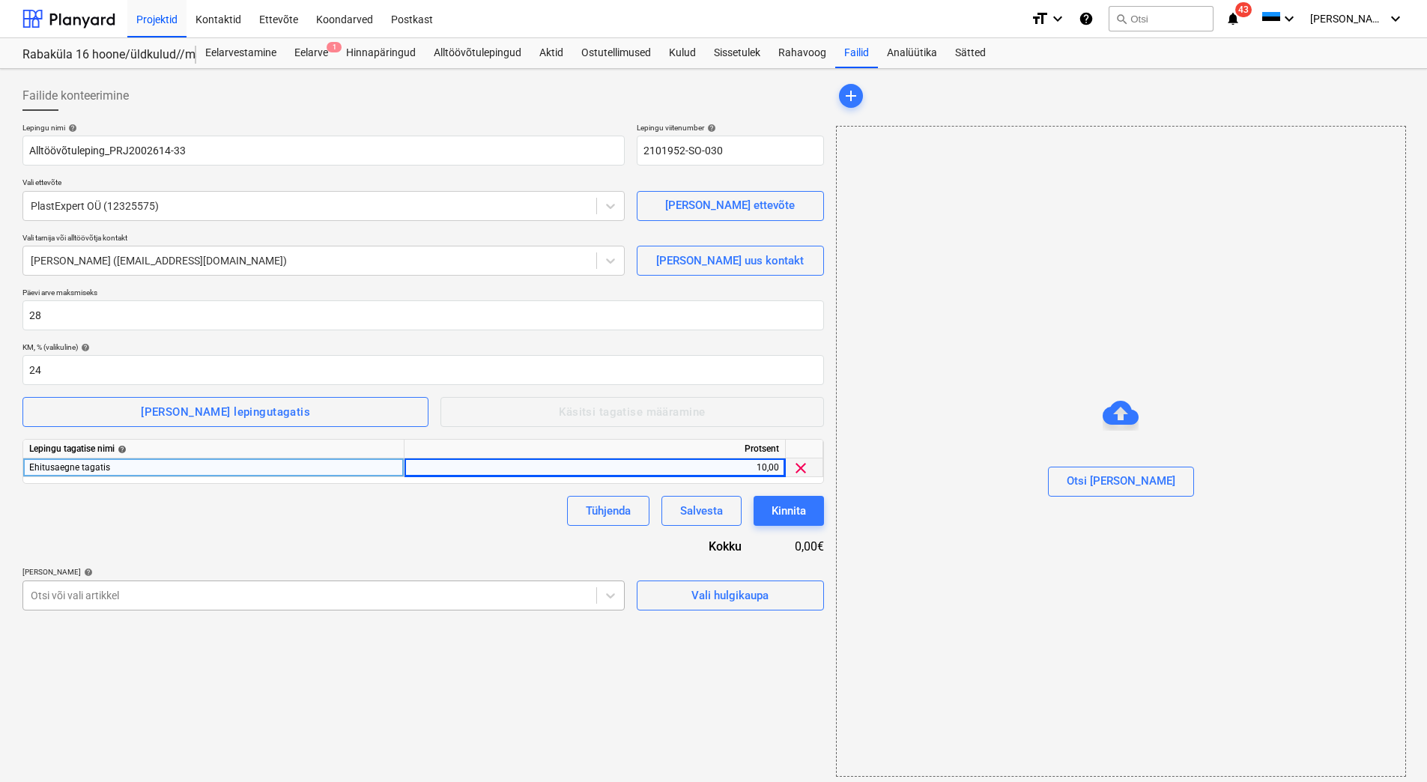
click at [386, 591] on div at bounding box center [310, 595] width 558 height 15
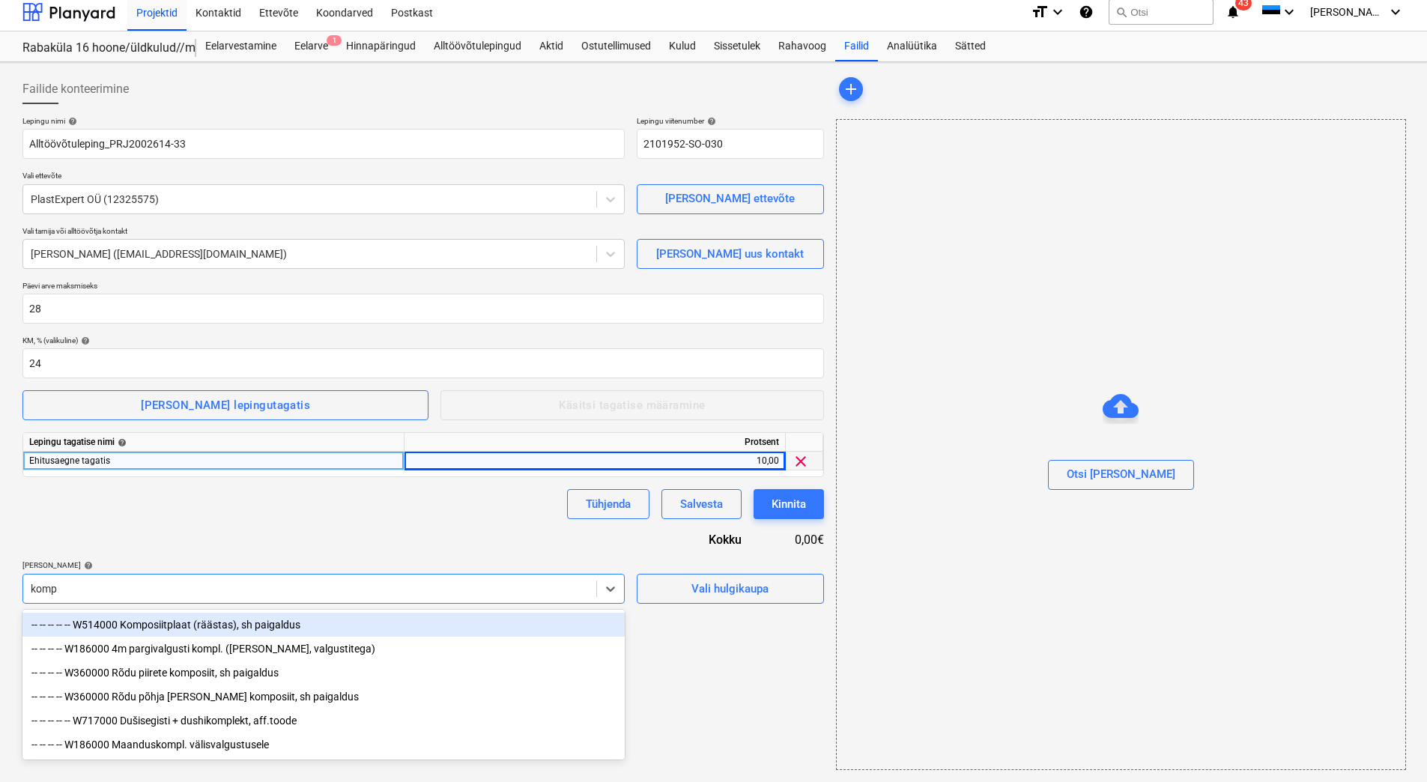
type input "kompo"
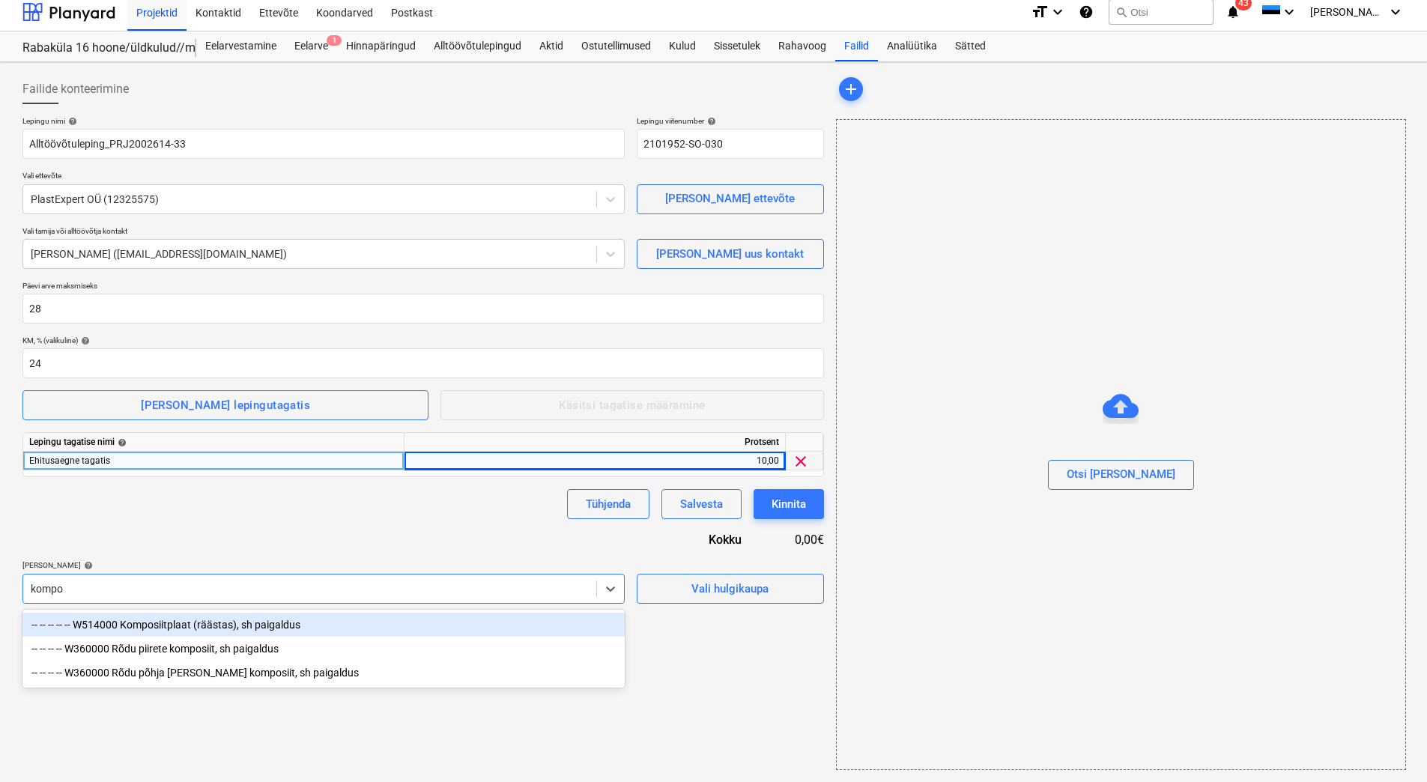
click at [250, 621] on div "-- -- -- -- -- W514000 Komposiitplaat (räästas), sh paigaldus" at bounding box center [323, 625] width 602 height 24
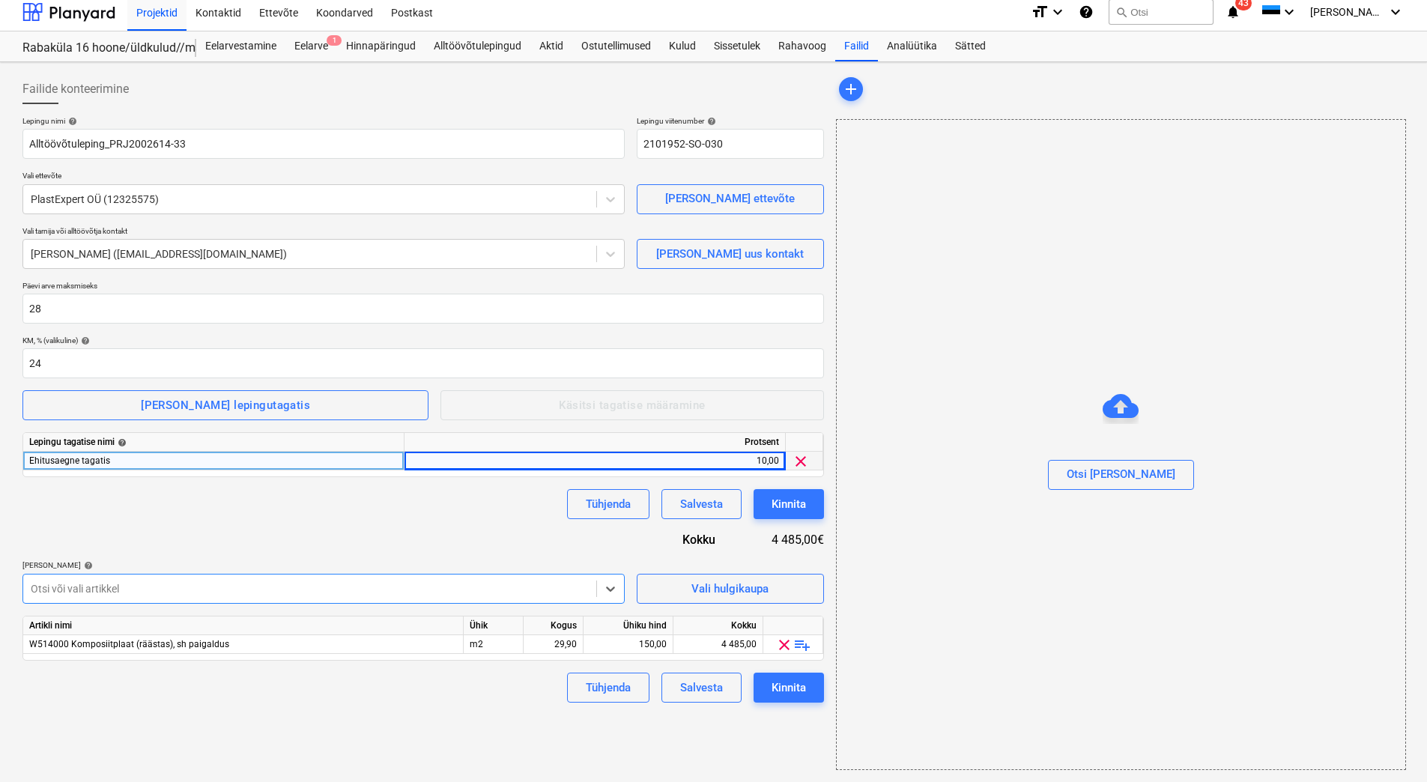
click at [238, 595] on div at bounding box center [310, 588] width 558 height 15
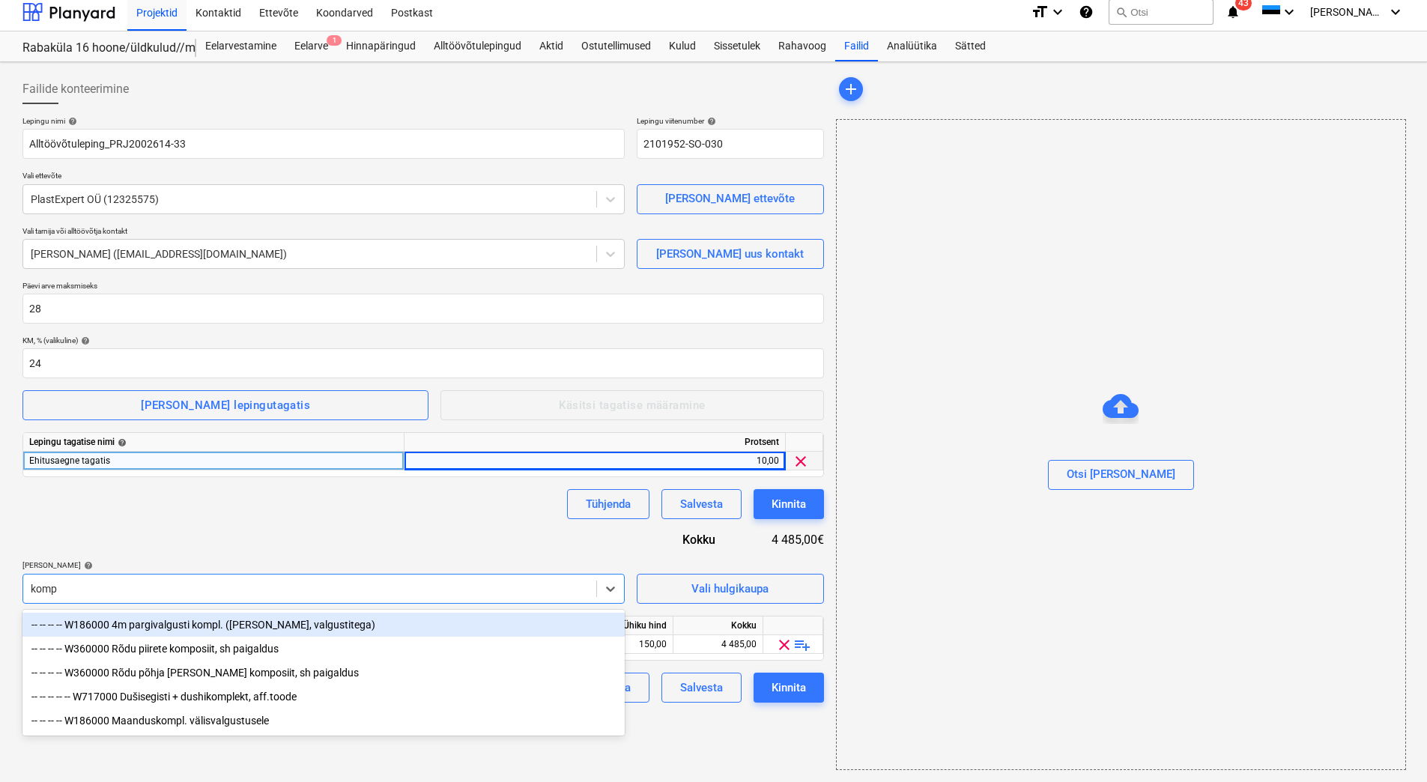
type input "kompo"
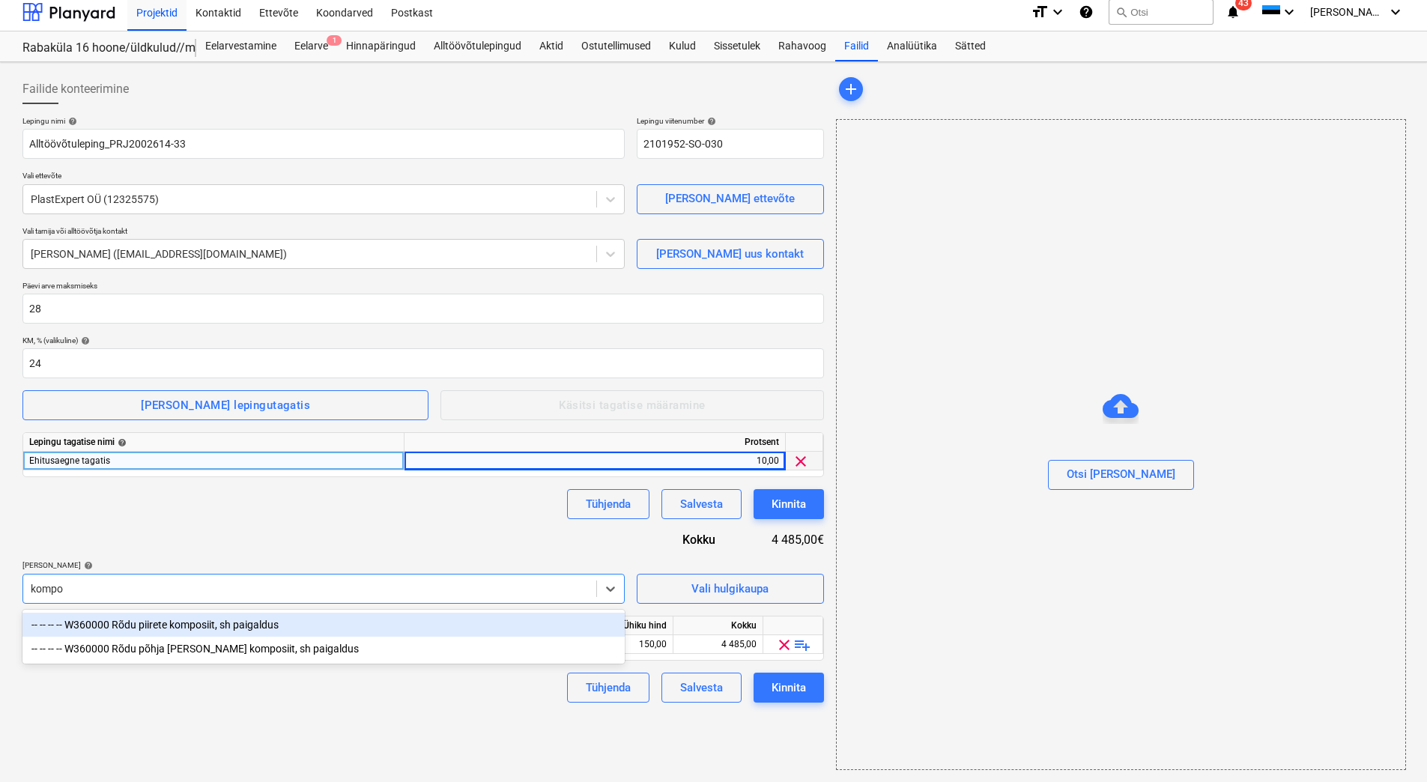
click at [226, 620] on div "-- -- -- -- W360000 Rõdu piirete komposiit, sh paigaldus" at bounding box center [323, 625] width 602 height 24
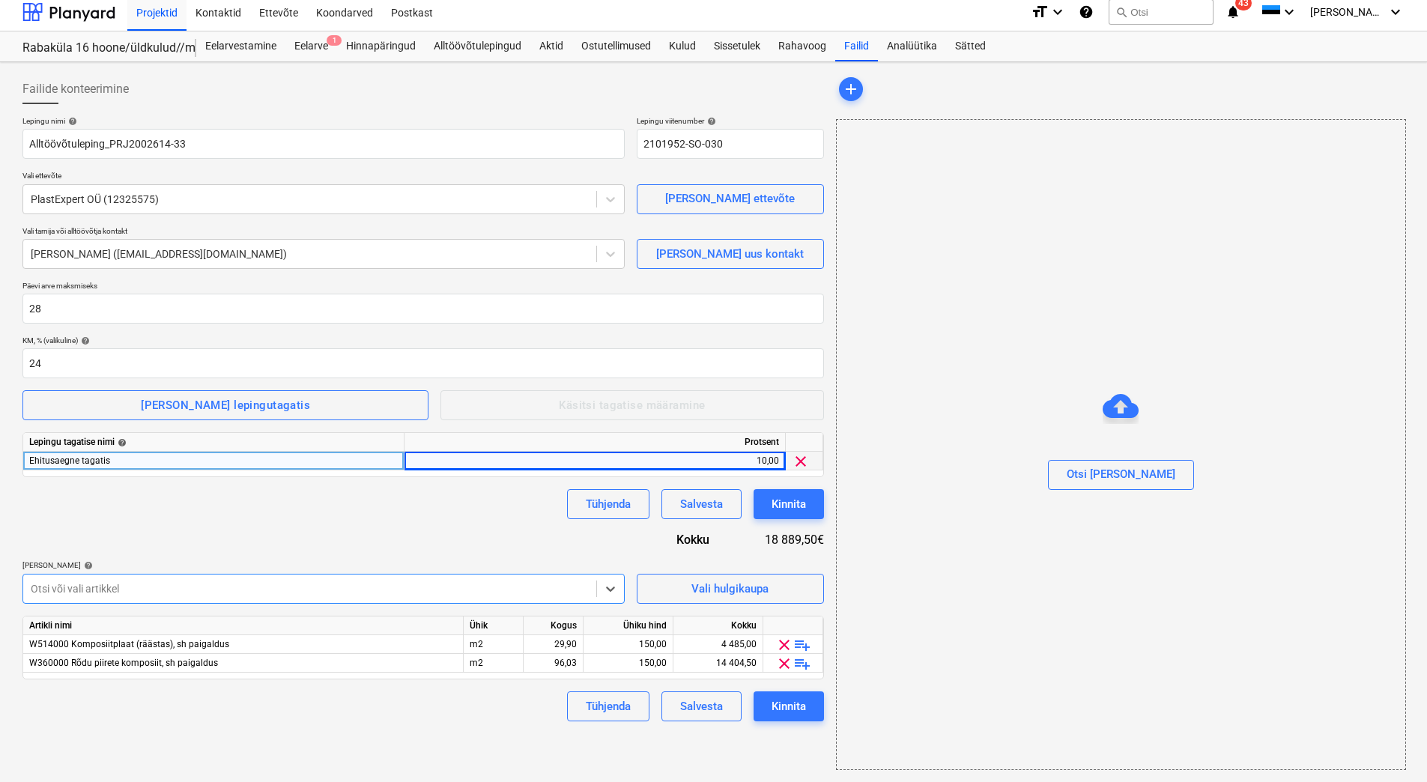
click at [213, 590] on div at bounding box center [310, 588] width 558 height 15
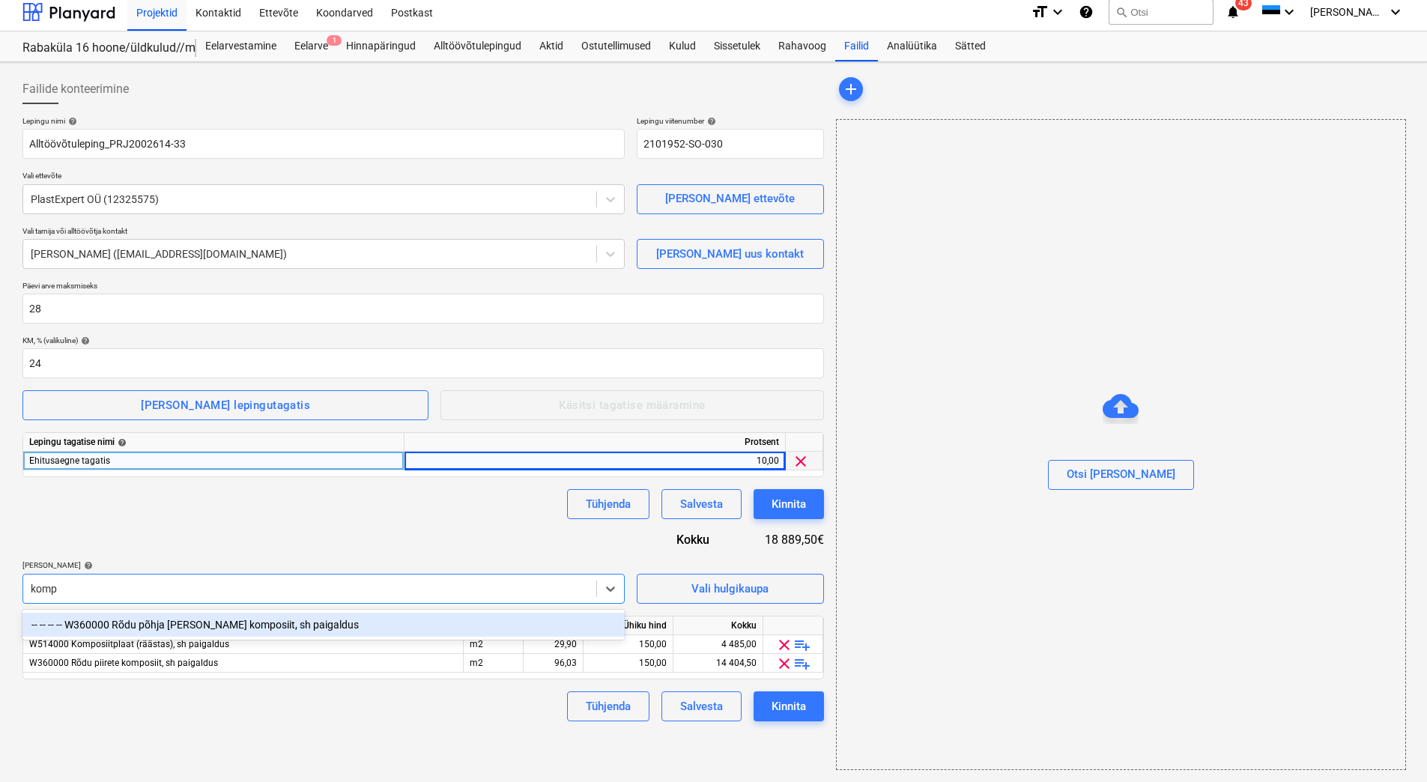
type input "kompo"
click at [218, 625] on div "-- -- -- -- W360000 Rõdu põhja [PERSON_NAME] komposiit, sh paigaldus" at bounding box center [323, 625] width 602 height 24
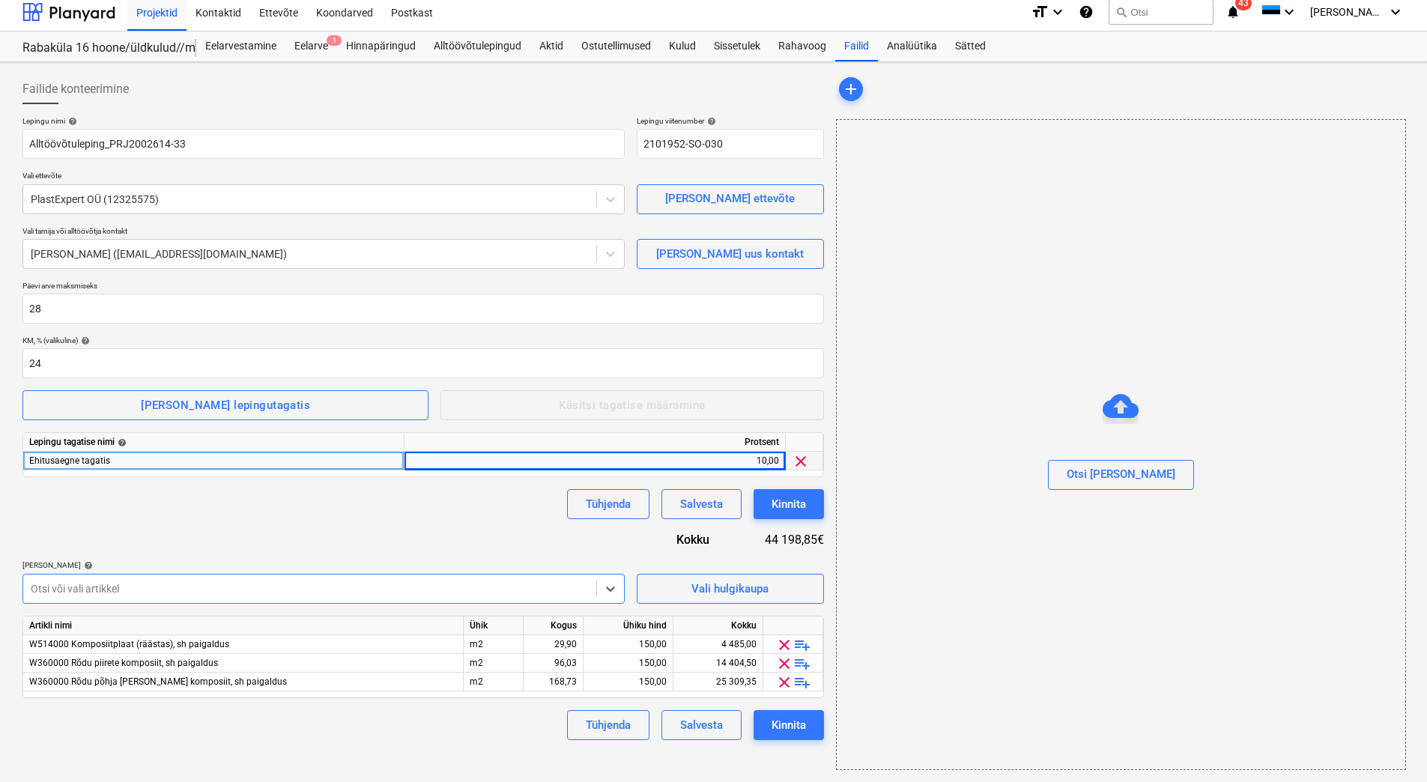
click at [301, 516] on div "Tühjenda Salvesta Kinnita" at bounding box center [423, 504] width 802 height 30
click at [805, 680] on span "playlist_add" at bounding box center [802, 683] width 18 height 18
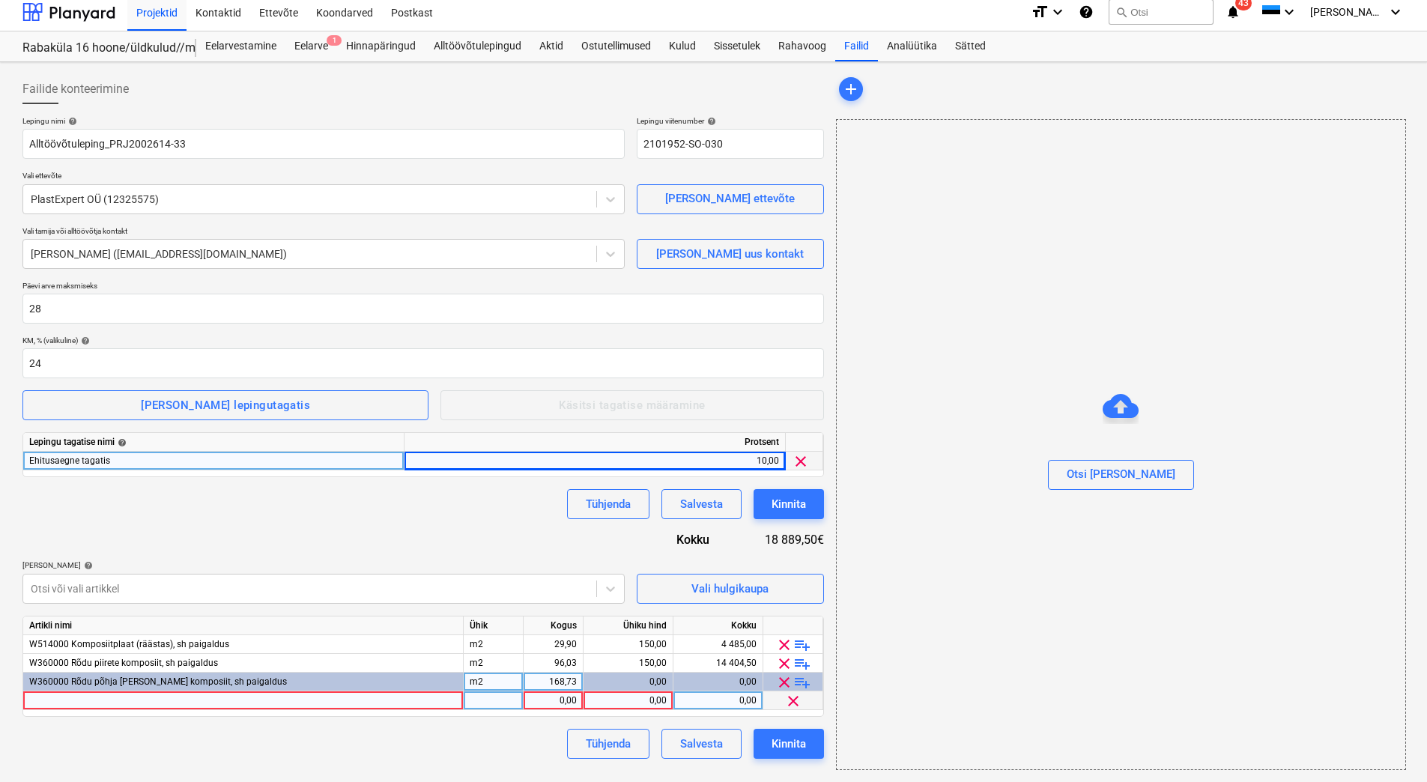
click at [789, 701] on span "clear" at bounding box center [793, 701] width 18 height 18
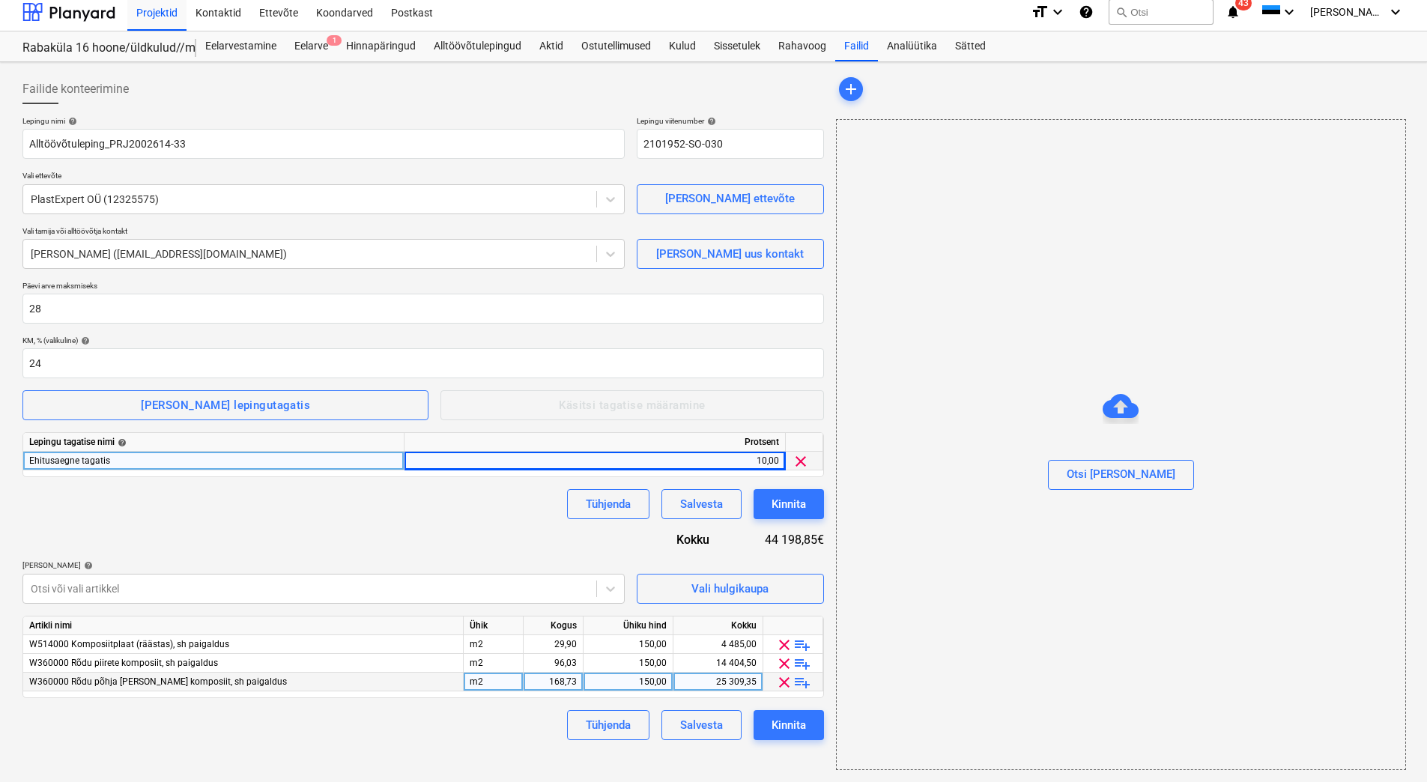
click at [802, 680] on span "playlist_add" at bounding box center [802, 683] width 18 height 18
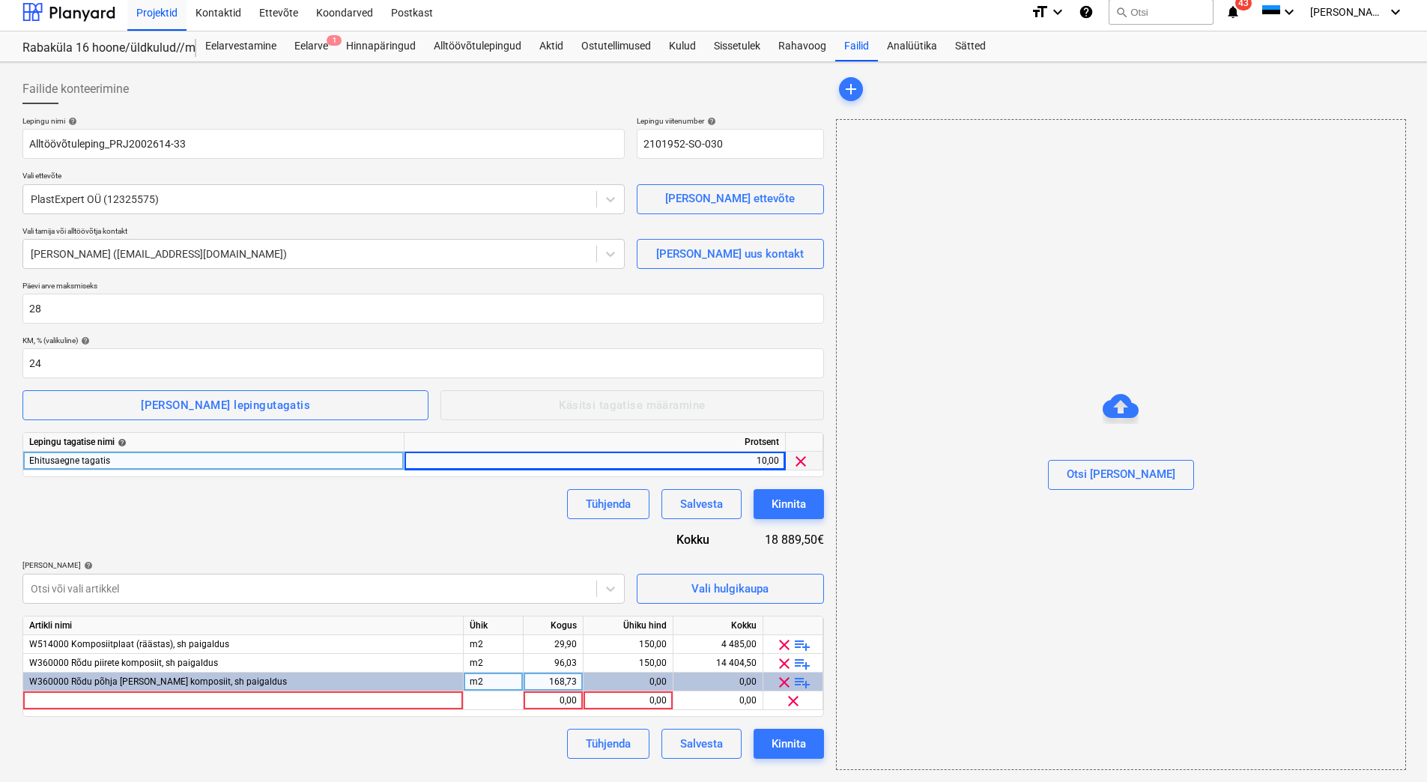
click at [806, 683] on span "playlist_add" at bounding box center [802, 683] width 18 height 18
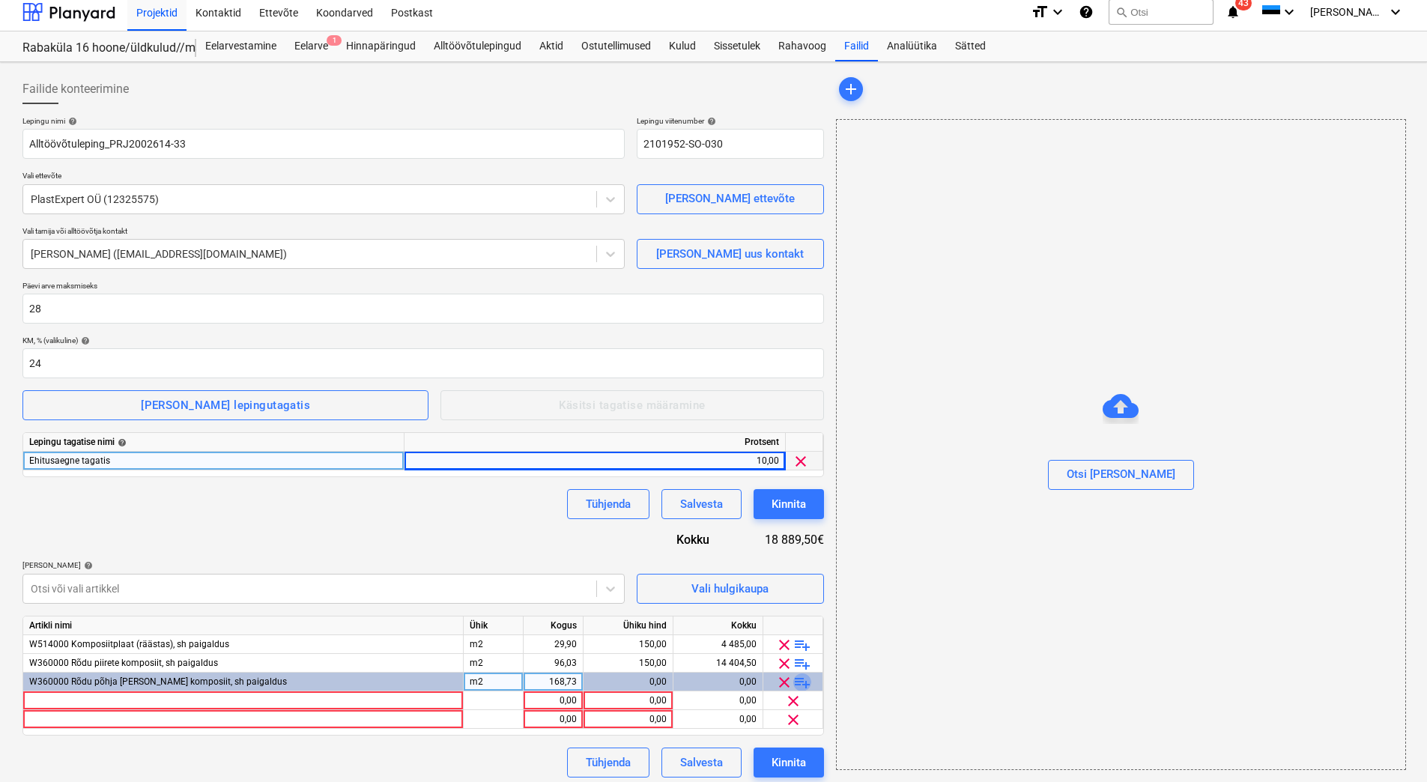
click at [806, 683] on span "playlist_add" at bounding box center [802, 683] width 18 height 18
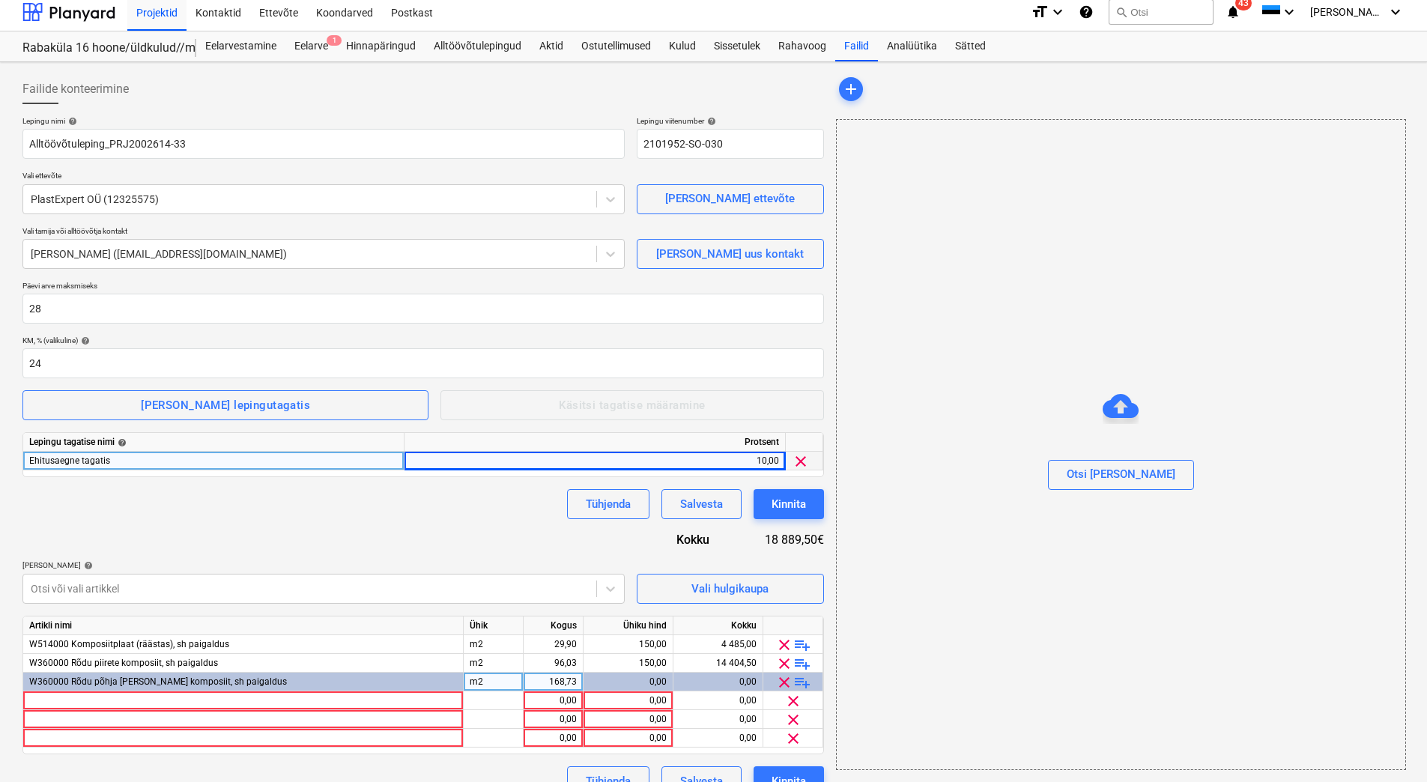
scroll to position [33, 0]
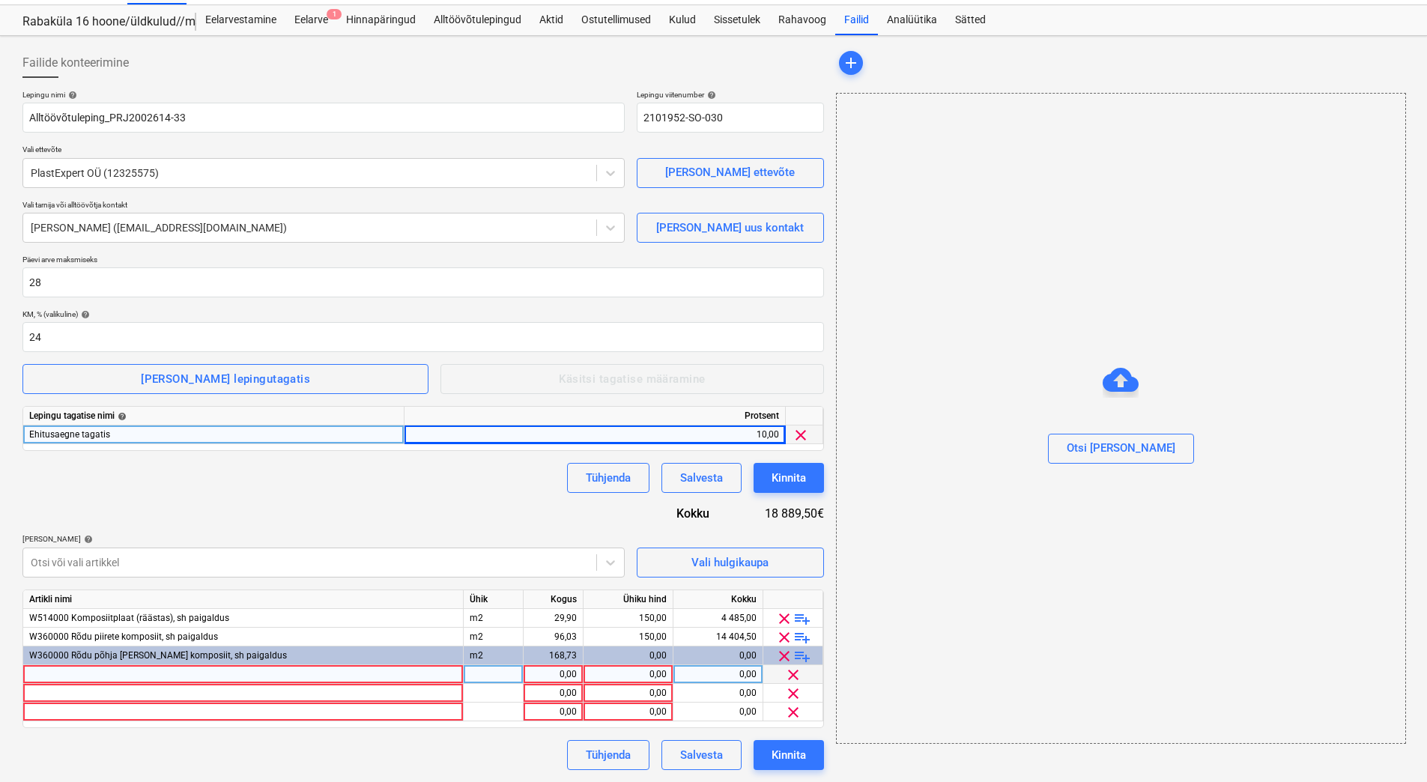
click at [230, 674] on div at bounding box center [243, 674] width 441 height 19
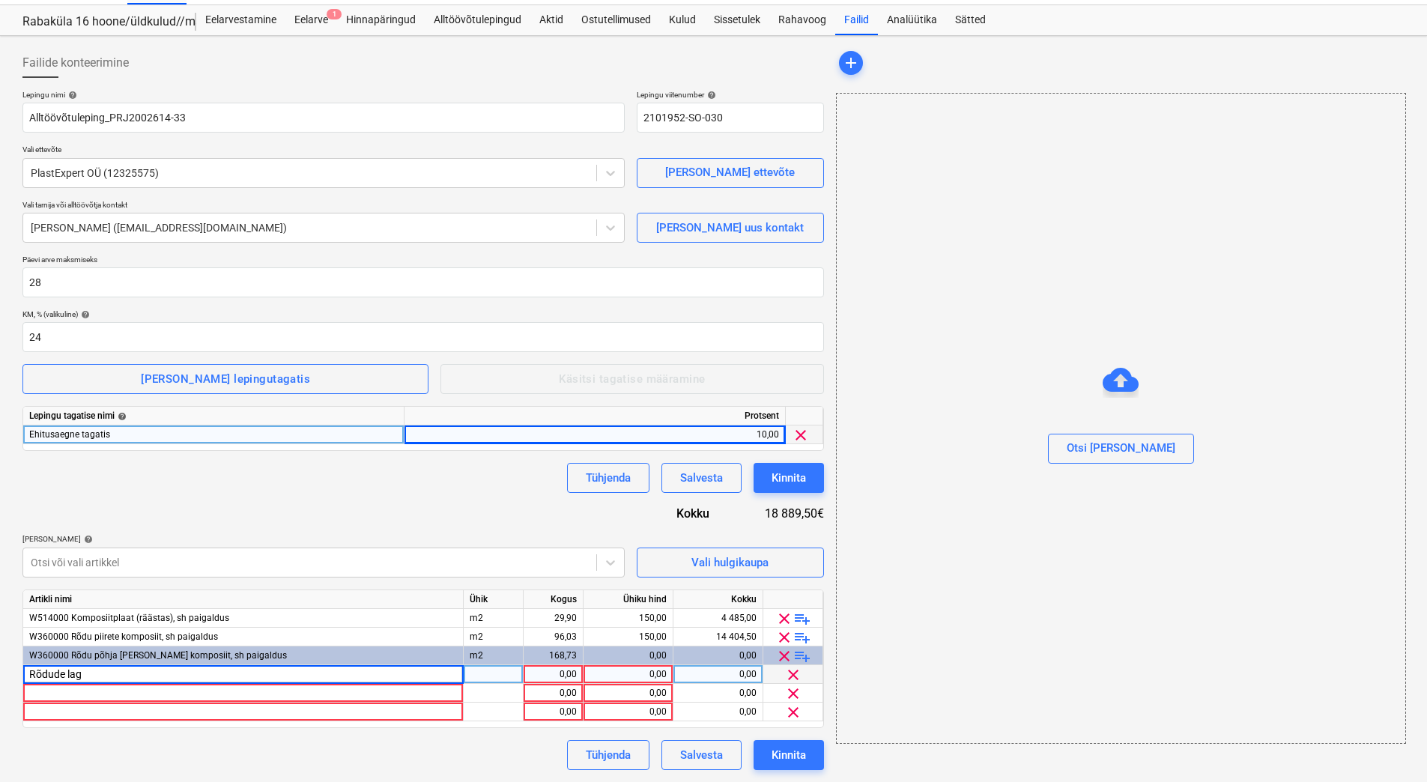
type input "Rõdude lagi"
click at [510, 677] on div at bounding box center [494, 674] width 60 height 19
type input "m2"
click at [533, 680] on div "1,00" at bounding box center [553, 674] width 47 height 19
type input "126,39"
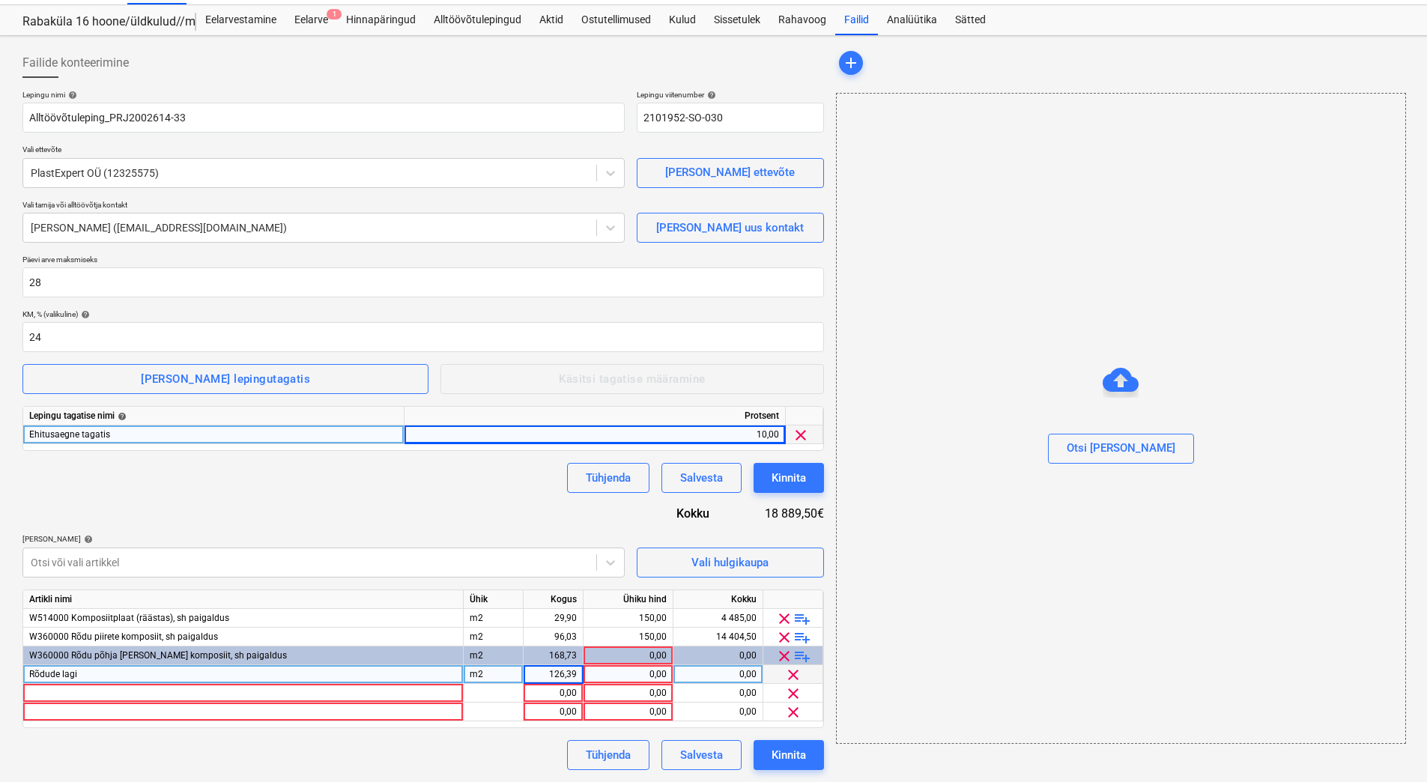
click at [613, 675] on div "0,00" at bounding box center [628, 674] width 77 height 19
type input "34,2"
click at [616, 688] on div "0,00" at bounding box center [628, 693] width 77 height 19
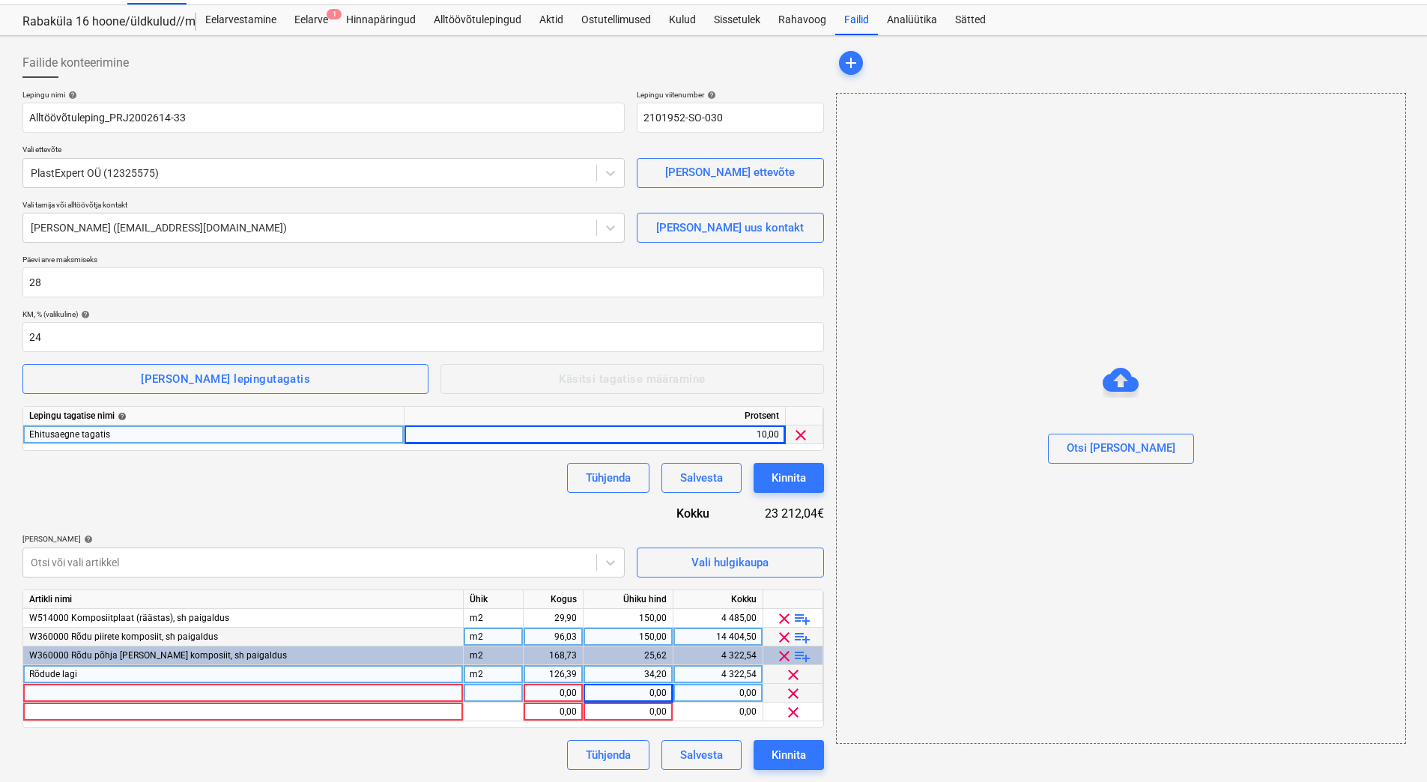
click at [541, 637] on div "96,03" at bounding box center [553, 637] width 47 height 19
type input "94,05"
click at [636, 640] on div "150,00" at bounding box center [628, 637] width 77 height 19
type input "25,1"
click at [704, 638] on div "14 107,50" at bounding box center [718, 637] width 77 height 19
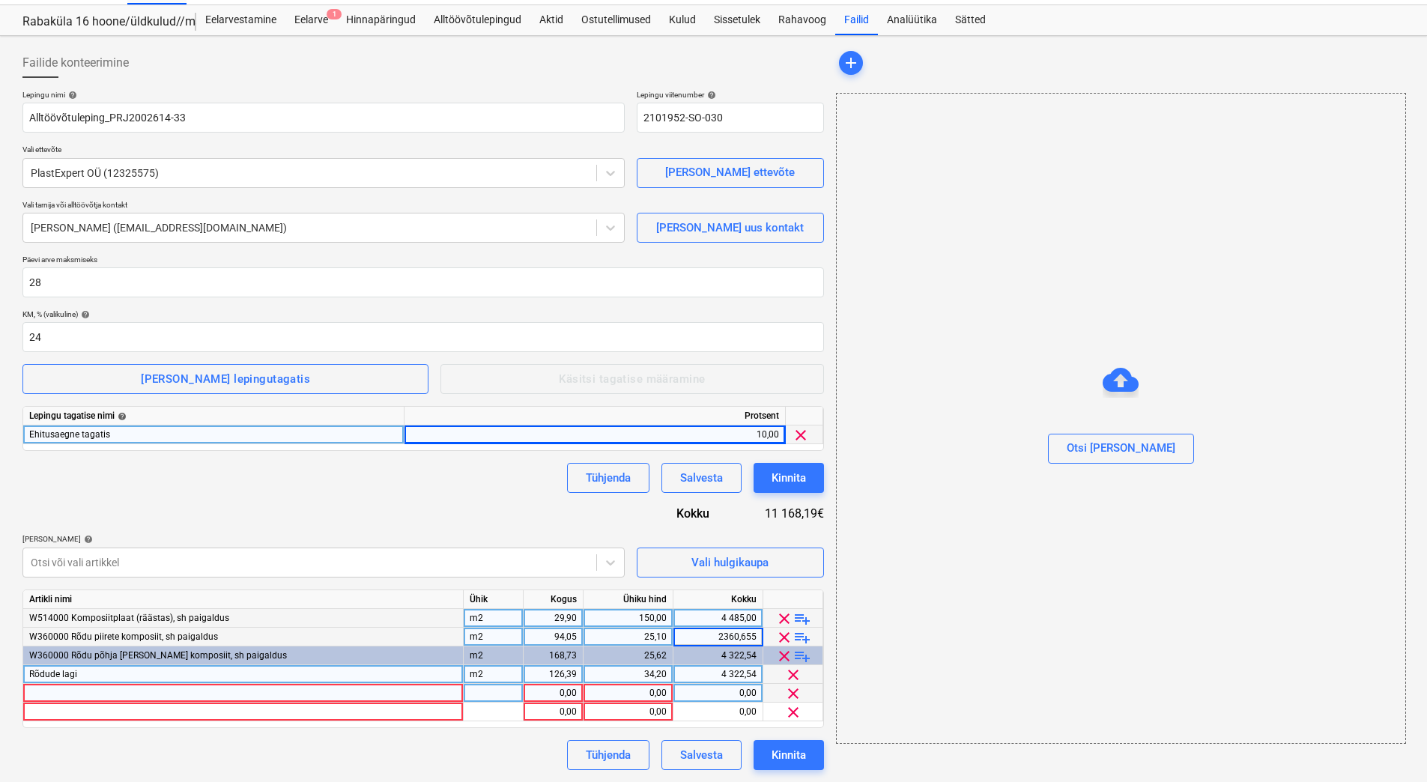
click at [536, 617] on div "29,90" at bounding box center [553, 618] width 47 height 19
click at [806, 618] on span "playlist_add" at bounding box center [802, 619] width 18 height 18
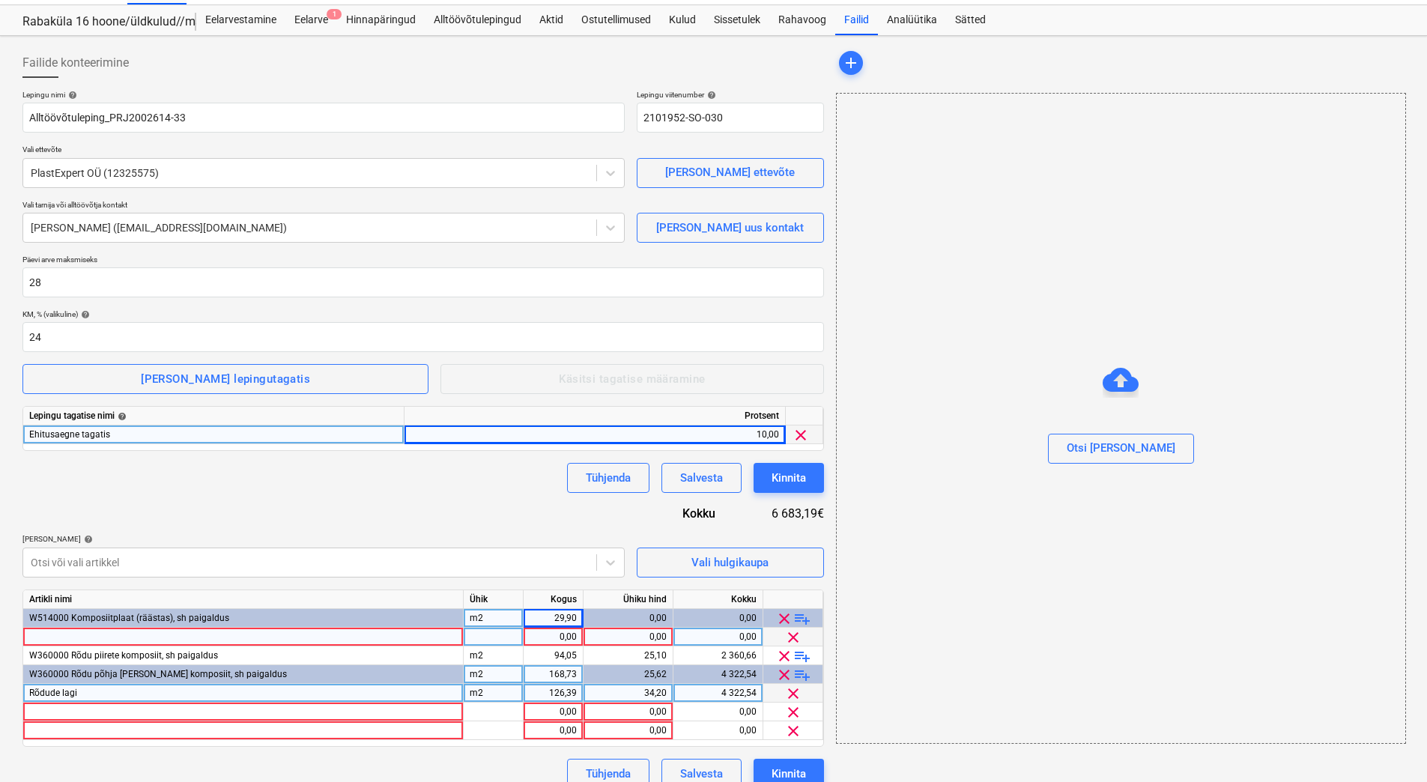
click at [146, 632] on div at bounding box center [243, 637] width 441 height 19
type input "Kumposiitplaat varjualustel"
click at [507, 635] on div at bounding box center [494, 637] width 60 height 19
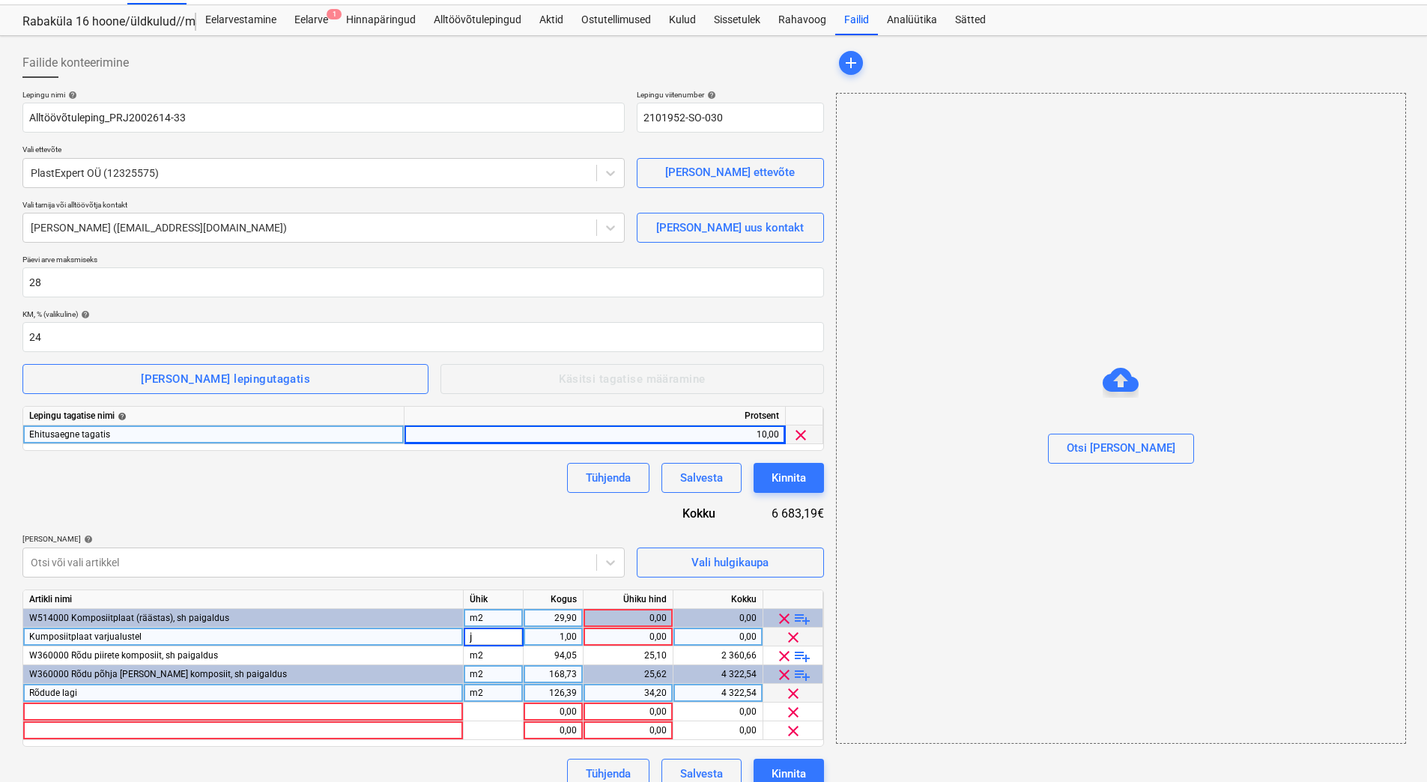
type input "jm"
click at [536, 635] on div "1,00" at bounding box center [553, 637] width 47 height 19
type input "120"
click at [608, 639] on div "0,00" at bounding box center [628, 637] width 77 height 19
type input "10,5"
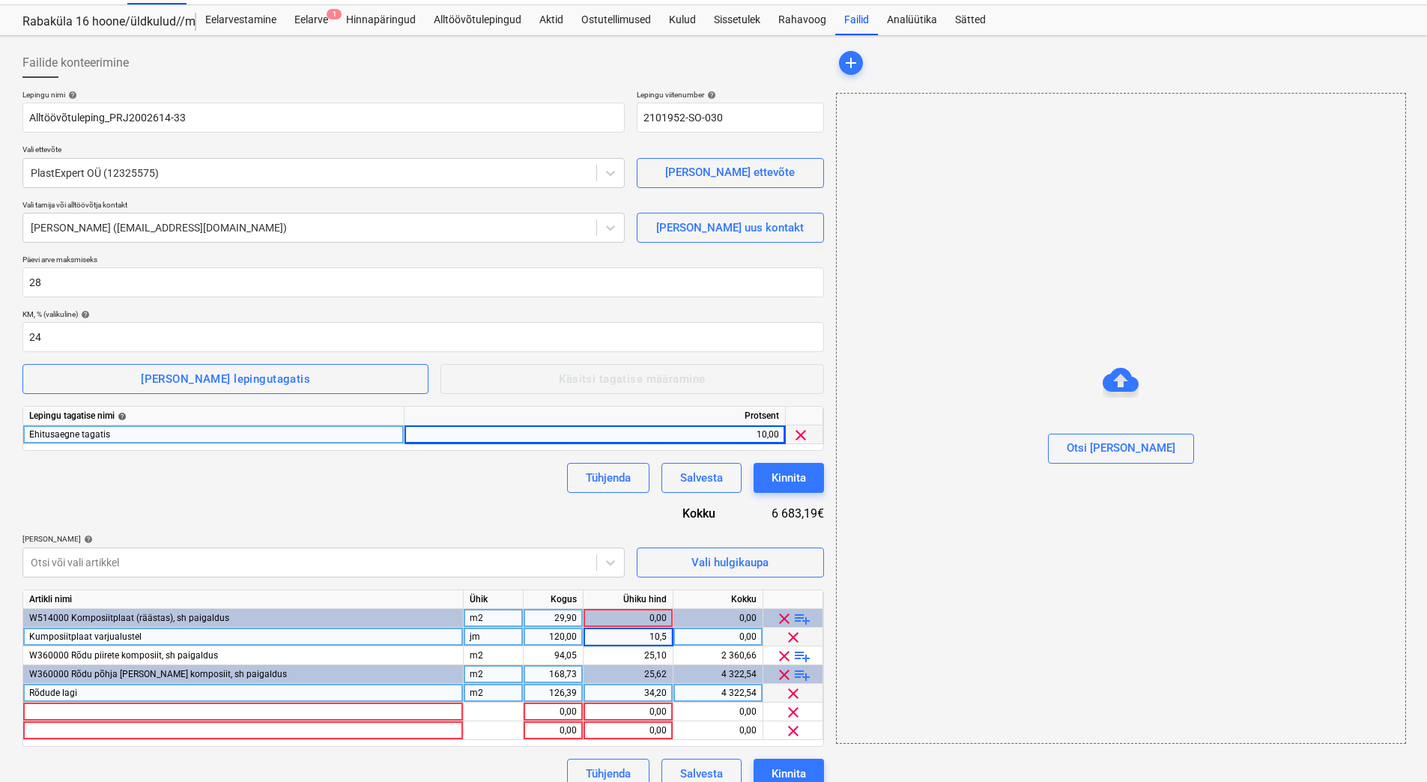
click at [695, 629] on div "0,00" at bounding box center [718, 637] width 77 height 19
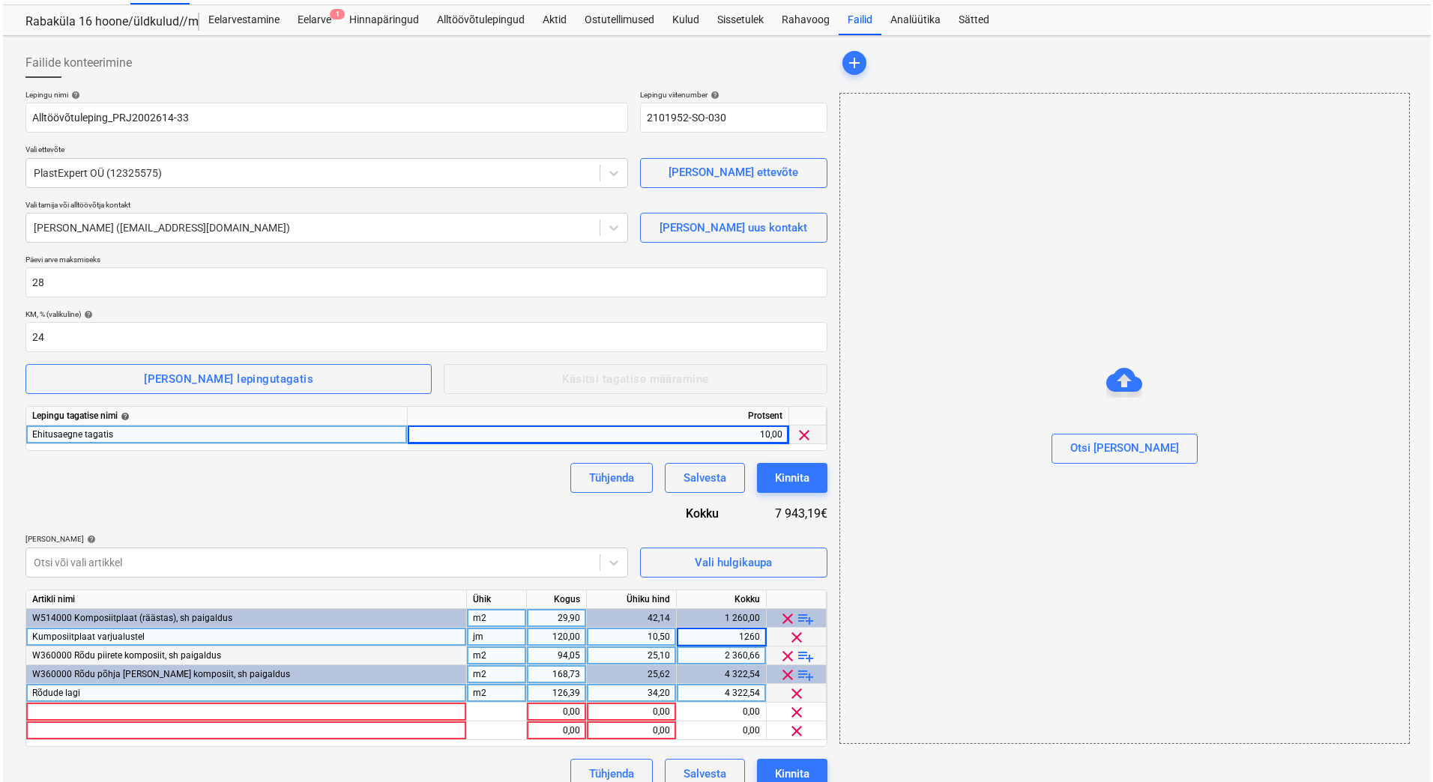
scroll to position [52, 0]
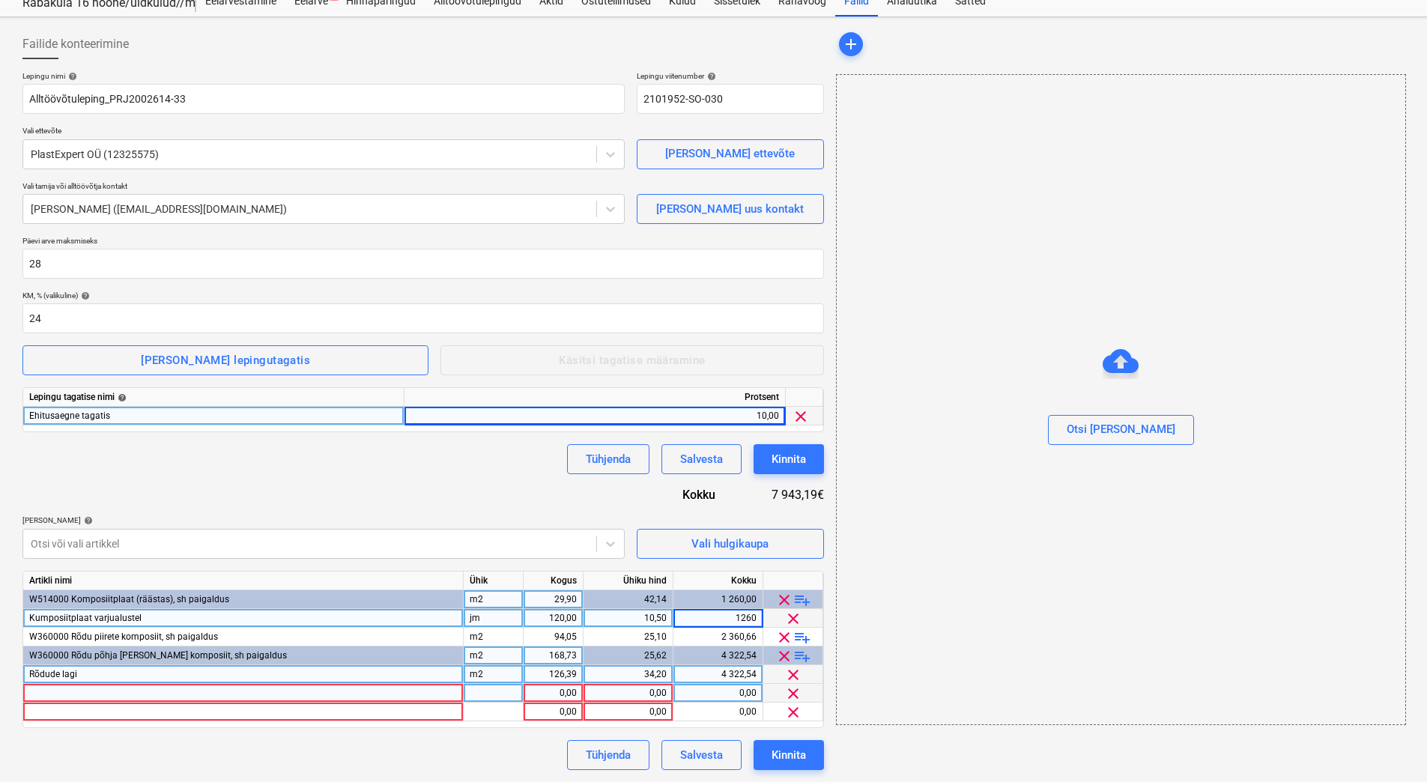
click at [37, 692] on div at bounding box center [243, 693] width 441 height 19
type input "Roov"
click at [495, 689] on div at bounding box center [494, 693] width 60 height 19
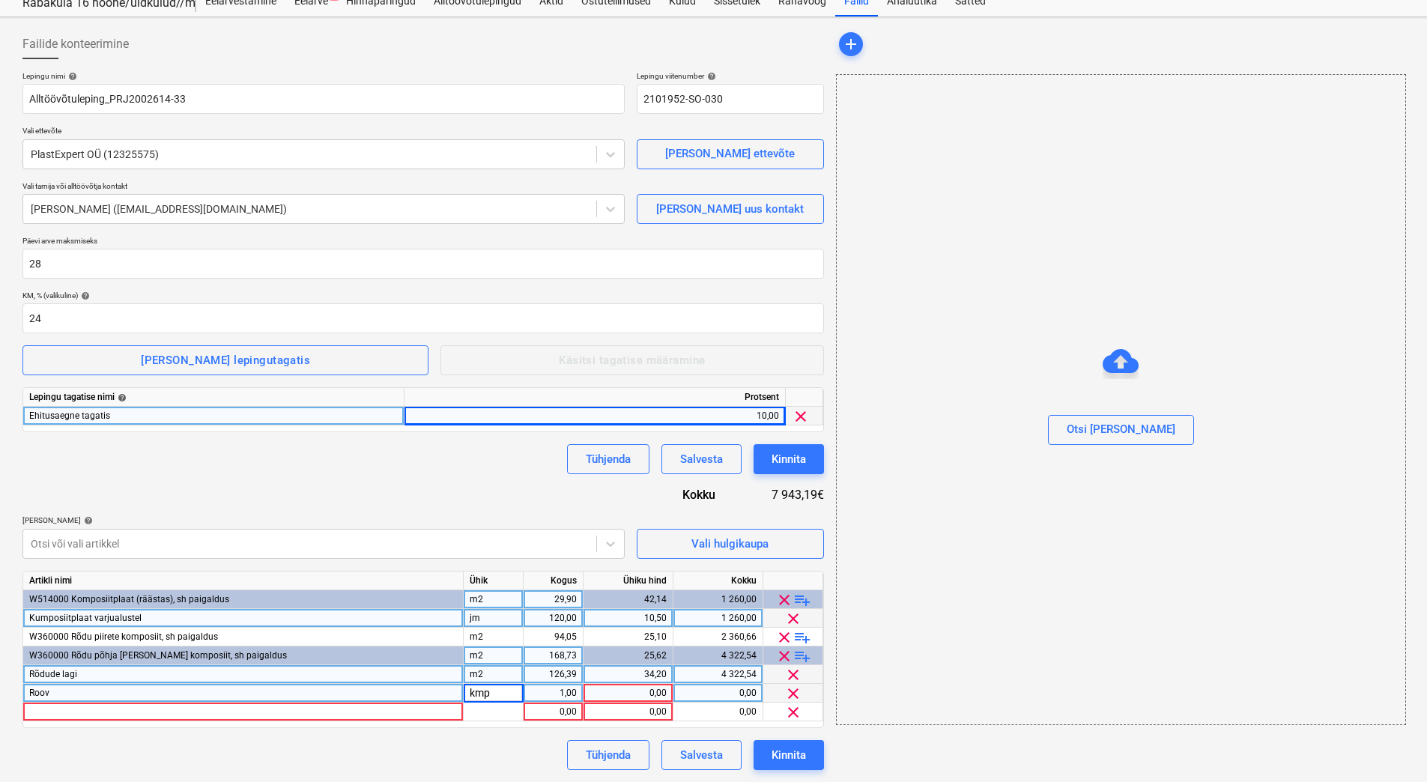
type input "kmpl"
click at [544, 692] on div "1,00" at bounding box center [553, 693] width 47 height 19
click at [618, 692] on div "0,00" at bounding box center [628, 693] width 77 height 19
type input "852,35"
click at [626, 710] on div "0,00" at bounding box center [628, 712] width 77 height 19
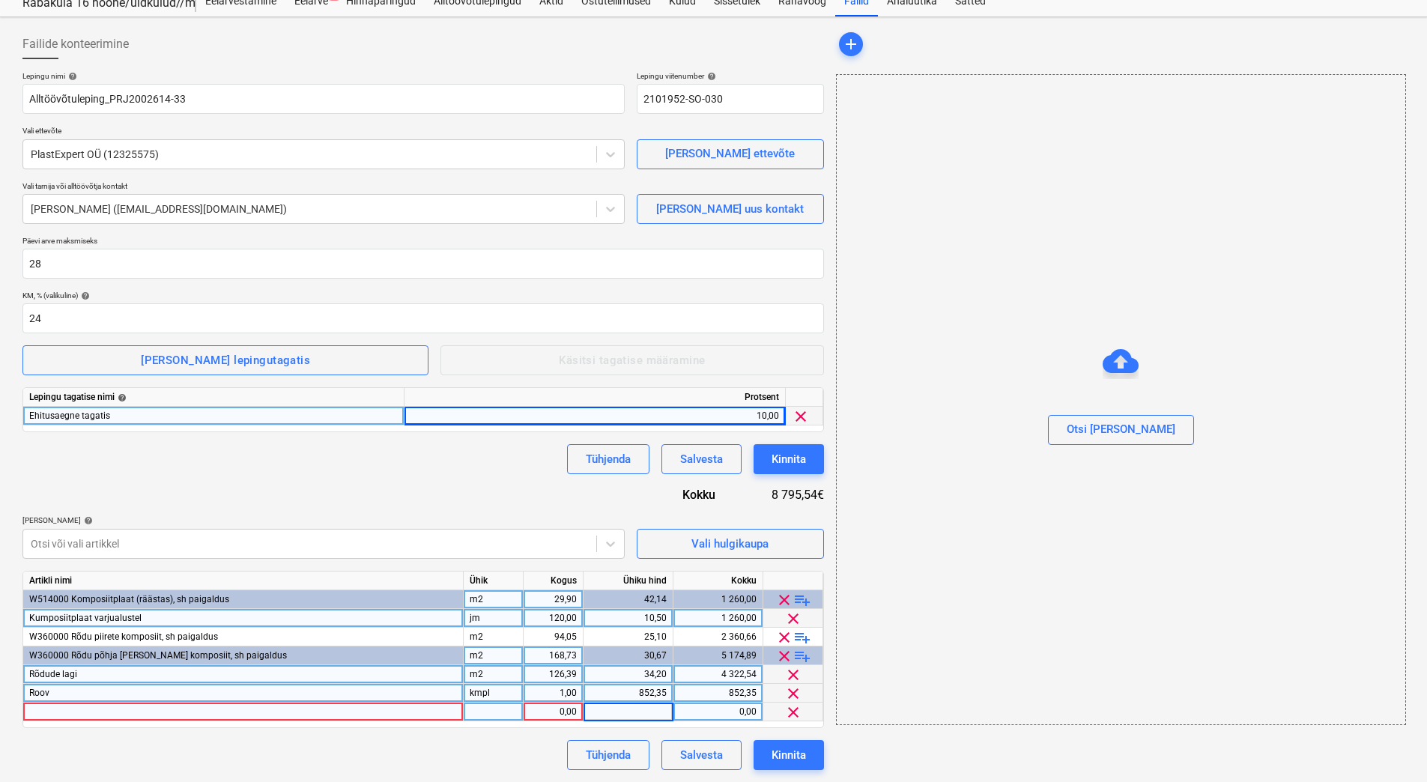
click at [61, 710] on div at bounding box center [243, 712] width 441 height 19
type input "Tõstuk"
click at [516, 714] on div at bounding box center [494, 712] width 60 height 19
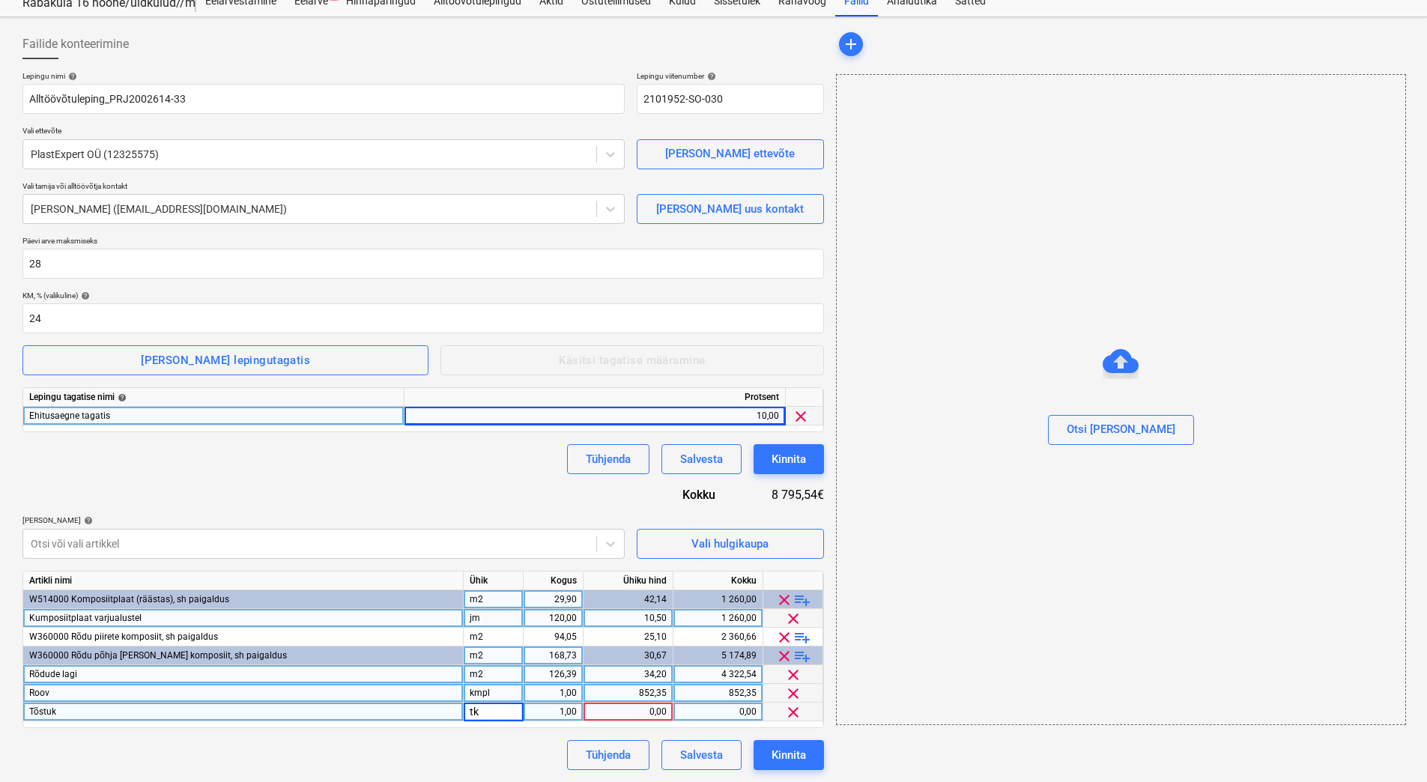
click at [546, 711] on div "1,00" at bounding box center [553, 712] width 47 height 19
click at [588, 710] on div "0,00" at bounding box center [629, 712] width 90 height 19
type input "3260"
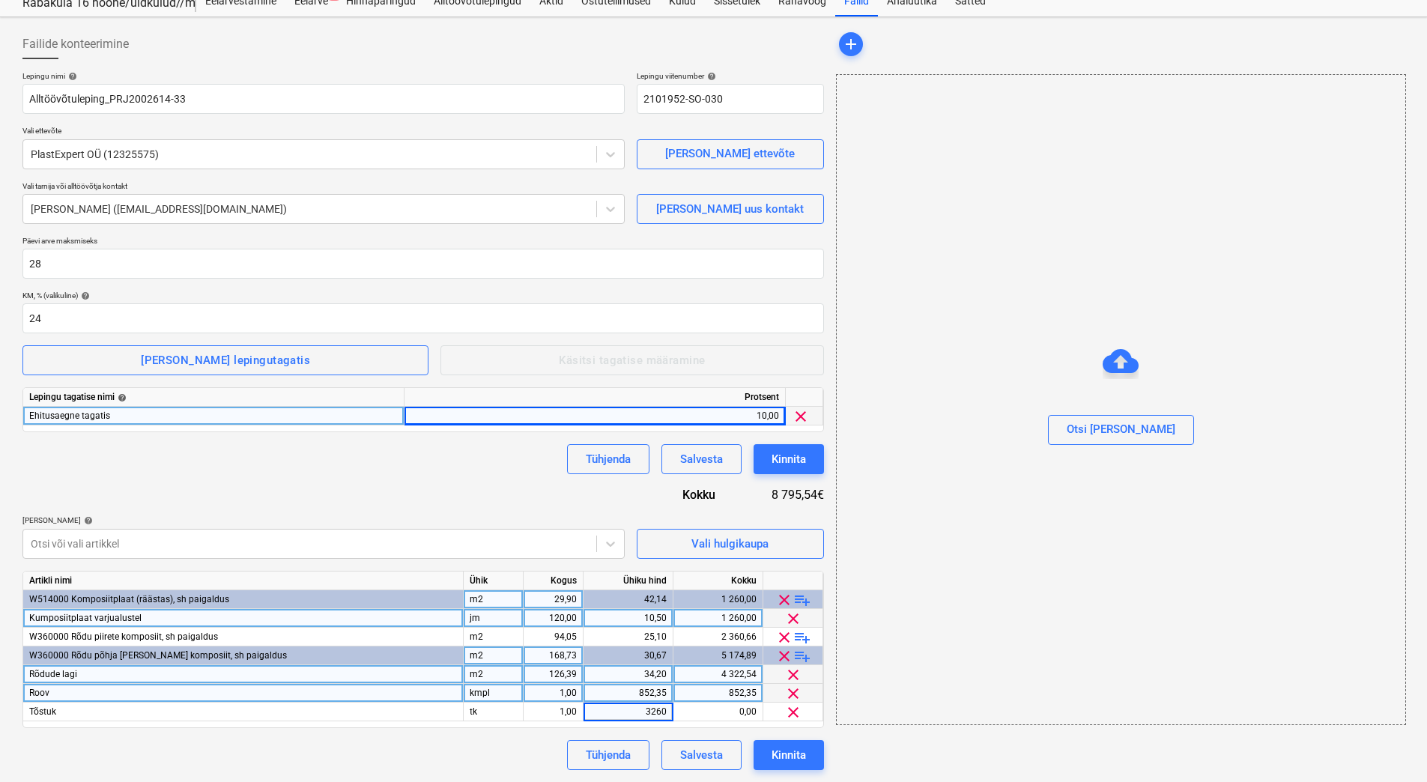
click at [507, 743] on div "Tühjenda Salvesta Kinnita" at bounding box center [423, 755] width 802 height 30
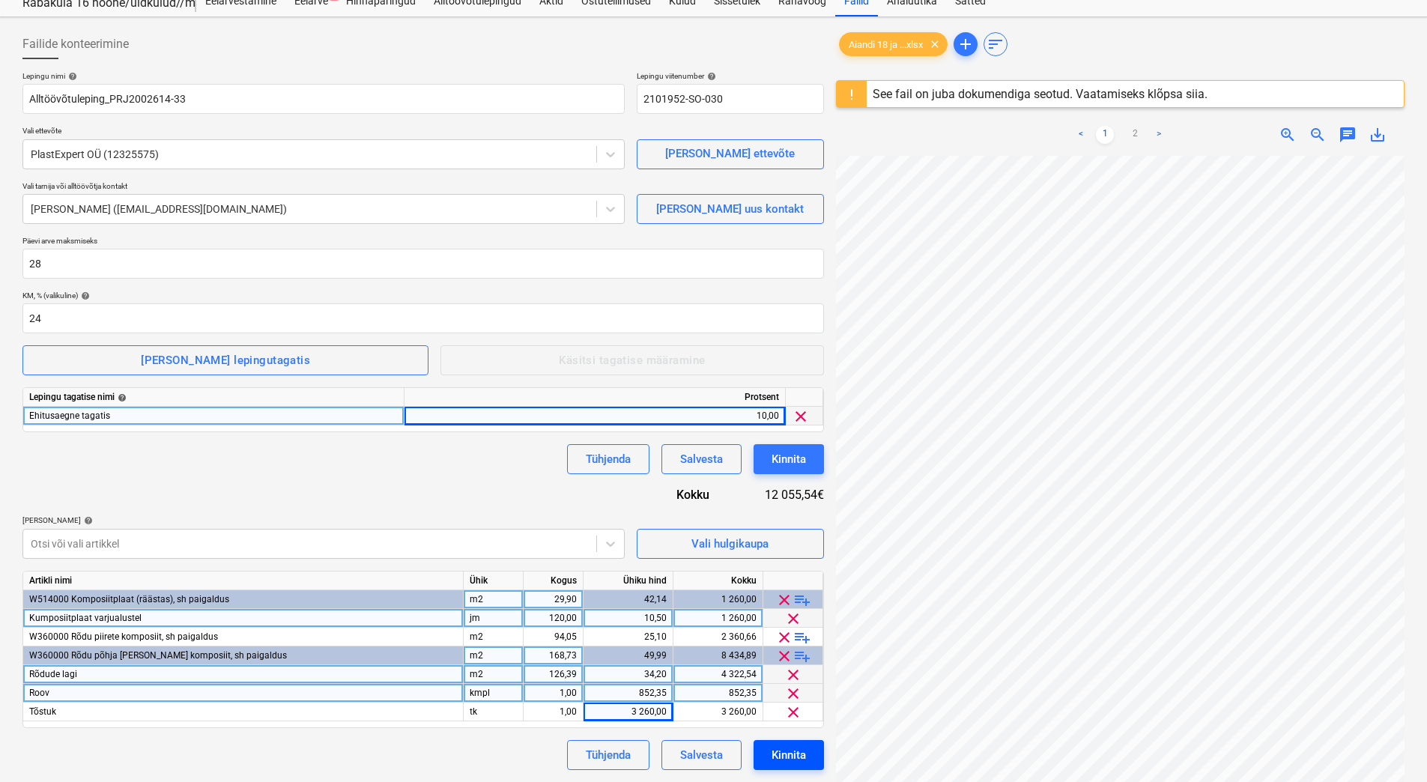
click at [781, 752] on div "Kinnita" at bounding box center [789, 755] width 34 height 19
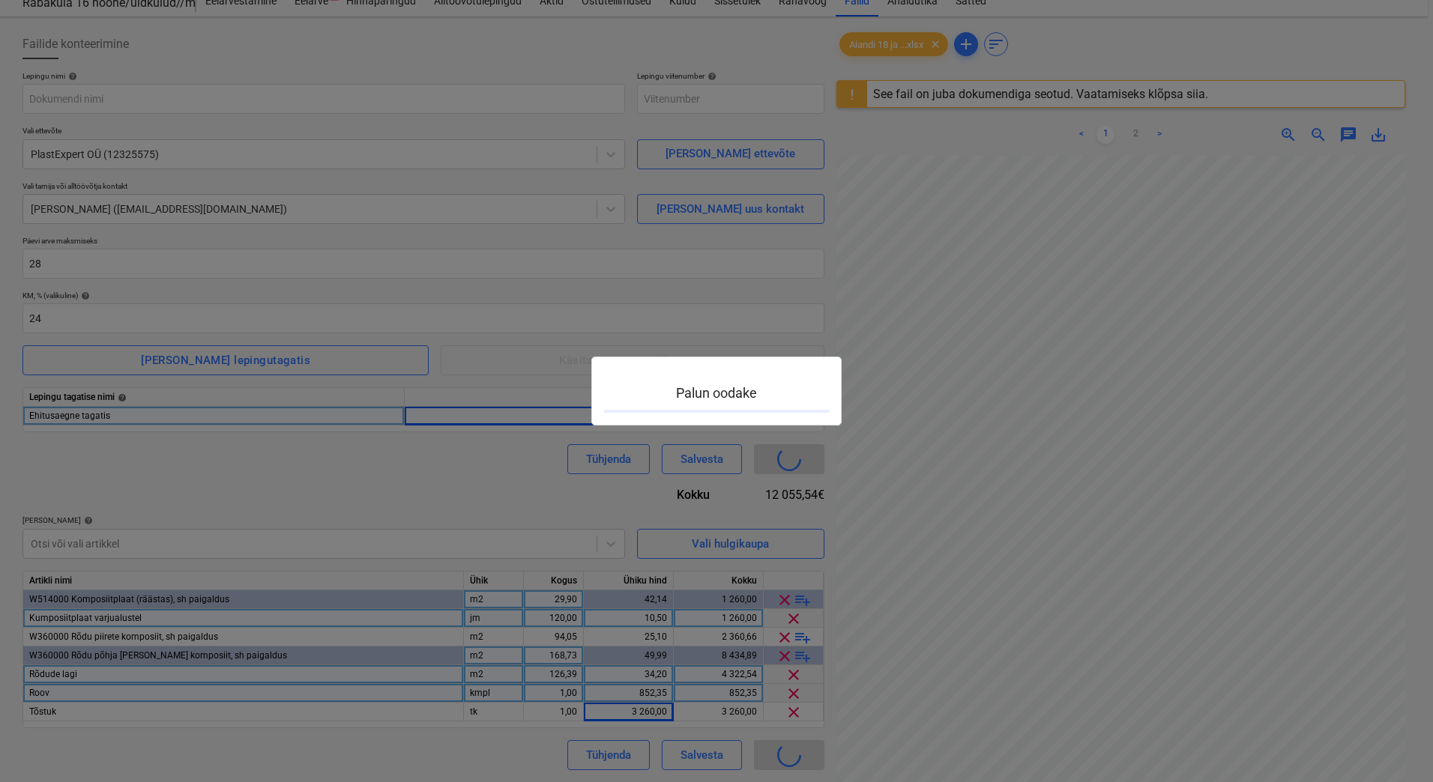
type input "2101952-SO-030"
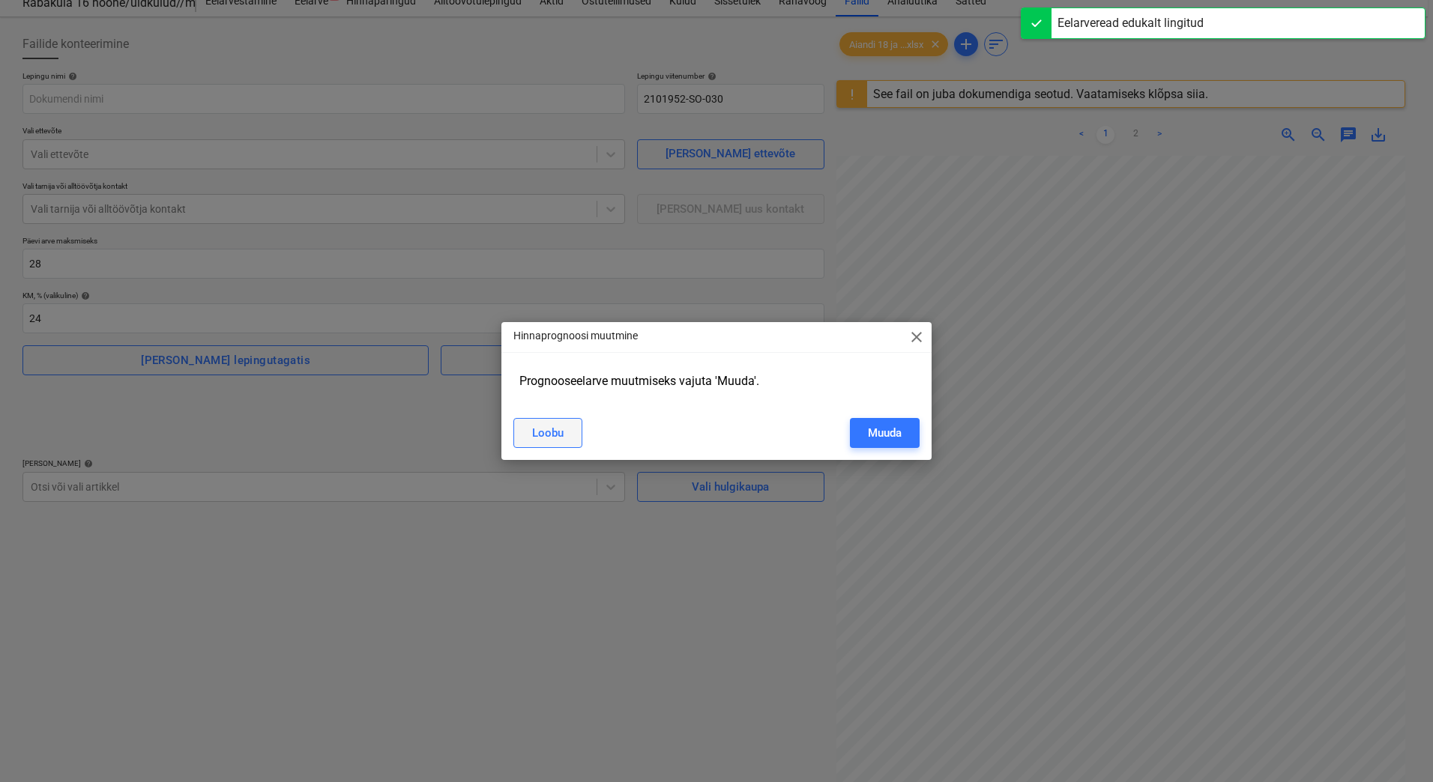
click at [547, 421] on button "Loobu" at bounding box center [547, 433] width 69 height 30
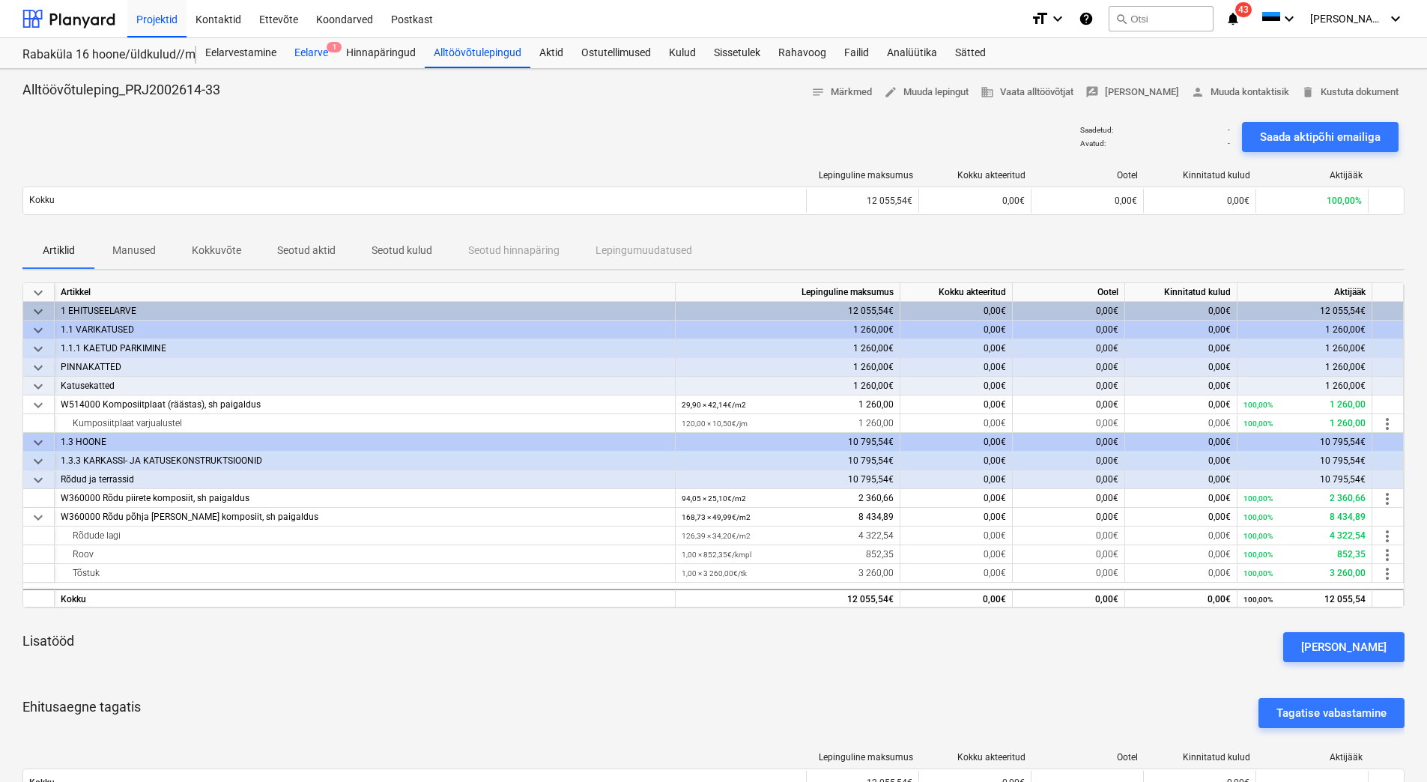
click at [308, 51] on div "Eelarve 1" at bounding box center [311, 53] width 52 height 30
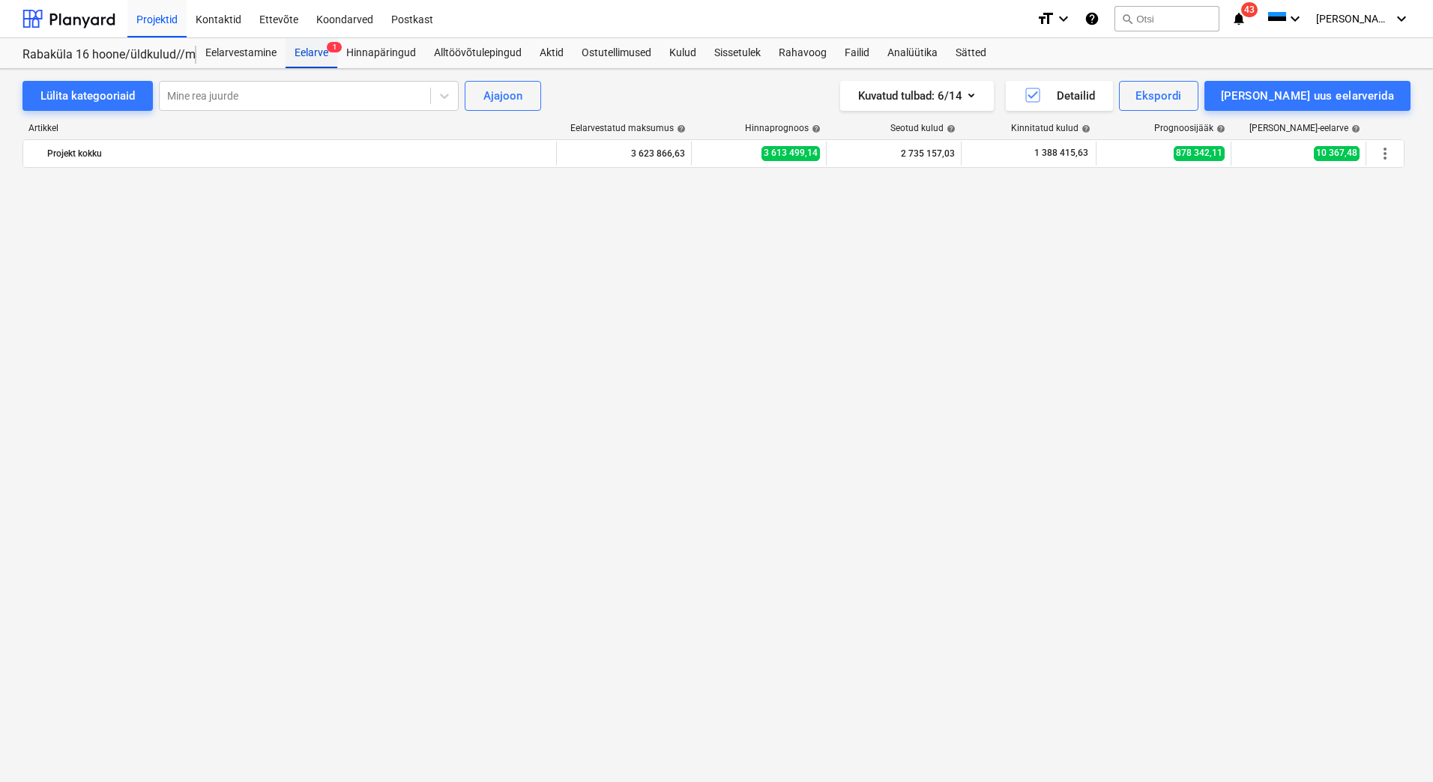
scroll to position [6721, 0]
